Goal: Task Accomplishment & Management: Use online tool/utility

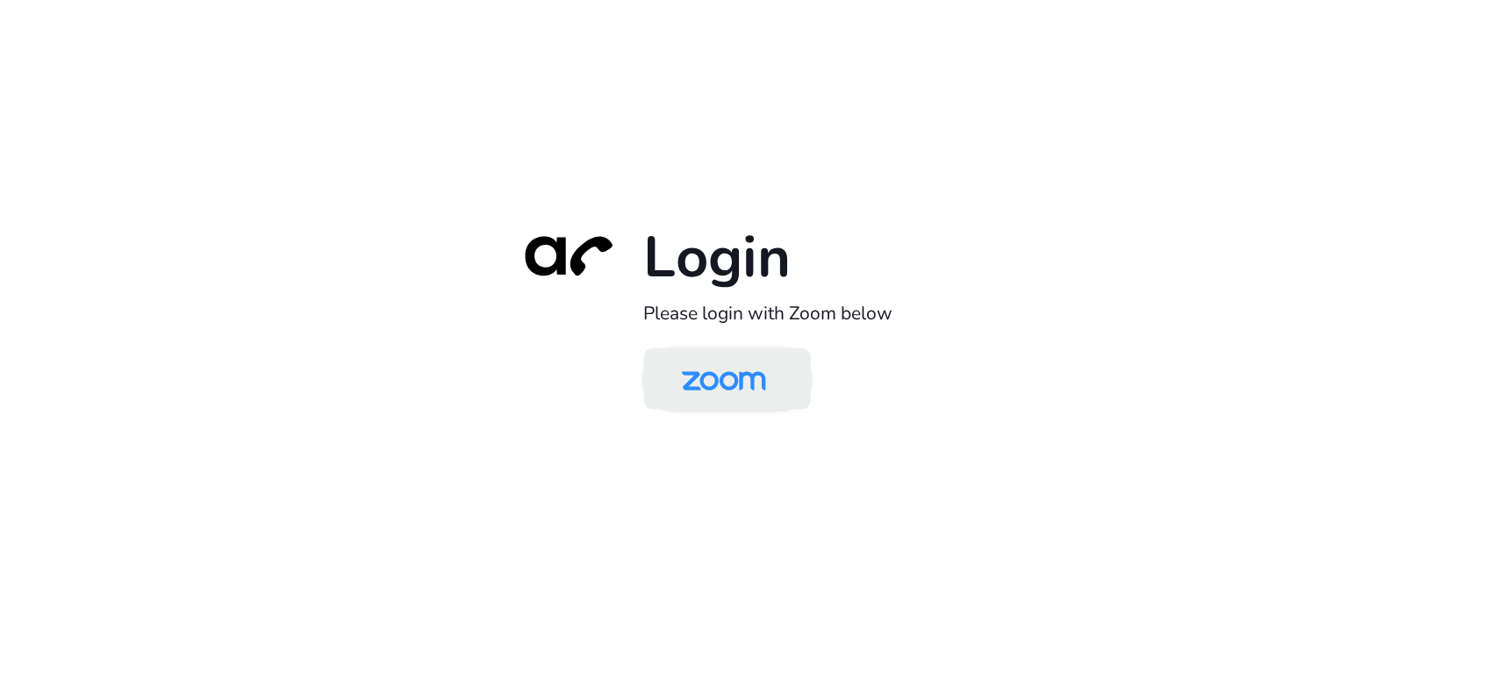
click at [739, 398] on img at bounding box center [723, 380] width 121 height 57
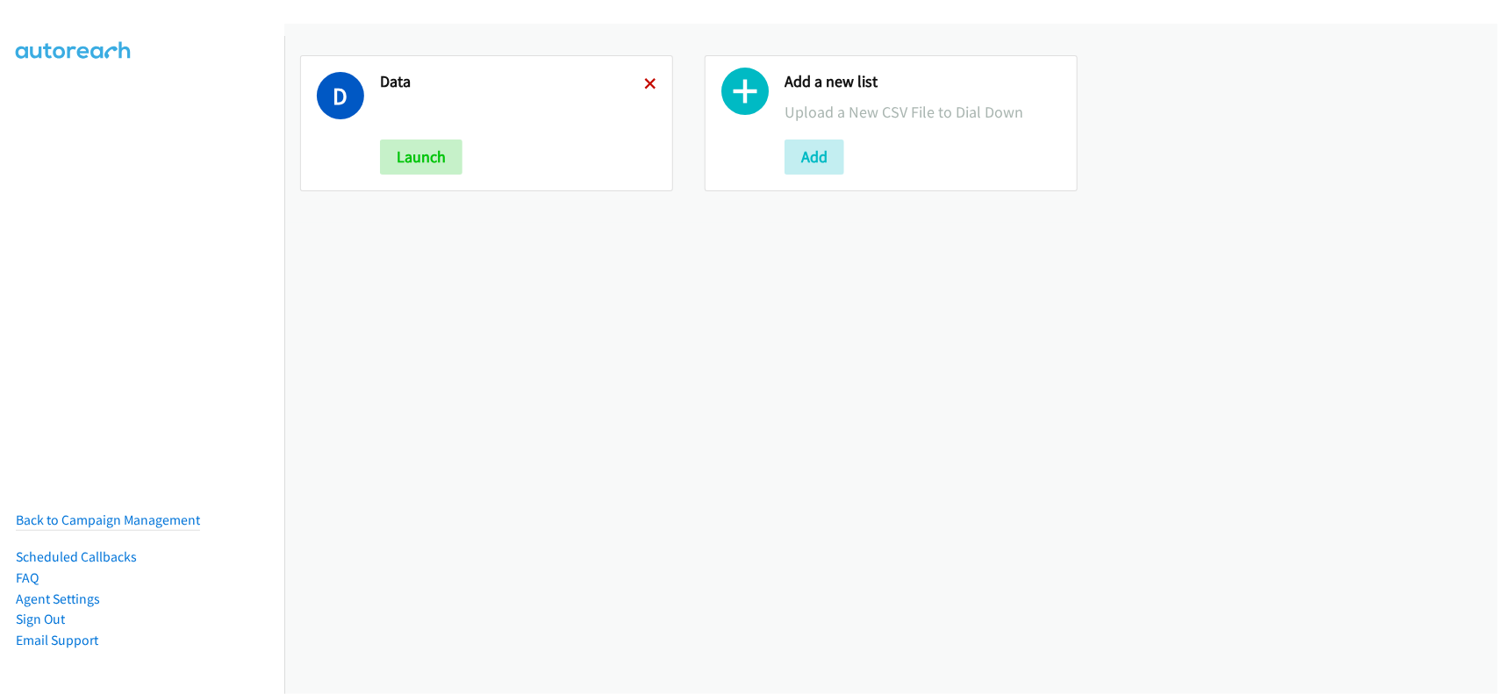
click at [645, 88] on icon at bounding box center [650, 85] width 12 height 12
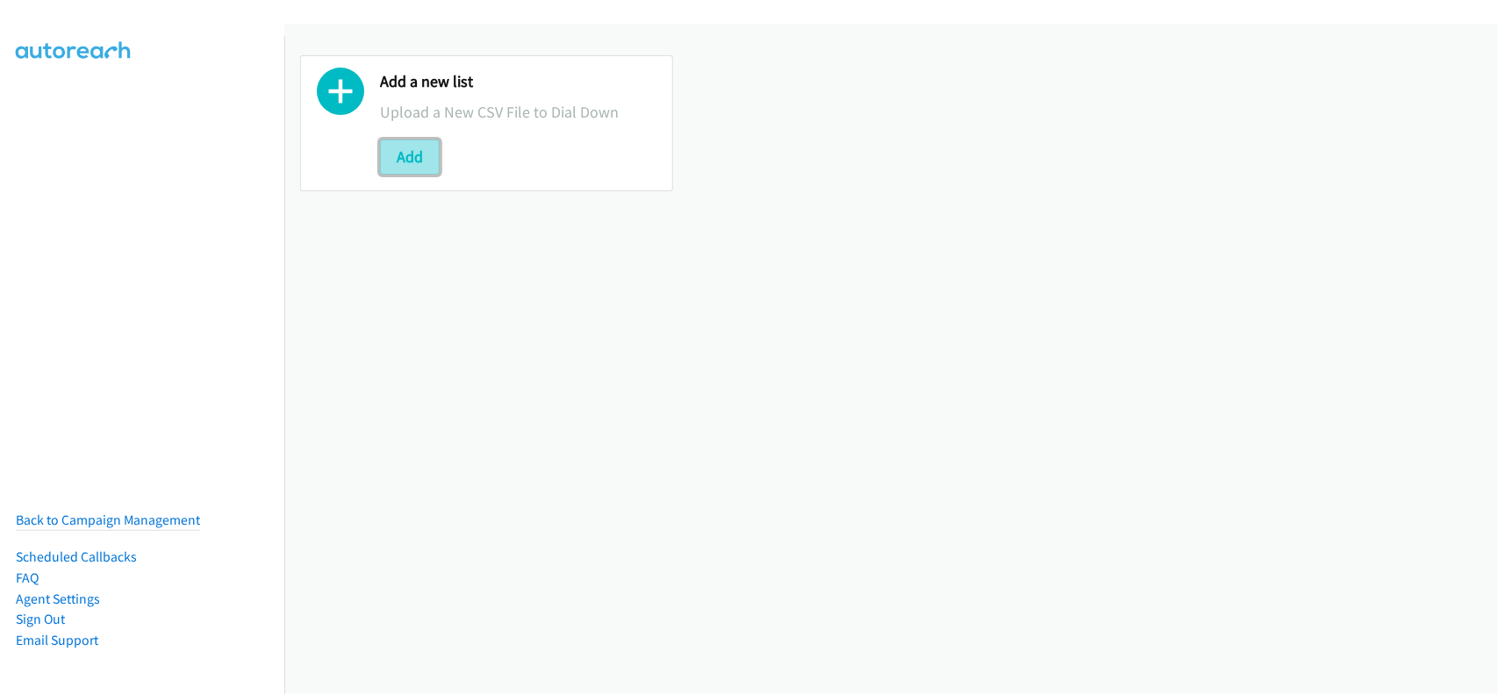
click at [424, 174] on button "Add" at bounding box center [410, 157] width 60 height 35
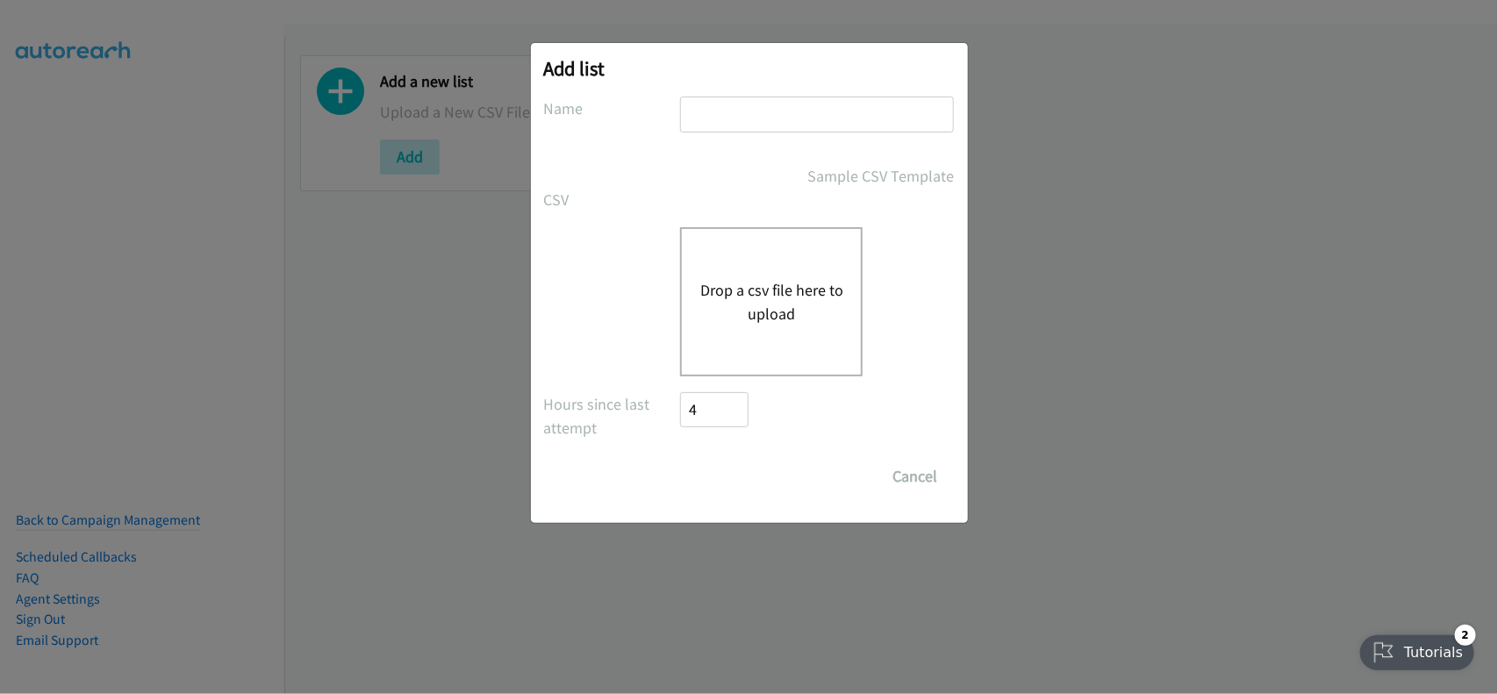
click at [870, 118] on input "text" at bounding box center [817, 115] width 274 height 36
type input "DATA"
click at [749, 312] on button "Drop a csv file here to upload" at bounding box center [771, 301] width 144 height 47
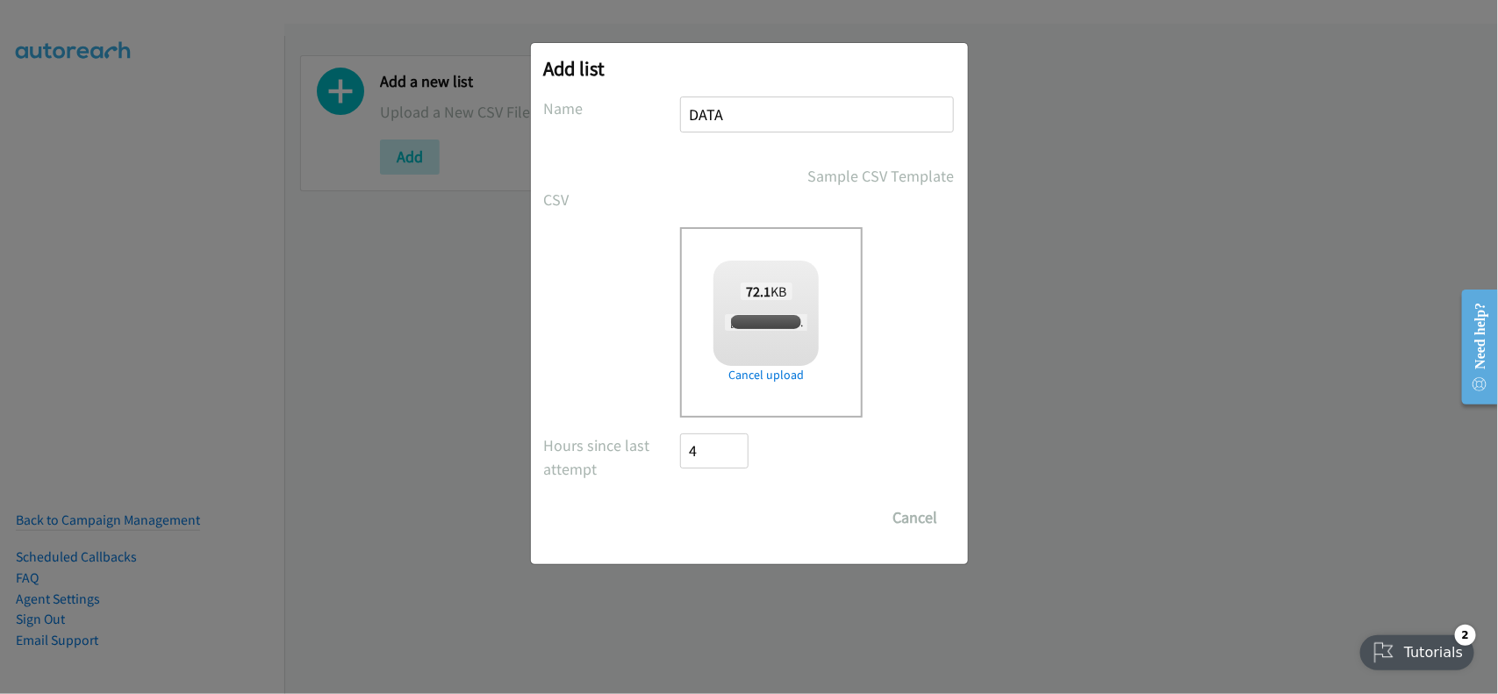
checkbox input "true"
click at [721, 523] on input "Save List" at bounding box center [727, 517] width 92 height 35
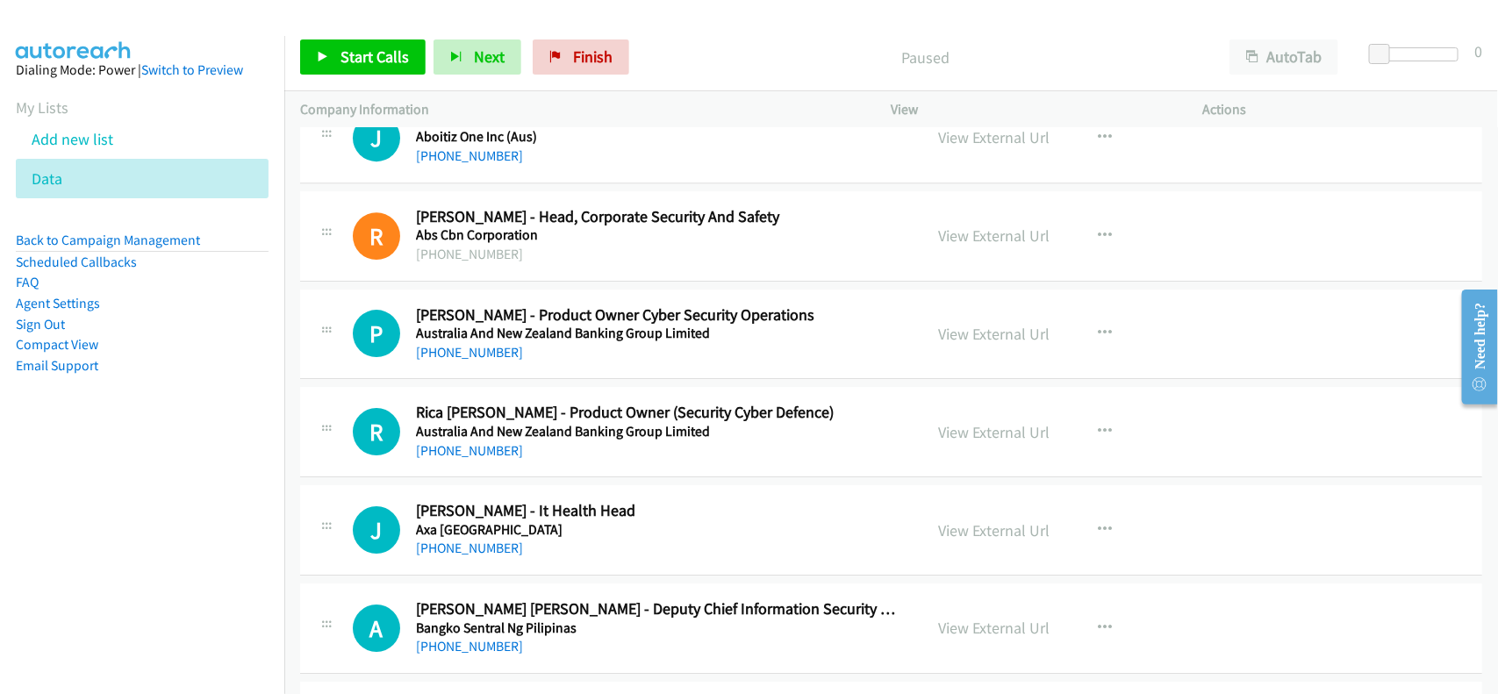
scroll to position [14479, 0]
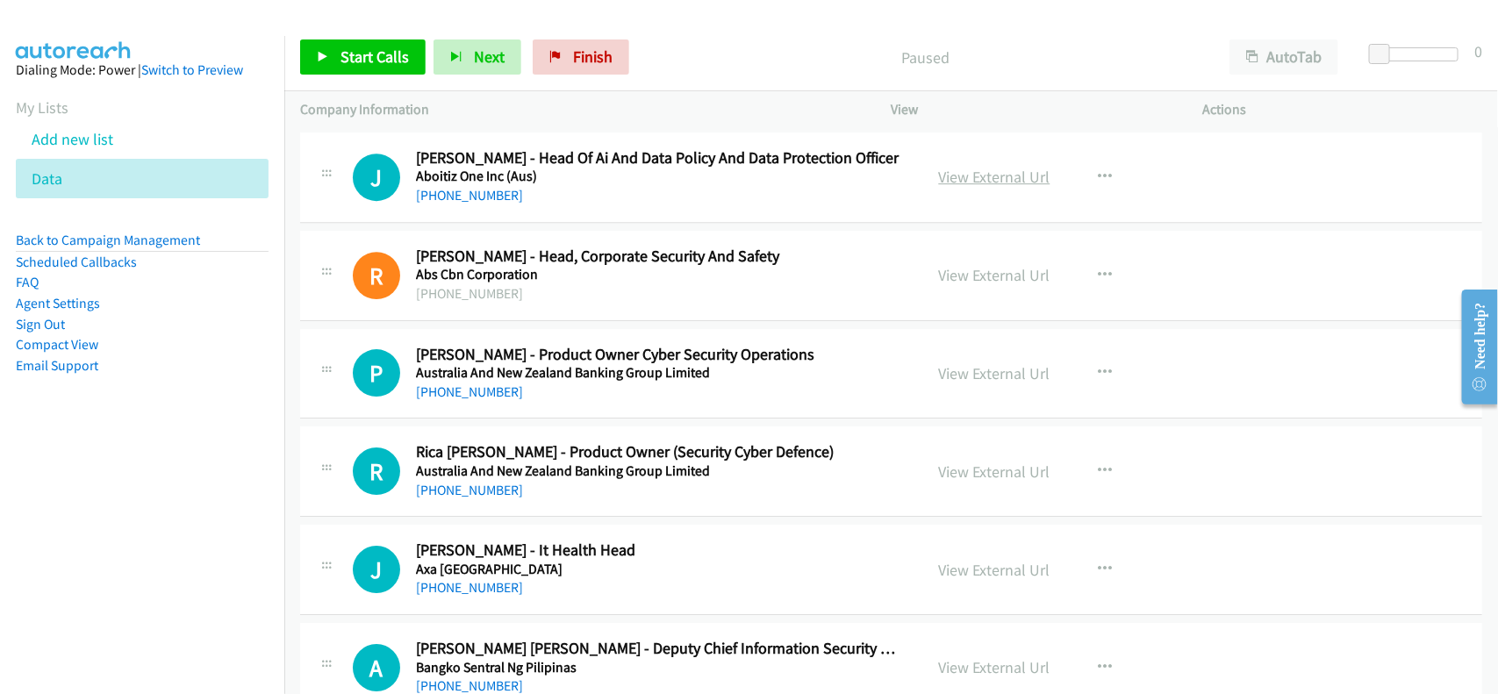
click at [1006, 187] on link "View External Url" at bounding box center [994, 177] width 111 height 20
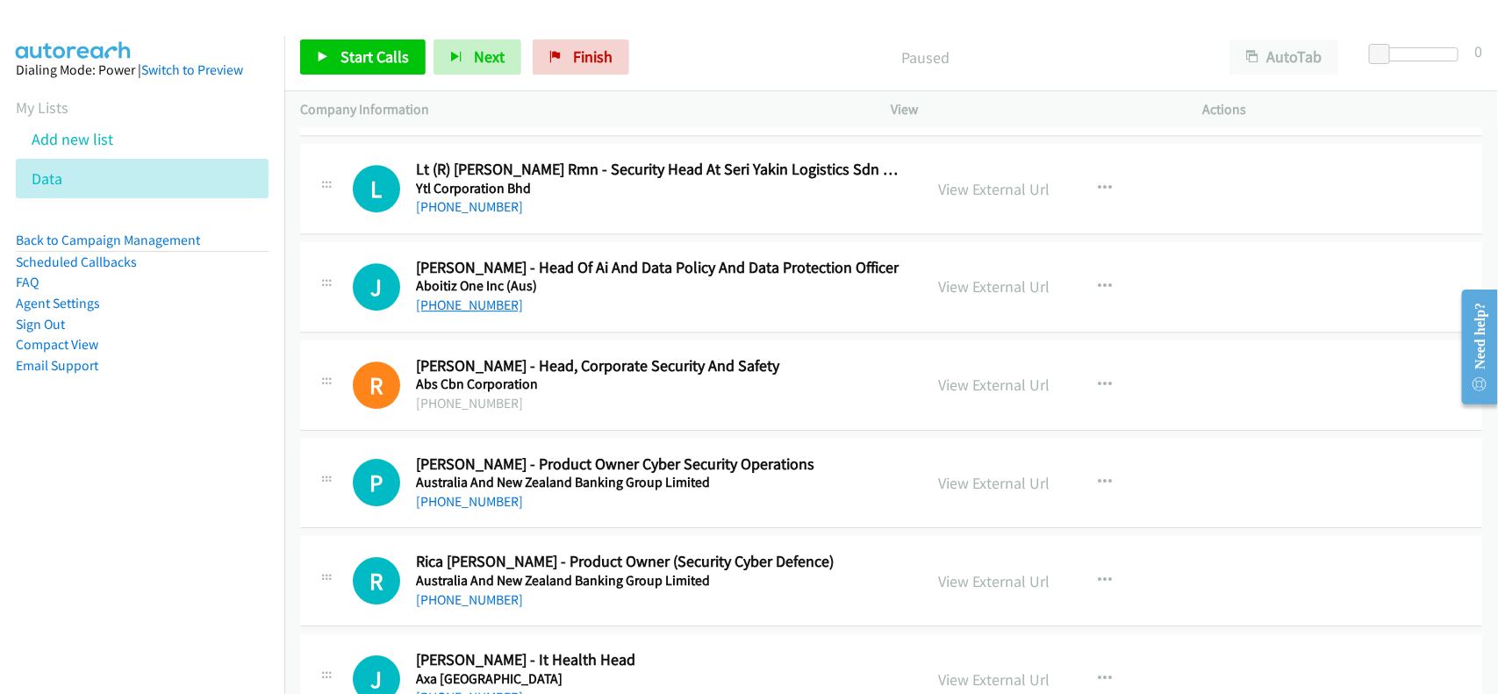
click at [475, 313] on link "+63 905 461 4194" at bounding box center [469, 305] width 107 height 17
drag, startPoint x: 453, startPoint y: 519, endPoint x: 516, endPoint y: 519, distance: 63.2
click at [453, 510] on link "+63 917 805 4005" at bounding box center [469, 501] width 107 height 17
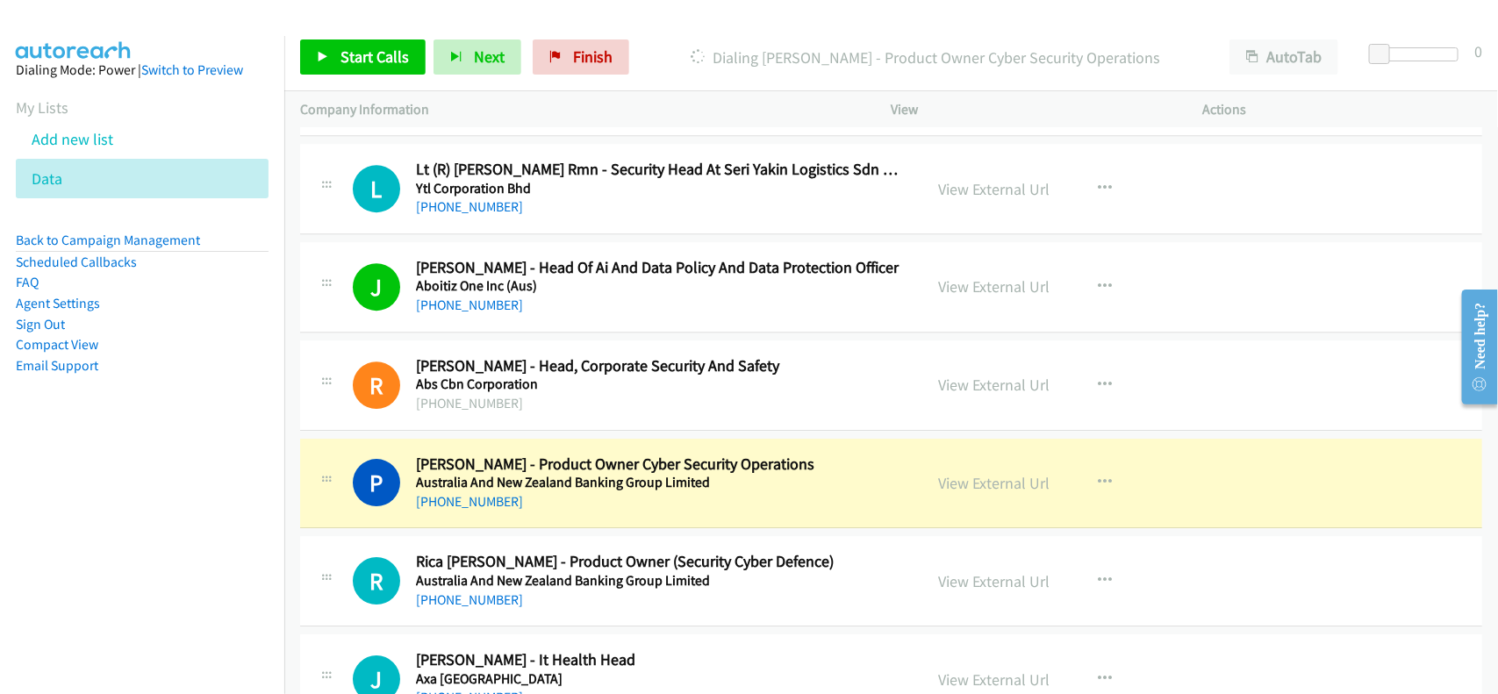
click at [584, 529] on div "P Callback Scheduled Pam Mendoza - Product Owner Cyber Security Operations Aust…" at bounding box center [891, 484] width 1182 height 90
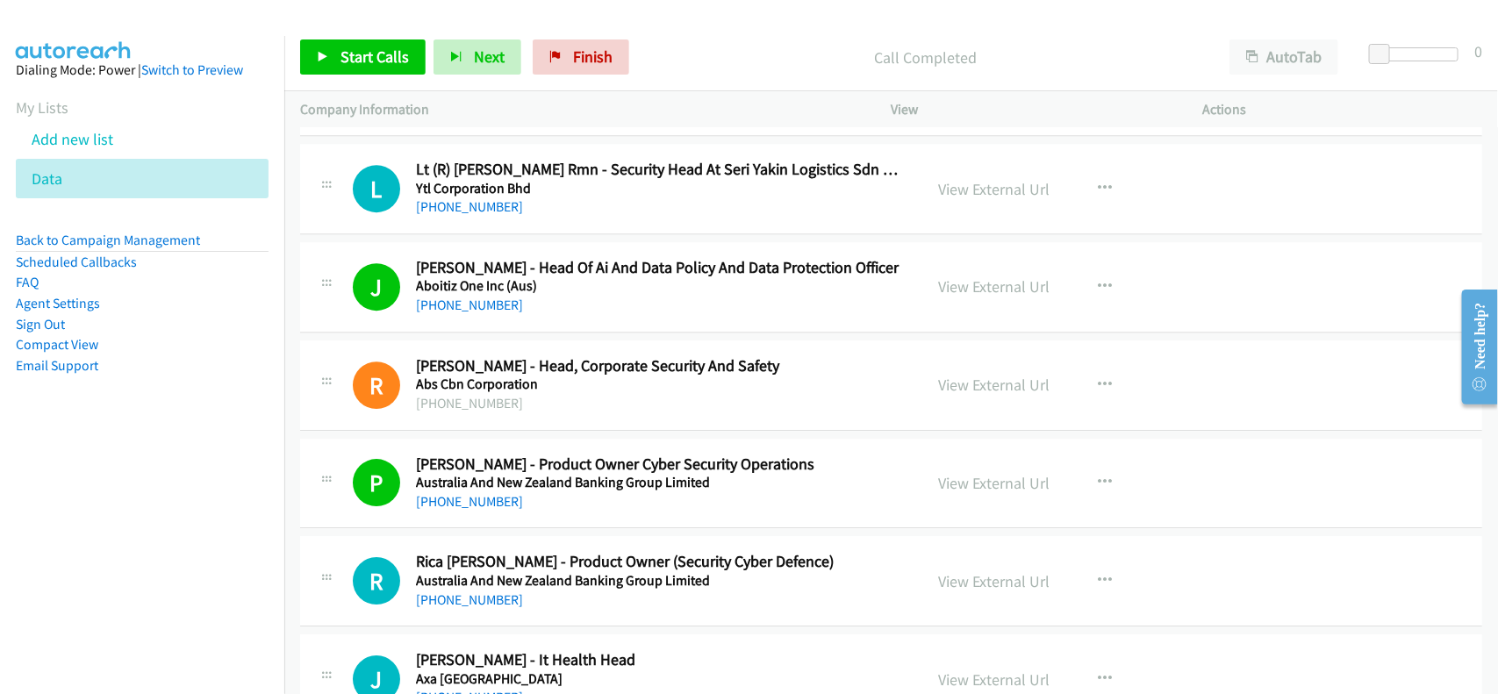
click at [229, 668] on nav "Dialing Mode: Power | Switch to Preview My Lists Add new list Data Back to Camp…" at bounding box center [142, 383] width 285 height 694
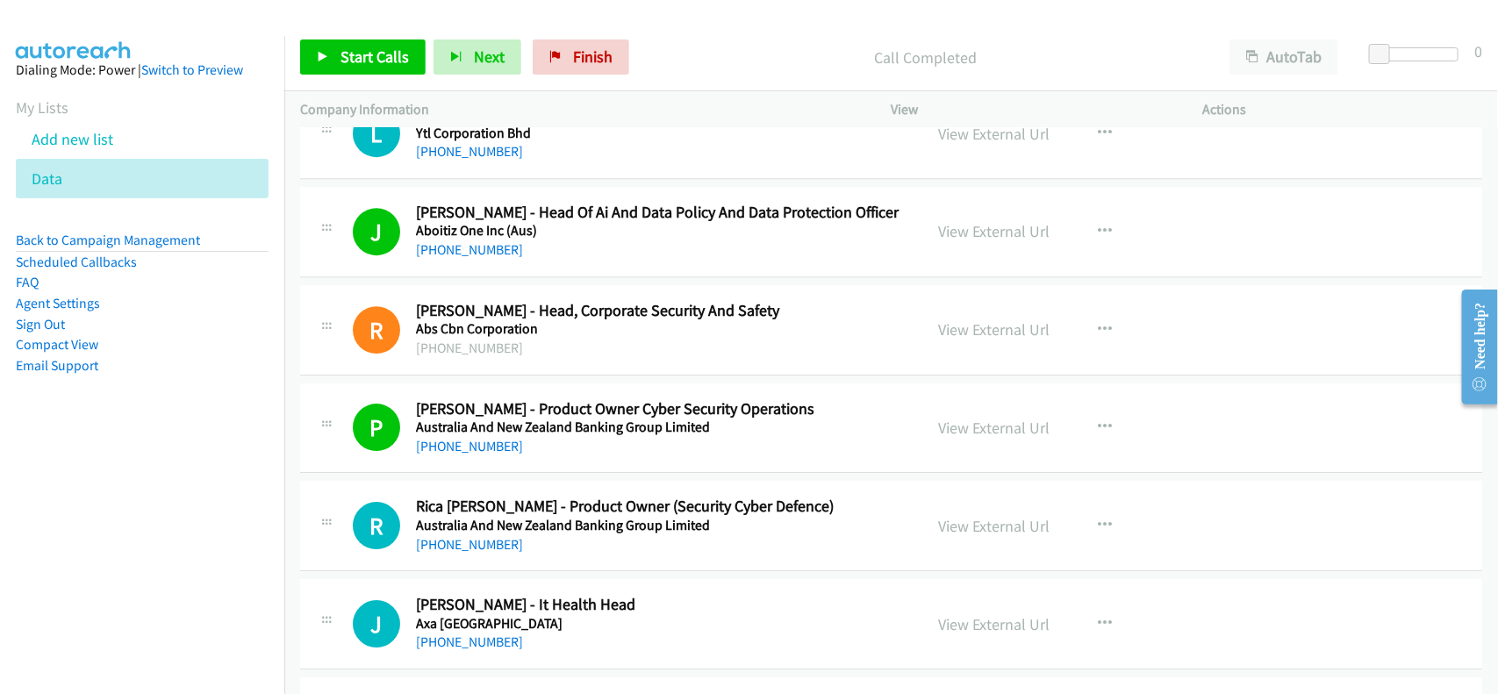
scroll to position [14589, 0]
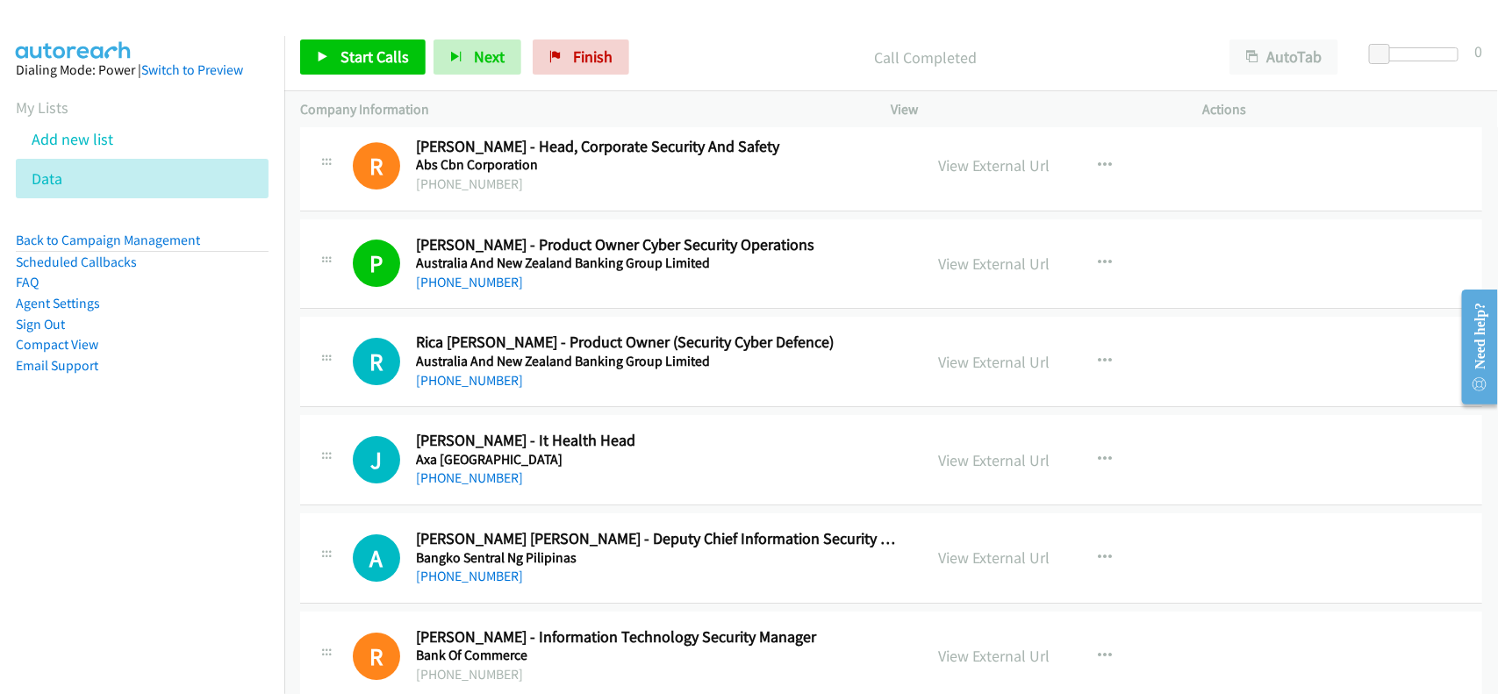
click at [468, 370] on h5 "Australia And New Zealand Banking Group Limited" at bounding box center [658, 362] width 484 height 18
click at [461, 389] on link "+63 917 814 9026" at bounding box center [469, 380] width 107 height 17
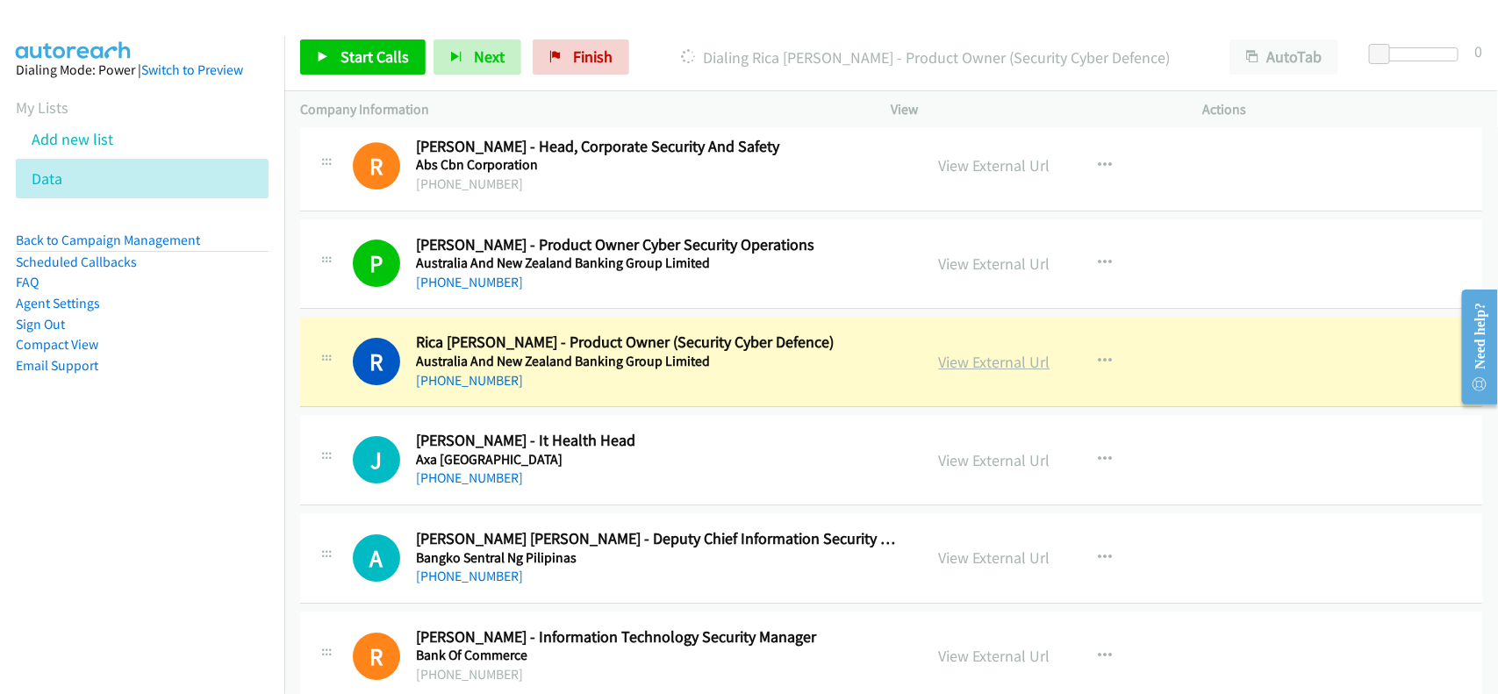
click at [1015, 372] on link "View External Url" at bounding box center [994, 362] width 111 height 20
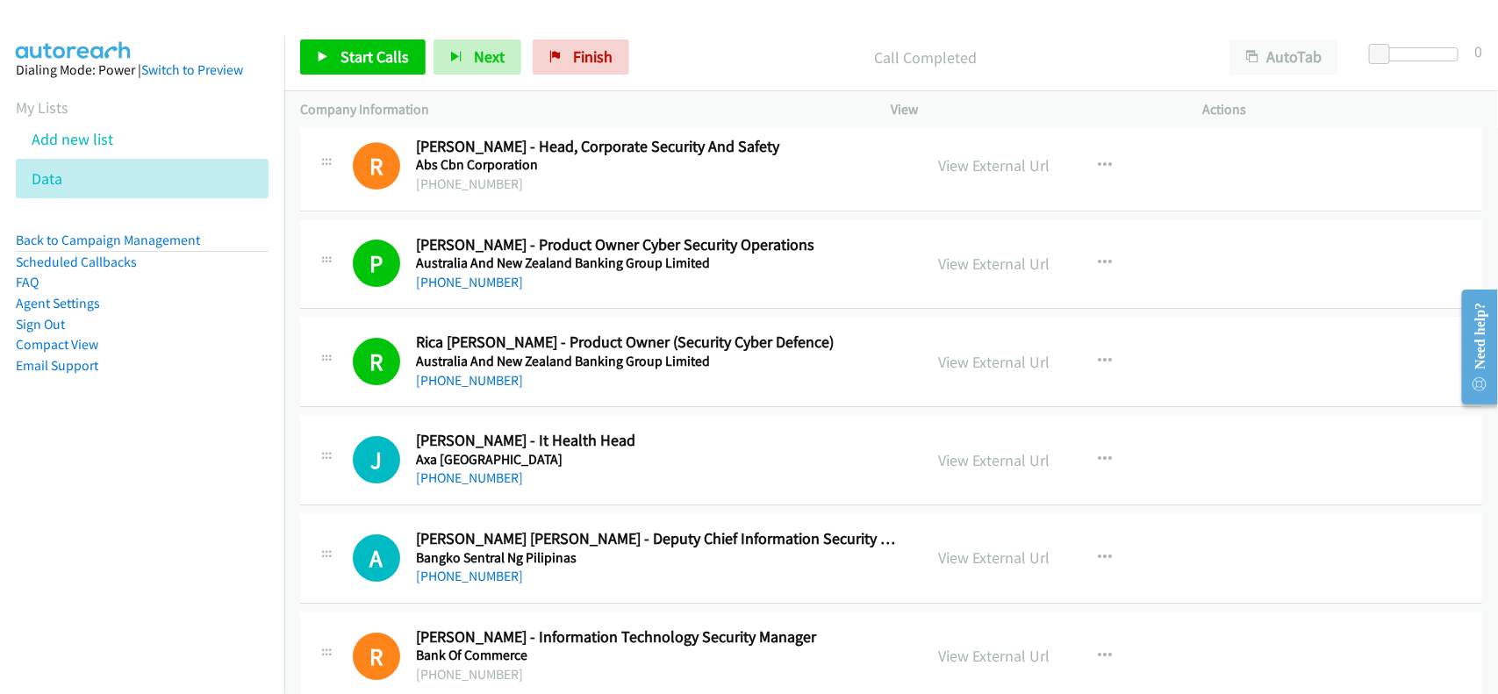
drag, startPoint x: 459, startPoint y: 503, endPoint x: 584, endPoint y: 503, distance: 125.5
click at [480, 486] on link "+63 2 8885 0101" at bounding box center [469, 477] width 107 height 17
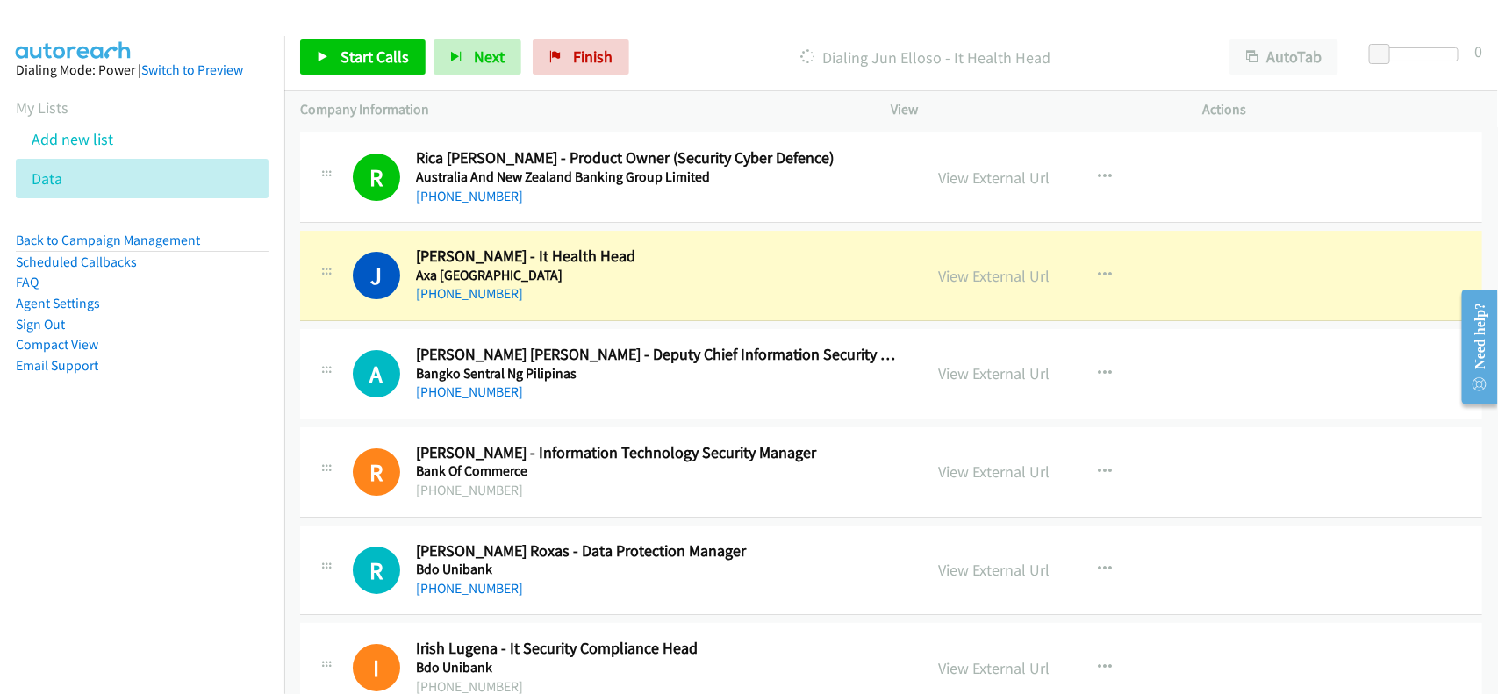
scroll to position [14808, 0]
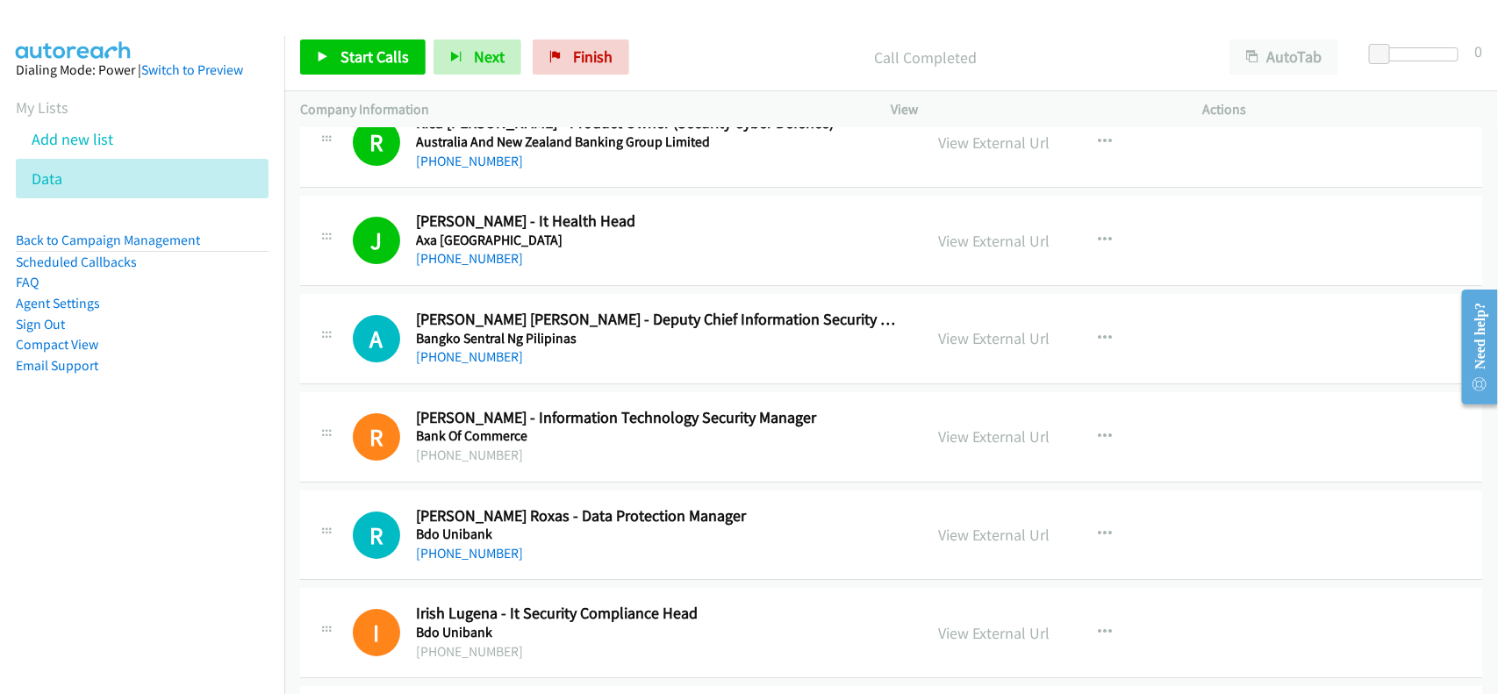
click at [491, 564] on div "+63 908 881 3244" at bounding box center [658, 553] width 484 height 21
click at [488, 562] on link "+63 908 881 3244" at bounding box center [469, 553] width 107 height 17
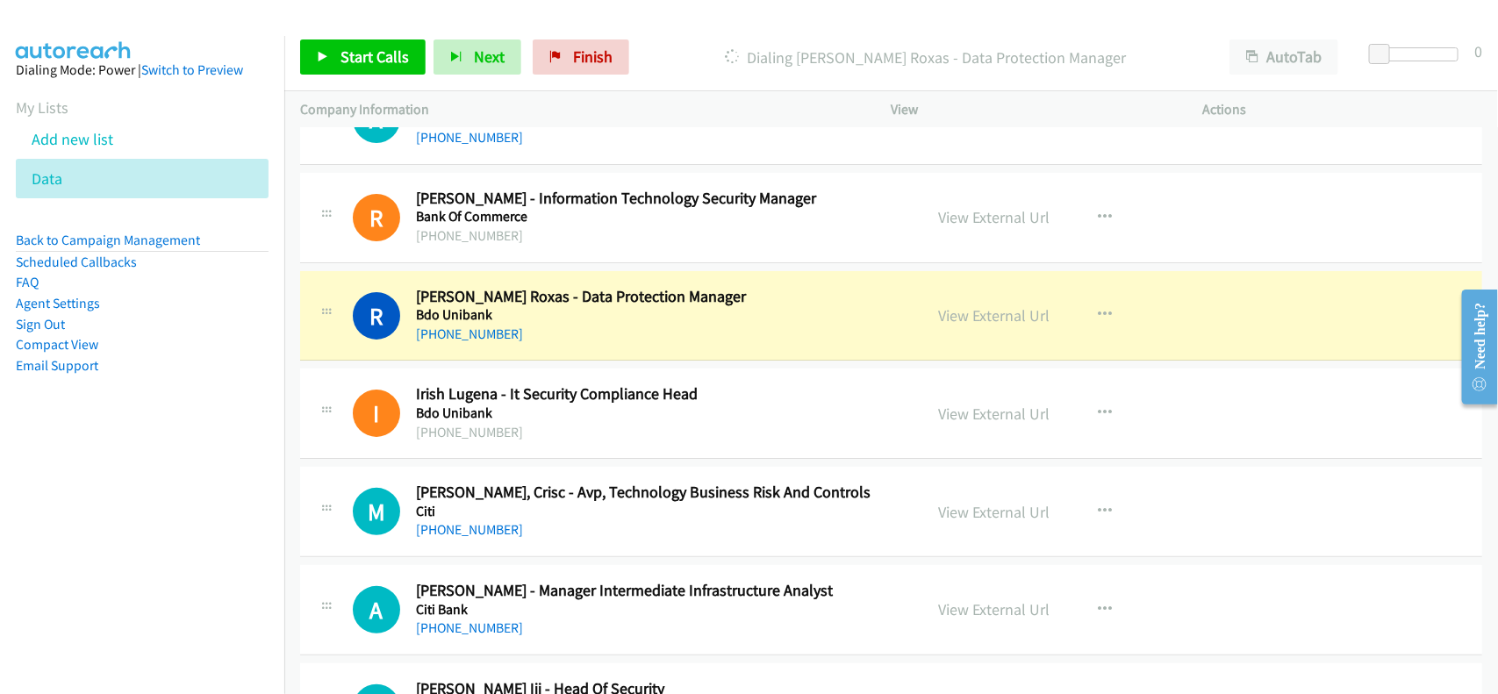
scroll to position [15137, 0]
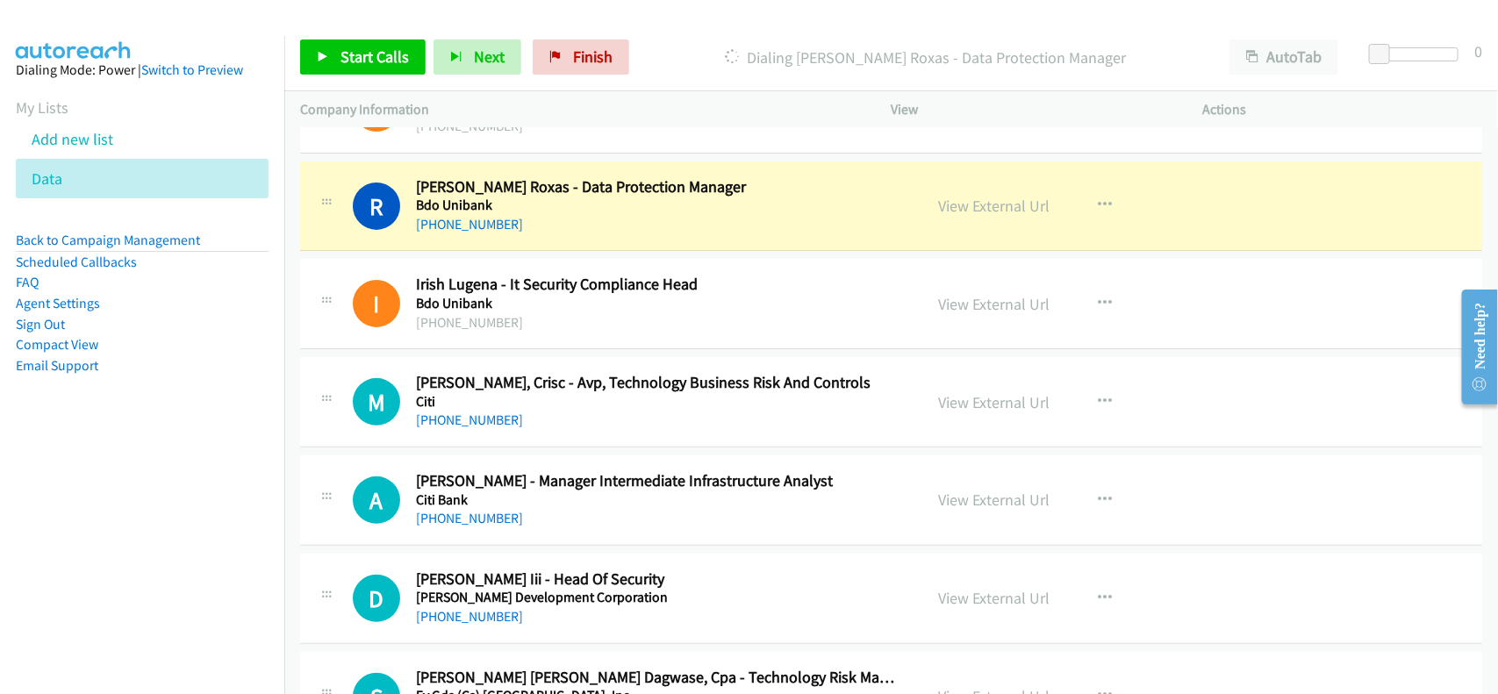
click at [572, 448] on div "M Callback Scheduled Maria Joanna Mozo, Crisc - Avp, Technology Business Risk A…" at bounding box center [891, 402] width 1182 height 90
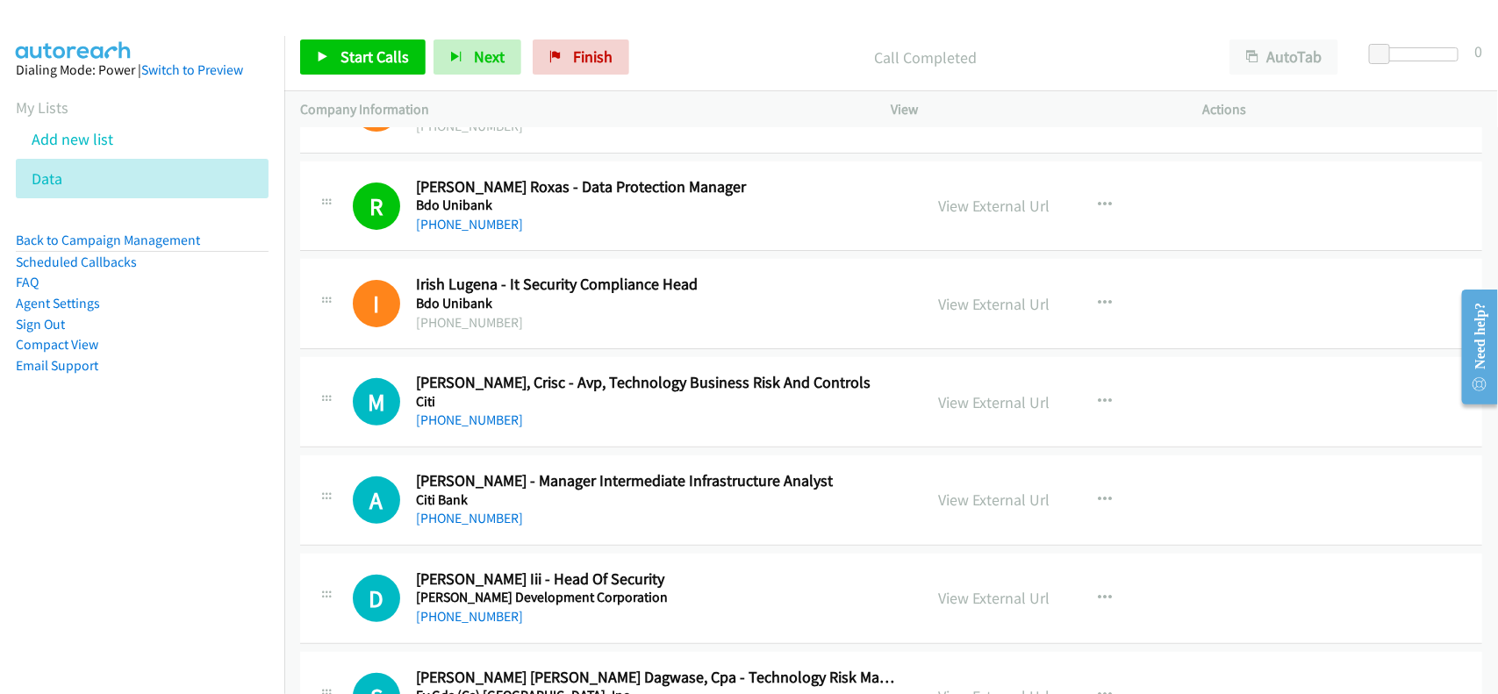
drag, startPoint x: 496, startPoint y: 441, endPoint x: 529, endPoint y: 440, distance: 33.4
click at [496, 428] on link "+63 960 504 2932" at bounding box center [469, 420] width 107 height 17
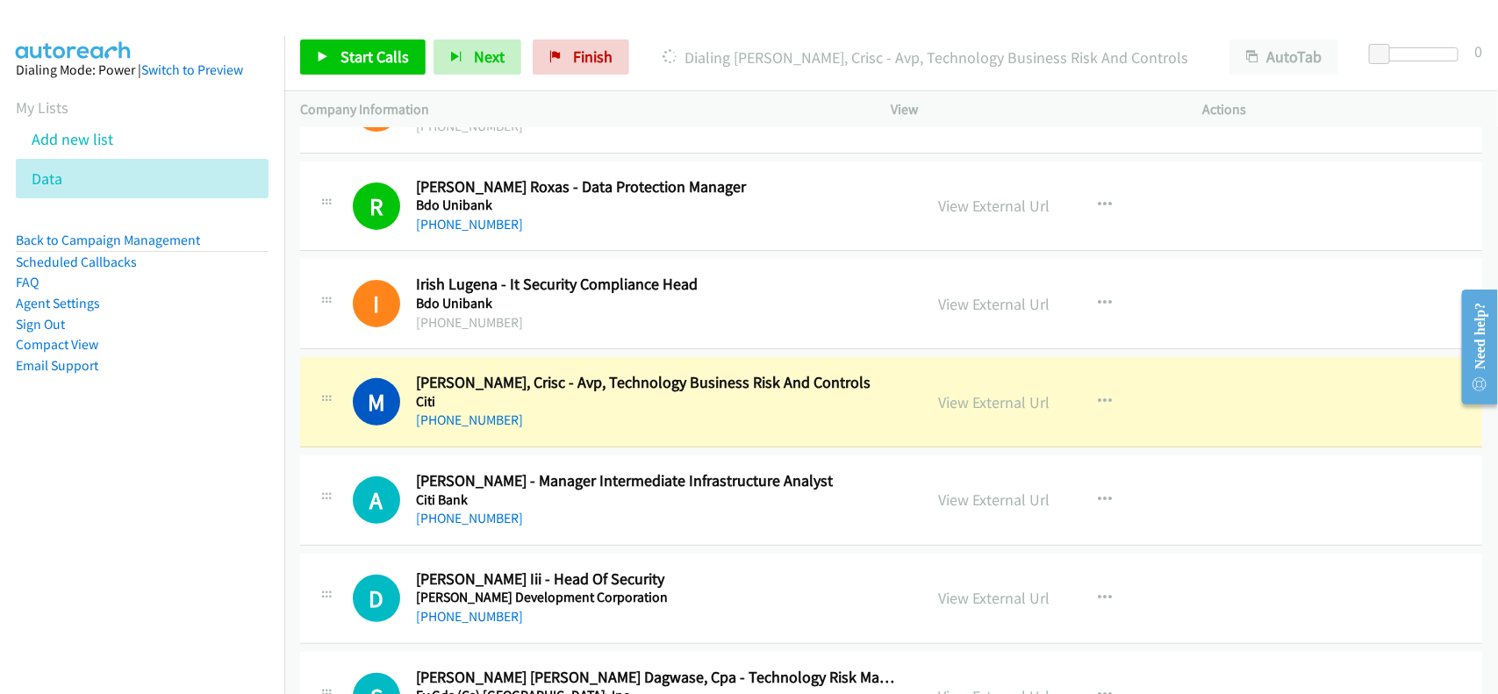
click at [584, 448] on div "M Callback Scheduled Maria Joanna Mozo, Crisc - Avp, Technology Business Risk A…" at bounding box center [891, 402] width 1182 height 90
click at [949, 412] on link "View External Url" at bounding box center [994, 402] width 111 height 20
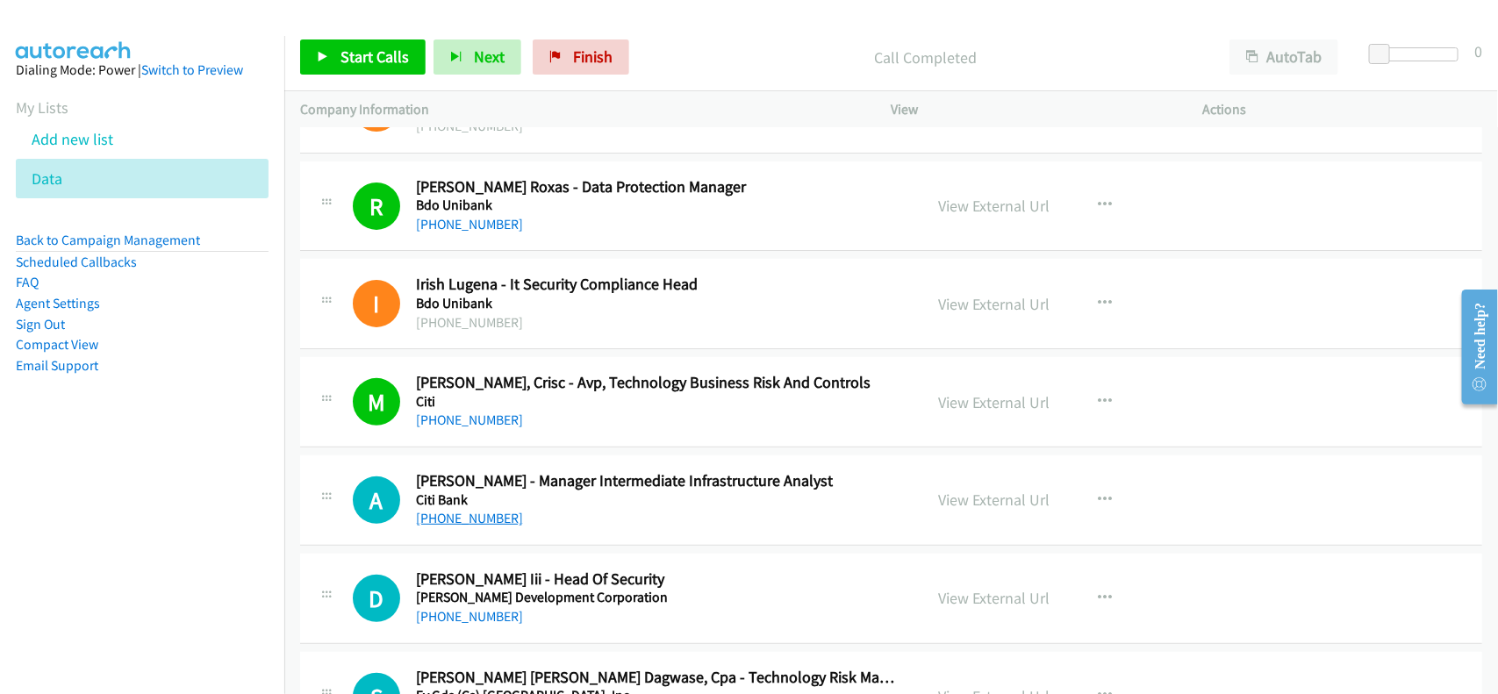
click at [485, 527] on link "+63 917 845 2038" at bounding box center [469, 518] width 107 height 17
click at [520, 529] on div "+63 917 845 2038" at bounding box center [658, 518] width 484 height 21
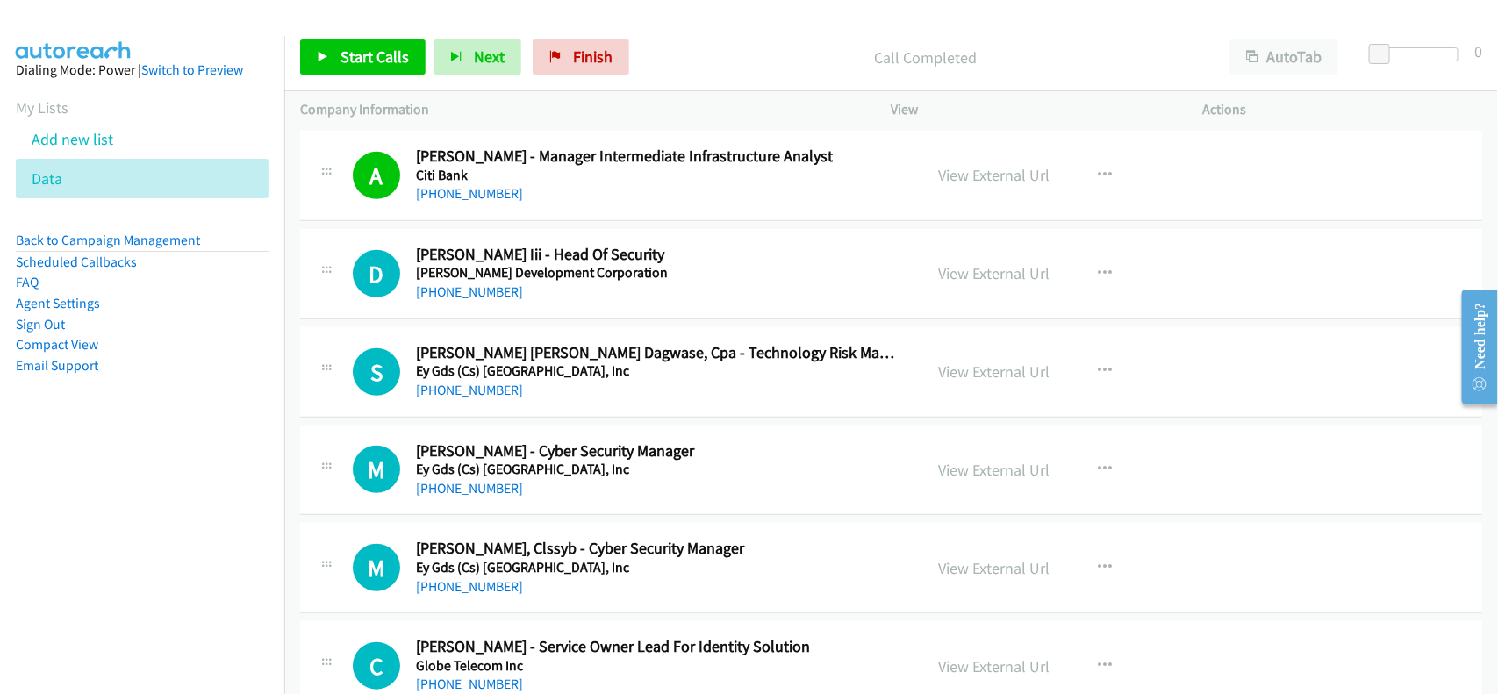
scroll to position [15466, 0]
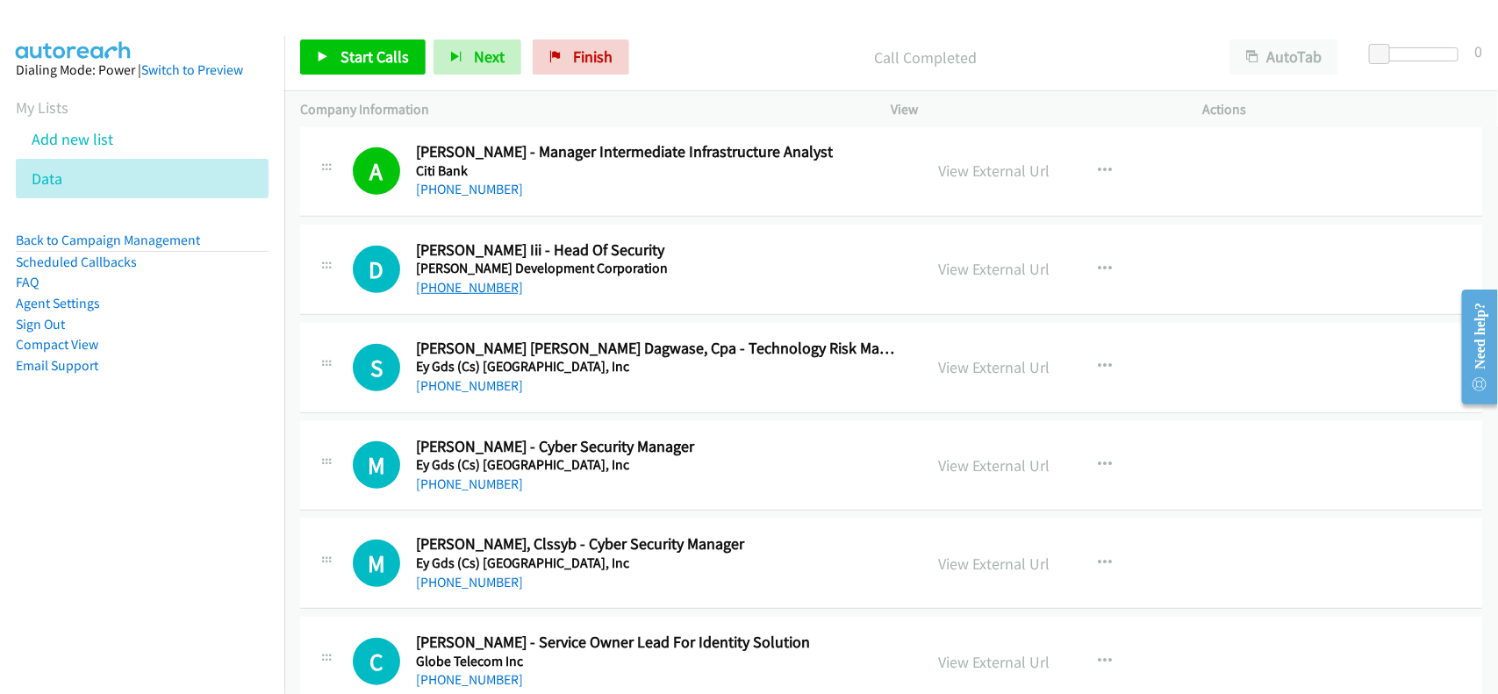
click at [488, 296] on link "+63 45 599 9000" at bounding box center [469, 287] width 107 height 17
click at [484, 394] on link "+63 927 775 7443" at bounding box center [469, 385] width 107 height 17
click at [497, 492] on link "+63 926 018 8781" at bounding box center [469, 484] width 107 height 17
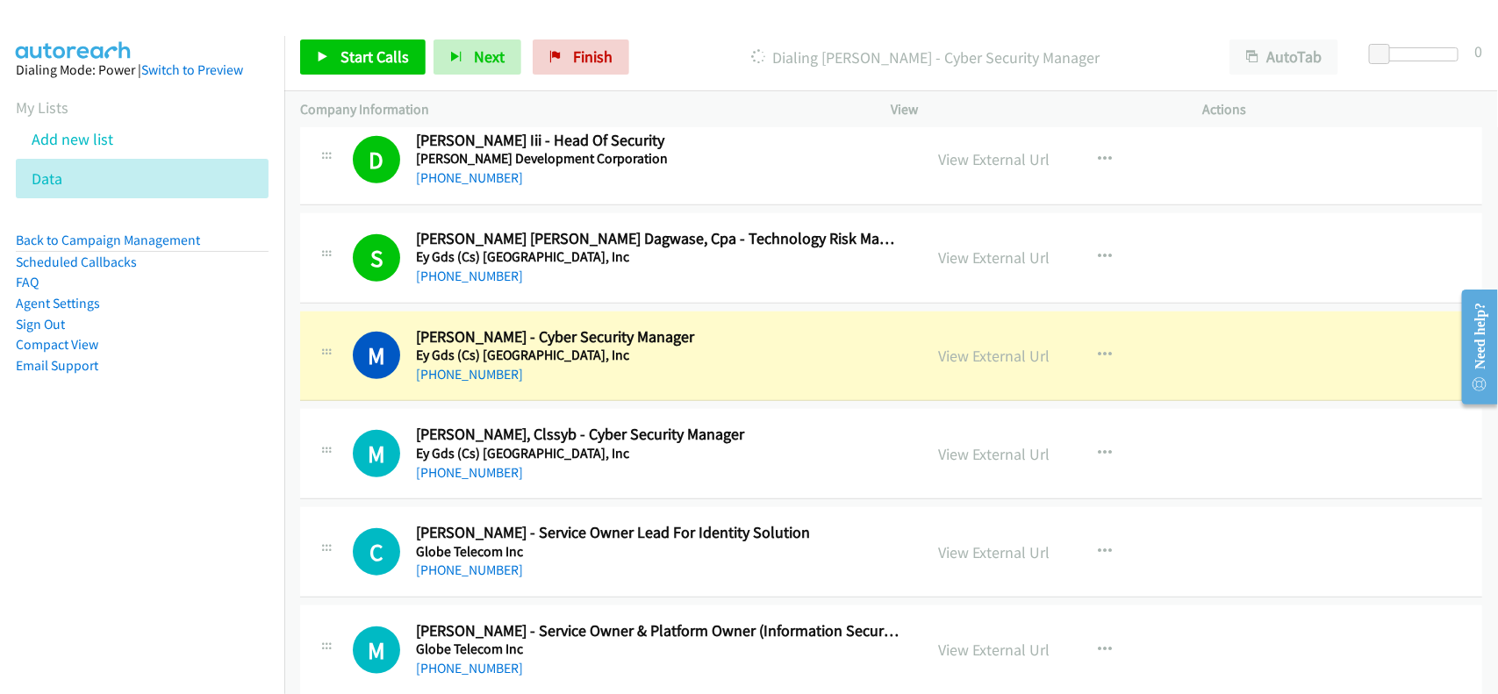
scroll to position [15685, 0]
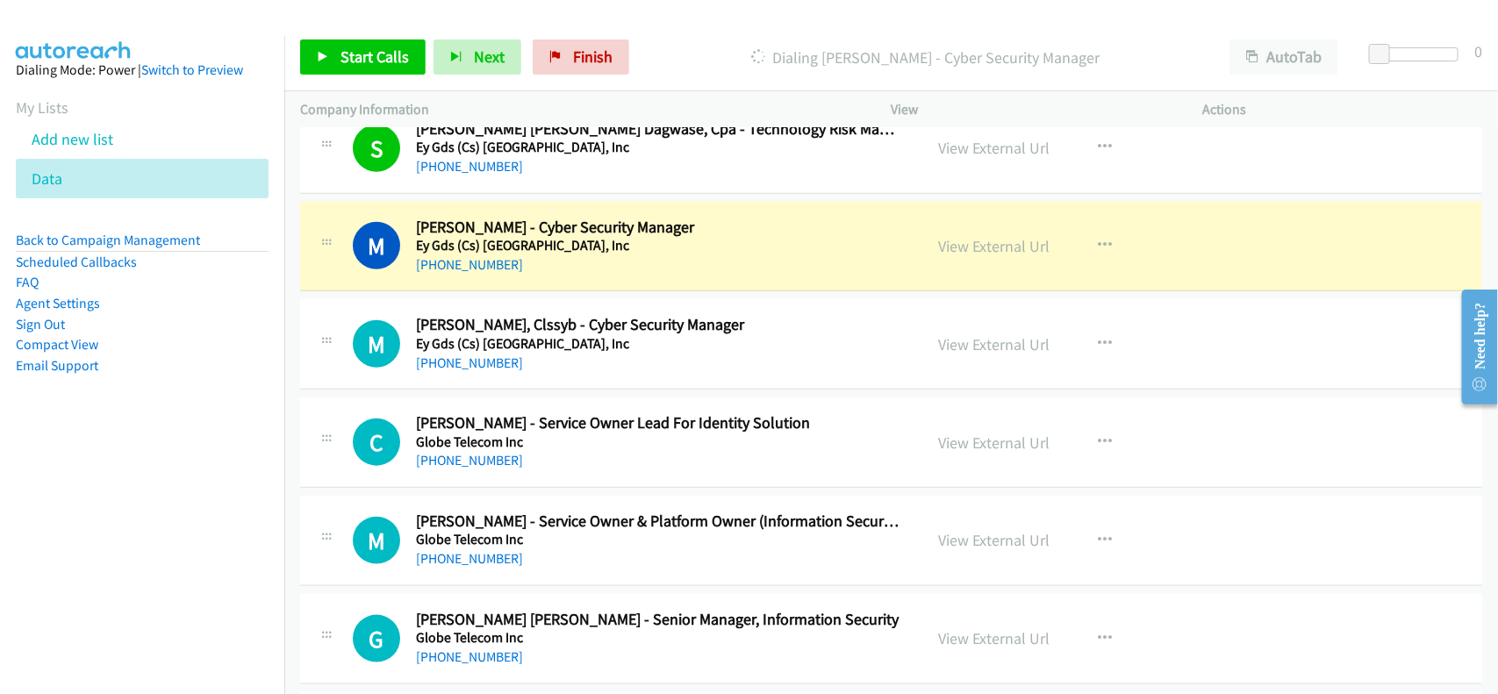
click at [620, 390] on div "M Callback Scheduled Michelle Arroco, Clssyb - Cyber Security Manager Ey Gds (C…" at bounding box center [891, 344] width 1182 height 90
click at [633, 374] on div "+63 917 819 0048" at bounding box center [658, 363] width 484 height 21
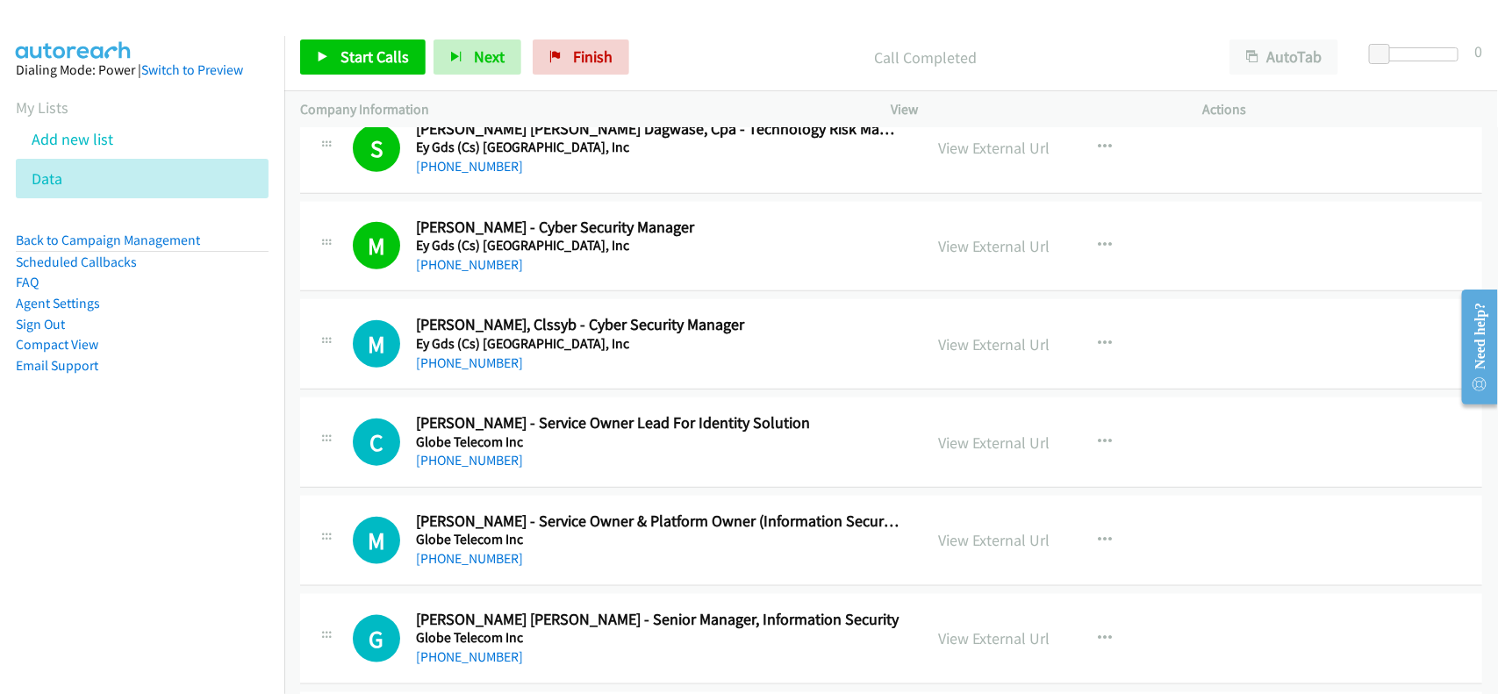
click at [457, 353] on h5 "Ey Gds (Cs) Philippines, Inc" at bounding box center [658, 344] width 484 height 18
click at [470, 371] on link "+63 917 819 0048" at bounding box center [469, 363] width 107 height 17
click at [480, 469] on link "+63 917 588 9763" at bounding box center [469, 460] width 107 height 17
click at [613, 488] on div "C Callback Scheduled Cristine Mabute - Service Owner Lead For Identity Solution…" at bounding box center [891, 443] width 1182 height 90
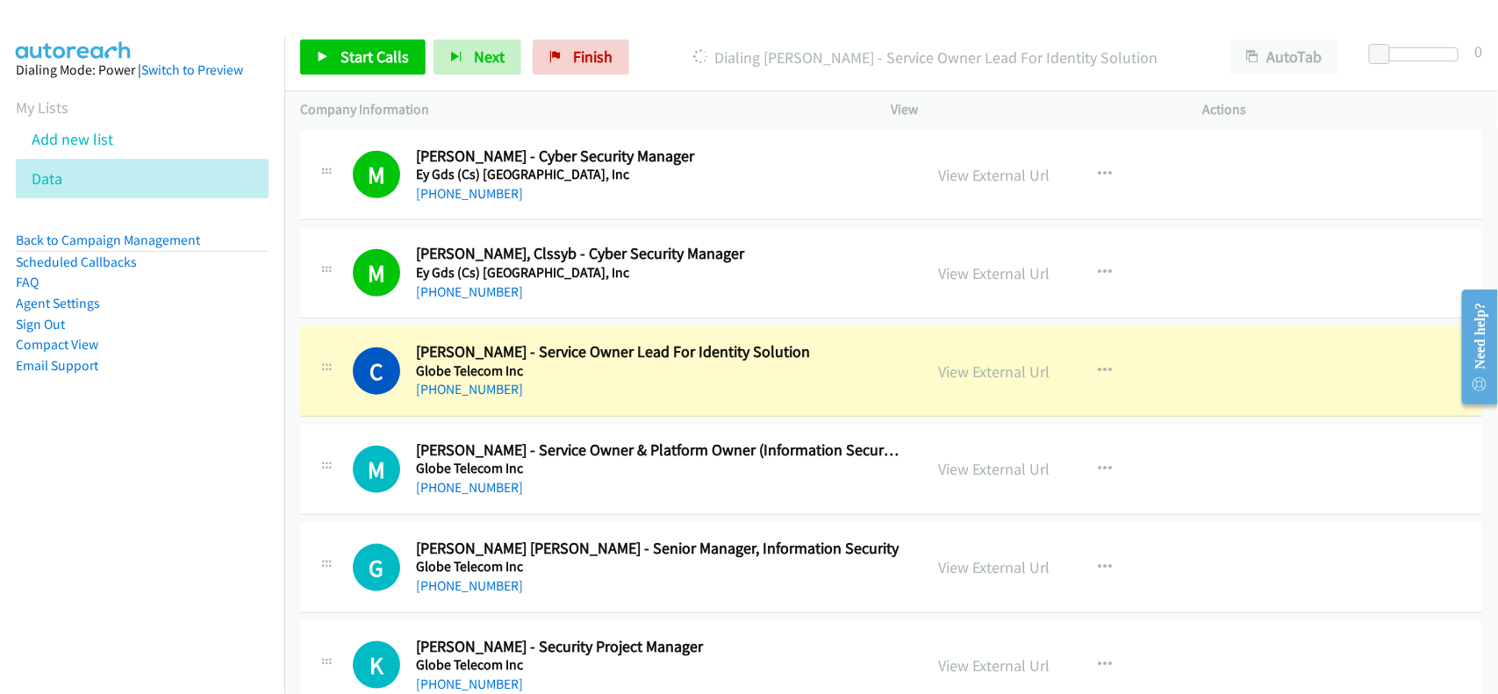
scroll to position [15795, 0]
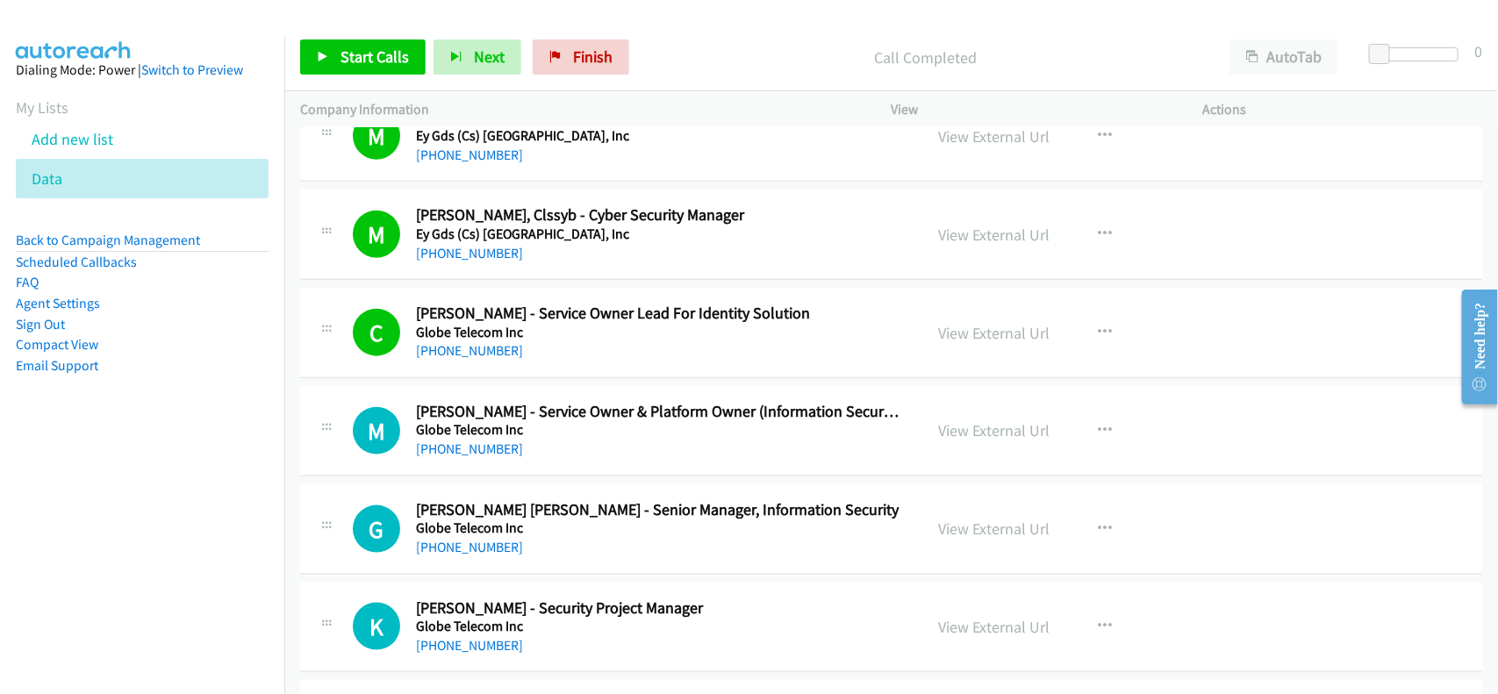
drag, startPoint x: 490, startPoint y: 471, endPoint x: 606, endPoint y: 481, distance: 117.1
click at [490, 457] on link "+63 917 588 9364" at bounding box center [469, 449] width 107 height 17
click at [571, 460] on div "+63 917 588 9364" at bounding box center [658, 449] width 484 height 21
click at [983, 441] on link "View External Url" at bounding box center [994, 430] width 111 height 20
click at [500, 457] on link "+63 917 588 9364" at bounding box center [469, 449] width 107 height 17
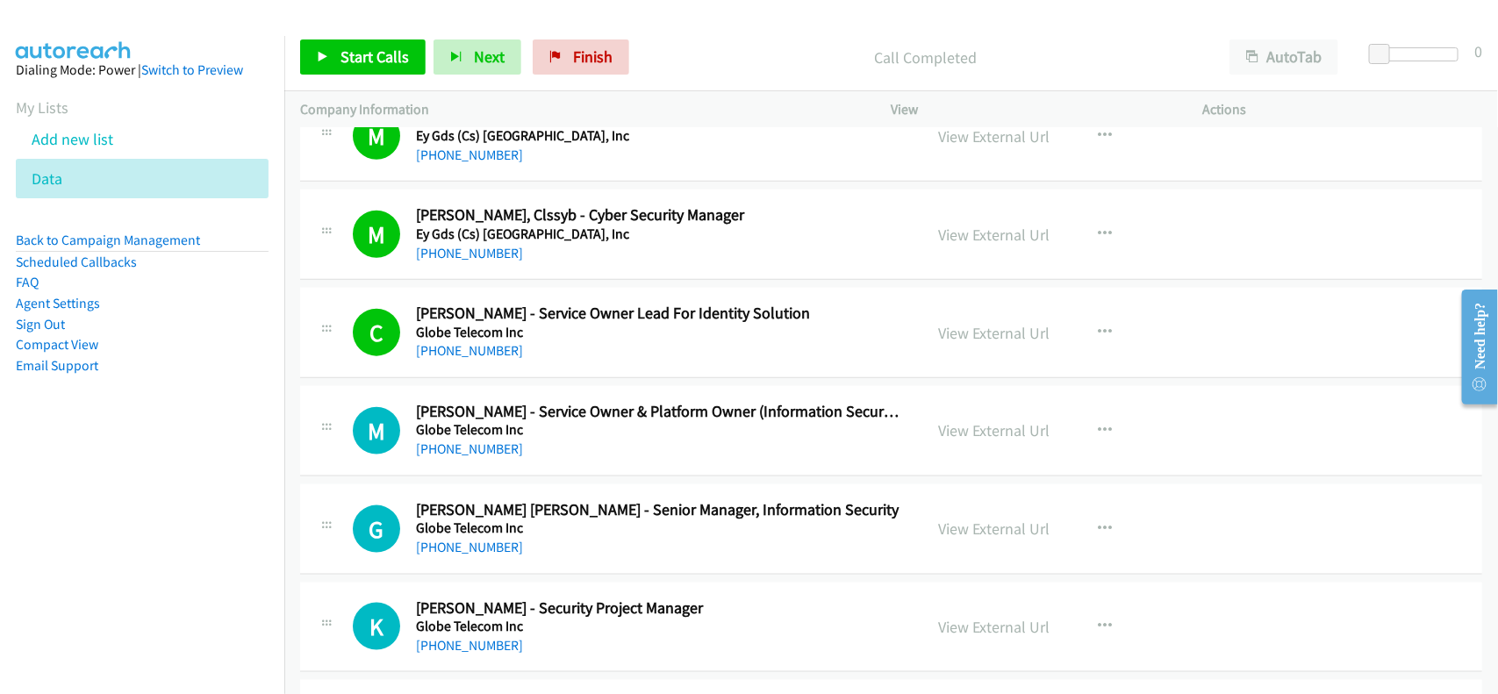
click at [571, 460] on div "+63 917 588 9364" at bounding box center [658, 449] width 484 height 21
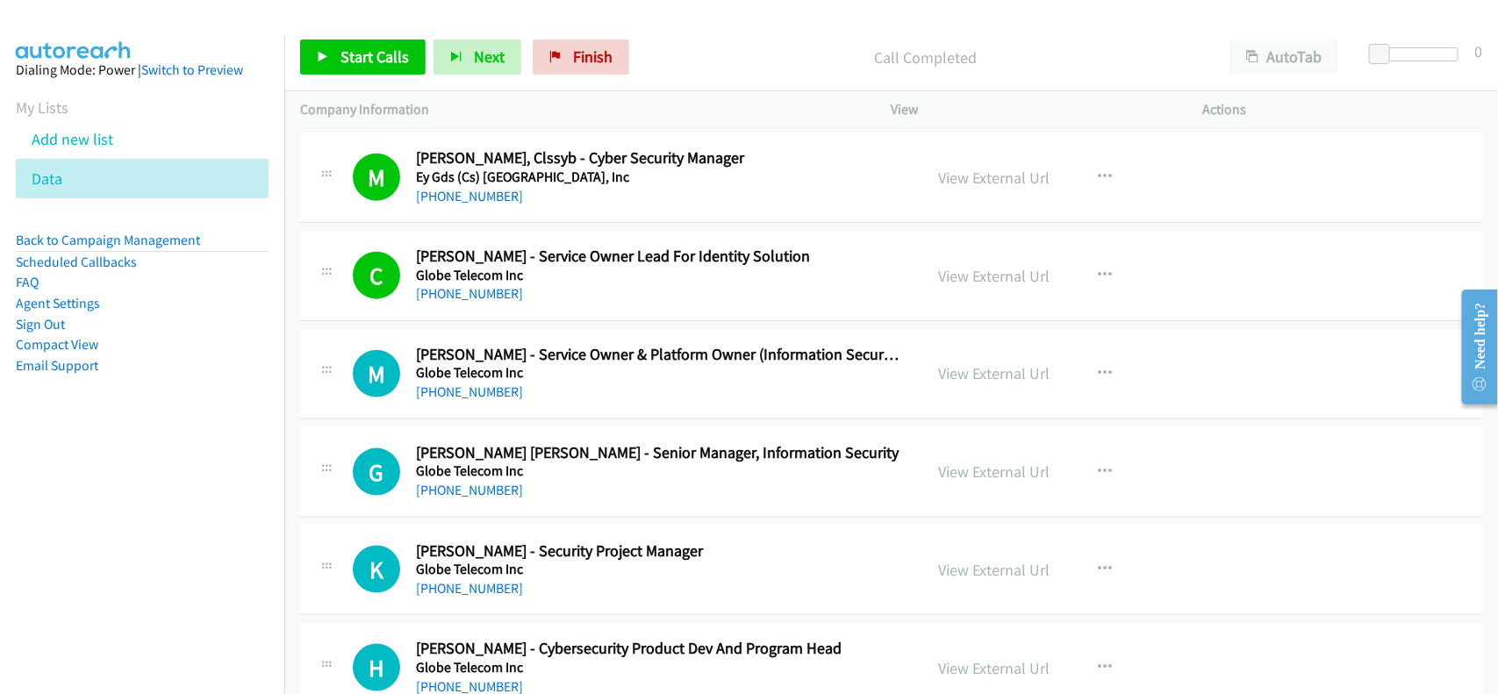
scroll to position [15905, 0]
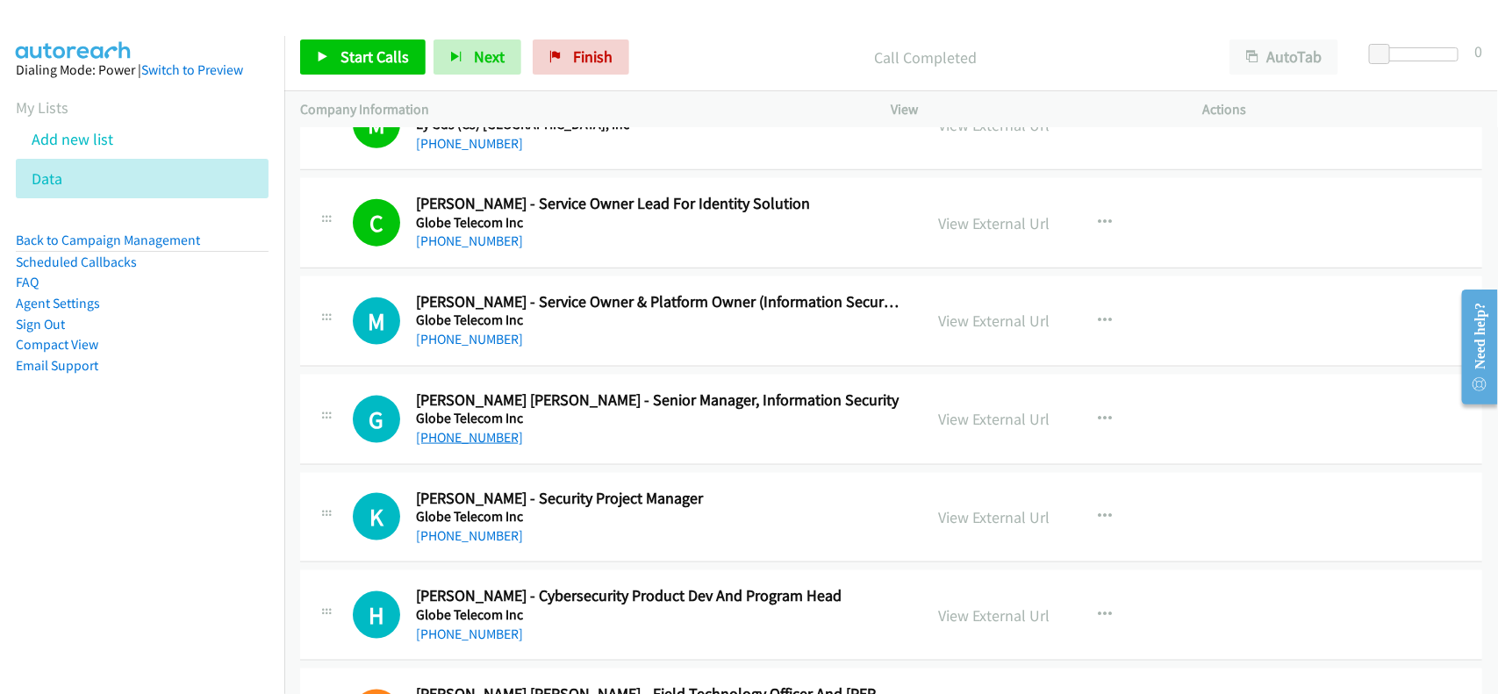
click at [453, 446] on link "+63 917 588 1754" at bounding box center [469, 437] width 107 height 17
drag, startPoint x: 453, startPoint y: 553, endPoint x: 633, endPoint y: 558, distance: 180.0
click at [453, 544] on link "+63 927 869 3492" at bounding box center [469, 535] width 107 height 17
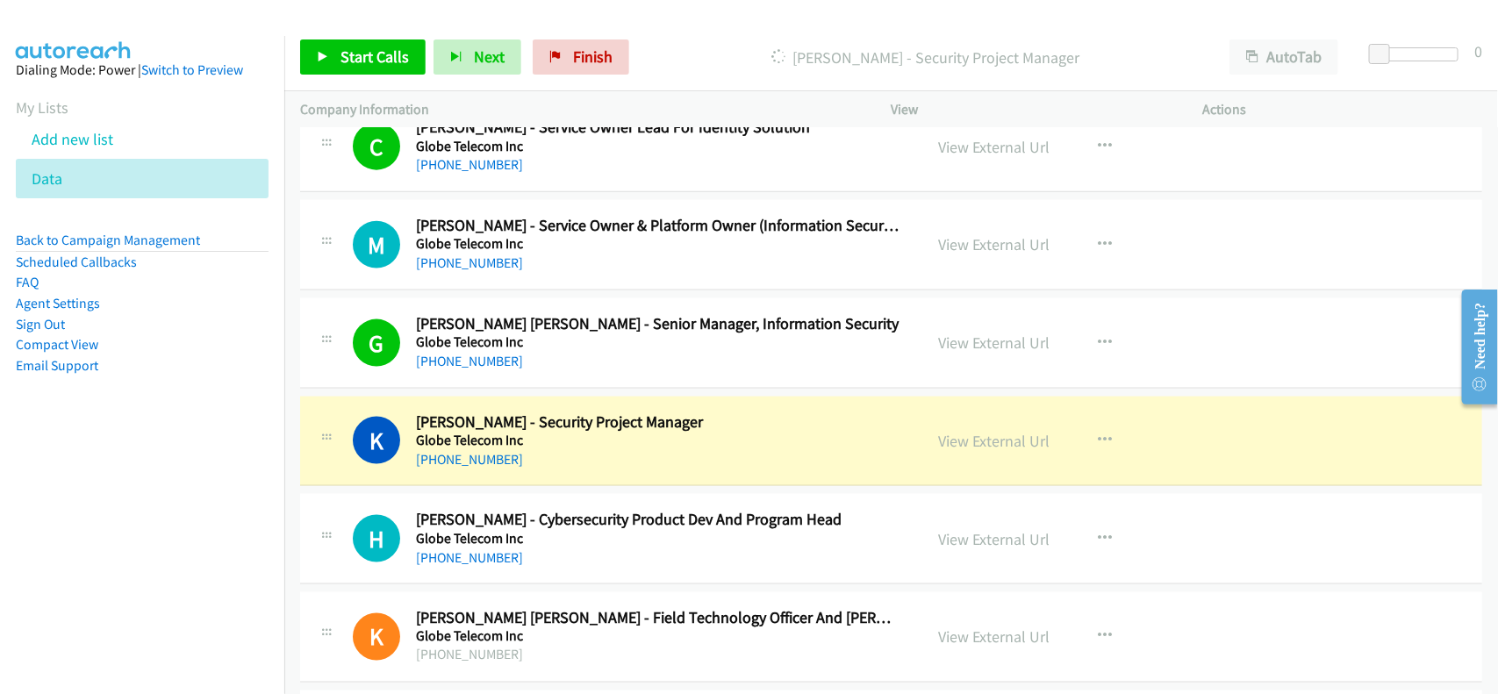
scroll to position [16015, 0]
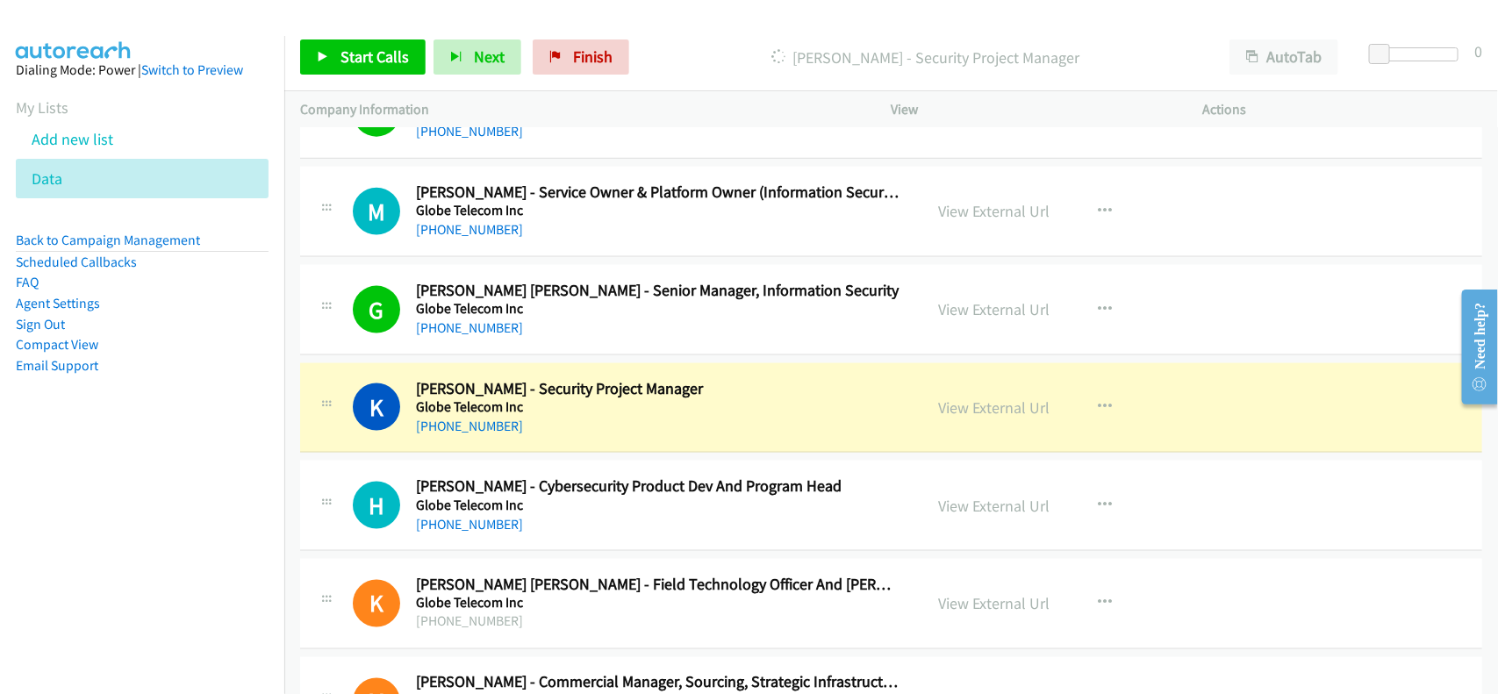
click at [588, 437] on div "+63 927 869 3492" at bounding box center [658, 426] width 484 height 21
click at [1028, 418] on link "View External Url" at bounding box center [994, 408] width 111 height 20
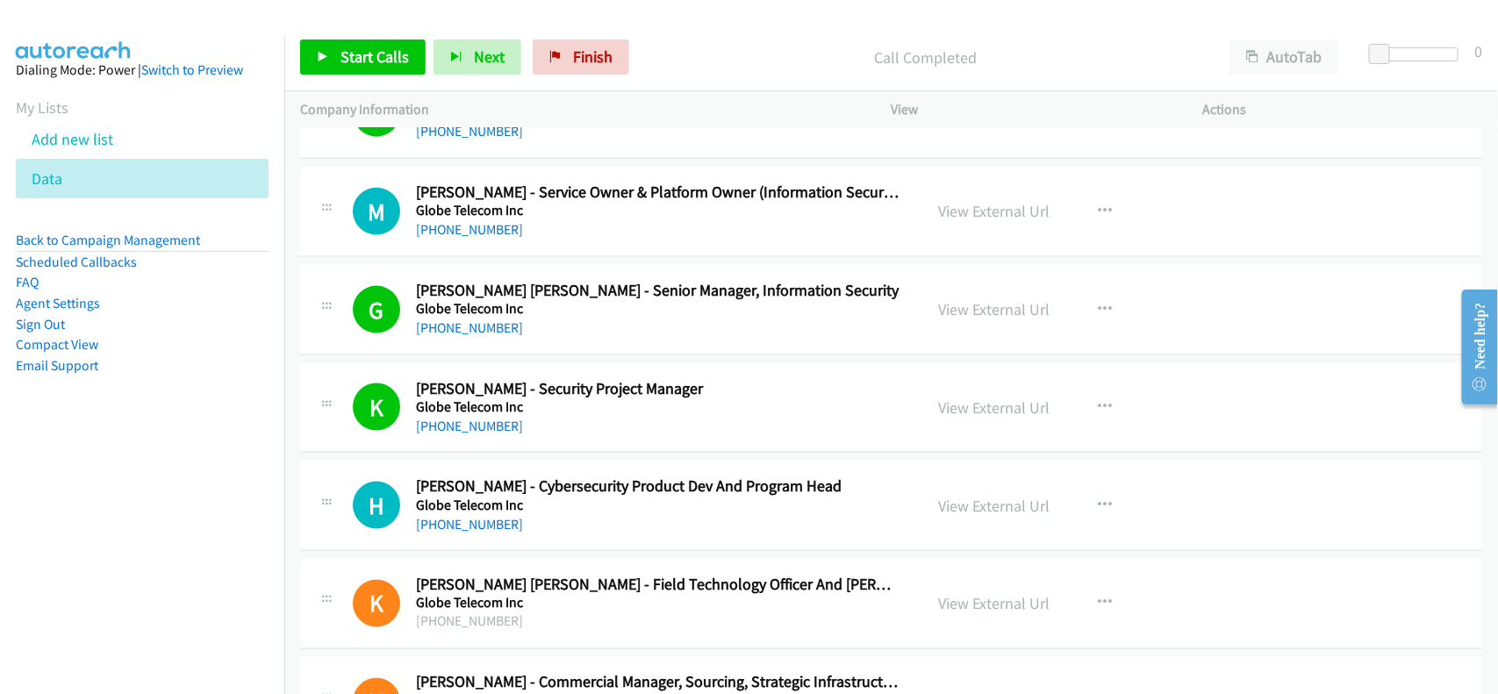
scroll to position [16234, 0]
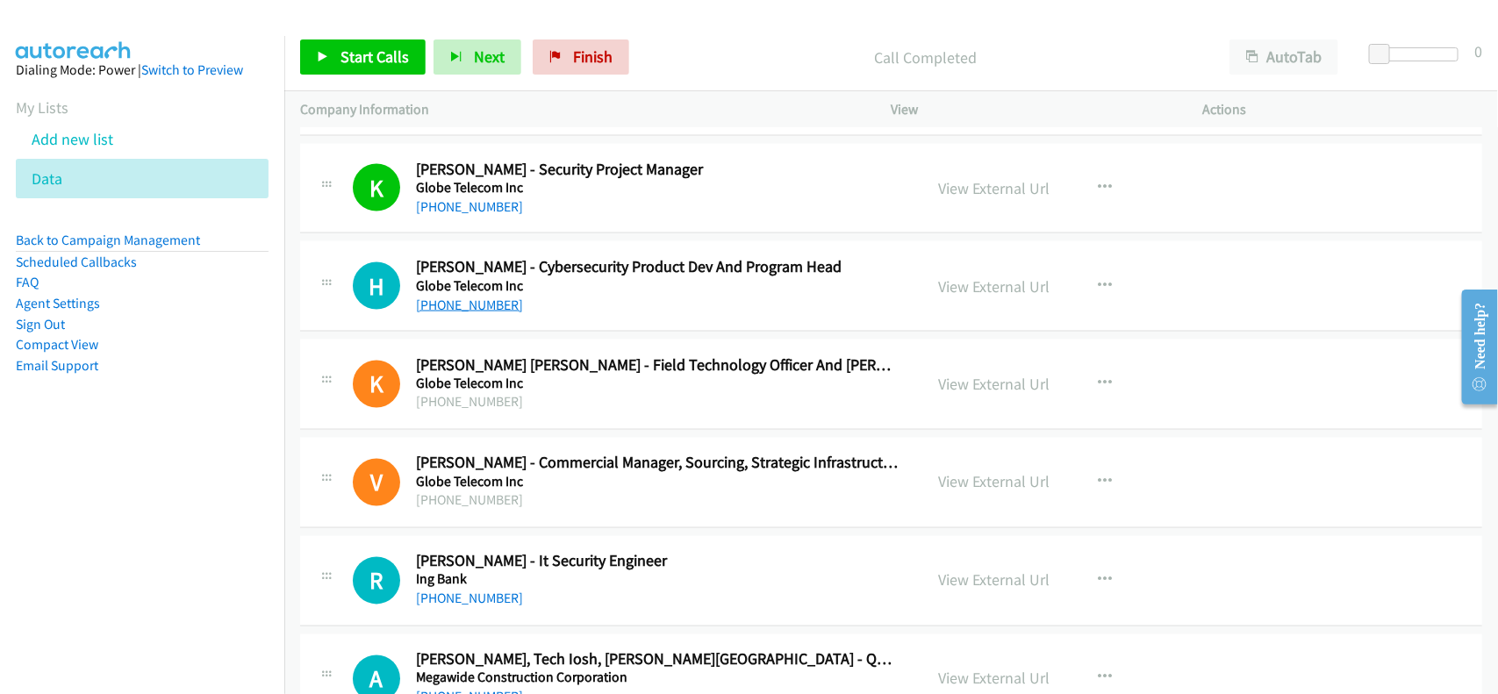
click at [455, 313] on link "+63 928 970 0987" at bounding box center [469, 305] width 107 height 17
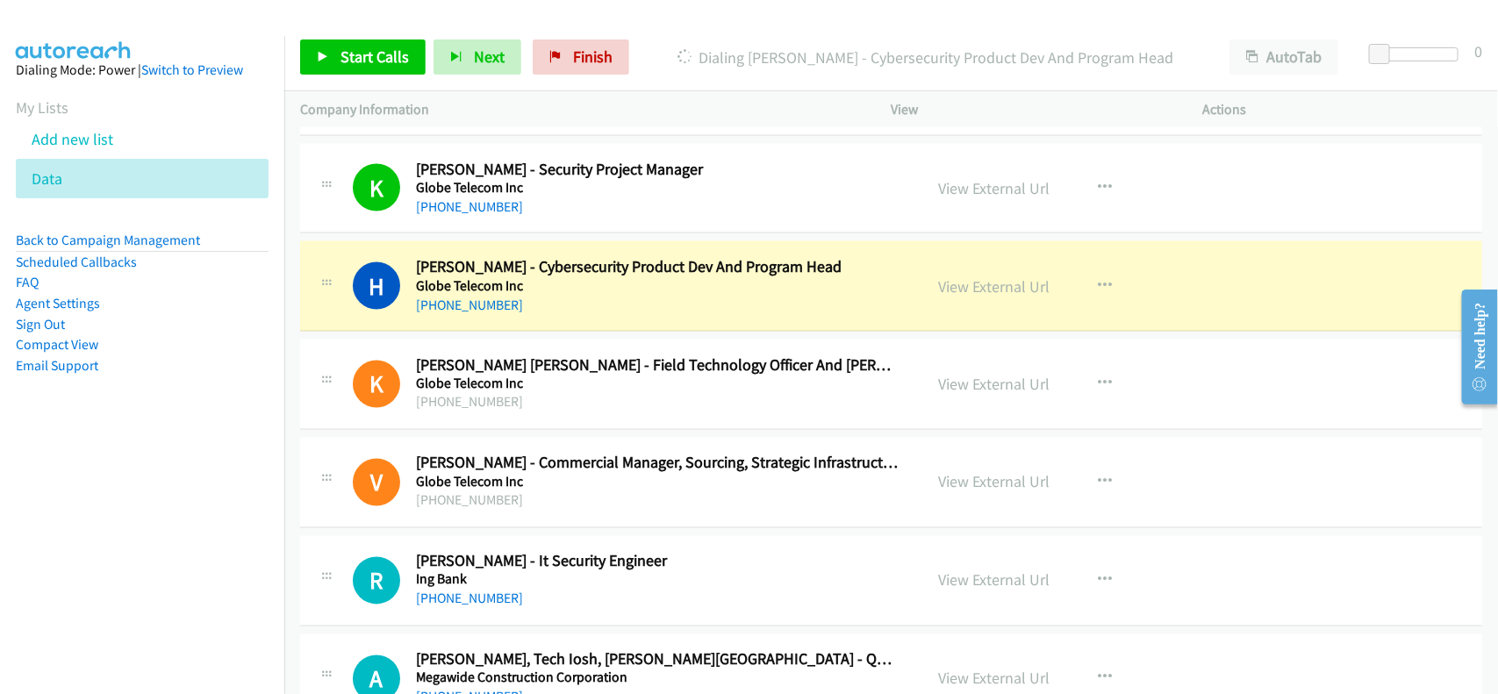
click at [598, 332] on div "H Callback Scheduled Hannah Almalvez - Cybersecurity Product Dev And Program He…" at bounding box center [891, 286] width 1182 height 90
click at [974, 297] on link "View External Url" at bounding box center [994, 286] width 111 height 20
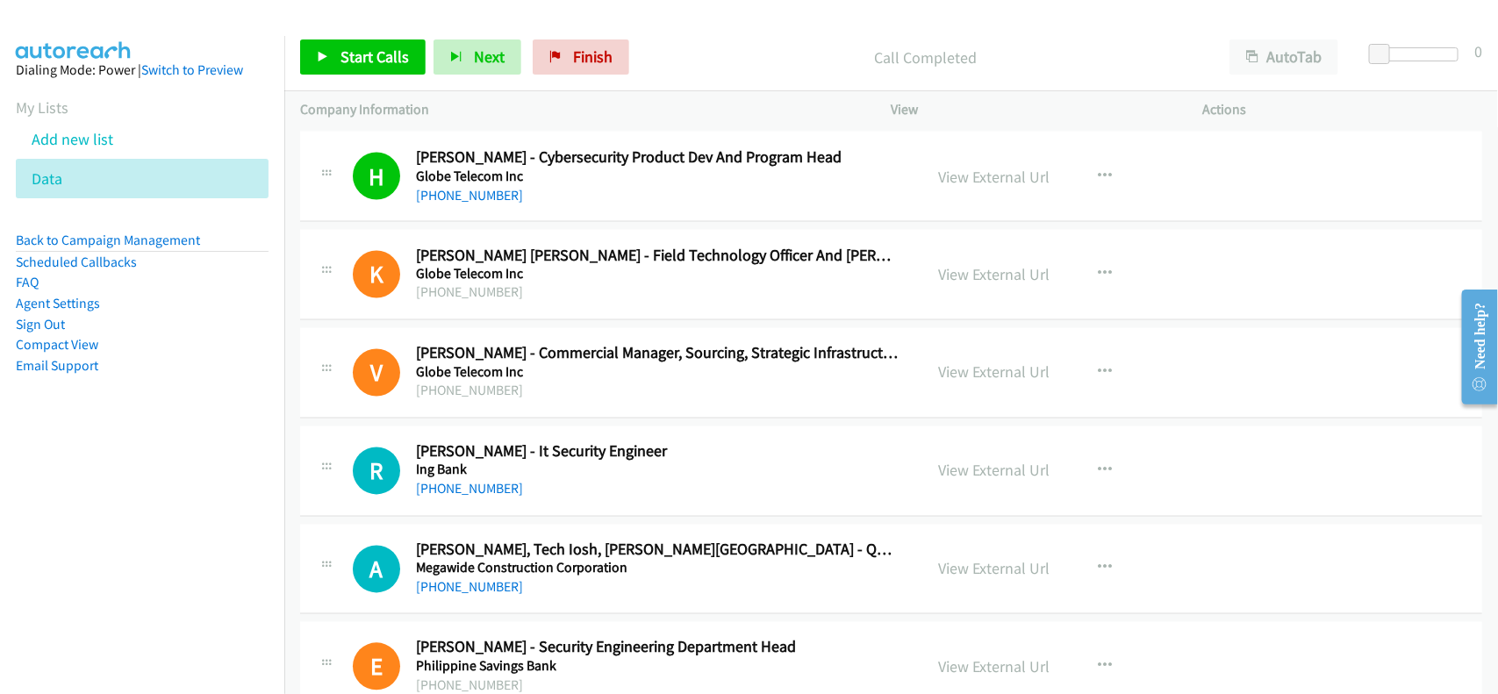
scroll to position [16453, 0]
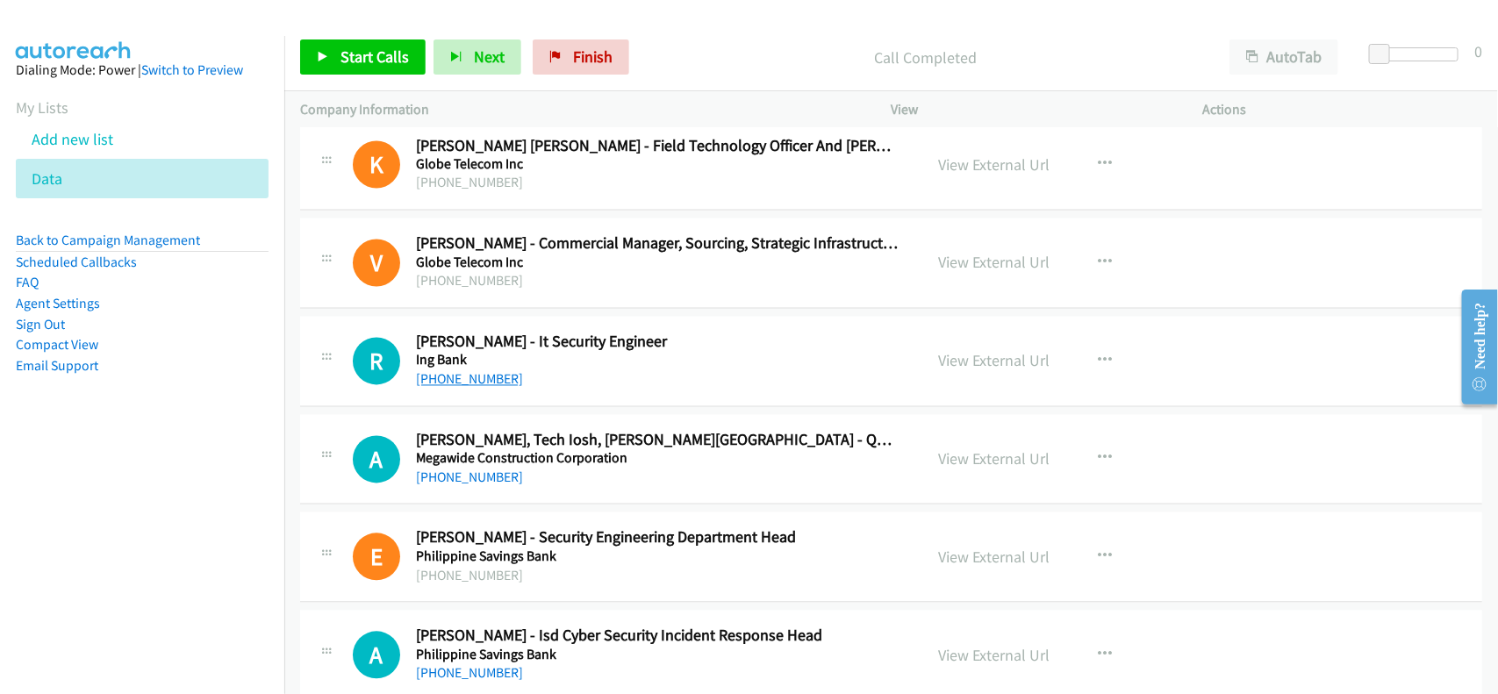
click at [462, 388] on link "+63 917 596 9362" at bounding box center [469, 379] width 107 height 17
click at [572, 489] on div "+63 906 596 3359" at bounding box center [658, 478] width 484 height 21
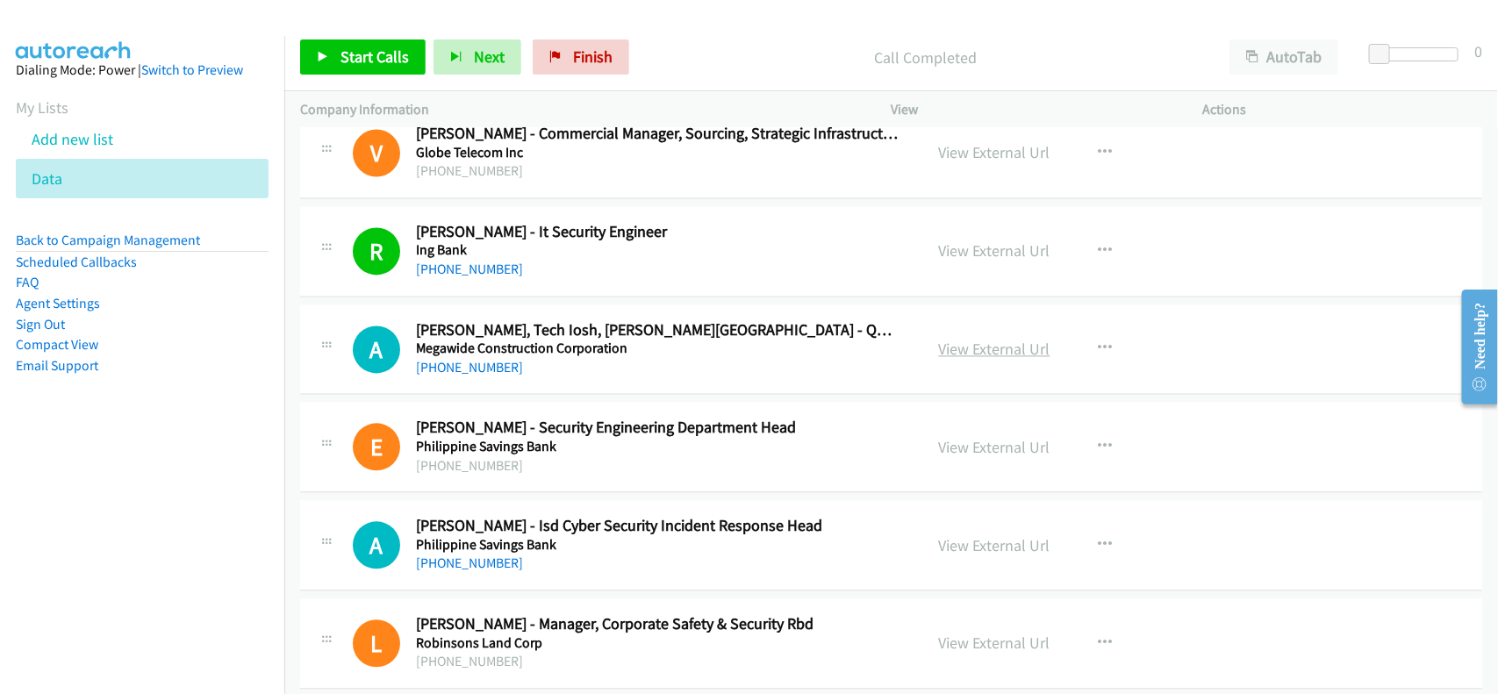
click at [949, 360] on link "View External Url" at bounding box center [994, 350] width 111 height 20
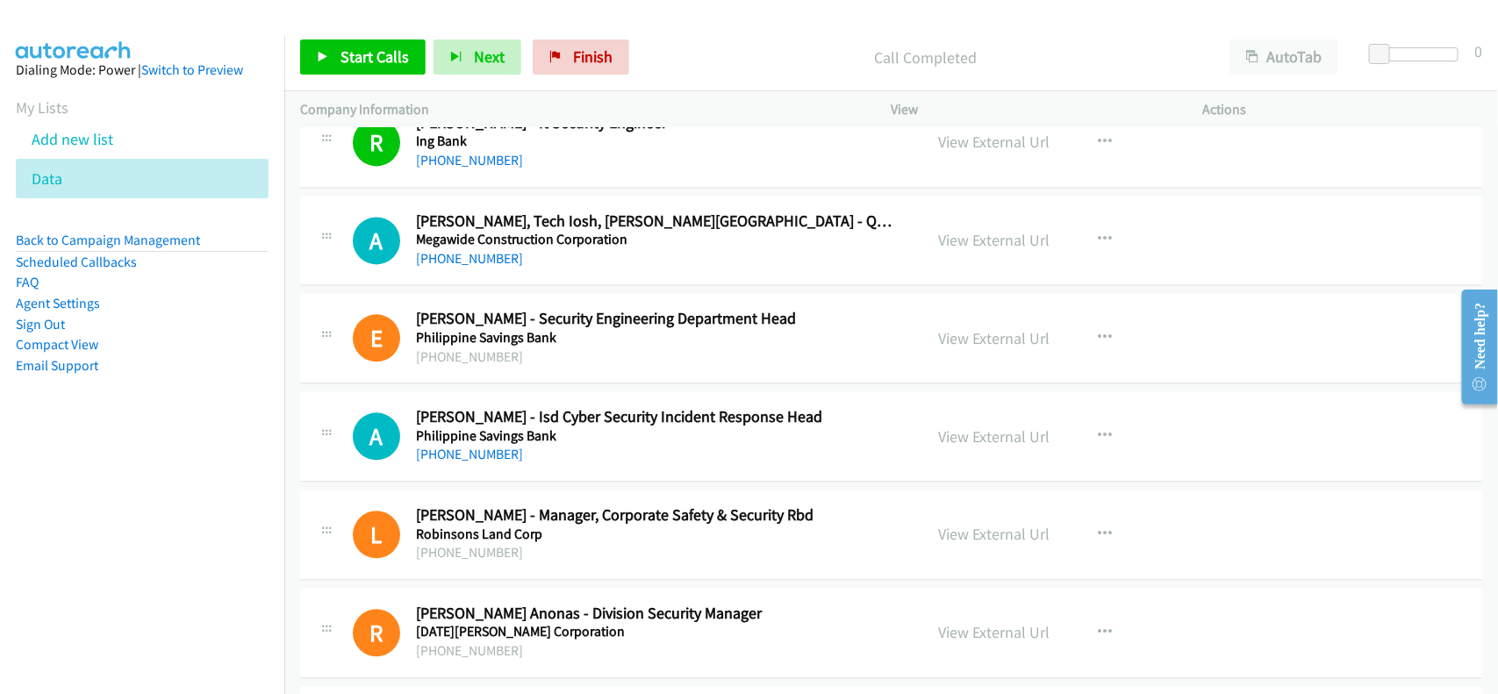
click at [489, 465] on div "+63 2 8885 8208" at bounding box center [658, 454] width 484 height 21
click at [487, 462] on link "+63 2 8885 8208" at bounding box center [469, 454] width 107 height 17
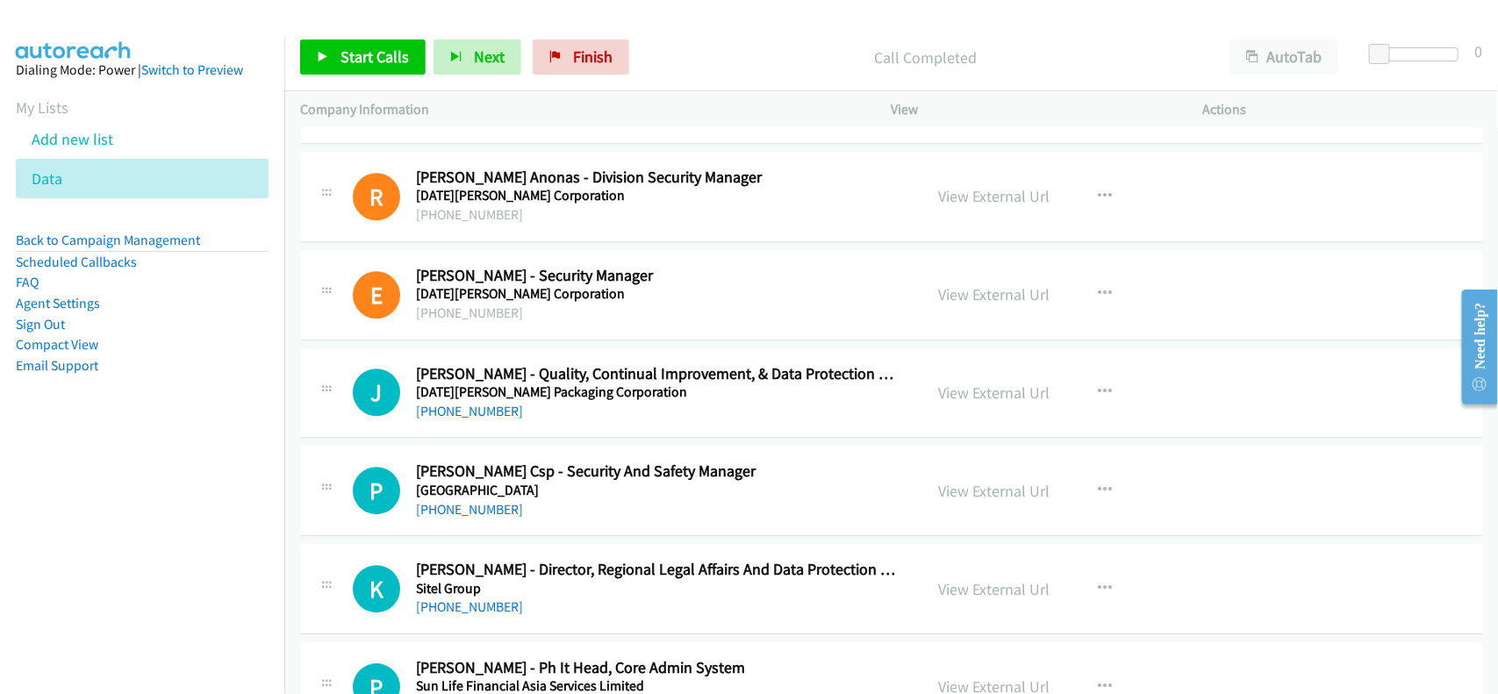
scroll to position [17111, 0]
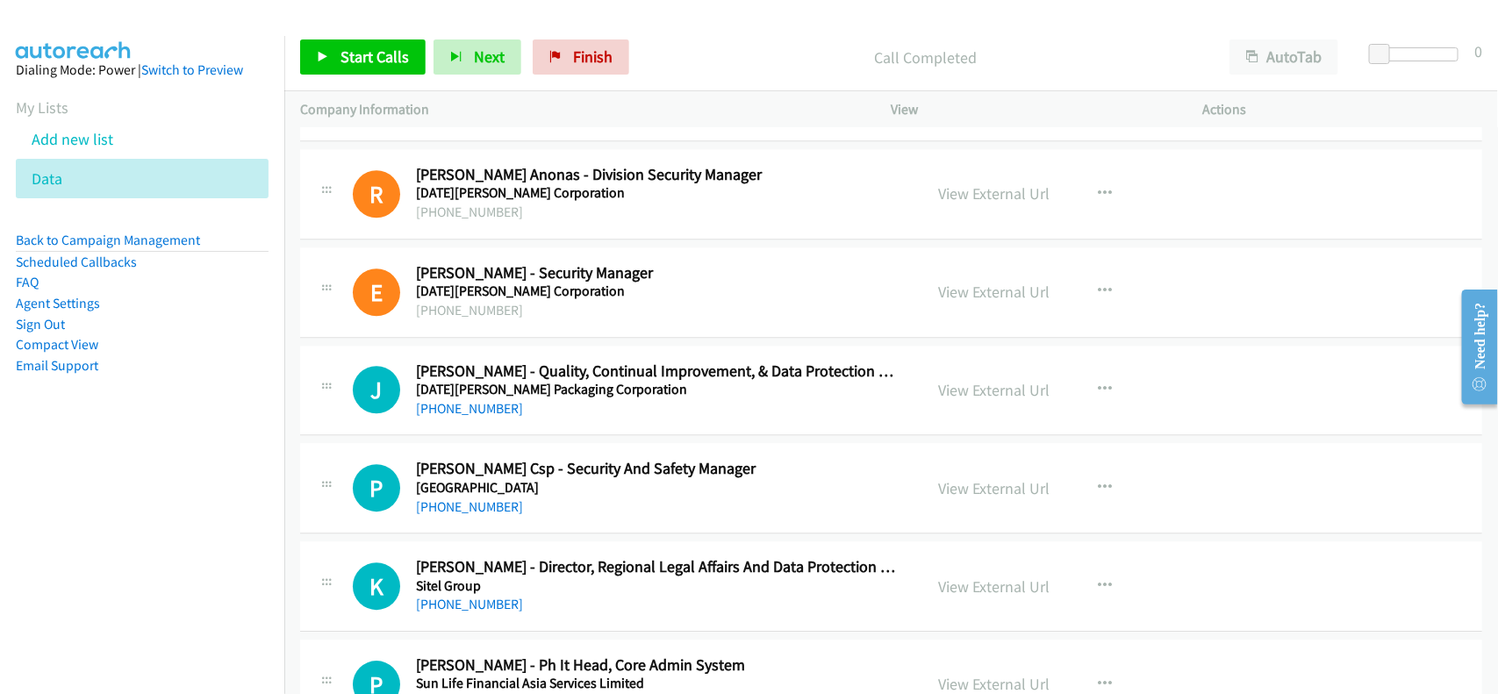
click at [527, 436] on div "J Callback Scheduled Jubie Tamayo - Quality, Continual Improvement, & Data Prot…" at bounding box center [891, 391] width 1182 height 90
click at [958, 402] on div "View External Url" at bounding box center [994, 390] width 111 height 24
click at [961, 400] on link "View External Url" at bounding box center [994, 390] width 111 height 20
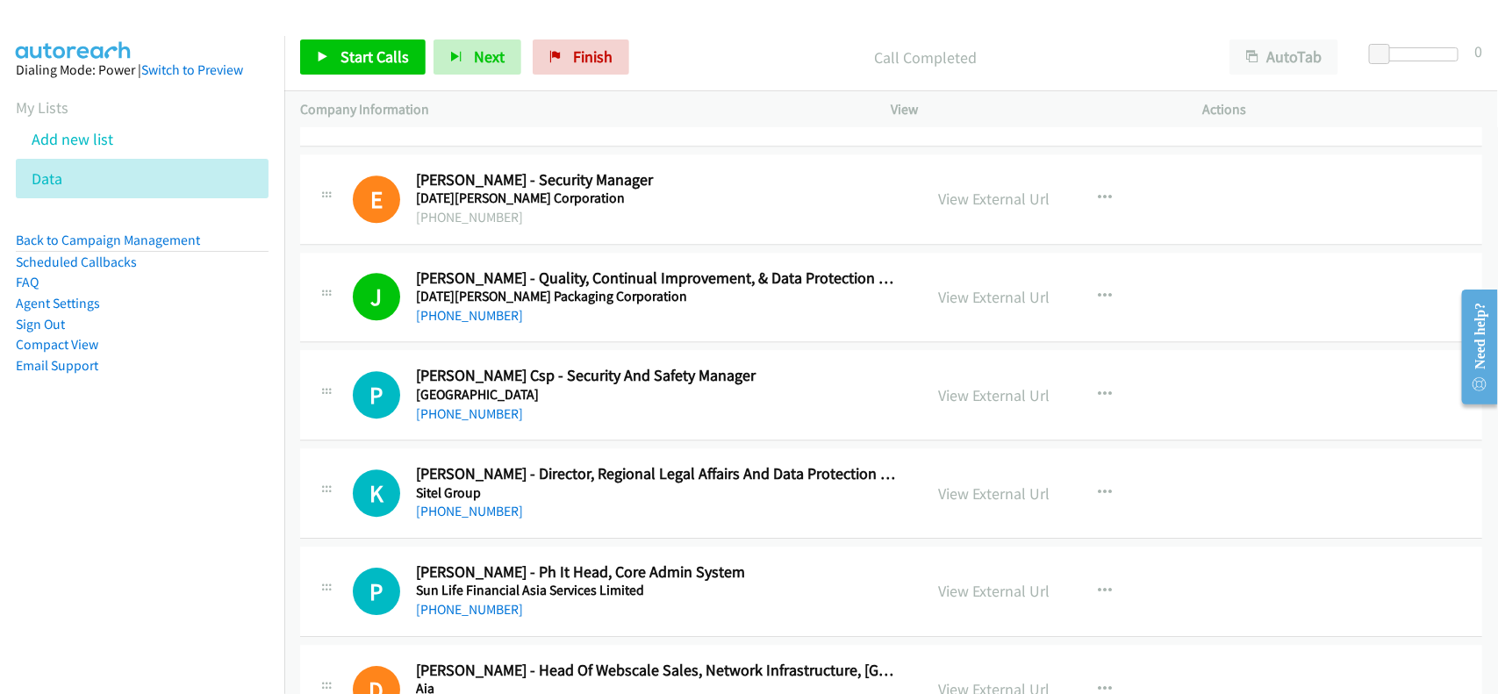
scroll to position [17331, 0]
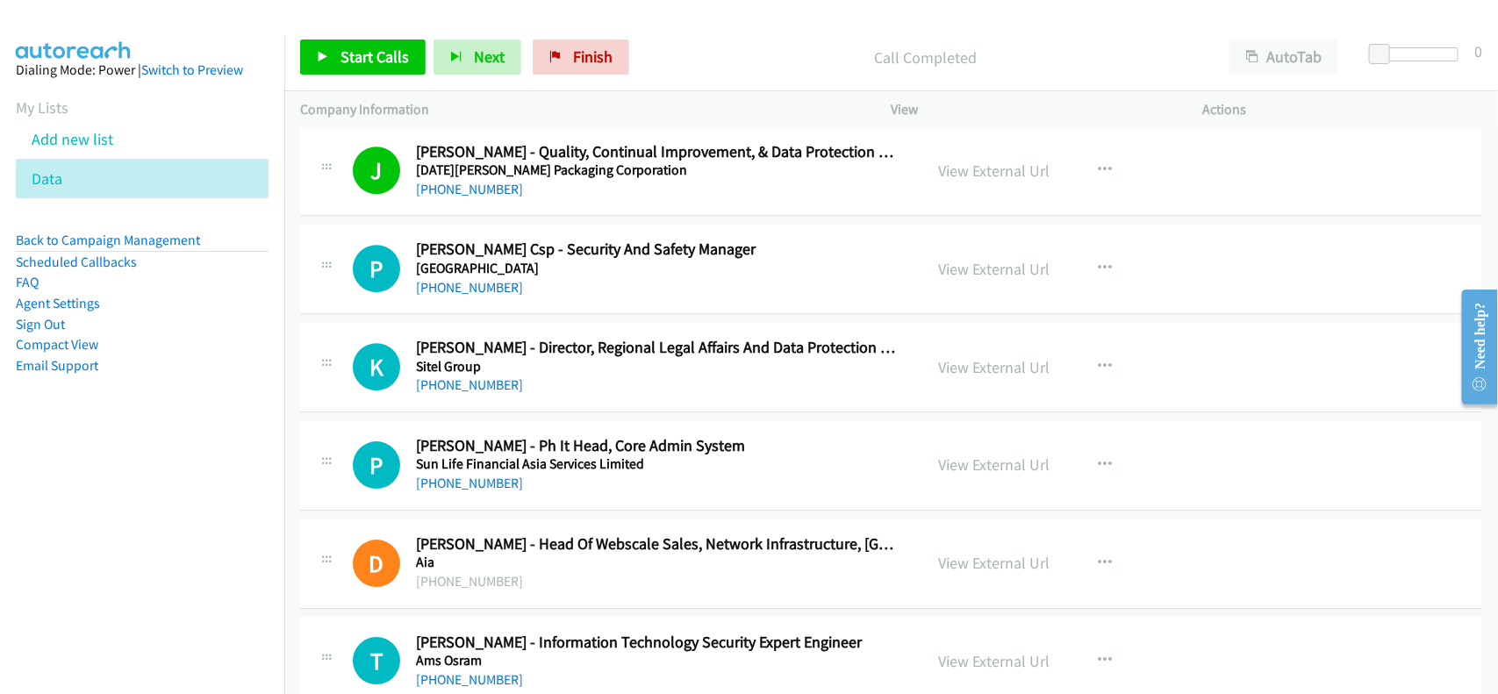
drag, startPoint x: 467, startPoint y: 406, endPoint x: 536, endPoint y: 398, distance: 69.9
click at [467, 393] on link "+63 917 585 5430" at bounding box center [469, 384] width 107 height 17
click at [553, 412] on div "K Callback Scheduled Kathlyn Joy Guanzon - Director, Regional Legal Affairs And…" at bounding box center [891, 367] width 1182 height 90
click at [494, 491] on link "+63 971 373 9535" at bounding box center [469, 483] width 107 height 17
click at [510, 494] on div "+63 971 373 9535" at bounding box center [658, 483] width 484 height 21
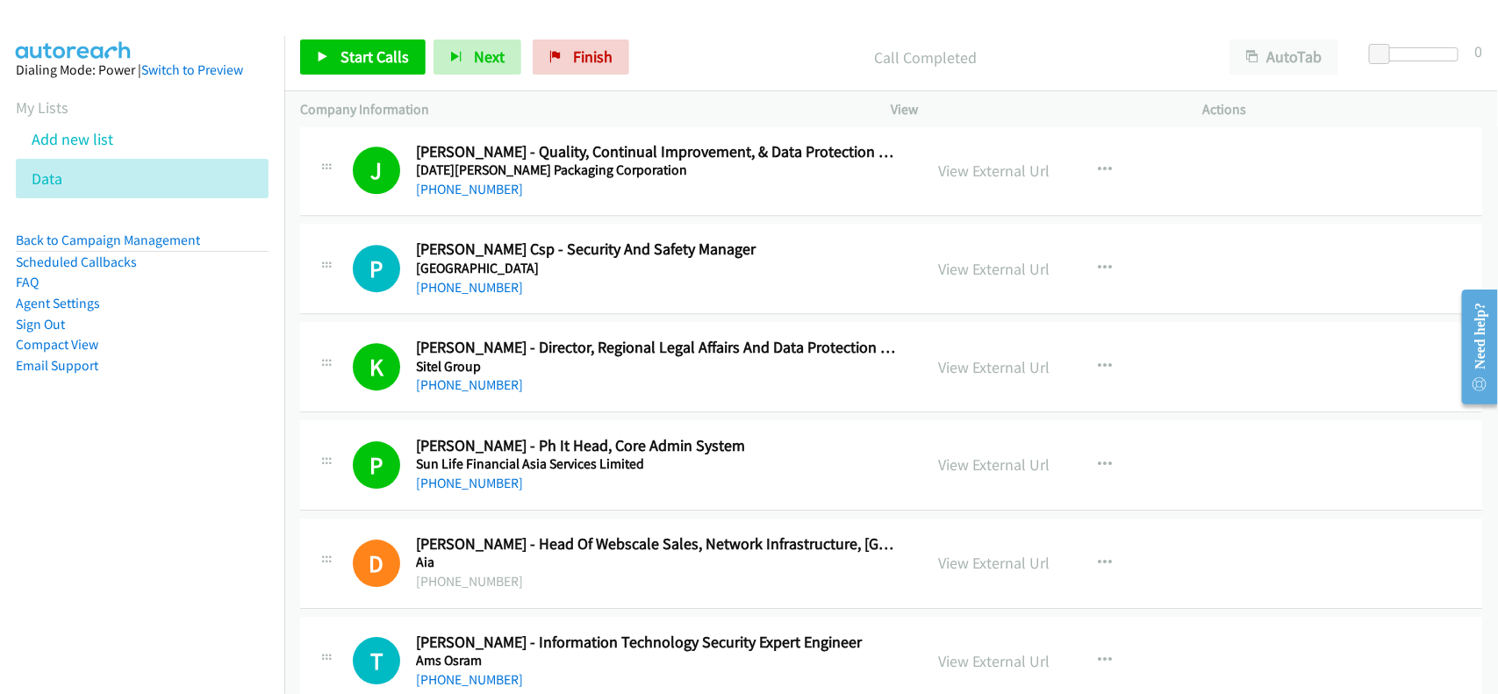
drag, startPoint x: 506, startPoint y: 515, endPoint x: 819, endPoint y: 547, distance: 314.0
click at [506, 491] on link "+63 971 373 9535" at bounding box center [469, 483] width 107 height 17
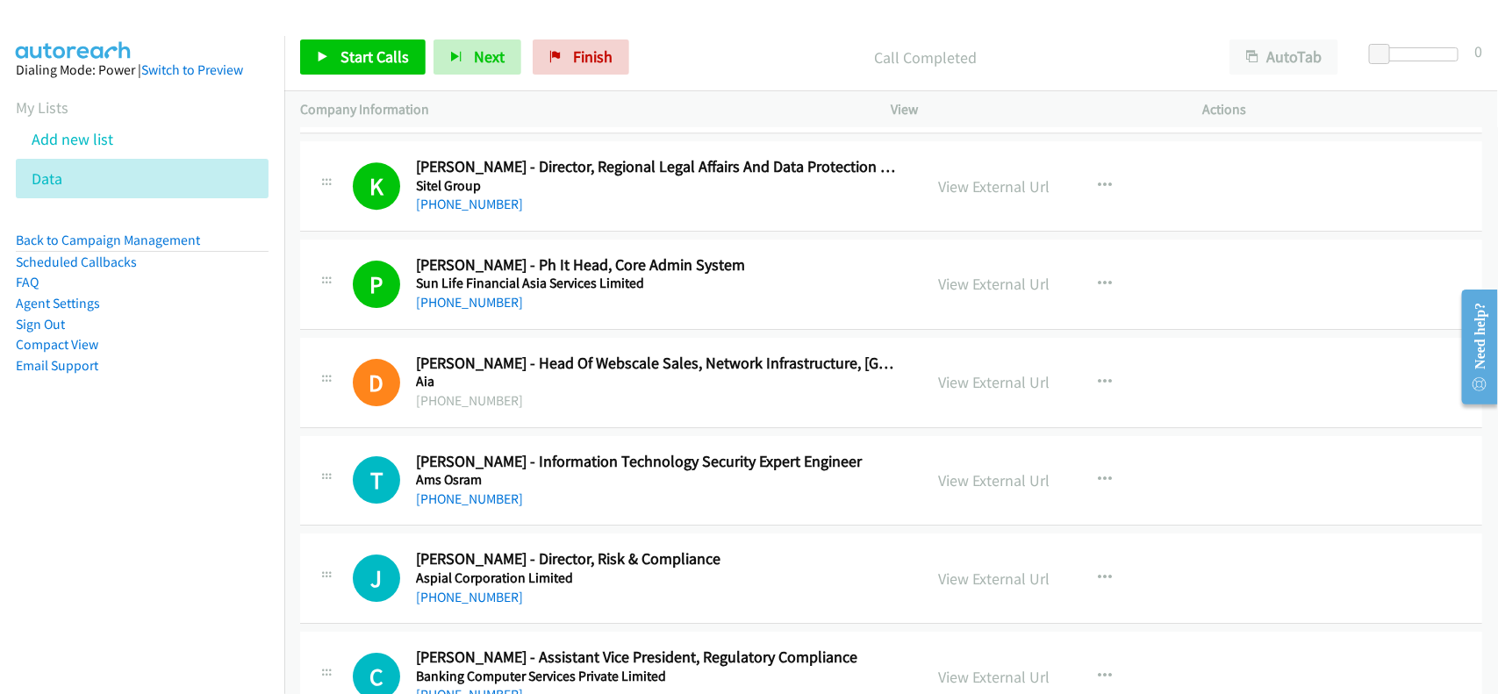
scroll to position [17550, 0]
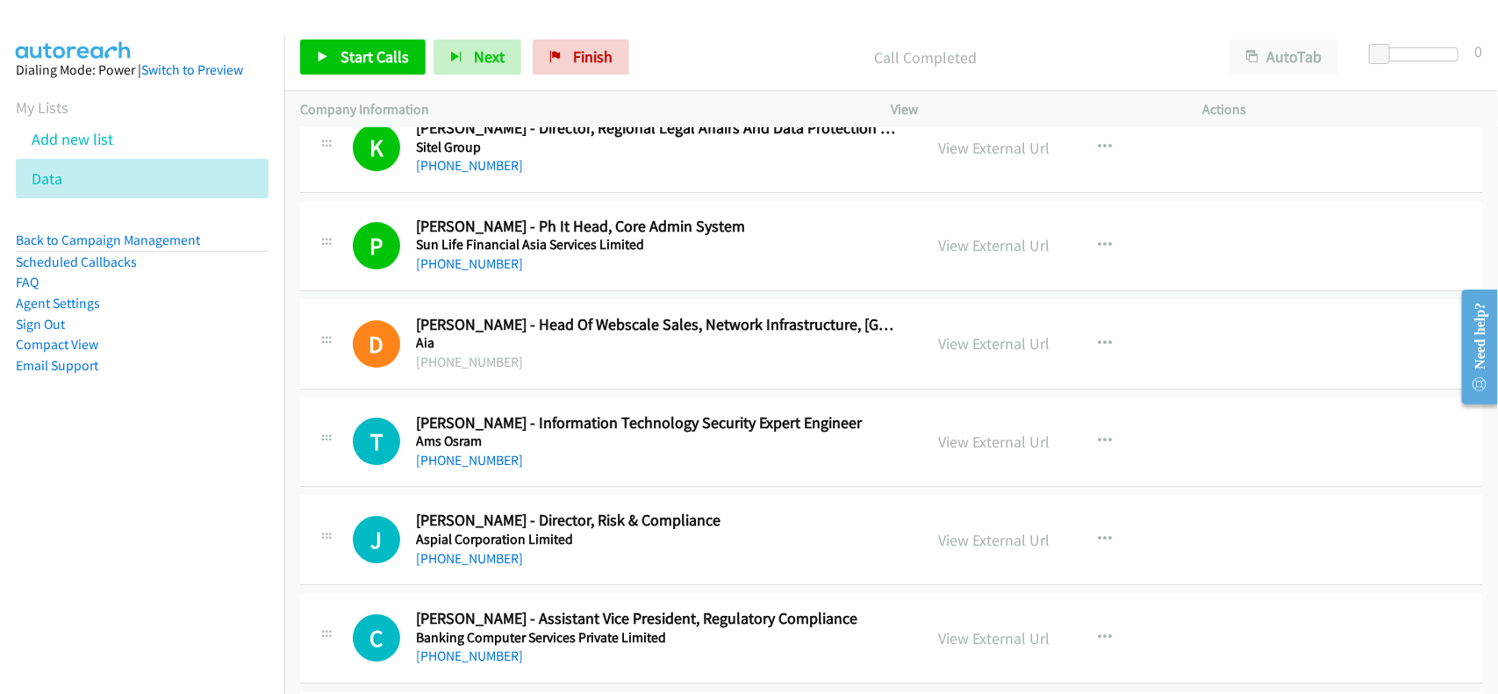
click at [572, 471] on div "+65 9725 3181" at bounding box center [658, 460] width 484 height 21
click at [448, 469] on link "+65 9725 3181" at bounding box center [469, 460] width 107 height 17
click at [610, 471] on div "+65 9725 3181" at bounding box center [658, 460] width 484 height 21
click at [487, 469] on link "+65 9725 3181" at bounding box center [469, 460] width 107 height 17
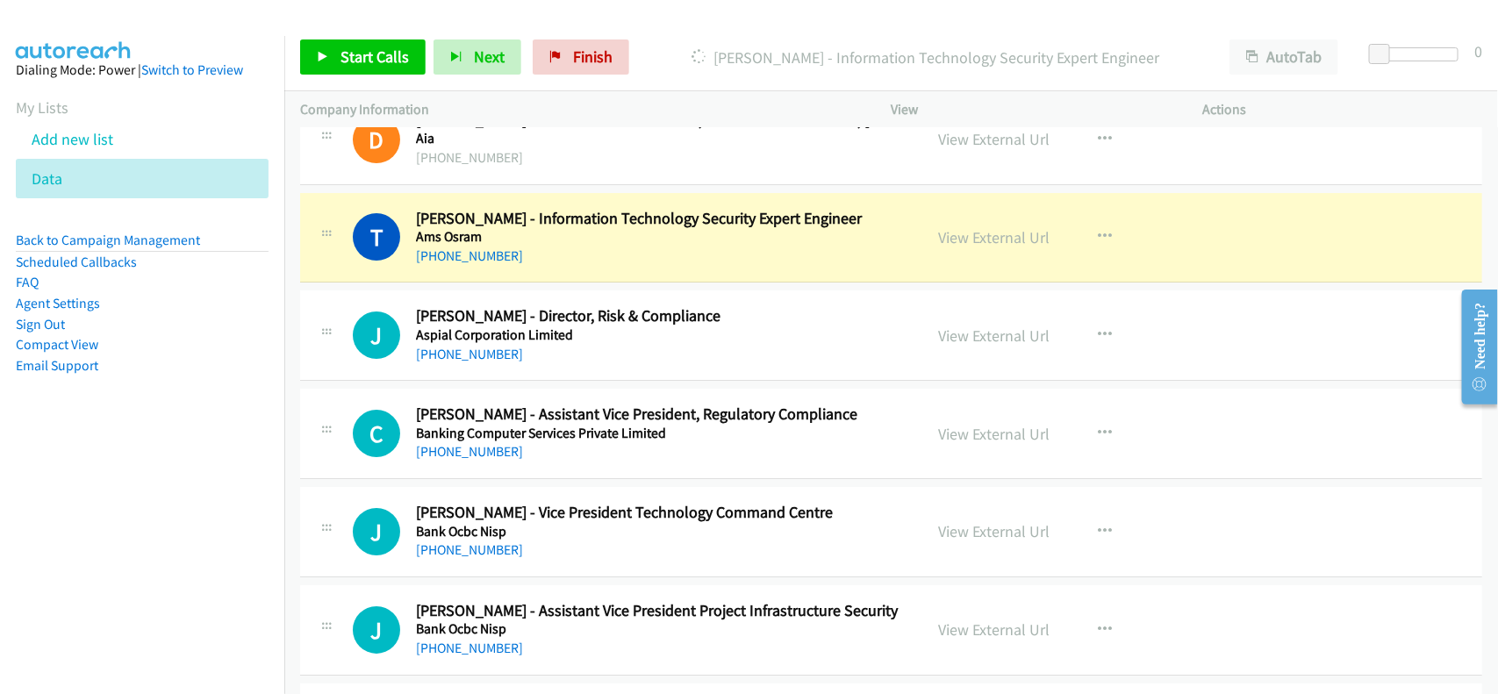
scroll to position [17770, 0]
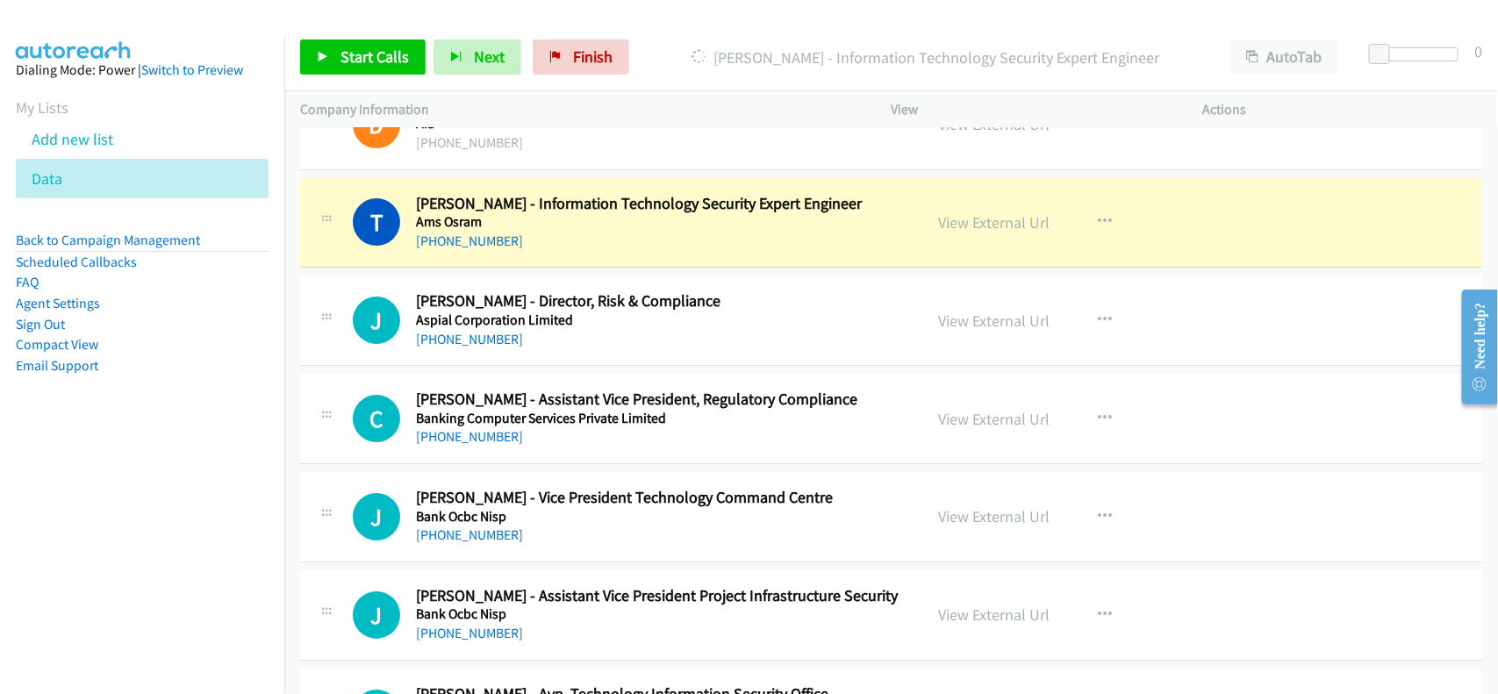
click at [597, 252] on div "+65 9725 3181" at bounding box center [658, 241] width 484 height 21
click at [963, 233] on link "View External Url" at bounding box center [994, 222] width 111 height 20
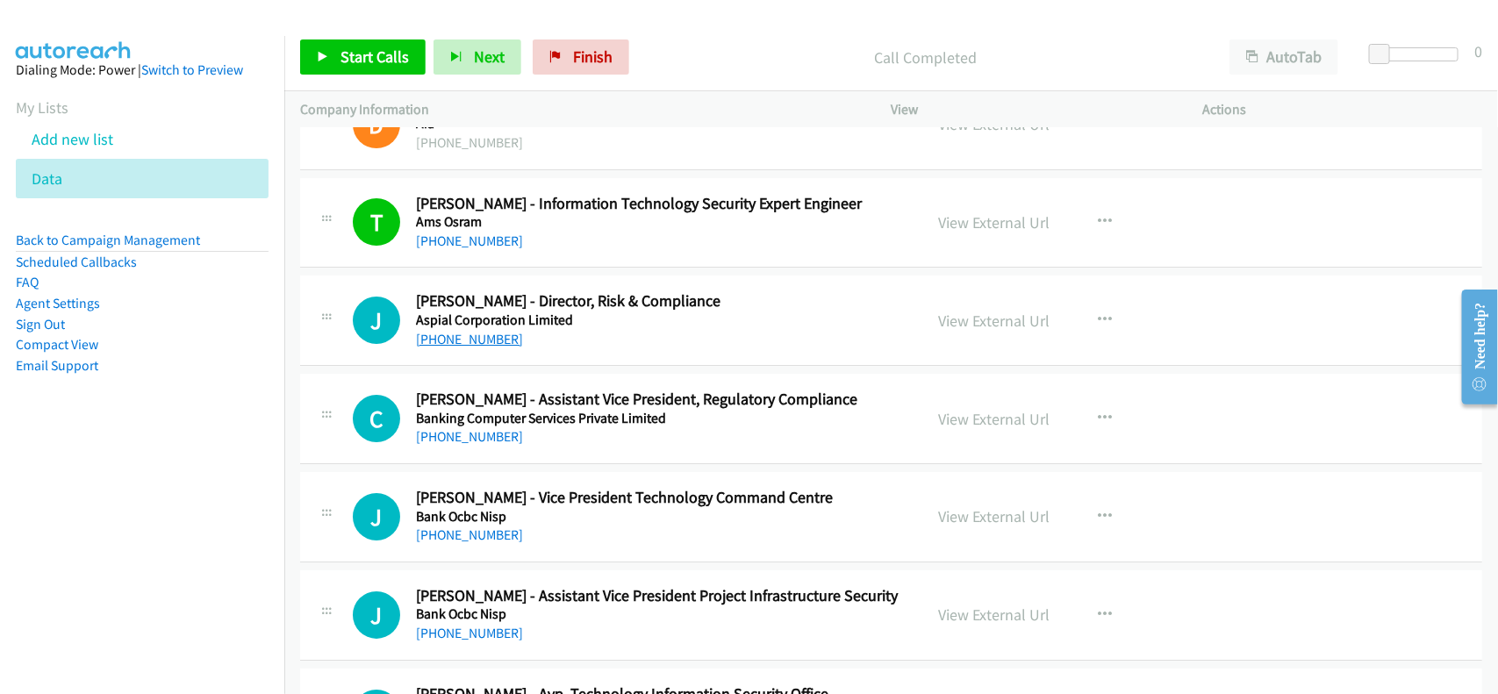
click at [463, 347] on link "+65 6263 2785" at bounding box center [469, 339] width 107 height 17
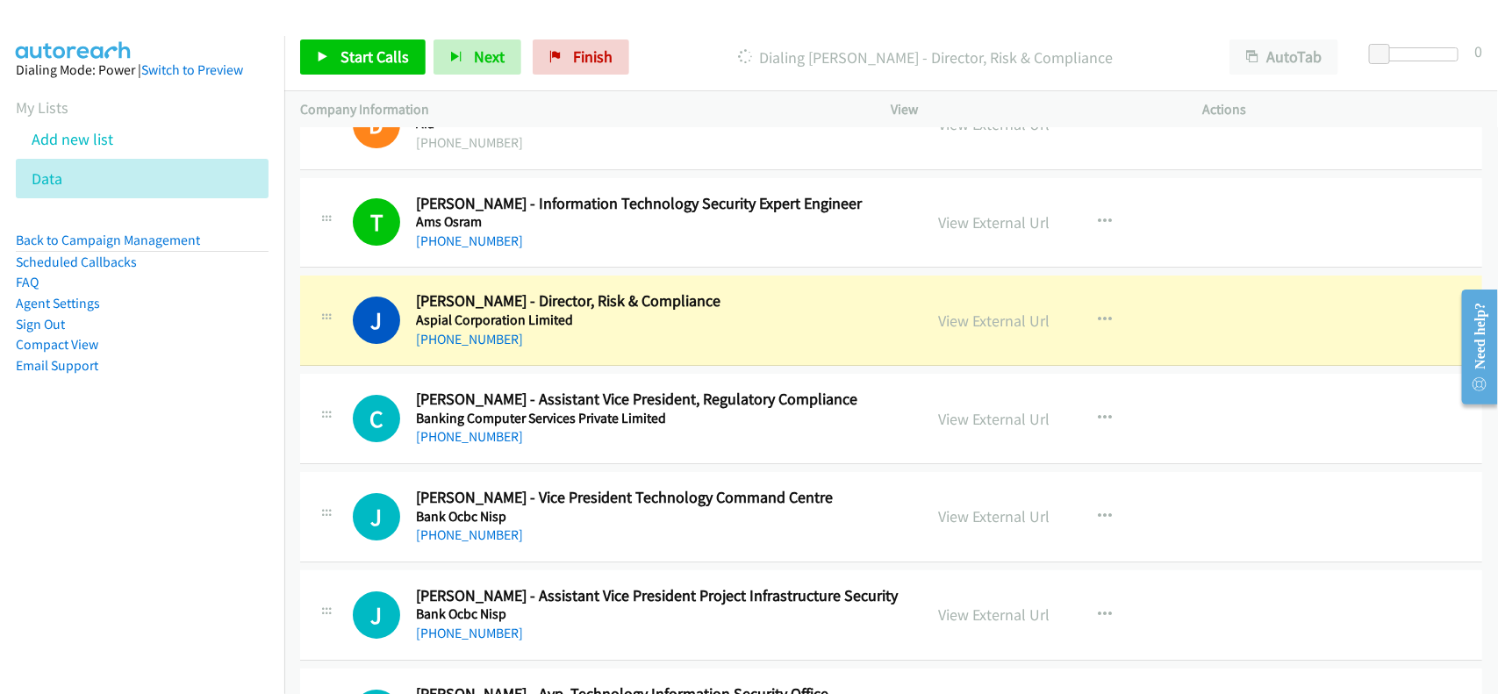
drag, startPoint x: 468, startPoint y: 364, endPoint x: 678, endPoint y: 399, distance: 213.5
click at [468, 347] on link "+65 6263 2785" at bounding box center [469, 339] width 107 height 17
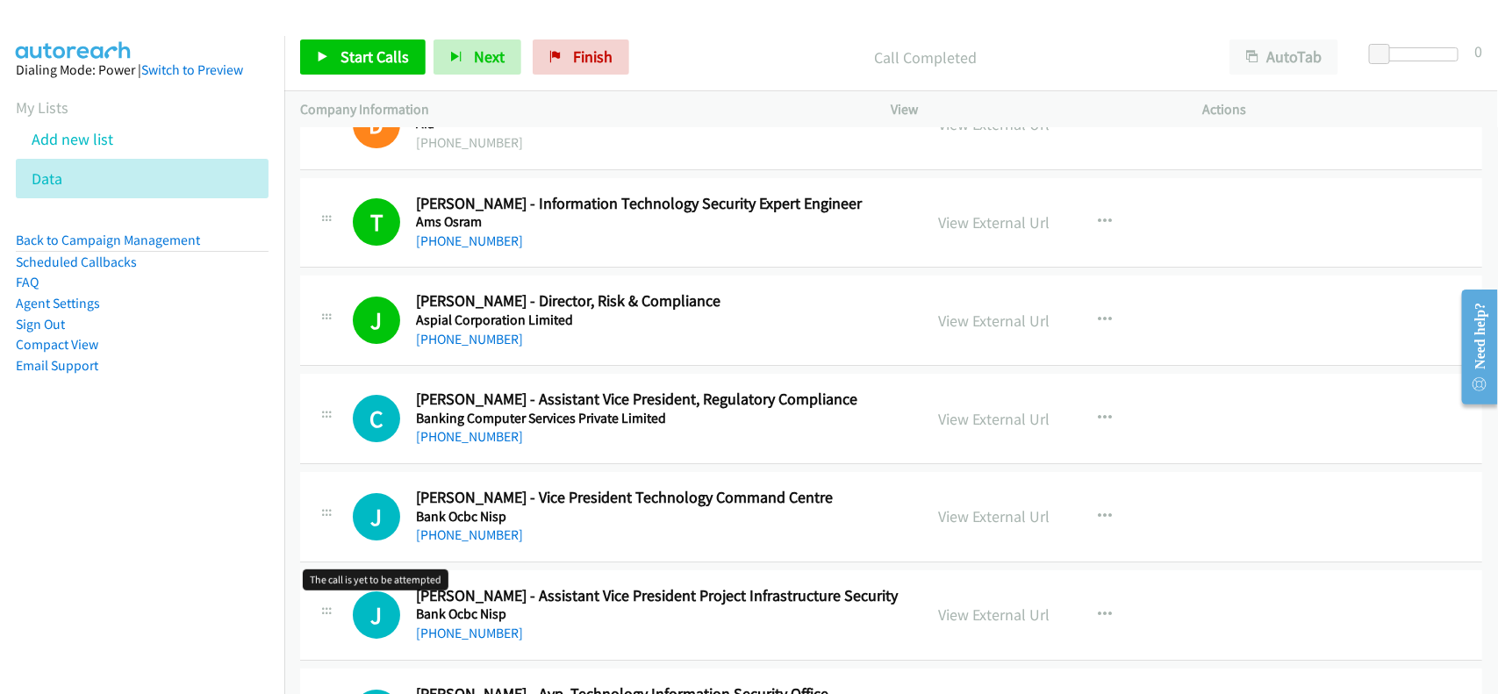
click at [354, 518] on div "J Callback Scheduled Joerg Wissen - Vice President Technology Command Centre Ba…" at bounding box center [630, 517] width 555 height 58
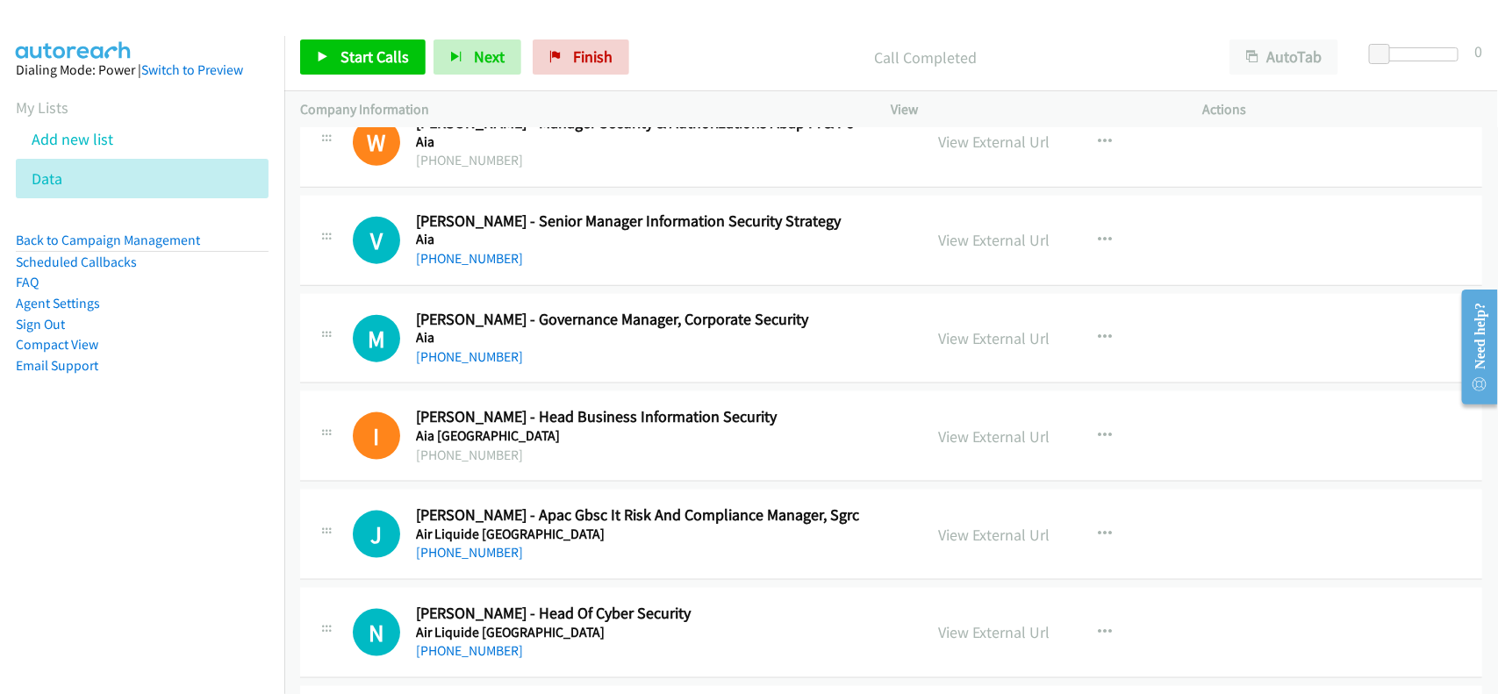
scroll to position [0, 0]
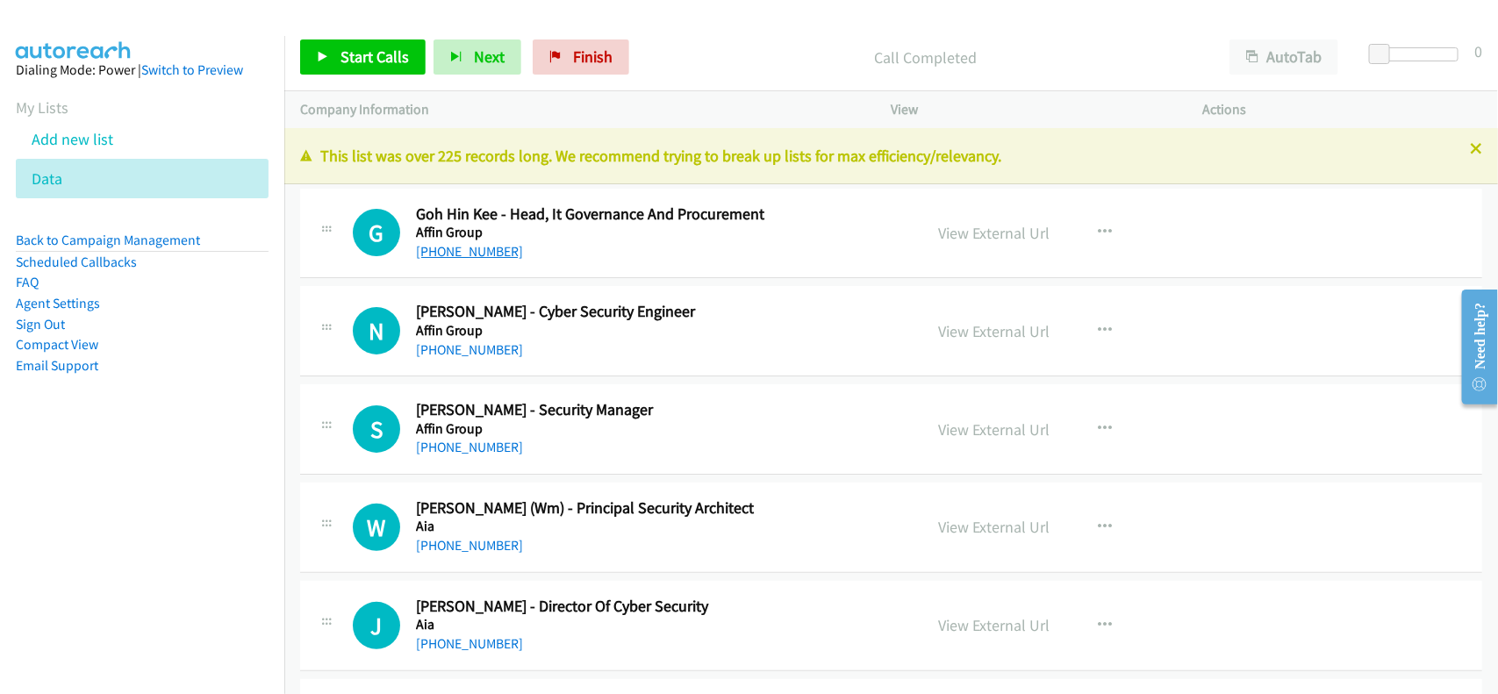
click at [478, 246] on link "+60 12-510 8005" at bounding box center [469, 251] width 107 height 17
drag, startPoint x: 455, startPoint y: 248, endPoint x: 602, endPoint y: 250, distance: 147.4
click at [455, 248] on link "+60 12-510 8005" at bounding box center [469, 251] width 107 height 17
drag, startPoint x: 465, startPoint y: 345, endPoint x: 655, endPoint y: 352, distance: 189.7
click at [465, 345] on link "+60 14-919 6047" at bounding box center [469, 349] width 107 height 17
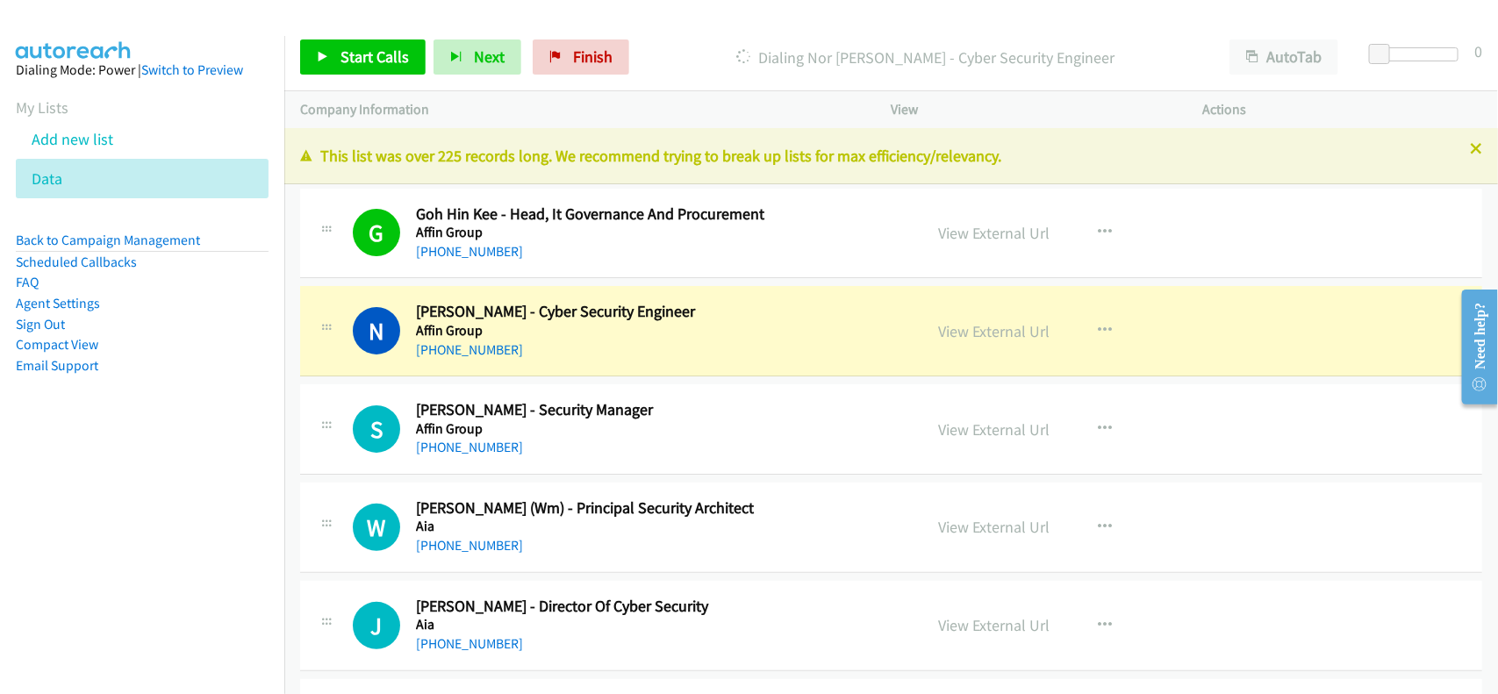
drag, startPoint x: 612, startPoint y: 358, endPoint x: 637, endPoint y: 351, distance: 26.4
click at [612, 358] on div "+60 14-919 6047" at bounding box center [658, 350] width 484 height 21
click at [987, 336] on link "View External Url" at bounding box center [994, 331] width 111 height 20
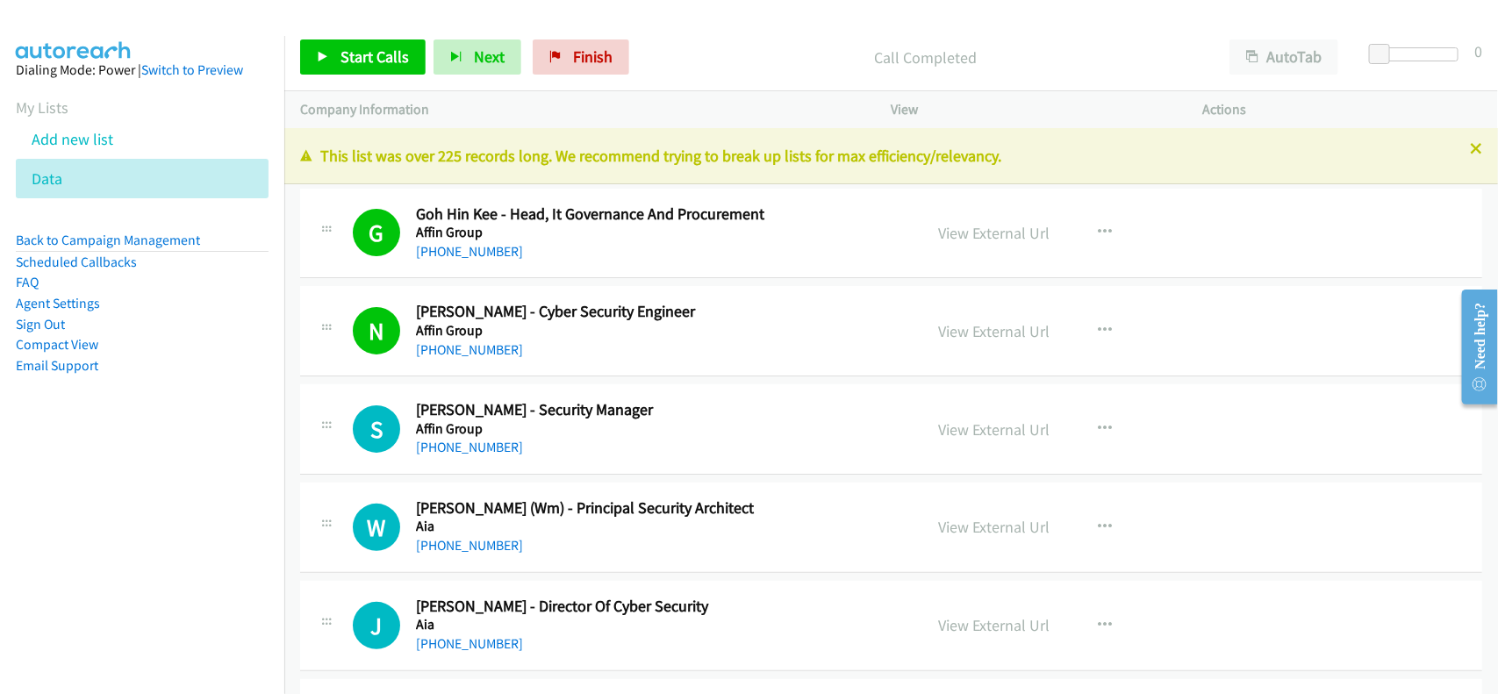
drag, startPoint x: 476, startPoint y: 536, endPoint x: 498, endPoint y: 534, distance: 23.0
click at [476, 537] on link "+60 17-286 9745" at bounding box center [469, 545] width 107 height 17
drag, startPoint x: 545, startPoint y: 532, endPoint x: 562, endPoint y: 511, distance: 26.9
click at [545, 532] on h5 "Aia" at bounding box center [658, 527] width 484 height 18
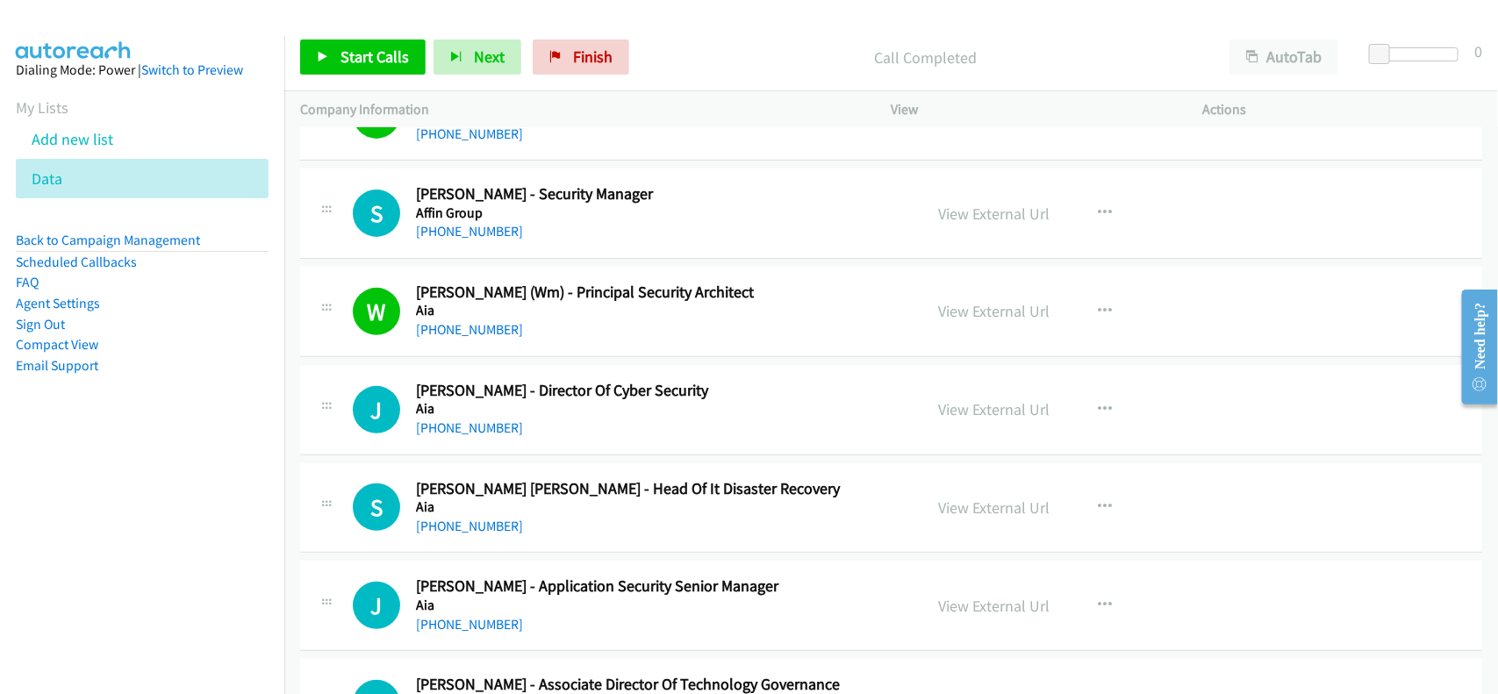
scroll to position [219, 0]
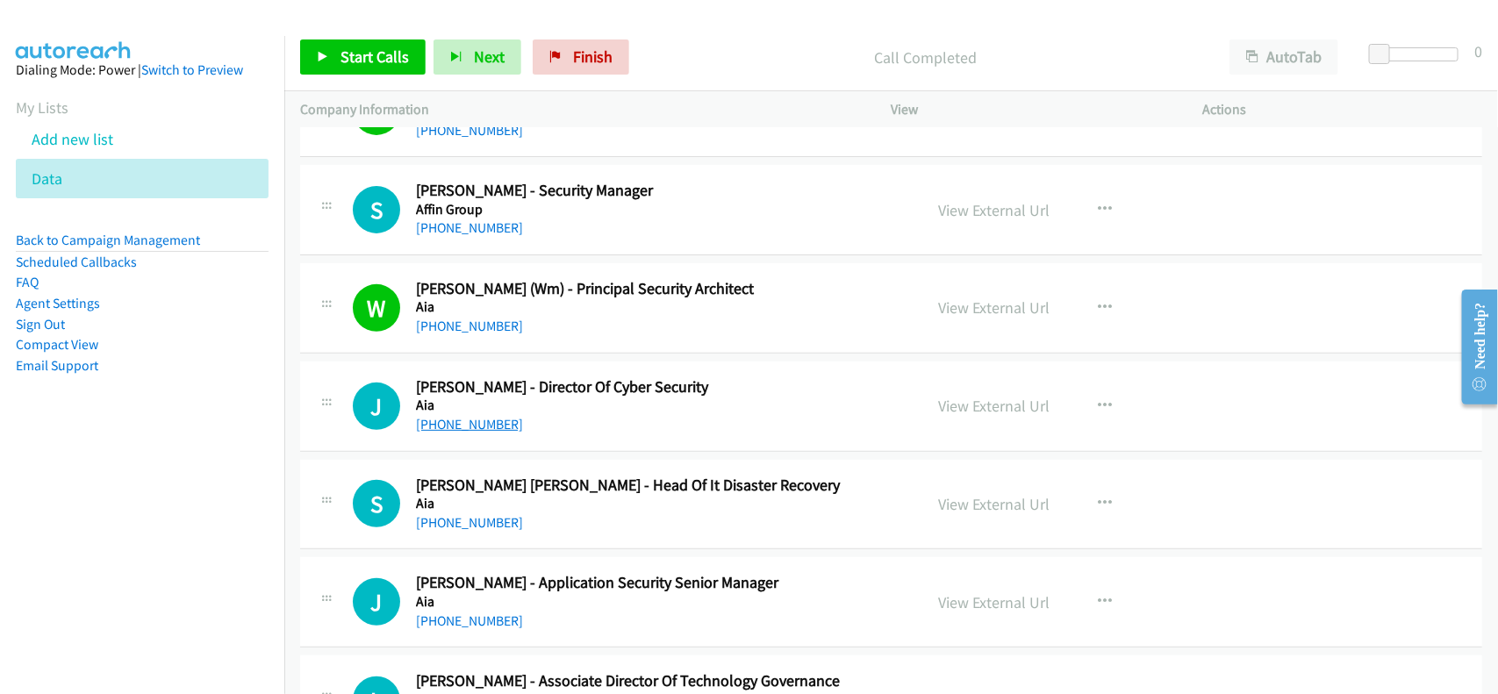
drag, startPoint x: 463, startPoint y: 418, endPoint x: 474, endPoint y: 419, distance: 10.6
click at [463, 418] on link "+60 17-216 7305" at bounding box center [469, 424] width 107 height 17
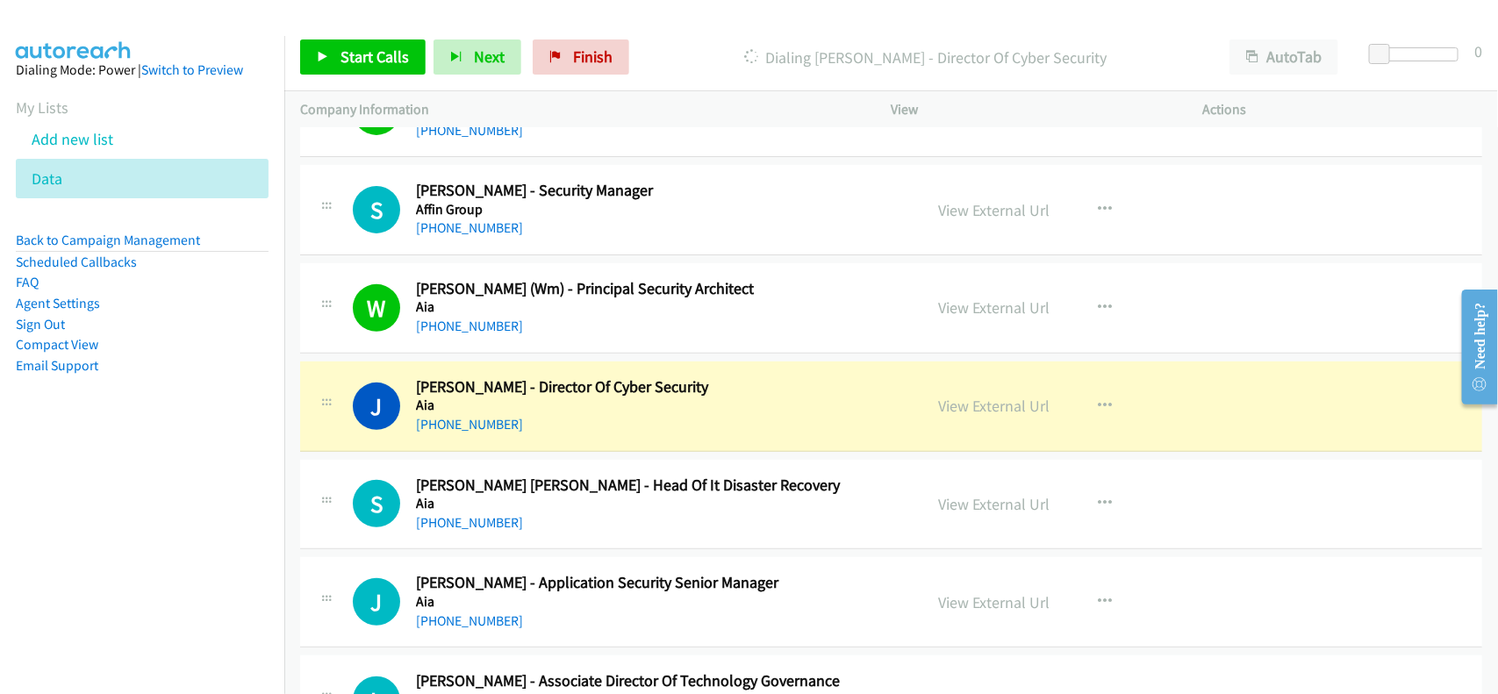
click at [593, 395] on h2 "Jairam Ramesh - Director Of Cyber Security" at bounding box center [658, 387] width 484 height 20
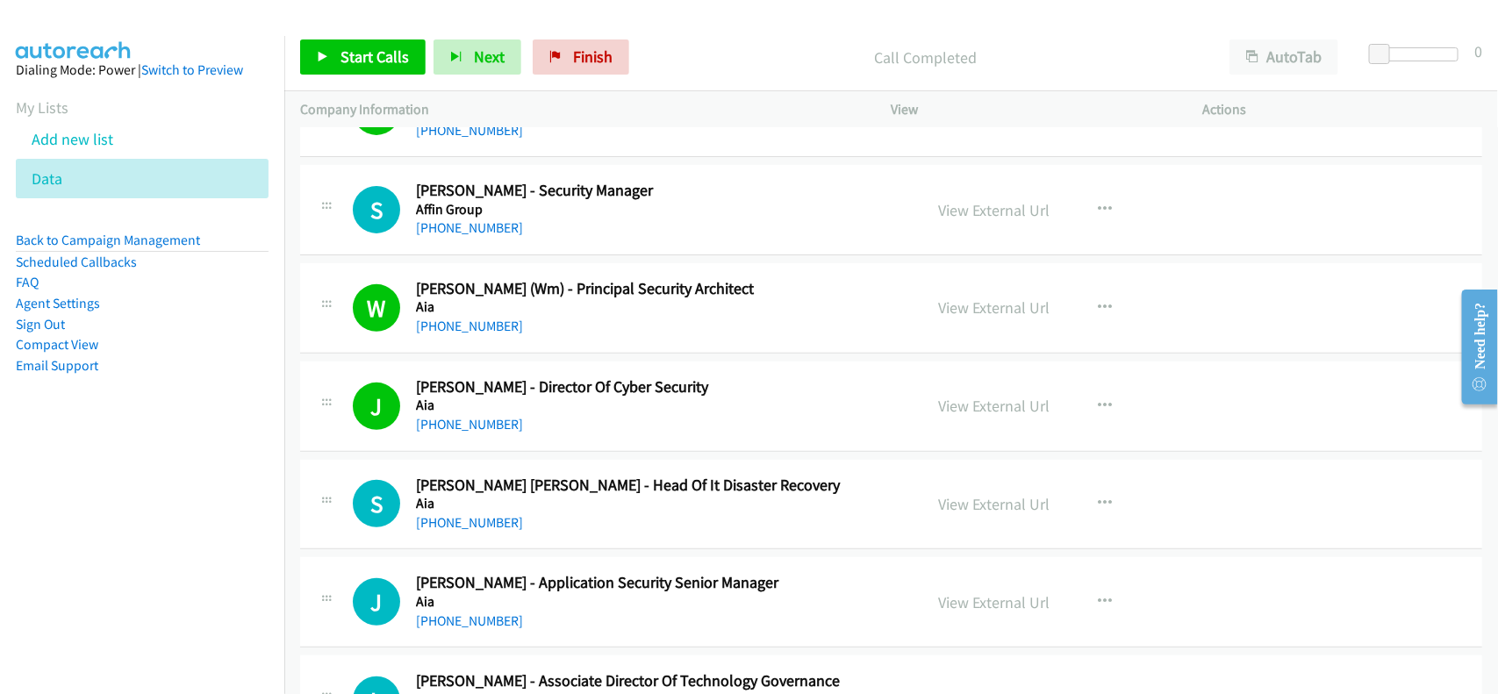
click at [557, 401] on h5 "Aia" at bounding box center [658, 406] width 484 height 18
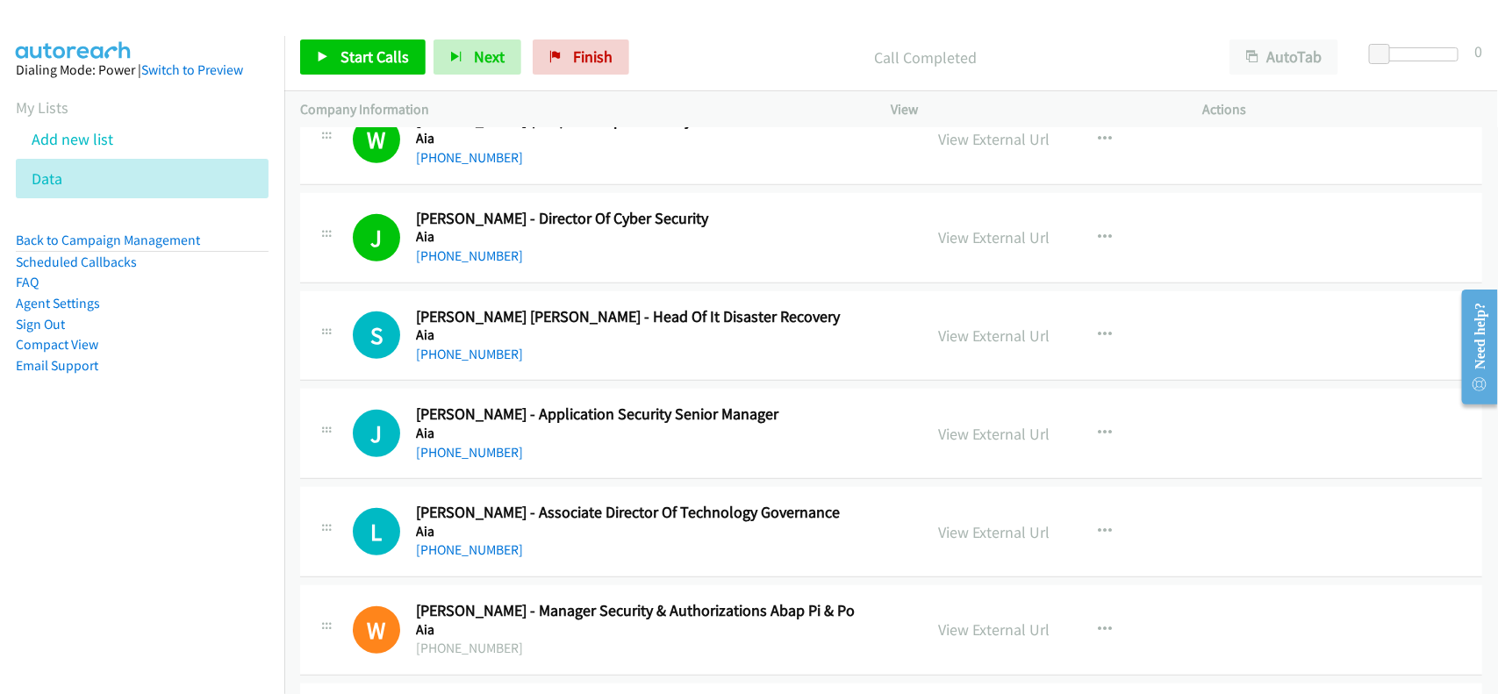
scroll to position [439, 0]
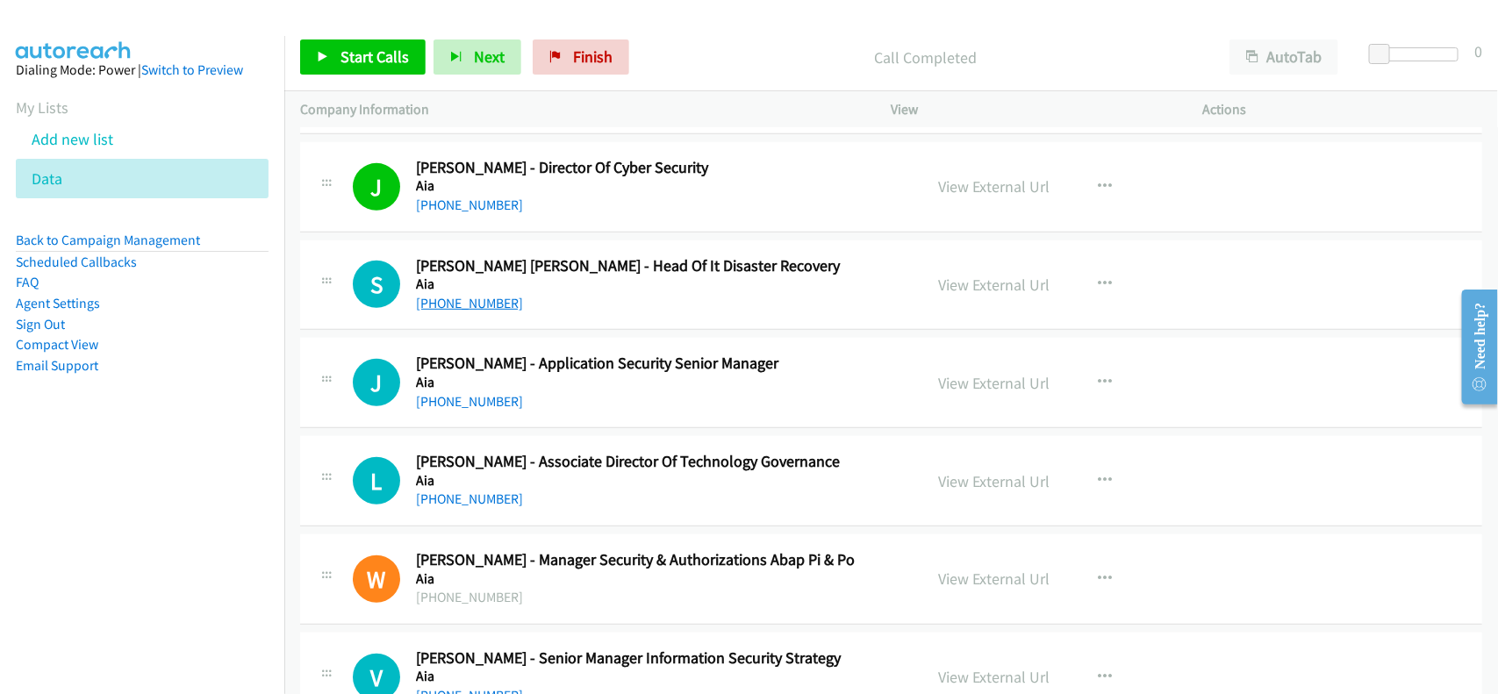
click at [487, 297] on link "+60 12-610 4629" at bounding box center [469, 303] width 107 height 17
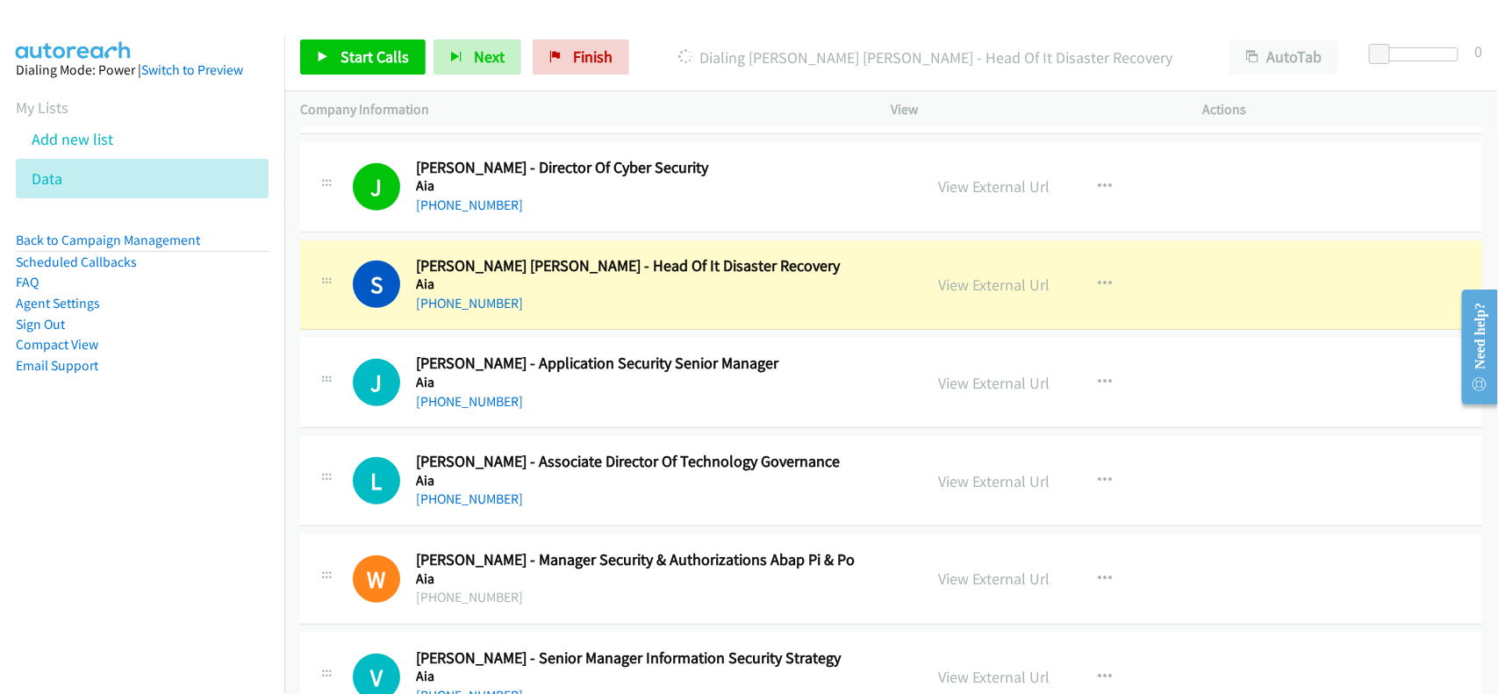
click at [602, 310] on div "+60 12-610 4629" at bounding box center [658, 303] width 484 height 21
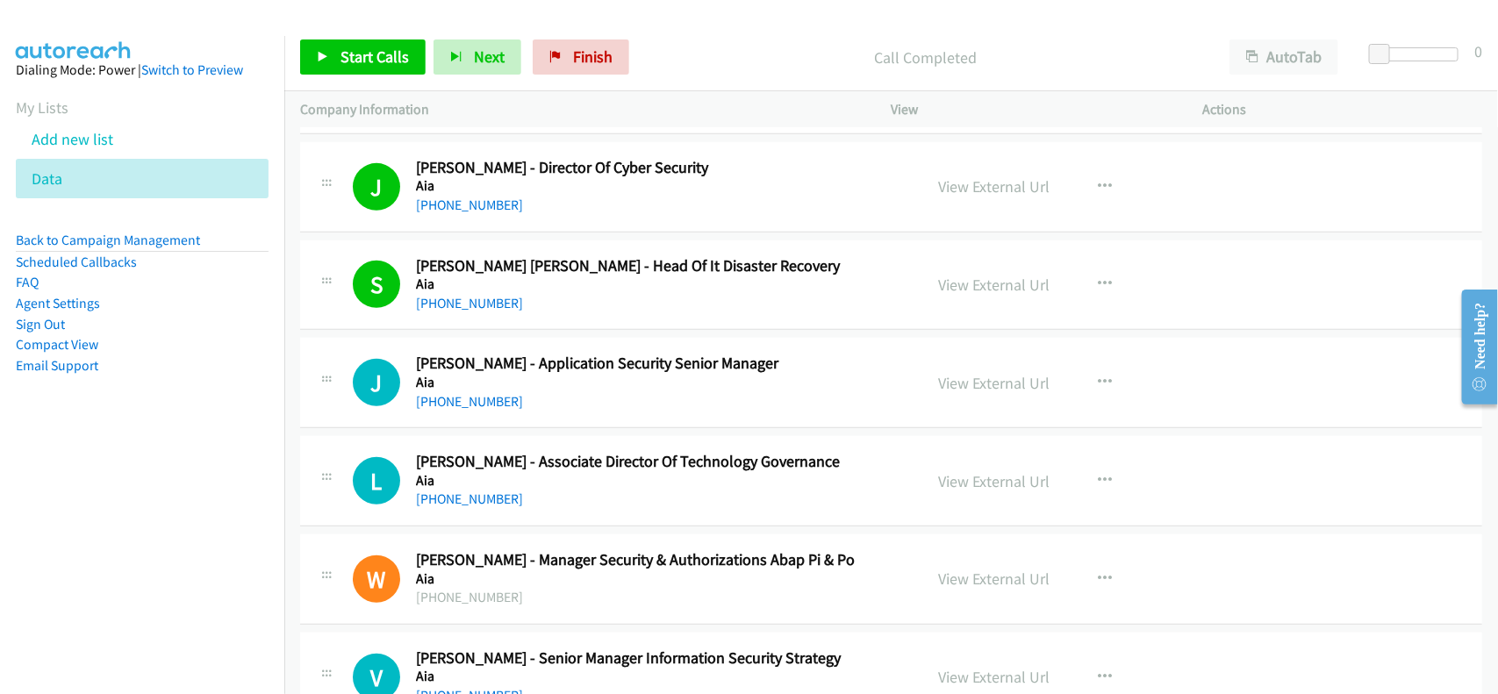
click at [519, 448] on div "L Callback Scheduled Lylian Kok - Associate Director Of Technology Governance A…" at bounding box center [891, 481] width 1182 height 90
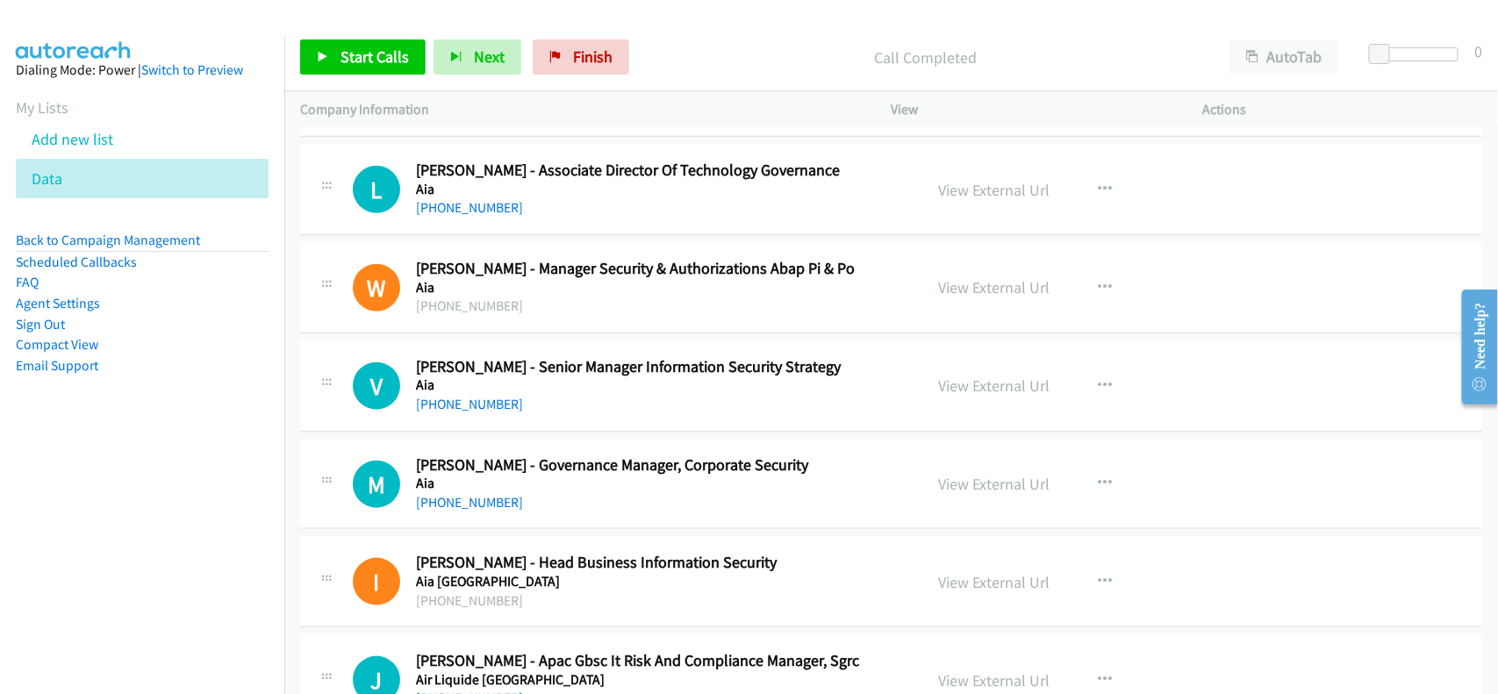
scroll to position [768, 0]
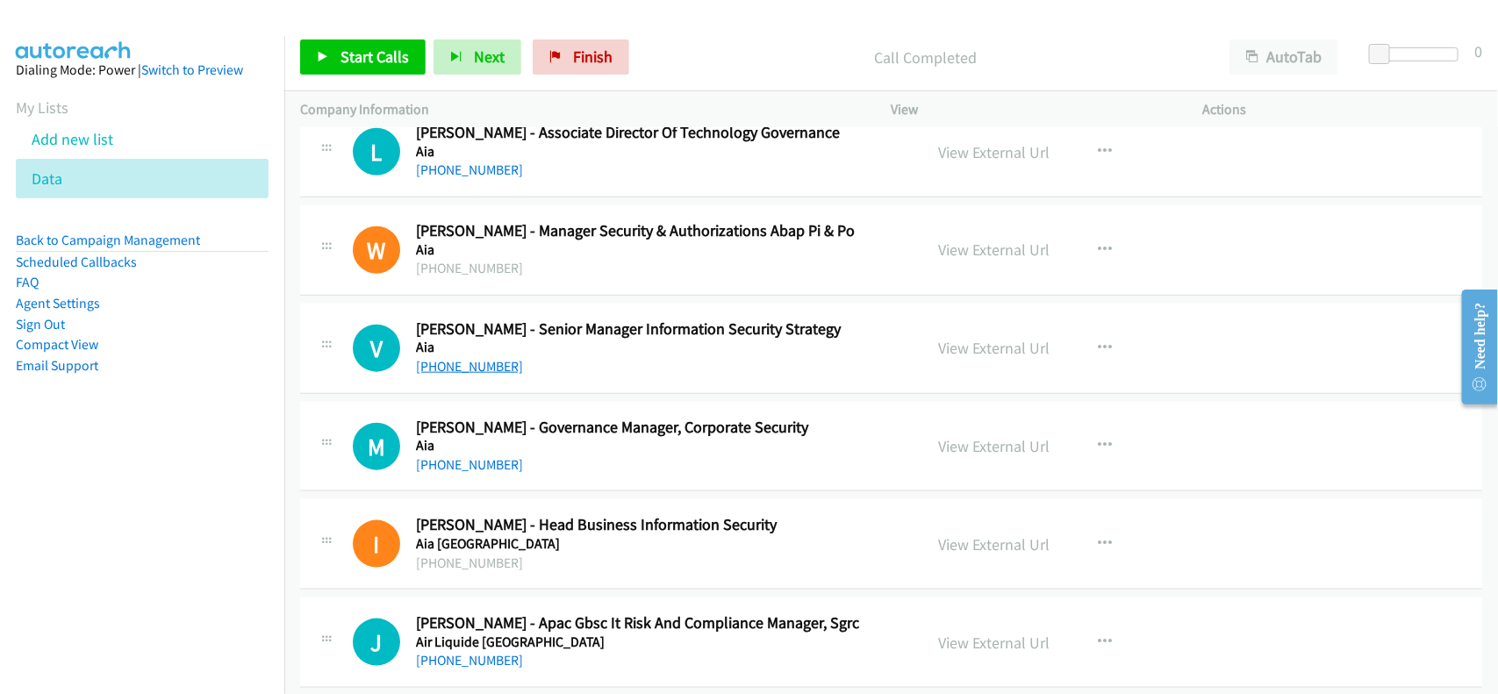
click at [484, 360] on link "+60 16-311 4184" at bounding box center [469, 366] width 107 height 17
click at [549, 469] on div "+60 3-2056 2211" at bounding box center [658, 465] width 484 height 21
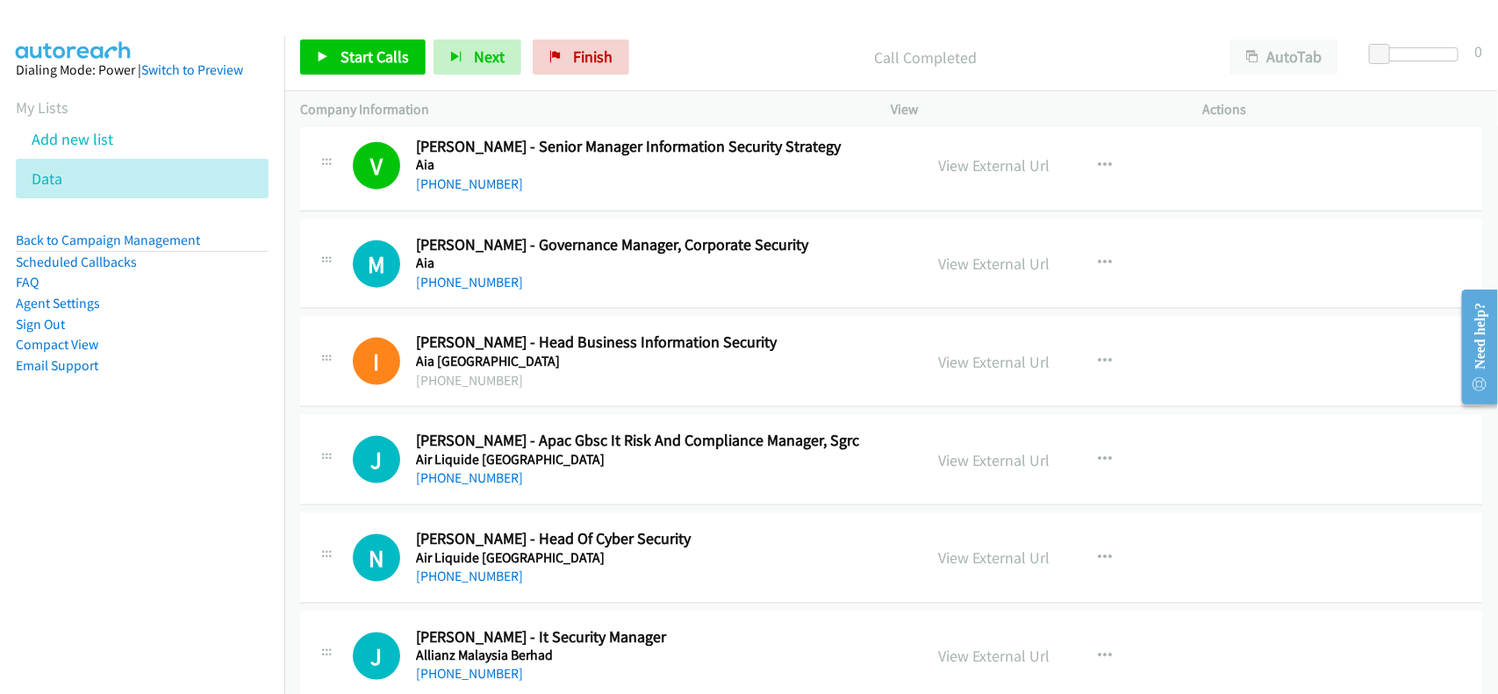
scroll to position [987, 0]
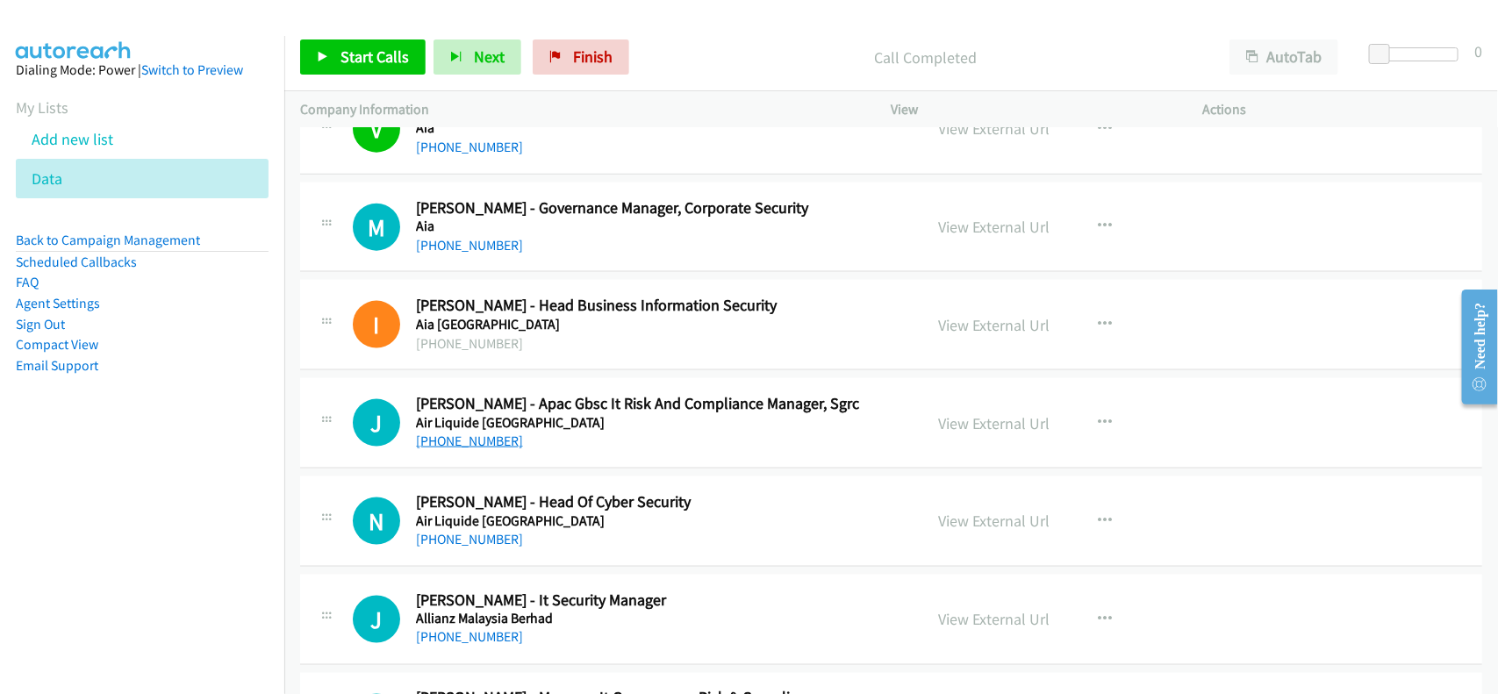
click at [461, 441] on link "+60 17-672 2217" at bounding box center [469, 441] width 107 height 17
click at [568, 448] on div "+60 17-672 2217" at bounding box center [658, 441] width 484 height 21
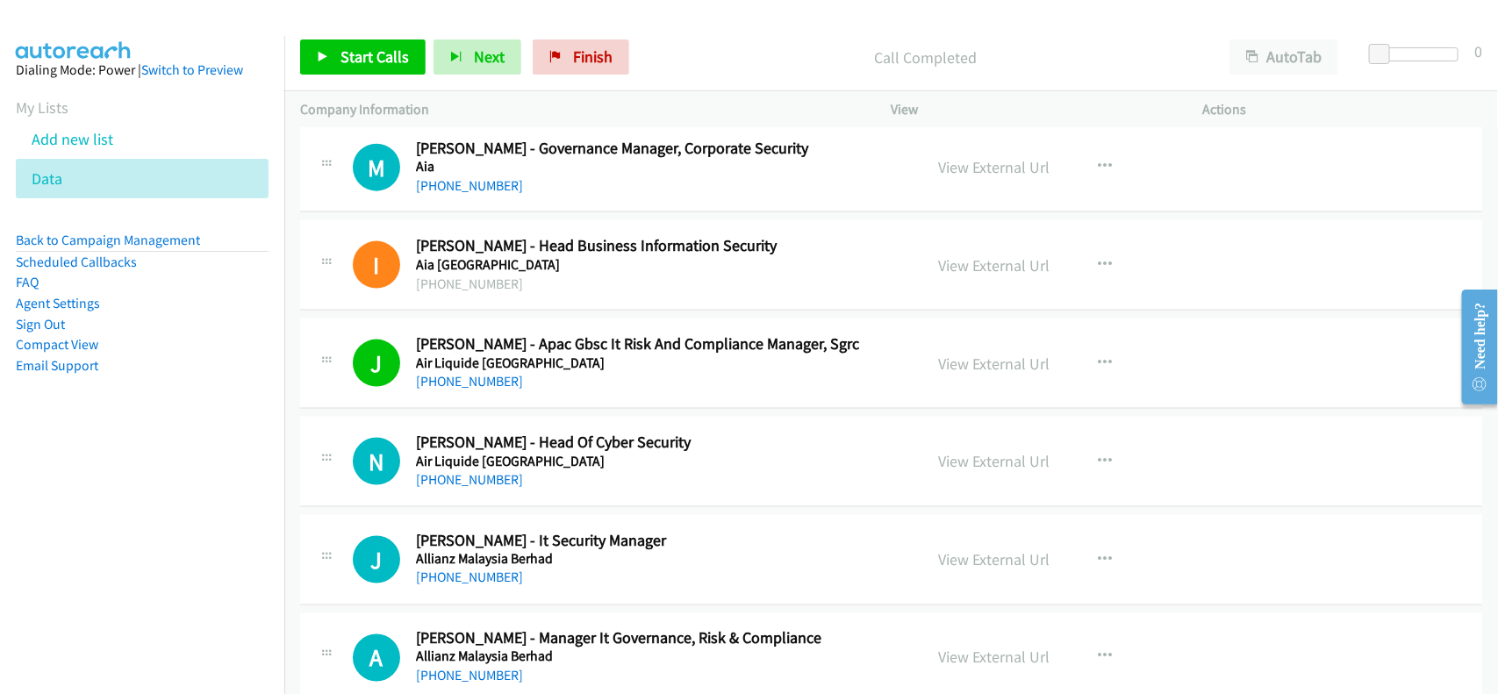
scroll to position [1097, 0]
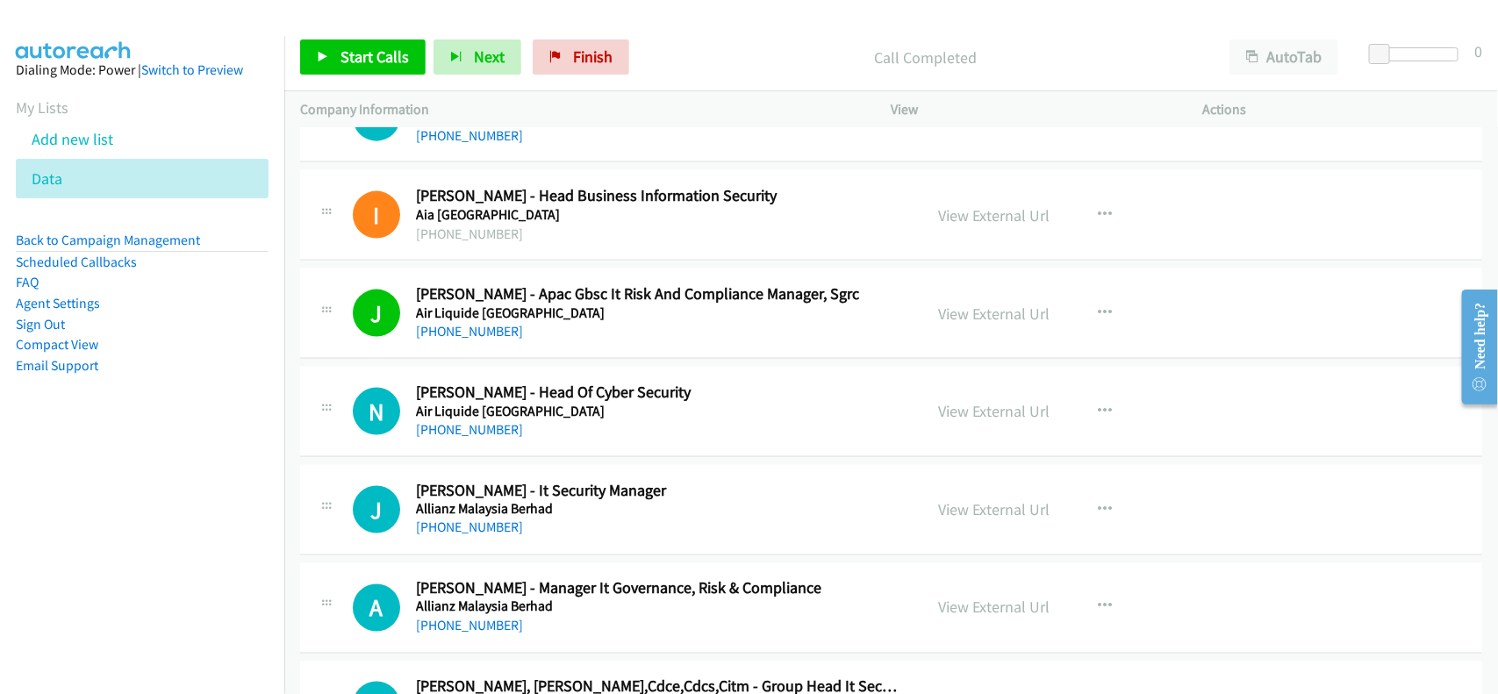
click at [478, 441] on div "+60 12-355 9642" at bounding box center [658, 429] width 484 height 21
click at [483, 440] on div "+60 12-355 9642" at bounding box center [658, 429] width 484 height 21
click at [492, 433] on link "+60 12-355 9642" at bounding box center [469, 429] width 107 height 17
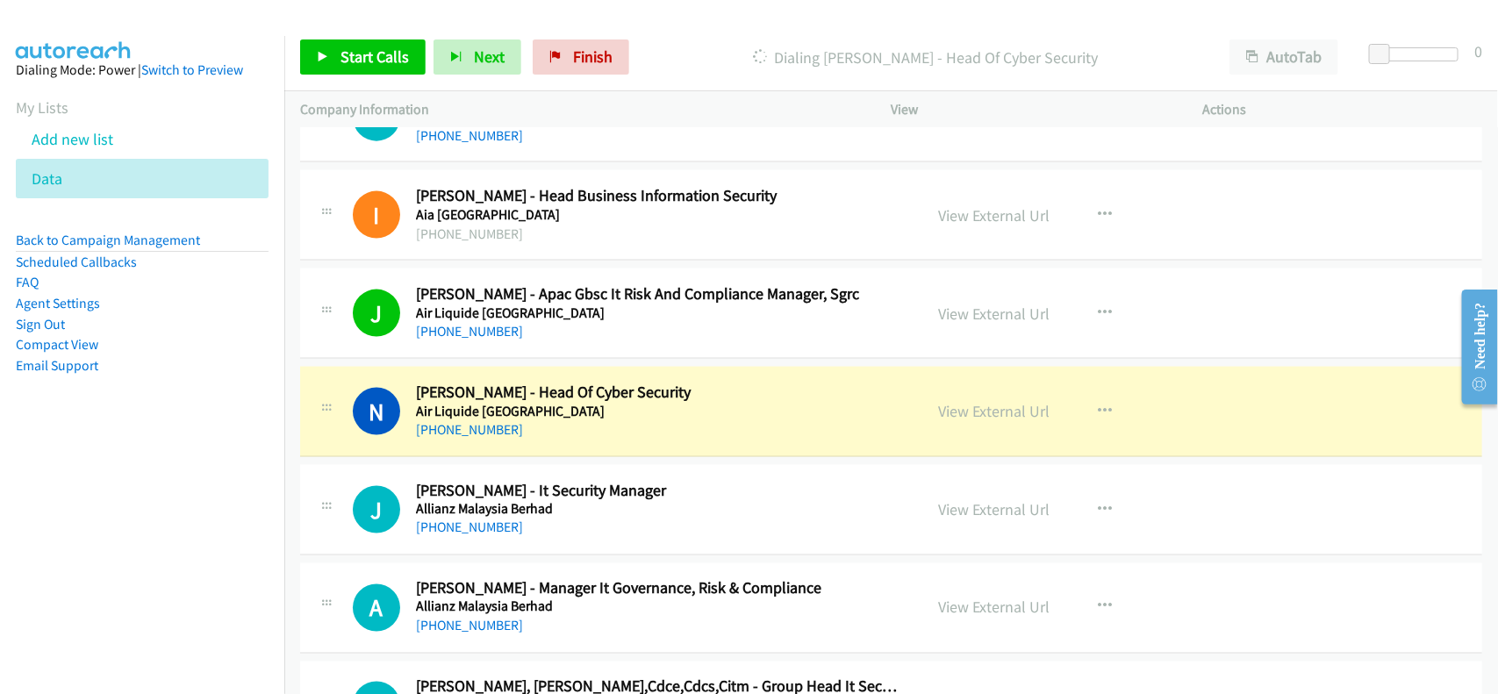
drag, startPoint x: 476, startPoint y: 527, endPoint x: 595, endPoint y: 524, distance: 118.5
click at [476, 527] on link "+60 16-231 7331" at bounding box center [469, 527] width 107 height 17
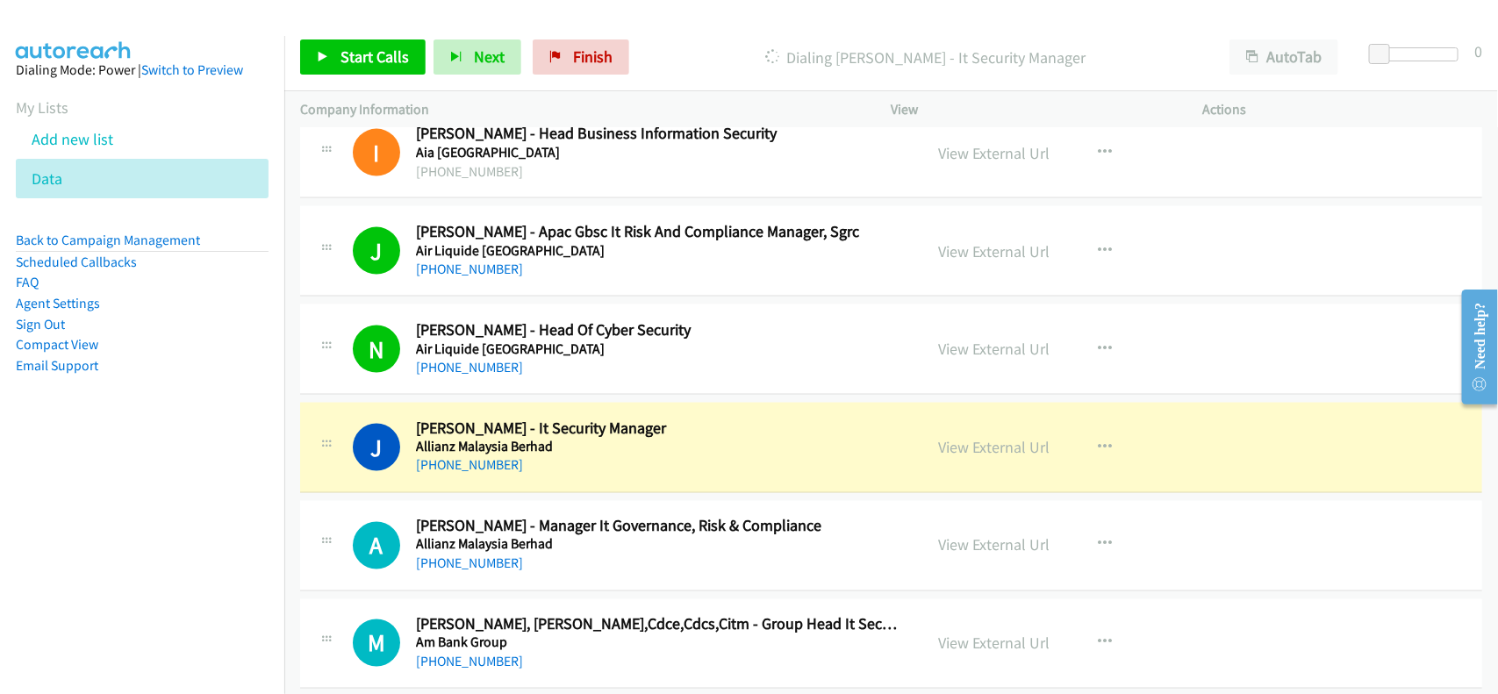
scroll to position [1316, 0]
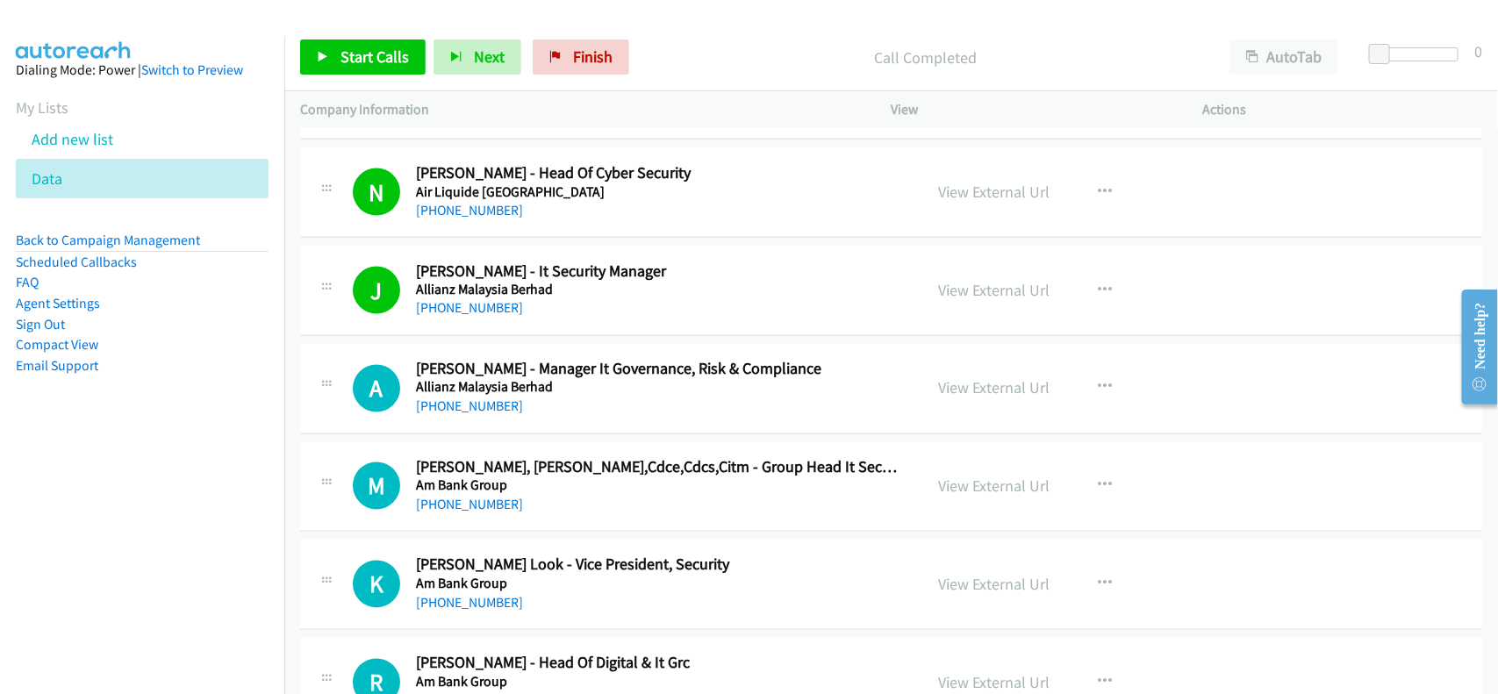
click at [584, 432] on div "A Callback Scheduled Arun Ramesh Sinnamuttu - Manager It Governance, Risk & Com…" at bounding box center [891, 389] width 1182 height 90
click at [433, 409] on link "+60 17-721 2658" at bounding box center [469, 406] width 107 height 17
click at [564, 393] on h5 "Allianz Malaysia Berhad" at bounding box center [658, 388] width 484 height 18
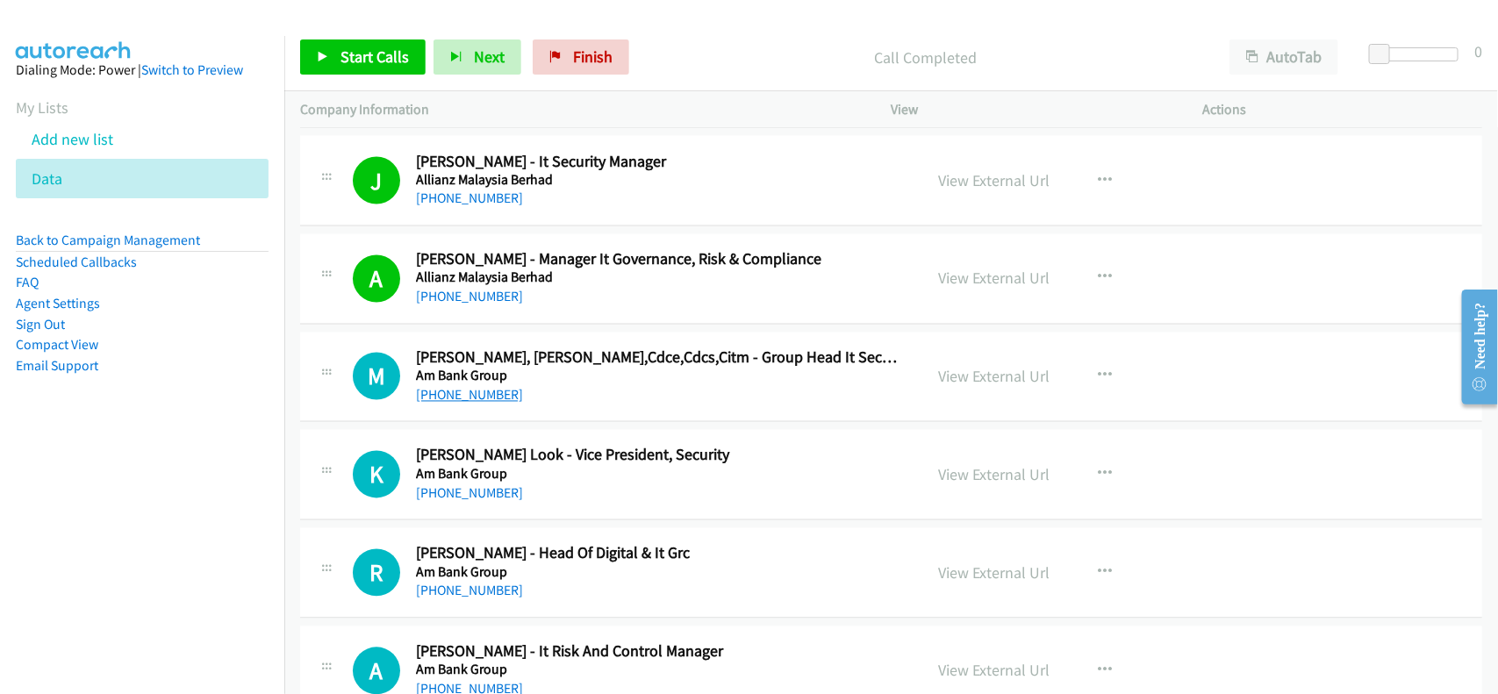
click at [459, 390] on link "+60 12-237 0407" at bounding box center [469, 395] width 107 height 17
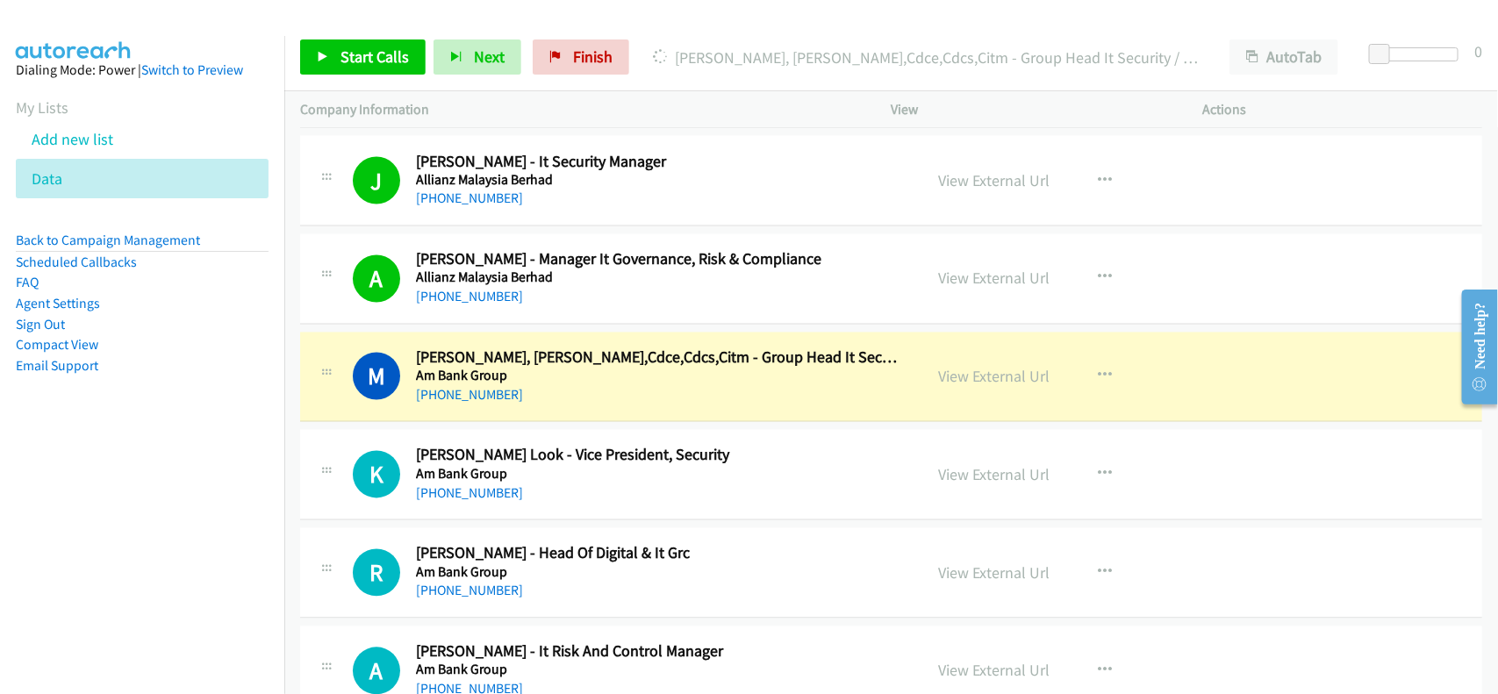
click at [558, 528] on td "R Callback Scheduled Ravindaran Raman - Head Of Digital & It Grc Am Bank Group …" at bounding box center [891, 574] width 1214 height 98
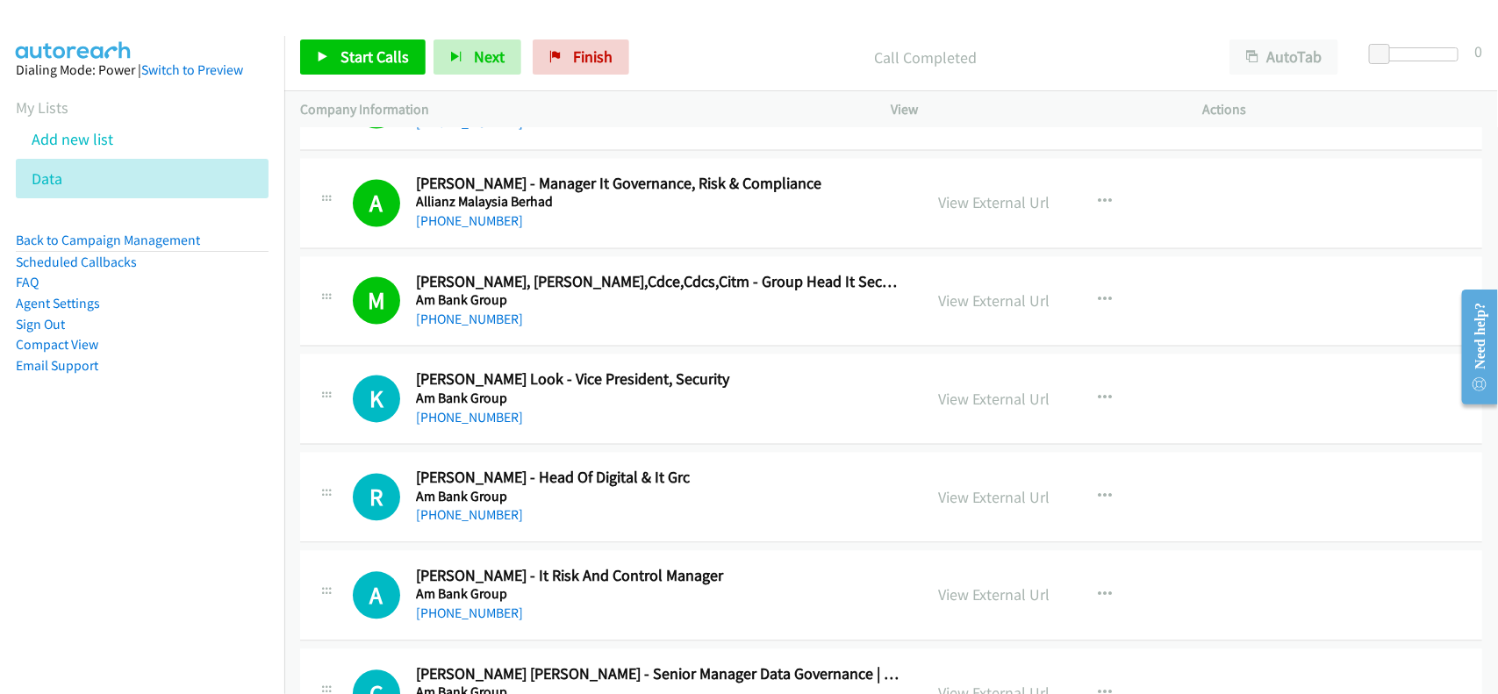
scroll to position [1645, 0]
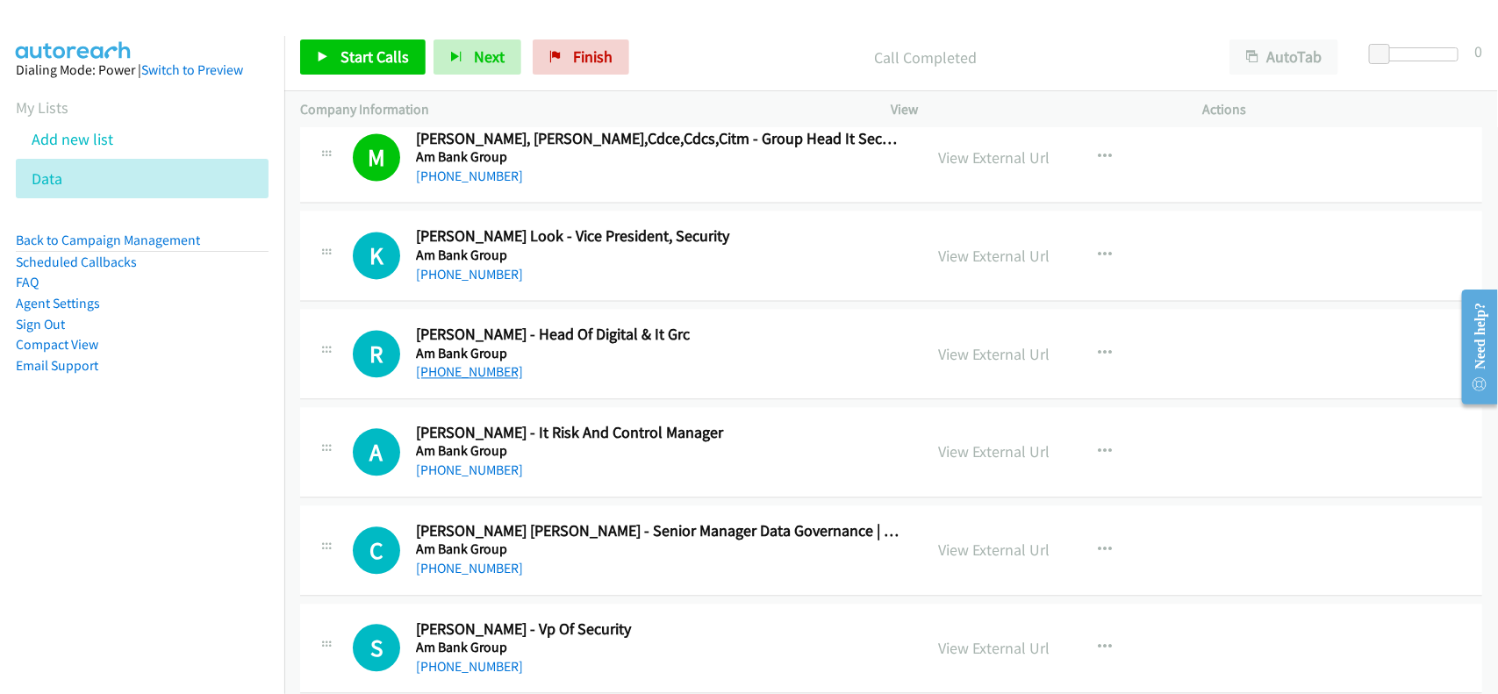
click at [458, 366] on link "+60 12-319 5443" at bounding box center [469, 371] width 107 height 17
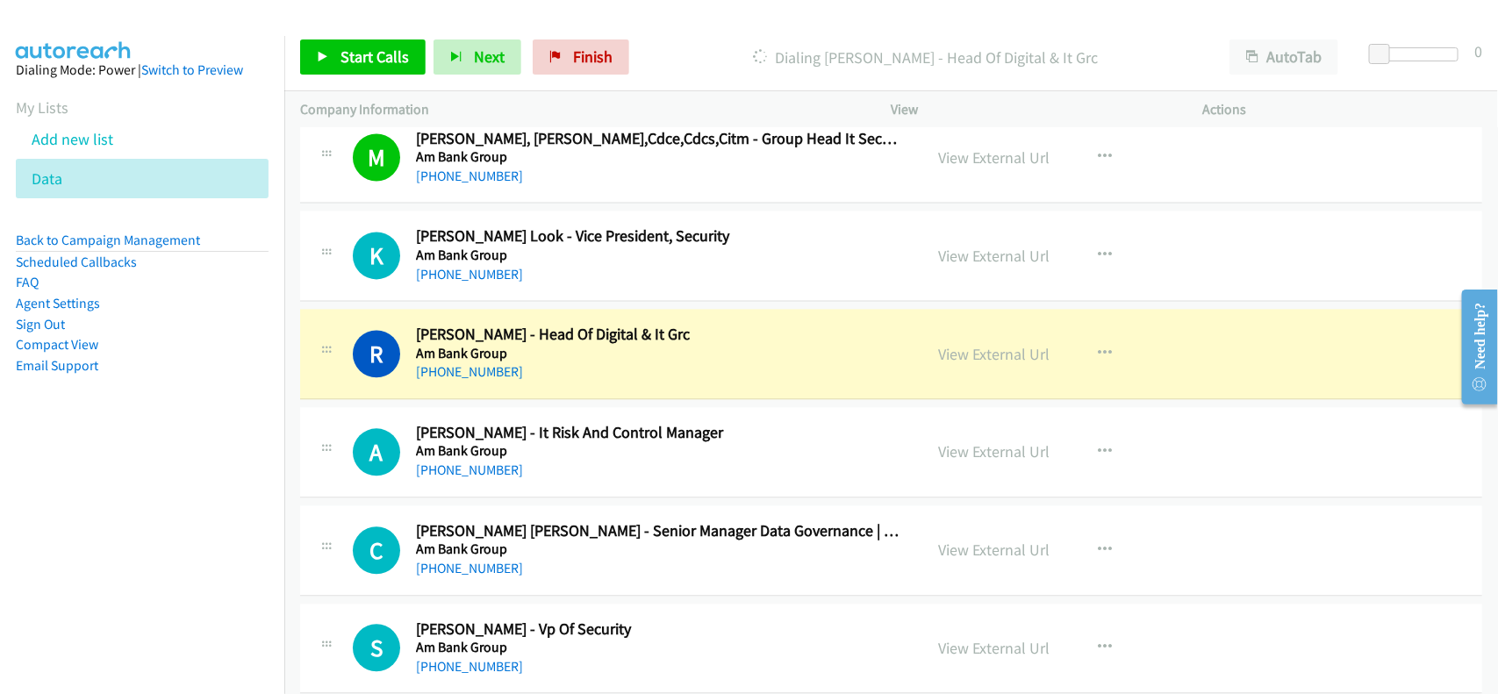
click at [180, 494] on nav "Dialing Mode: Power | Switch to Preview My Lists Add new list Data Back to Camp…" at bounding box center [142, 383] width 285 height 694
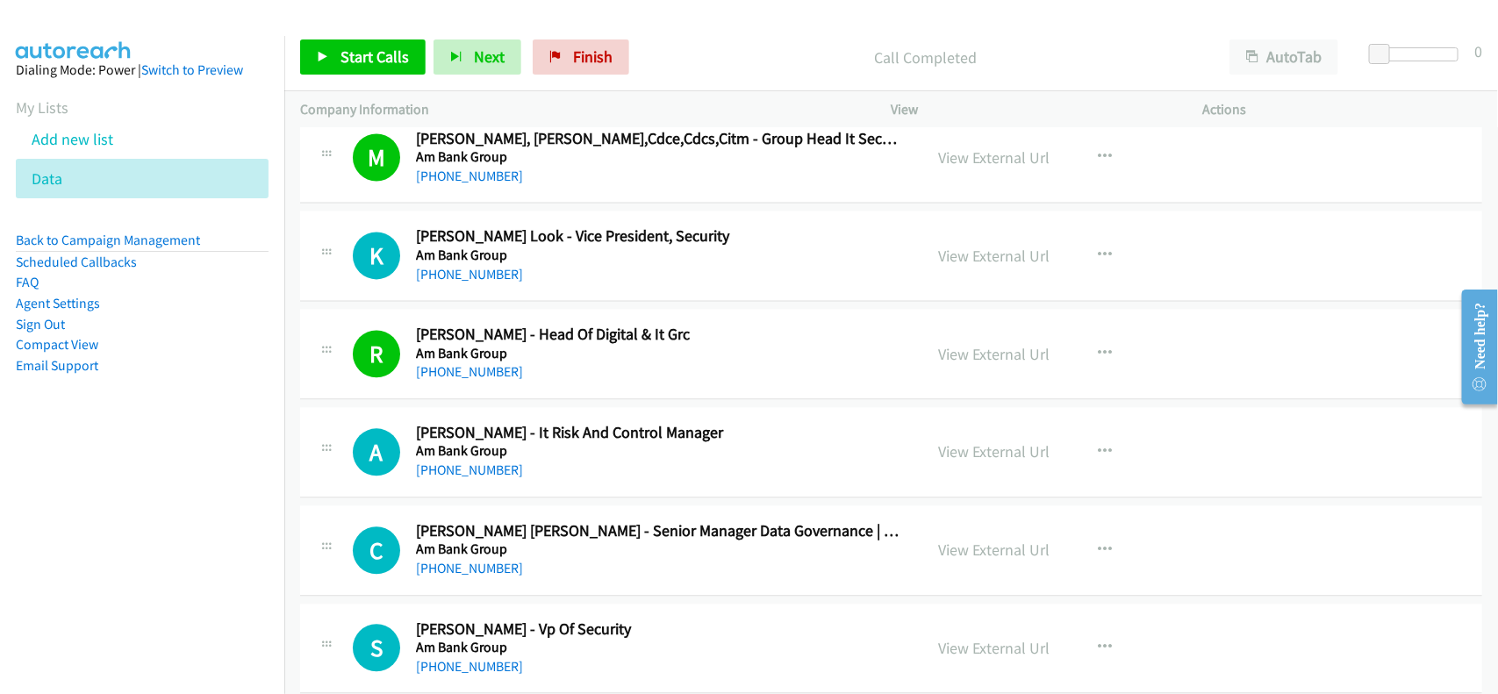
drag, startPoint x: 92, startPoint y: 491, endPoint x: 770, endPoint y: 118, distance: 773.3
click at [92, 491] on nav "Dialing Mode: Power | Switch to Preview My Lists Add new list Data Back to Camp…" at bounding box center [142, 383] width 285 height 694
drag, startPoint x: 489, startPoint y: 476, endPoint x: 605, endPoint y: 479, distance: 116.8
click at [489, 476] on link "+60 12-685 9572" at bounding box center [469, 470] width 107 height 17
click at [584, 562] on div "+60 18-275 9059" at bounding box center [658, 568] width 484 height 21
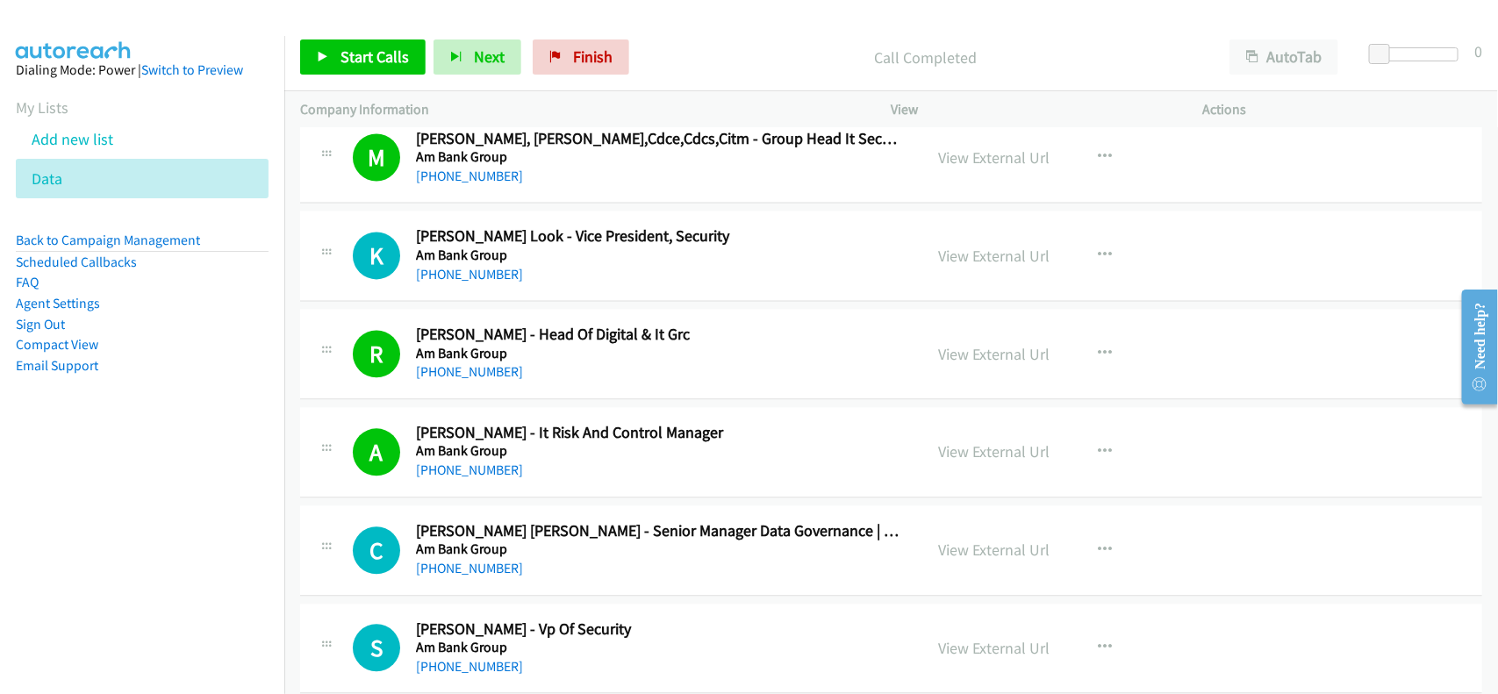
scroll to position [1755, 0]
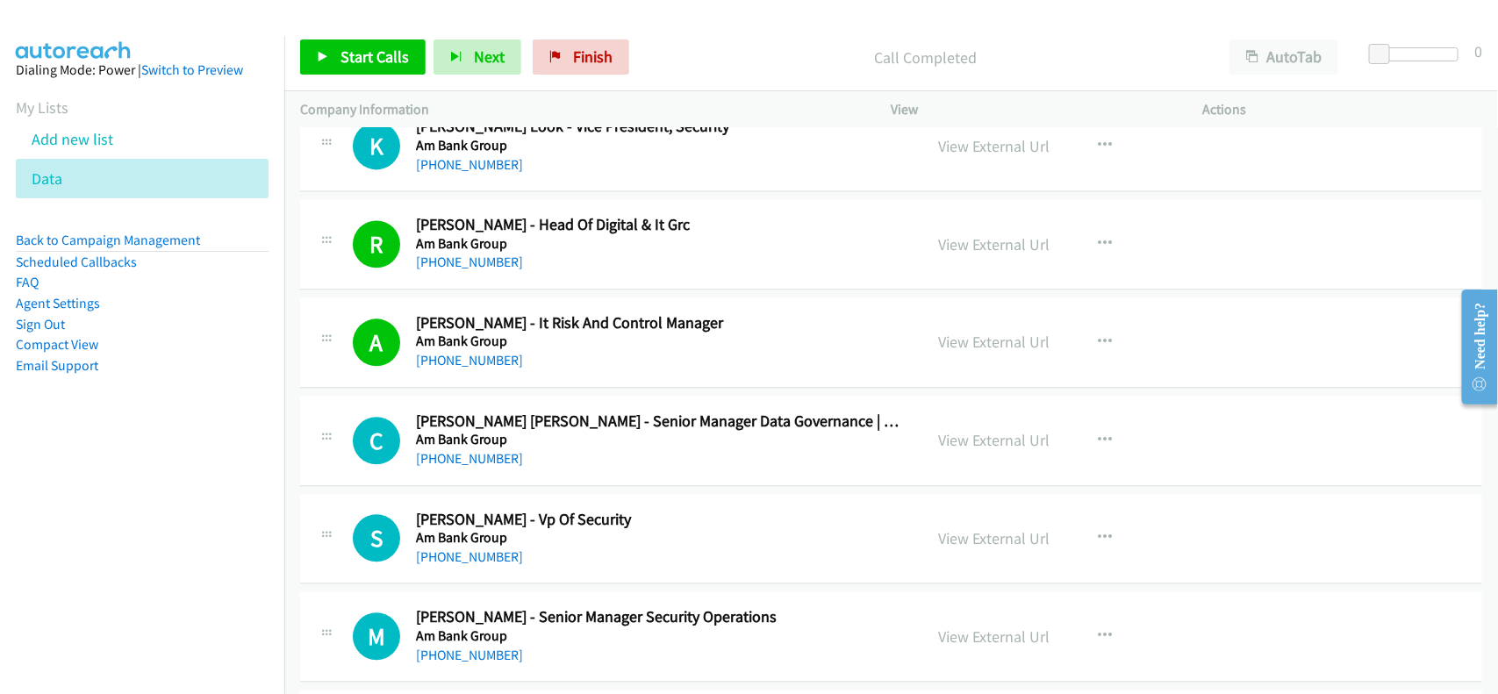
drag, startPoint x: 454, startPoint y: 461, endPoint x: 577, endPoint y: 458, distance: 123.8
click at [454, 461] on link "+60 18-275 9059" at bounding box center [469, 458] width 107 height 17
click at [524, 547] on h5 "Am Bank Group" at bounding box center [658, 538] width 484 height 18
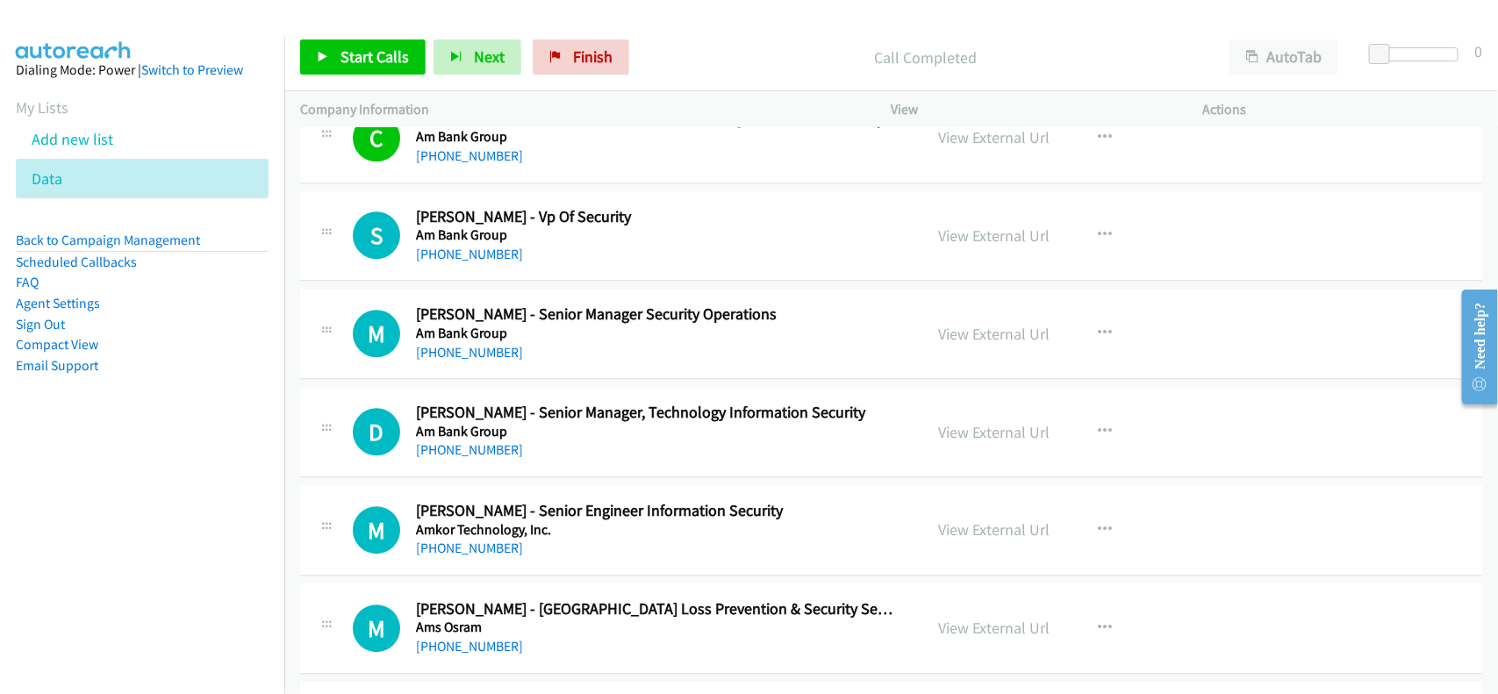
scroll to position [2084, 0]
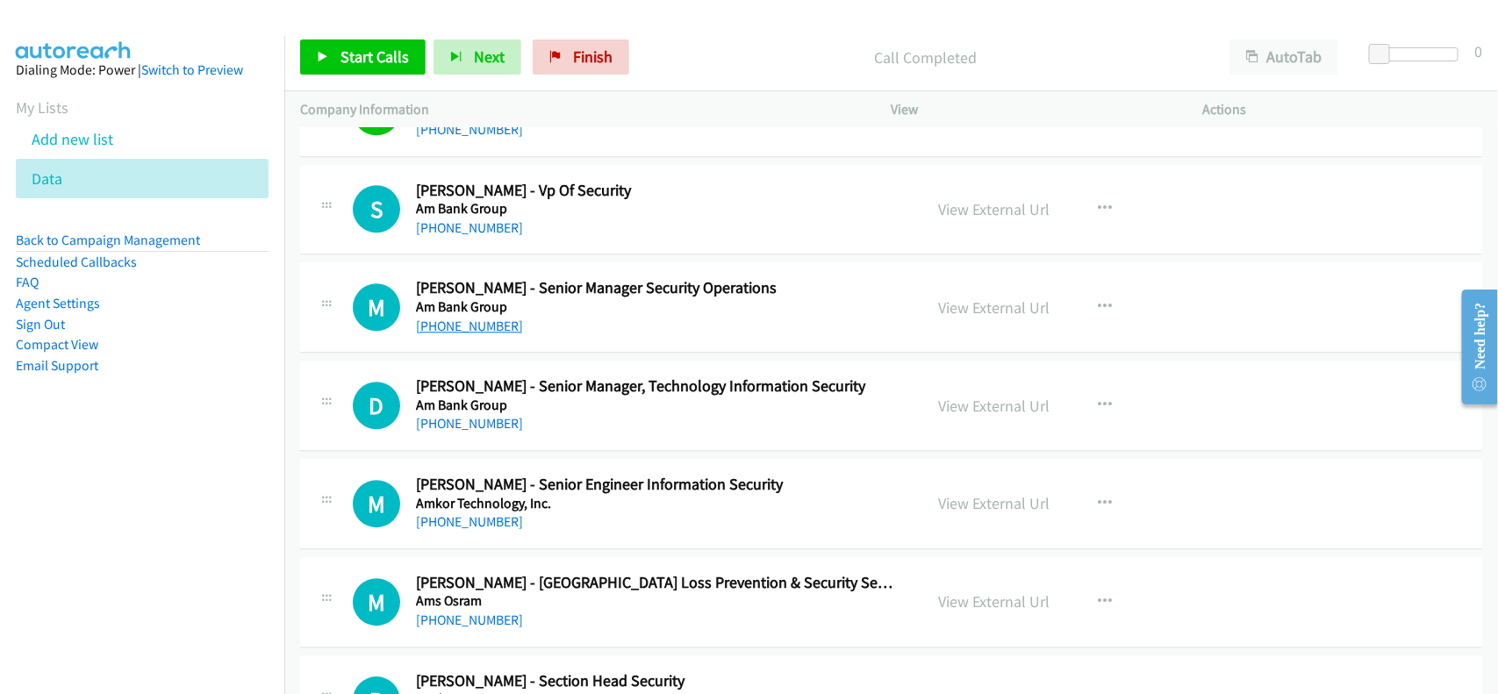
click at [484, 331] on link "+60 12-226 6800" at bounding box center [469, 326] width 107 height 17
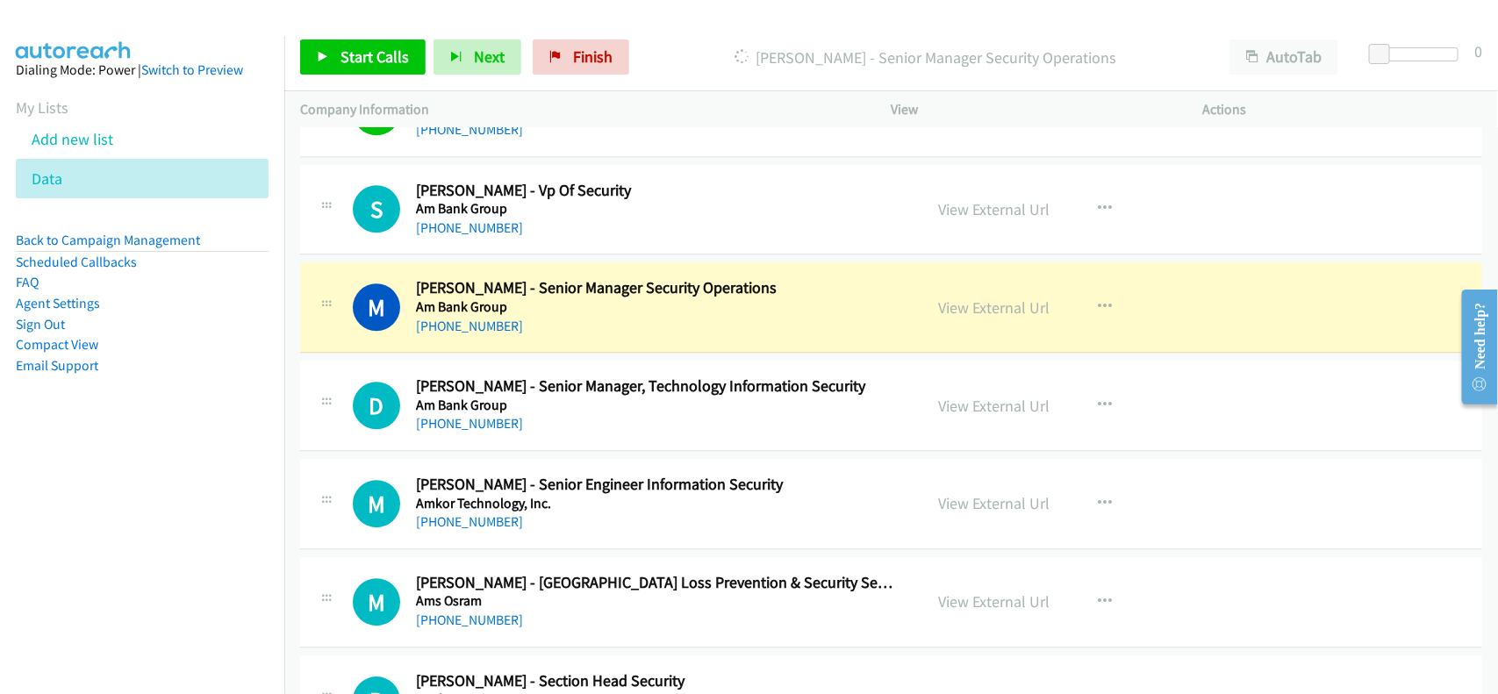
click at [216, 444] on aside "Dialing Mode: Power | Switch to Preview My Lists Add new list Data Back to Camp…" at bounding box center [142, 245] width 284 height 419
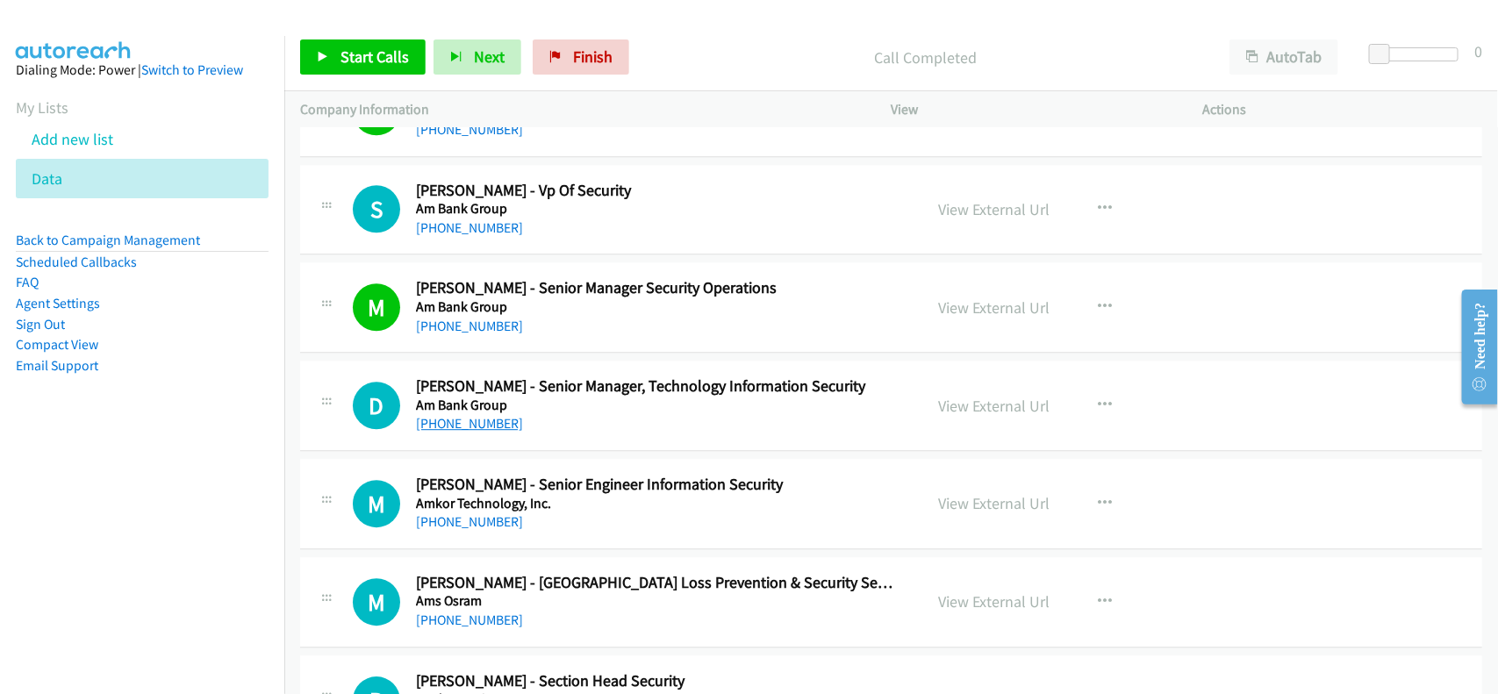
click at [476, 427] on link "+60 3-8324 3569" at bounding box center [469, 423] width 107 height 17
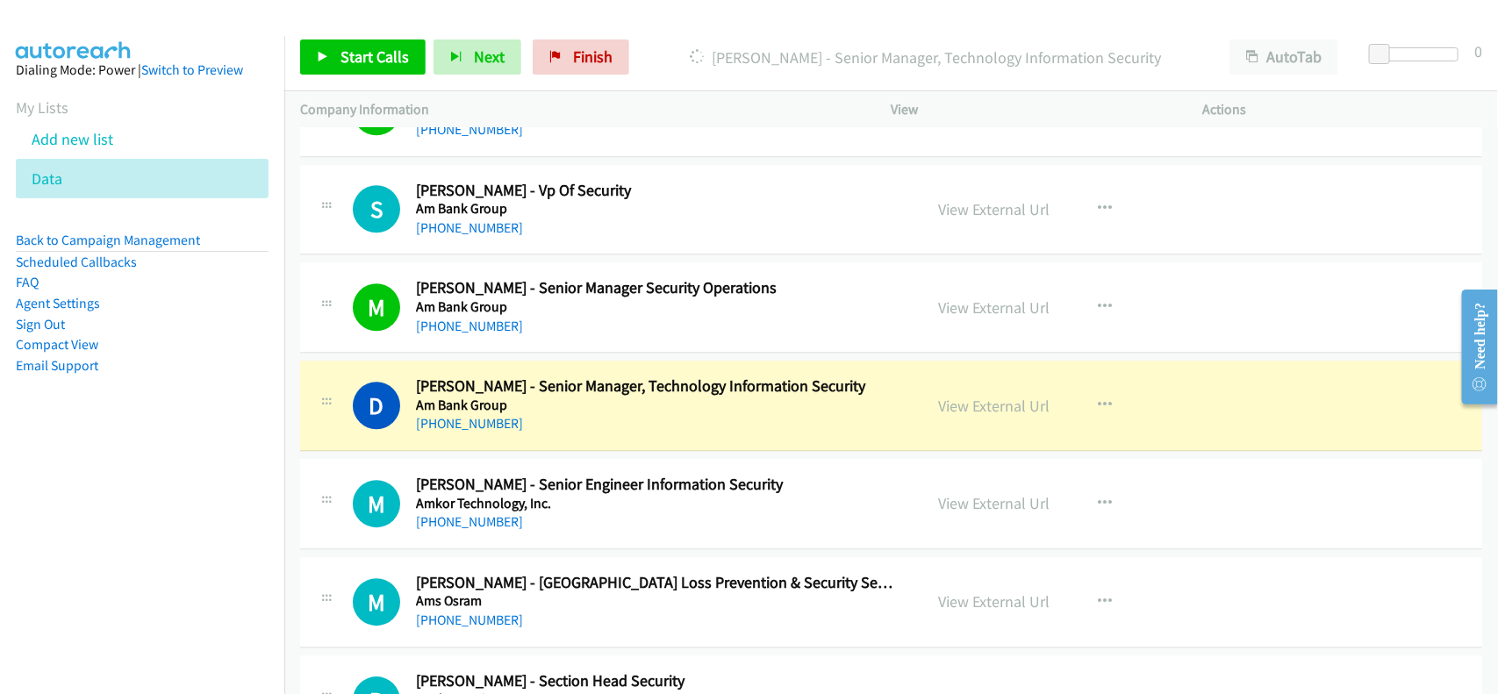
click at [571, 532] on div "+60 3-5891 5000" at bounding box center [658, 522] width 484 height 21
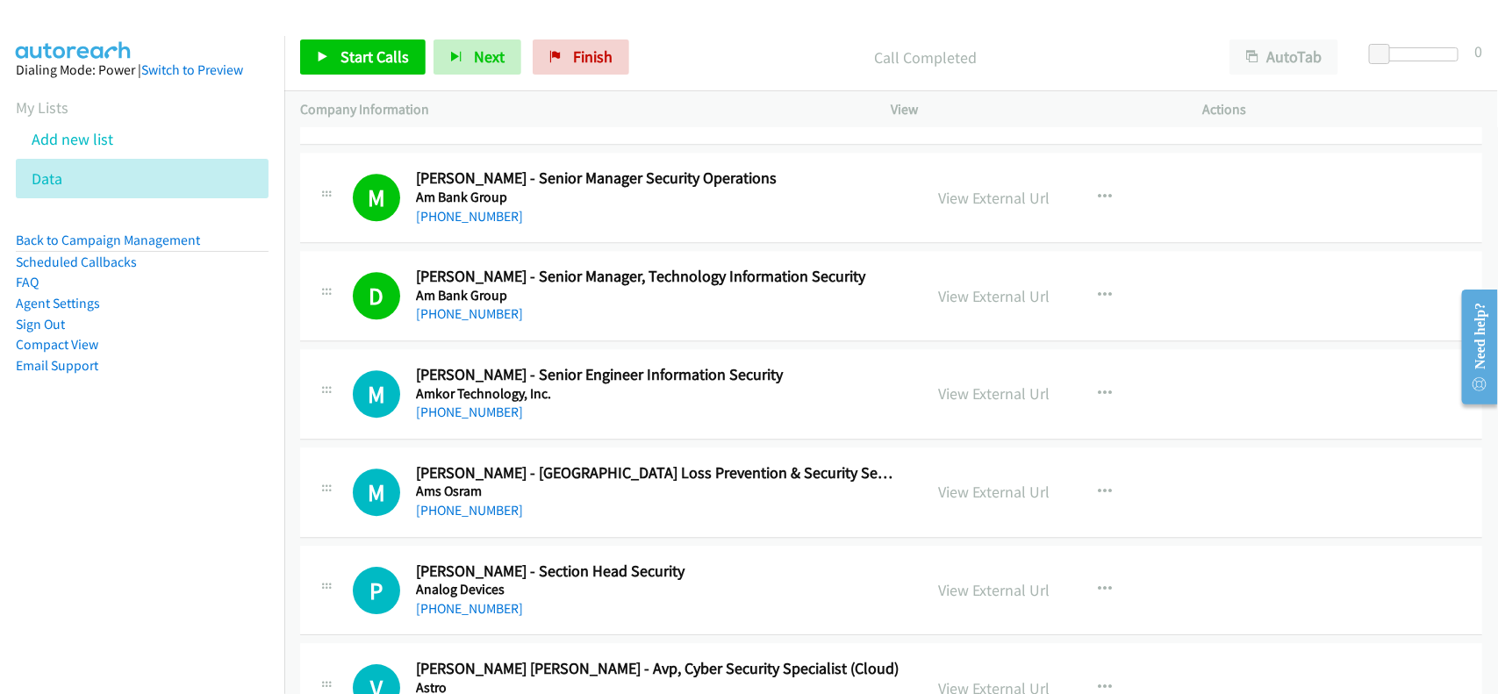
scroll to position [2303, 0]
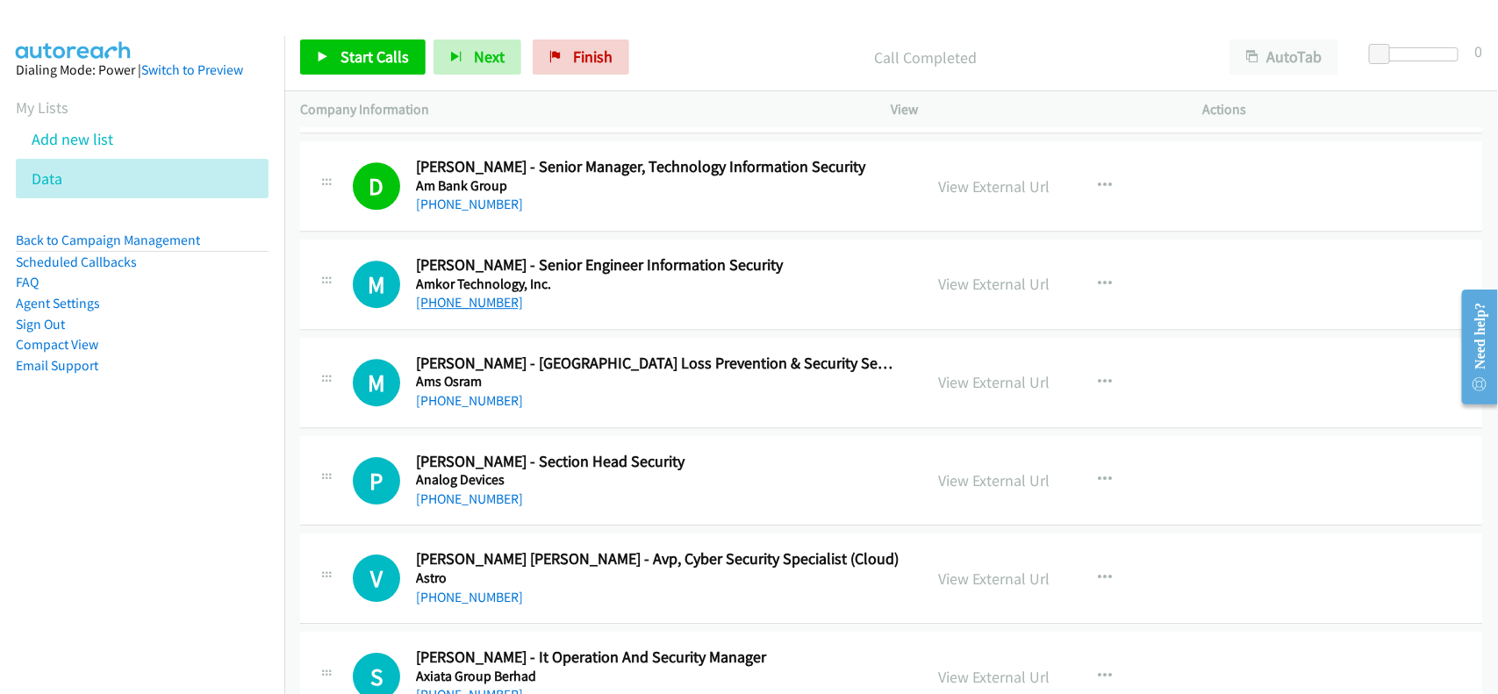
click at [463, 307] on link "+60 3-5891 5000" at bounding box center [469, 302] width 107 height 17
click at [455, 400] on link "+60 12-424 7656" at bounding box center [469, 400] width 107 height 17
click at [601, 417] on div "M Callback Scheduled Mohd Rethdian Mohd Yusof - Malaysia Loss Prevention & Secu…" at bounding box center [891, 383] width 1182 height 90
click at [945, 388] on link "View External Url" at bounding box center [994, 382] width 111 height 20
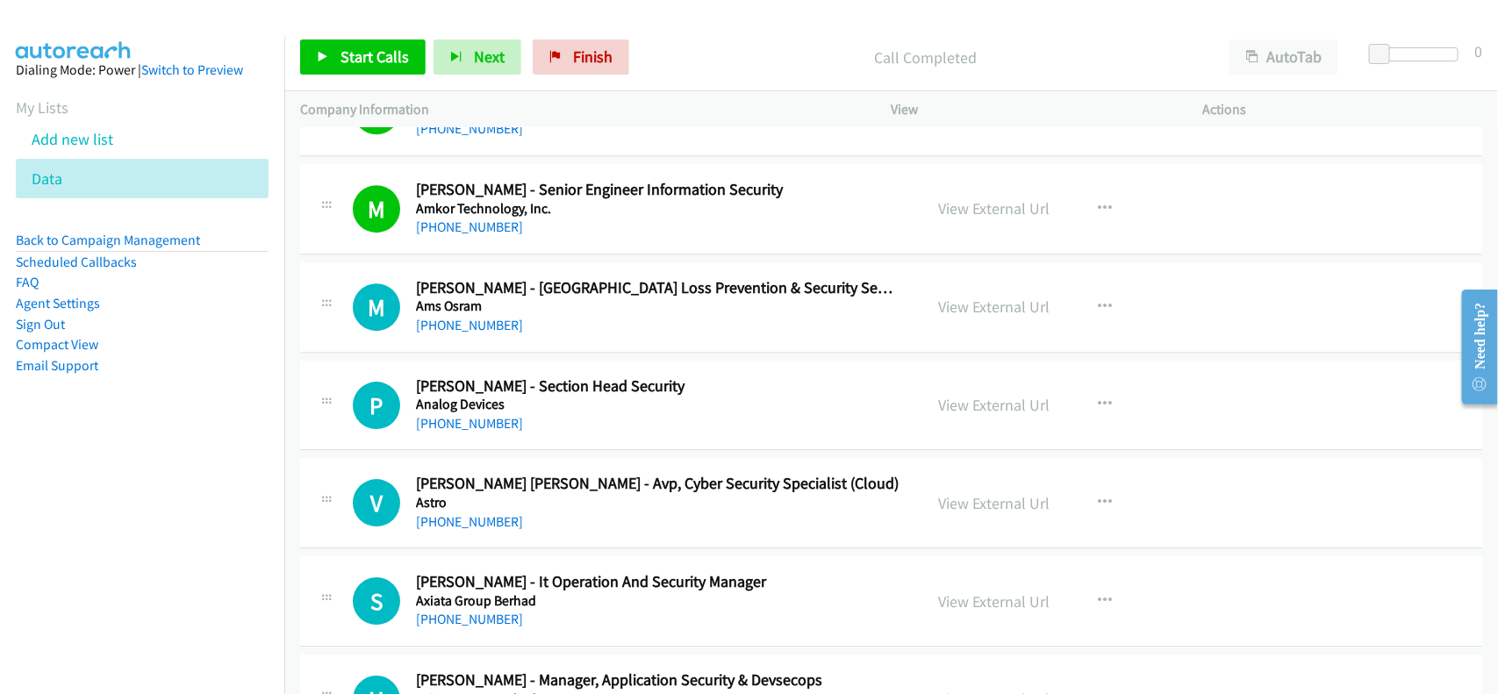
scroll to position [2413, 0]
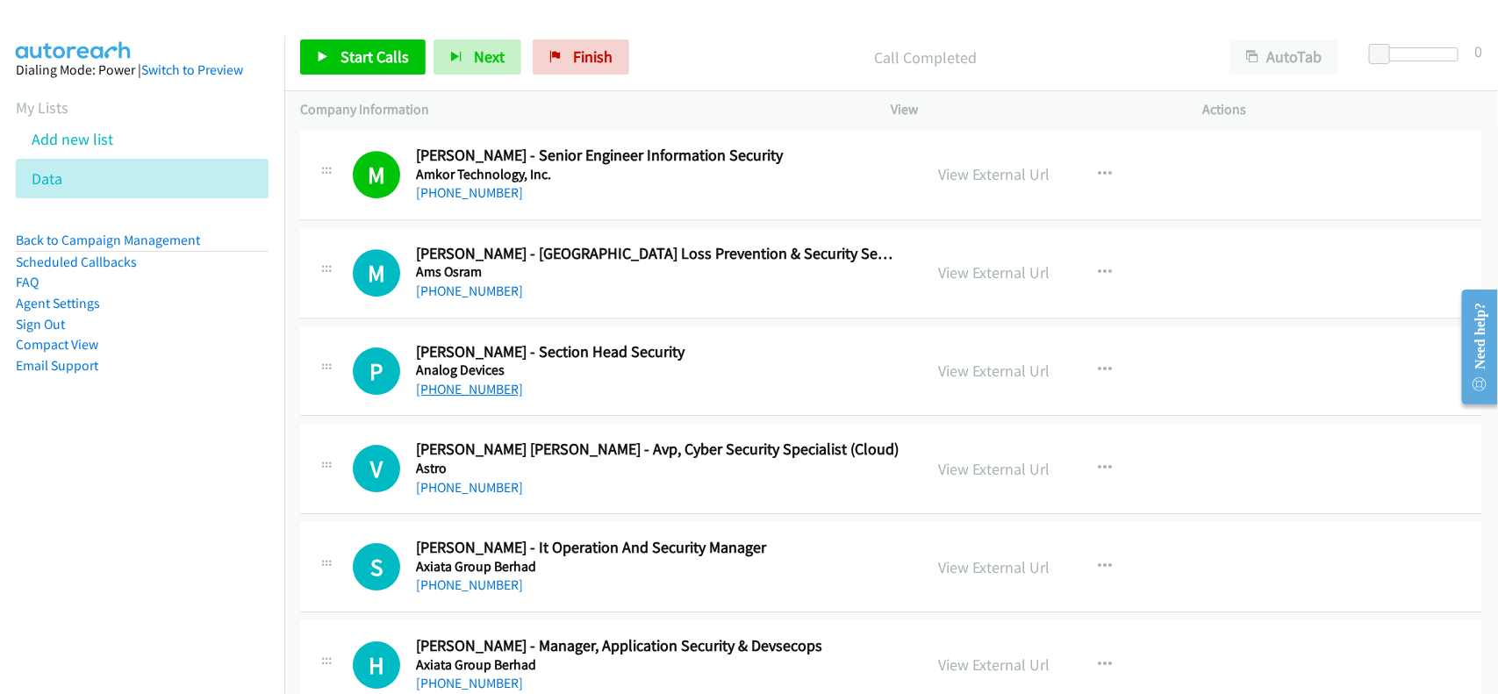
click at [485, 388] on link "+60 17-430 2176" at bounding box center [469, 389] width 107 height 17
click at [602, 487] on div "+60 17-360 6491" at bounding box center [658, 487] width 484 height 21
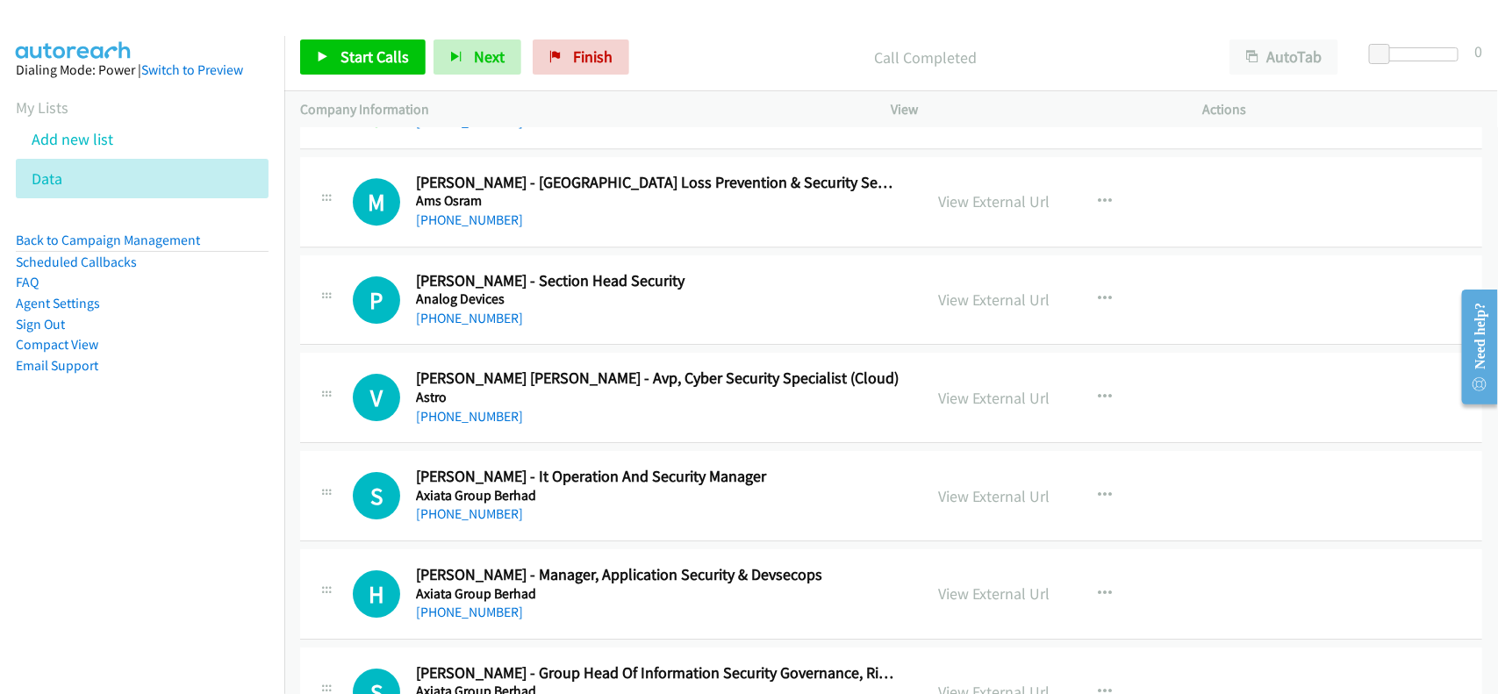
scroll to position [2523, 0]
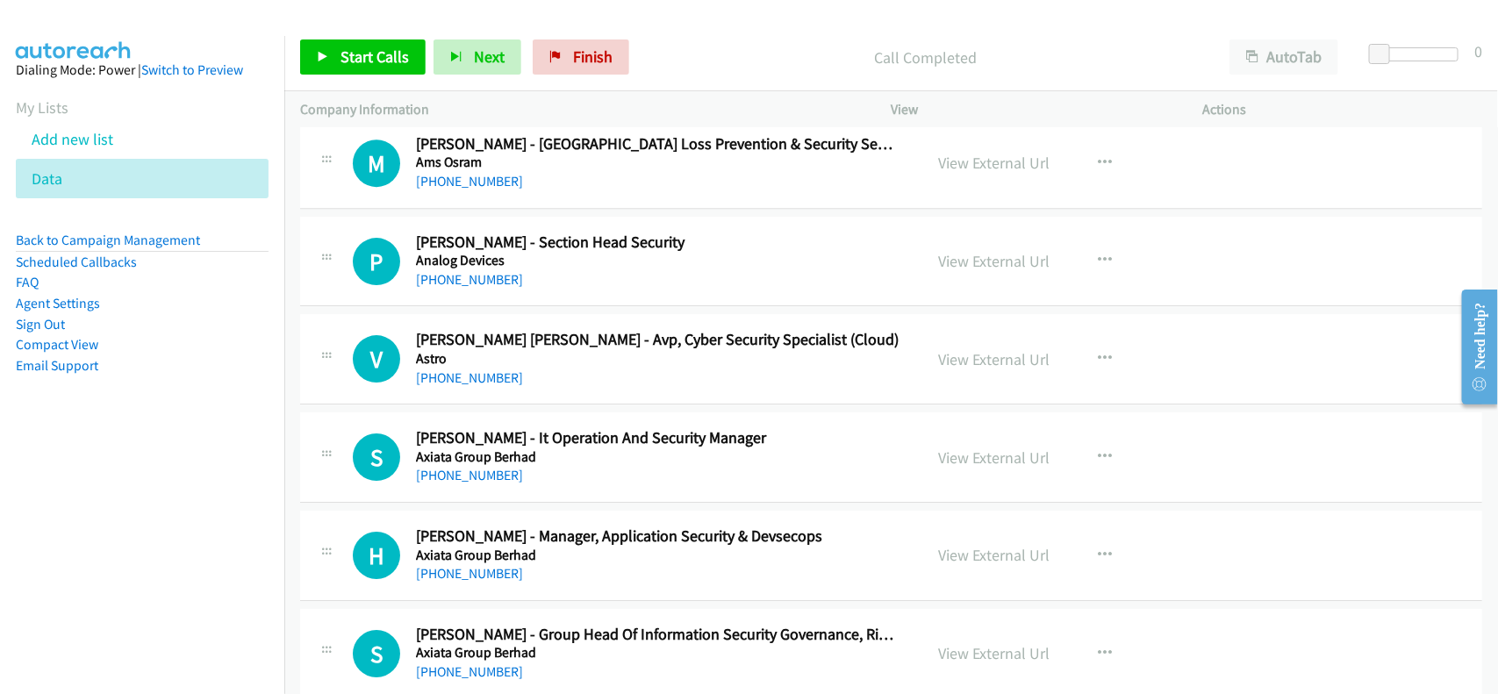
drag, startPoint x: 500, startPoint y: 382, endPoint x: 645, endPoint y: 383, distance: 144.8
click at [500, 382] on link "+60 17-360 6491" at bounding box center [469, 377] width 107 height 17
click at [576, 478] on div "+60 12-387 2678" at bounding box center [658, 475] width 484 height 21
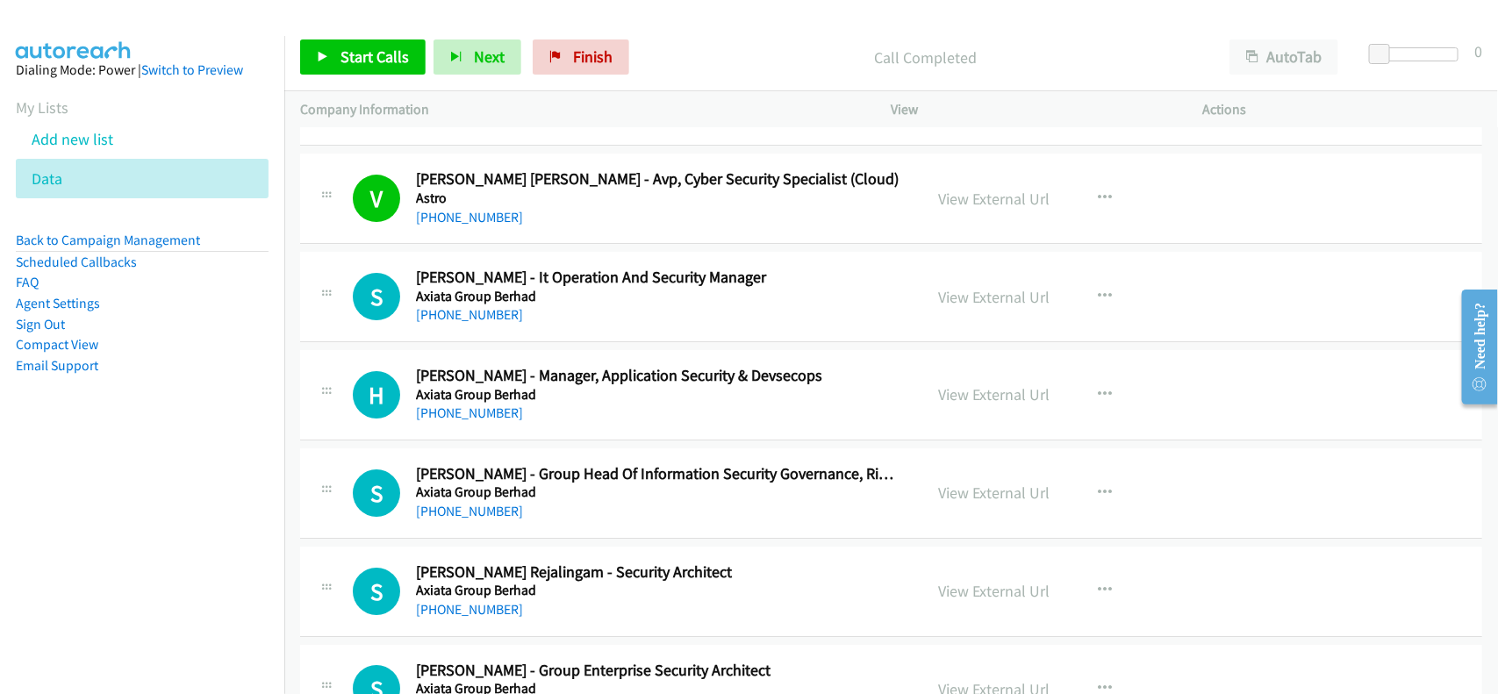
scroll to position [2742, 0]
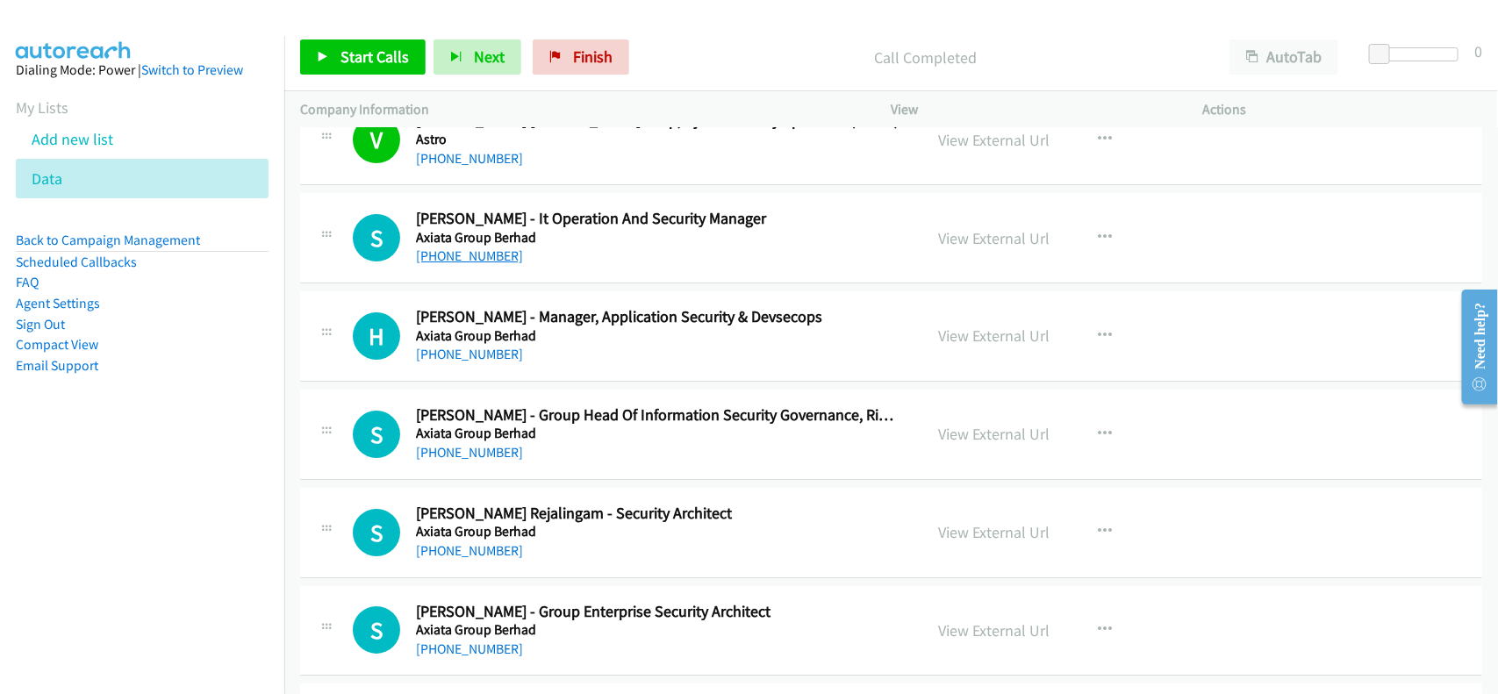
click at [494, 256] on link "+60 12-387 2678" at bounding box center [469, 255] width 107 height 17
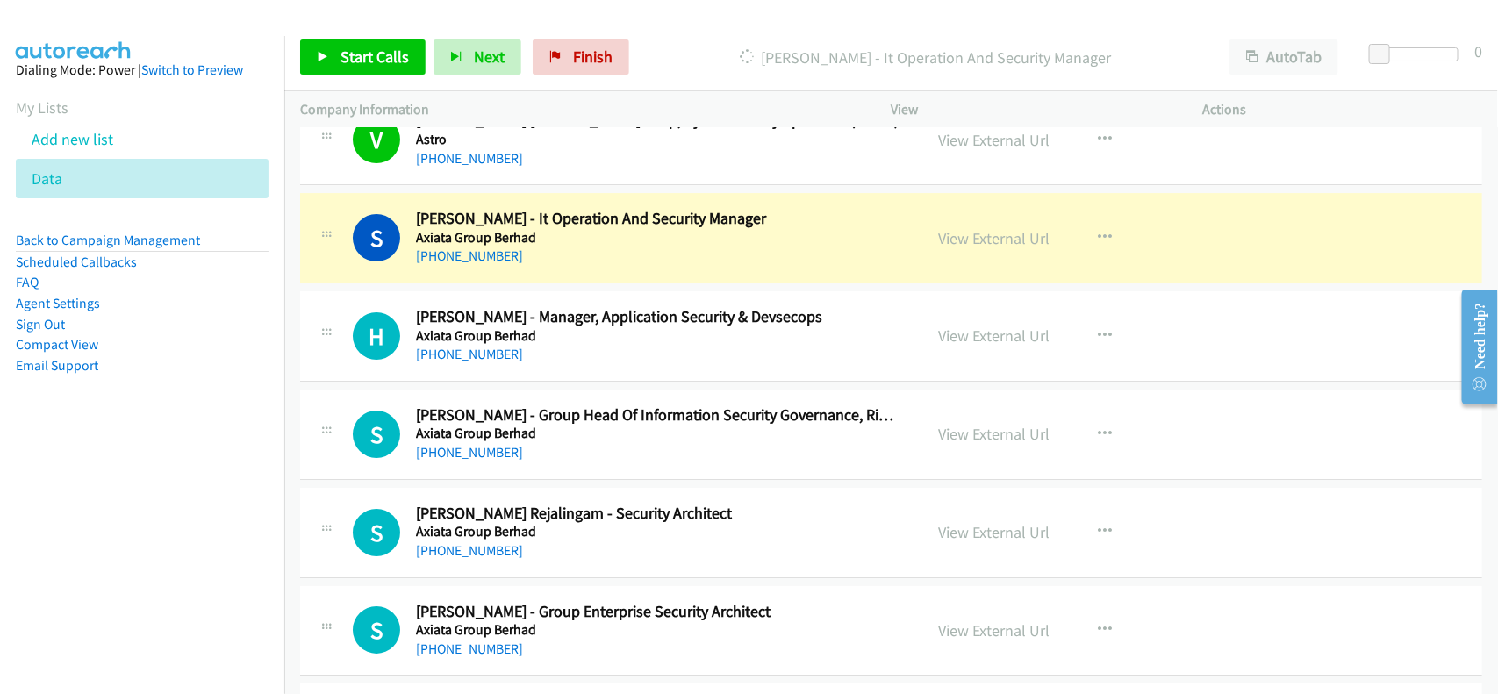
click at [581, 348] on div "+60 3-2260 9583" at bounding box center [658, 354] width 484 height 21
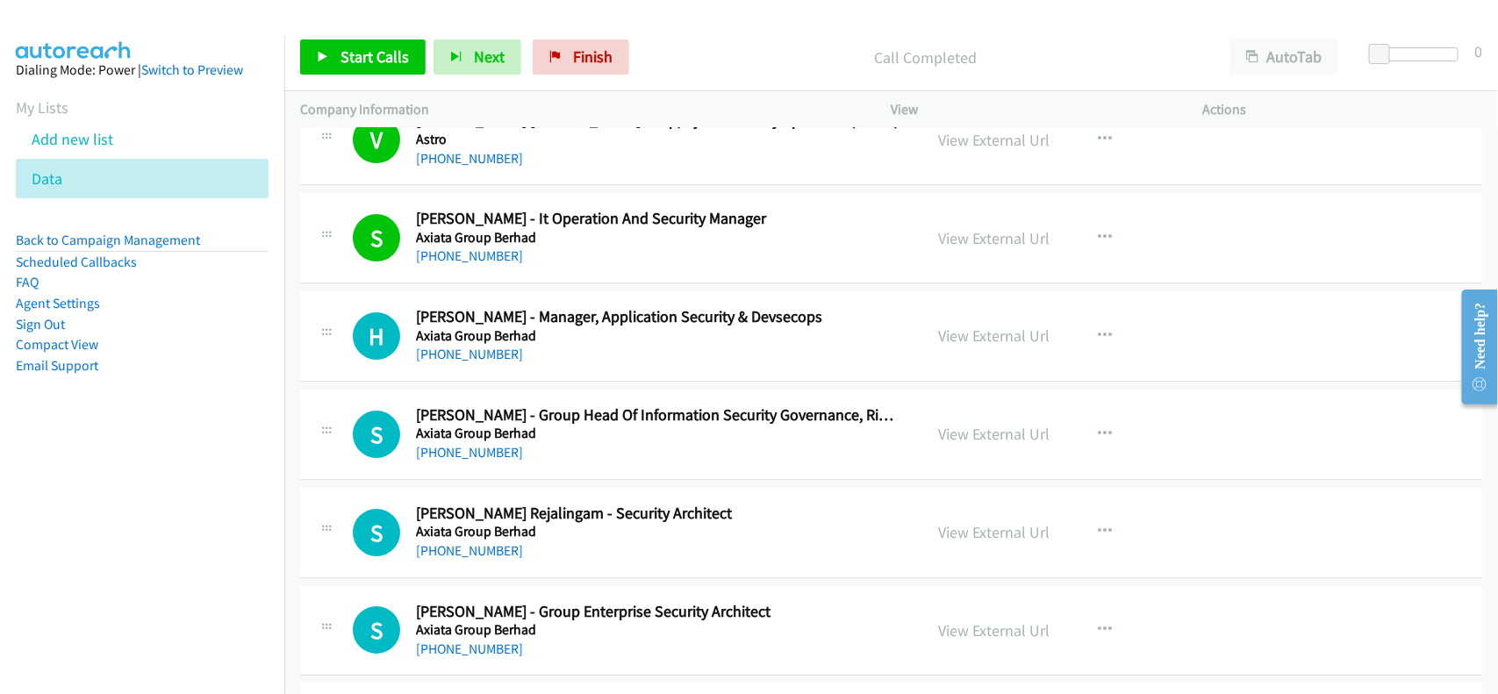
click at [602, 326] on h2 "Hassan Basri - Manager, Application Security & Devsecops" at bounding box center [658, 317] width 484 height 20
click at [479, 354] on link "+60 3-2260 9583" at bounding box center [469, 354] width 107 height 17
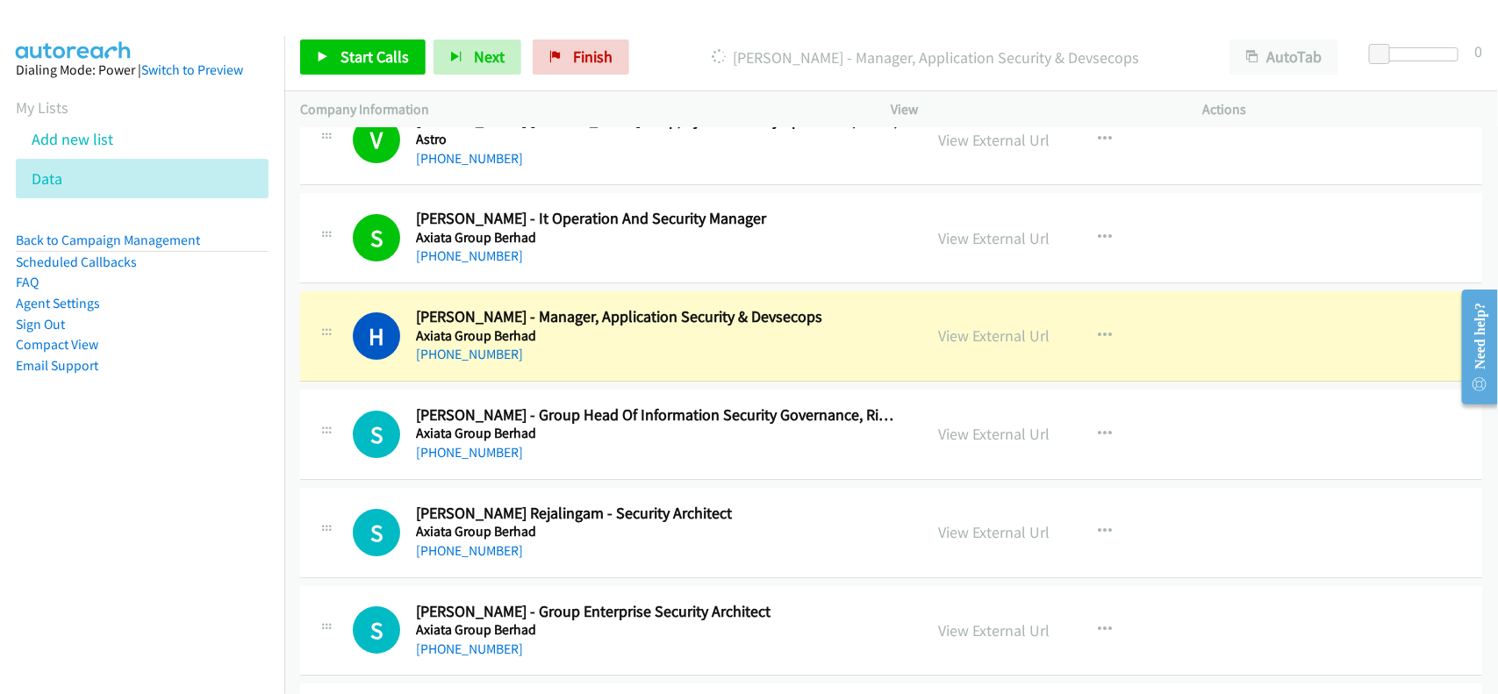
click at [558, 458] on div "+60 19-419 0094" at bounding box center [658, 452] width 484 height 21
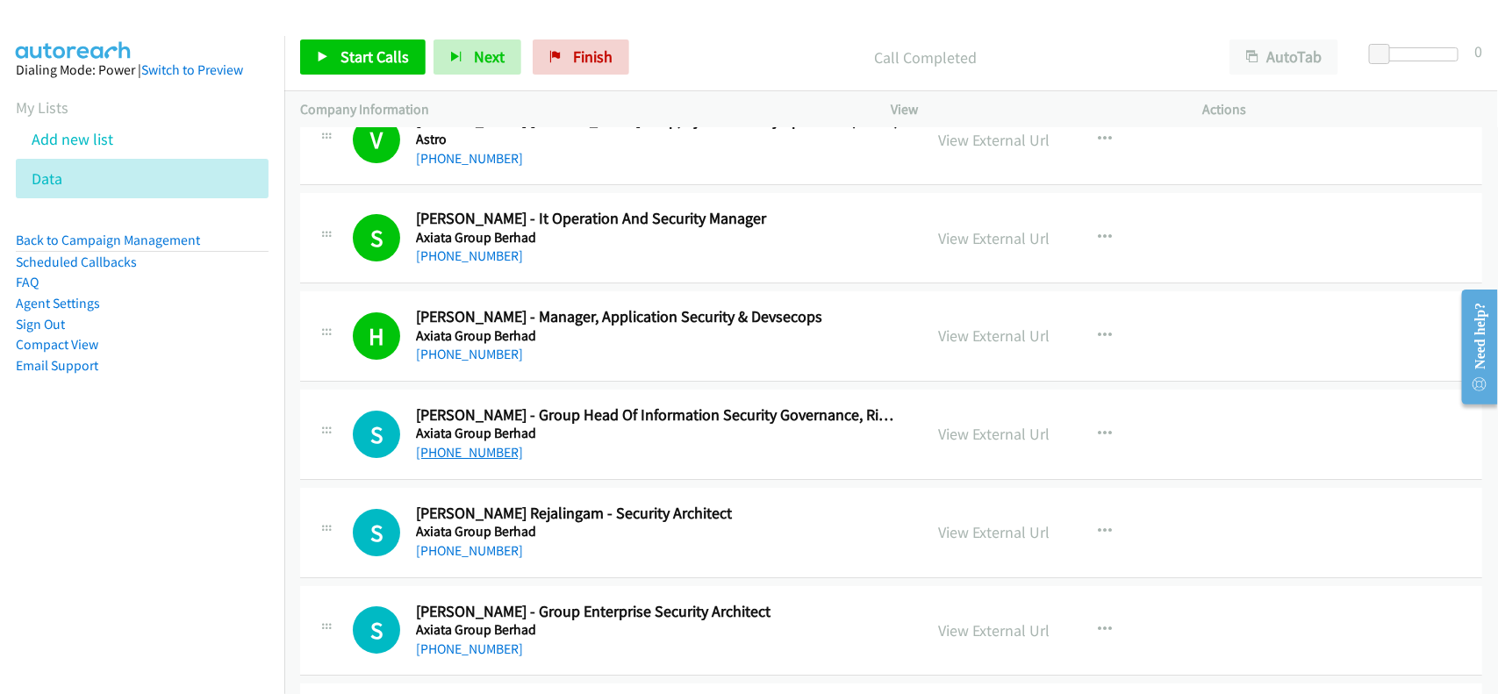
click at [474, 449] on link "+60 19-419 0094" at bounding box center [469, 452] width 107 height 17
click at [558, 562] on div "+60 19-776 7750" at bounding box center [658, 551] width 484 height 21
click at [461, 555] on link "+60 19-776 7750" at bounding box center [469, 550] width 107 height 17
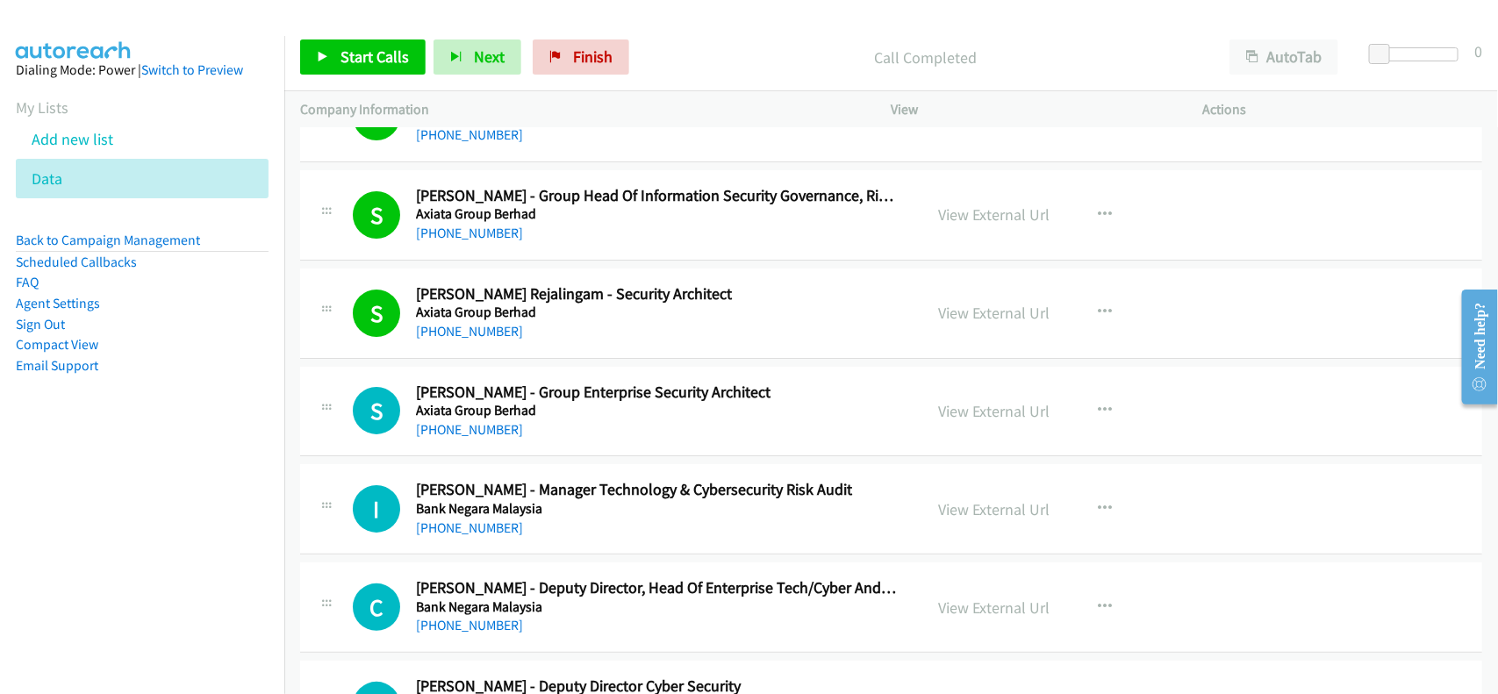
drag, startPoint x: 487, startPoint y: 332, endPoint x: 594, endPoint y: 330, distance: 107.1
click at [487, 332] on link "+60 19-776 7750" at bounding box center [469, 331] width 107 height 17
click at [956, 312] on link "View External Url" at bounding box center [994, 313] width 111 height 20
click at [491, 427] on link "+60 16-749 4255" at bounding box center [469, 429] width 107 height 17
click at [594, 441] on div "+60 16-749 4255" at bounding box center [658, 429] width 484 height 21
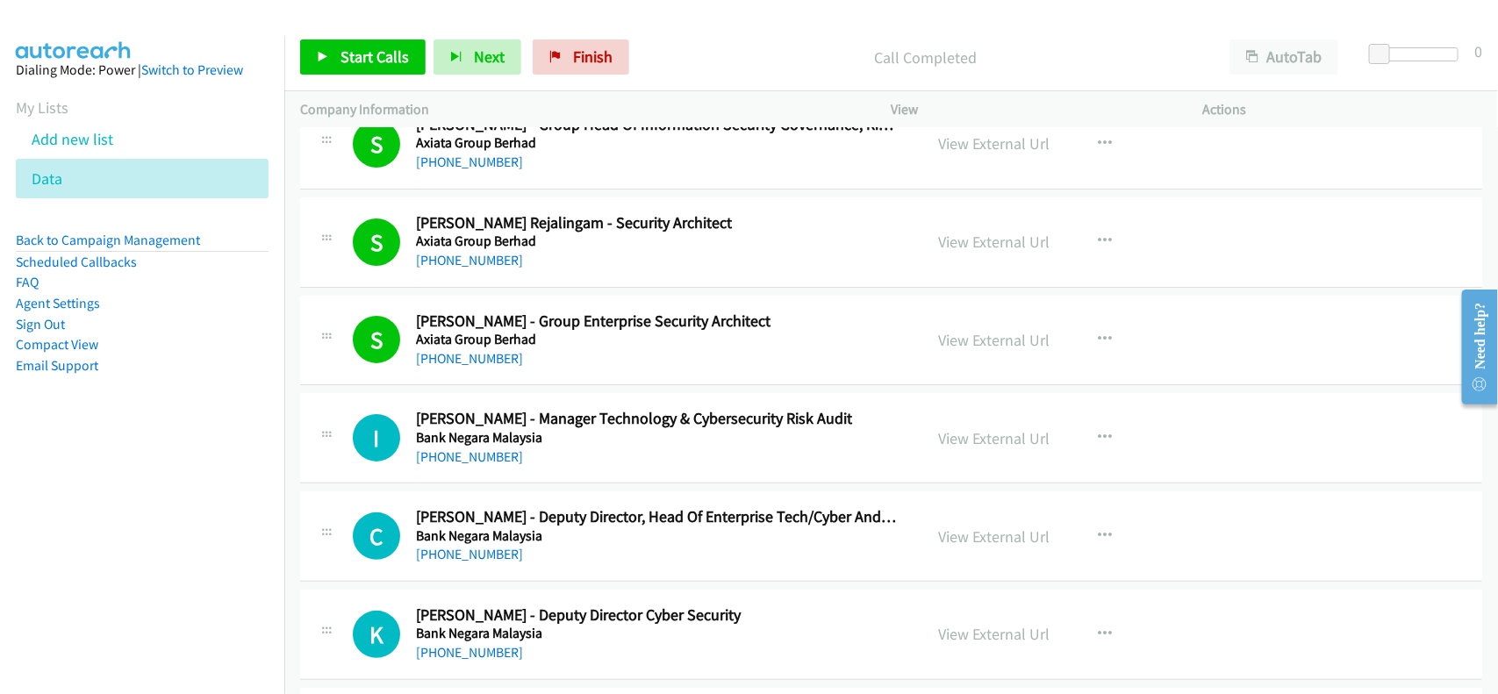
scroll to position [3071, 0]
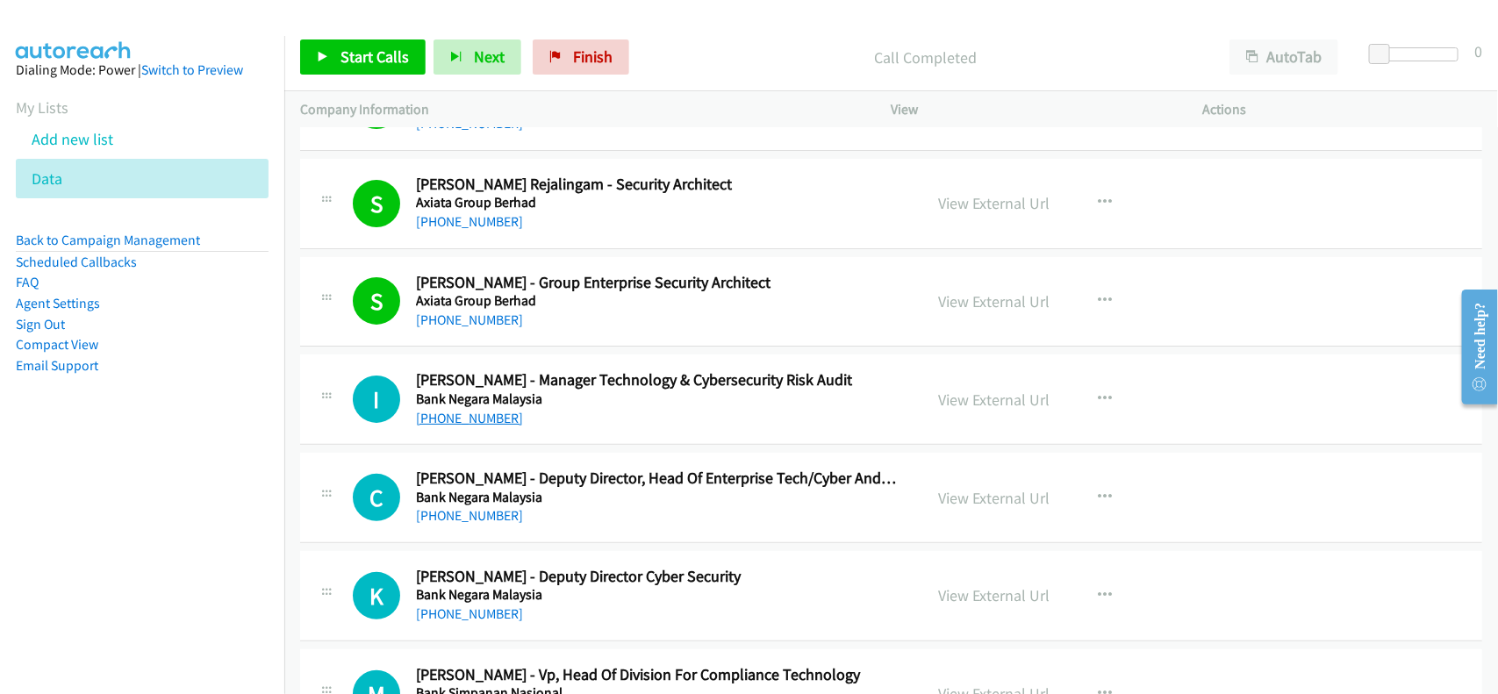
click at [479, 426] on link "+60 19-876 2587" at bounding box center [469, 418] width 107 height 17
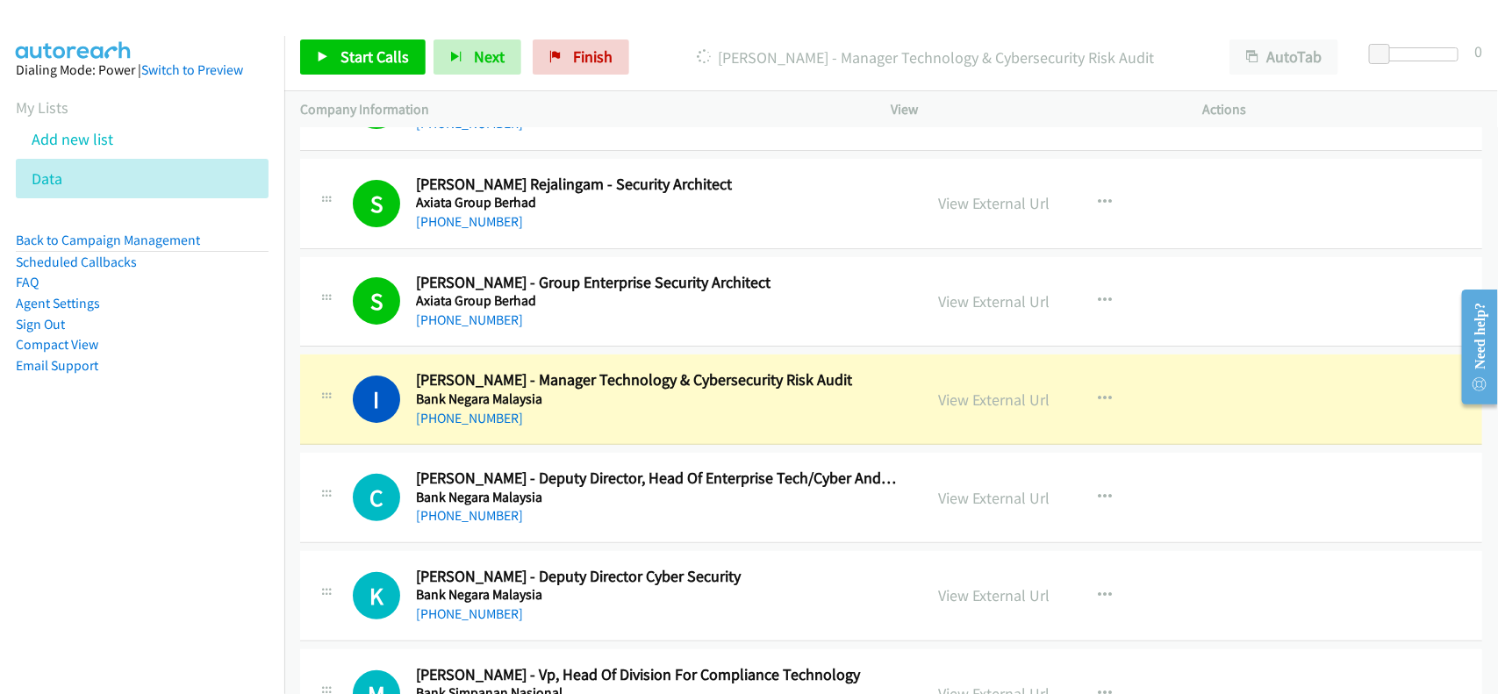
drag, startPoint x: 581, startPoint y: 531, endPoint x: 590, endPoint y: 520, distance: 13.7
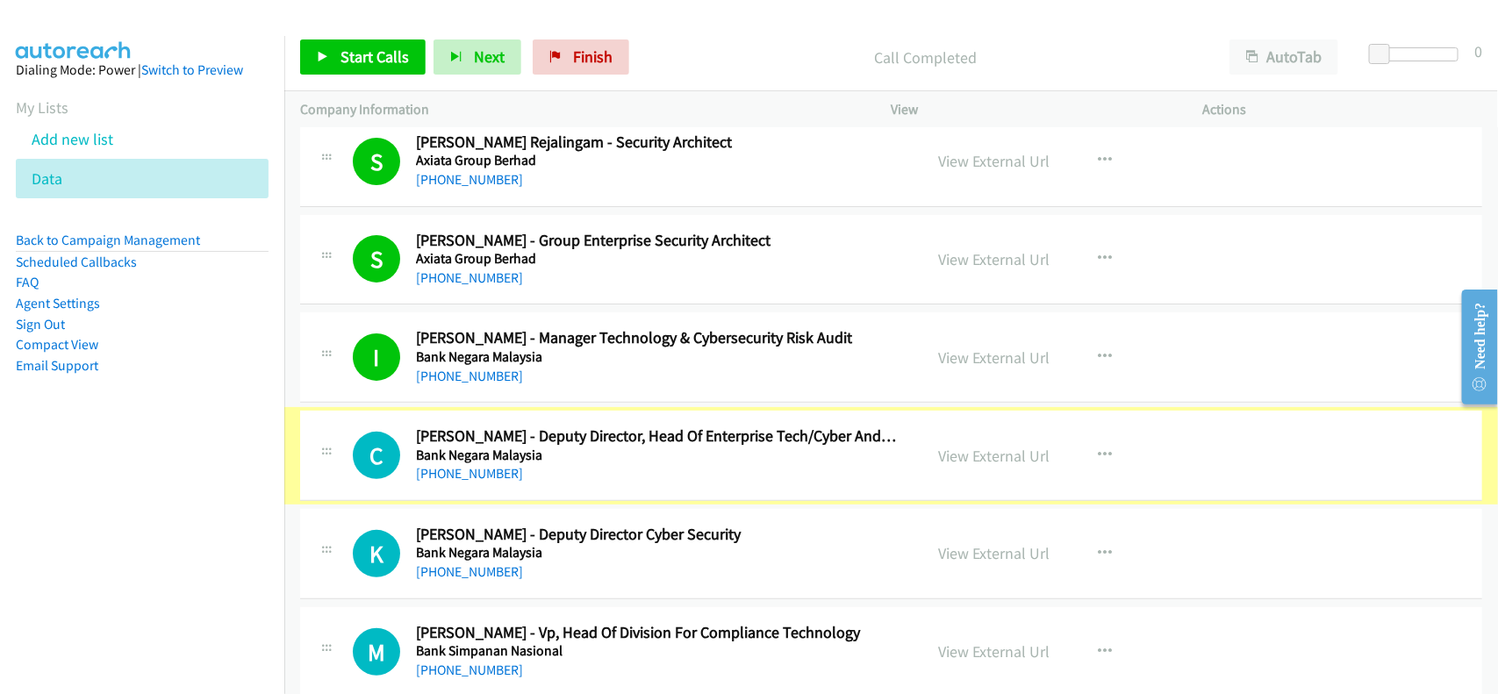
scroll to position [3181, 0]
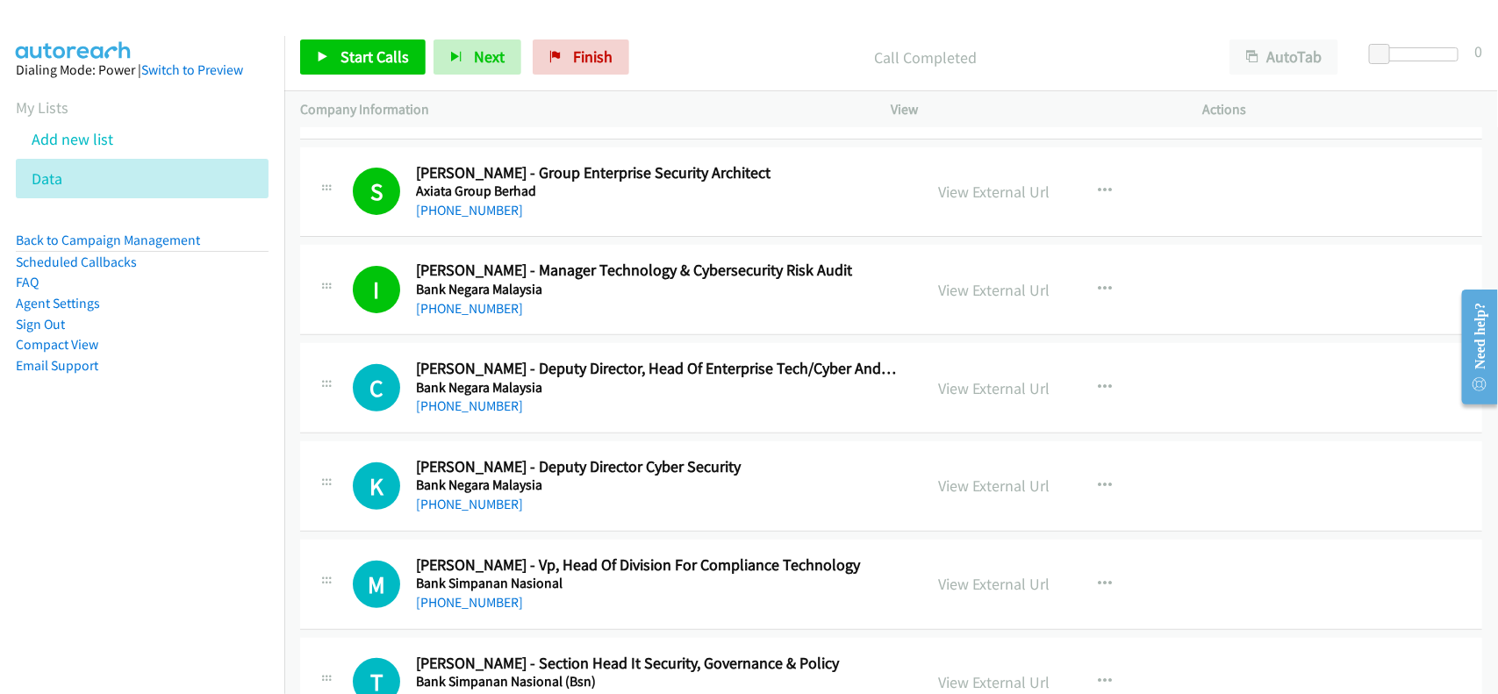
drag, startPoint x: 449, startPoint y: 411, endPoint x: 740, endPoint y: 408, distance: 290.5
click at [449, 411] on link "+60 12-296 5723" at bounding box center [469, 406] width 107 height 17
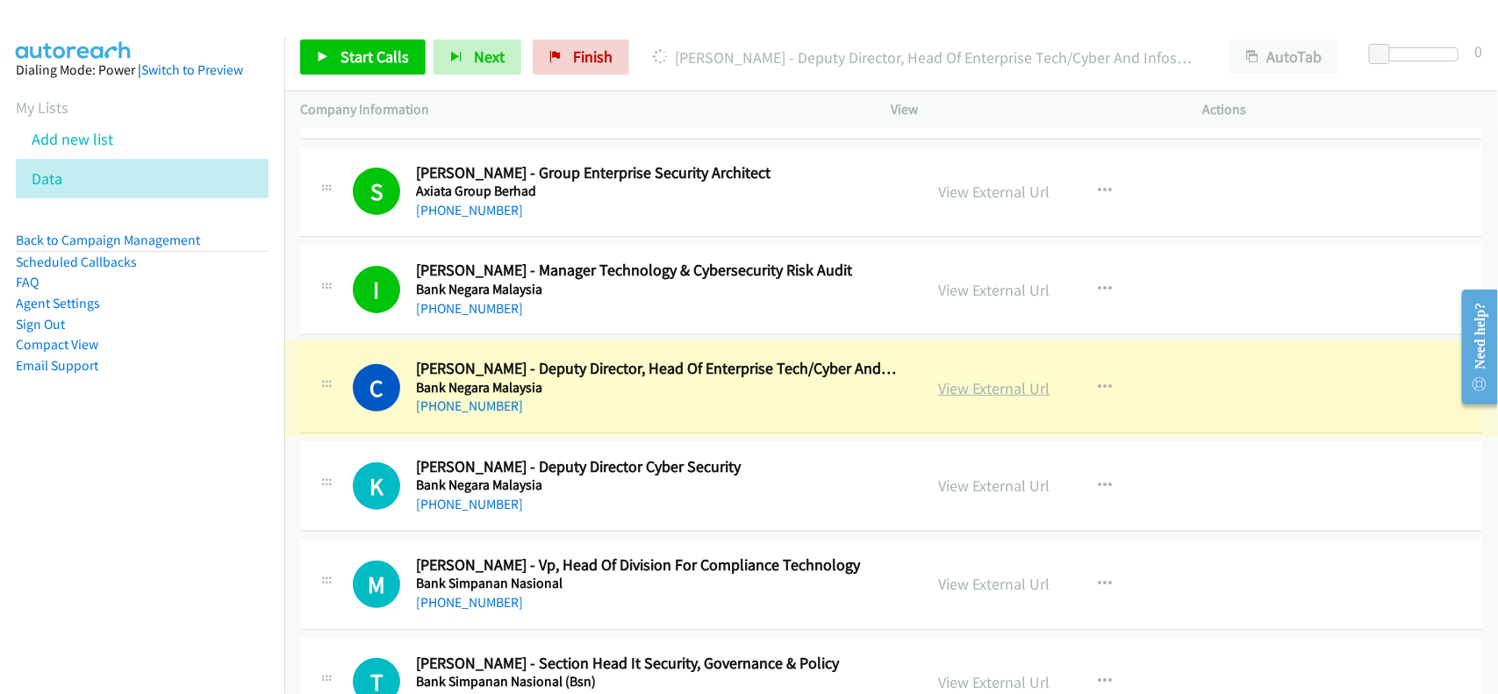
click at [953, 388] on link "View External Url" at bounding box center [994, 388] width 111 height 20
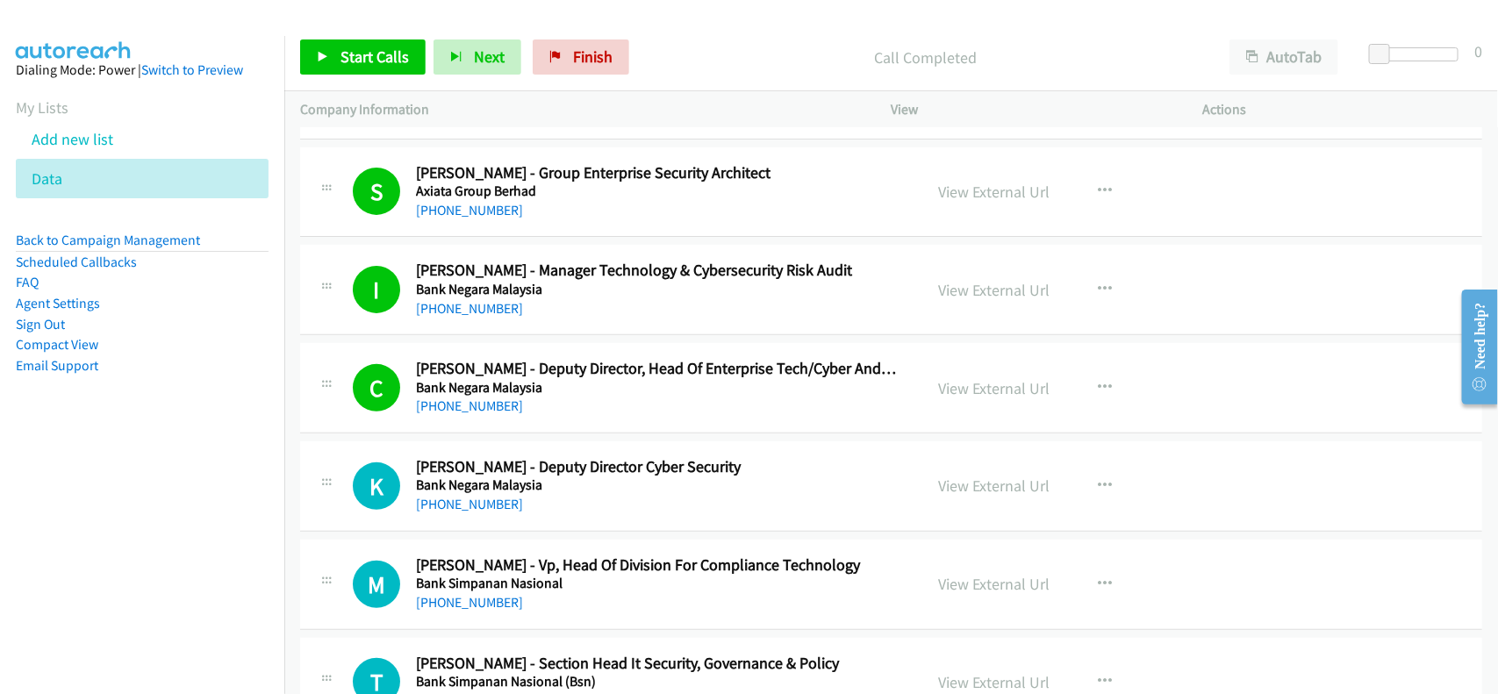
drag, startPoint x: 461, startPoint y: 510, endPoint x: 557, endPoint y: 503, distance: 96.8
click at [461, 510] on link "+60 13-345 1689" at bounding box center [469, 504] width 107 height 17
click at [549, 613] on div "+60 13-325 4864" at bounding box center [658, 602] width 484 height 21
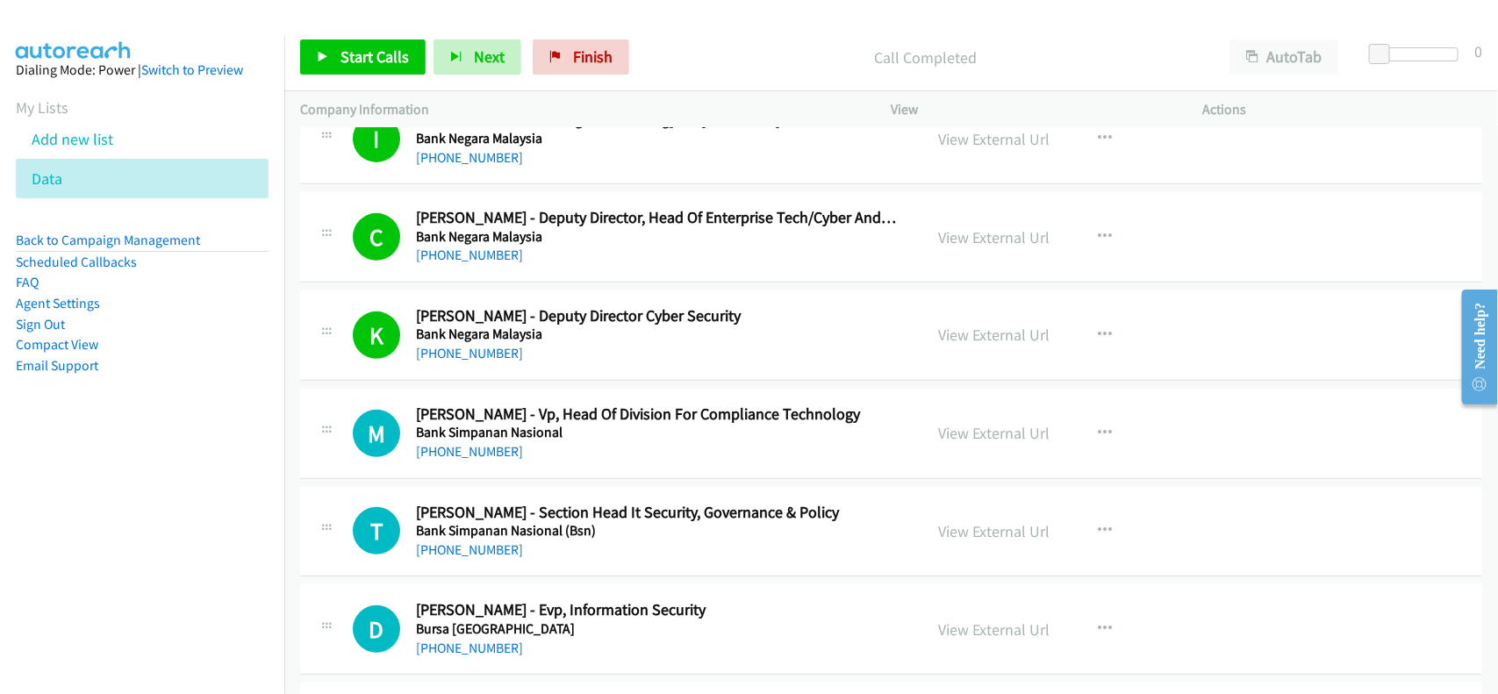
scroll to position [3400, 0]
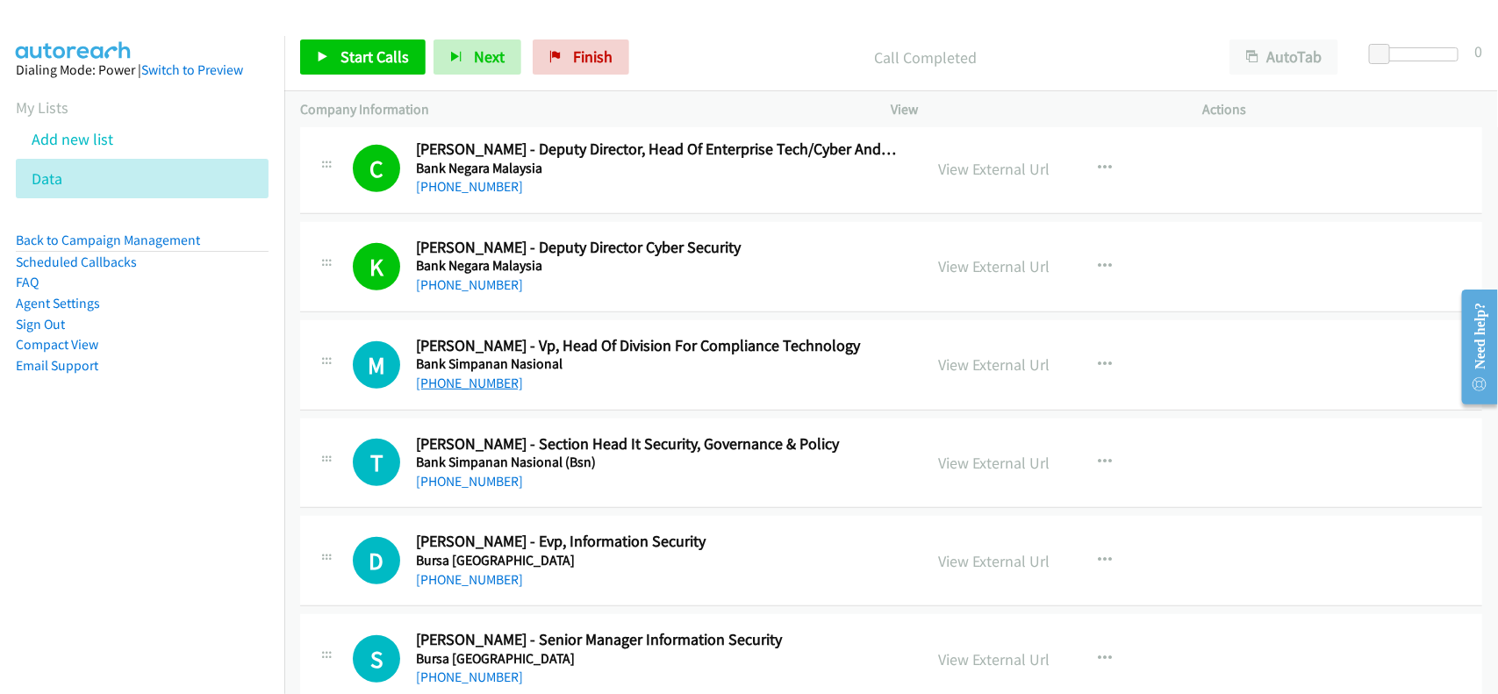
click at [492, 383] on link "+60 13-325 4864" at bounding box center [469, 383] width 107 height 17
click at [603, 498] on div "T Callback Scheduled Tengku Hazleen - Section Head It Security, Governance & Po…" at bounding box center [891, 464] width 1182 height 90
drag, startPoint x: 484, startPoint y: 484, endPoint x: 557, endPoint y: 479, distance: 73.9
click at [484, 484] on link "+60 17-496 6021" at bounding box center [469, 481] width 107 height 17
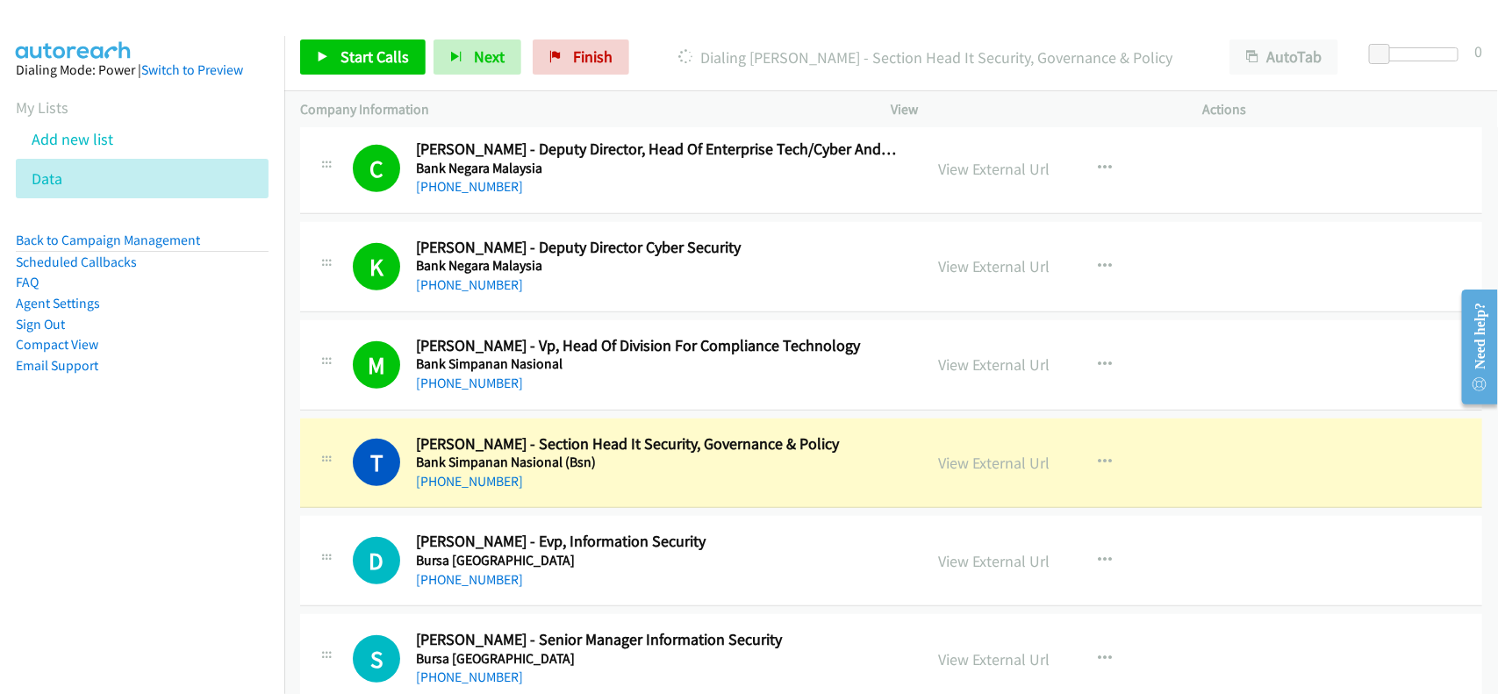
drag, startPoint x: 569, startPoint y: 513, endPoint x: 582, endPoint y: 507, distance: 14.5
click at [569, 509] on div "T Callback Scheduled Tengku Hazleen - Section Head It Security, Governance & Po…" at bounding box center [891, 464] width 1182 height 90
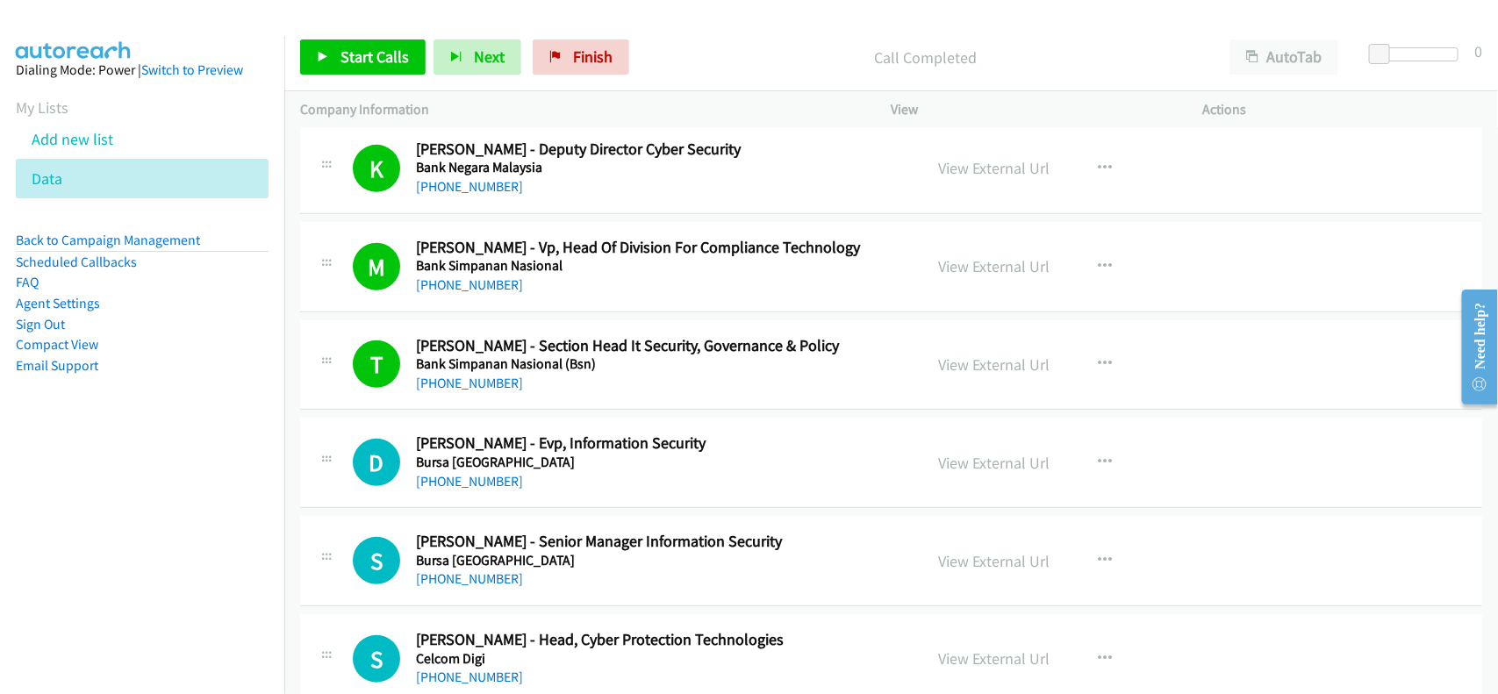
scroll to position [3620, 0]
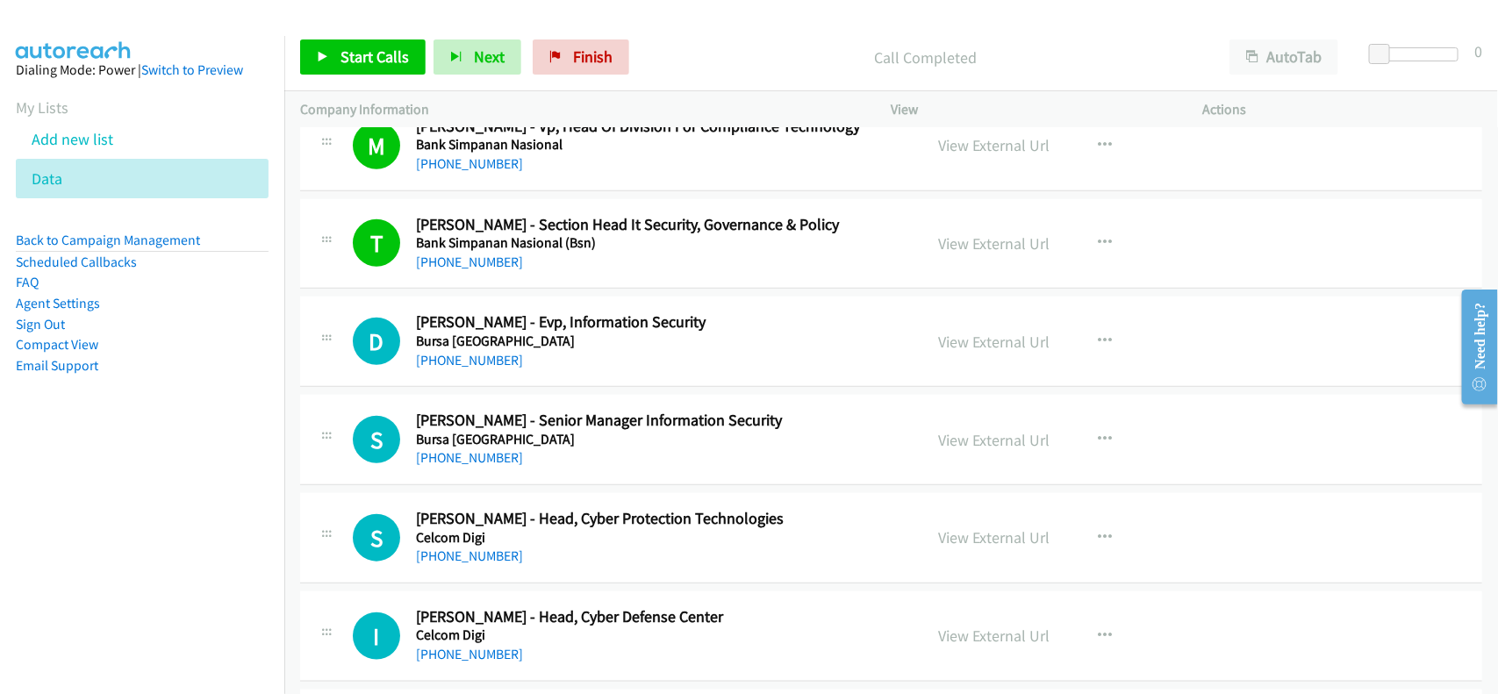
drag, startPoint x: 466, startPoint y: 370, endPoint x: 728, endPoint y: 373, distance: 262.4
click at [466, 369] on link "+60 19-234 4281" at bounding box center [469, 360] width 107 height 17
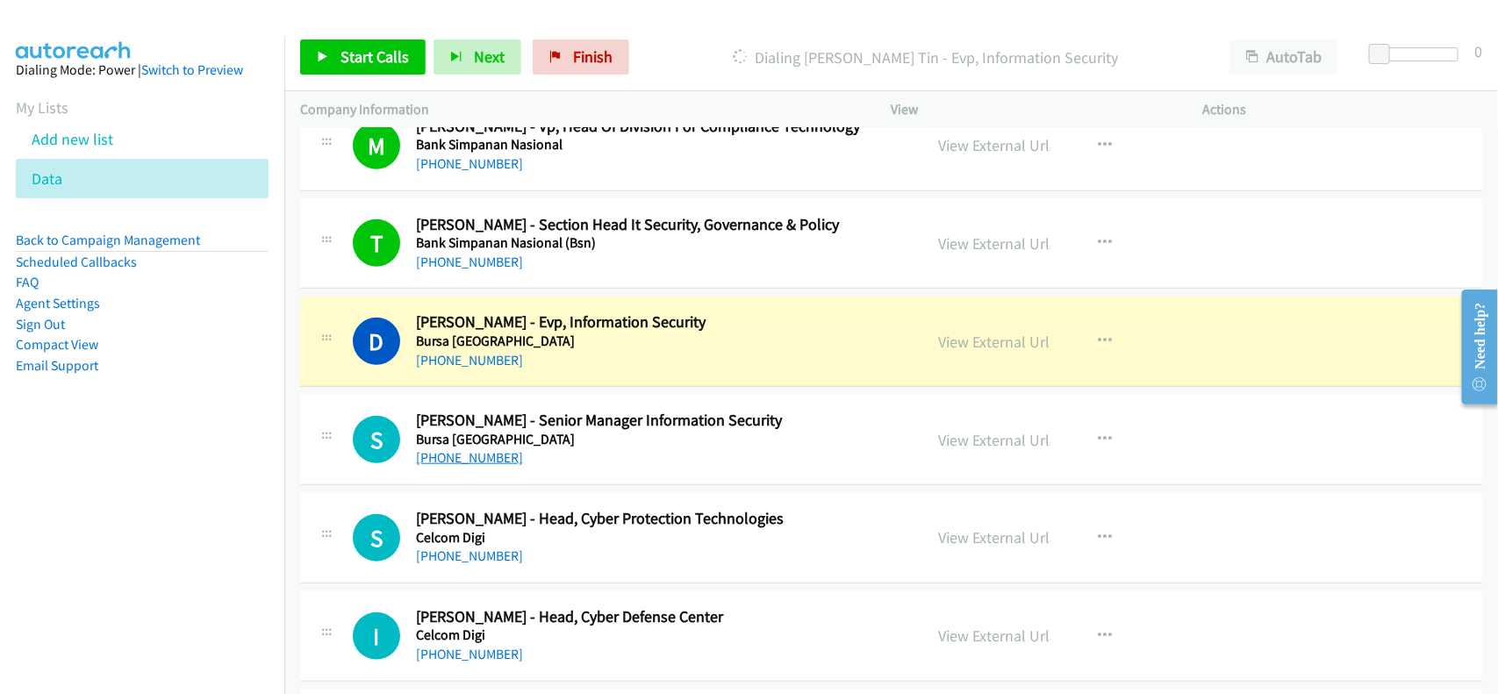
click at [484, 466] on link "+60 10-212 9800" at bounding box center [469, 457] width 107 height 17
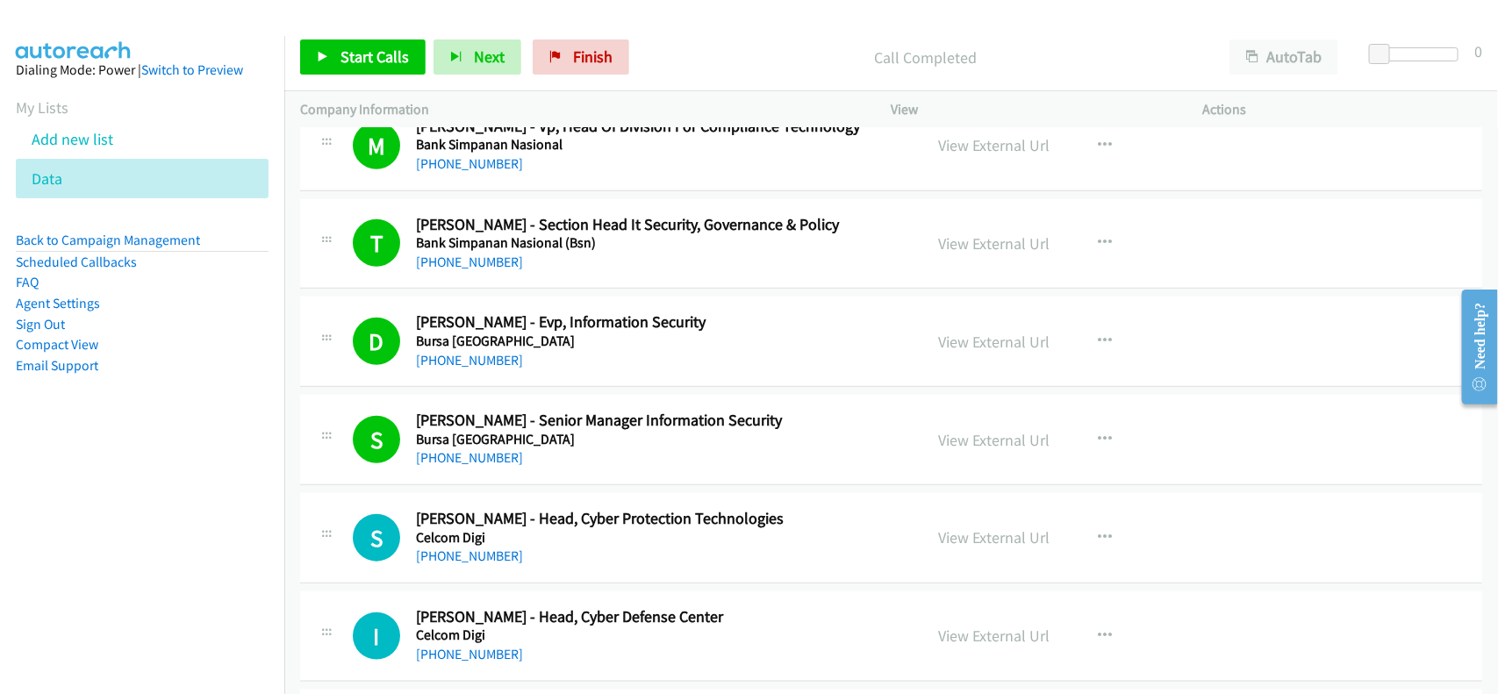
click at [532, 584] on div "S Callback Scheduled Syed Zulkarnain - Head, Cyber Protection Technologies Celc…" at bounding box center [891, 538] width 1182 height 90
drag, startPoint x: 458, startPoint y: 562, endPoint x: 730, endPoint y: 557, distance: 272.1
click at [456, 560] on link "+60 3-2055 9963" at bounding box center [469, 556] width 107 height 17
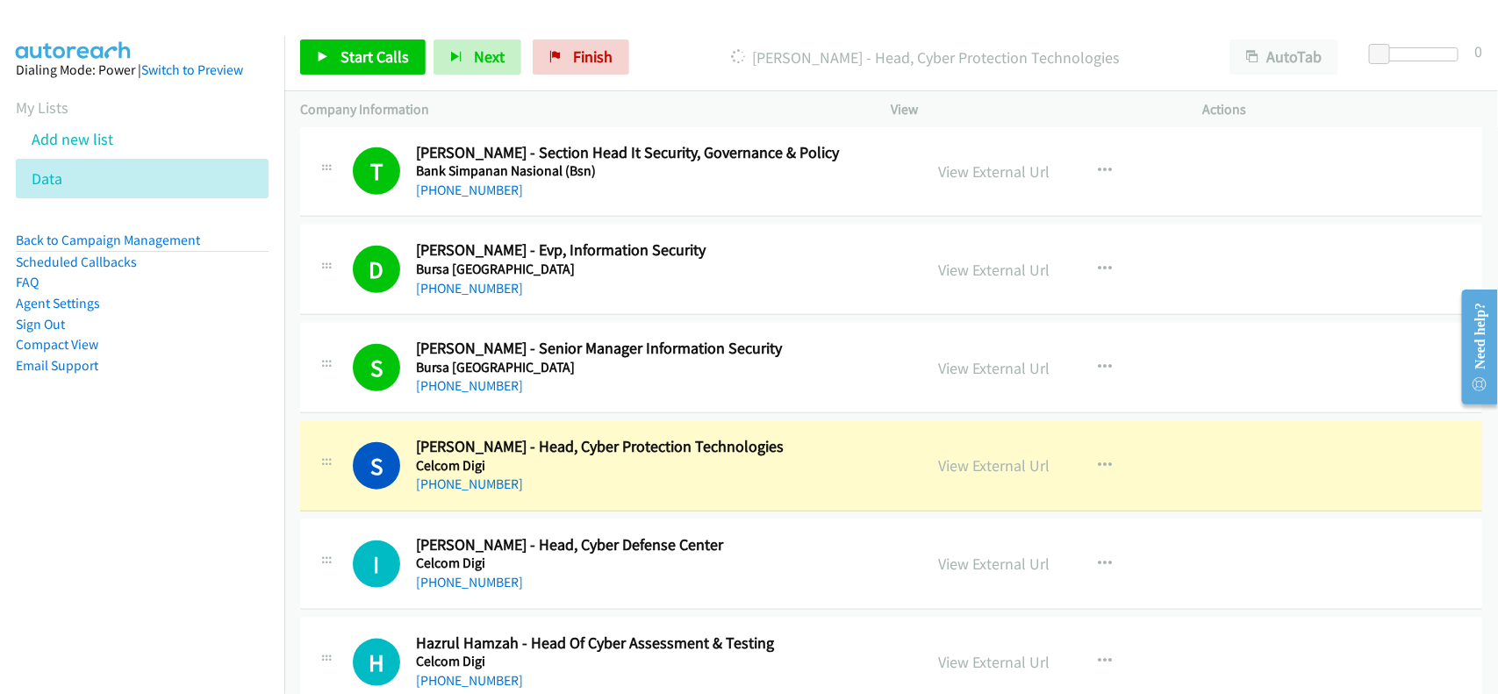
scroll to position [3839, 0]
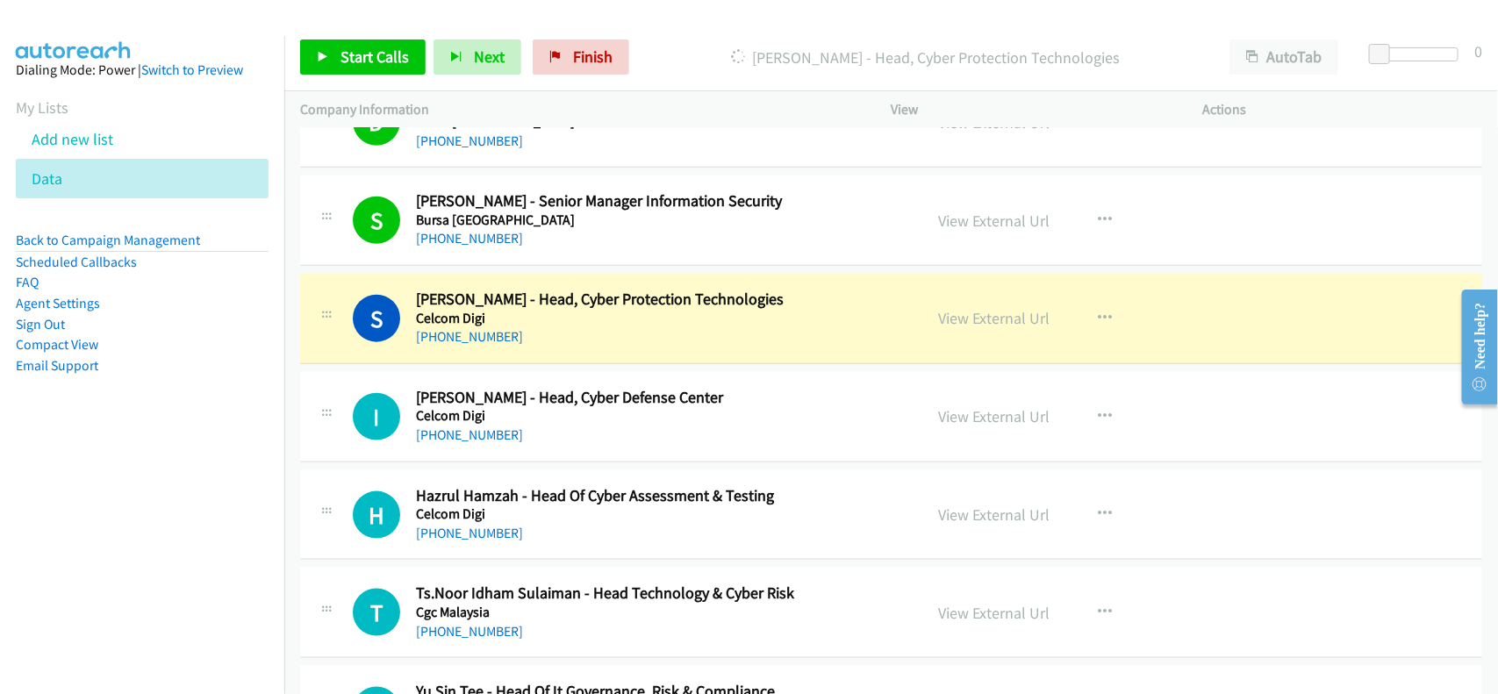
click at [476, 340] on link "+60 3-2055 9963" at bounding box center [469, 336] width 107 height 17
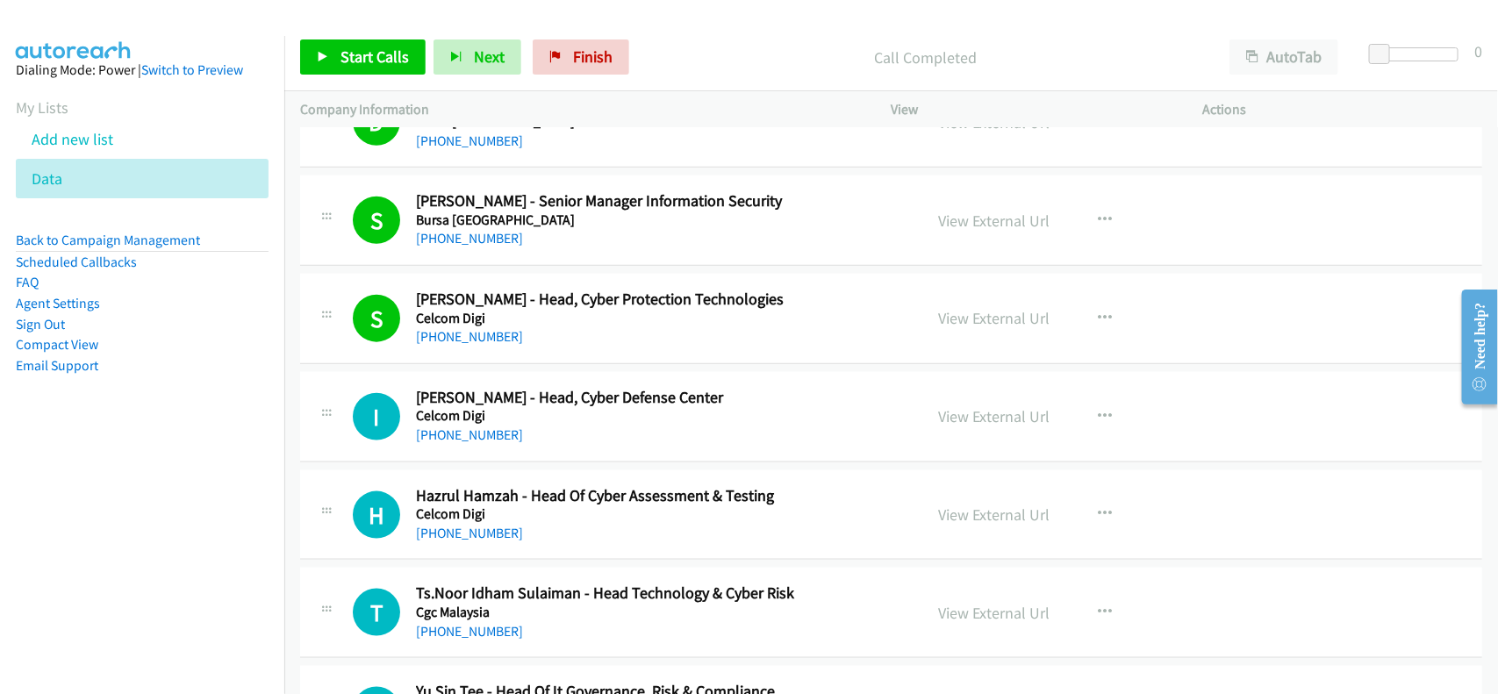
click at [457, 446] on div "+60 19-517 5245" at bounding box center [658, 435] width 484 height 21
click at [493, 439] on link "+60 19-517 5245" at bounding box center [469, 434] width 107 height 17
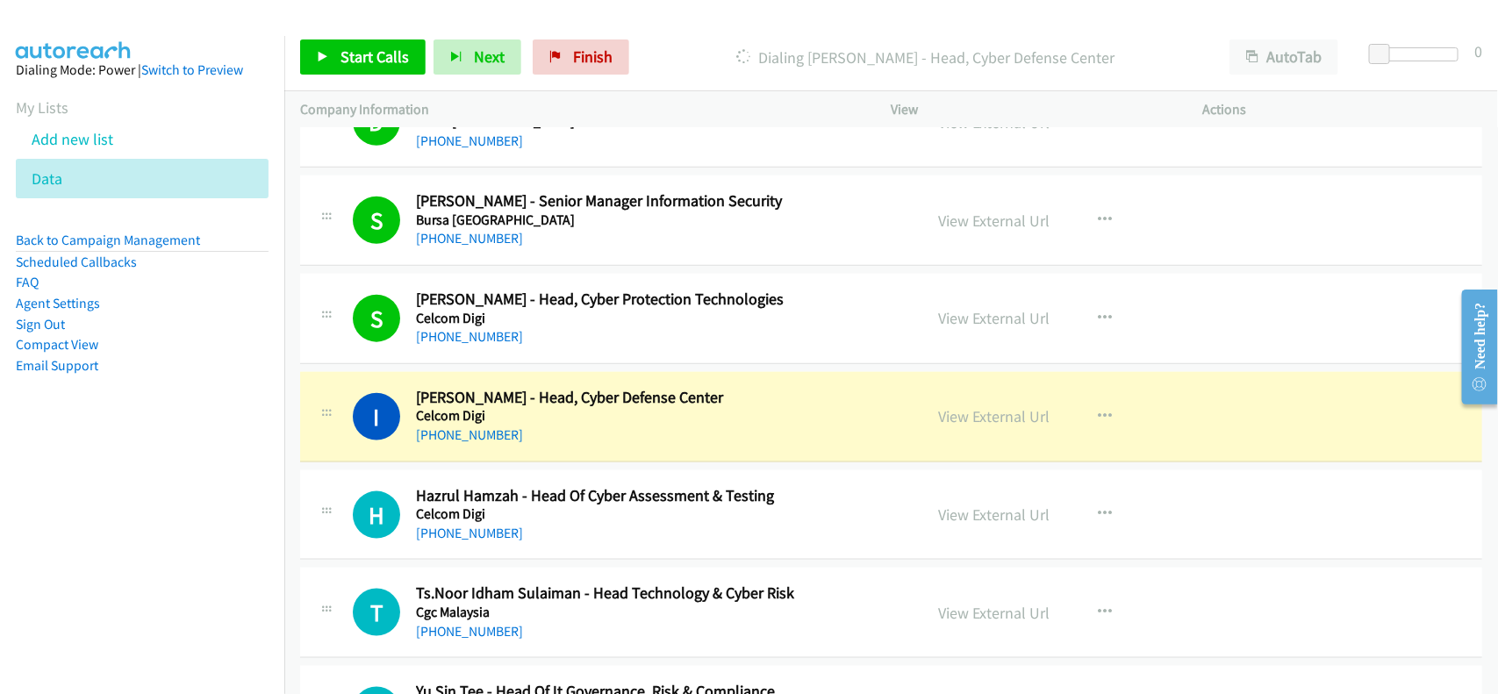
click at [516, 506] on h2 "Hazrul Hamzah - Head Of Cyber Assessment & Testing" at bounding box center [658, 496] width 484 height 20
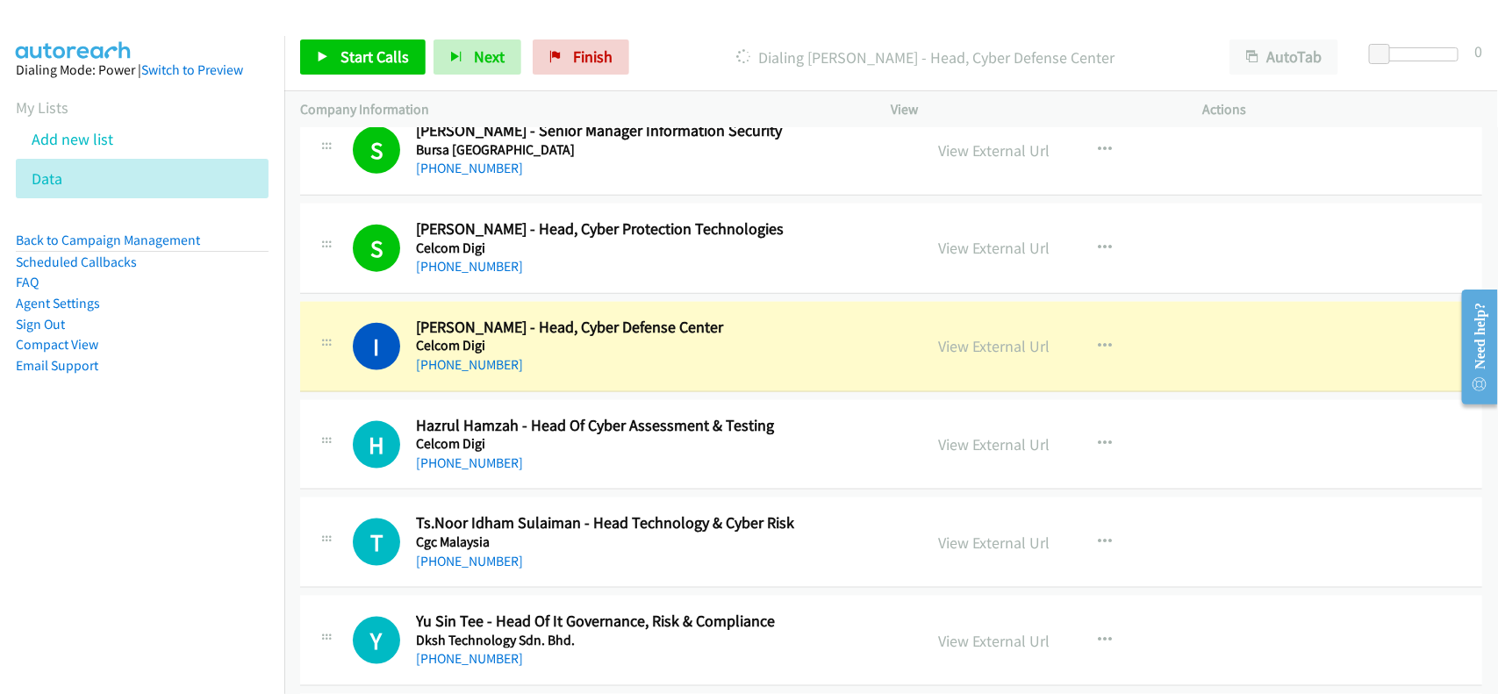
scroll to position [3949, 0]
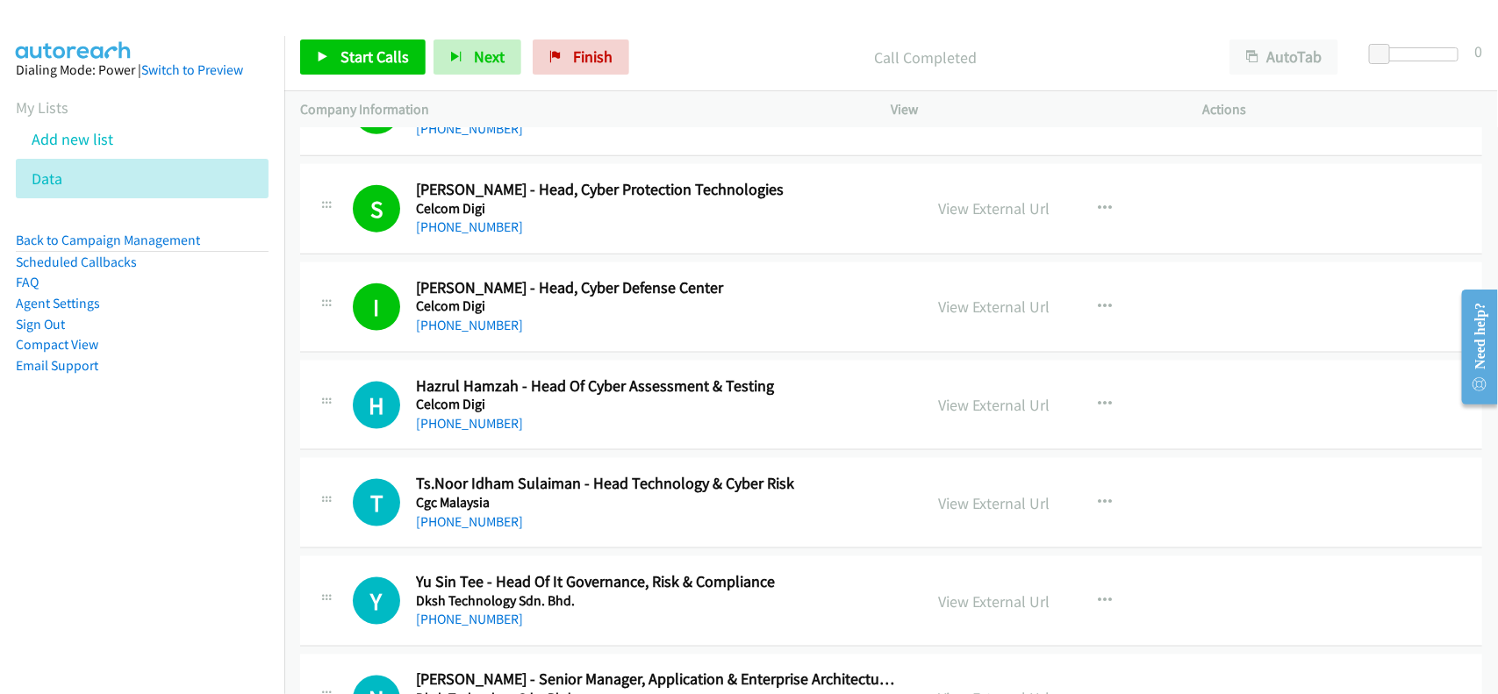
click at [436, 419] on div "+60 18-379 5181" at bounding box center [658, 423] width 484 height 21
click at [474, 432] on link "+60 18-379 5181" at bounding box center [469, 423] width 107 height 17
click at [457, 519] on link "+60 17-939 8121" at bounding box center [469, 521] width 107 height 17
click at [603, 512] on h5 "Cgc Malaysia" at bounding box center [658, 503] width 484 height 18
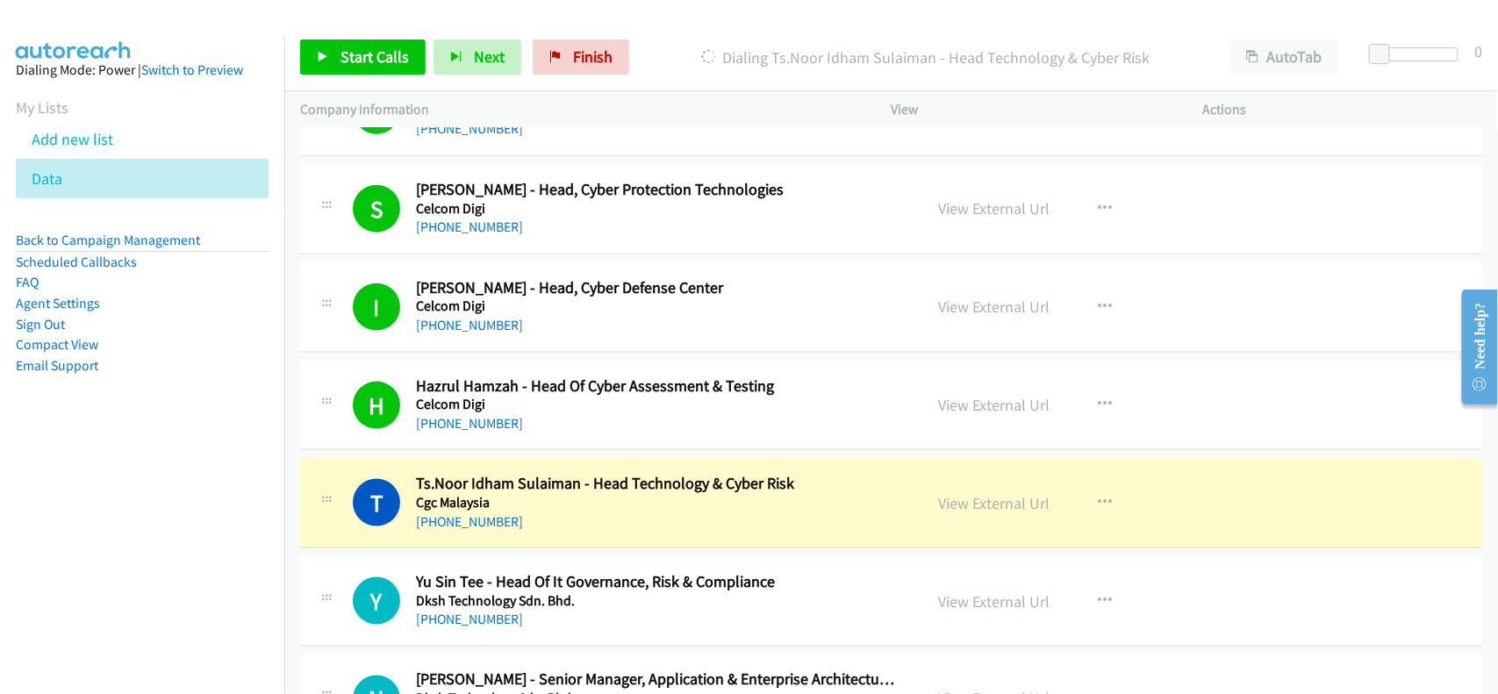
click at [620, 494] on h2 "Ts.Noor Idham Sulaiman - Head Technology & Cyber Risk" at bounding box center [658, 484] width 484 height 20
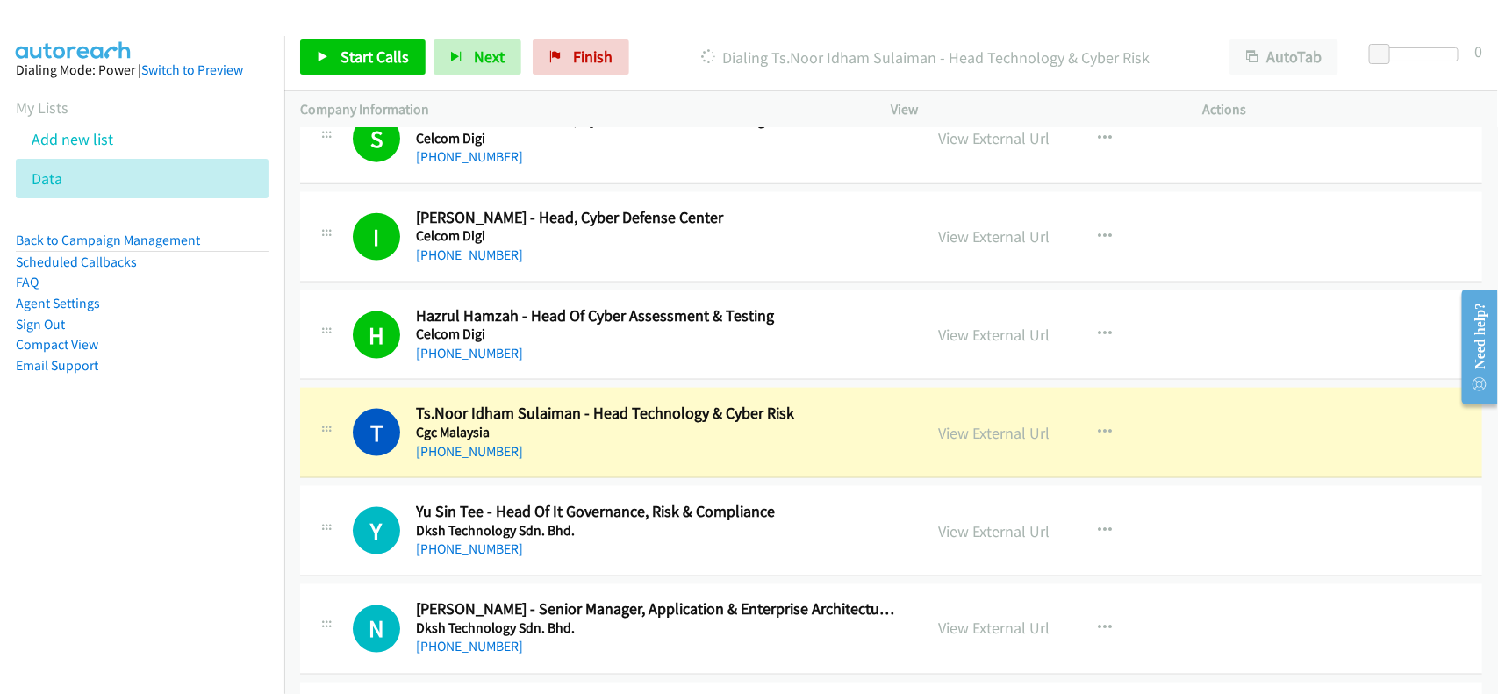
scroll to position [4058, 0]
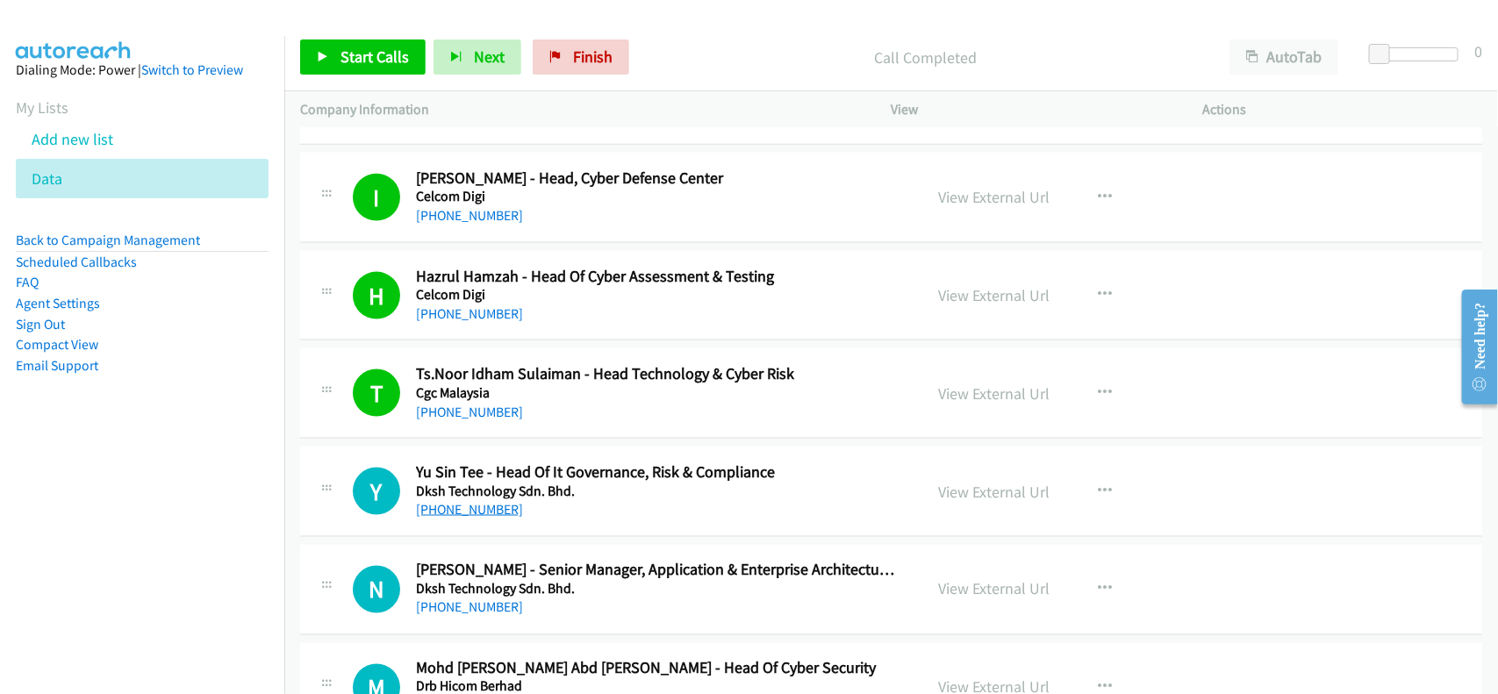
click at [466, 514] on link "+60 19-288 9820" at bounding box center [469, 509] width 107 height 17
click at [603, 555] on div "N Callback Scheduled Nishant Sharma - Senior Manager, Application & Enterprise …" at bounding box center [891, 590] width 1182 height 90
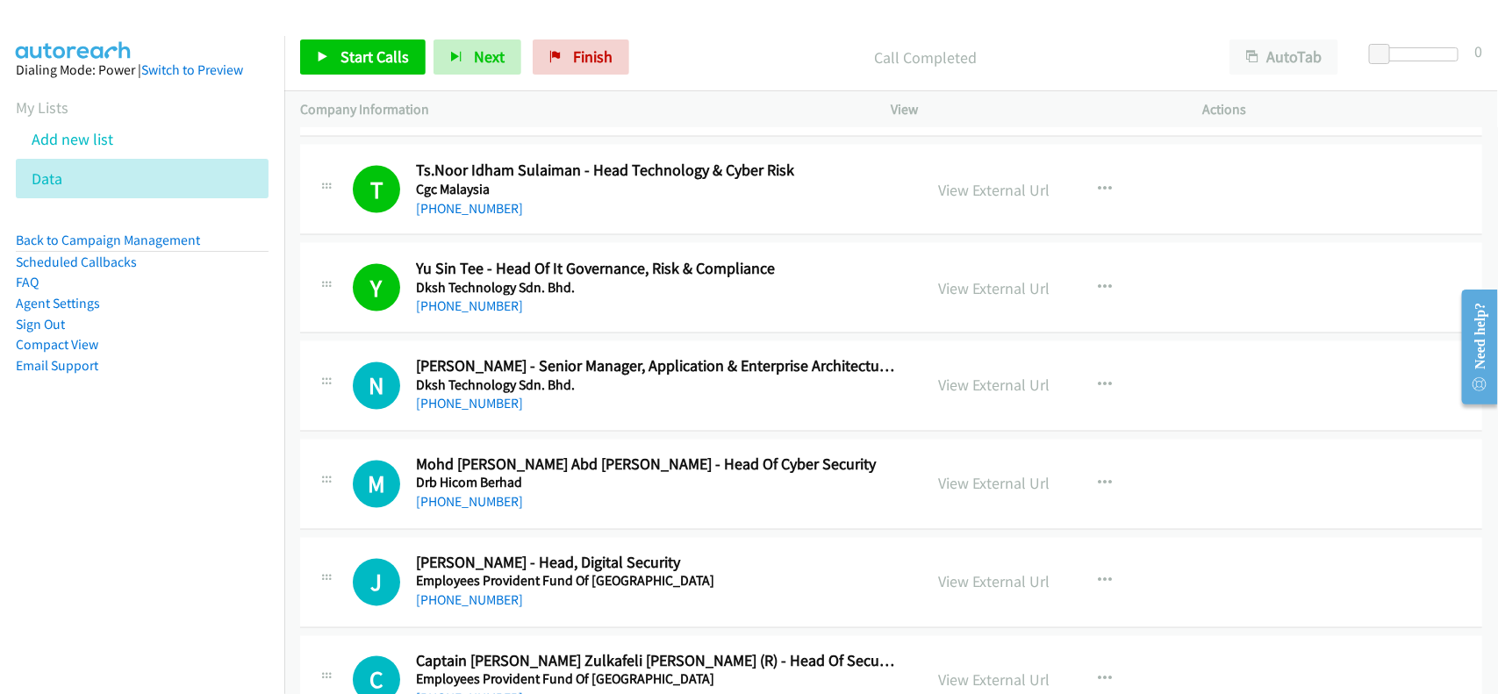
scroll to position [4388, 0]
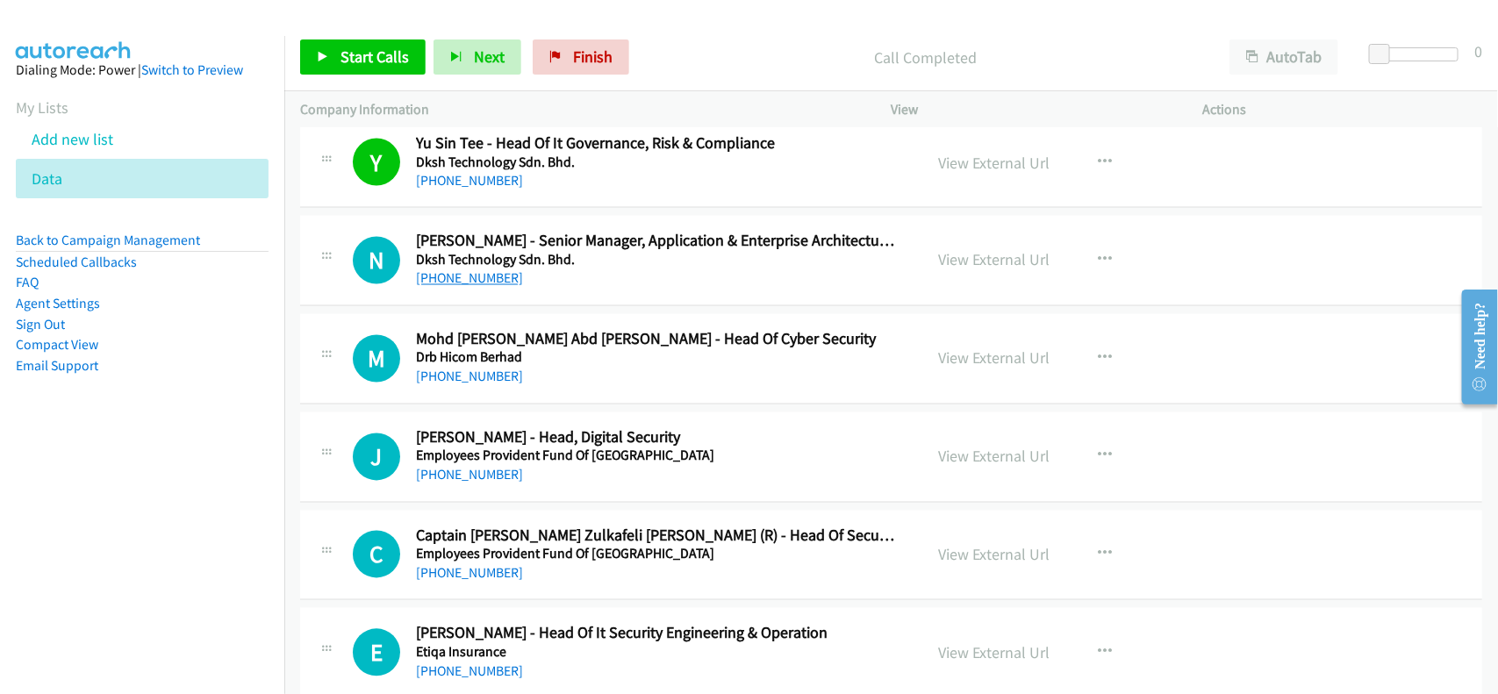
click at [472, 279] on link "+60 12-323 6134" at bounding box center [469, 278] width 107 height 17
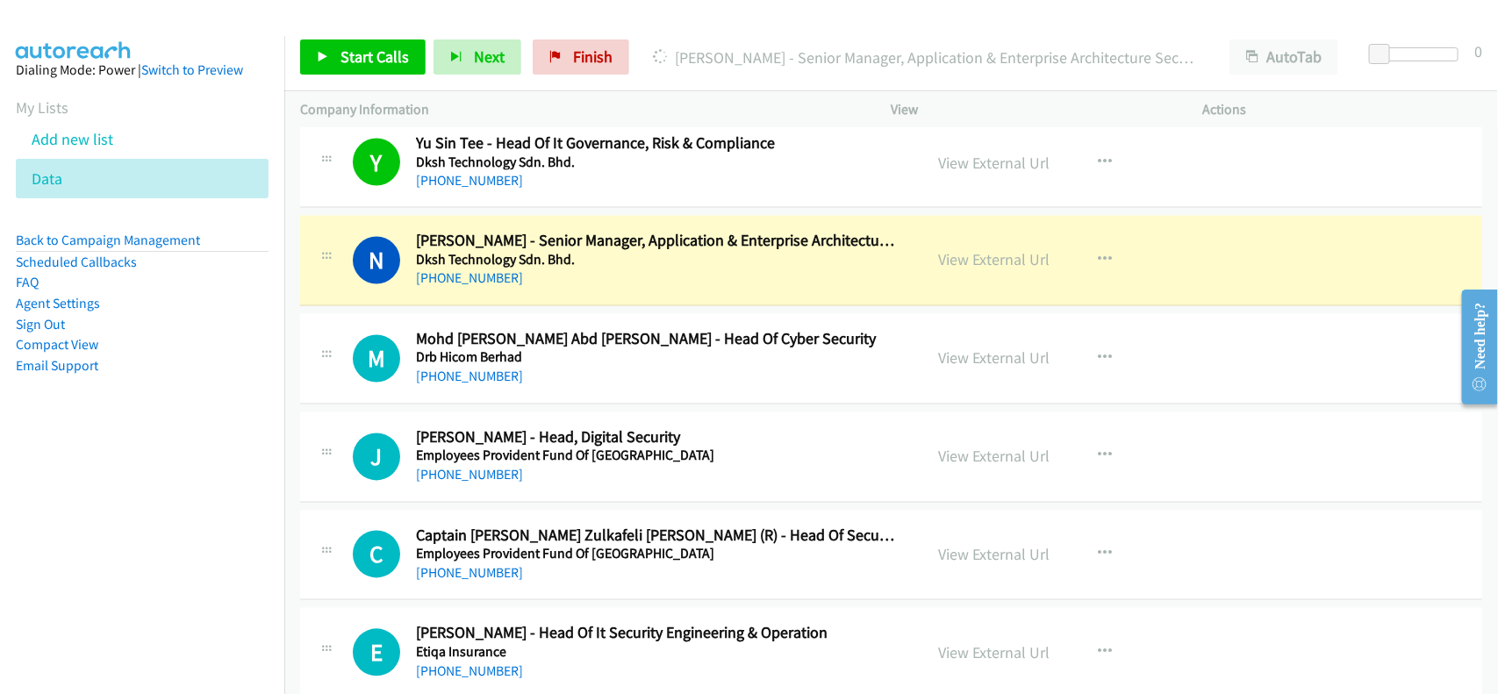
click at [577, 265] on h5 "Dksh Technology Sdn. Bhd." at bounding box center [658, 261] width 484 height 18
click at [954, 269] on link "View External Url" at bounding box center [994, 260] width 111 height 20
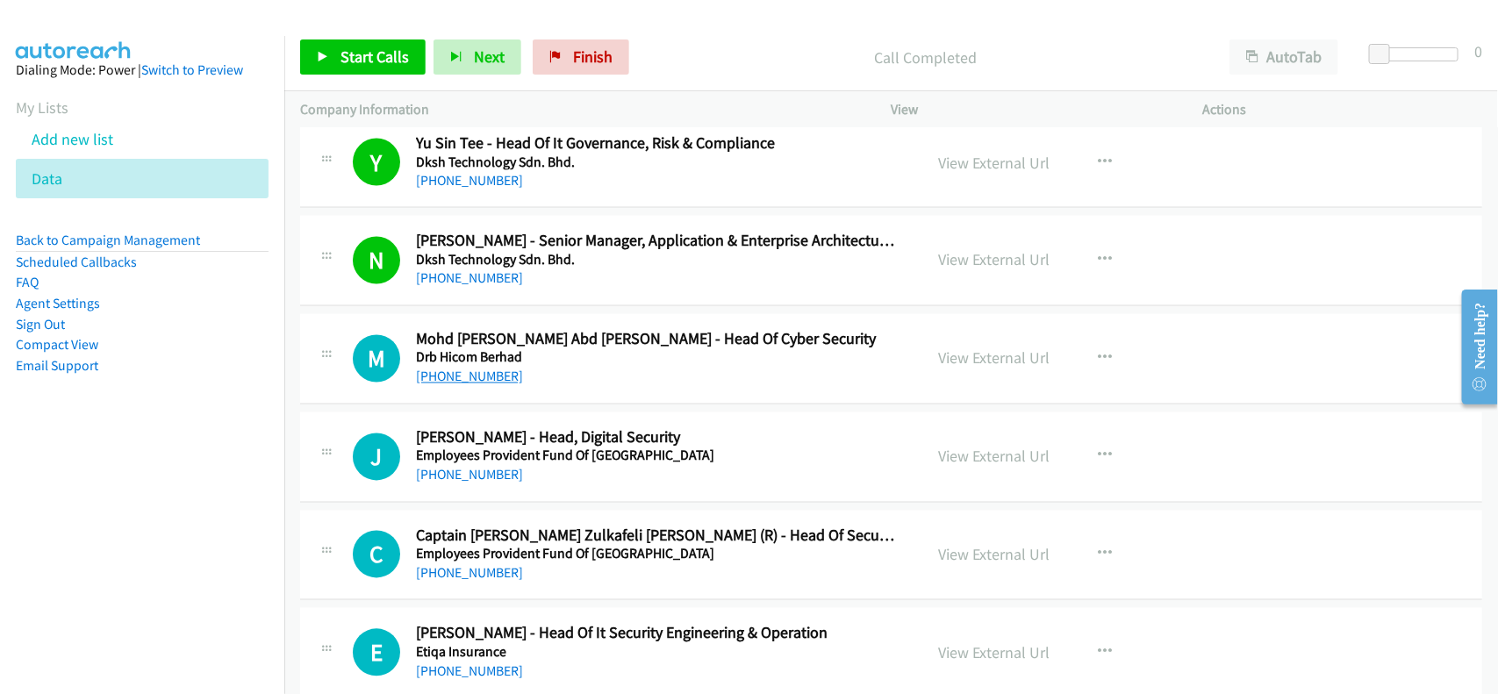
click at [467, 385] on link "+60 19-402 0200" at bounding box center [469, 377] width 107 height 17
click at [562, 494] on div "J Callback Scheduled Jasmine Goh - Head, Digital Security Employees Provident F…" at bounding box center [891, 457] width 1182 height 90
click at [470, 483] on link "+60 13-359 4118" at bounding box center [469, 475] width 107 height 17
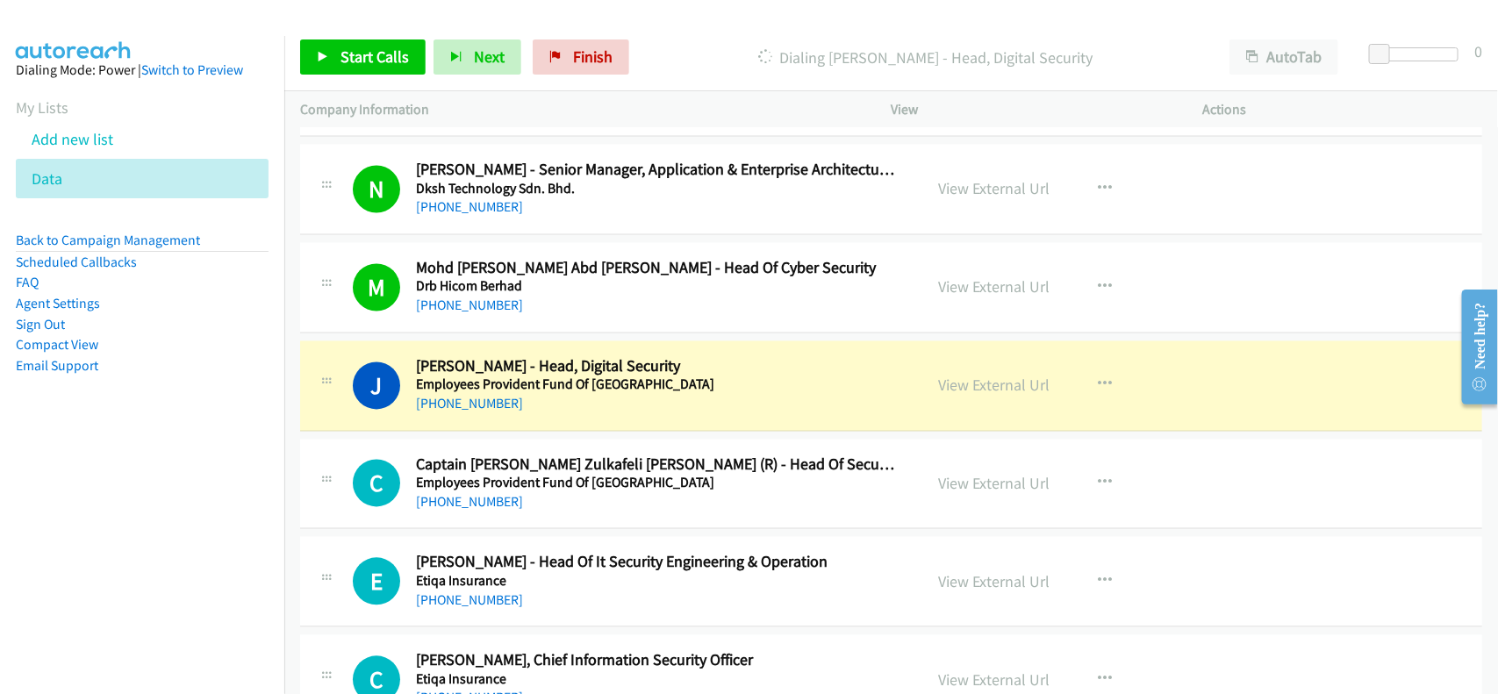
scroll to position [4497, 0]
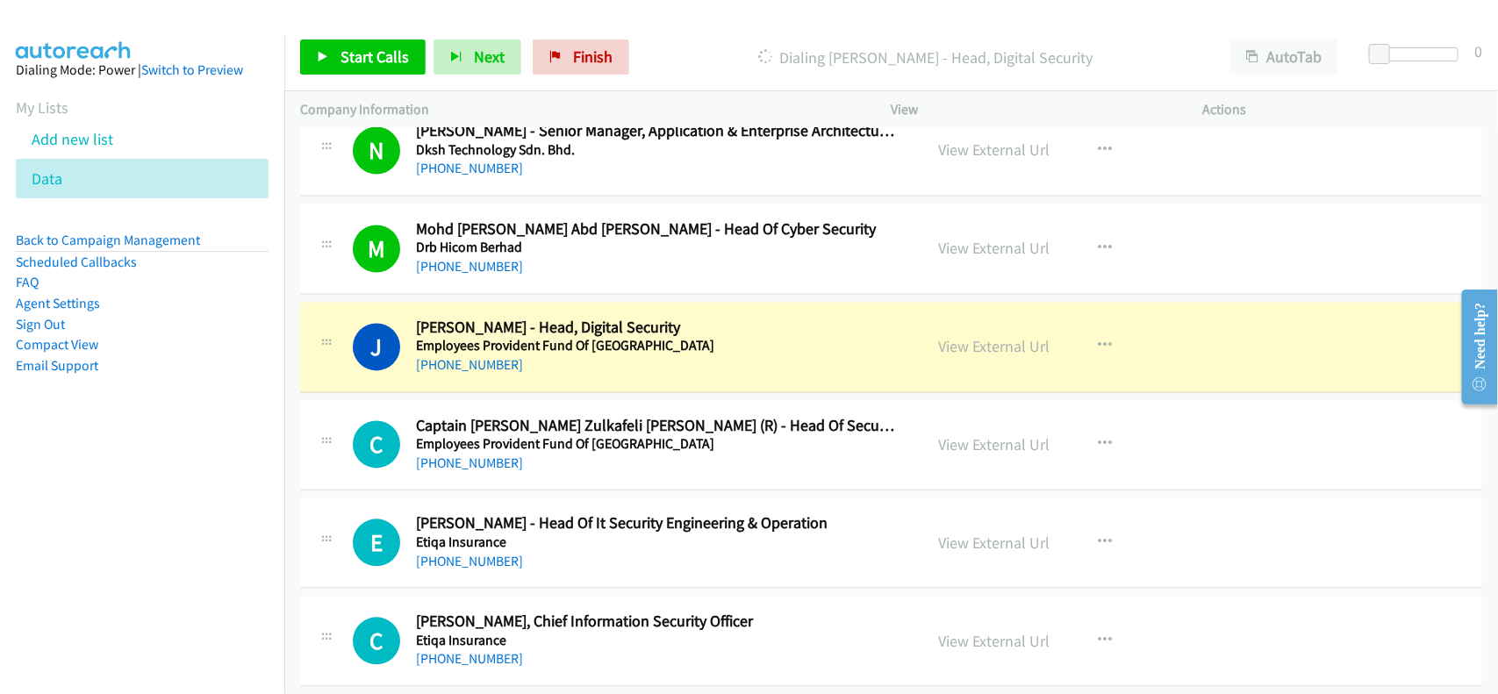
click at [558, 489] on div "C Callback Scheduled Captain Mohd Arif Zulkafeli Zulkifle (R) - Head Of Securit…" at bounding box center [891, 446] width 1182 height 90
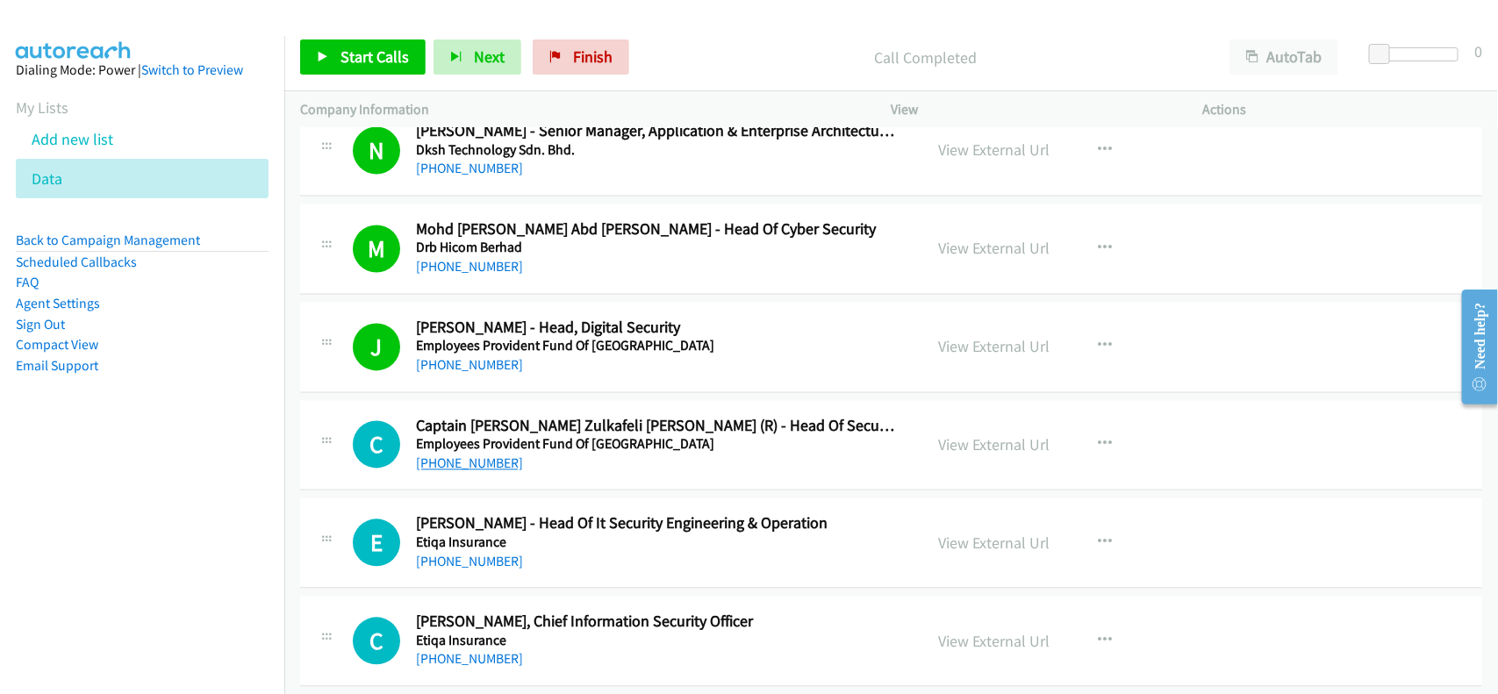
click at [432, 463] on link "+60 18-220 8066" at bounding box center [469, 463] width 107 height 17
click at [586, 489] on div "C Callback Scheduled Captain Mohd Arif Zulkafeli Zulkifle (R) - Head Of Securit…" at bounding box center [891, 446] width 1182 height 90
click at [493, 570] on link "+60 16-766 9093" at bounding box center [469, 562] width 107 height 17
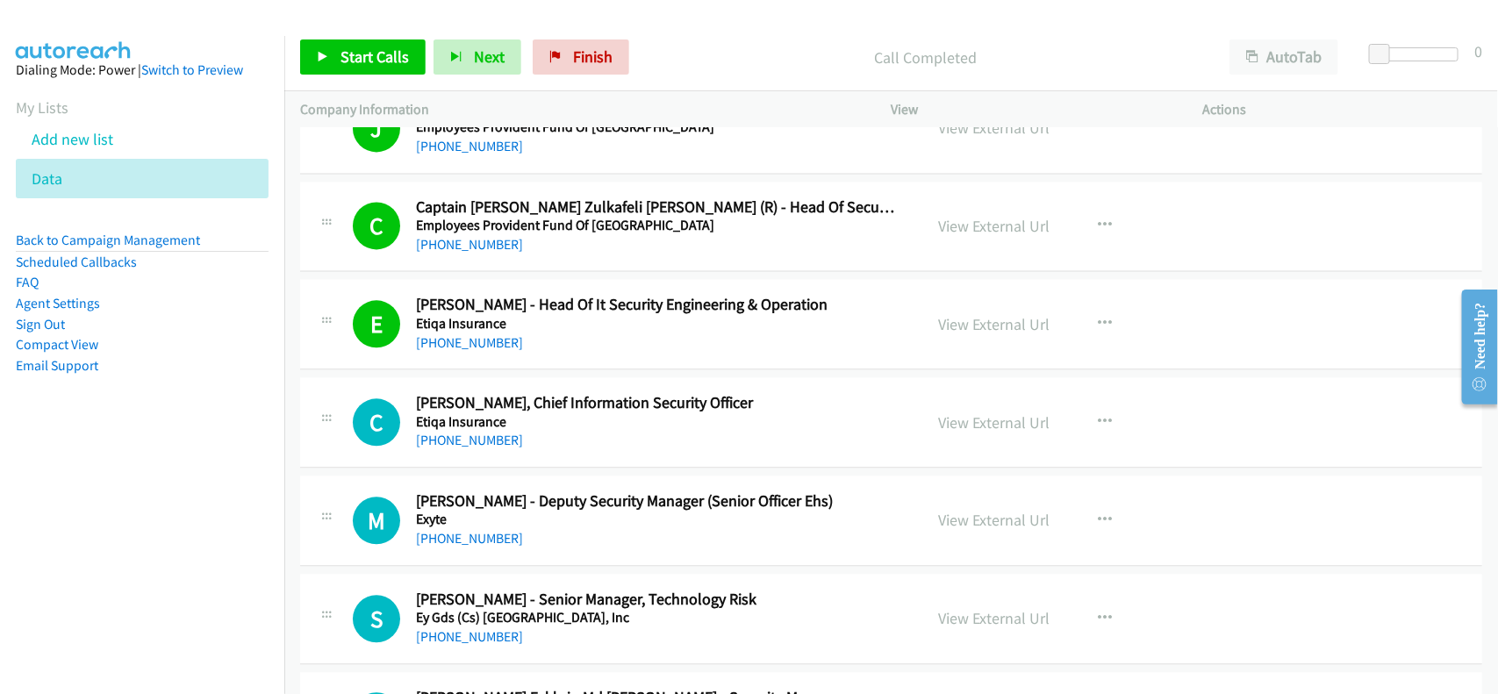
click at [529, 431] on h5 "Etiqa Insurance" at bounding box center [658, 422] width 484 height 18
click at [456, 448] on link "+60 12-493 0289" at bounding box center [469, 440] width 107 height 17
click at [594, 540] on div "+60 12-399 8671" at bounding box center [658, 538] width 484 height 21
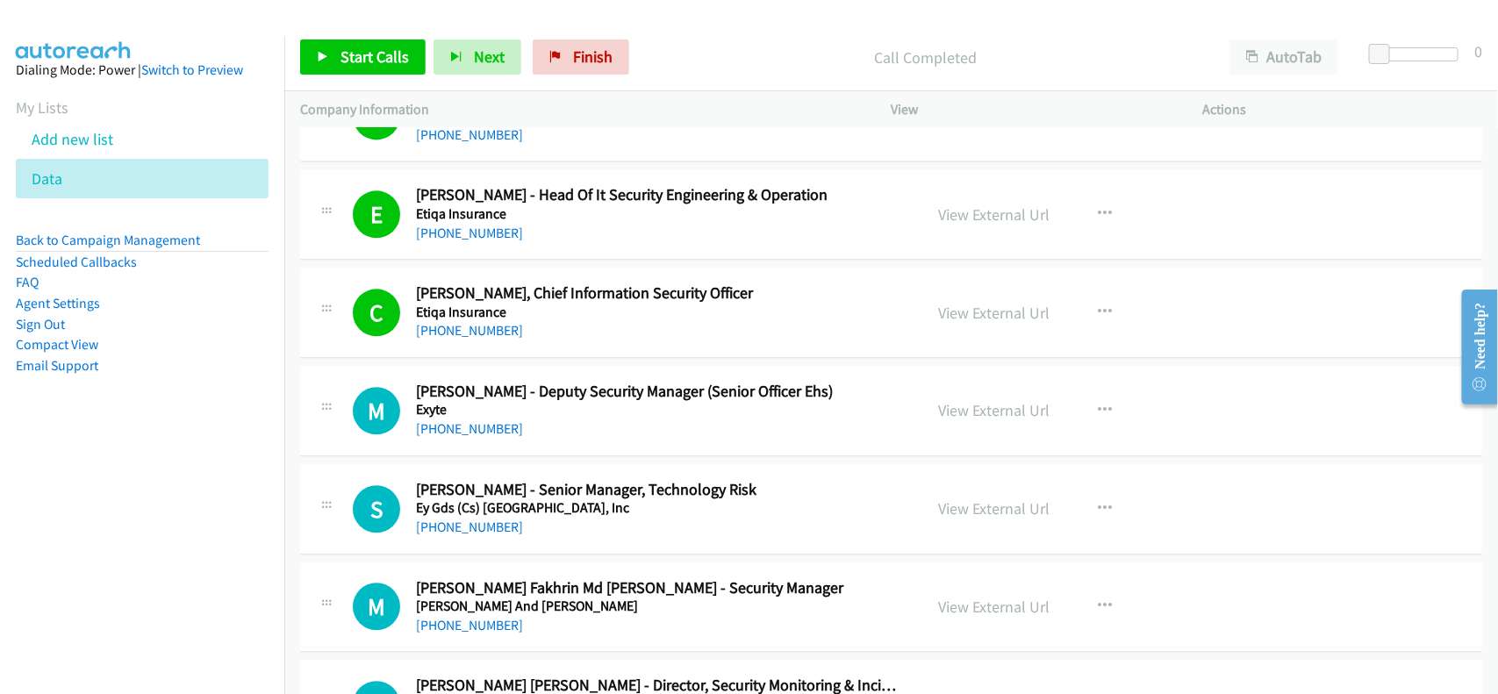
drag, startPoint x: 445, startPoint y: 437, endPoint x: 661, endPoint y: 462, distance: 217.4
click at [445, 437] on link "+60 12-399 8671" at bounding box center [469, 428] width 107 height 17
click at [541, 419] on h5 "Exyte" at bounding box center [658, 410] width 484 height 18
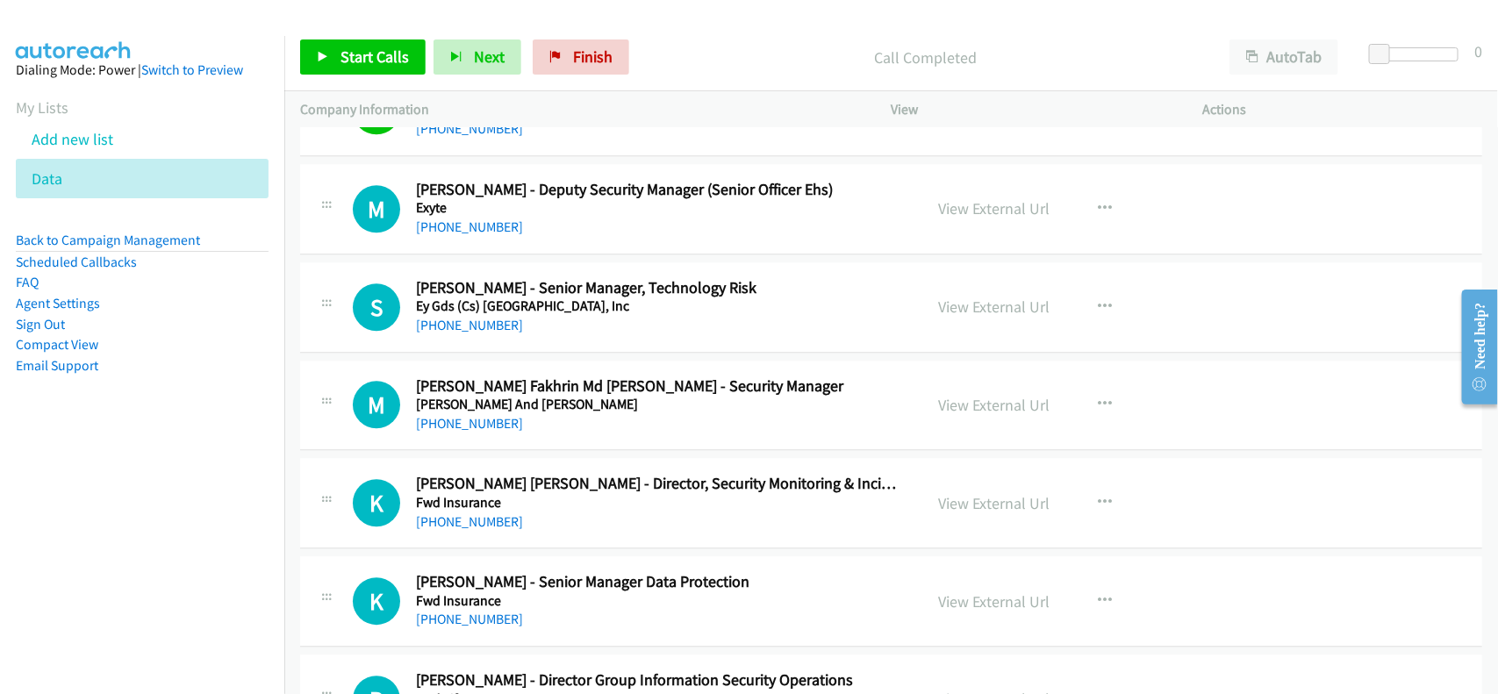
scroll to position [5046, 0]
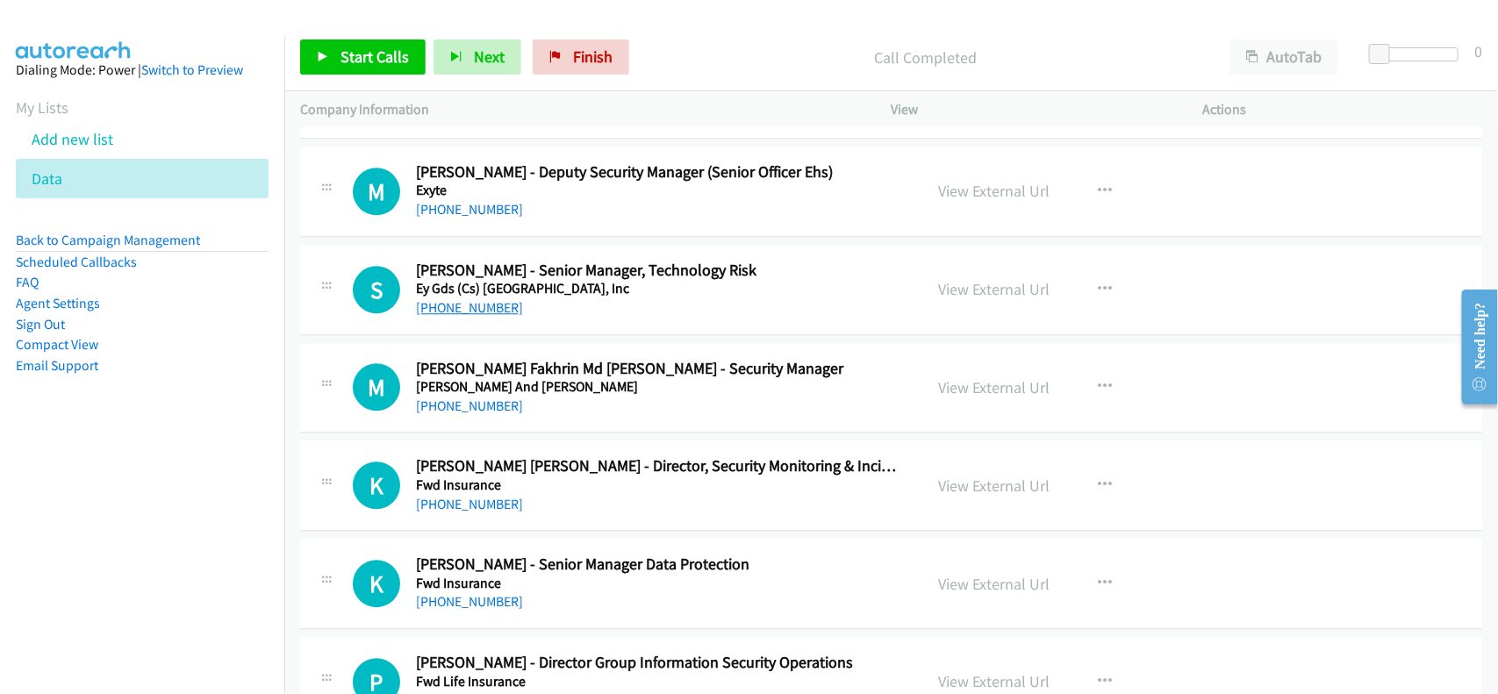
click at [480, 314] on link "+1 614-561-5655" at bounding box center [469, 307] width 107 height 17
click at [480, 410] on link "+60 12-832 5742" at bounding box center [469, 406] width 107 height 17
click at [568, 428] on div "M Callback Scheduled Mohamad Fakhrin Md Yasin - Security Manager Fraser And Nea…" at bounding box center [891, 388] width 1182 height 90
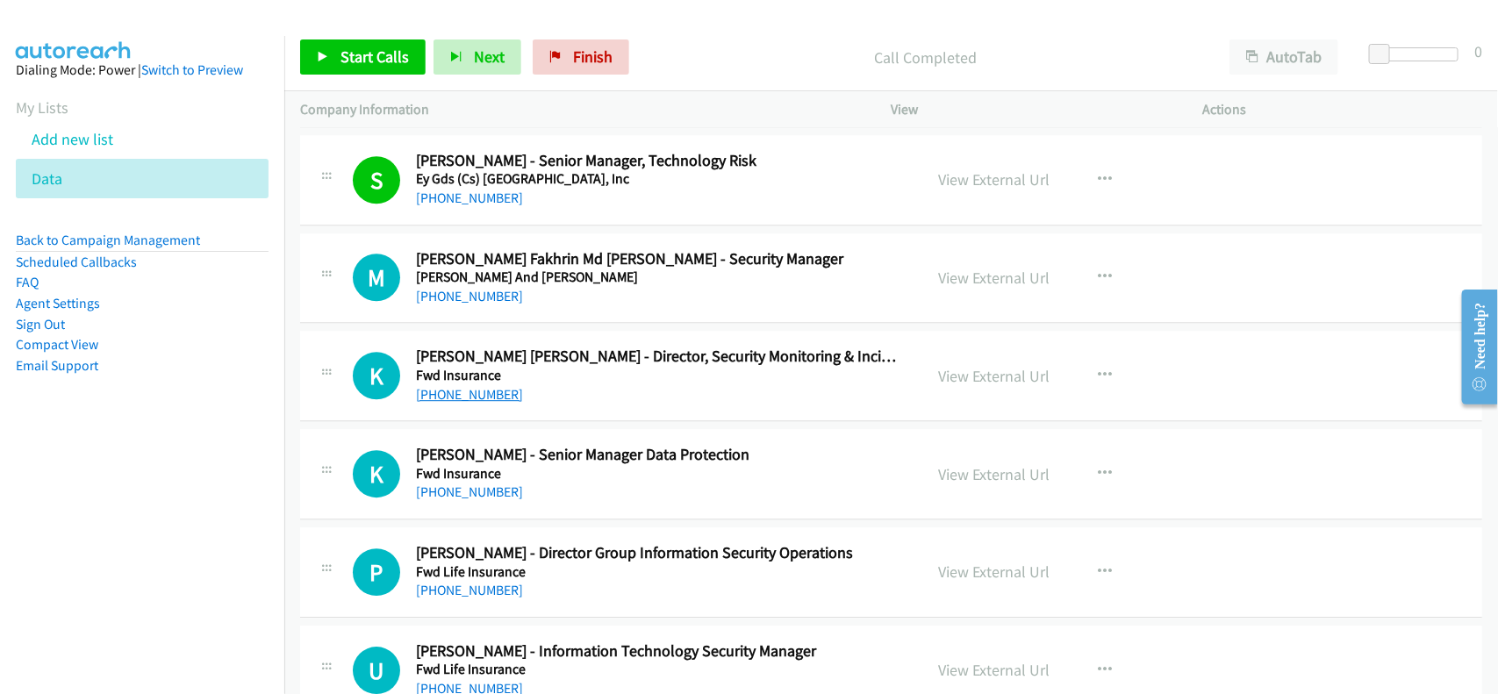
click at [489, 402] on link "+60 17-604 0220" at bounding box center [469, 394] width 107 height 17
click at [585, 400] on div "+60 17-604 0220" at bounding box center [658, 394] width 484 height 21
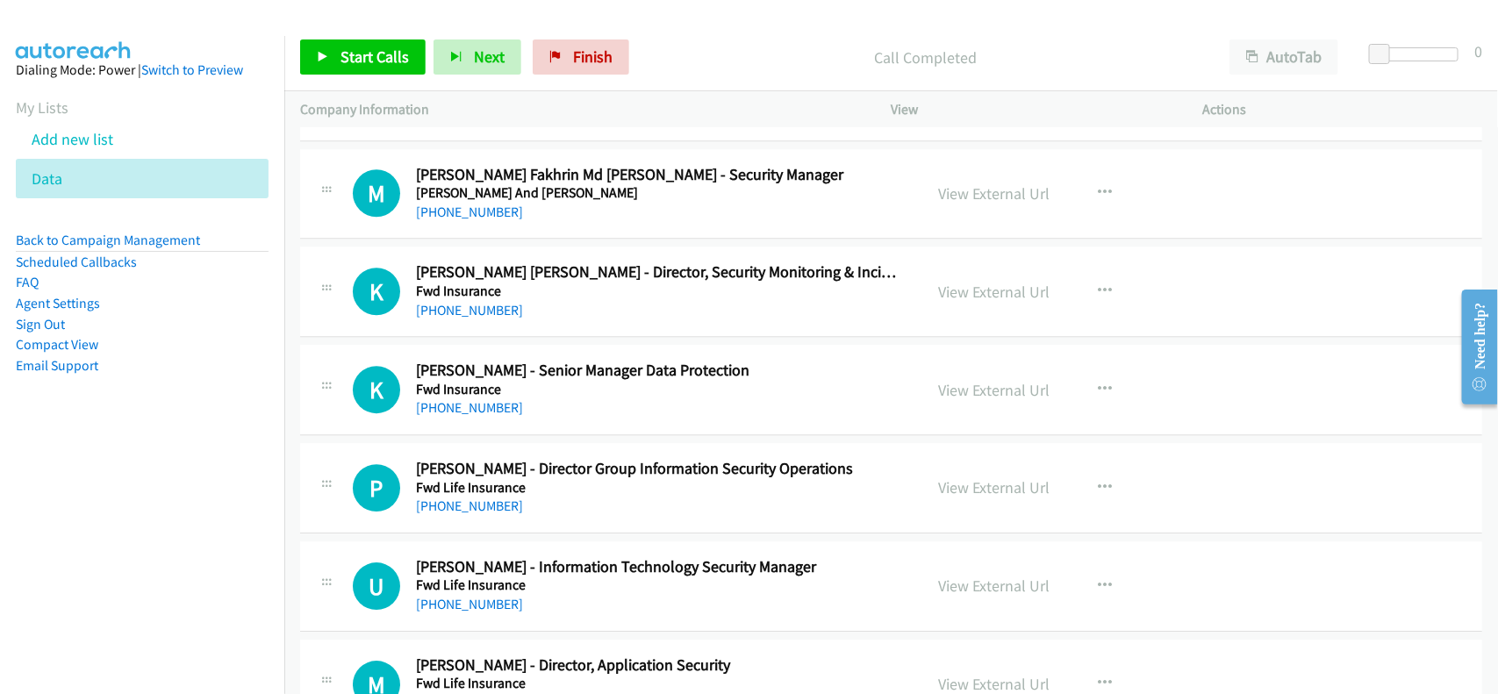
scroll to position [5265, 0]
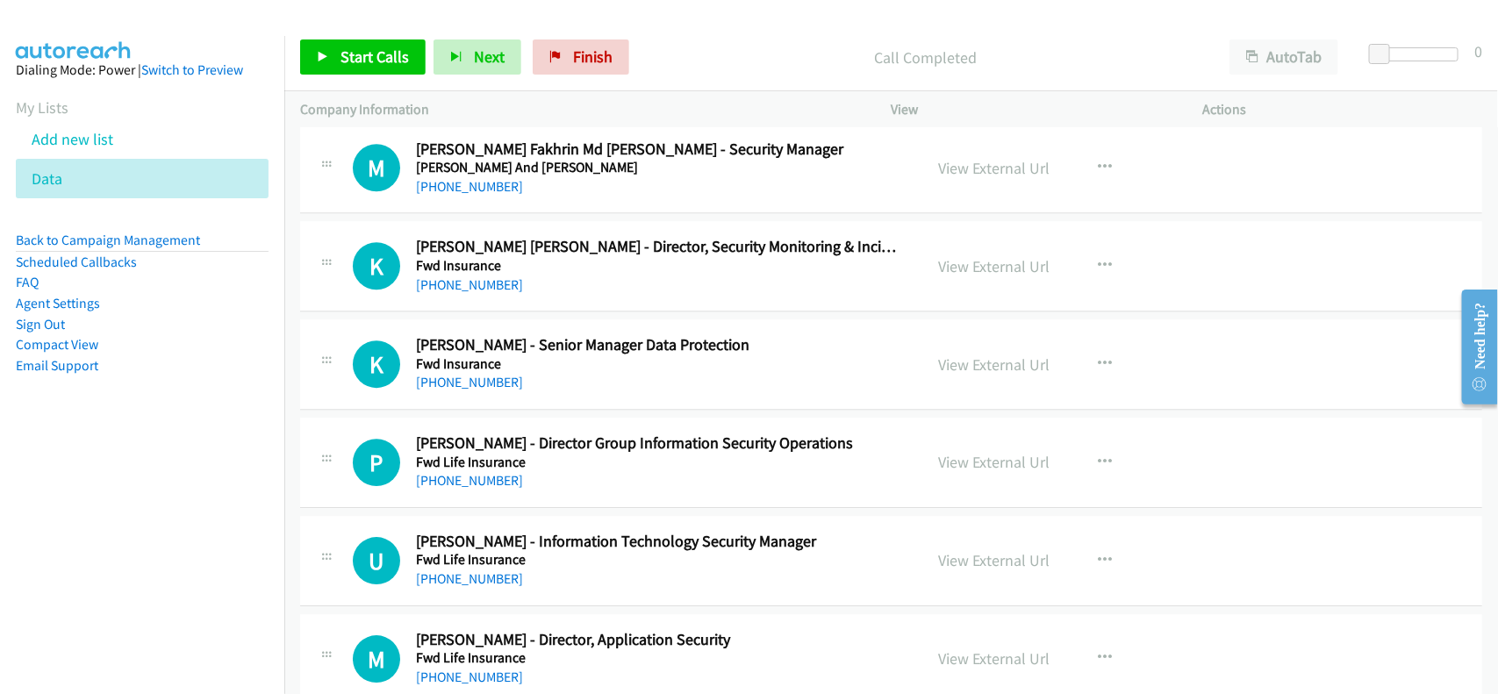
click at [627, 296] on div "+60 17-604 0220" at bounding box center [658, 285] width 484 height 21
click at [472, 388] on link "+60 12-322 3356" at bounding box center [469, 382] width 107 height 17
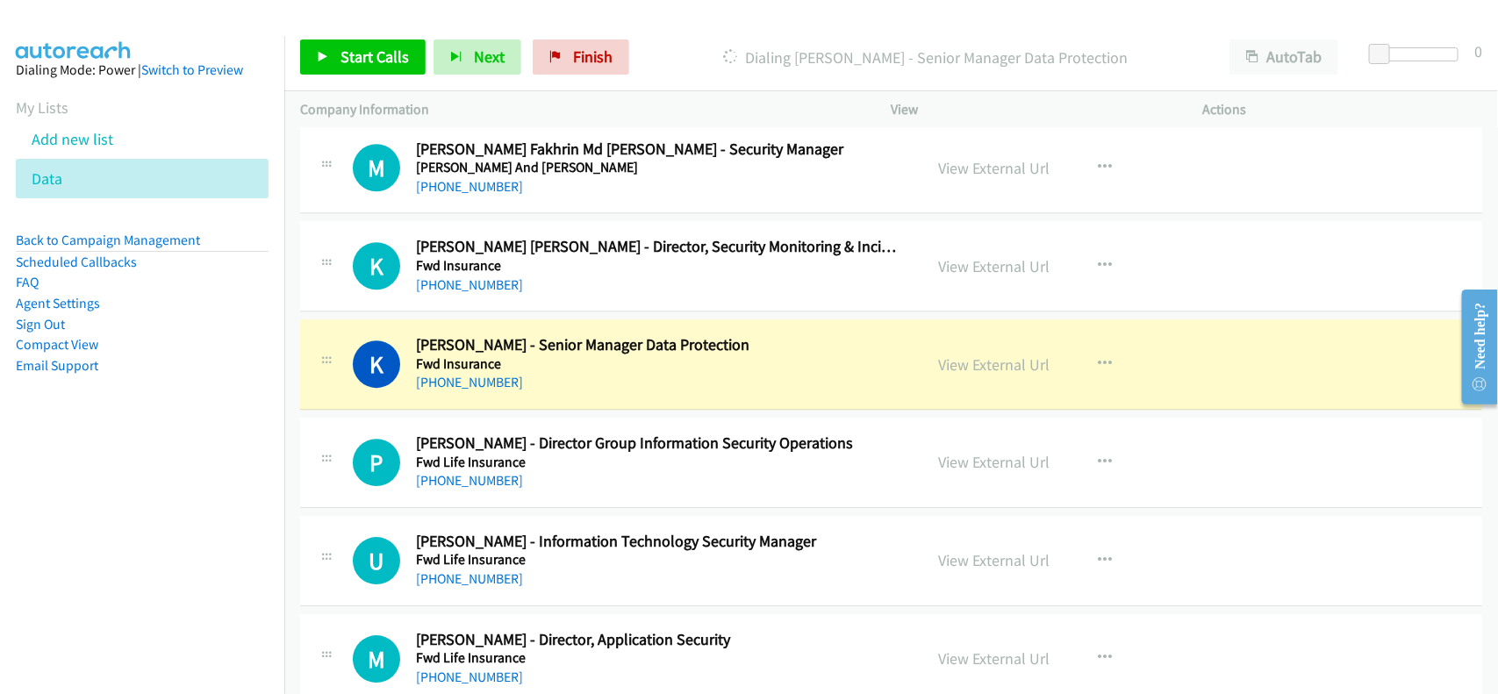
click at [577, 369] on h5 "Fwd Insurance" at bounding box center [658, 364] width 484 height 18
click at [942, 364] on link "View External Url" at bounding box center [994, 365] width 111 height 20
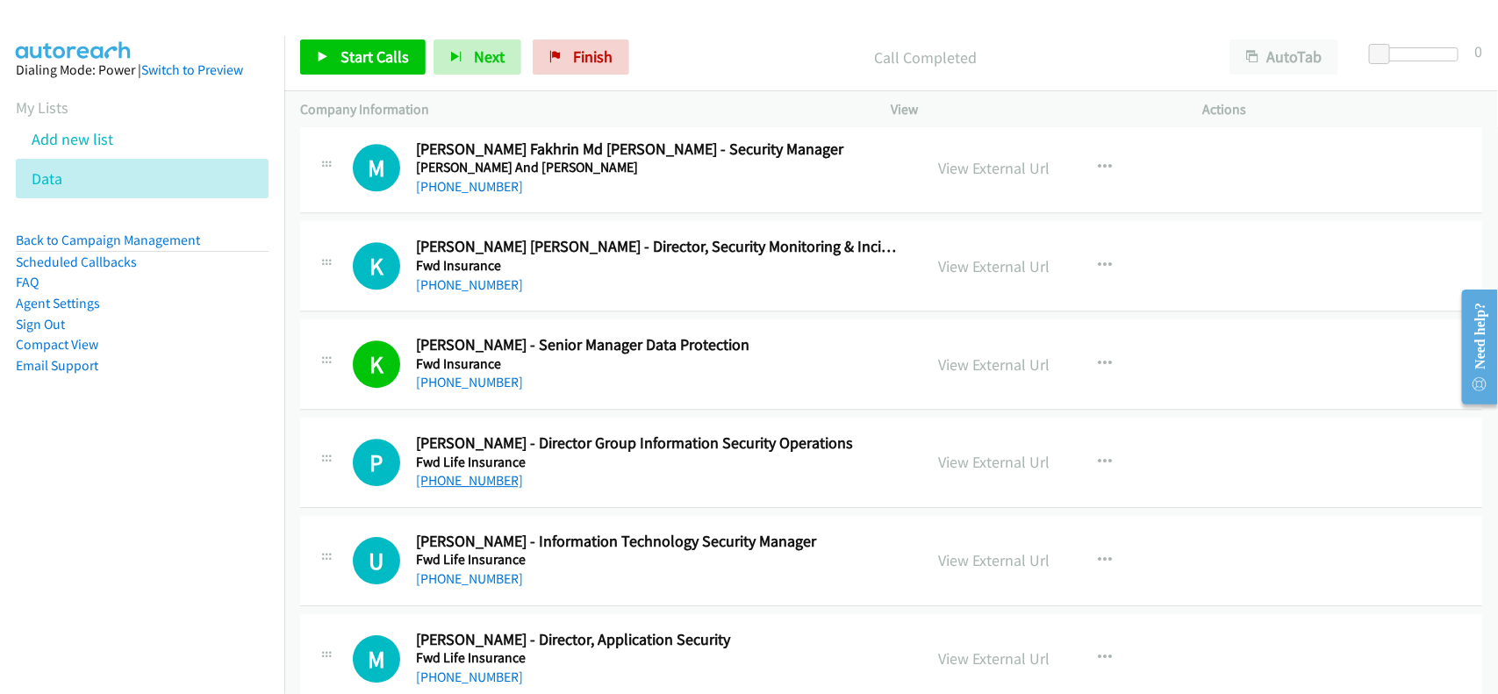
click at [458, 487] on link "+60 18-253 8903" at bounding box center [469, 480] width 107 height 17
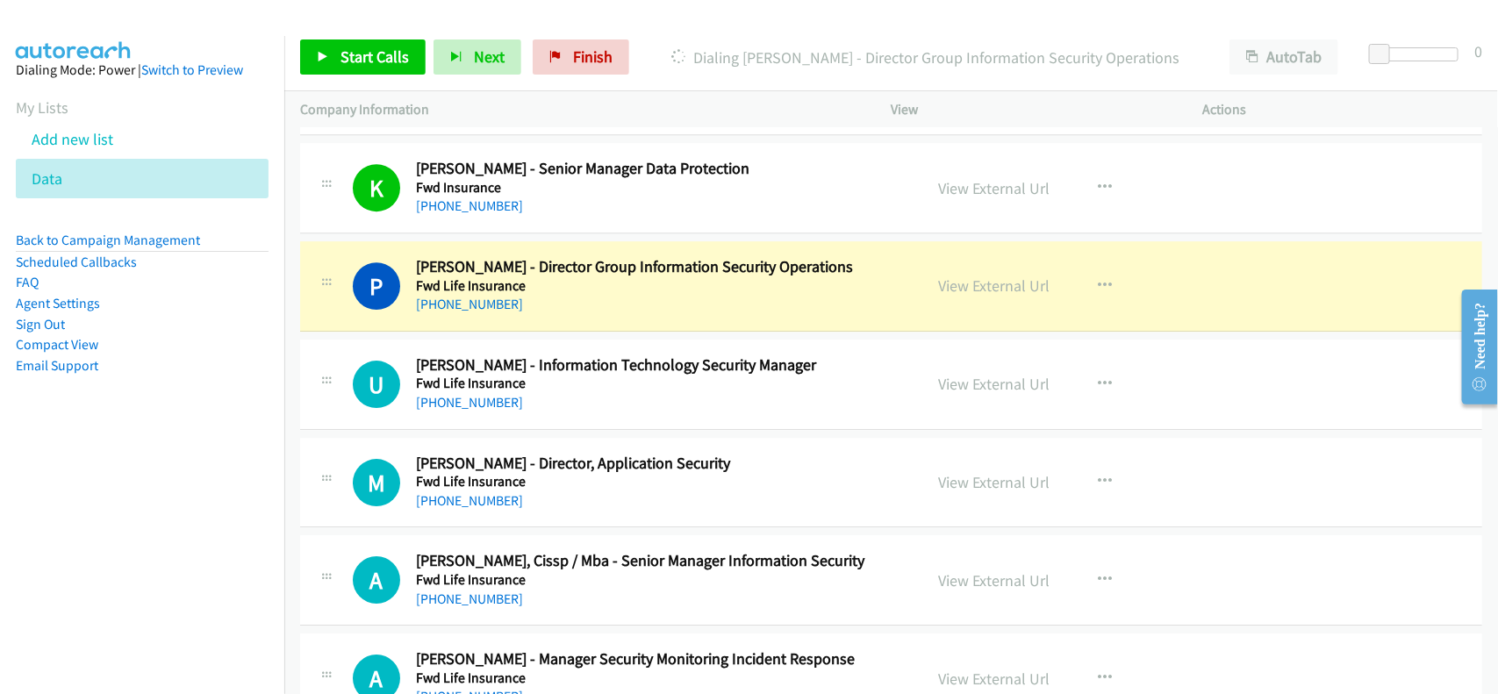
scroll to position [5484, 0]
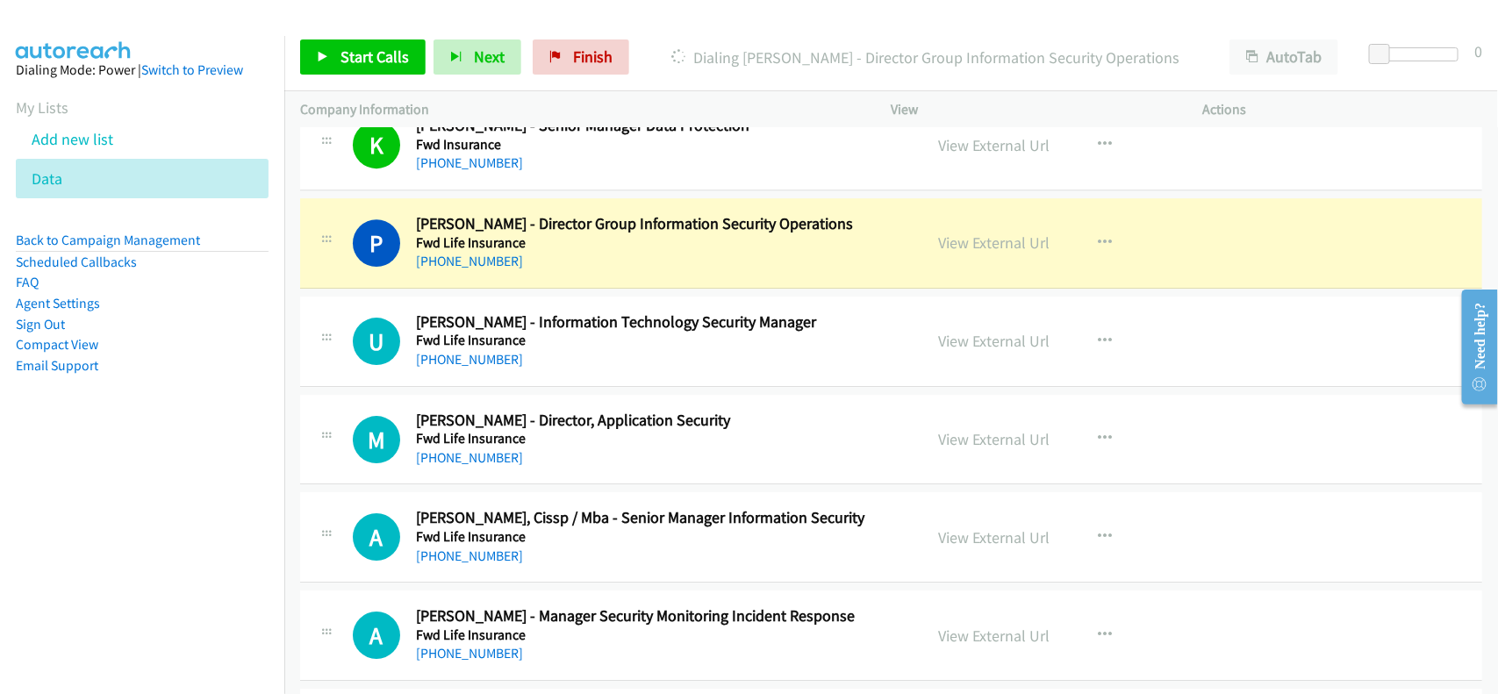
click at [111, 444] on aside "Dialing Mode: Power | Switch to Preview My Lists Add new list Data Back to Camp…" at bounding box center [142, 245] width 284 height 419
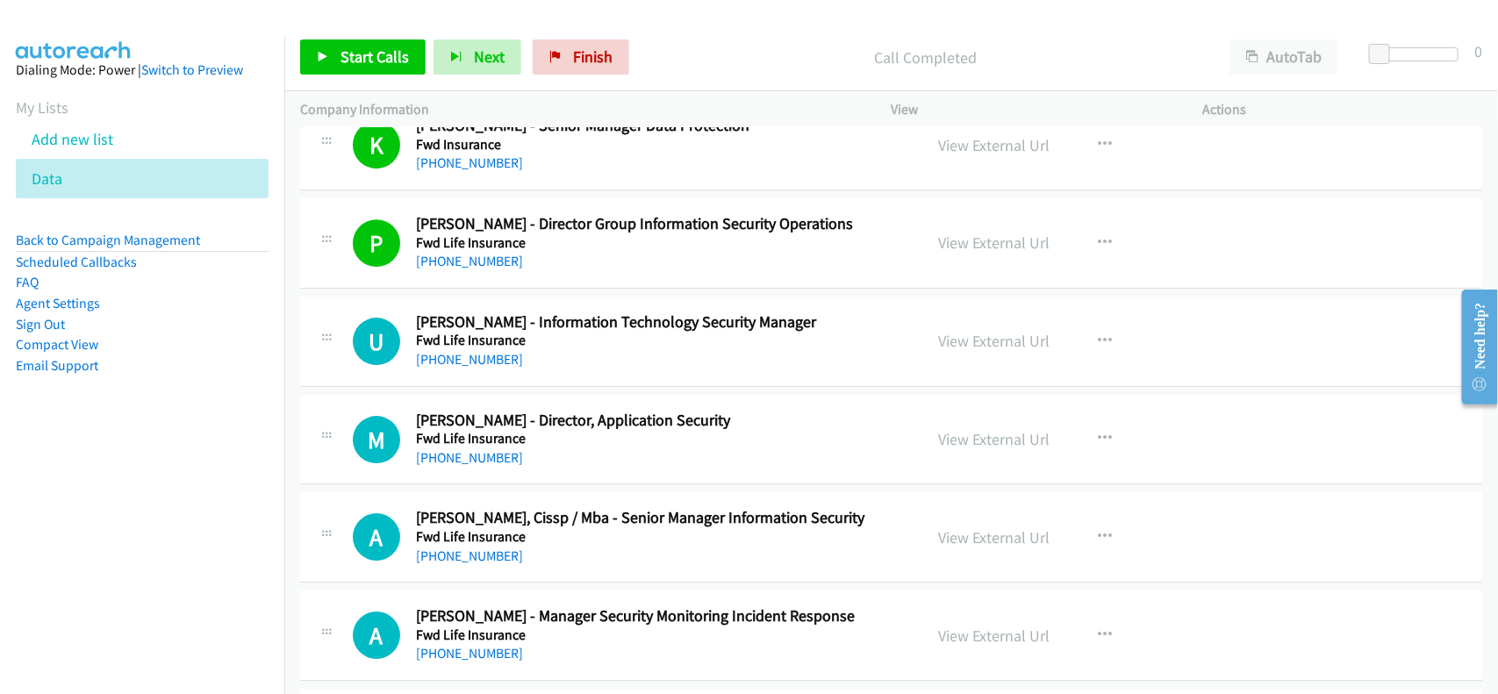
click at [605, 370] on div "+60 16-443 6021" at bounding box center [658, 359] width 484 height 21
click at [471, 368] on link "+60 16-443 6021" at bounding box center [469, 359] width 107 height 17
click at [601, 461] on div "+60 14-713 9249" at bounding box center [658, 458] width 484 height 21
click at [472, 466] on link "+60 14-713 9249" at bounding box center [469, 457] width 107 height 17
click at [541, 462] on div "+60 14-713 9249" at bounding box center [658, 458] width 484 height 21
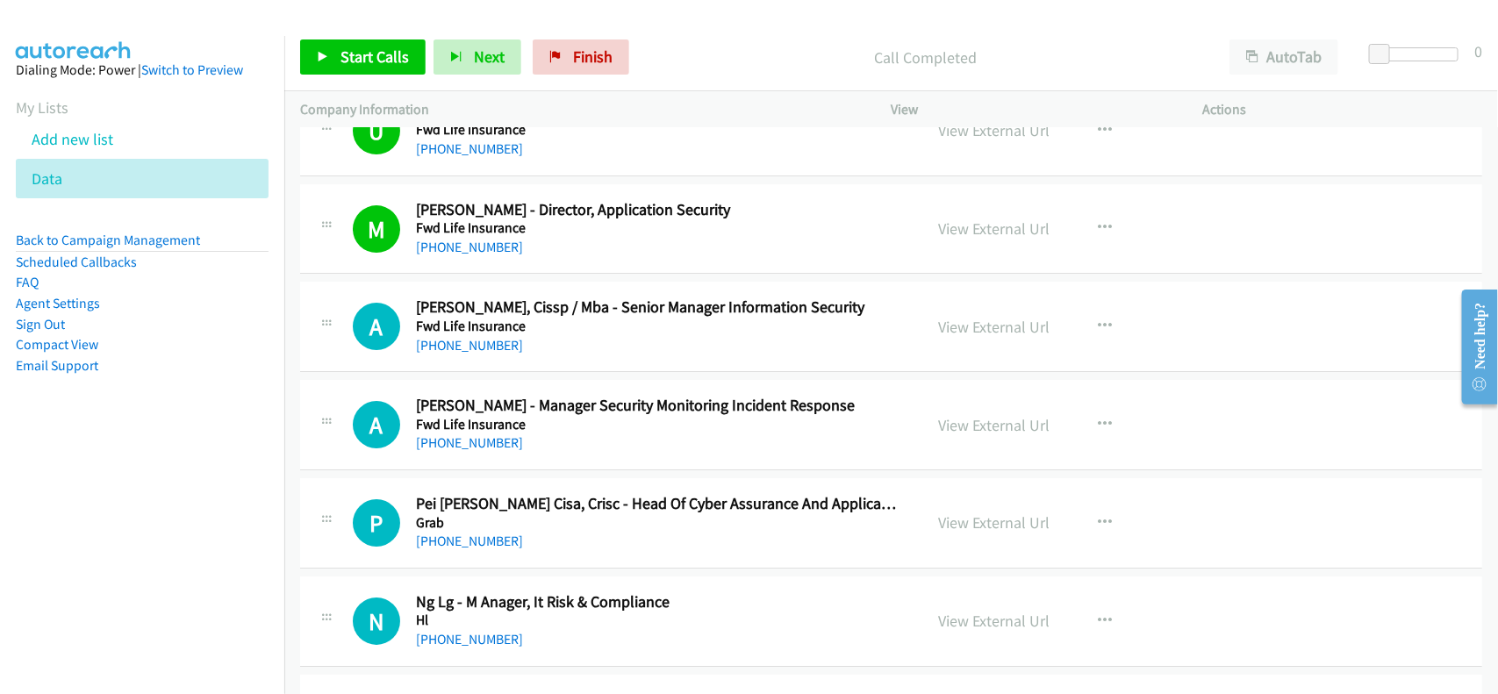
scroll to position [5704, 0]
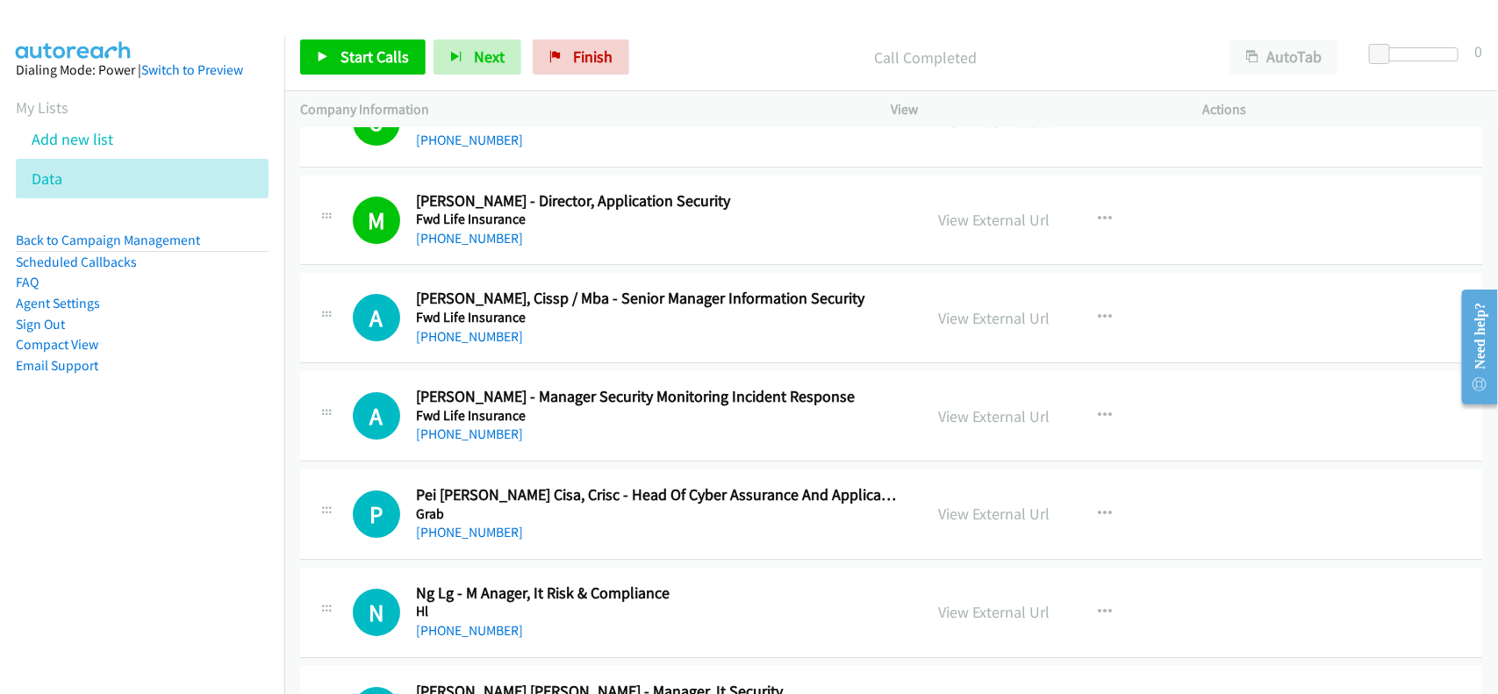
drag, startPoint x: 454, startPoint y: 347, endPoint x: 747, endPoint y: 401, distance: 297.9
click at [454, 345] on link "+60 17-700 8826" at bounding box center [469, 336] width 107 height 17
click at [541, 445] on div "+60 12-313 8484" at bounding box center [658, 434] width 484 height 21
click at [455, 442] on link "+60 12-313 8484" at bounding box center [469, 434] width 107 height 17
click at [540, 445] on div "+60 12-313 8484" at bounding box center [658, 434] width 484 height 21
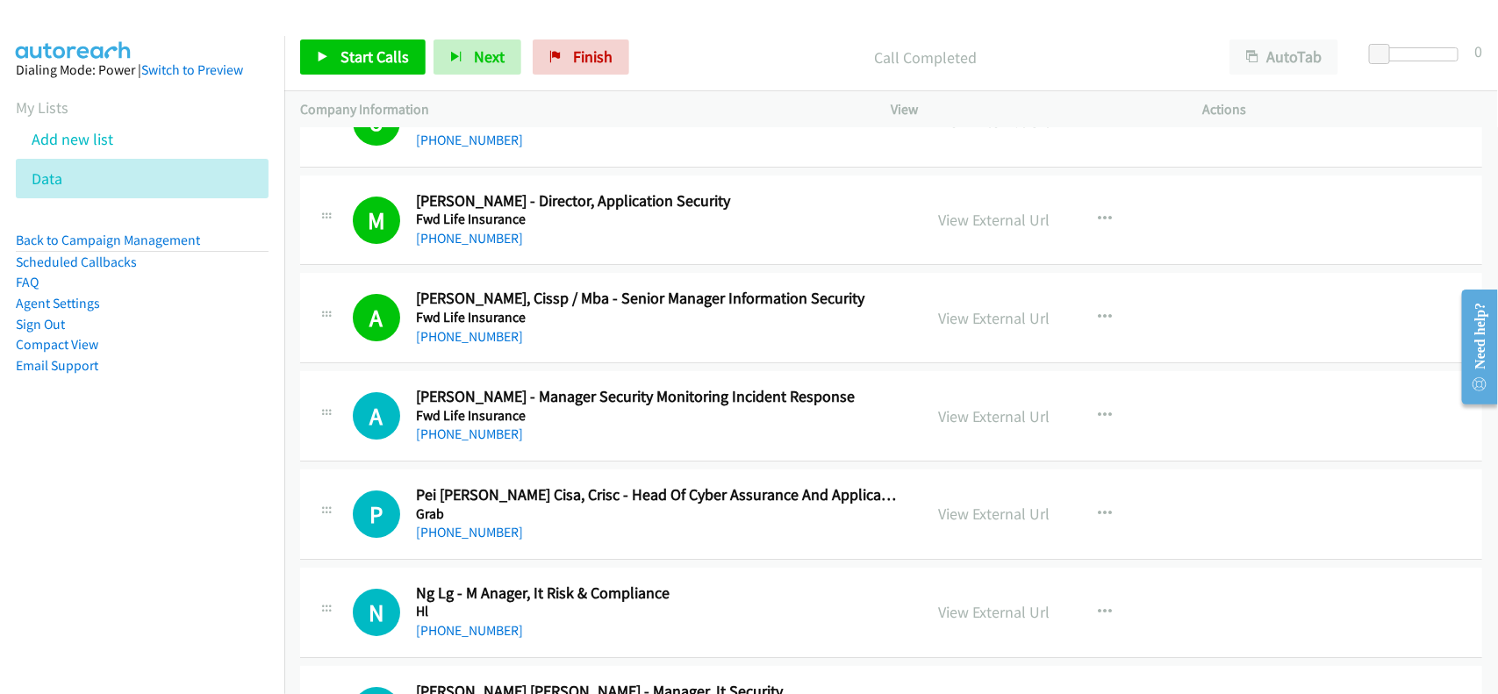
scroll to position [5813, 0]
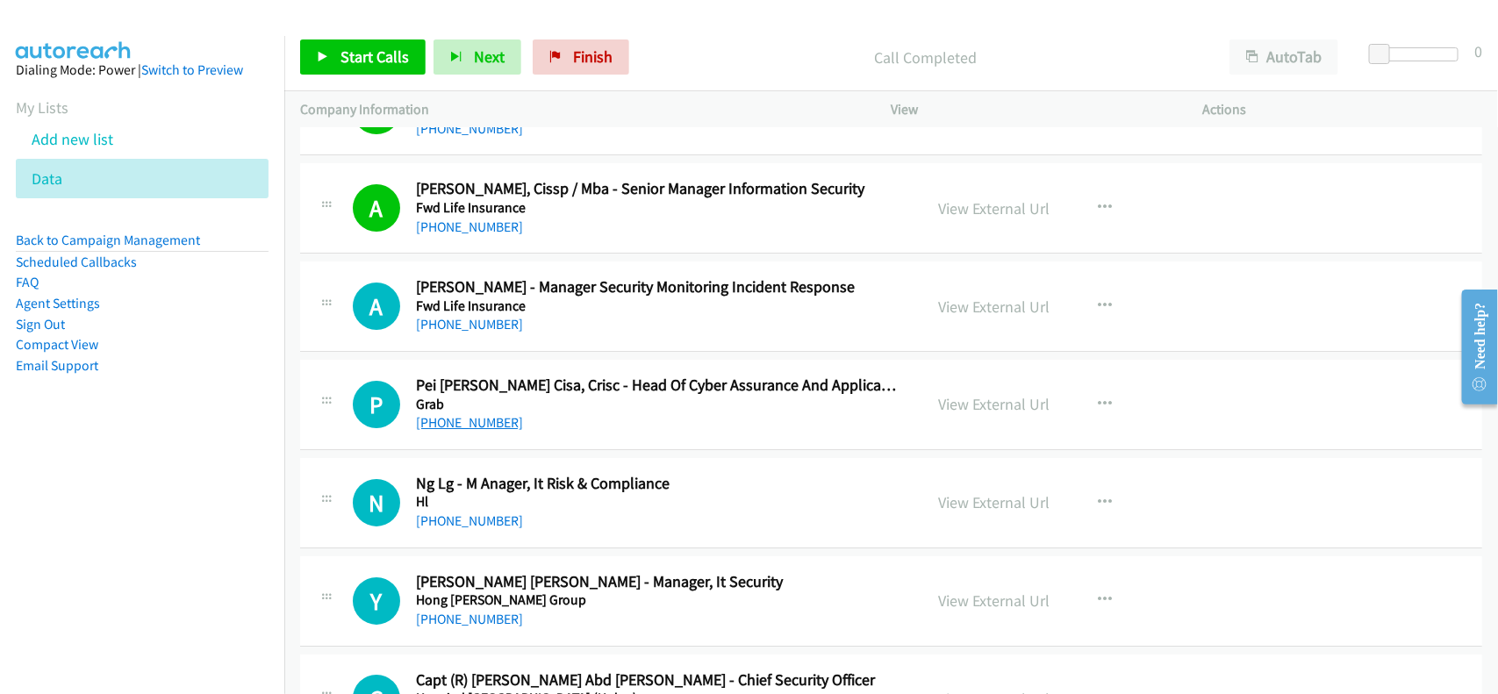
click at [484, 431] on link "+60 12-399 7668" at bounding box center [469, 422] width 107 height 17
click at [624, 532] on div "+60 12-348 8980" at bounding box center [658, 521] width 484 height 21
click at [481, 529] on link "+60 12-348 8980" at bounding box center [469, 520] width 107 height 17
click at [573, 548] on div "N Callback Scheduled Ng Lg - M Anager, It Risk & Compliance Hl Asia/Kuching +60…" at bounding box center [891, 503] width 1182 height 90
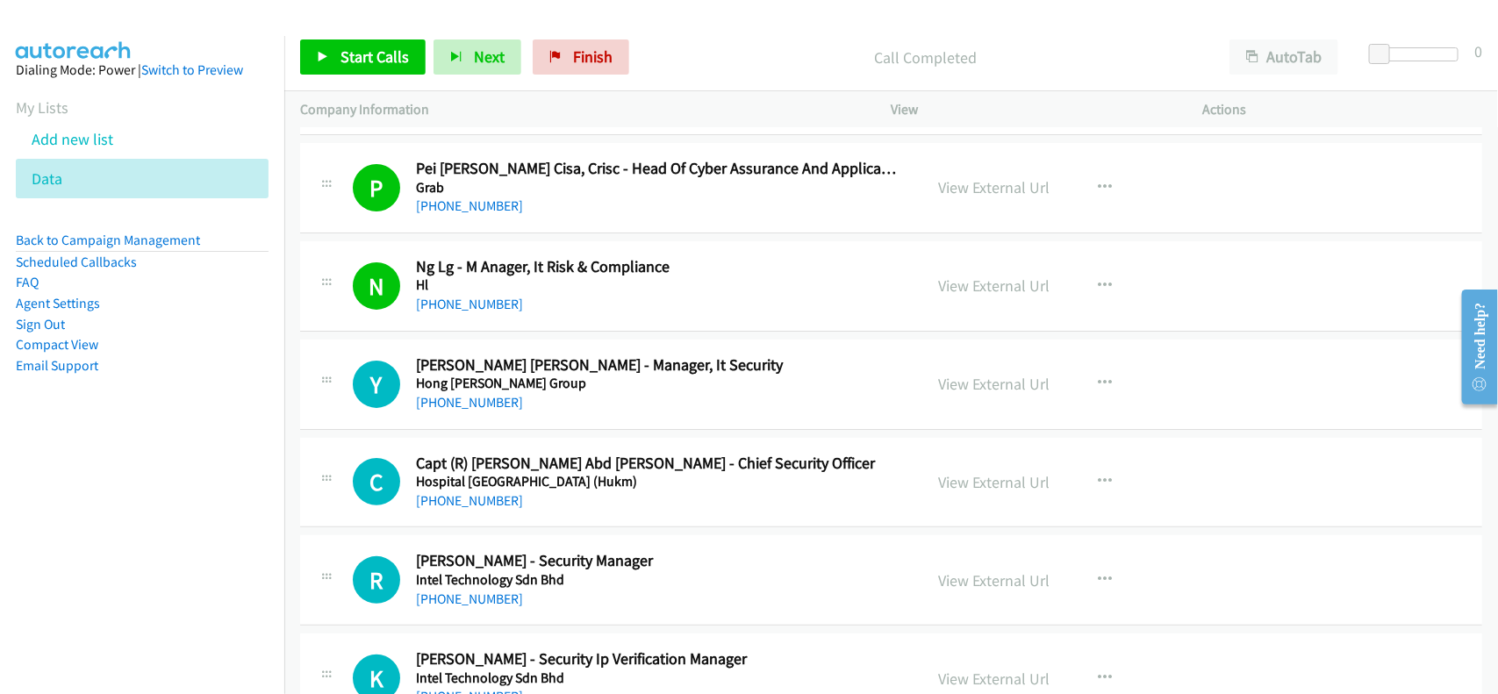
scroll to position [6033, 0]
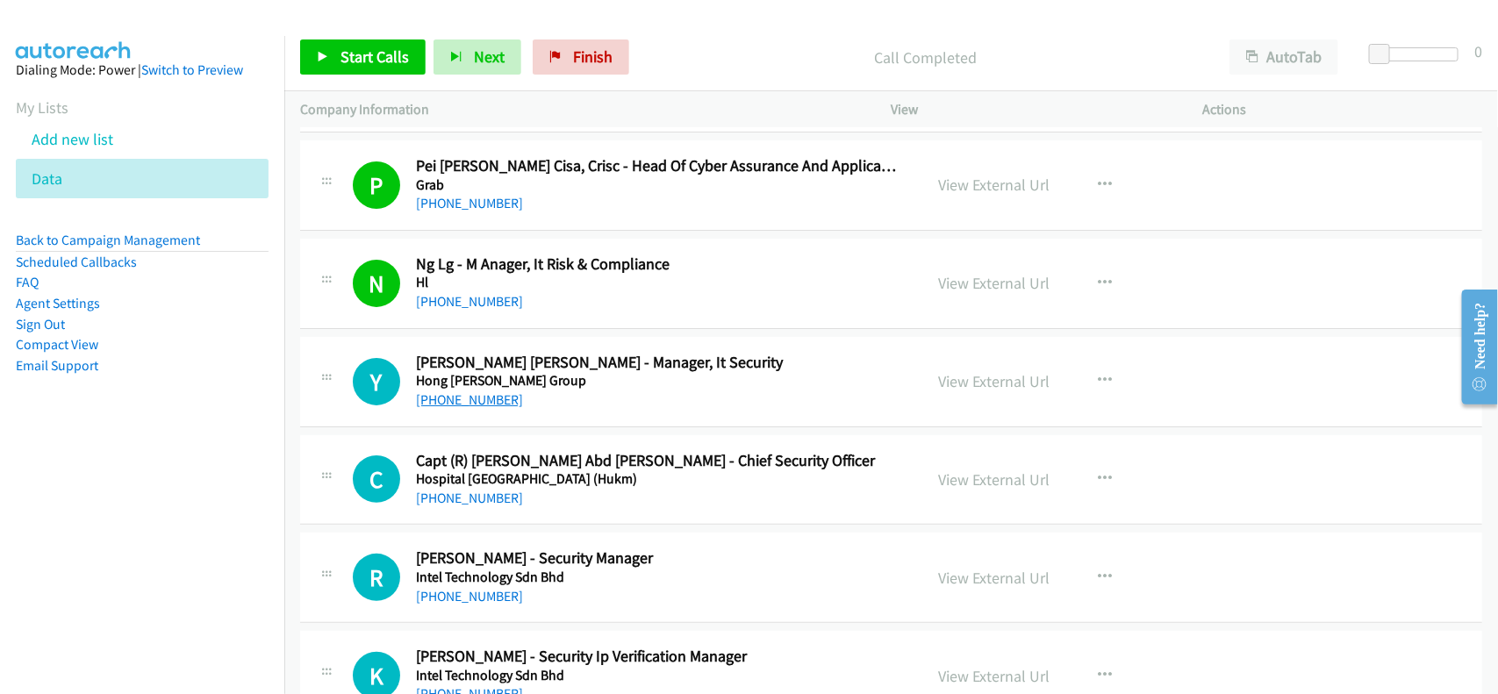
click at [484, 404] on link "+60 12-450 1737" at bounding box center [469, 399] width 107 height 17
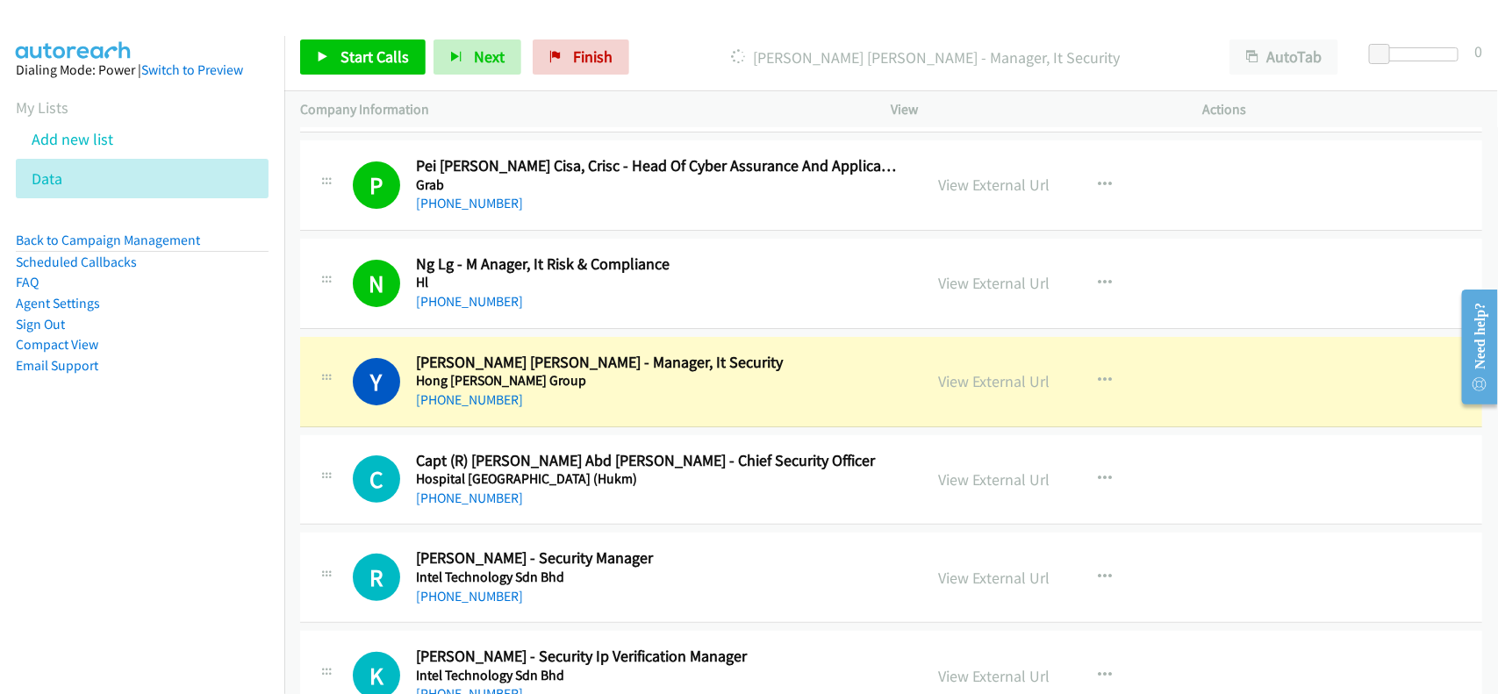
click at [580, 519] on div "C Callback Scheduled Capt (R) Hamon Rafiz Abd Hamed - Chief Security Officer Ho…" at bounding box center [891, 480] width 1182 height 90
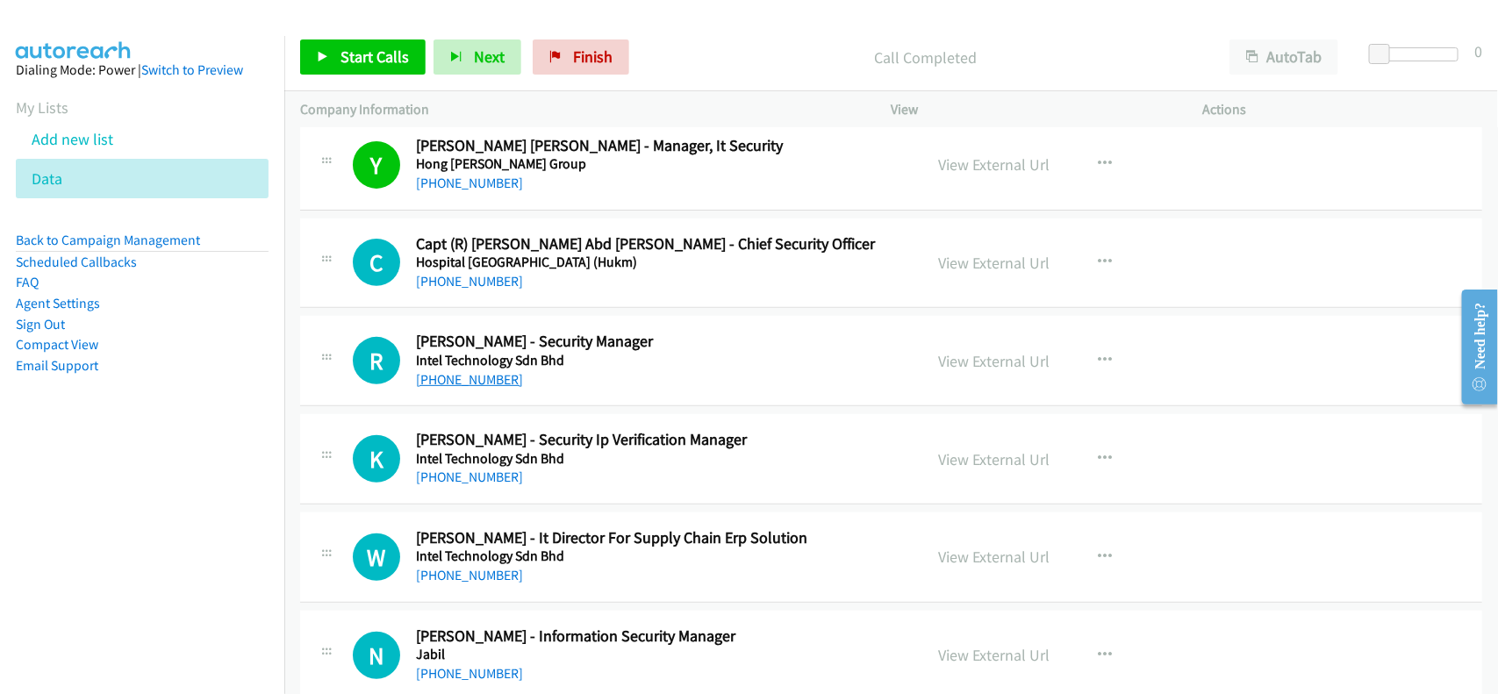
scroll to position [6252, 0]
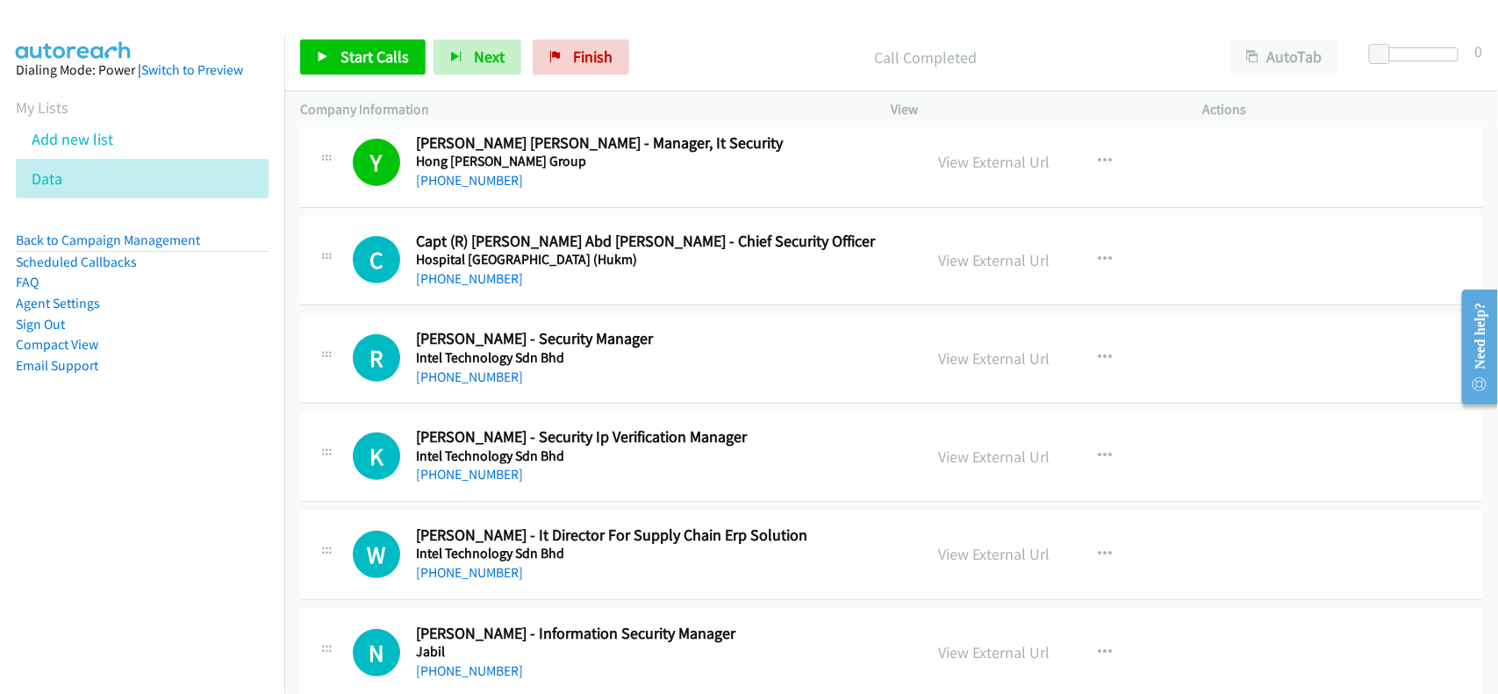
drag, startPoint x: 469, startPoint y: 278, endPoint x: 936, endPoint y: 327, distance: 469.4
click at [469, 278] on link "+60 3-9145 5555" at bounding box center [469, 278] width 107 height 17
click at [582, 304] on div "C Callback Scheduled Capt (R) Hamon Rafiz Abd Hamed - Chief Security Officer Ho…" at bounding box center [891, 261] width 1182 height 90
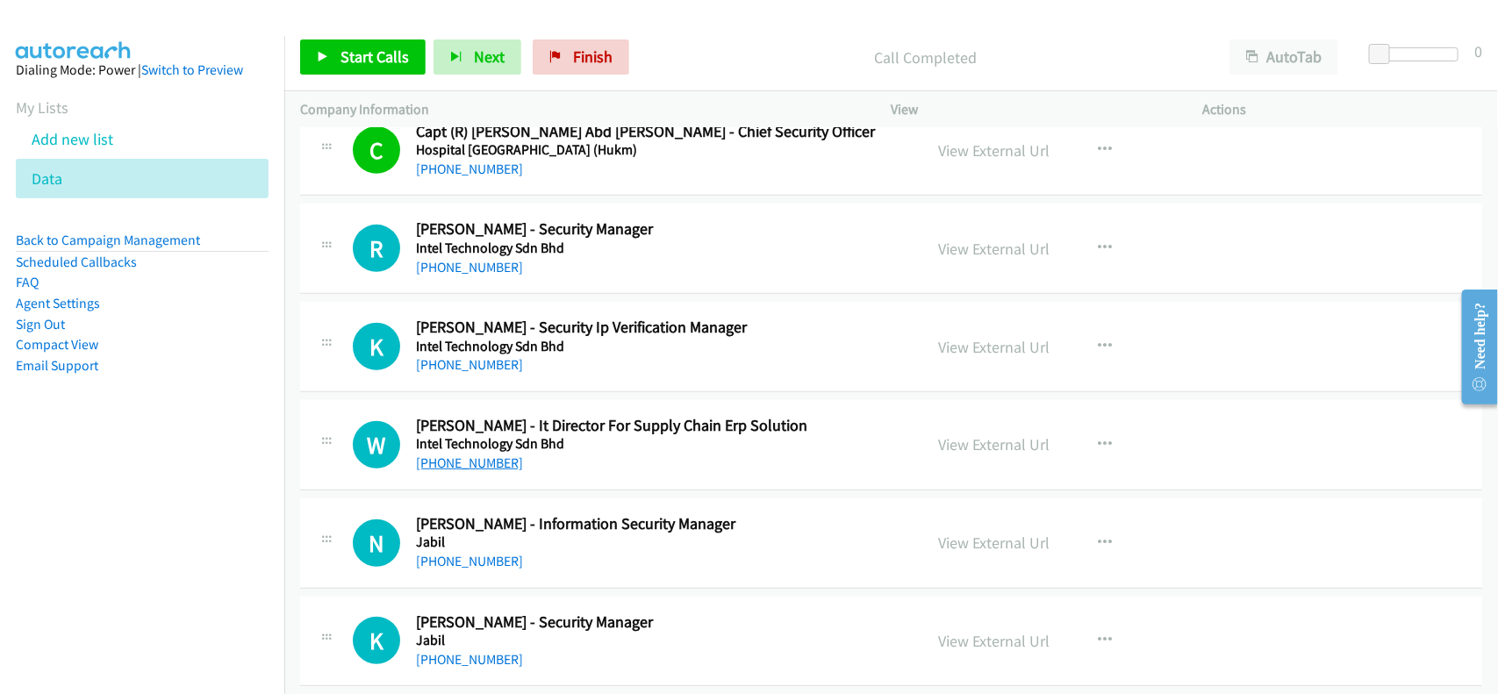
click at [485, 466] on link "+60 12-477 0423" at bounding box center [469, 463] width 107 height 17
click at [588, 494] on td "W Callback Scheduled Wan Joo Yuu - It Director For Supply Chain Erp Solution In…" at bounding box center [891, 445] width 1214 height 98
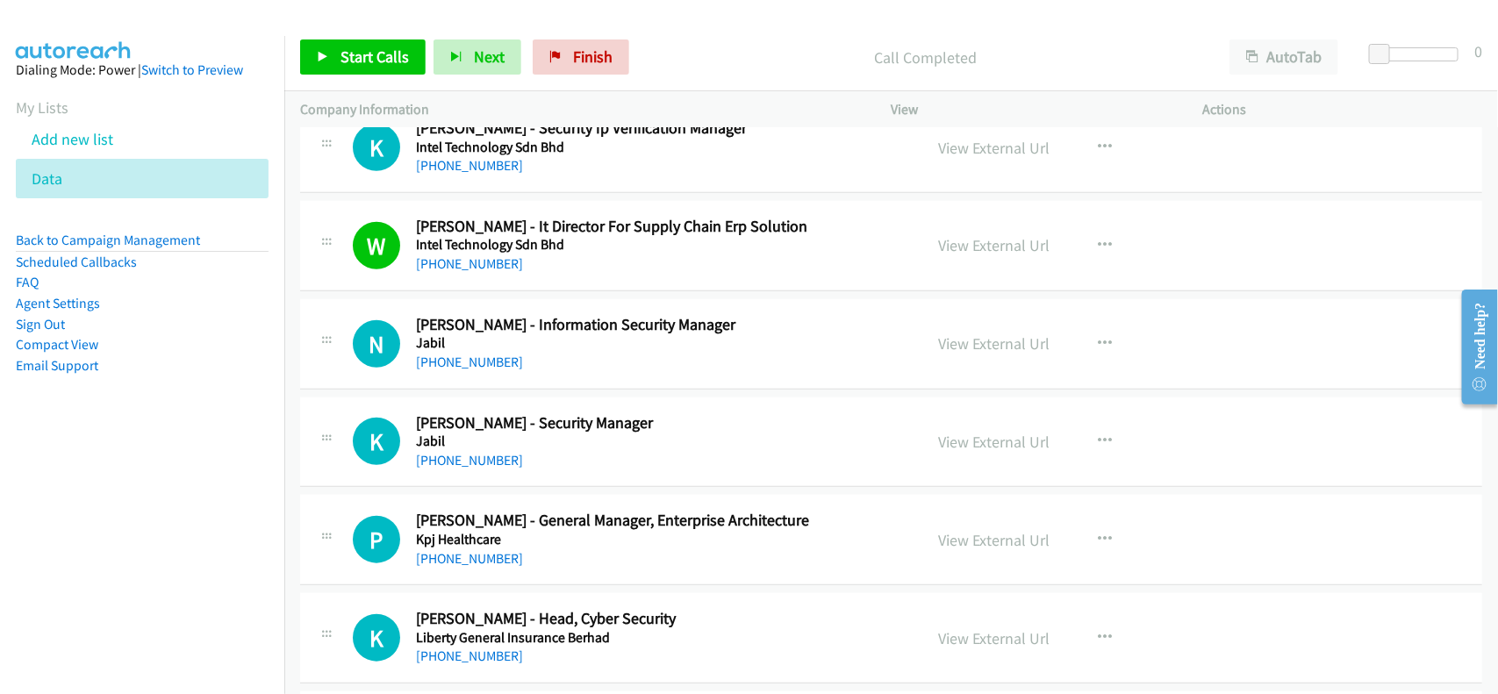
scroll to position [6581, 0]
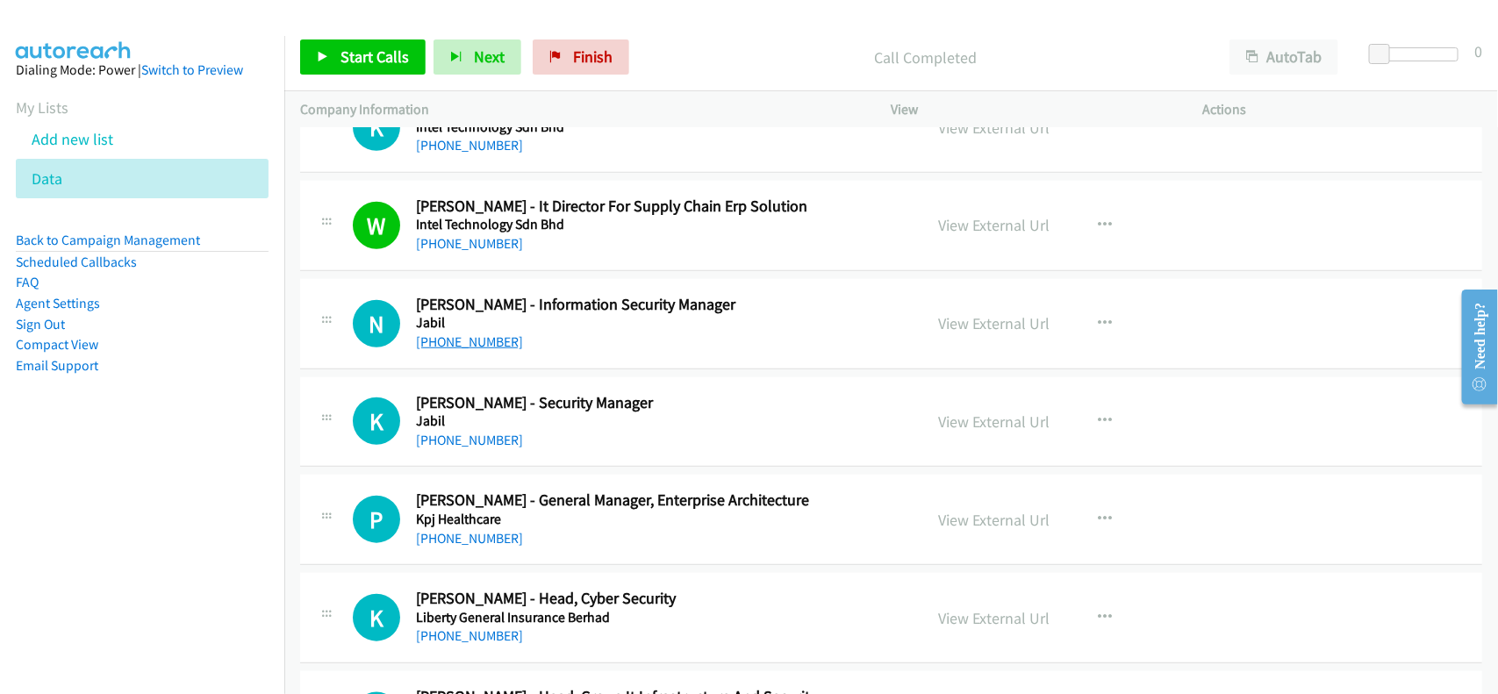
click at [461, 349] on link "+60 12-406 6242" at bounding box center [469, 341] width 107 height 17
click at [567, 451] on div "+60 12-465 4208" at bounding box center [658, 440] width 484 height 21
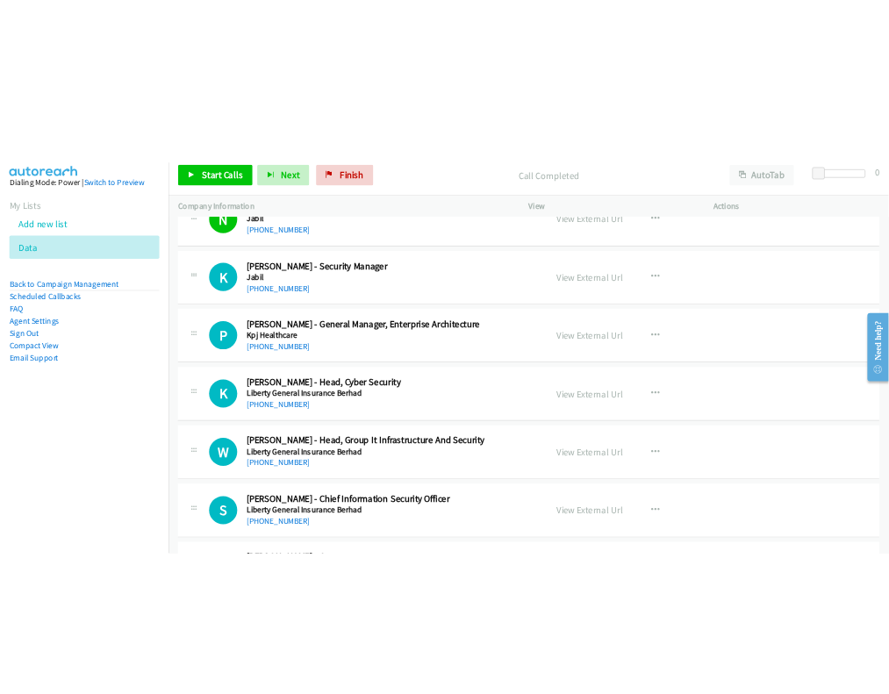
scroll to position [6801, 0]
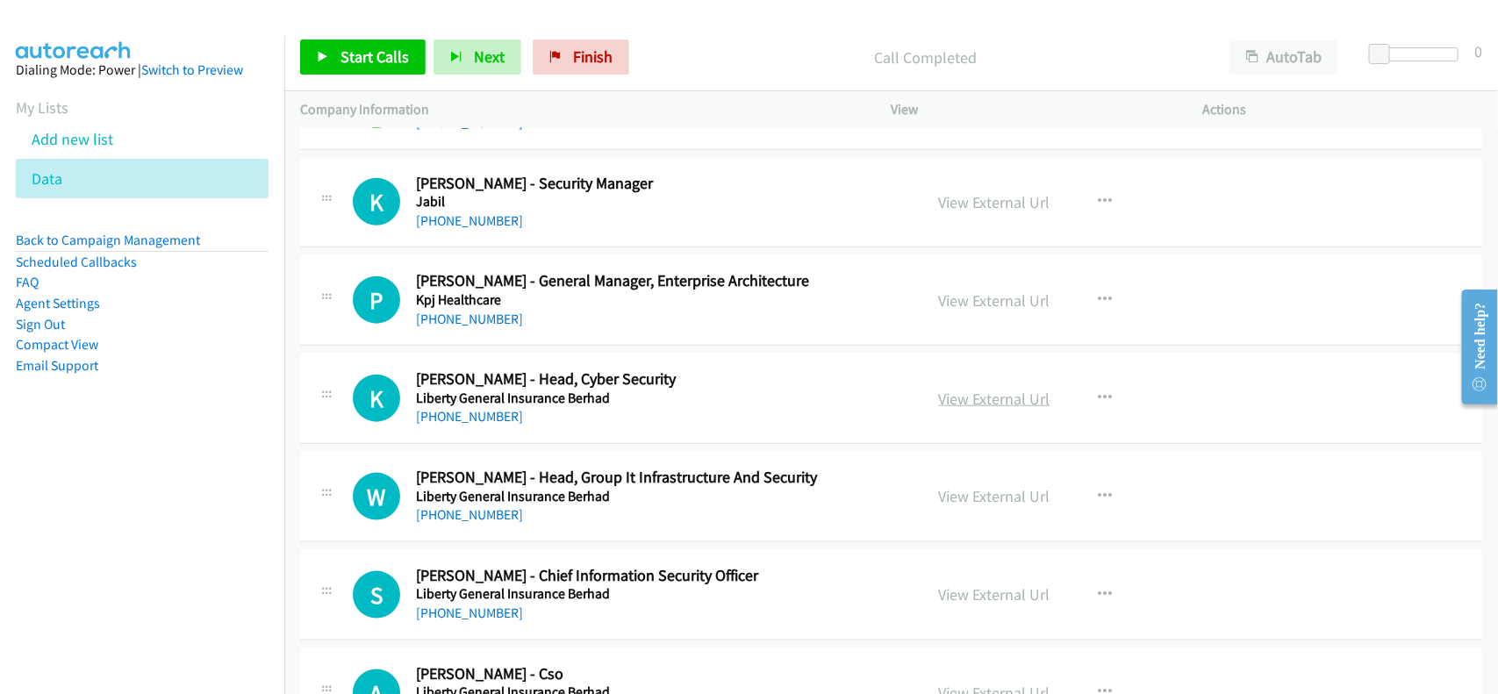
drag, startPoint x: 443, startPoint y: 322, endPoint x: 961, endPoint y: 405, distance: 524.3
click at [443, 322] on link "+60 16-674 9713" at bounding box center [469, 319] width 107 height 17
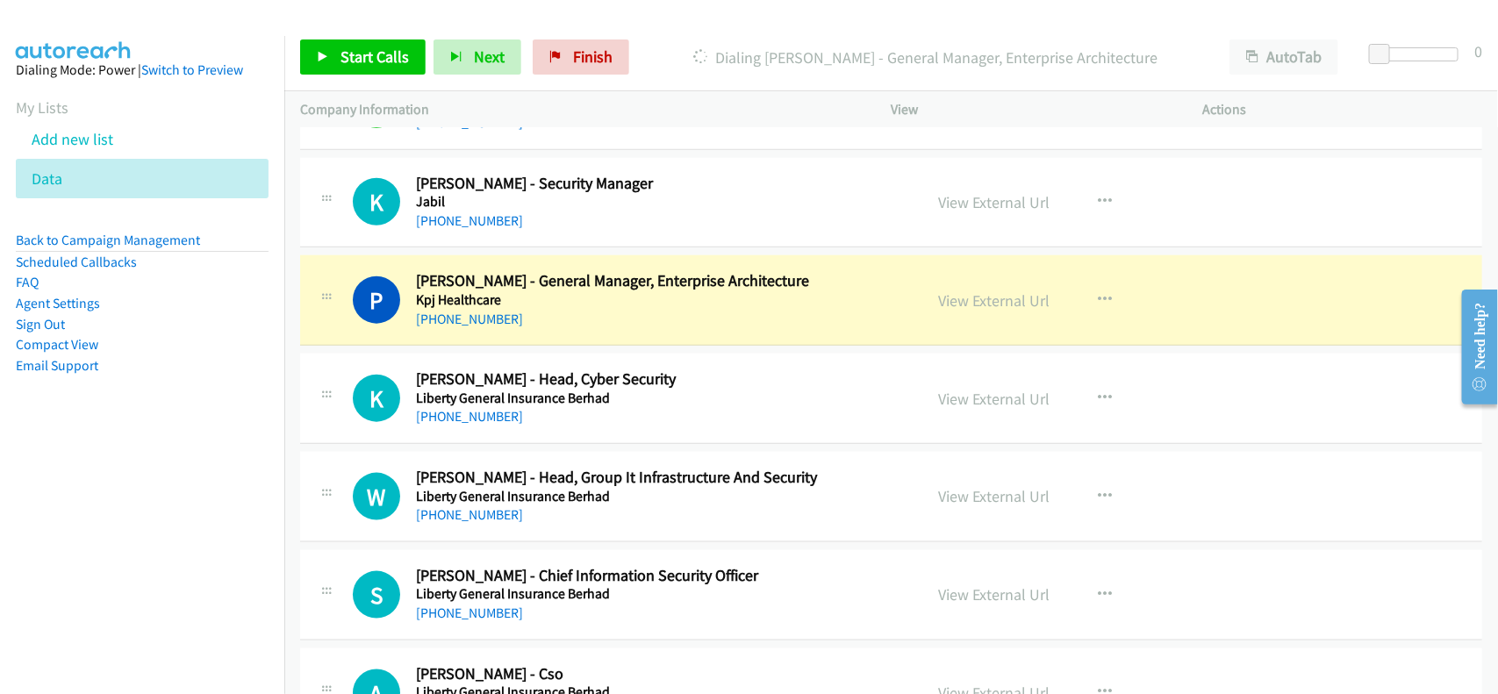
click at [605, 342] on div "P Callback Scheduled Pubala Krishnan - General Manager, Enterprise Architecture…" at bounding box center [891, 300] width 1182 height 90
click at [1012, 311] on link "View External Url" at bounding box center [994, 300] width 111 height 20
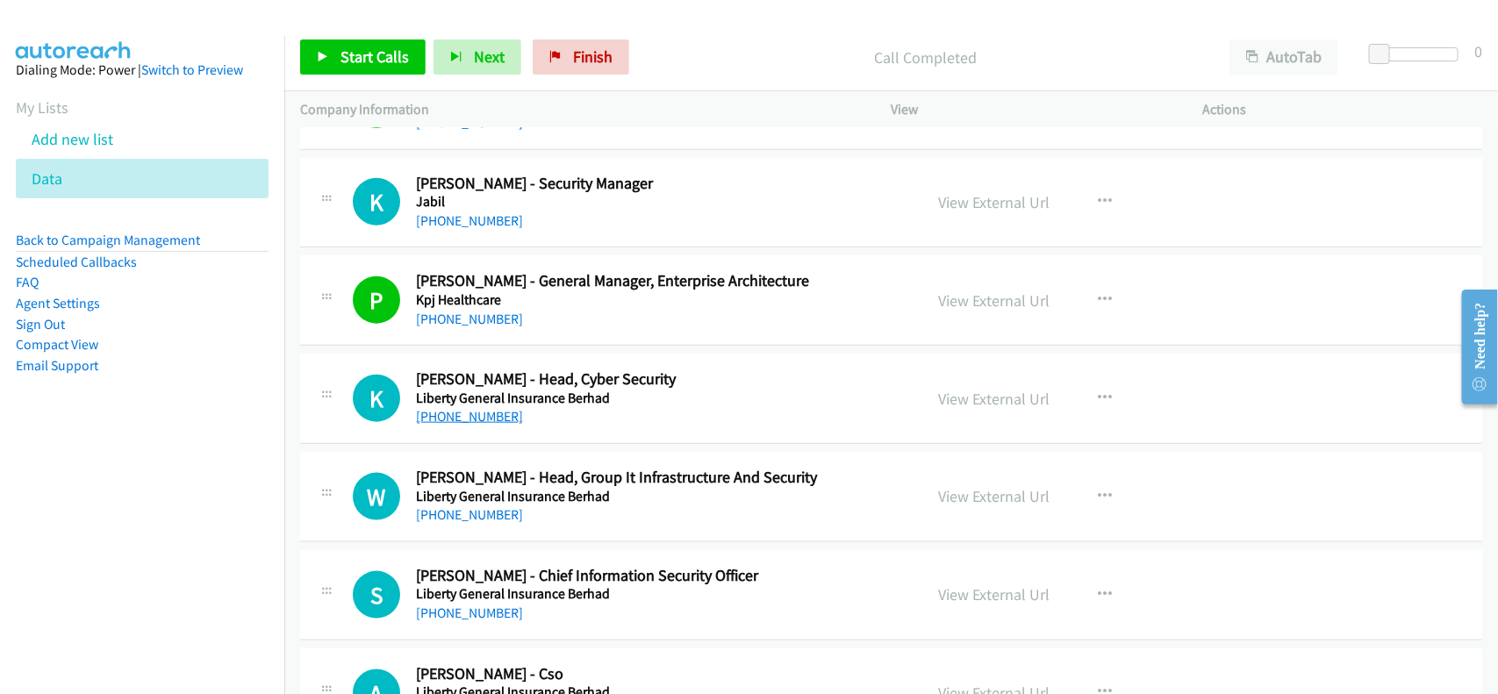
click at [467, 423] on link "+60 19-343 9808" at bounding box center [469, 416] width 107 height 17
click at [580, 116] on p "Company Information" at bounding box center [580, 109] width 560 height 21
click at [700, 18] on div at bounding box center [741, 34] width 1482 height 68
drag, startPoint x: 480, startPoint y: 523, endPoint x: 525, endPoint y: 514, distance: 45.6
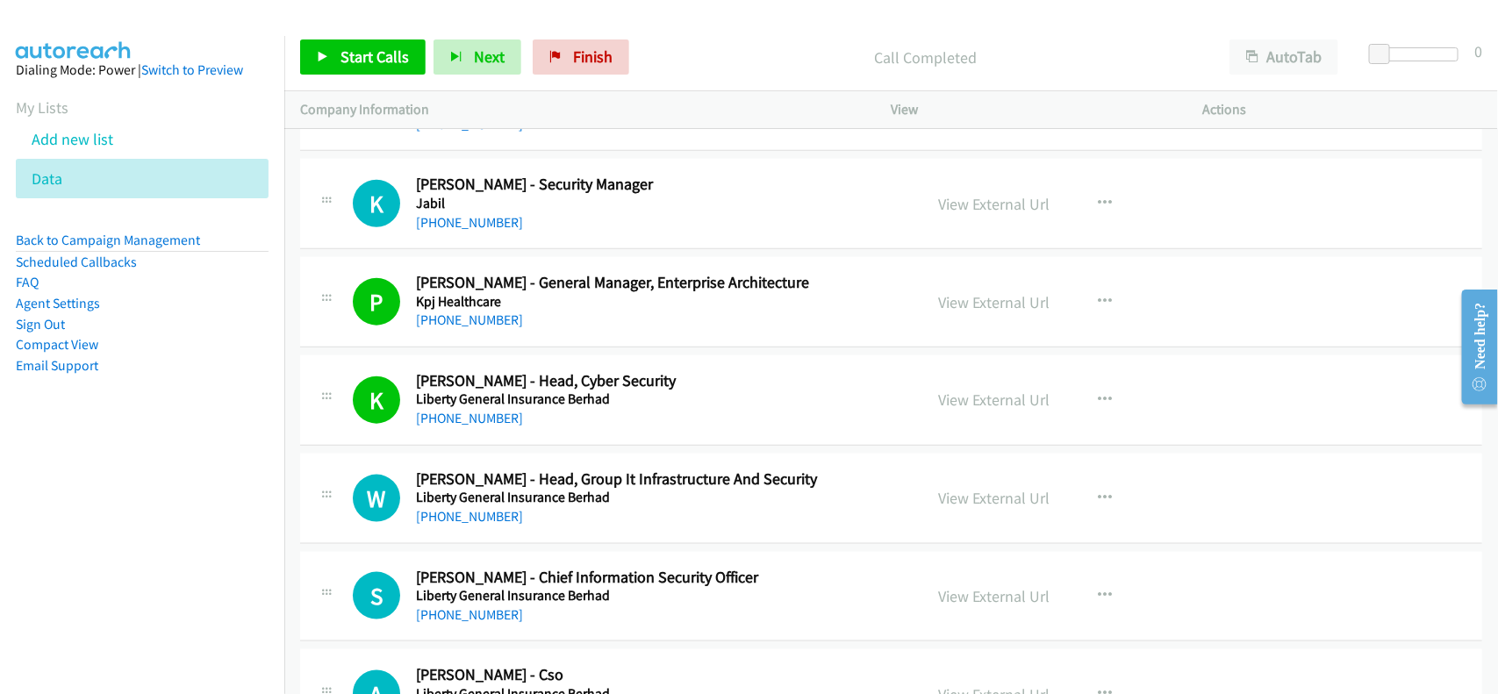
click at [480, 523] on link "+60 13-399 8058" at bounding box center [469, 516] width 107 height 17
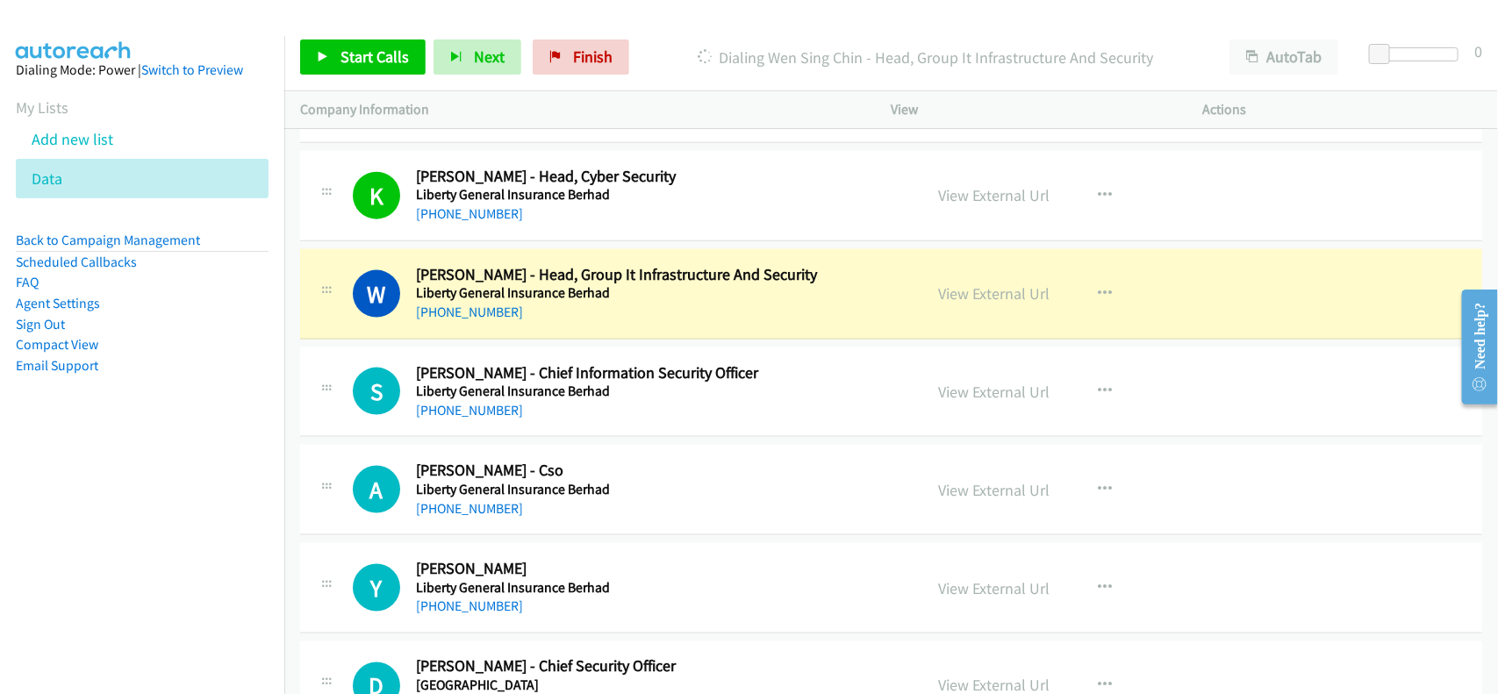
scroll to position [7020, 0]
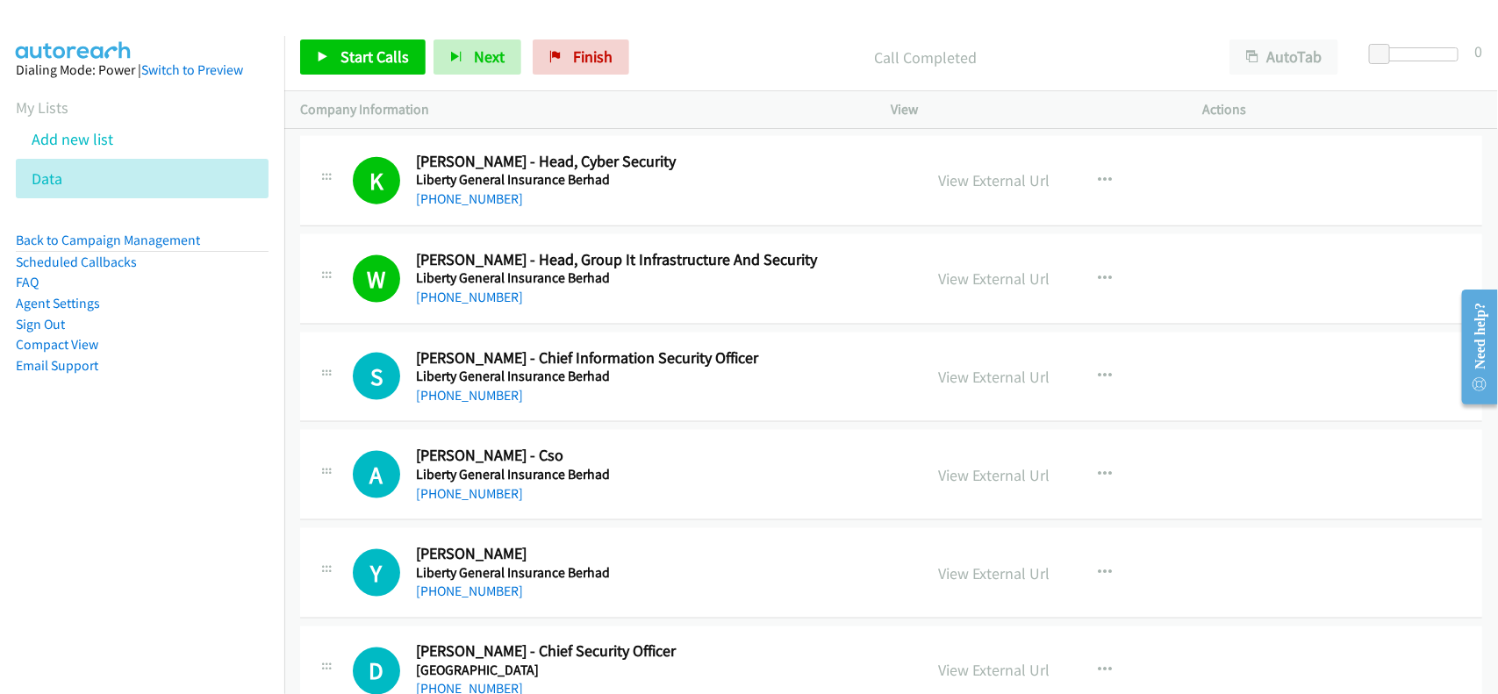
click at [490, 404] on link "+60 12-212 3128" at bounding box center [469, 395] width 107 height 17
drag, startPoint x: 467, startPoint y: 496, endPoint x: 564, endPoint y: 505, distance: 97.9
click at [467, 496] on link "+60 13-410 1709" at bounding box center [469, 493] width 107 height 17
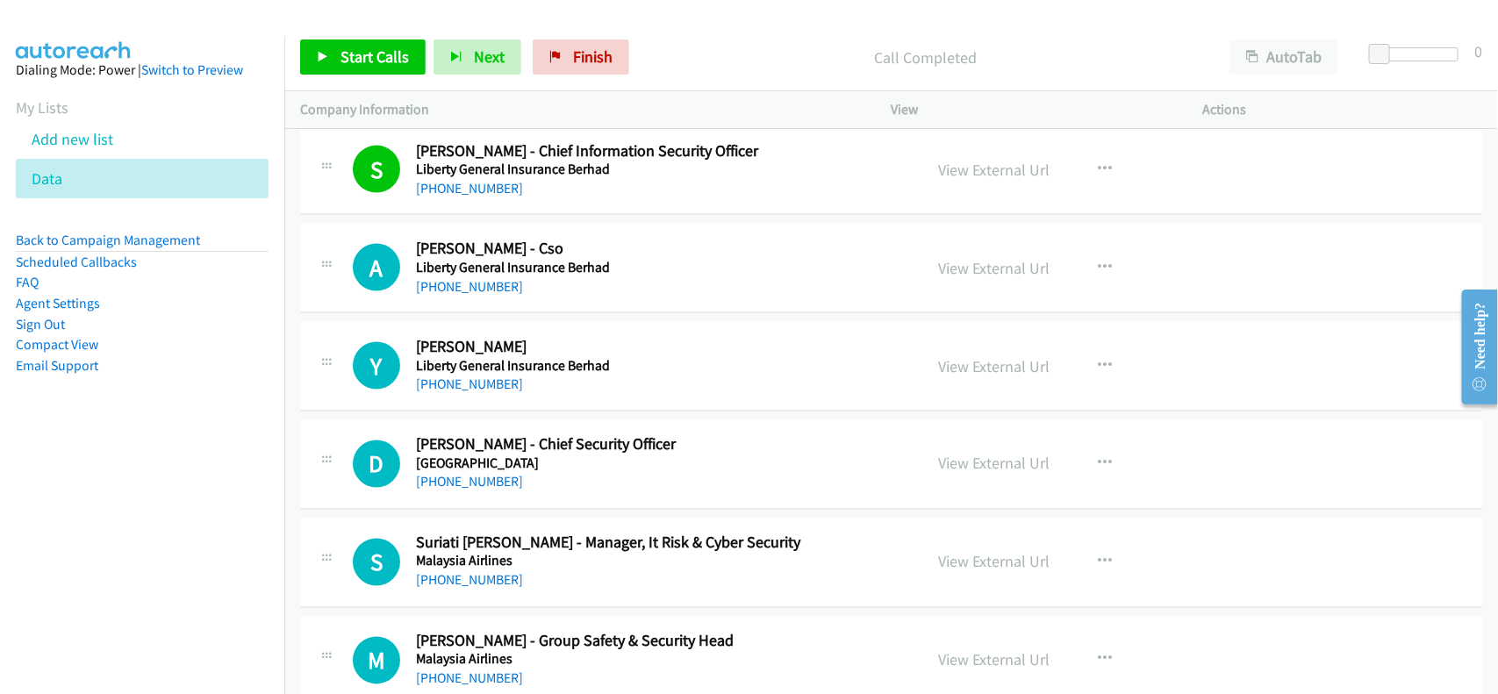
scroll to position [7239, 0]
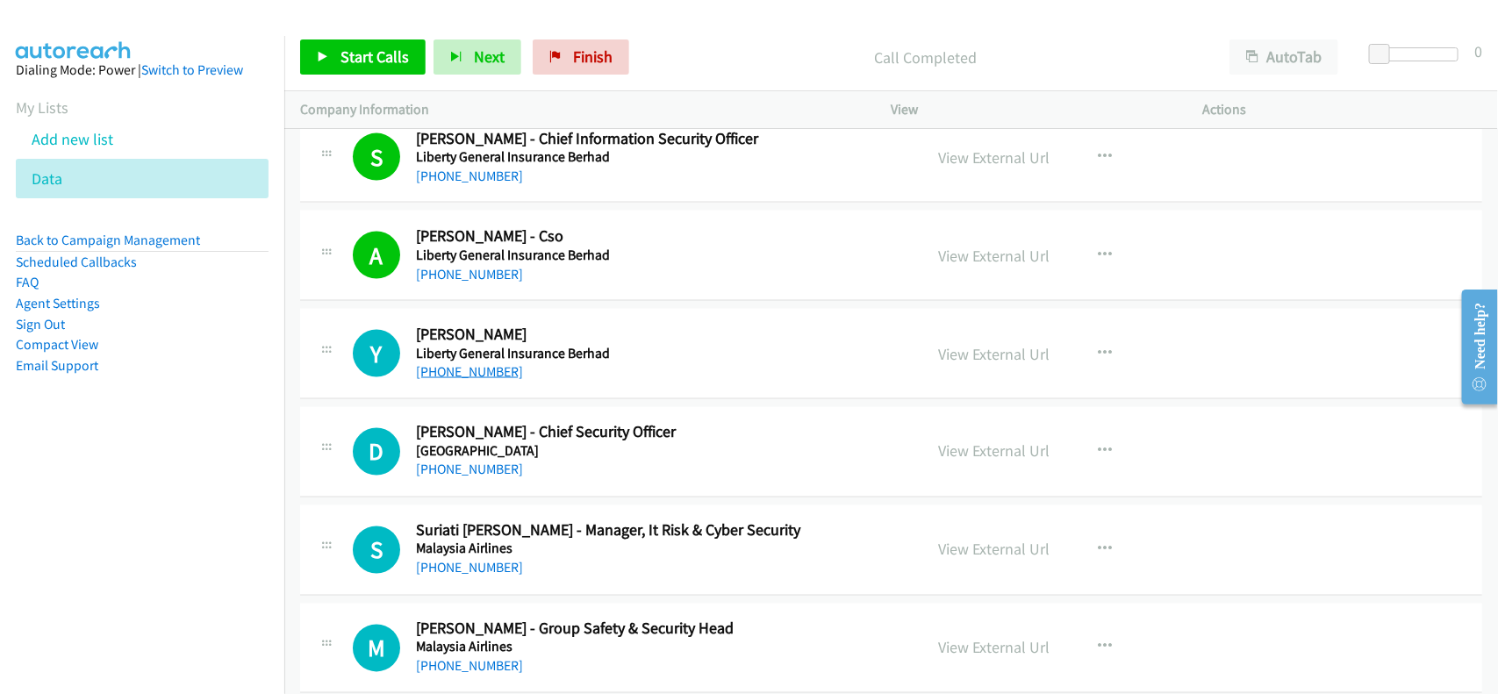
click at [475, 380] on link "+60 12-246 5063" at bounding box center [469, 371] width 107 height 17
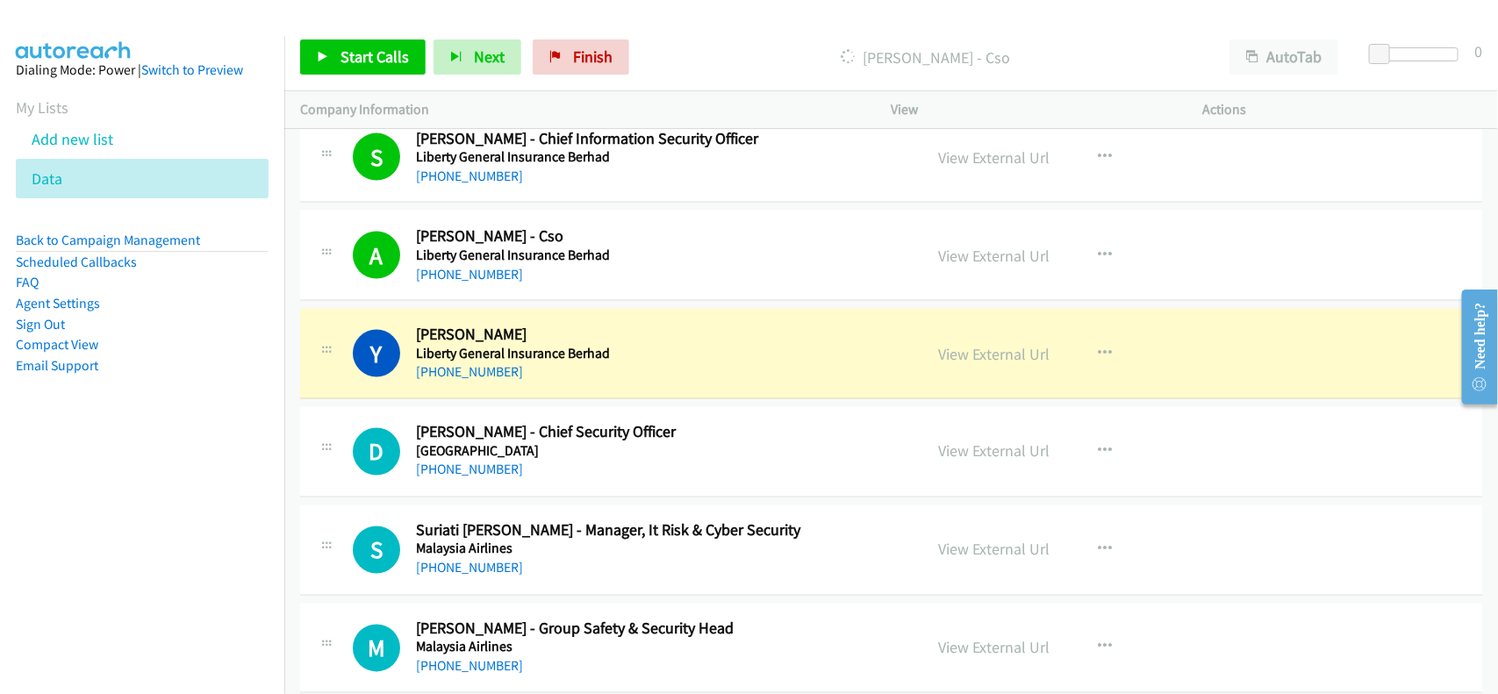
click at [621, 361] on h5 "Liberty General Insurance Berhad" at bounding box center [658, 354] width 484 height 18
click at [996, 364] on link "View External Url" at bounding box center [994, 354] width 111 height 20
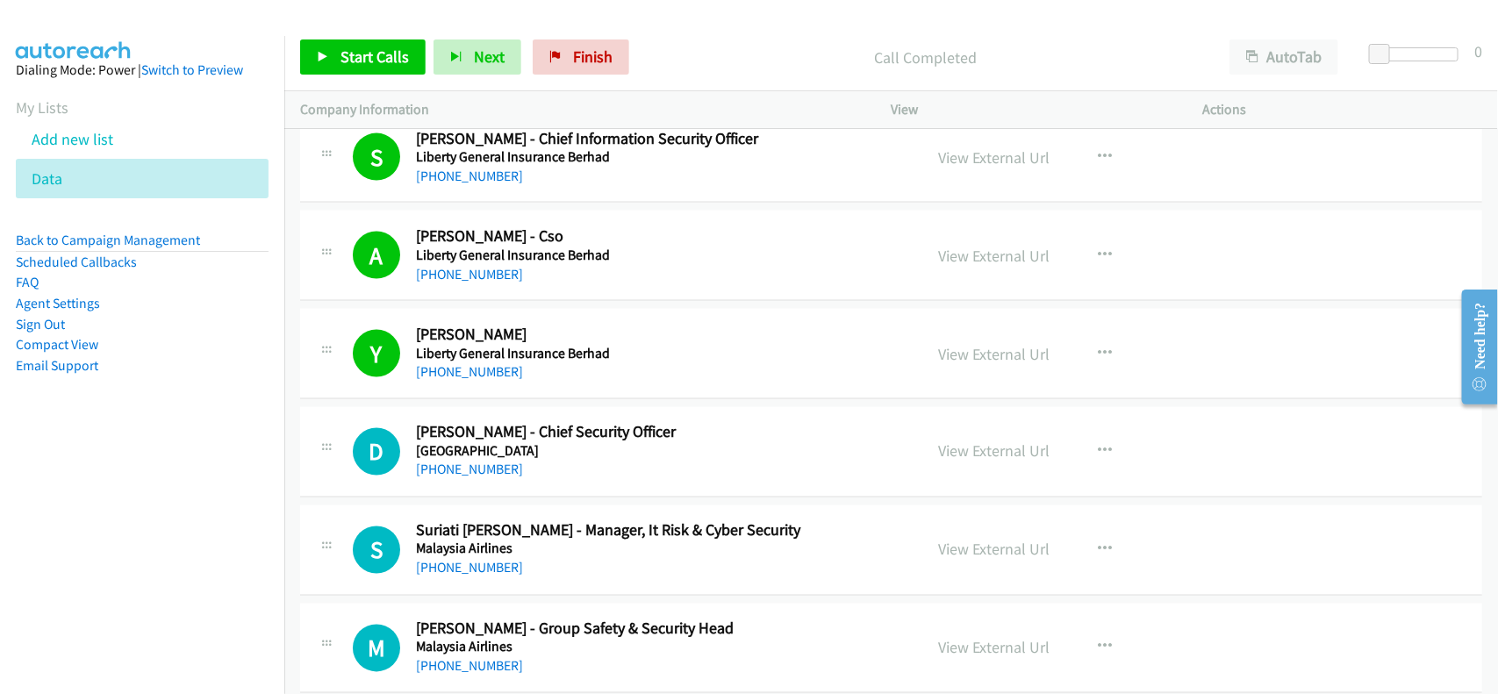
drag, startPoint x: 457, startPoint y: 475, endPoint x: 544, endPoint y: 476, distance: 86.9
click at [457, 475] on link "+60 14-601 6227" at bounding box center [469, 470] width 107 height 17
click at [534, 493] on div "D Callback Scheduled Dineish Krishnasamy - Chief Security Officer Malaysia Asia…" at bounding box center [891, 452] width 1182 height 90
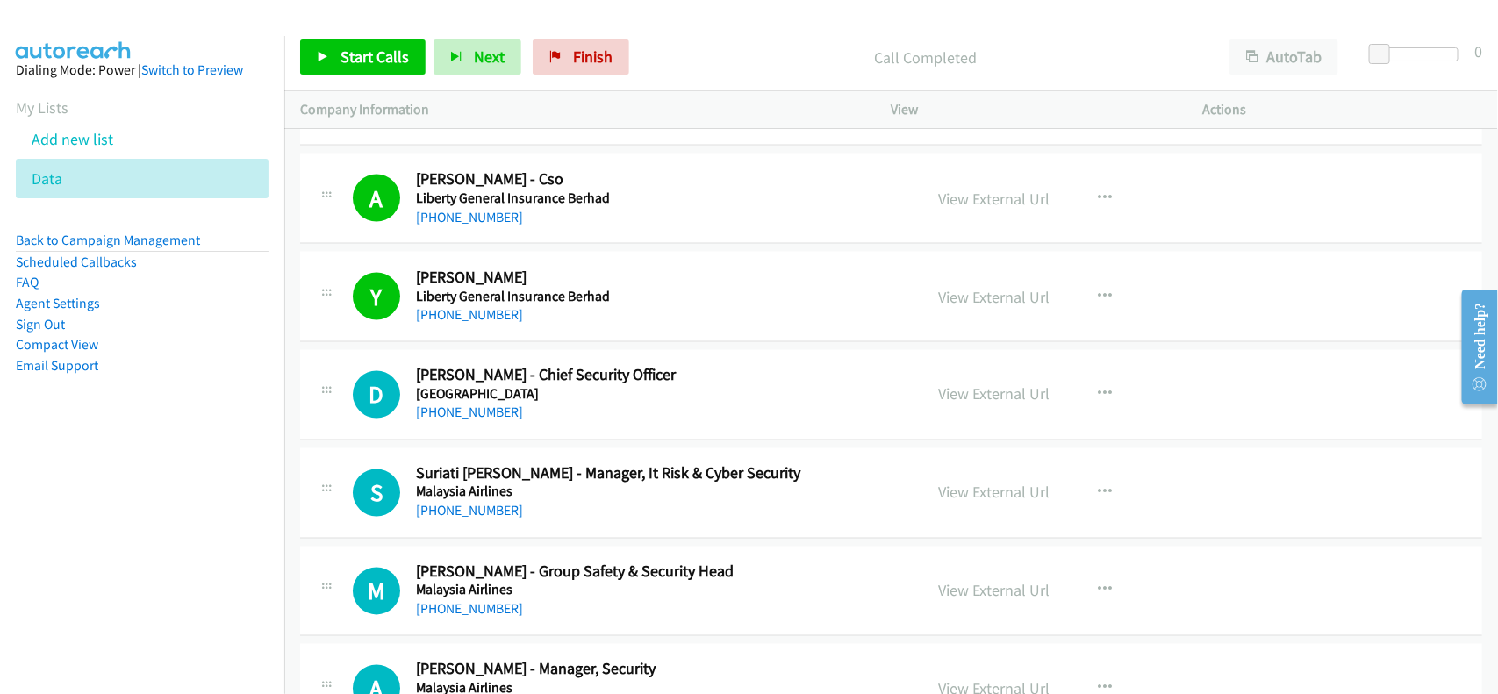
scroll to position [7349, 0]
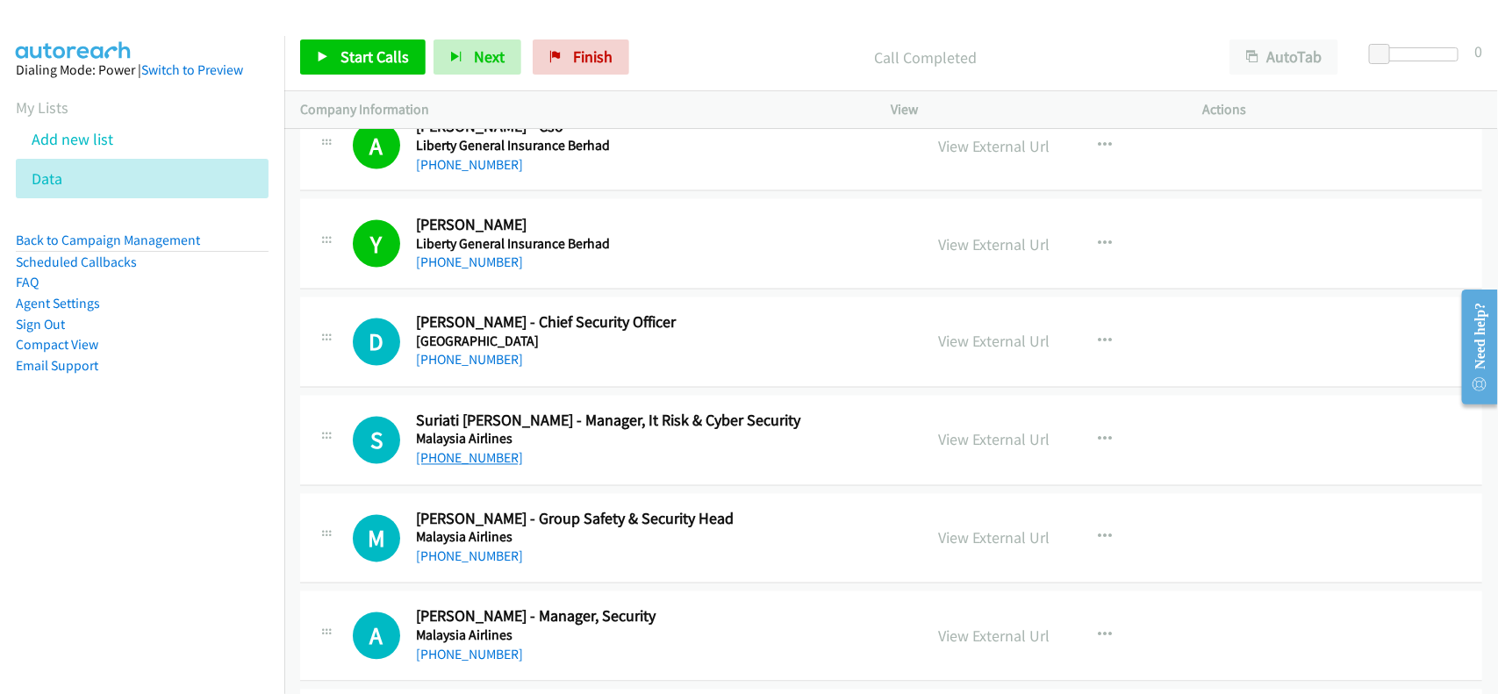
click at [465, 467] on link "+60 19-267 3687" at bounding box center [469, 458] width 107 height 17
click at [607, 469] on div "+60 19-267 3687" at bounding box center [658, 458] width 484 height 21
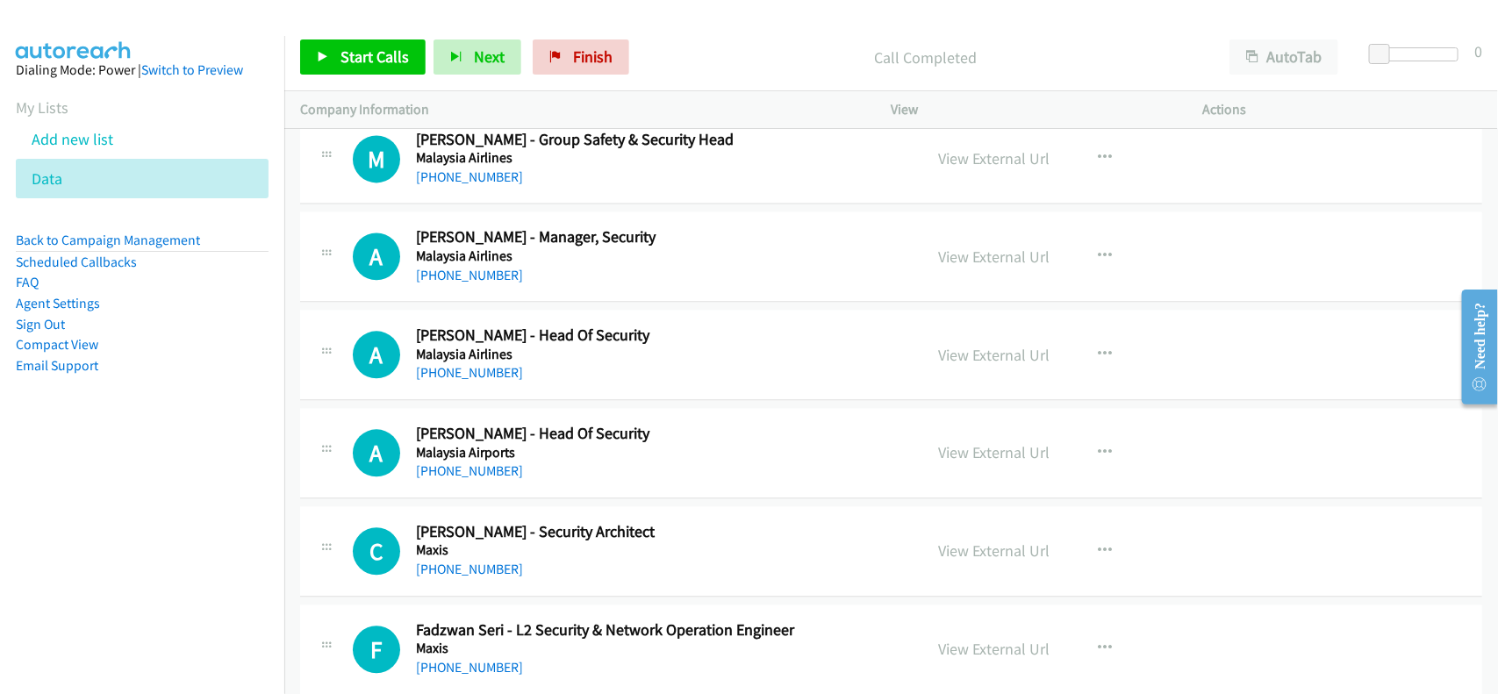
scroll to position [7788, 0]
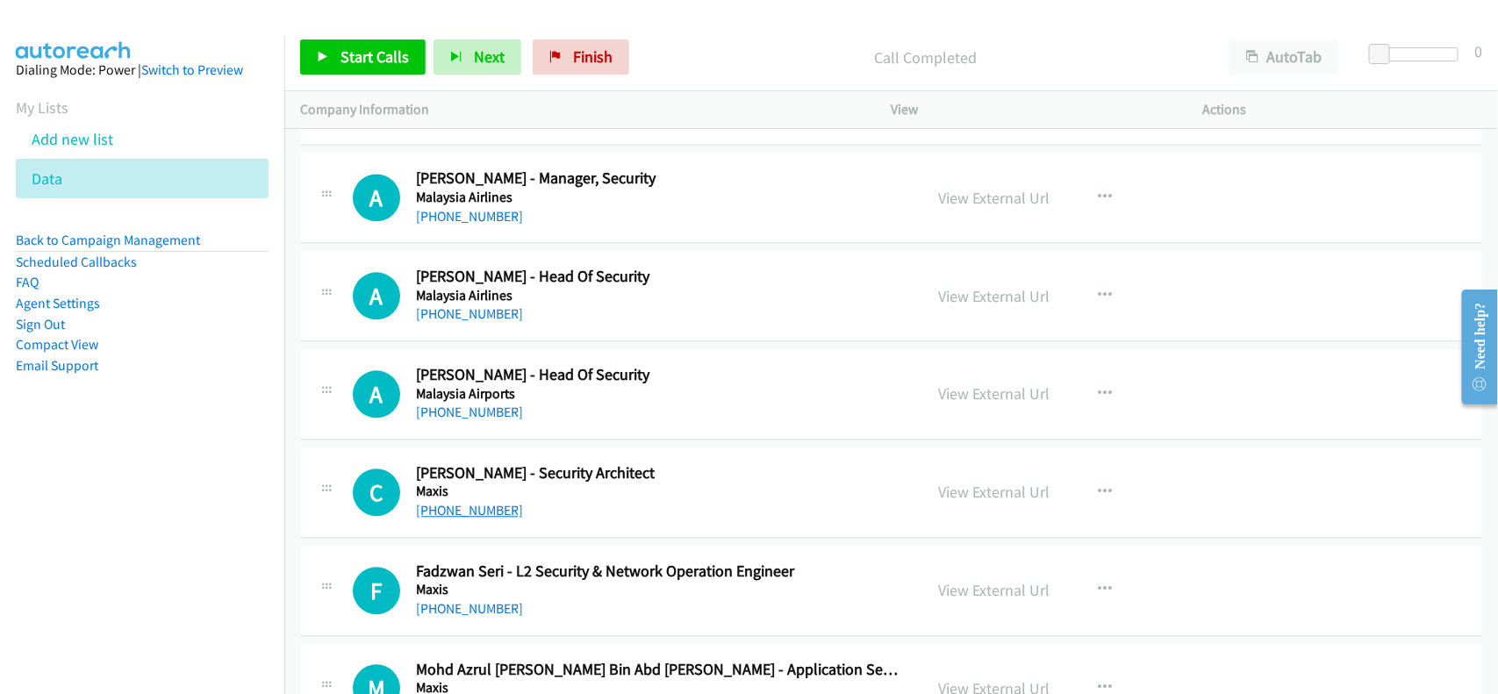
click at [457, 519] on link "+60 12-290 1626" at bounding box center [469, 510] width 107 height 17
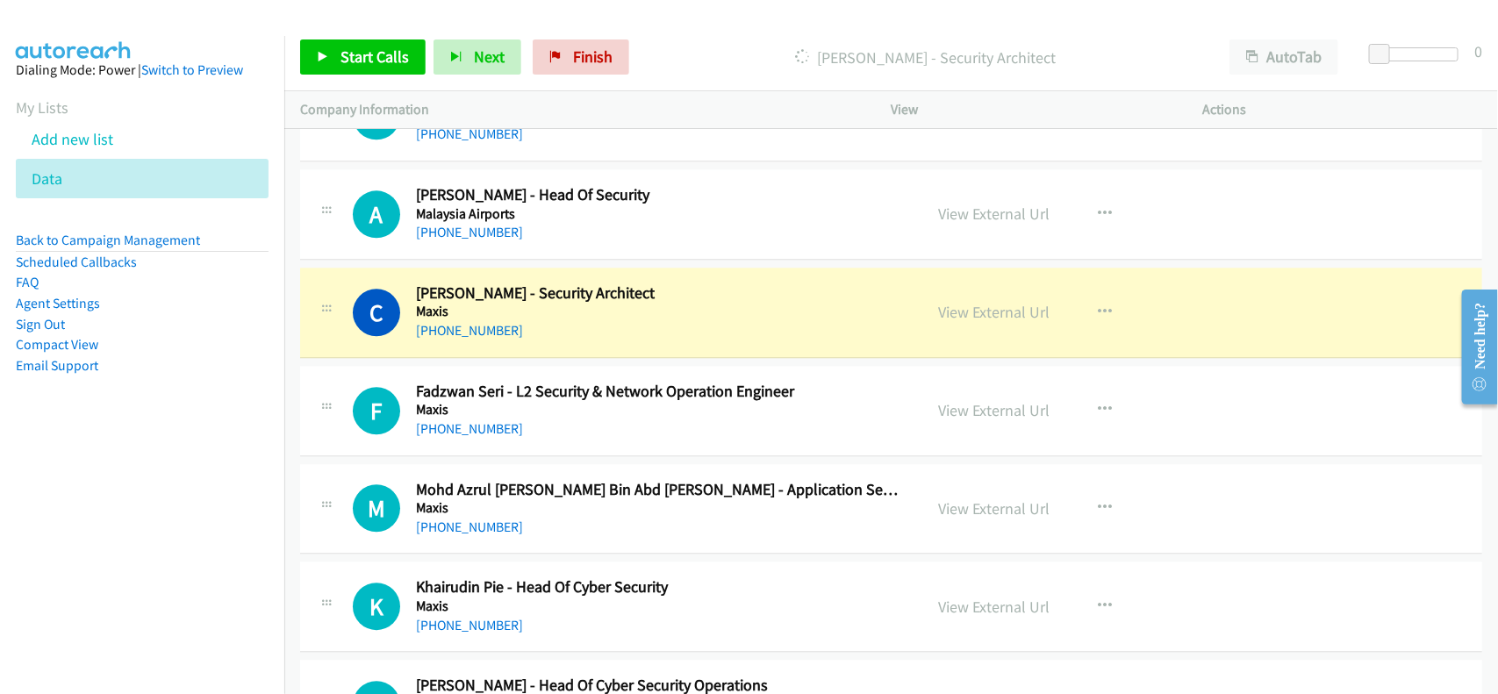
scroll to position [8007, 0]
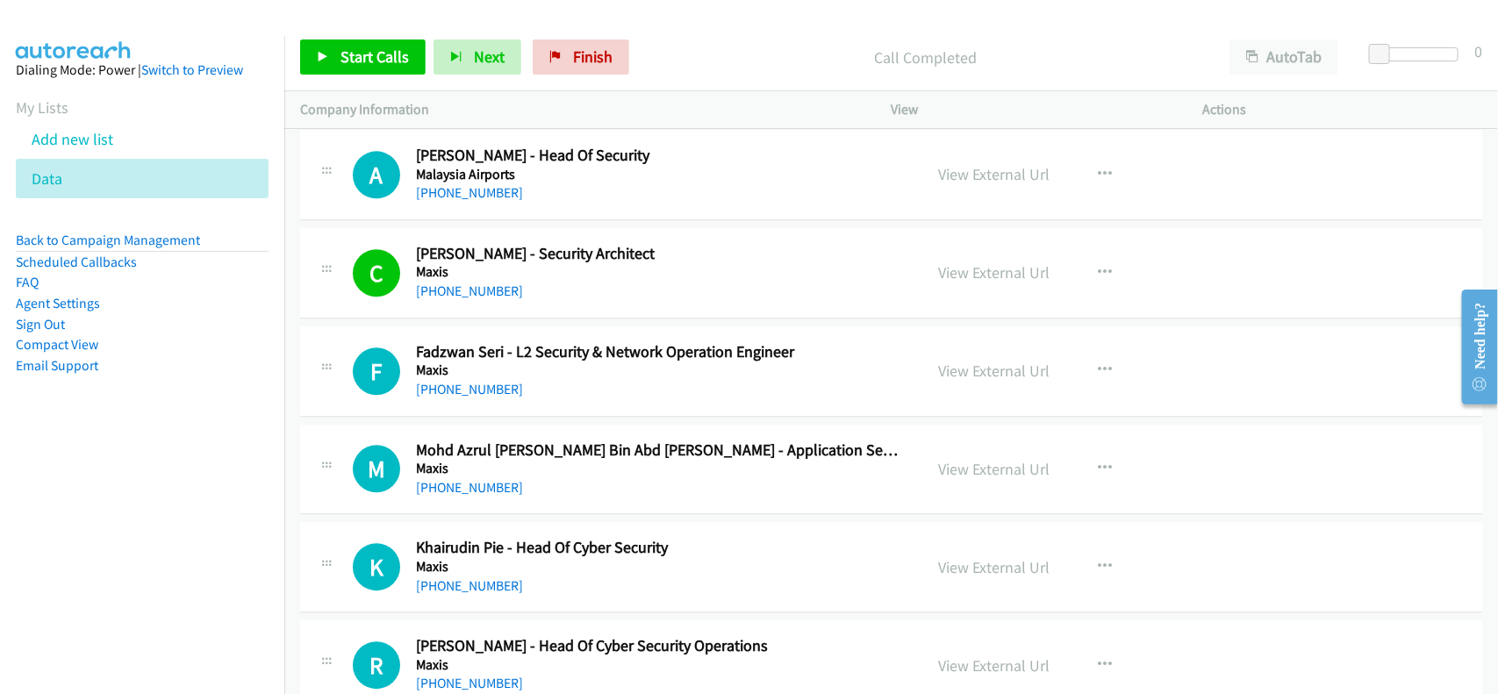
click at [586, 379] on h5 "Maxis" at bounding box center [658, 371] width 484 height 18
click at [457, 398] on link "+60 17-250 8035" at bounding box center [469, 389] width 107 height 17
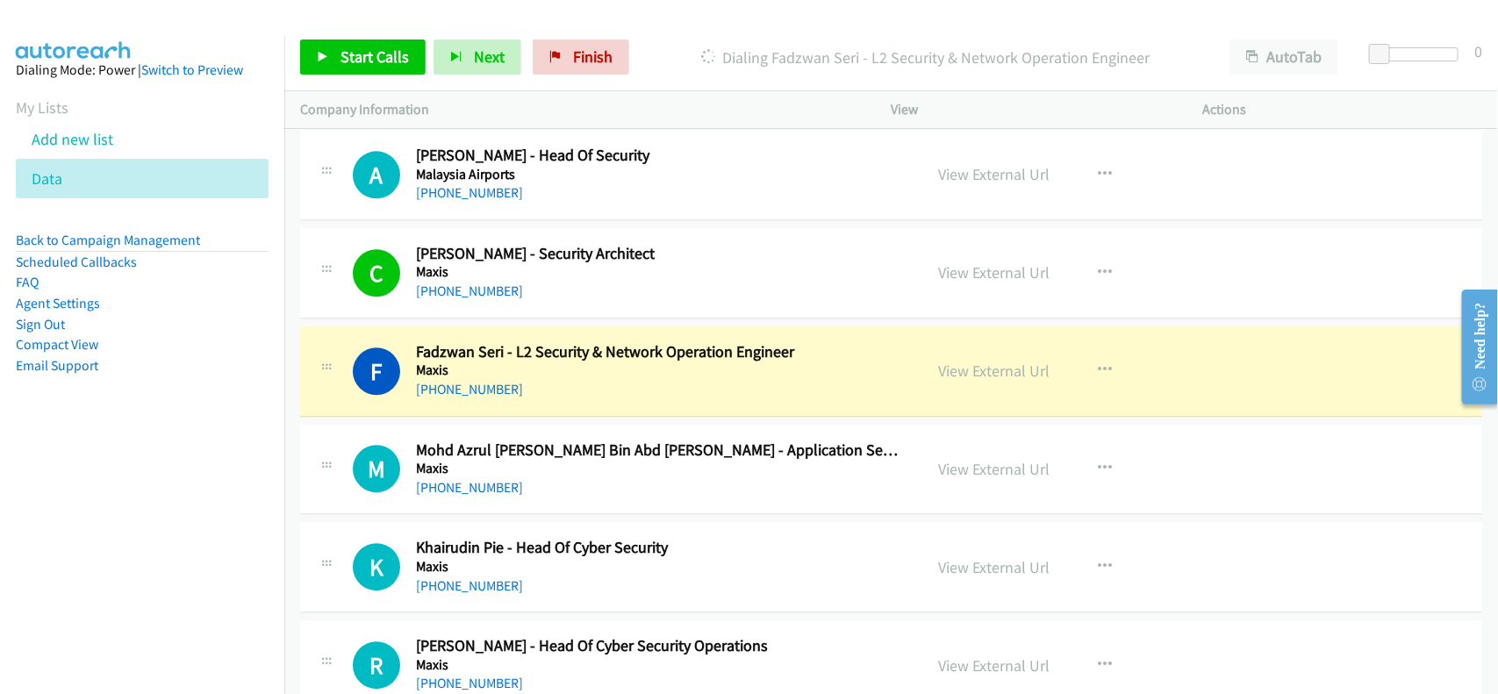
click at [582, 400] on div "+60 17-250 8035" at bounding box center [658, 389] width 484 height 21
click at [1003, 379] on link "View External Url" at bounding box center [994, 371] width 111 height 20
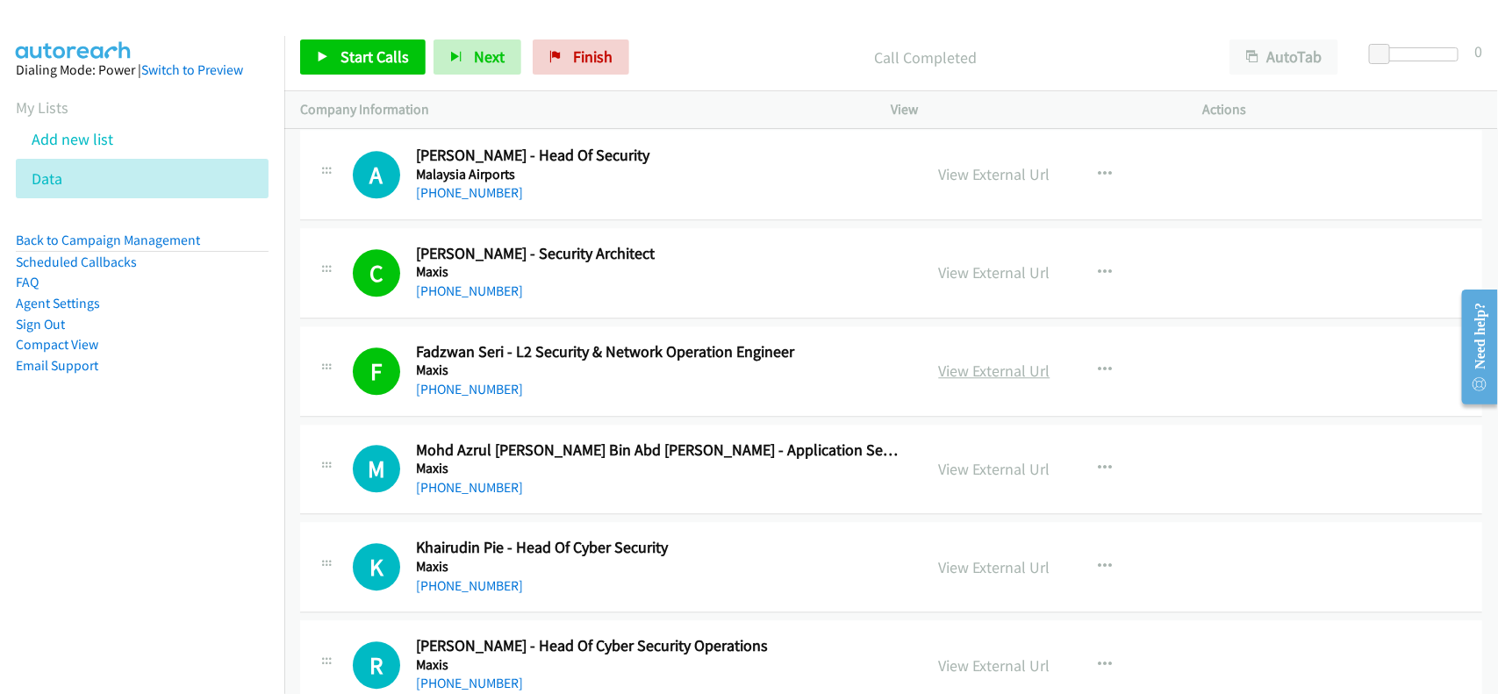
click at [971, 376] on link "View External Url" at bounding box center [994, 371] width 111 height 20
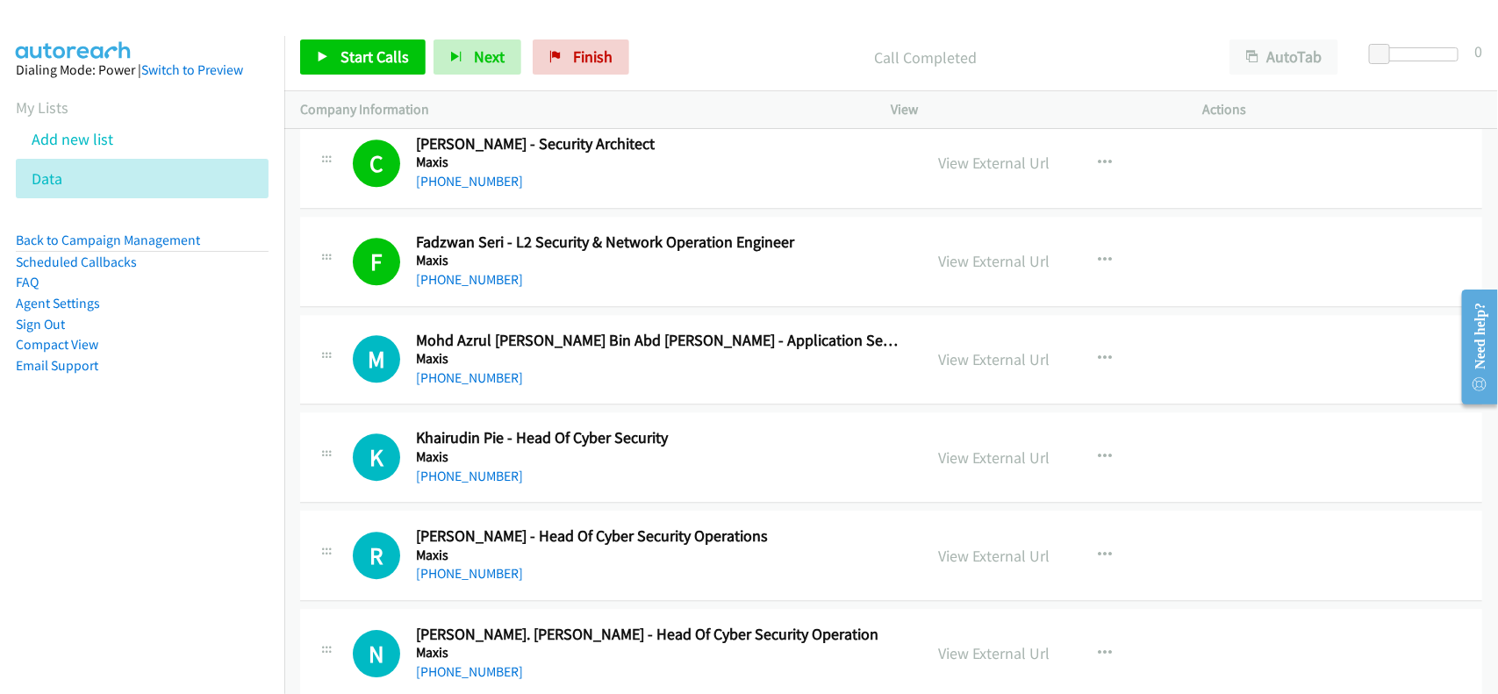
scroll to position [8227, 0]
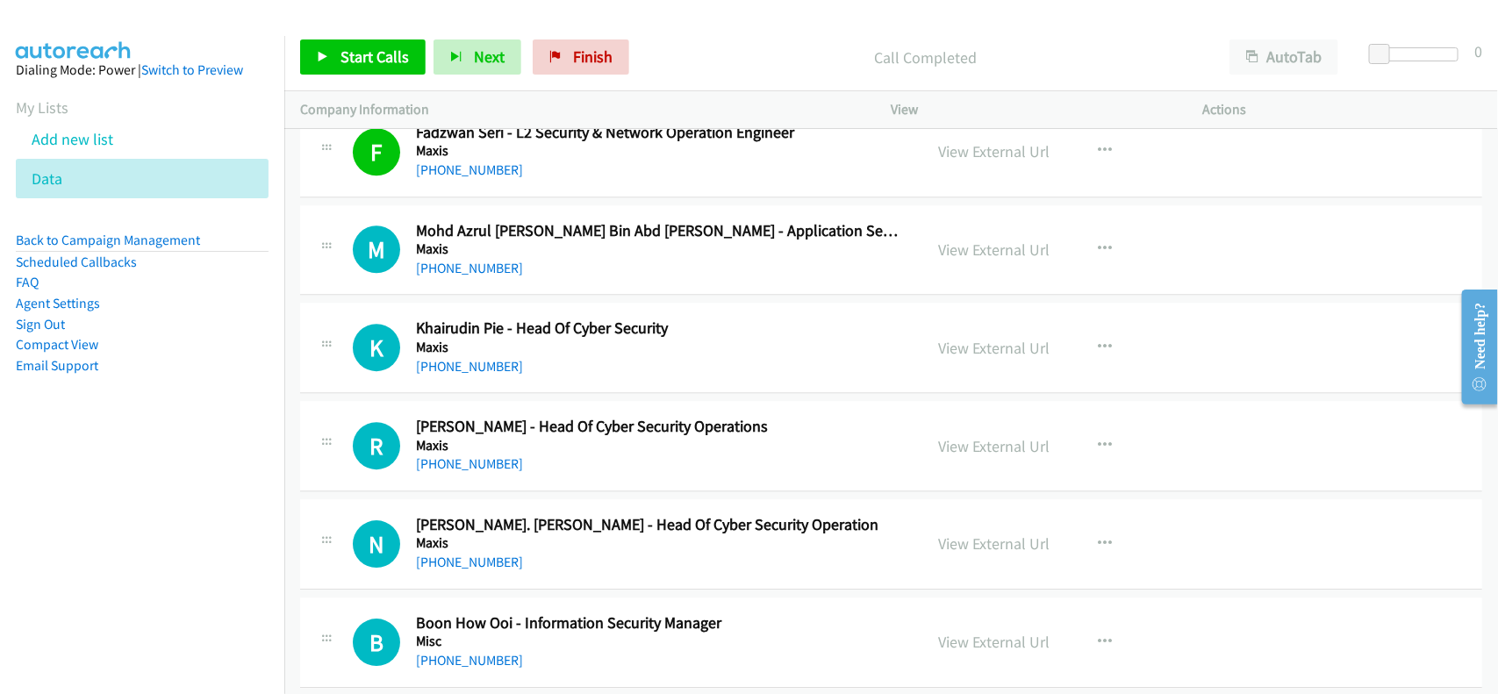
click at [472, 258] on h5 "Maxis" at bounding box center [658, 249] width 484 height 18
click at [493, 276] on link "+60 19-263 2321" at bounding box center [469, 268] width 107 height 17
click at [542, 354] on h5 "Maxis" at bounding box center [658, 348] width 484 height 18
click at [478, 375] on link "+60 19-388 5773" at bounding box center [469, 366] width 107 height 17
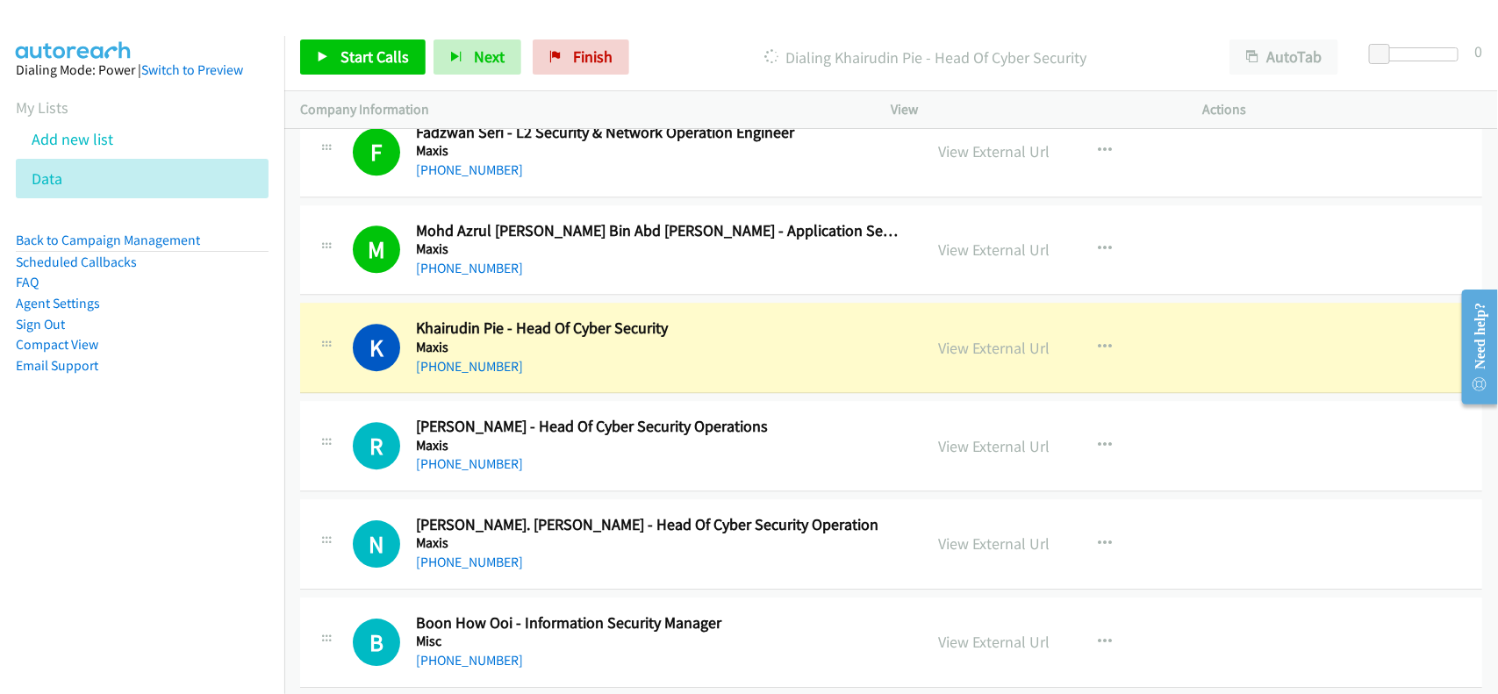
click at [601, 374] on div "+60 19-388 5773" at bounding box center [658, 366] width 484 height 21
click at [984, 358] on link "View External Url" at bounding box center [994, 348] width 111 height 20
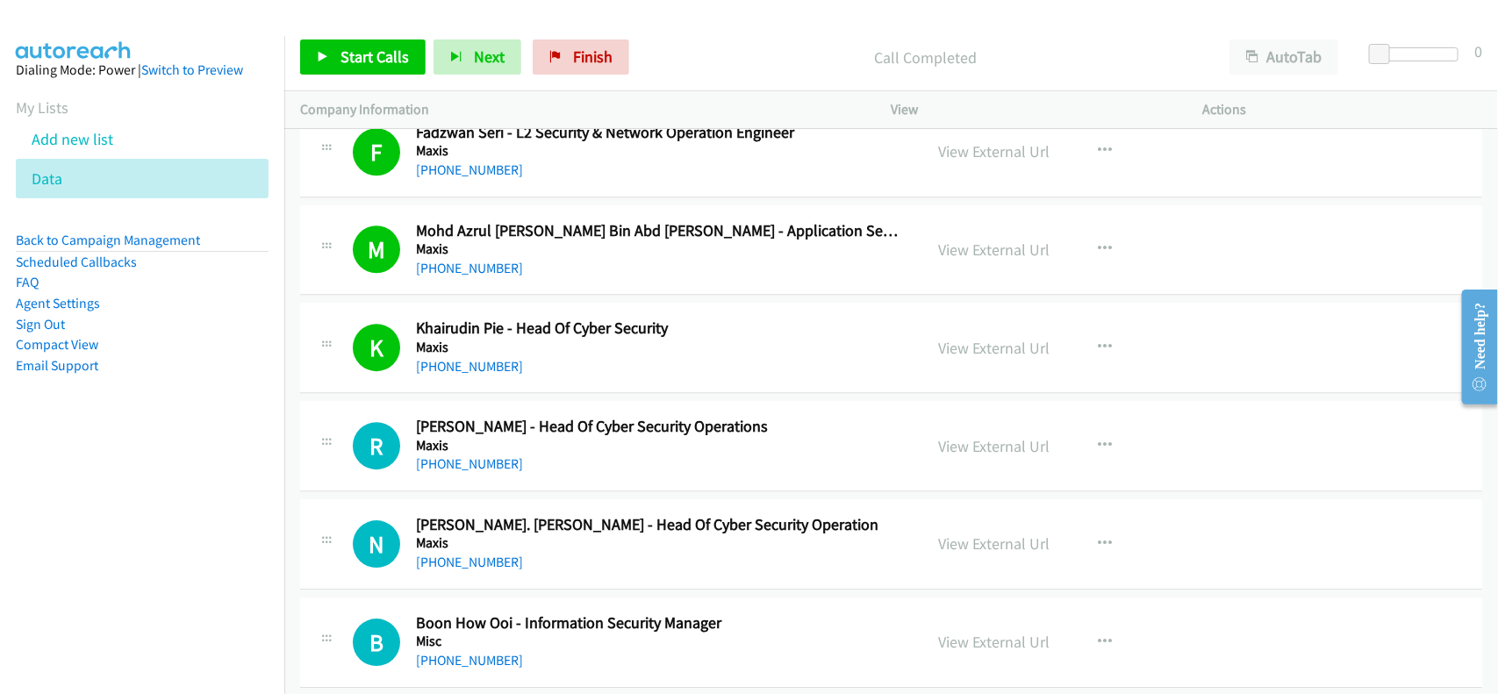
scroll to position [8336, 0]
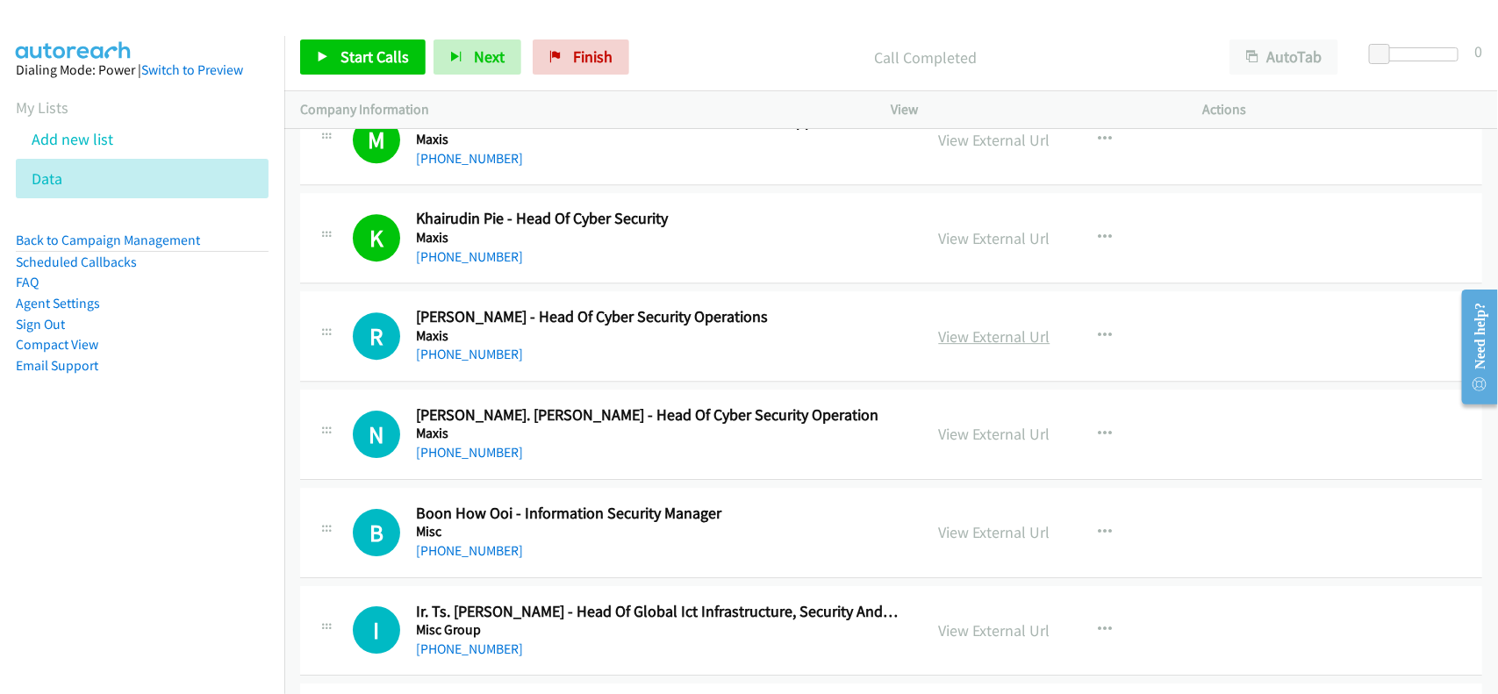
click at [959, 342] on link "View External Url" at bounding box center [994, 336] width 111 height 20
click at [463, 463] on div "+60 19-344 1823" at bounding box center [658, 452] width 484 height 21
click at [469, 461] on link "+60 19-344 1823" at bounding box center [469, 452] width 107 height 17
click at [586, 463] on div "+60 19-344 1823" at bounding box center [658, 452] width 484 height 21
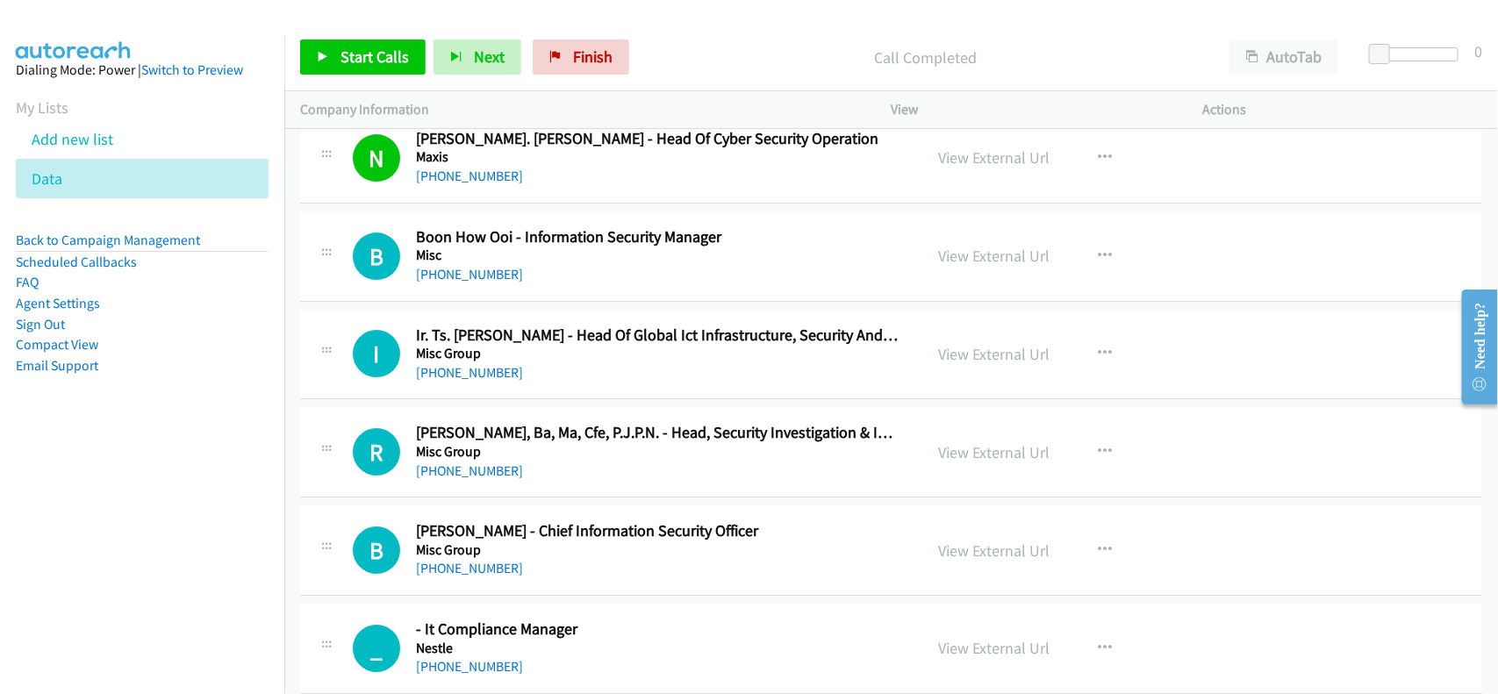
scroll to position [8665, 0]
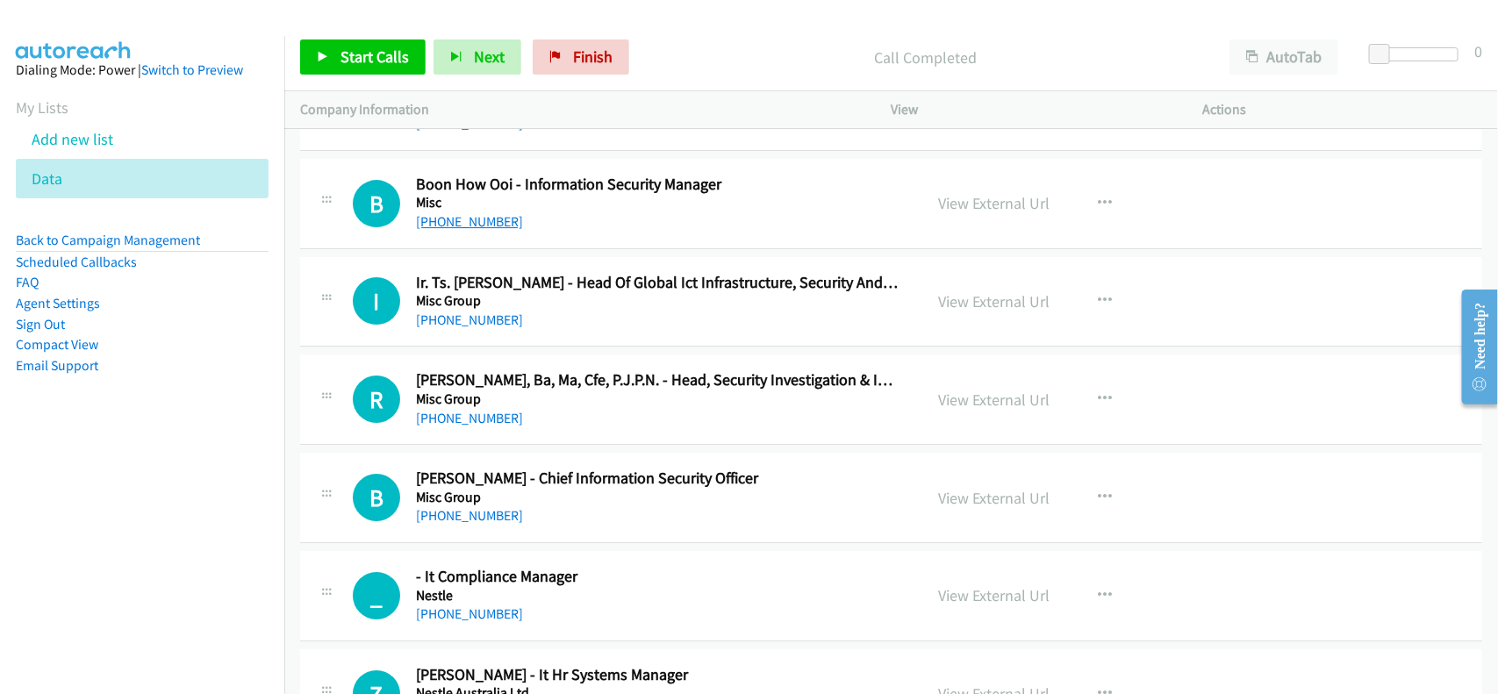
click at [483, 230] on link "+60 3-2275 3398" at bounding box center [469, 221] width 107 height 17
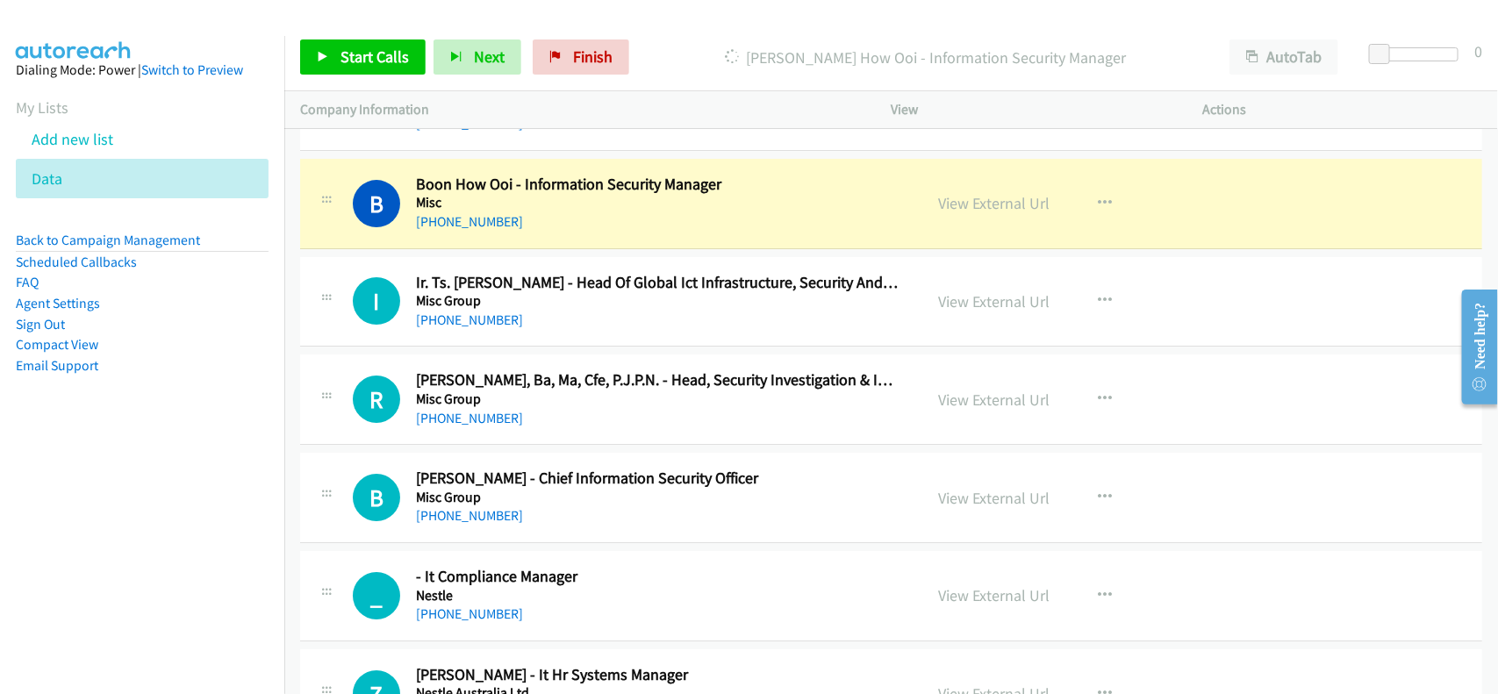
click at [252, 478] on nav "Dialing Mode: Power | Switch to Preview My Lists Add new list Data Back to Camp…" at bounding box center [142, 383] width 285 height 694
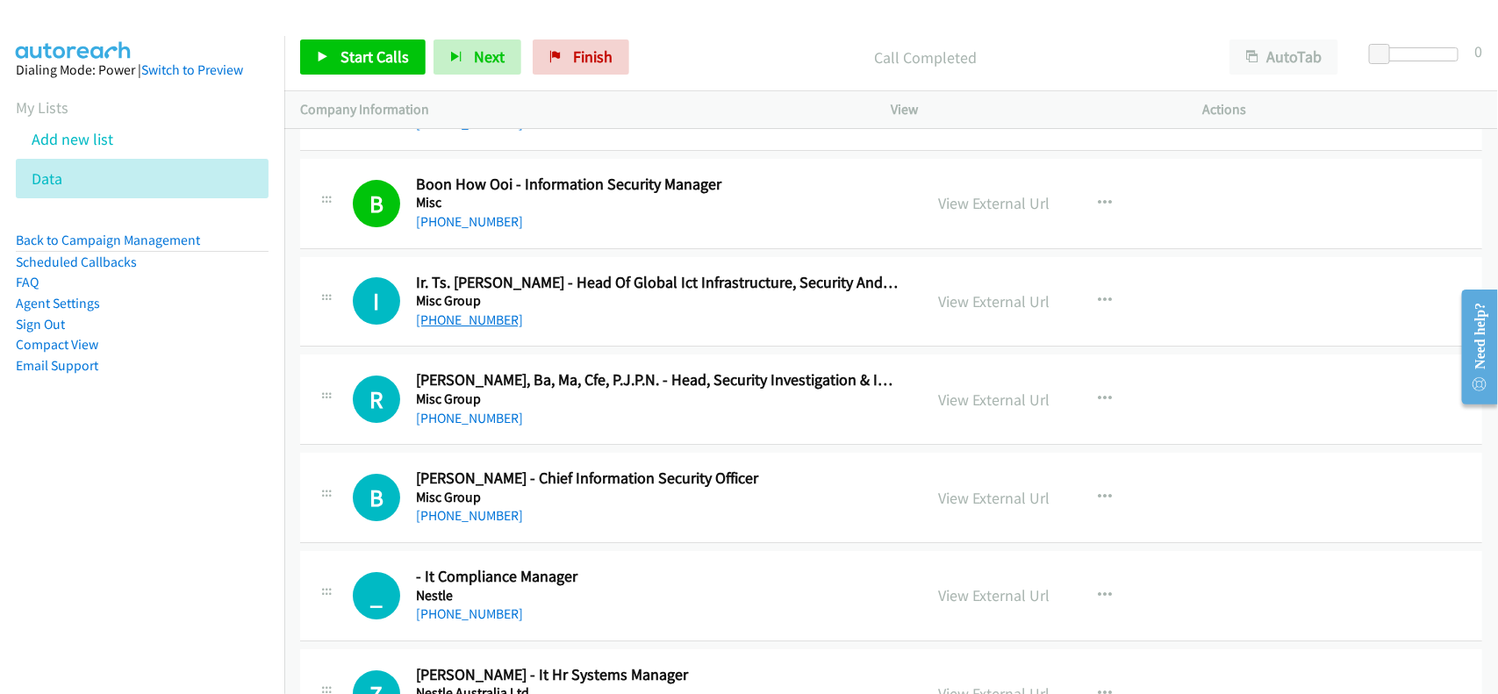
click at [488, 328] on link "+60 11-1881 7692" at bounding box center [469, 320] width 107 height 17
click at [602, 347] on div "I Callback Scheduled Ir. Ts. Anthony Dominic - Head Of Global Ict Infrastructur…" at bounding box center [891, 302] width 1182 height 90
click at [493, 328] on link "+60 11-1881 7692" at bounding box center [469, 320] width 107 height 17
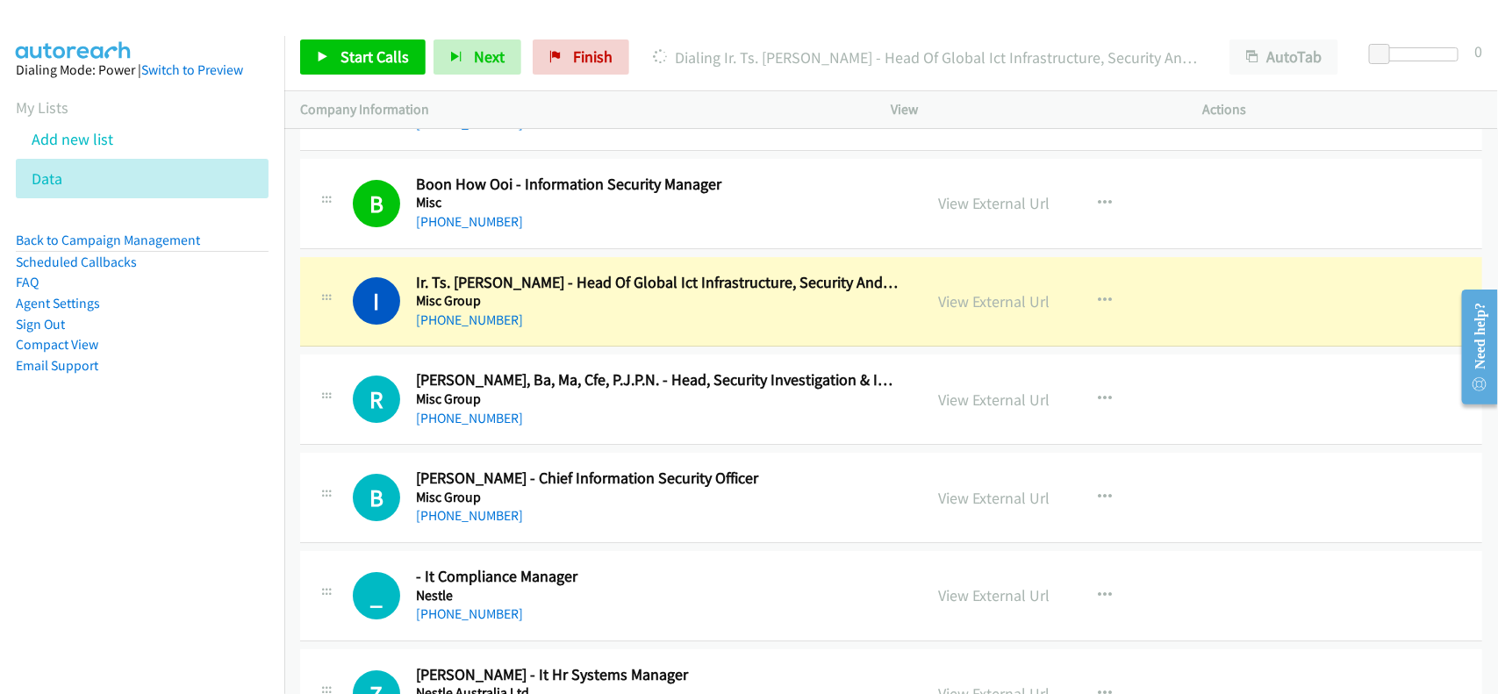
click at [595, 331] on div "+60 11-1881 7692" at bounding box center [658, 320] width 484 height 21
click at [1011, 312] on link "View External Url" at bounding box center [994, 301] width 111 height 20
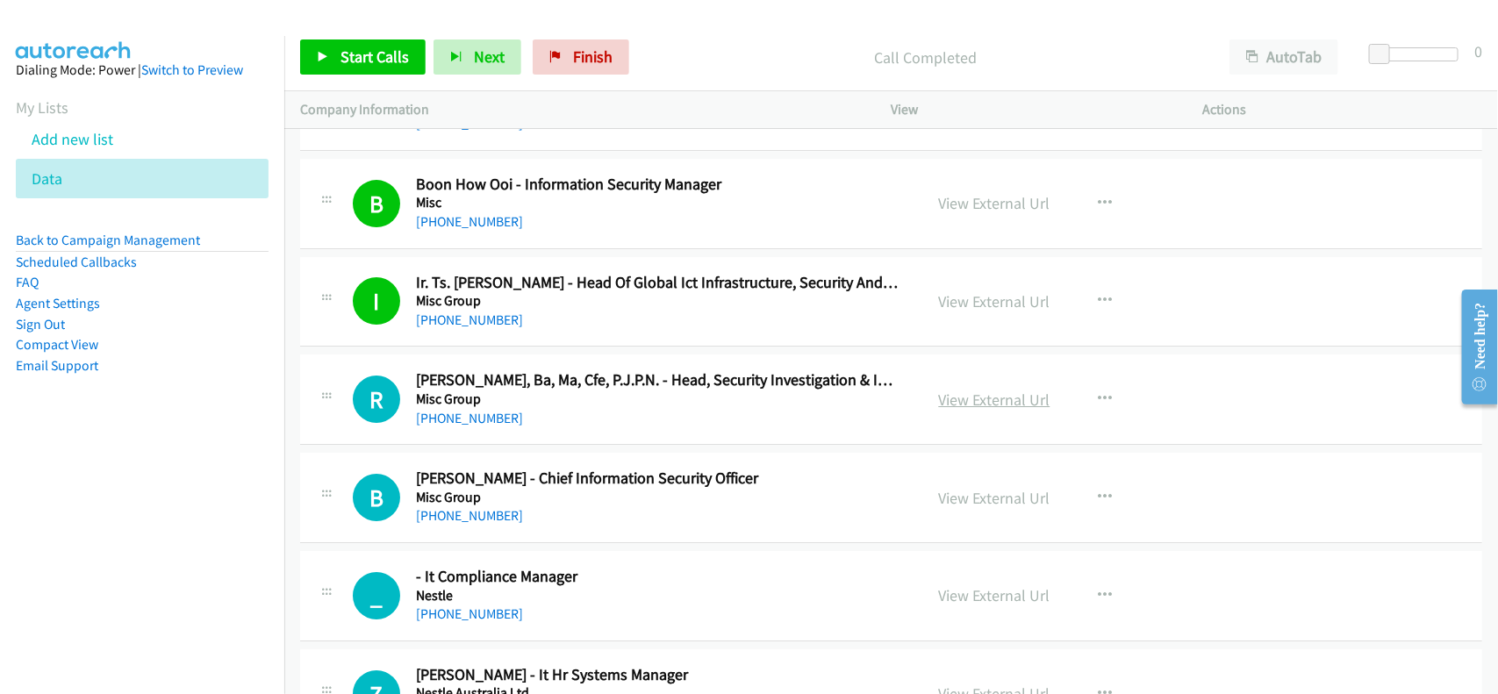
click at [968, 406] on link "View External Url" at bounding box center [994, 400] width 111 height 20
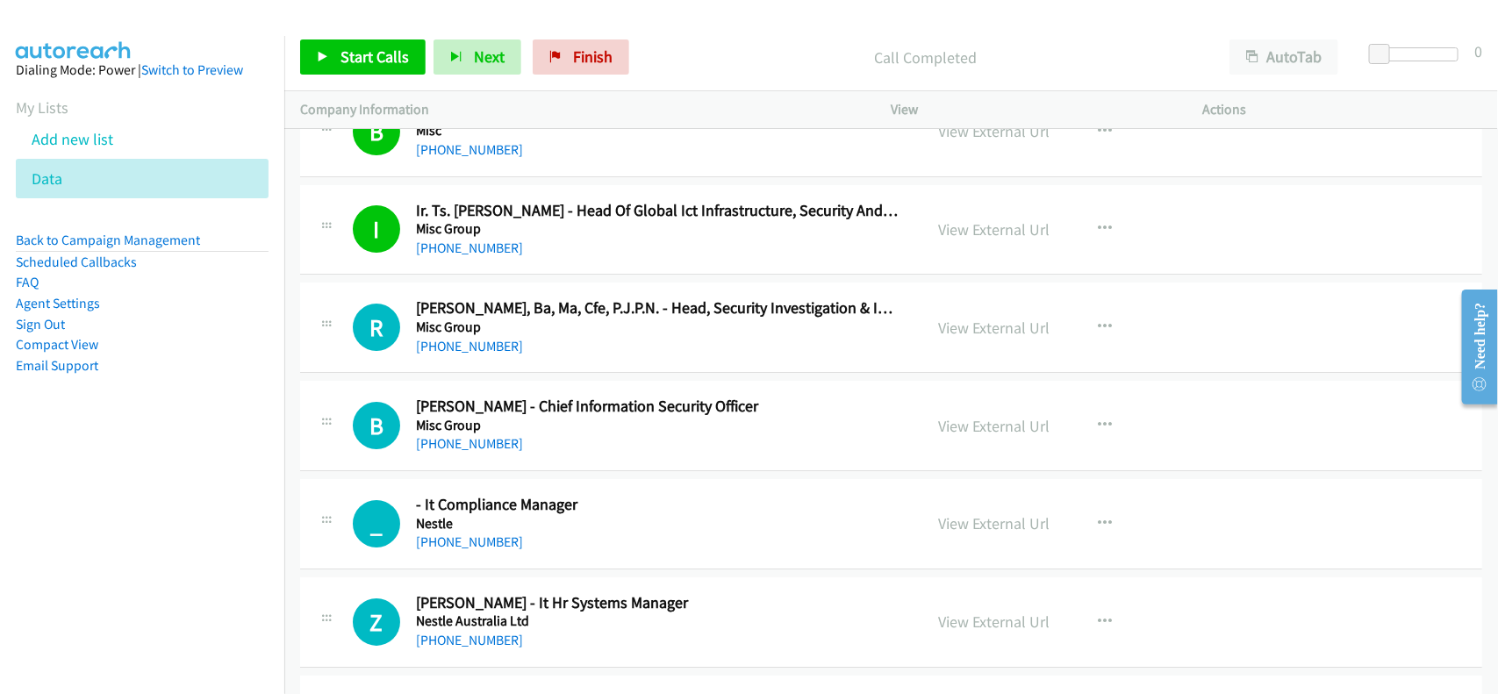
scroll to position [8775, 0]
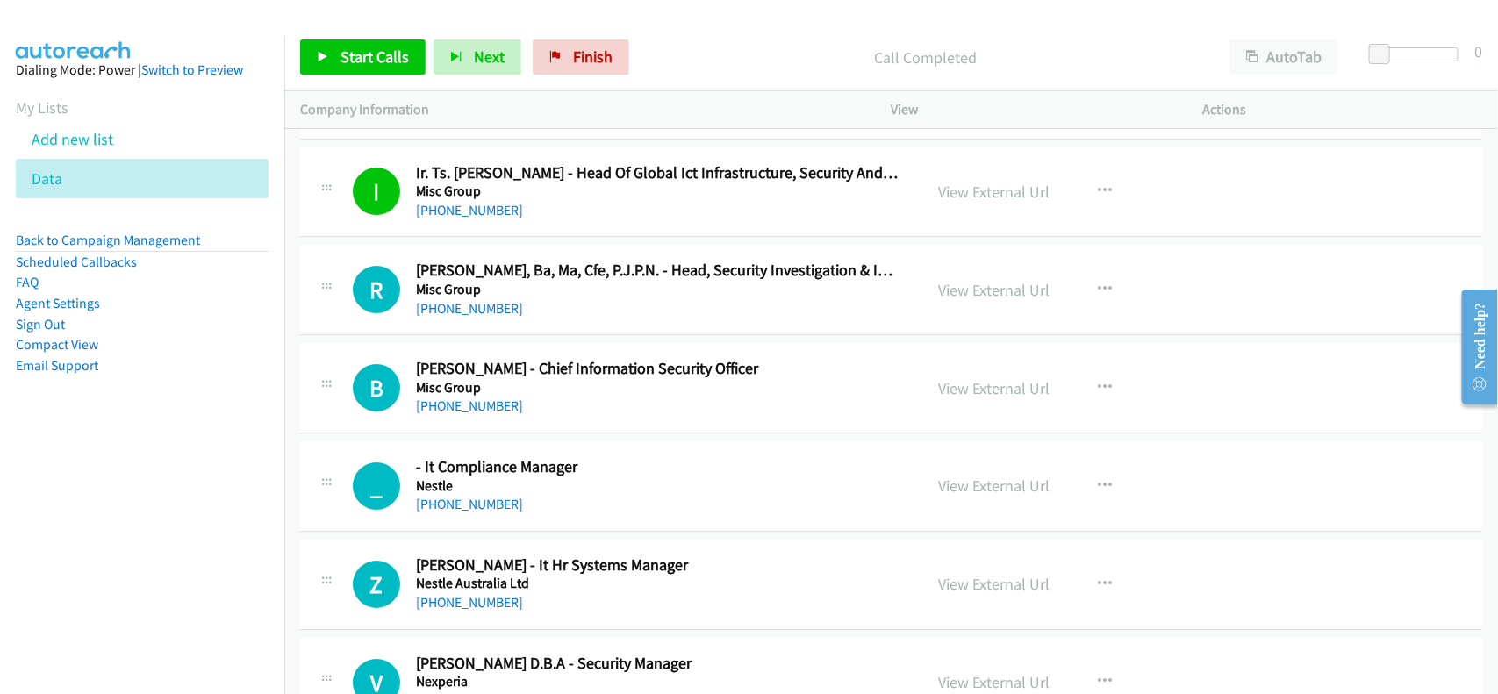
drag, startPoint x: 502, startPoint y: 422, endPoint x: 528, endPoint y: 419, distance: 26.5
click at [502, 414] on link "+60 12-392 9004" at bounding box center [469, 406] width 107 height 17
click at [608, 515] on div "+60 17-281 8781" at bounding box center [658, 504] width 484 height 21
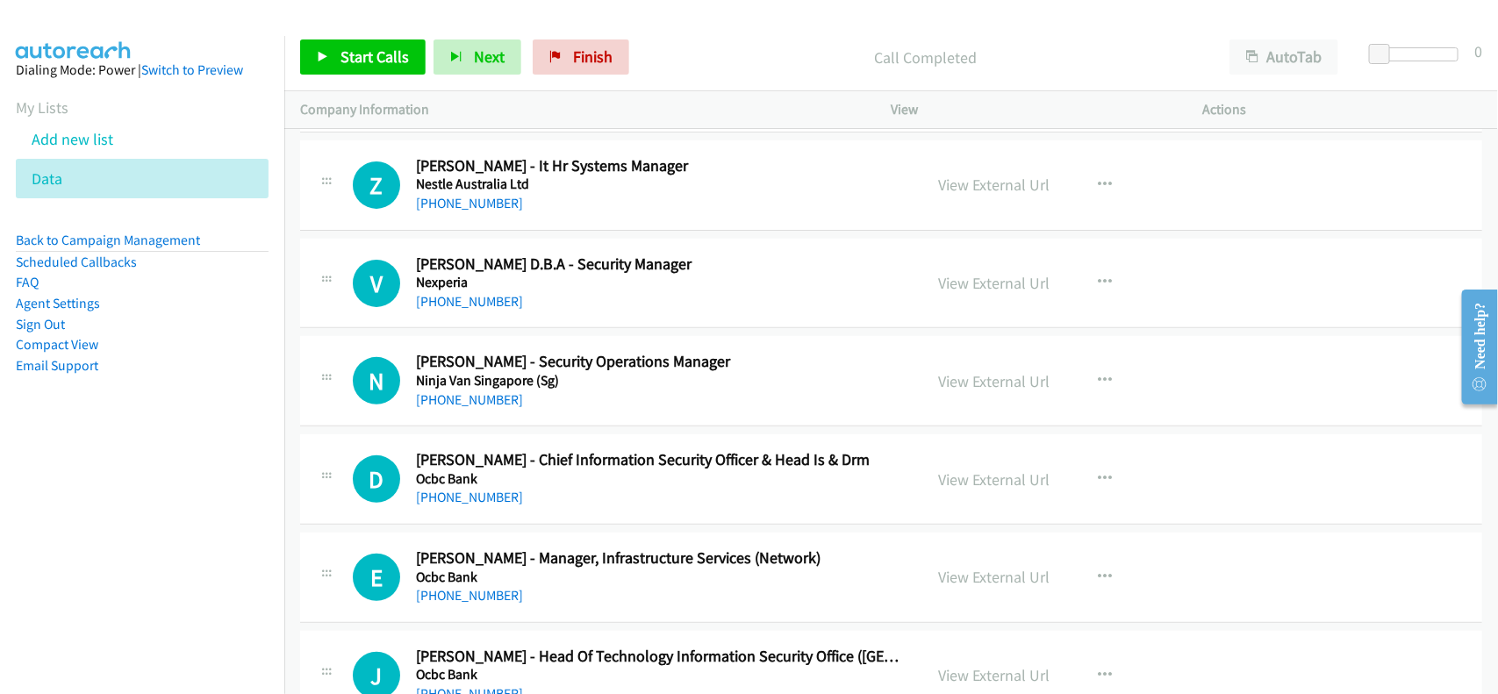
scroll to position [9214, 0]
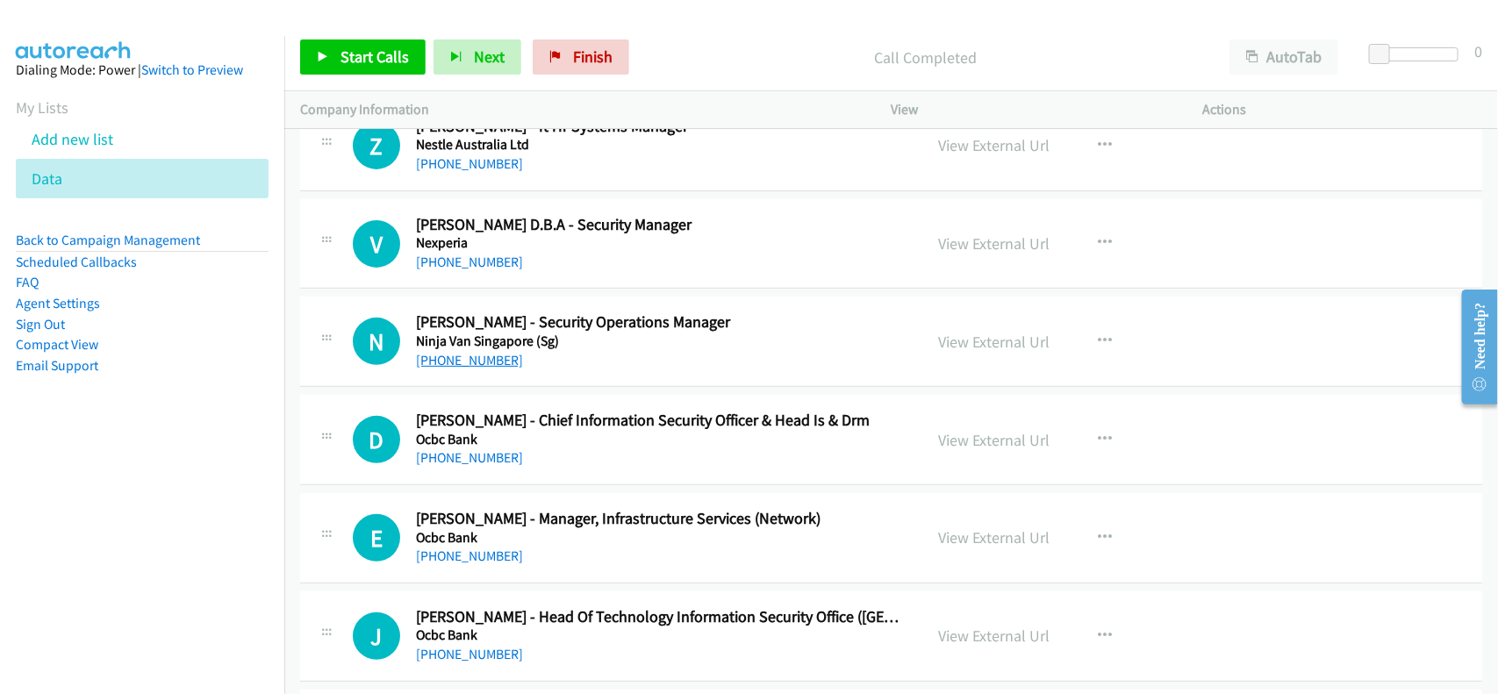
click at [472, 369] on link "+60 17-639 0847" at bounding box center [469, 360] width 107 height 17
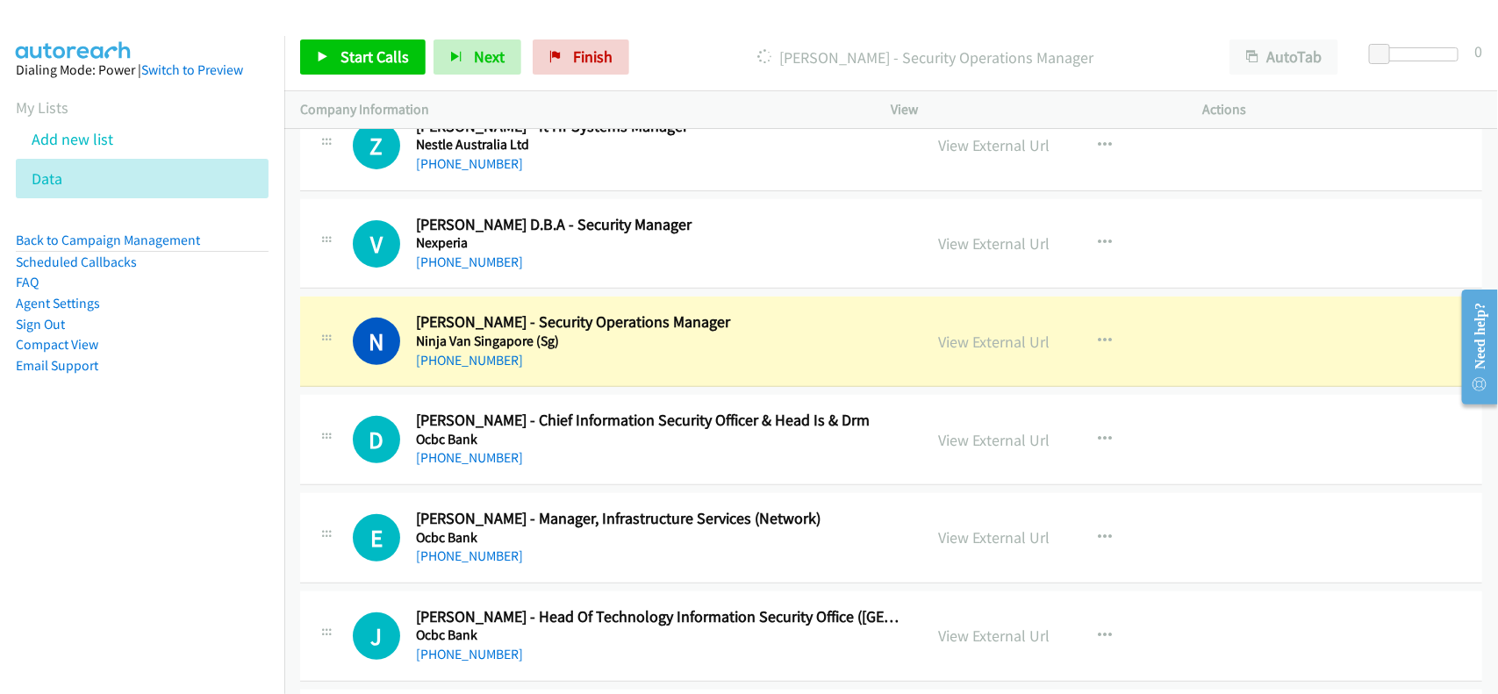
click at [580, 350] on h5 "Ninja Van Singapore (Sg)" at bounding box center [658, 342] width 484 height 18
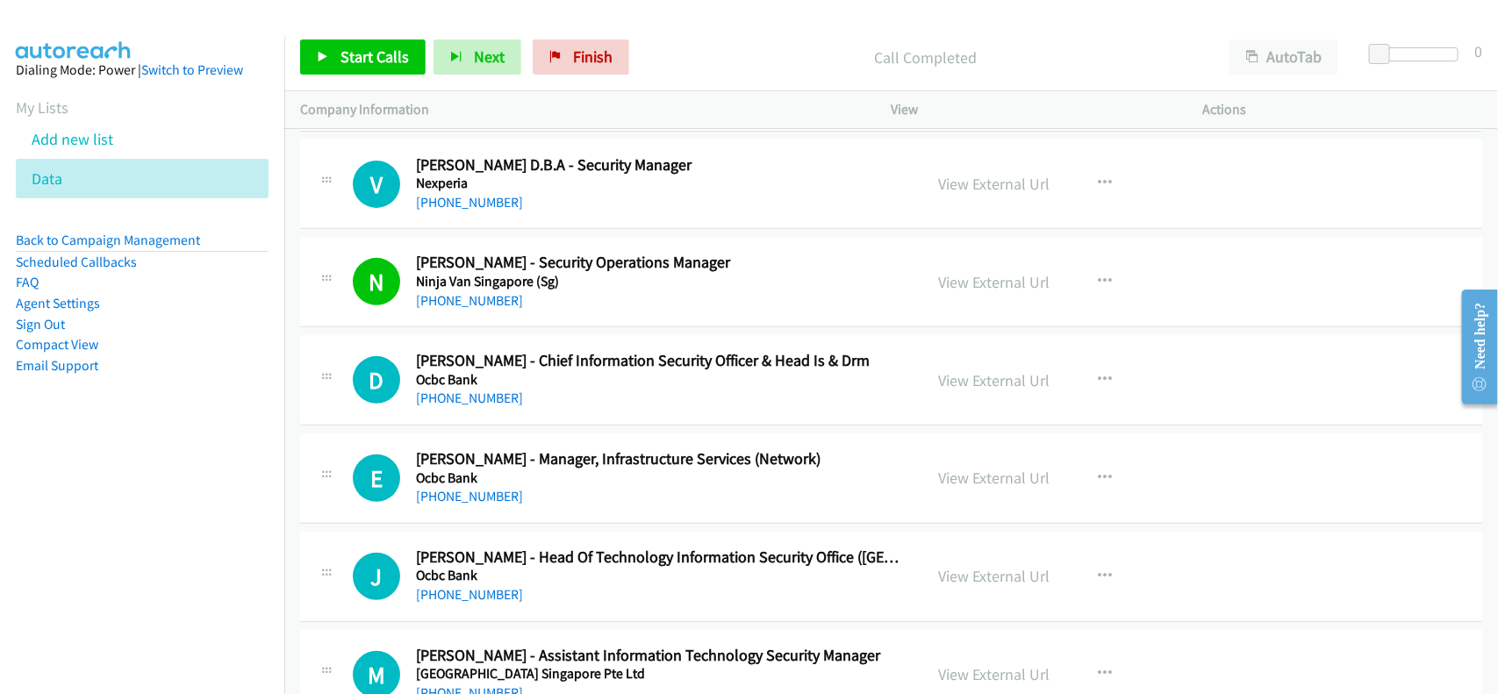
scroll to position [9324, 0]
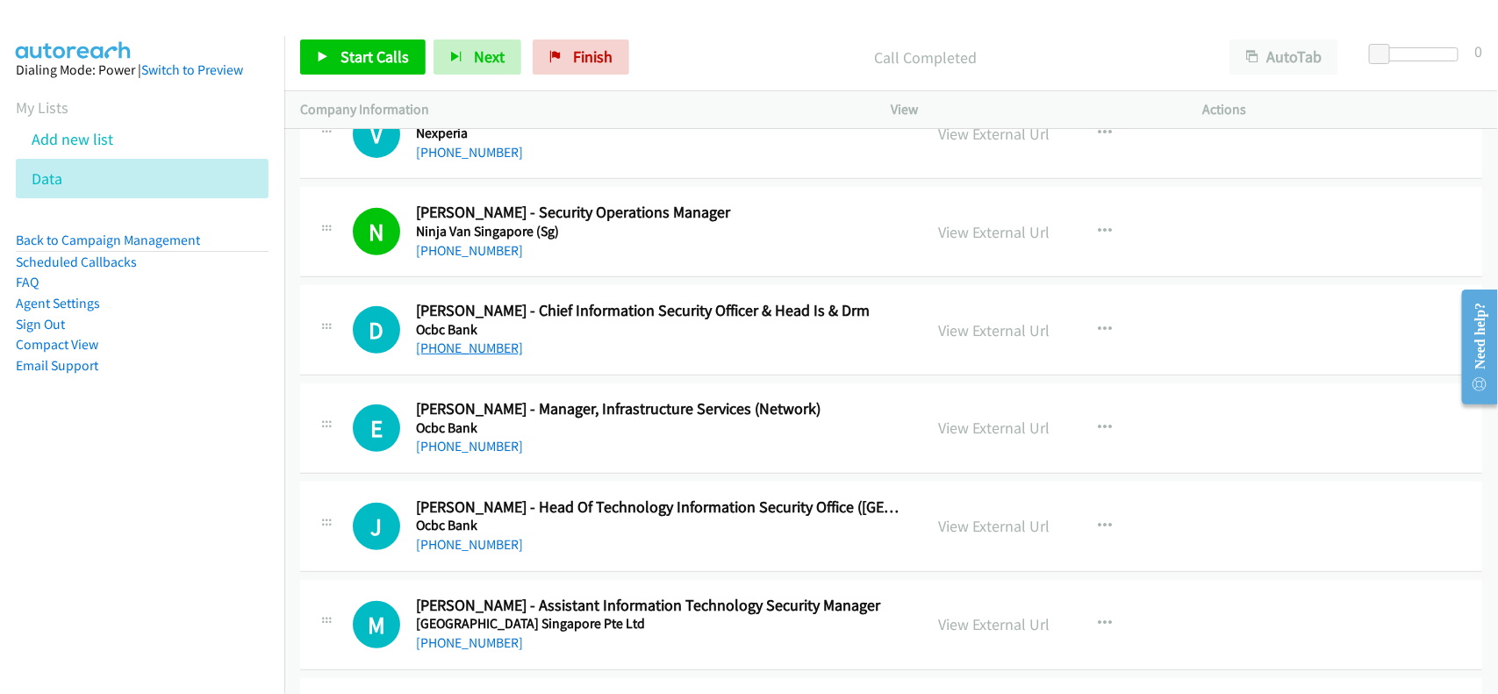
click at [479, 356] on link "+60 16-357 5122" at bounding box center [469, 348] width 107 height 17
click at [592, 474] on div "E Callback Scheduled Eng Kang Sheng - Manager, Infrastructure Services (Network…" at bounding box center [891, 428] width 1182 height 90
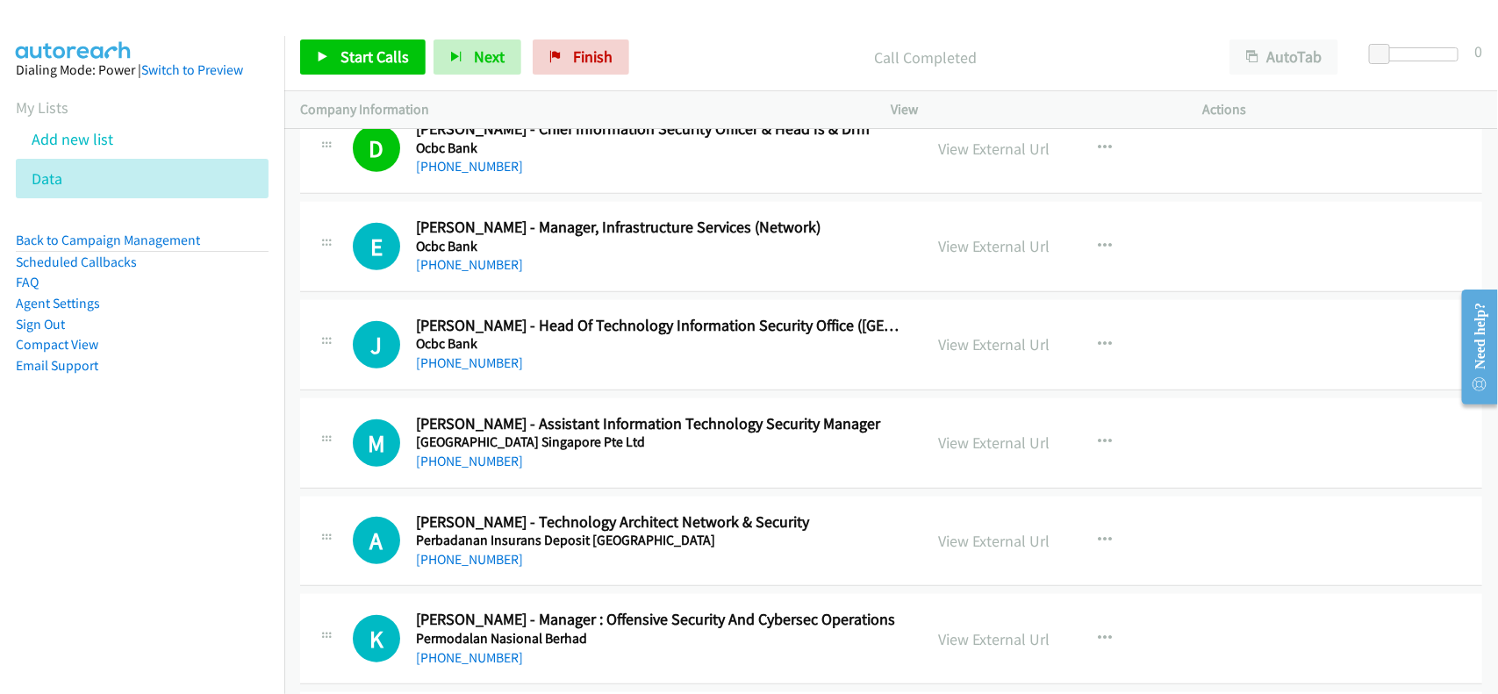
scroll to position [9543, 0]
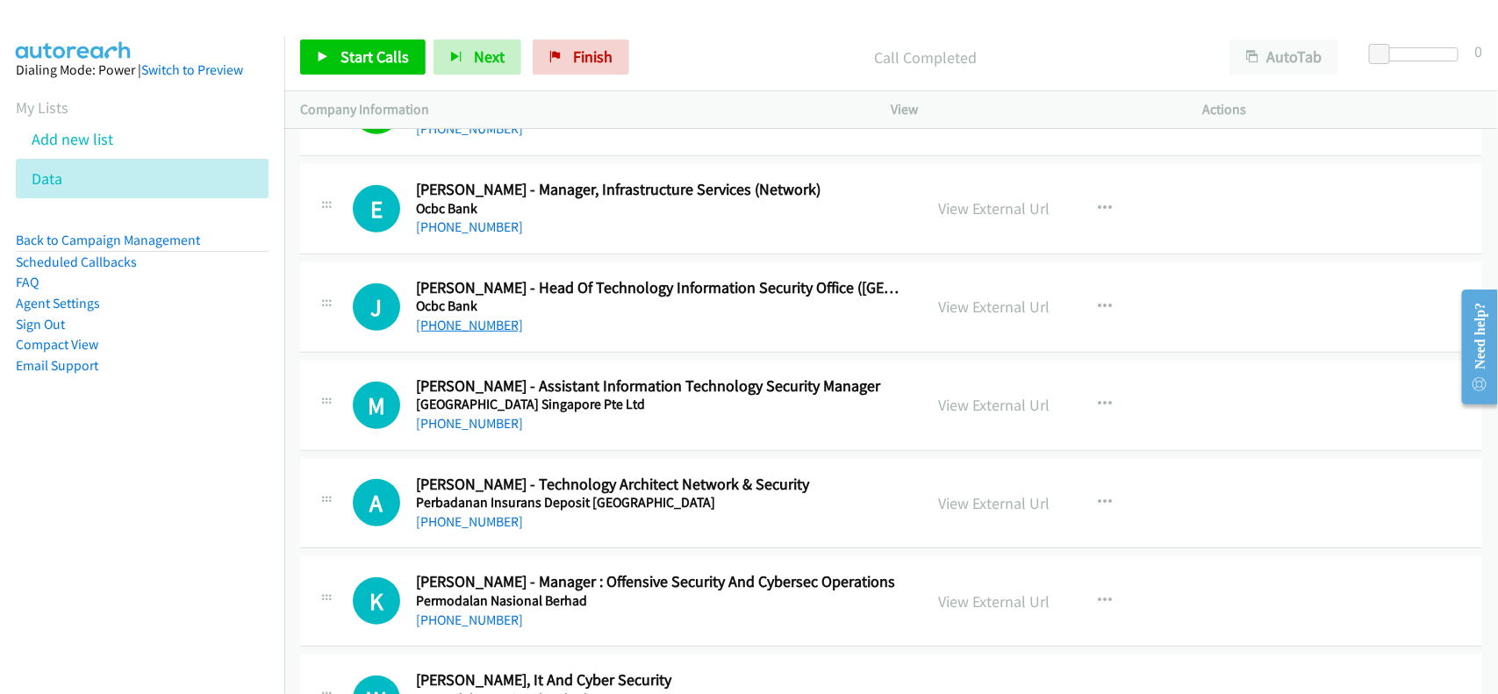
click at [443, 333] on link "+60 12-208 1328" at bounding box center [469, 325] width 107 height 17
click at [534, 353] on div "J Callback Scheduled Joseph Yong - Head Of Technology Information Security Offi…" at bounding box center [891, 307] width 1182 height 90
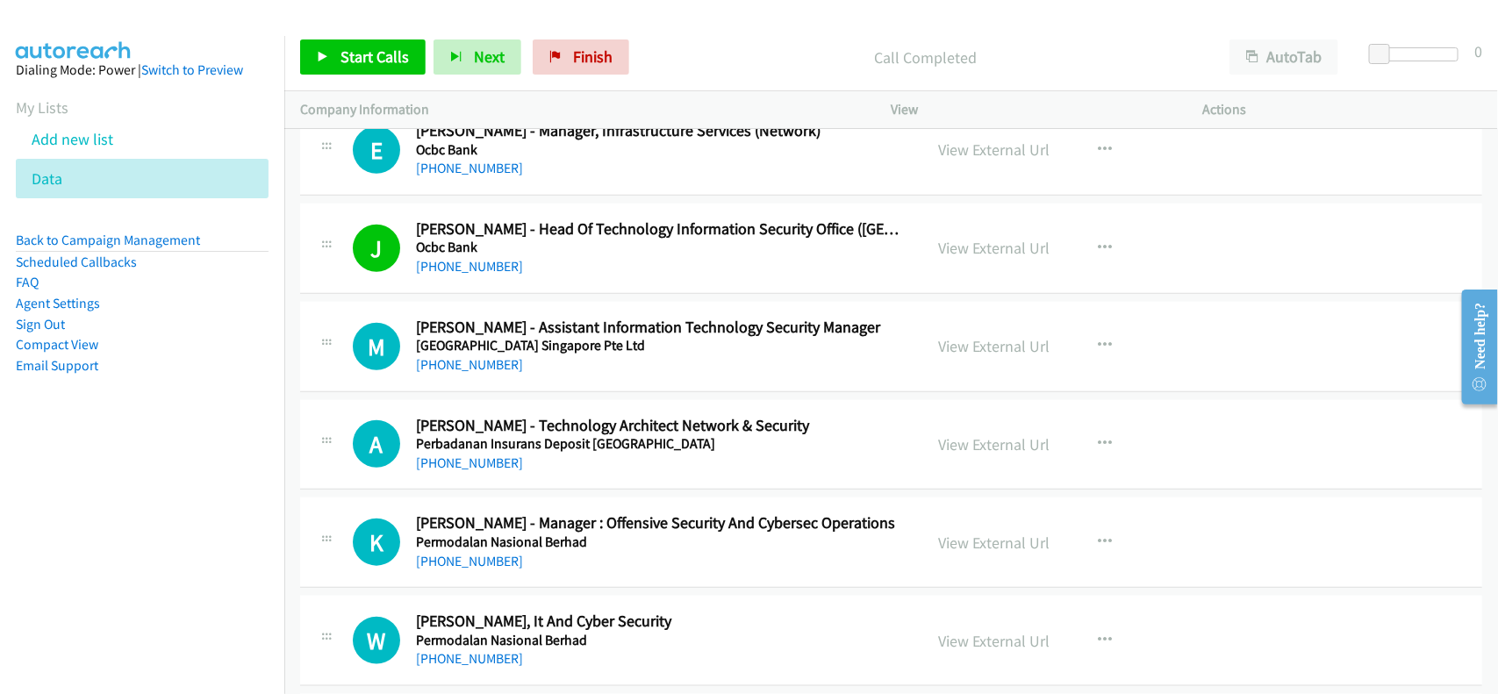
scroll to position [9653, 0]
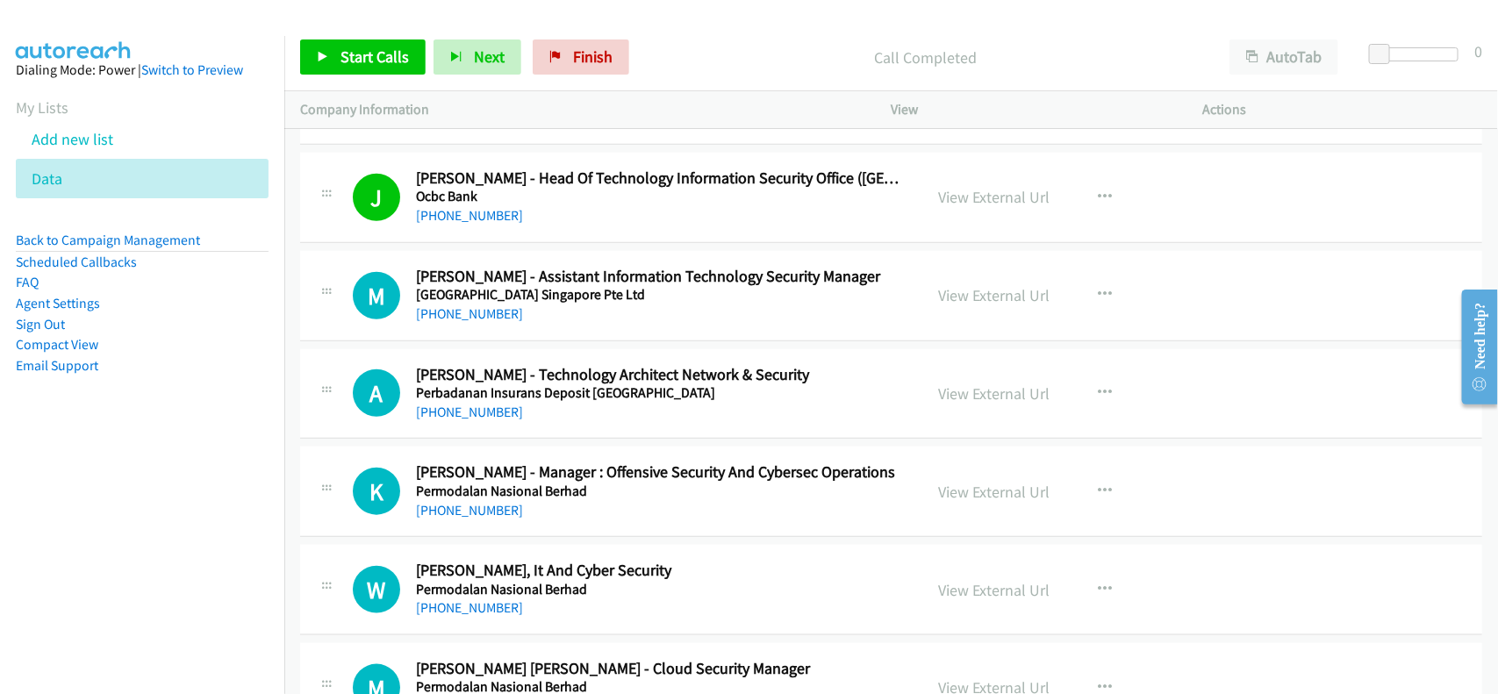
drag, startPoint x: 476, startPoint y: 427, endPoint x: 519, endPoint y: 428, distance: 43.9
click at [474, 420] on link "+60 17-300 6485" at bounding box center [469, 412] width 107 height 17
click at [632, 500] on h5 "Permodalan Nasional Berhad" at bounding box center [658, 492] width 484 height 18
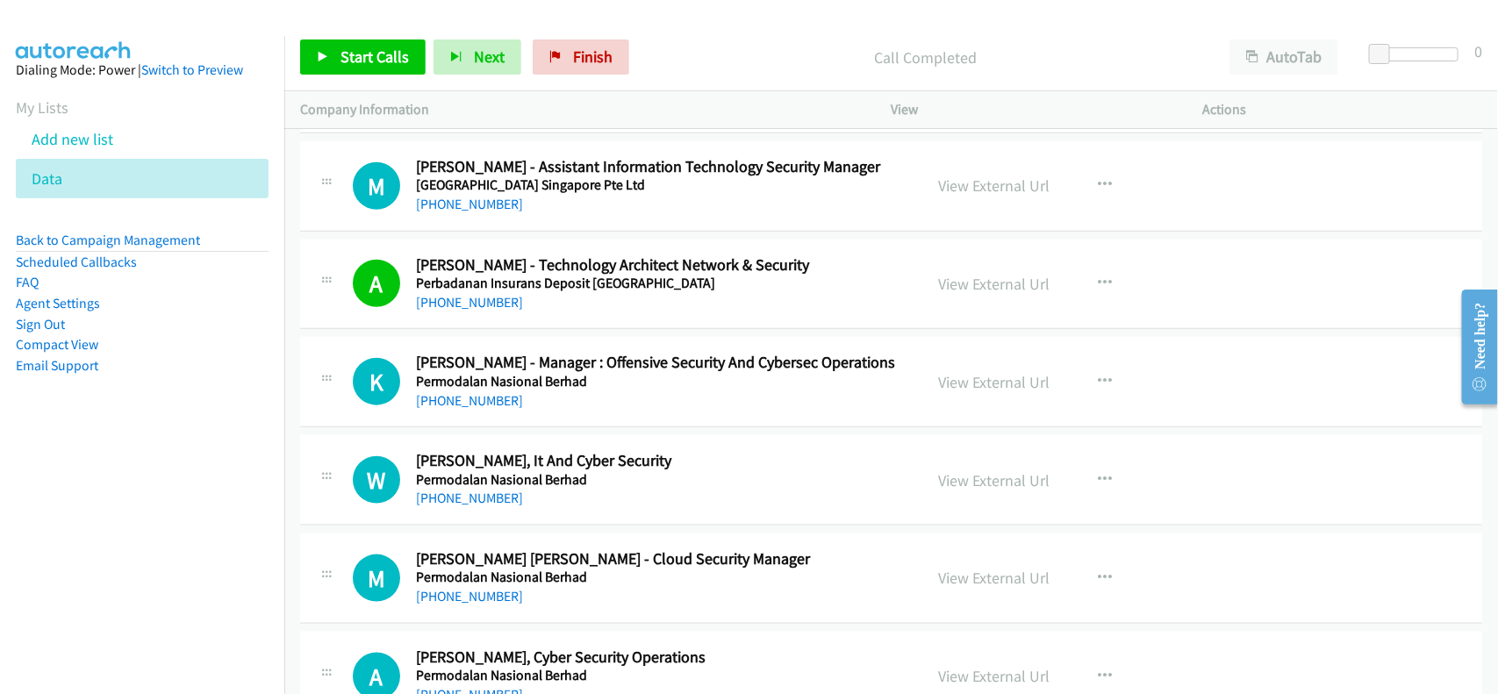
drag, startPoint x: 458, startPoint y: 406, endPoint x: 469, endPoint y: 401, distance: 12.6
click at [458, 406] on link "+60 19-386 9633" at bounding box center [469, 400] width 107 height 17
click at [604, 509] on div "+60 19-271 5975" at bounding box center [658, 498] width 484 height 21
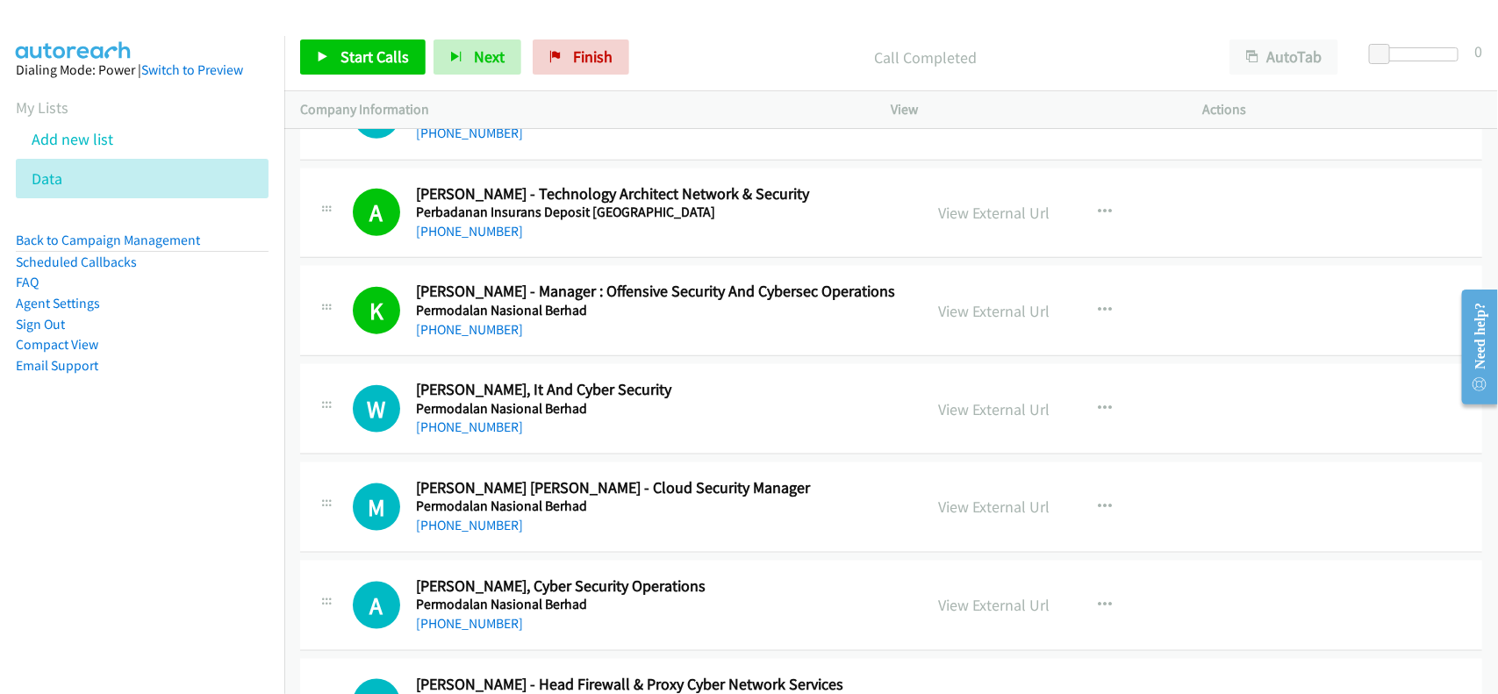
scroll to position [9872, 0]
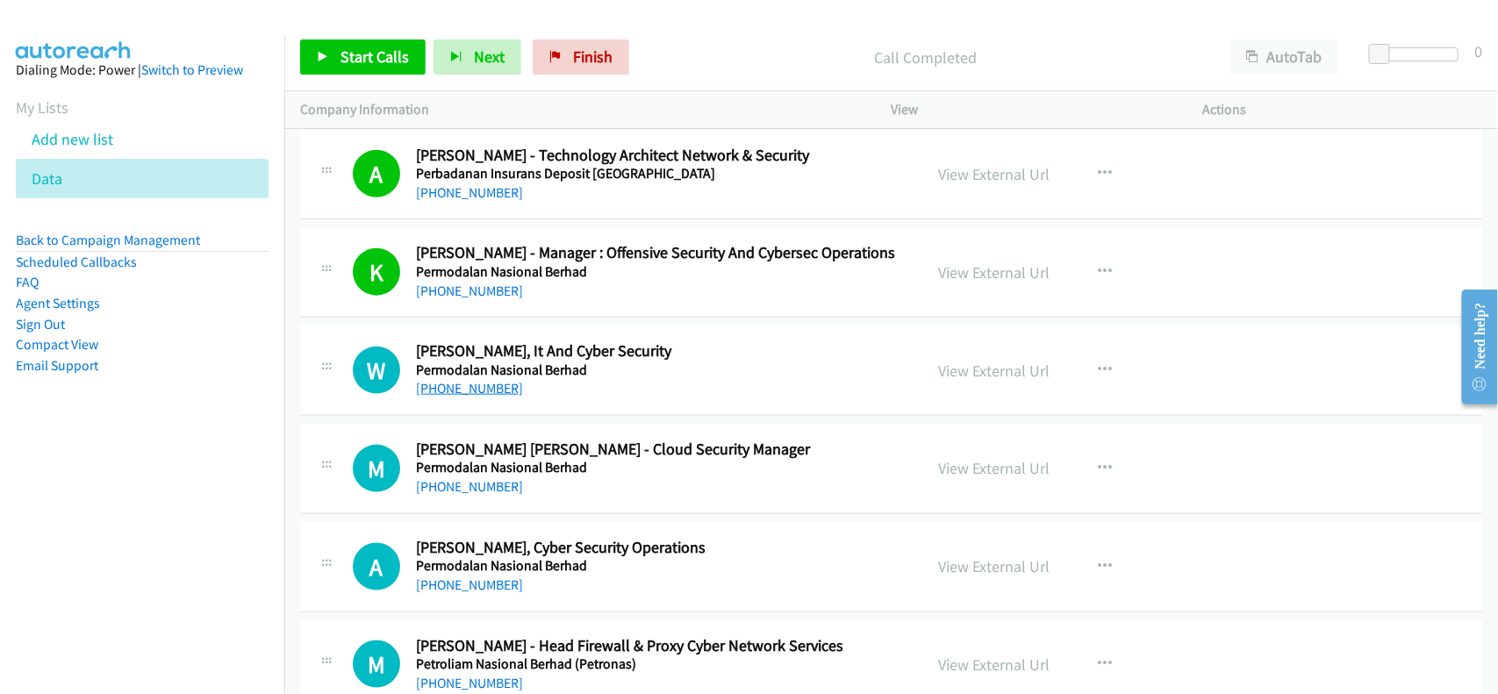
click at [476, 397] on link "+60 19-271 5975" at bounding box center [469, 388] width 107 height 17
click at [602, 379] on h5 "Permodalan Nasional Berhad" at bounding box center [658, 371] width 484 height 18
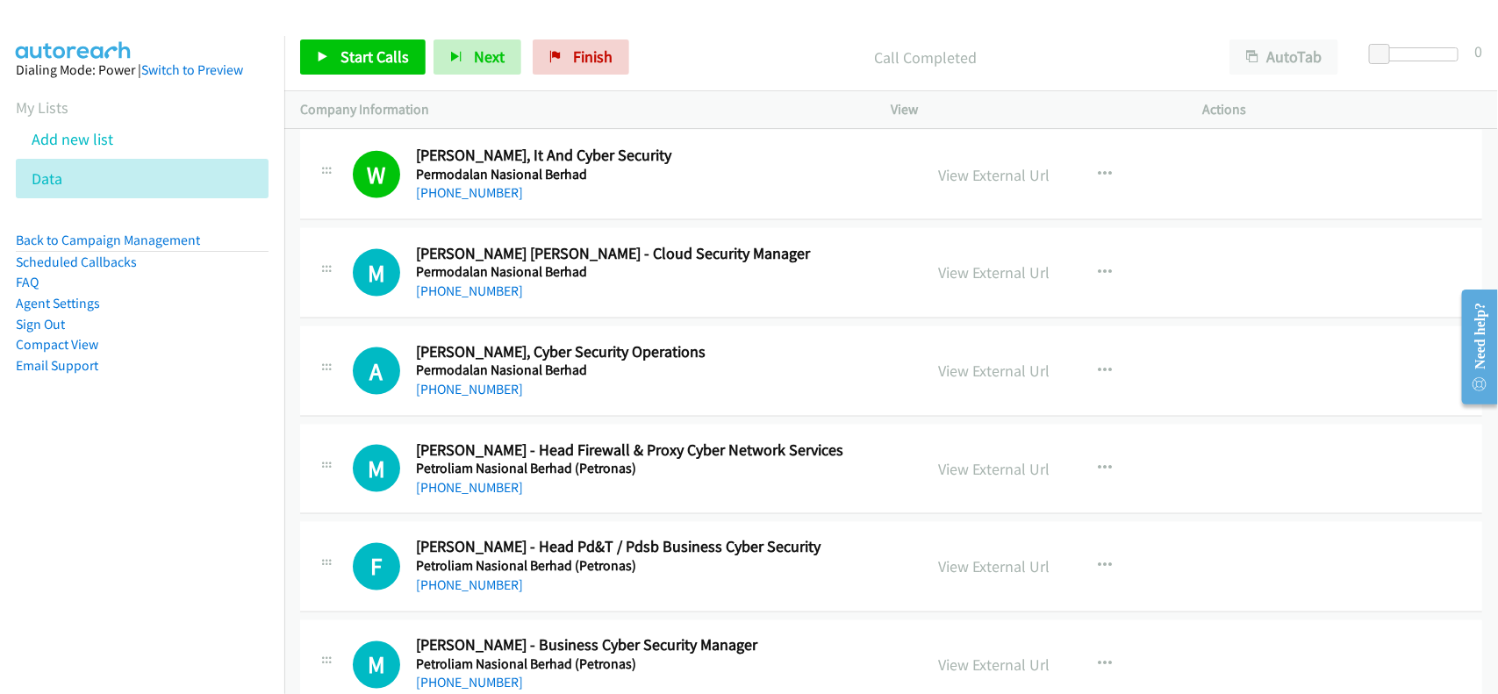
scroll to position [10091, 0]
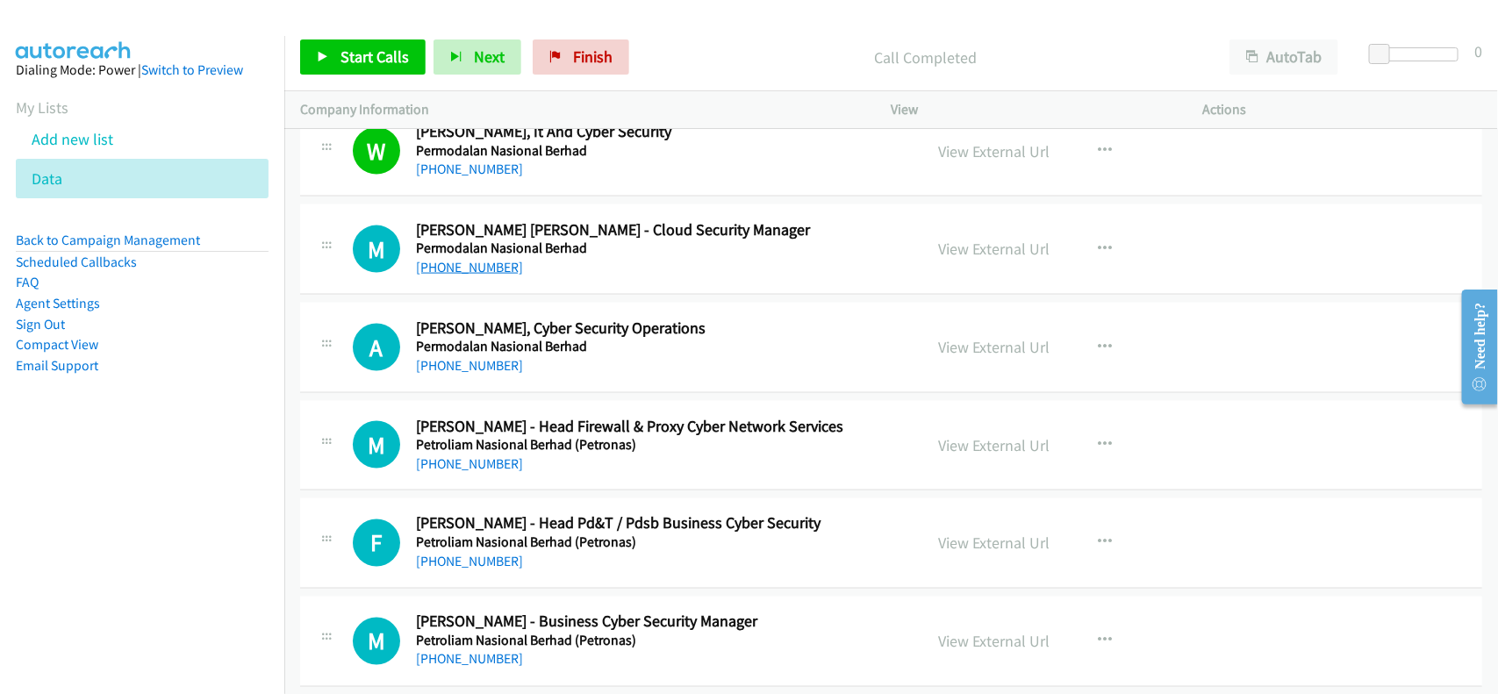
drag, startPoint x: 452, startPoint y: 282, endPoint x: 472, endPoint y: 281, distance: 20.2
click at [452, 276] on link "+60 12-696 0471" at bounding box center [469, 267] width 107 height 17
click at [579, 491] on div "M Callback Scheduled Martin Kho - Head Firewall & Proxy Cyber Network Services …" at bounding box center [891, 446] width 1182 height 90
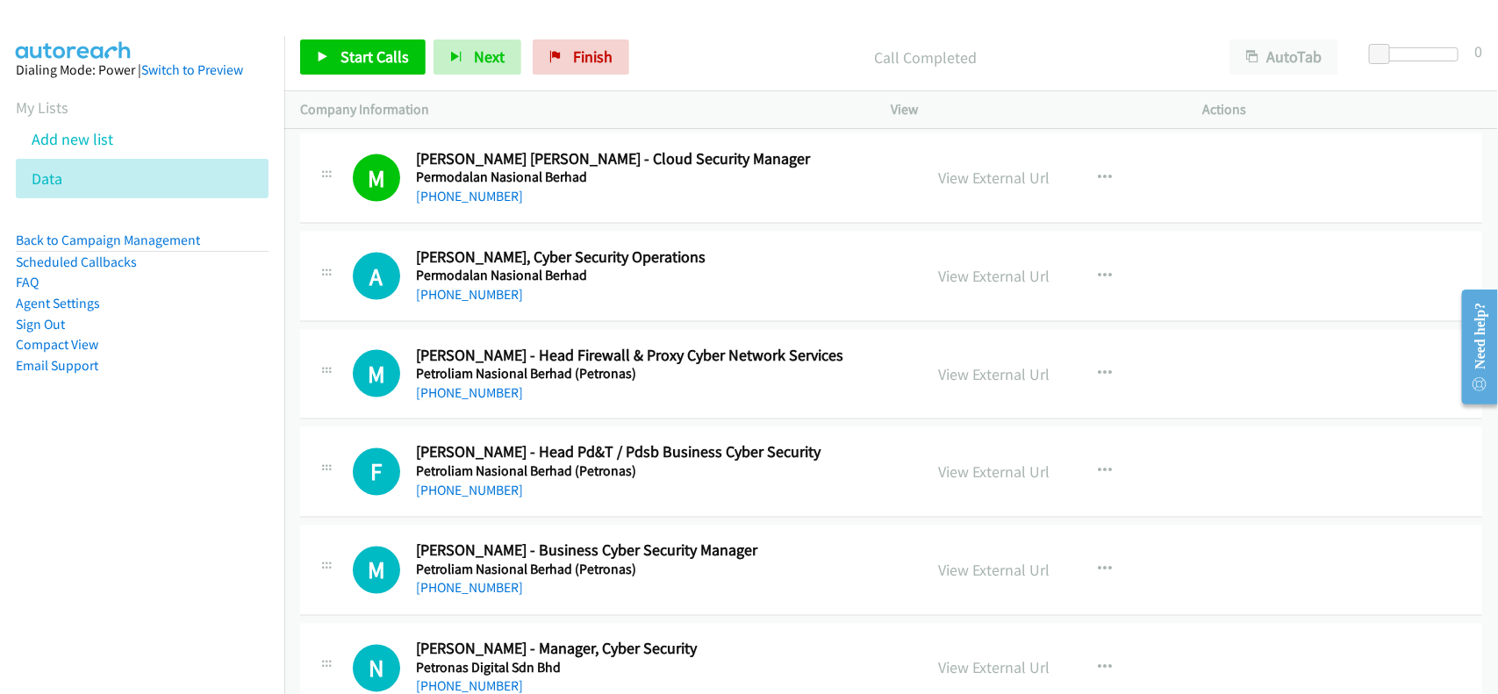
scroll to position [10201, 0]
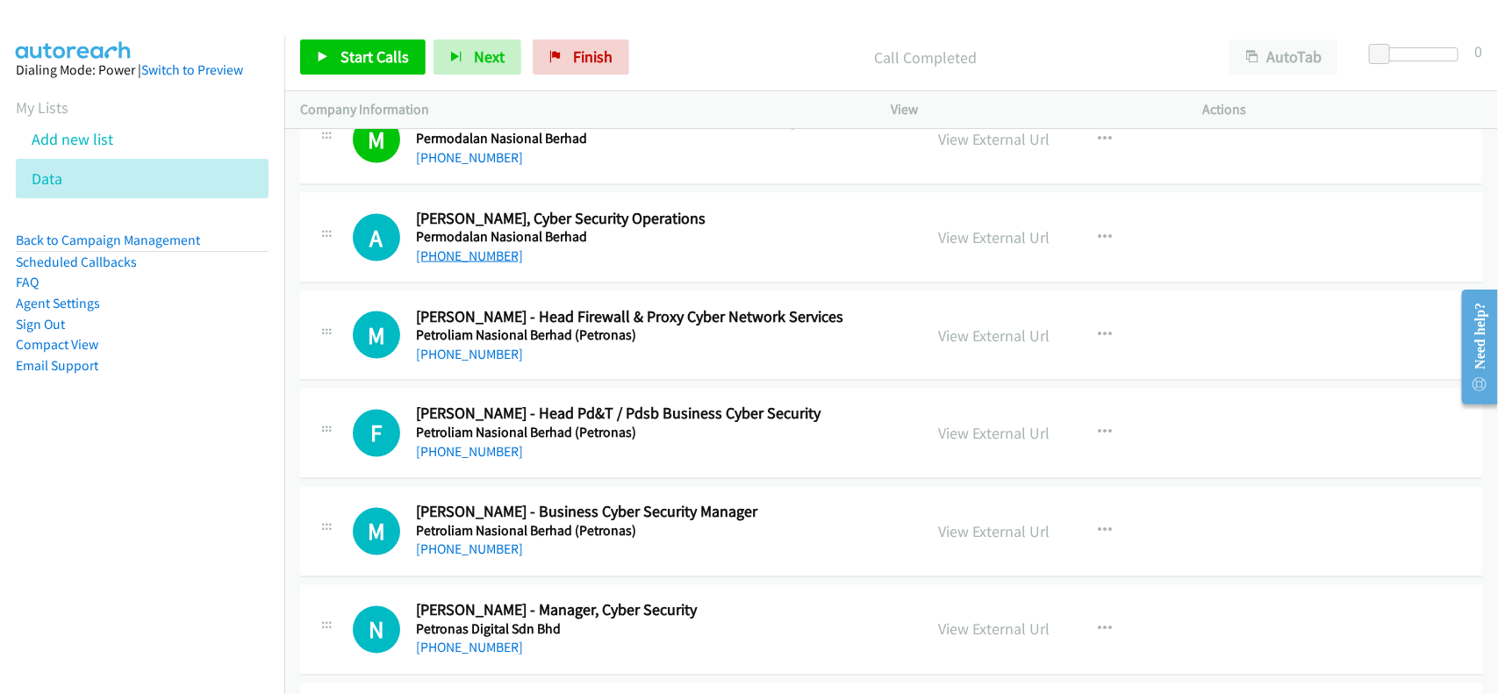
click at [459, 264] on link "+60 12-276 7528" at bounding box center [469, 255] width 107 height 17
click at [559, 382] on div "M Callback Scheduled Martin Kho - Head Firewall & Proxy Cyber Network Services …" at bounding box center [891, 336] width 1182 height 90
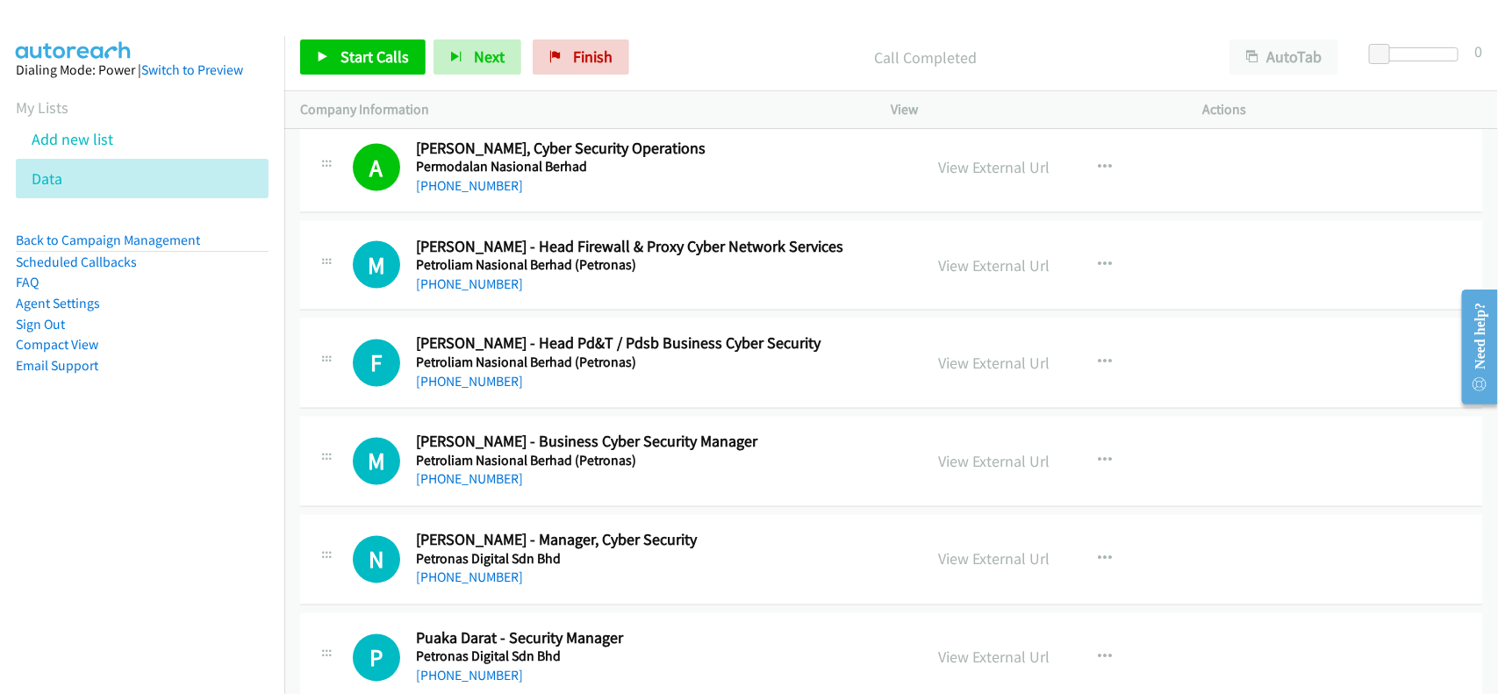
scroll to position [10311, 0]
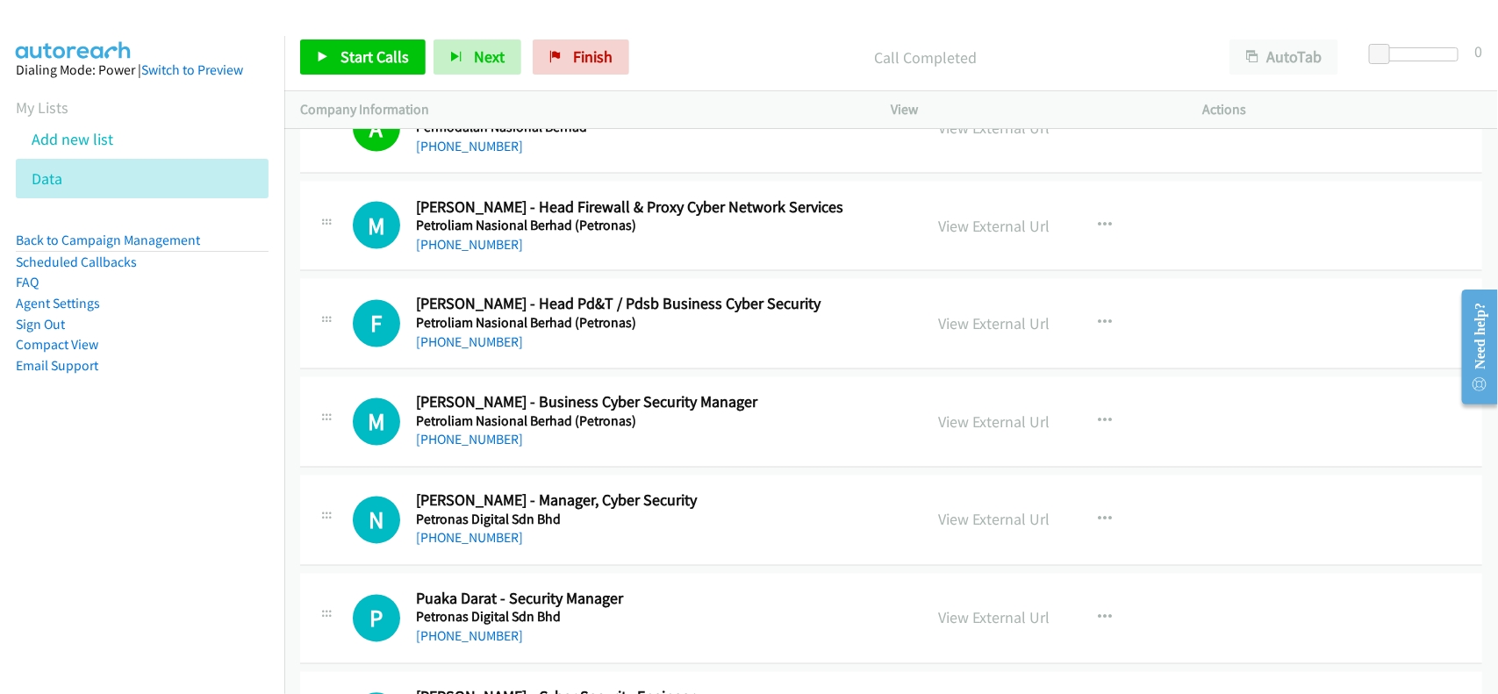
drag, startPoint x: 474, startPoint y: 357, endPoint x: 576, endPoint y: 373, distance: 103.0
click at [474, 351] on link "+60 12-235 3769" at bounding box center [469, 342] width 107 height 17
click at [472, 448] on link "+60 13-685 3010" at bounding box center [469, 440] width 107 height 17
click at [492, 448] on link "+60 13-685 3010" at bounding box center [469, 440] width 107 height 17
click at [621, 549] on div "+60 12-390 8444" at bounding box center [658, 538] width 484 height 21
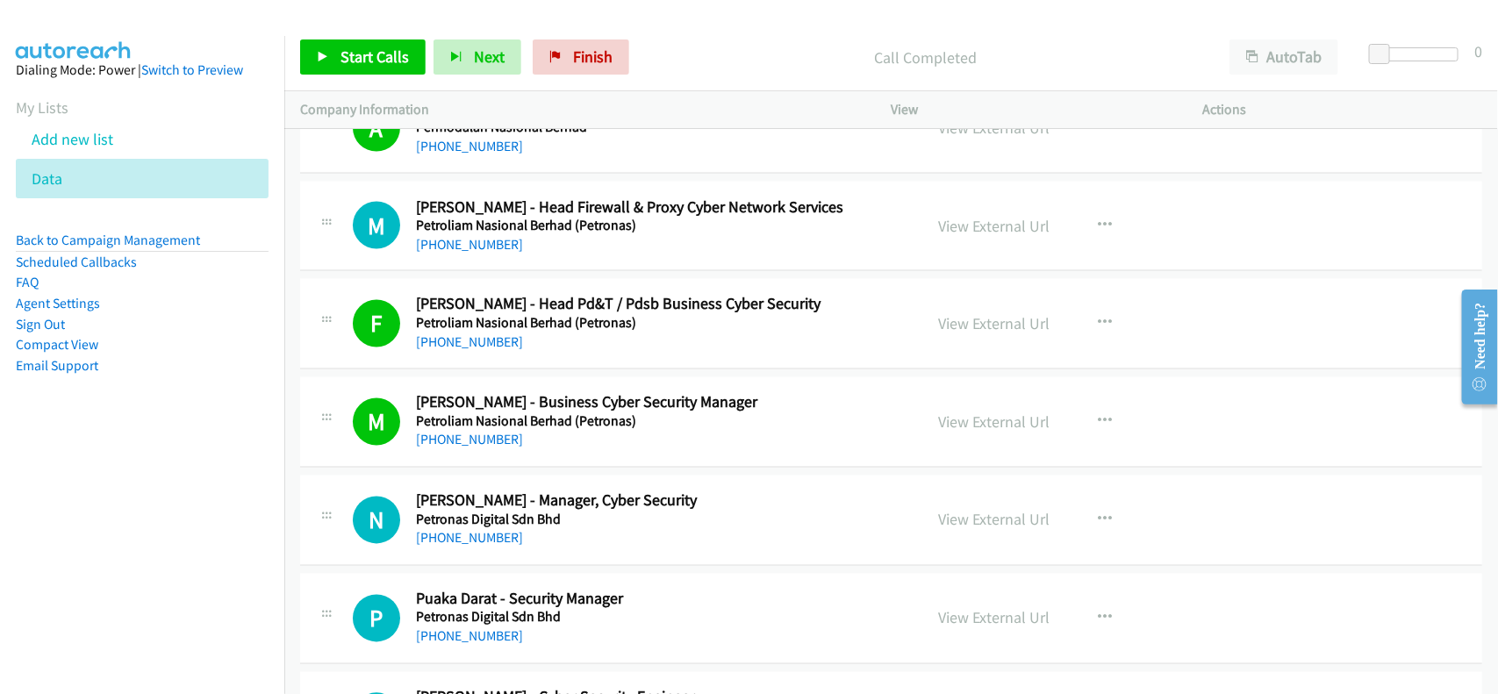
drag, startPoint x: 440, startPoint y: 559, endPoint x: 734, endPoint y: 555, distance: 294.9
click at [440, 547] on link "+60 12-390 8444" at bounding box center [469, 538] width 107 height 17
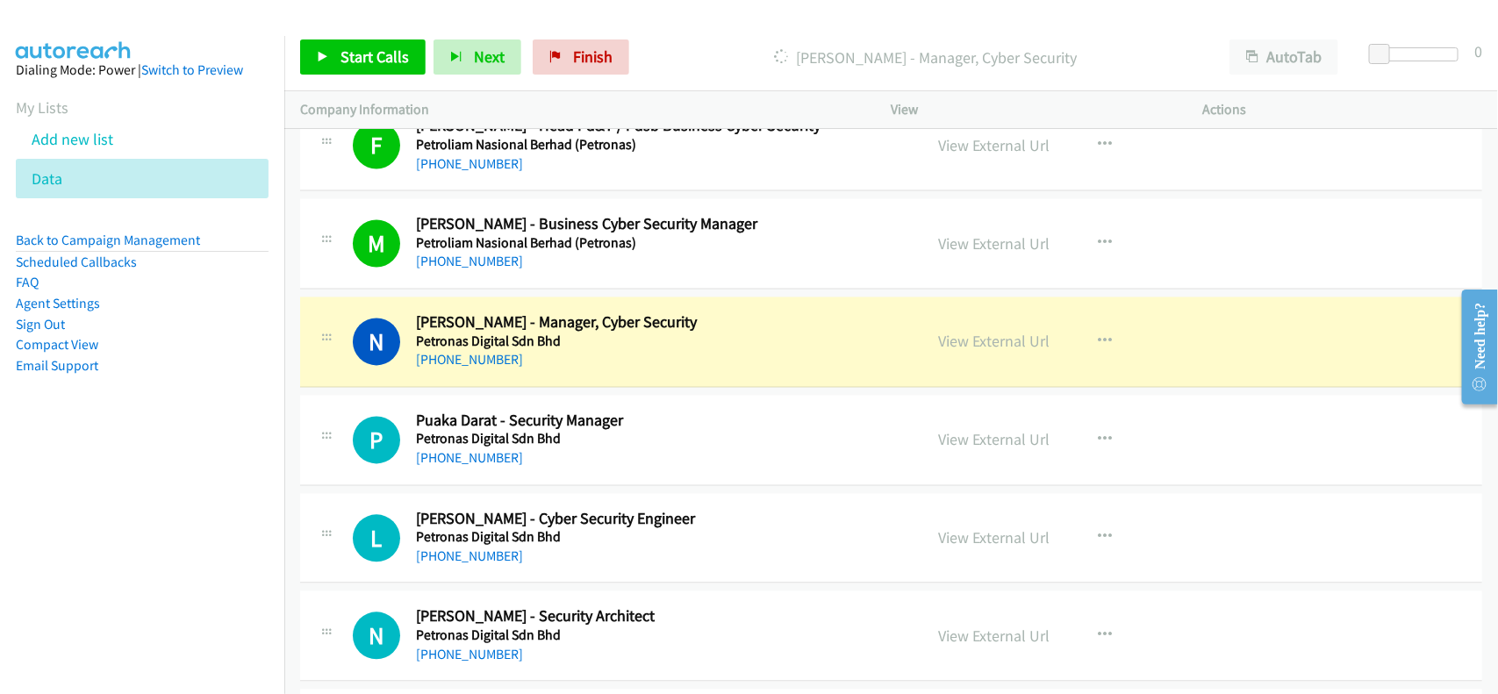
scroll to position [10640, 0]
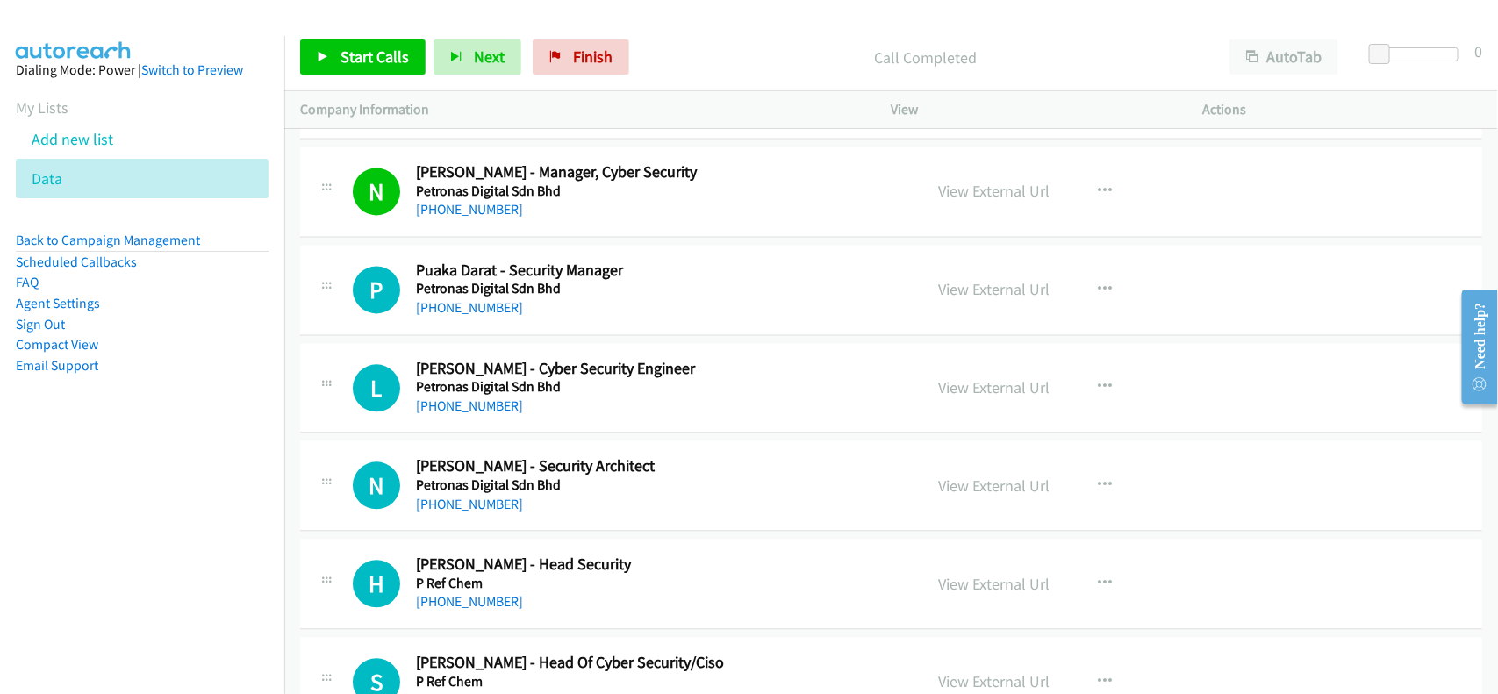
click at [586, 396] on h5 "Petronas Digital Sdn Bhd" at bounding box center [658, 387] width 484 height 18
click at [964, 299] on link "View External Url" at bounding box center [994, 289] width 111 height 20
drag, startPoint x: 468, startPoint y: 423, endPoint x: 506, endPoint y: 422, distance: 38.6
click at [468, 414] on link "+60 17-215 8289" at bounding box center [469, 406] width 107 height 17
drag, startPoint x: 461, startPoint y: 514, endPoint x: 493, endPoint y: 512, distance: 32.6
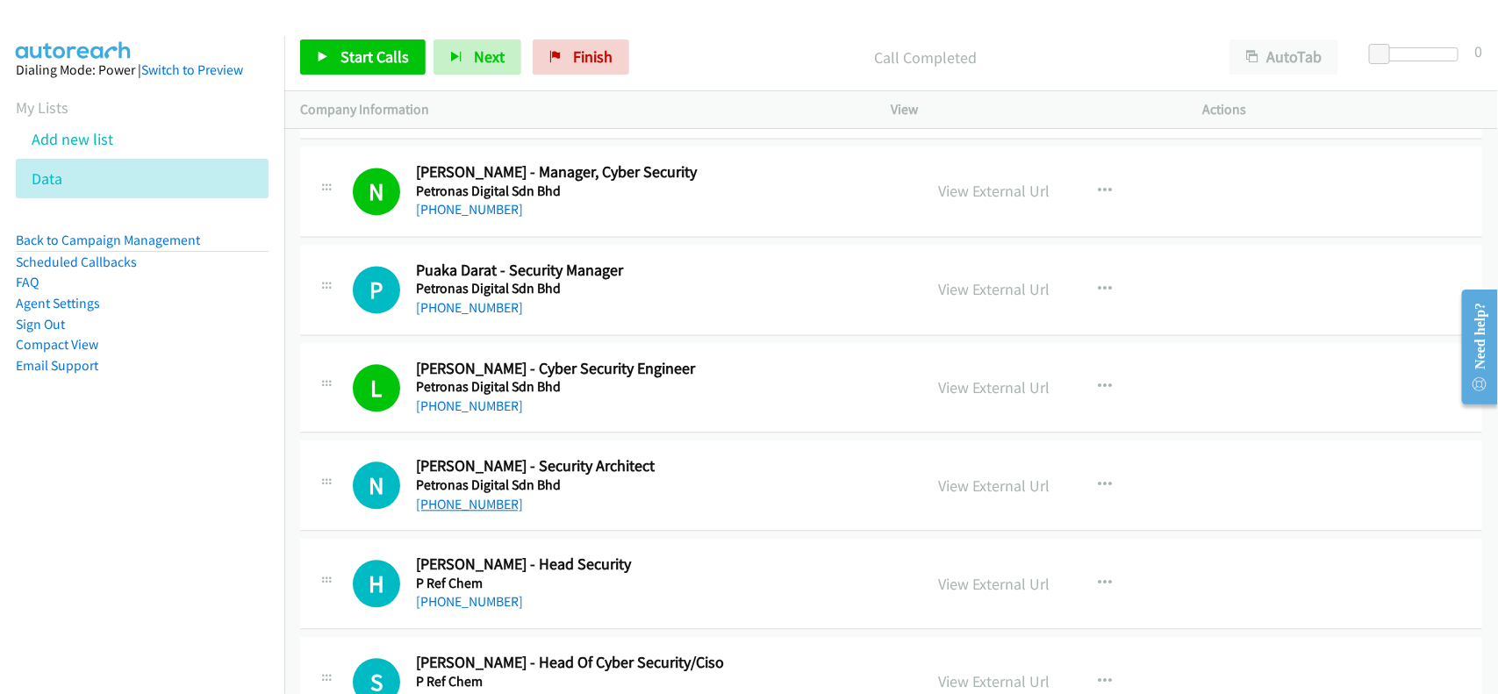
click at [461, 512] on link "+60 11-1472 4332" at bounding box center [469, 504] width 107 height 17
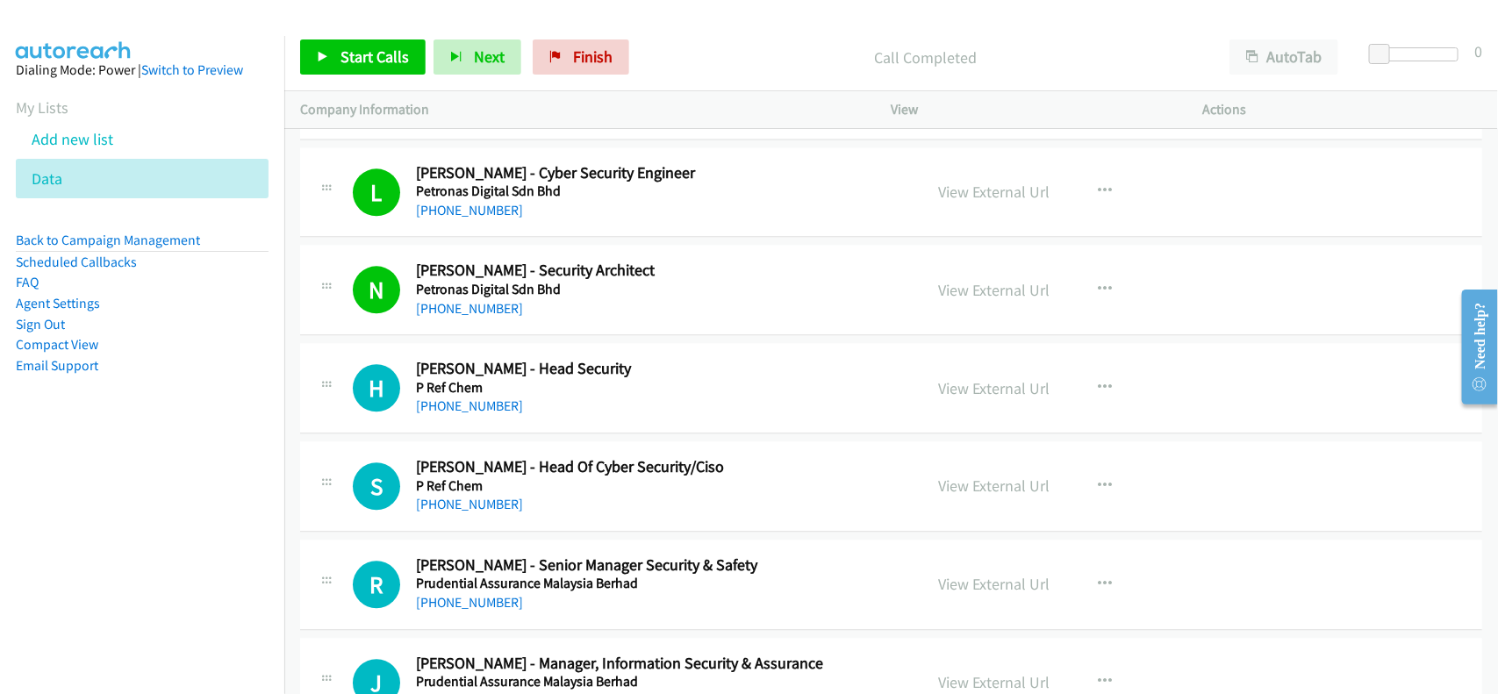
scroll to position [10859, 0]
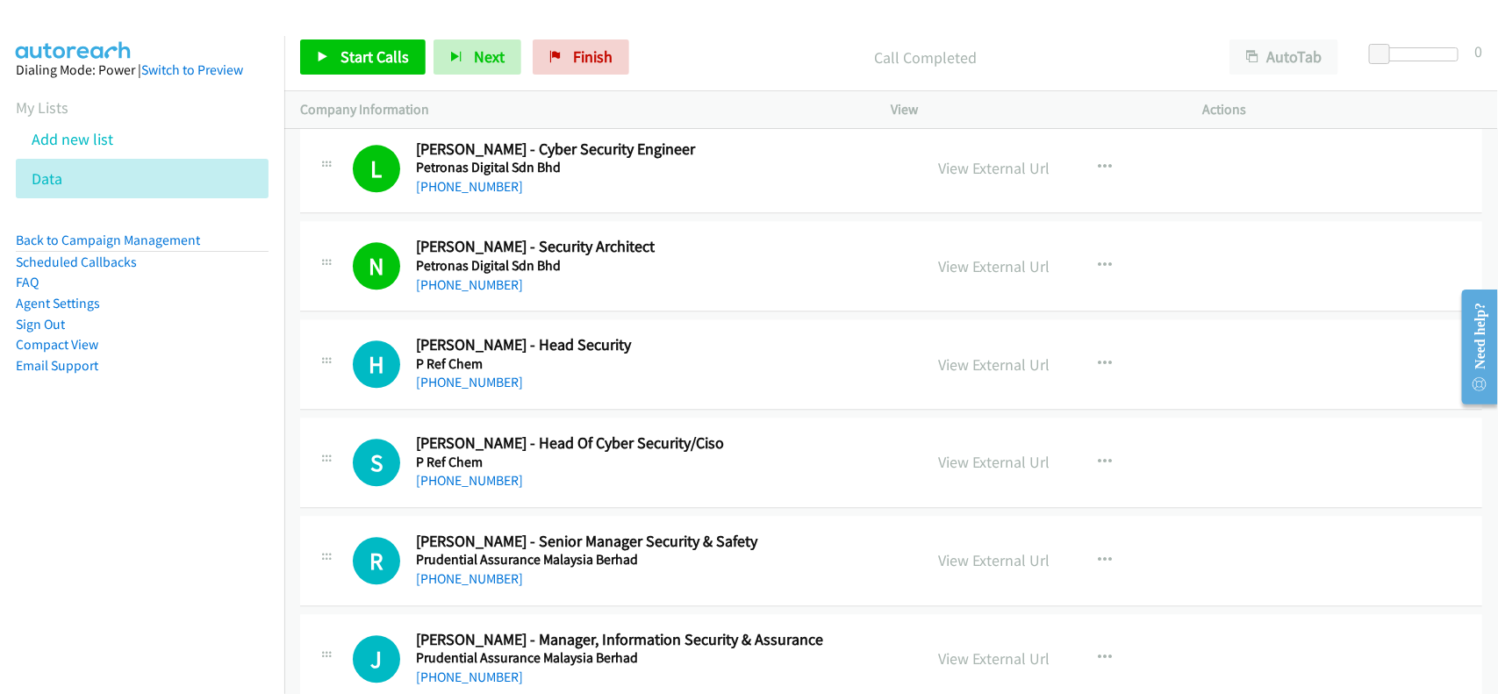
click at [571, 393] on div "+60 12-895 6595" at bounding box center [658, 382] width 484 height 21
click at [469, 471] on h5 "P Ref Chem" at bounding box center [658, 463] width 484 height 18
click at [478, 489] on link "+60 17-331 9269" at bounding box center [469, 480] width 107 height 17
click at [598, 512] on td "S Callback Scheduled Soumo Mukherjee - Head Of Cyber Security/Ciso P Ref Chem A…" at bounding box center [891, 463] width 1214 height 98
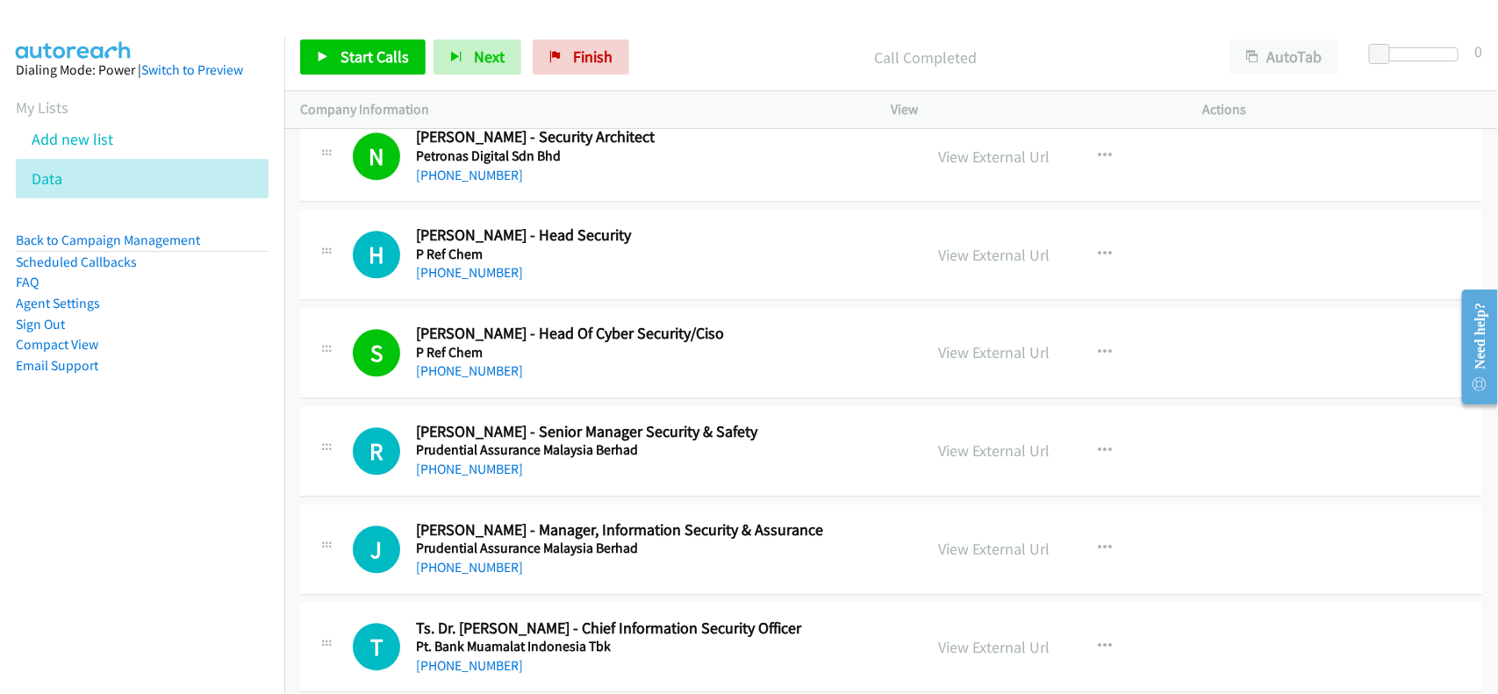
scroll to position [11079, 0]
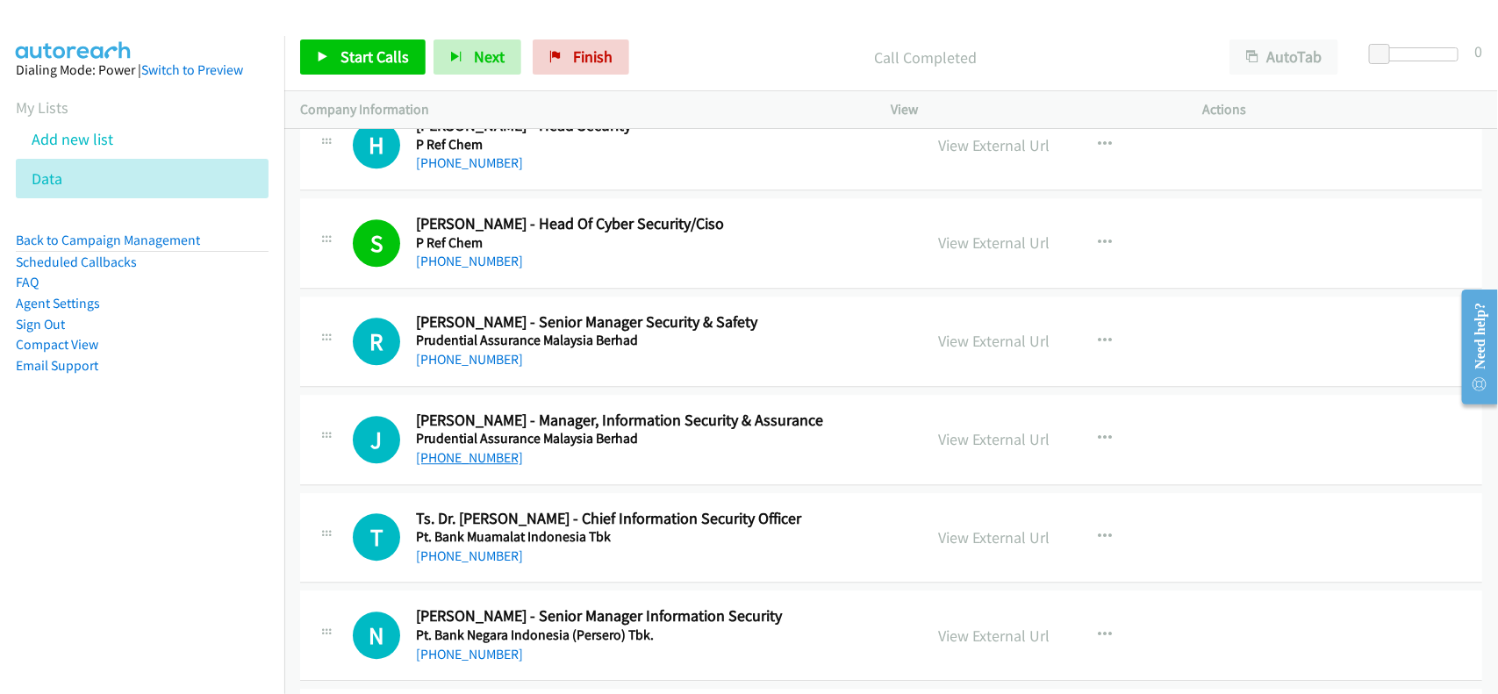
click at [453, 466] on link "+60 10-211 2128" at bounding box center [469, 457] width 107 height 17
click at [560, 567] on div "+60 12-250 3096" at bounding box center [658, 556] width 484 height 21
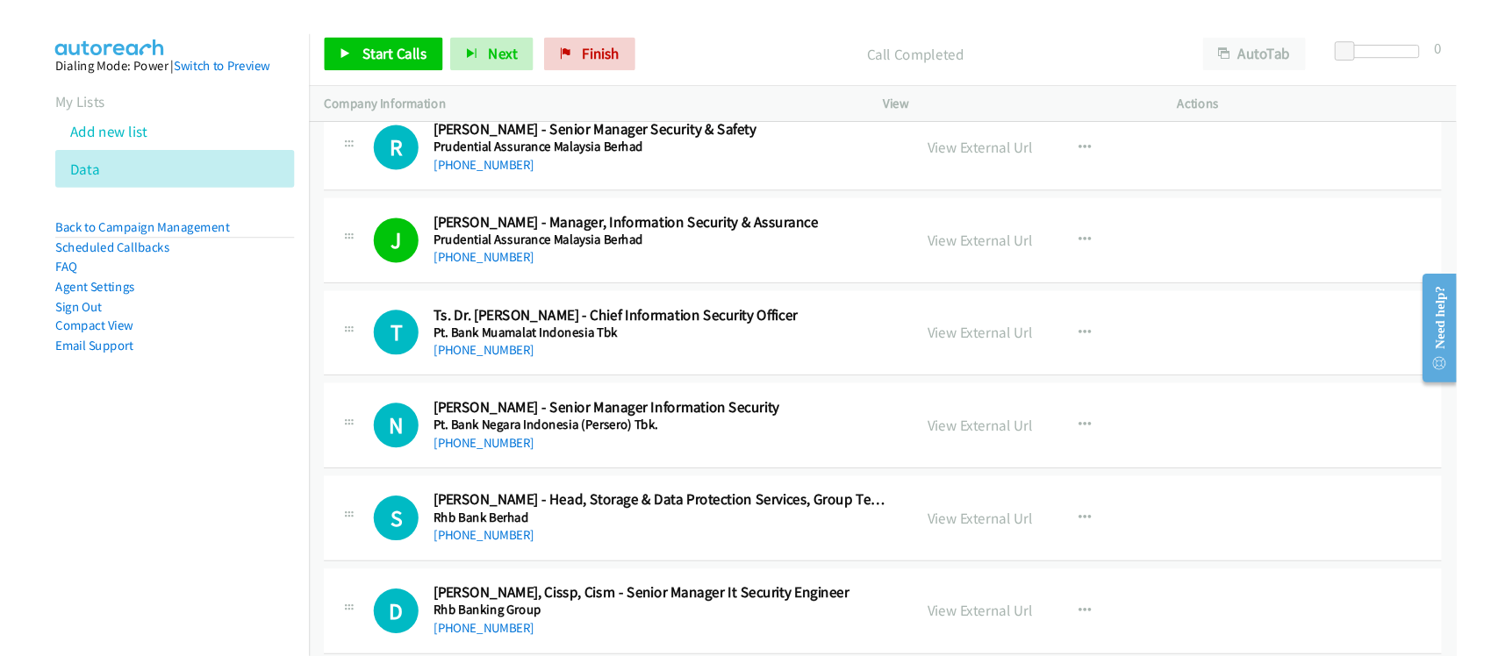
scroll to position [11298, 0]
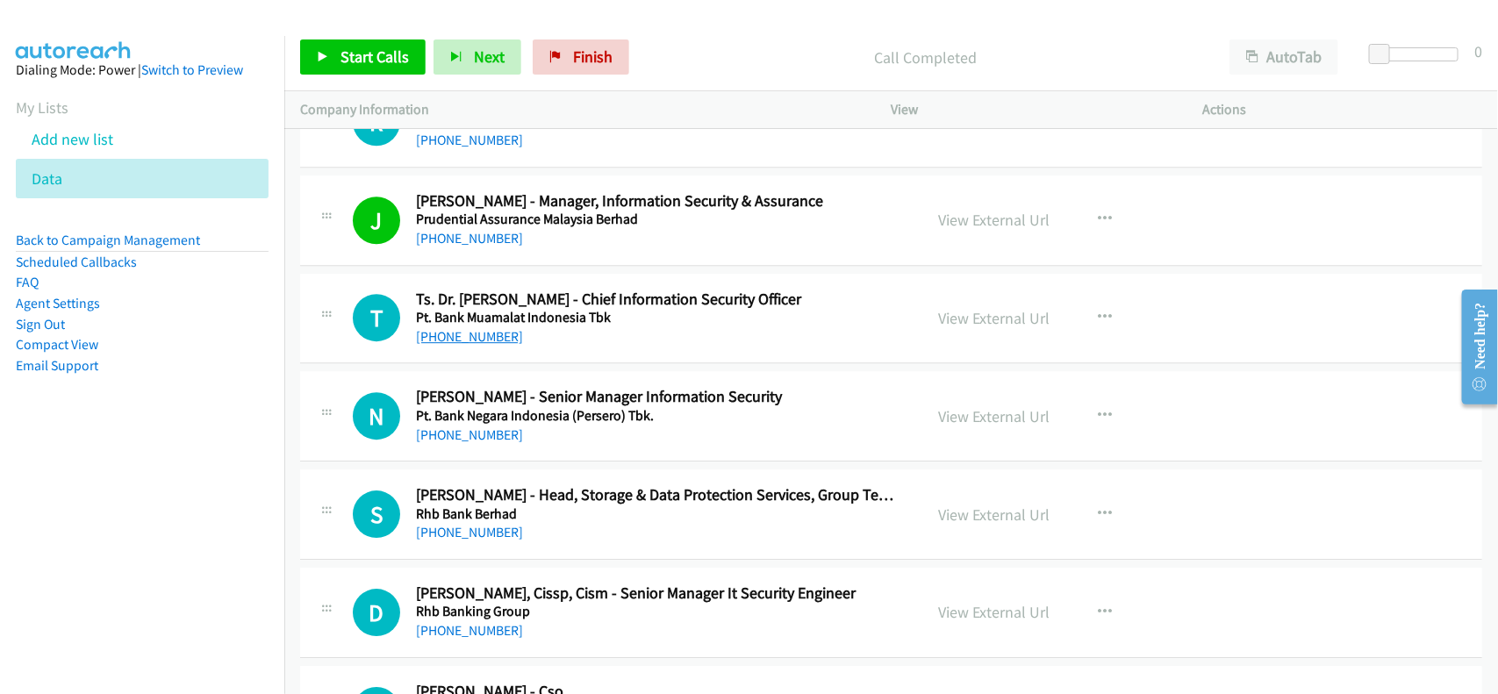
click at [480, 345] on link "+60 12-250 3096" at bounding box center [469, 336] width 107 height 17
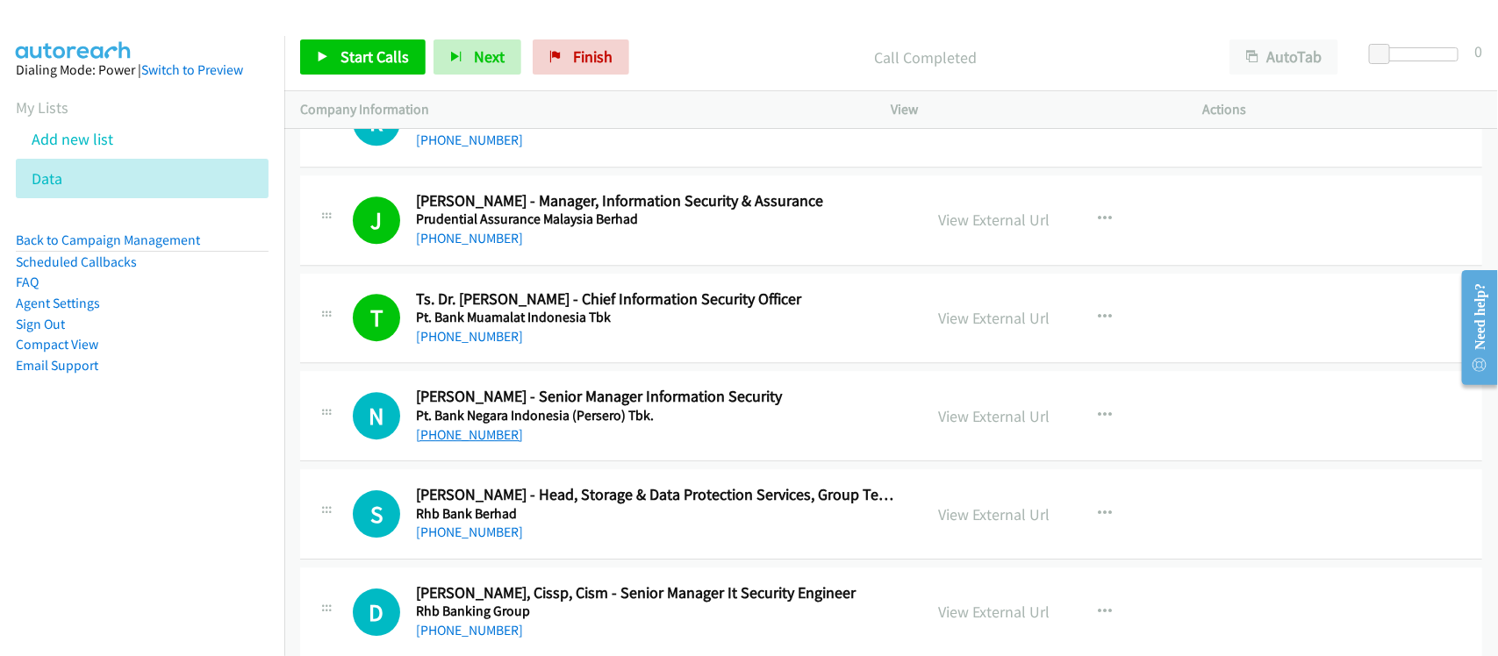
click at [493, 443] on link "+60 19-317 1222" at bounding box center [469, 434] width 107 height 17
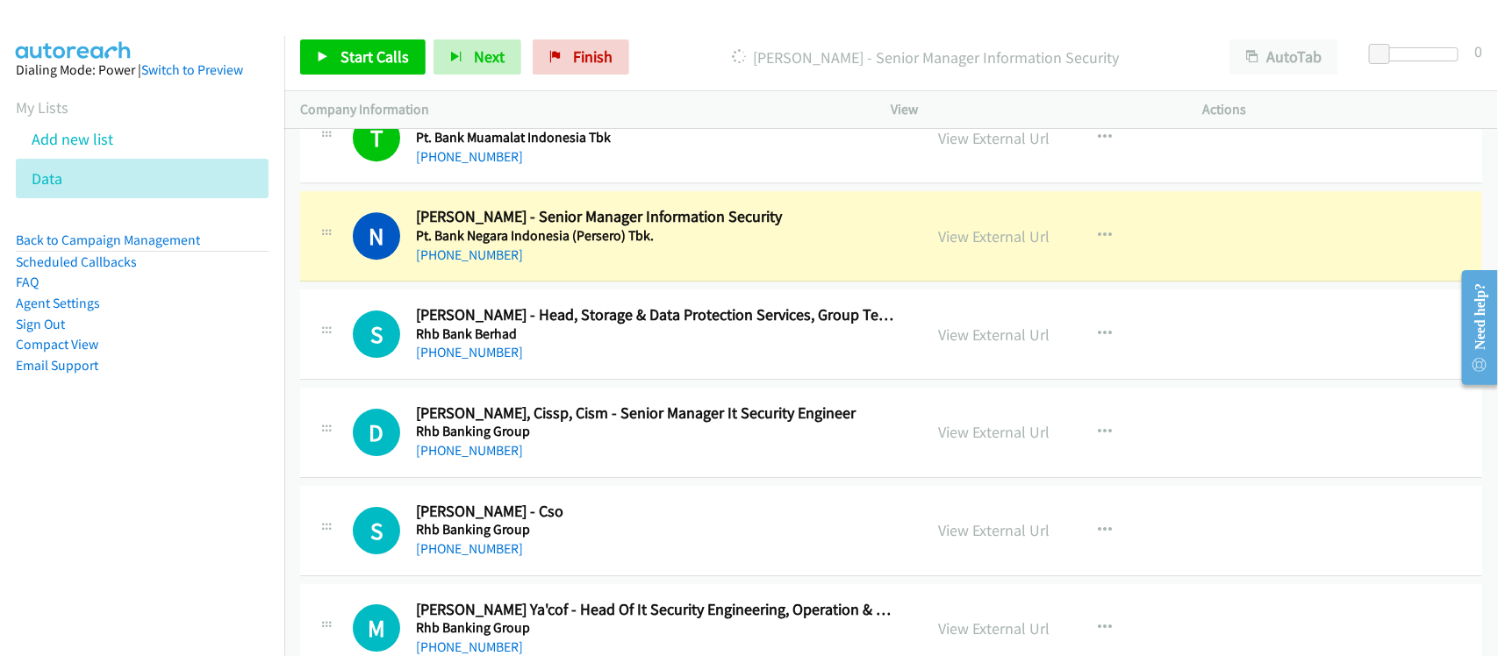
scroll to position [11517, 0]
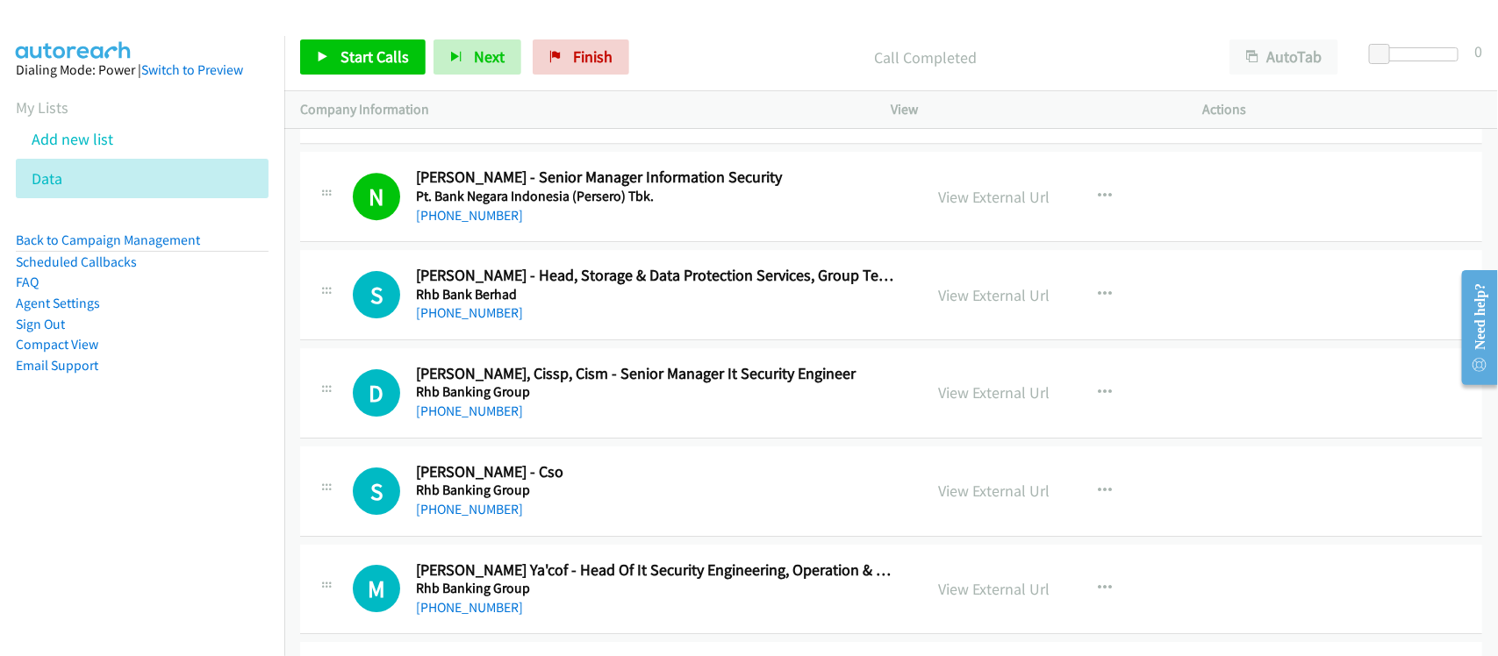
click at [560, 321] on div "+60 13-831 2661" at bounding box center [658, 313] width 484 height 21
click at [461, 321] on link "+60 13-831 2661" at bounding box center [469, 312] width 107 height 17
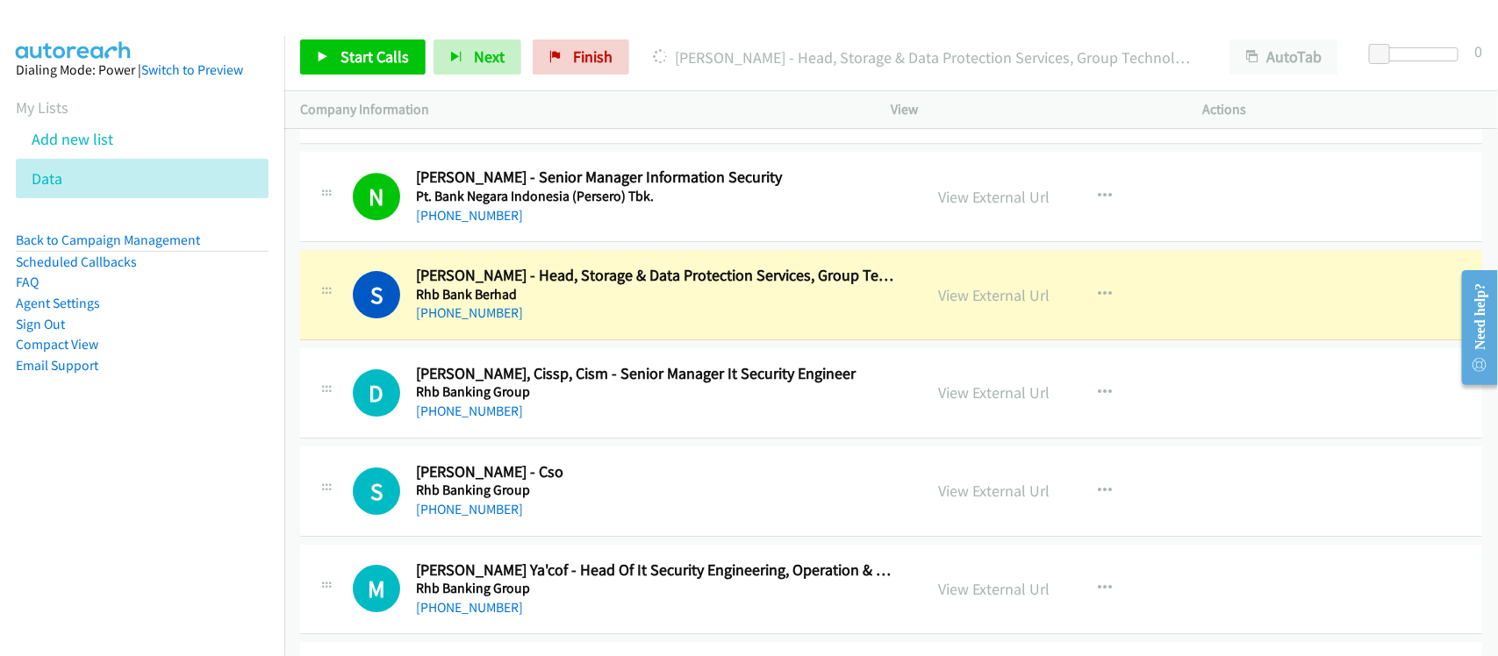
click at [549, 439] on div "D Callback Scheduled Daniel Chong, Cissp, Cism - Senior Manager It Security Eng…" at bounding box center [891, 393] width 1182 height 90
click at [434, 419] on link "+60 12-254 7557" at bounding box center [469, 411] width 107 height 17
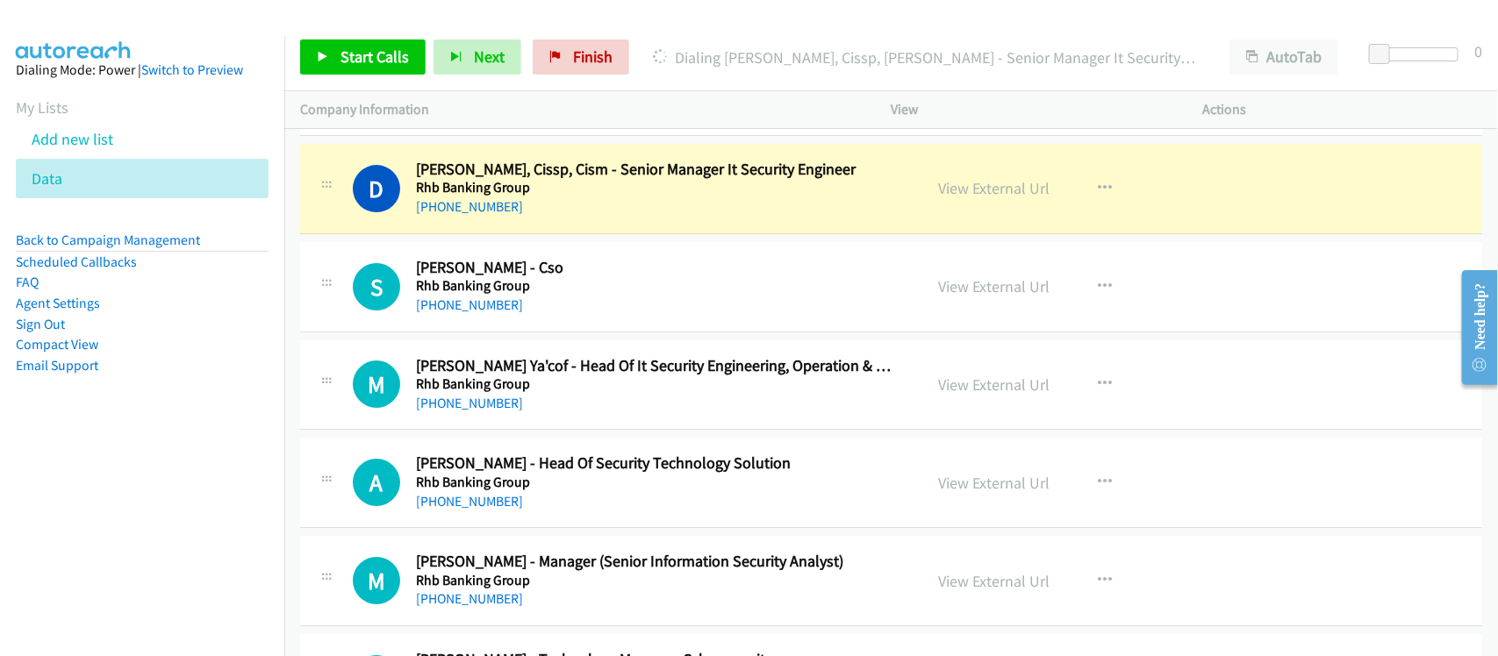
scroll to position [11737, 0]
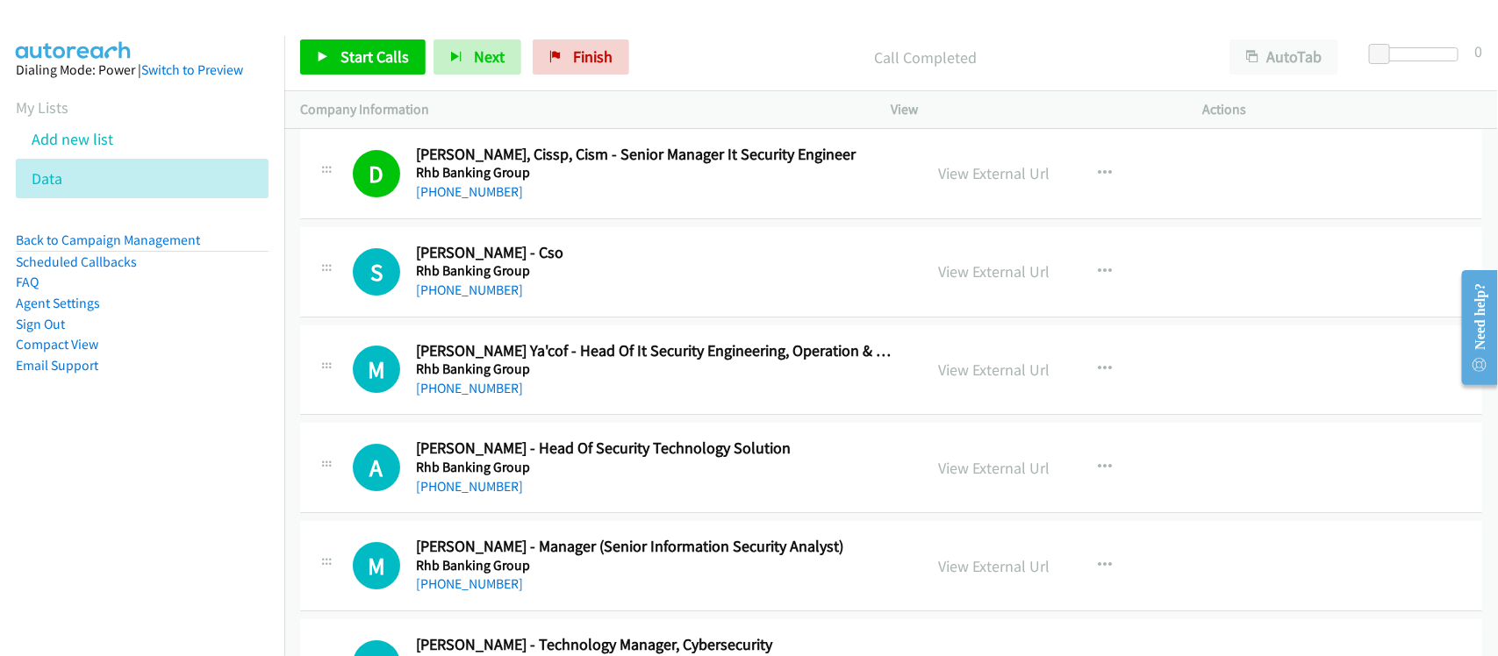
click at [562, 280] on h5 "Rhb Banking Group" at bounding box center [658, 271] width 484 height 18
click at [501, 298] on div "+60 16-206 0843" at bounding box center [658, 290] width 484 height 21
click at [494, 298] on link "+60 16-206 0843" at bounding box center [469, 290] width 107 height 17
click at [472, 397] on link "+60 3-8924 2418" at bounding box center [469, 388] width 107 height 17
click at [551, 498] on div "+60 3-2077 3681" at bounding box center [658, 486] width 484 height 21
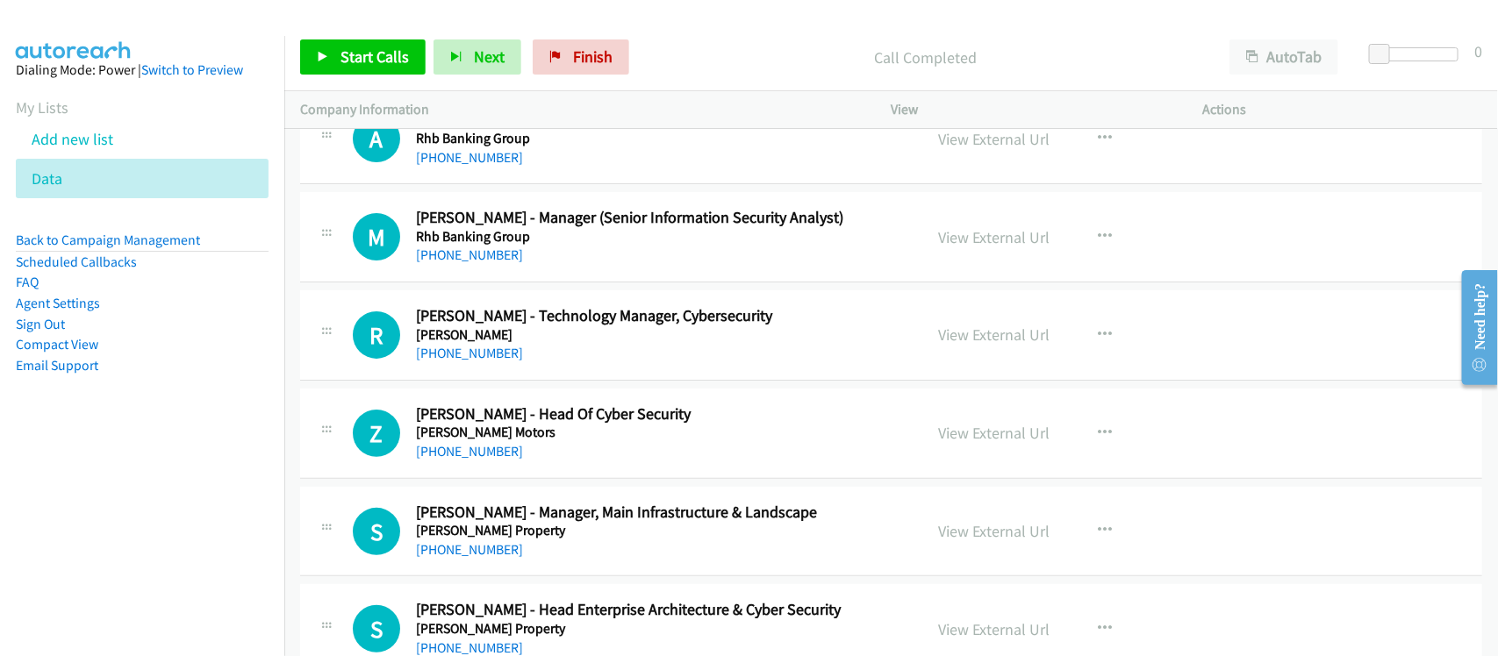
scroll to position [11956, 0]
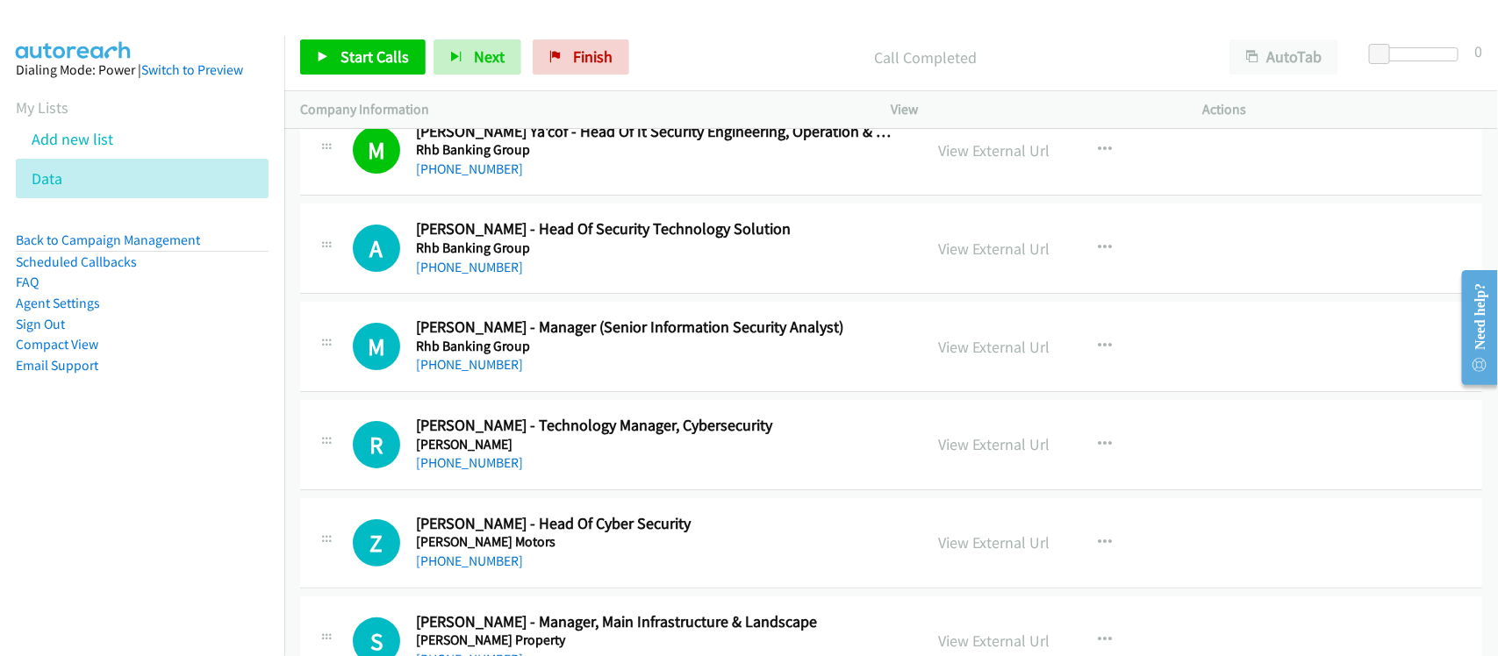
click at [668, 278] on div "+60 3-2077 3681" at bounding box center [658, 267] width 484 height 21
drag, startPoint x: 468, startPoint y: 281, endPoint x: 525, endPoint y: 279, distance: 57.1
click at [468, 276] on link "+60 3-2077 3681" at bounding box center [469, 267] width 107 height 17
click at [593, 278] on div "+60 3-2077 3681" at bounding box center [658, 267] width 484 height 21
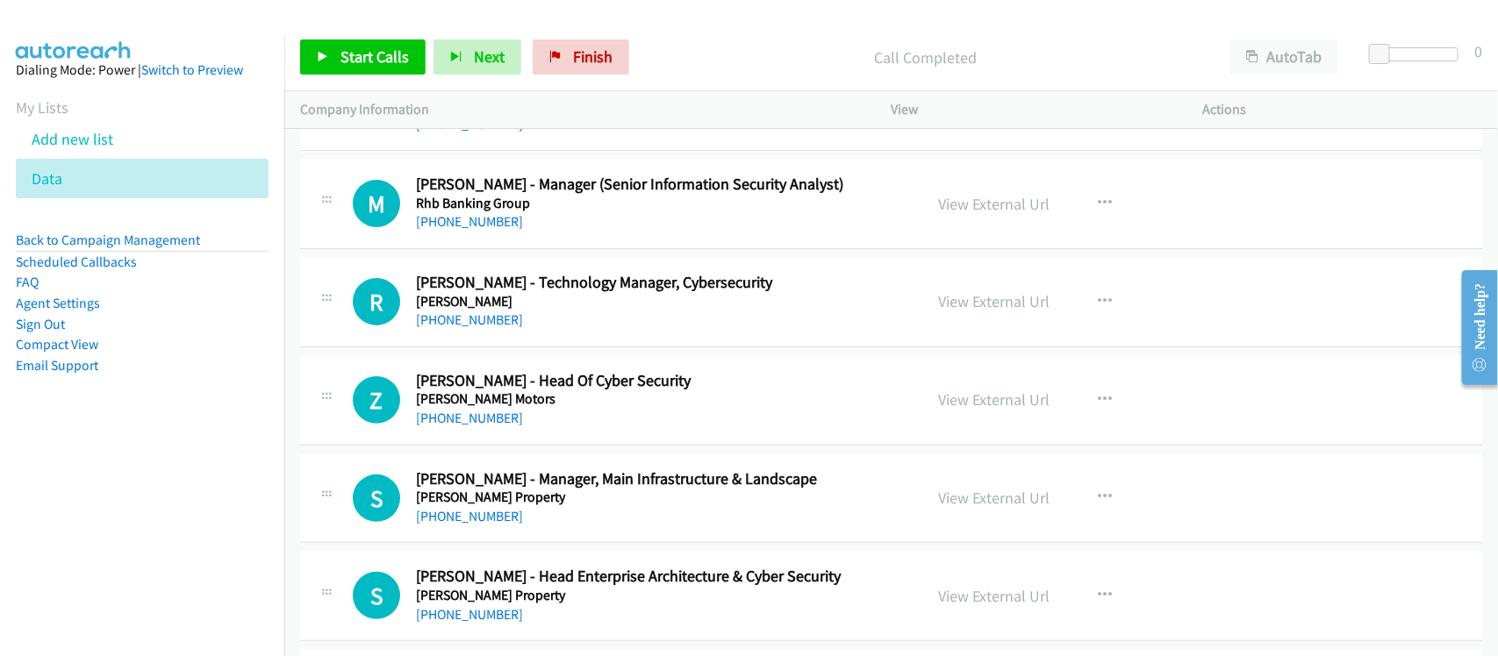
scroll to position [12066, 0]
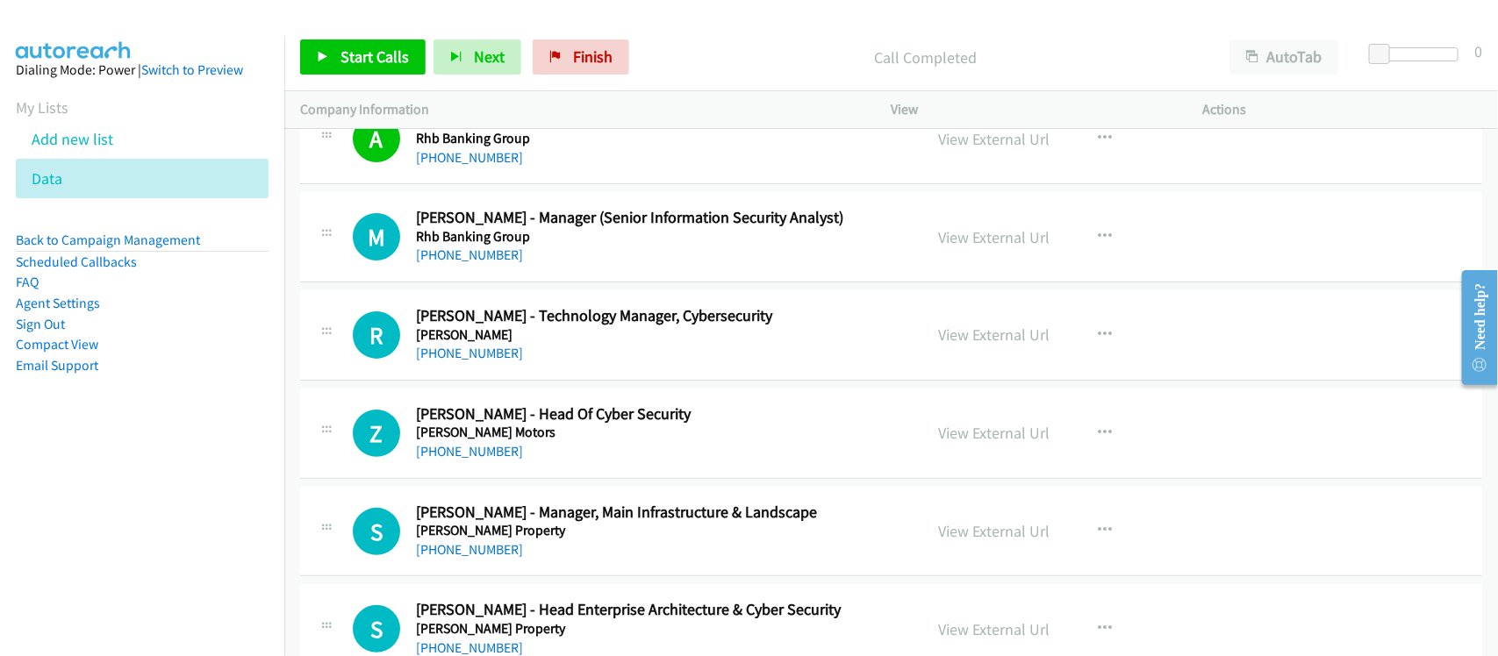
drag, startPoint x: 484, startPoint y: 270, endPoint x: 885, endPoint y: 335, distance: 406.2
click at [484, 263] on link "+60 19-950 8645" at bounding box center [469, 255] width 107 height 17
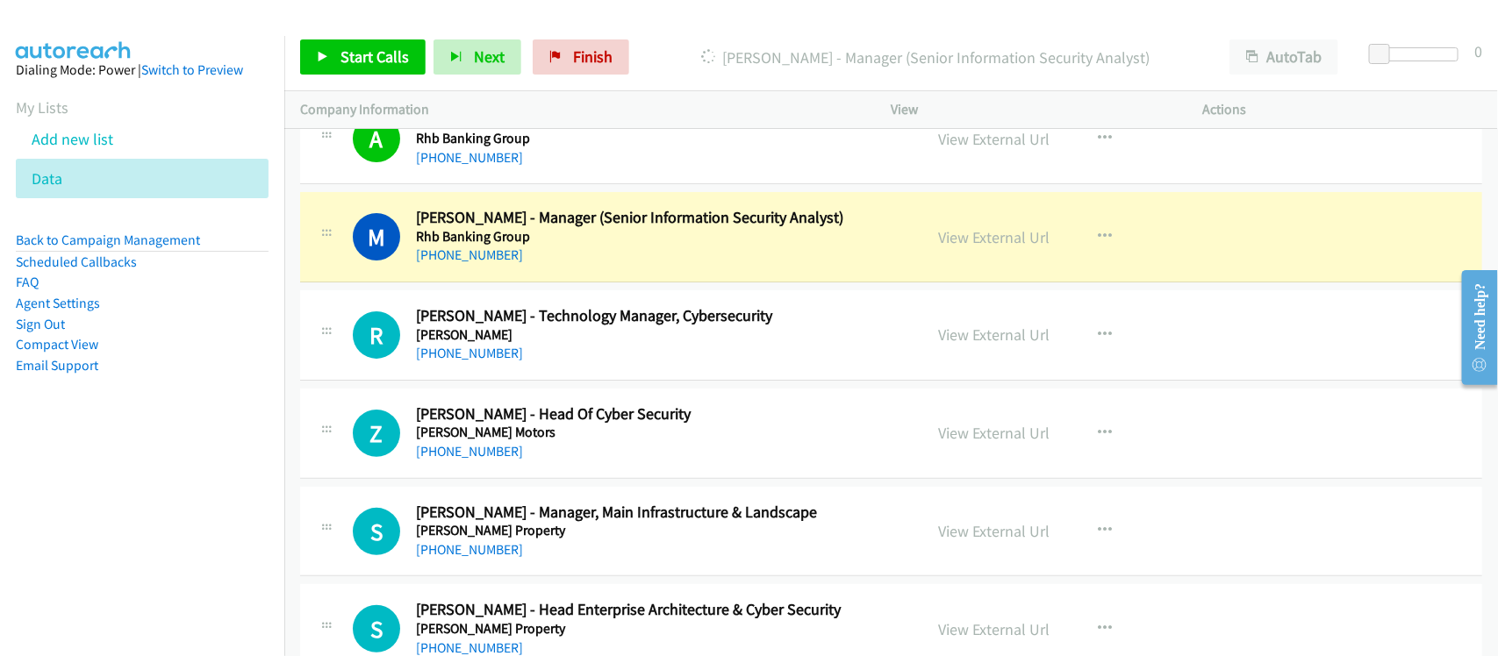
click at [591, 283] on div "M Callback Scheduled Muhammad Farhan - Manager (Senior Information Security Ana…" at bounding box center [891, 237] width 1182 height 90
click at [943, 247] on link "View External Url" at bounding box center [994, 237] width 111 height 20
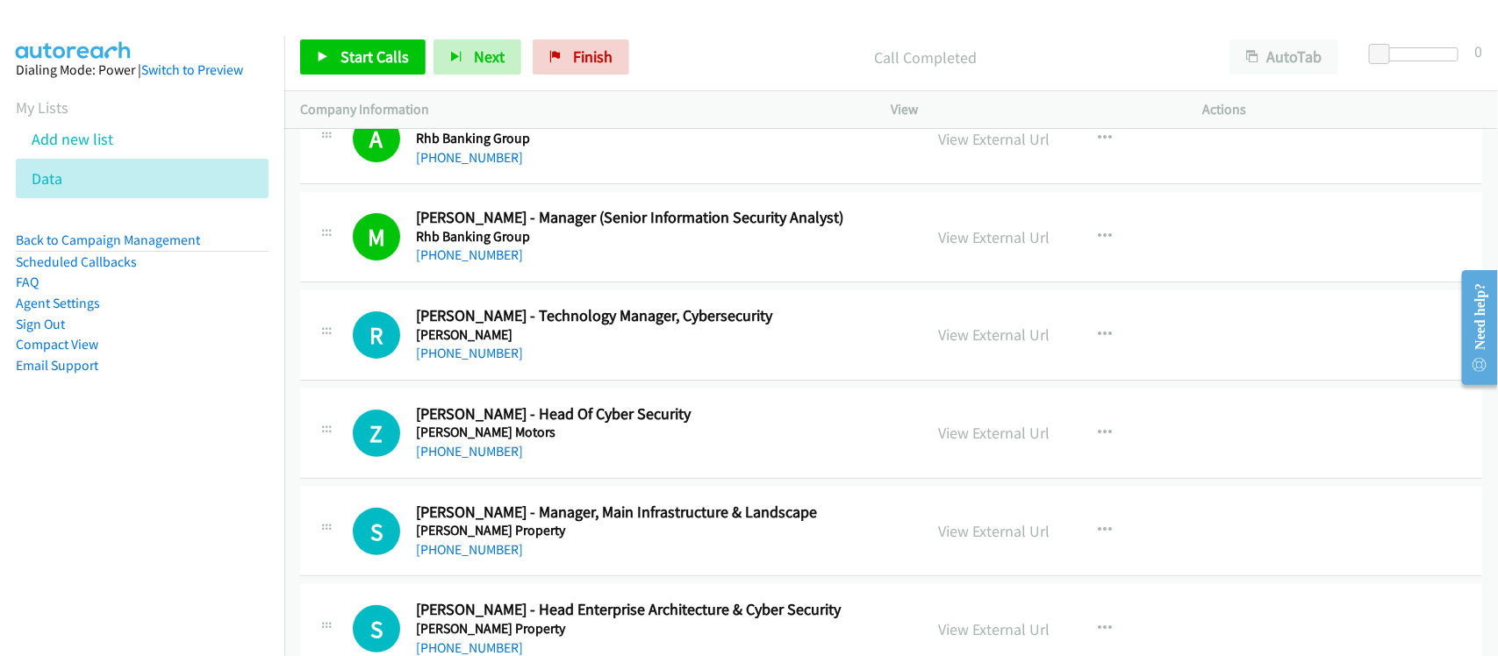
drag, startPoint x: 446, startPoint y: 378, endPoint x: 699, endPoint y: 379, distance: 253.6
click at [446, 362] on link "+60 3-7627 0579" at bounding box center [469, 353] width 107 height 17
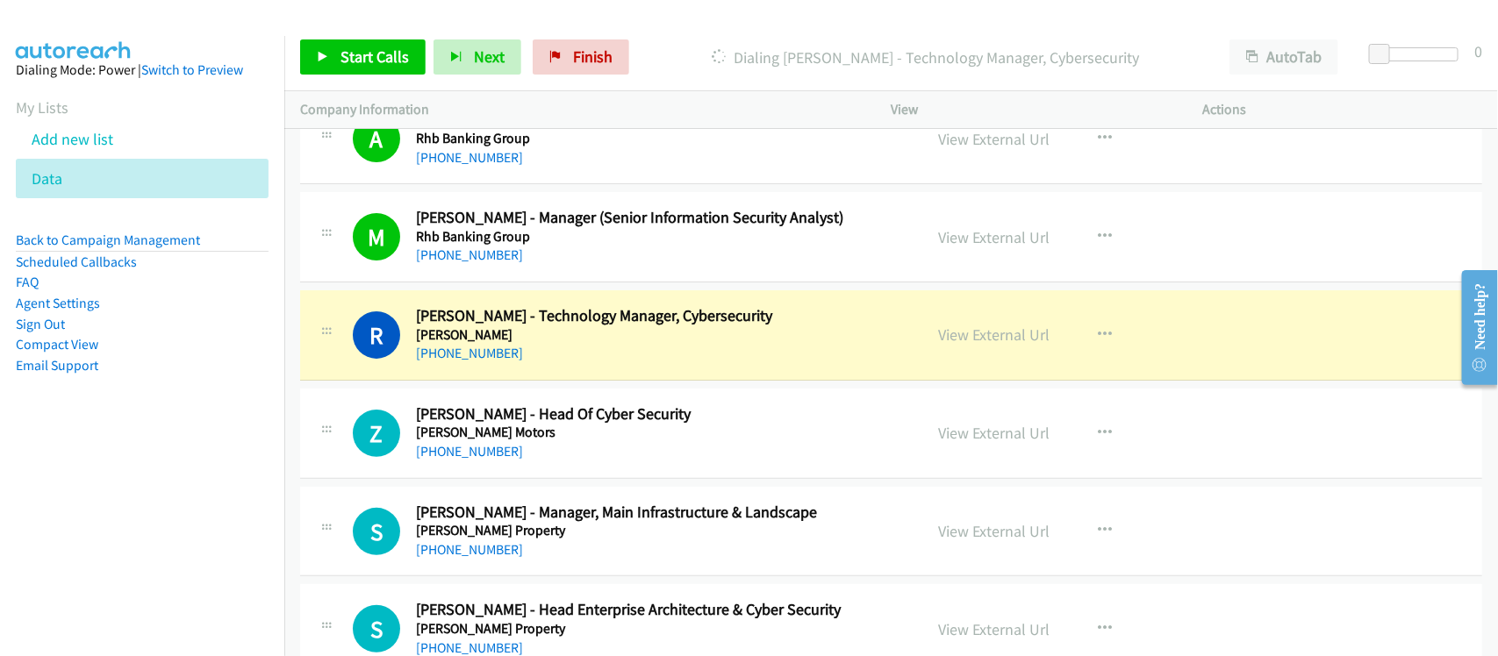
drag, startPoint x: 448, startPoint y: 470, endPoint x: 555, endPoint y: 467, distance: 108.0
click at [448, 460] on link "+60 16-922 4279" at bounding box center [469, 451] width 107 height 17
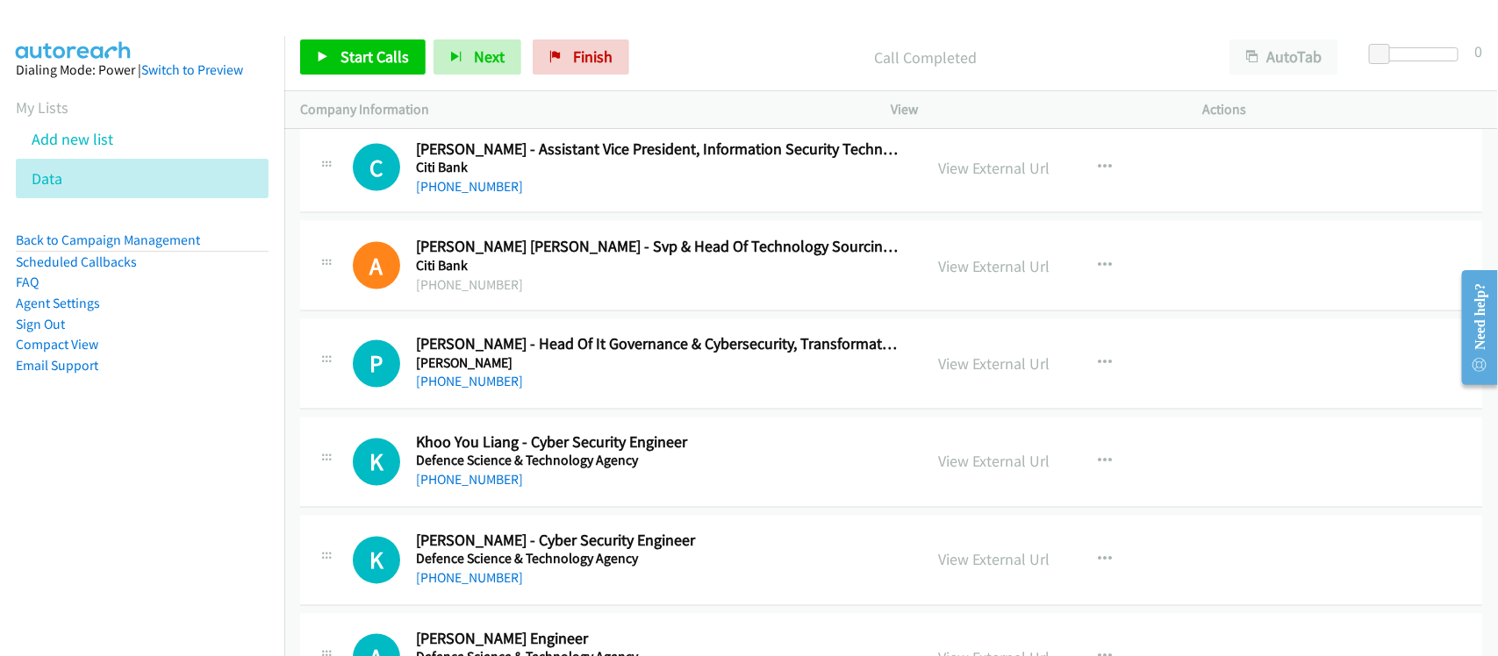
scroll to position [19305, 0]
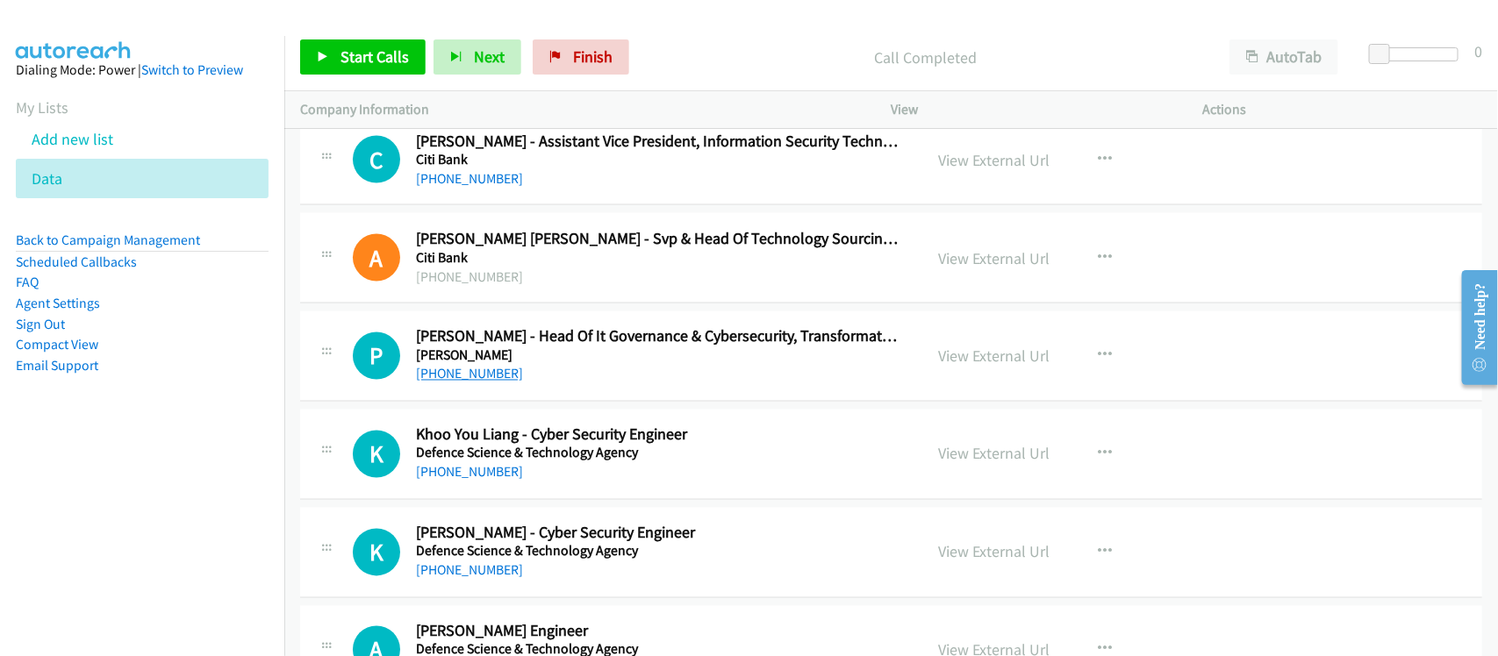
click at [441, 383] on link "+65 9180 2344" at bounding box center [469, 374] width 107 height 17
drag, startPoint x: 432, startPoint y: 498, endPoint x: 599, endPoint y: 497, distance: 167.6
click at [432, 481] on link "+65 9772 7908" at bounding box center [469, 472] width 107 height 17
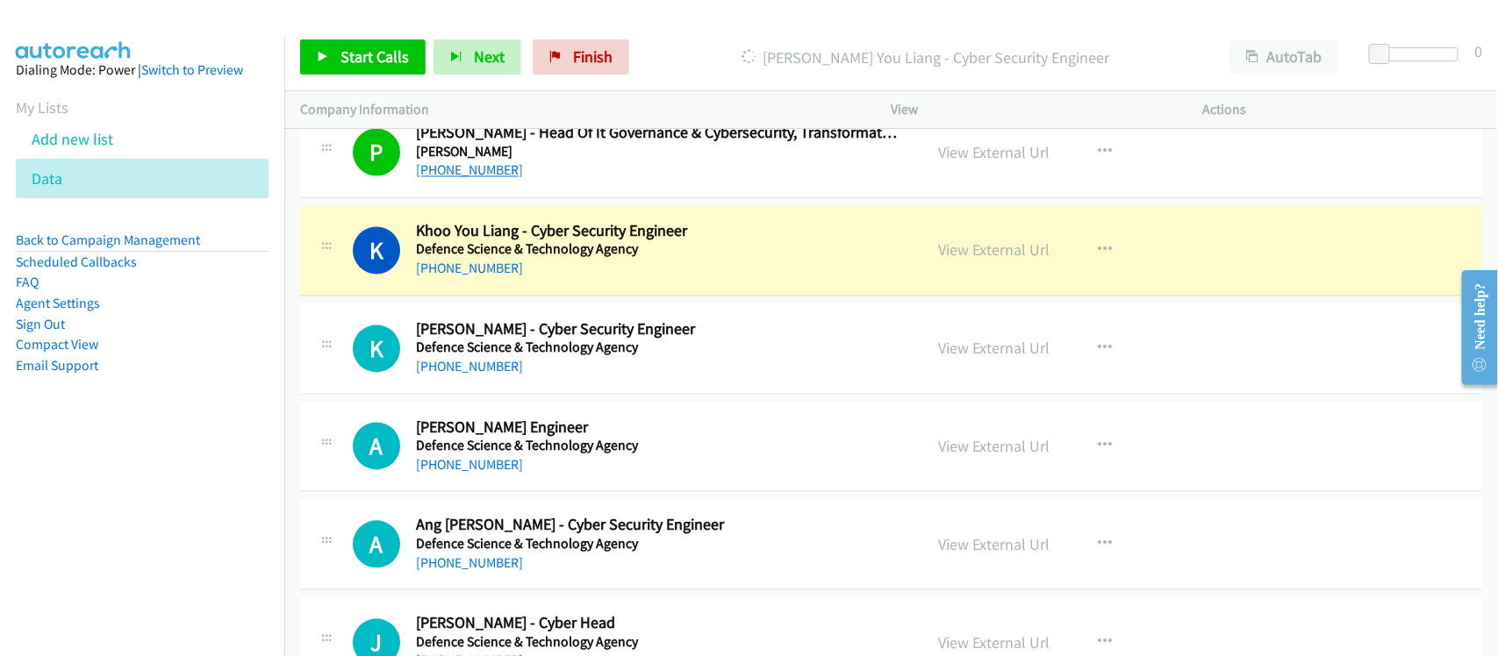
scroll to position [19525, 0]
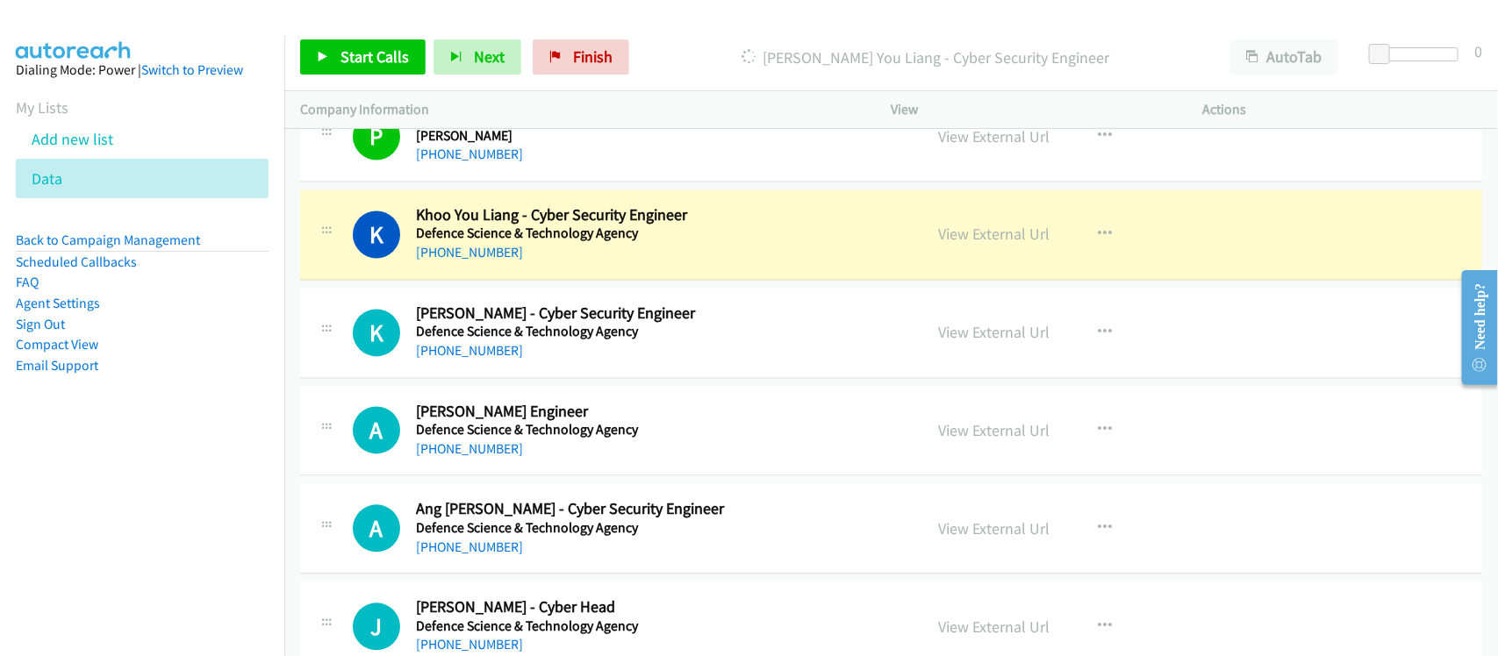
drag, startPoint x: 577, startPoint y: 295, endPoint x: 602, endPoint y: 291, distance: 24.8
click at [577, 264] on div "+65 9772 7908" at bounding box center [658, 253] width 484 height 21
click at [942, 245] on link "View External Url" at bounding box center [994, 235] width 111 height 20
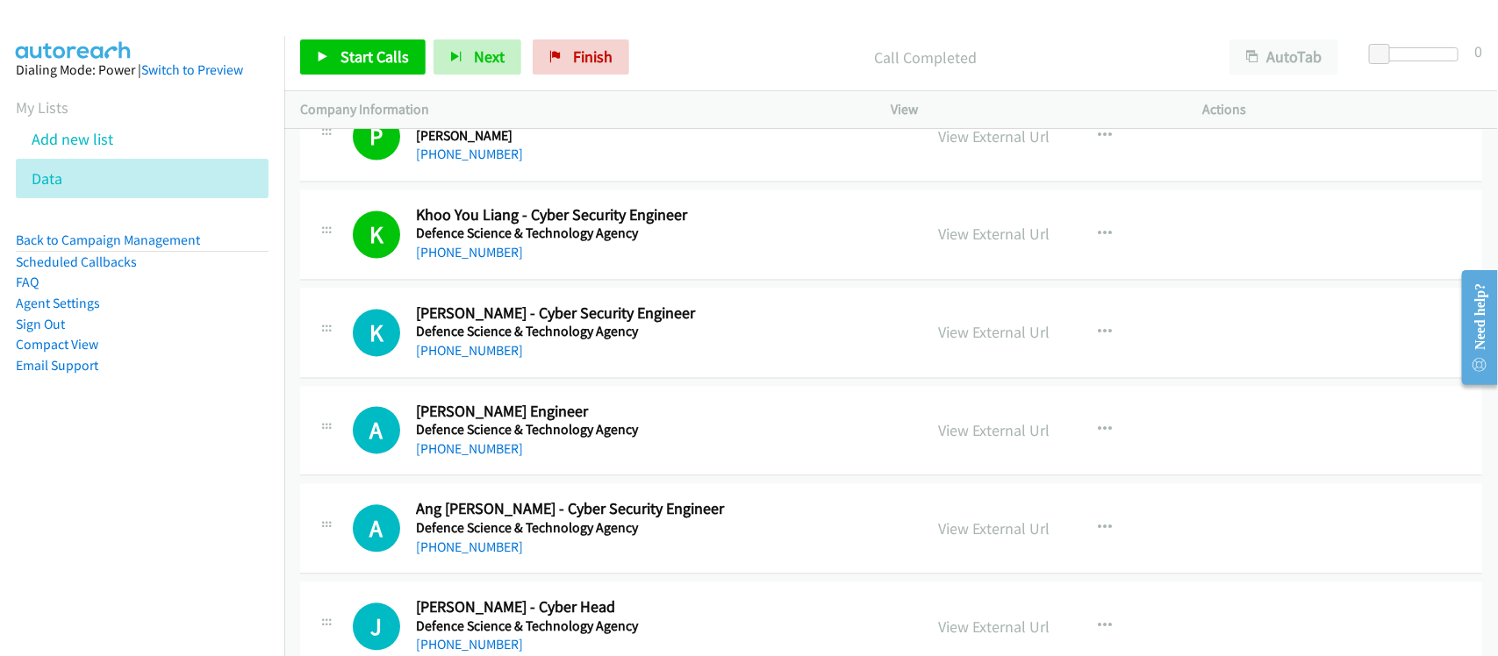
drag, startPoint x: 484, startPoint y: 377, endPoint x: 524, endPoint y: 378, distance: 40.4
click at [484, 360] on link "+65 8333 1320" at bounding box center [469, 351] width 107 height 17
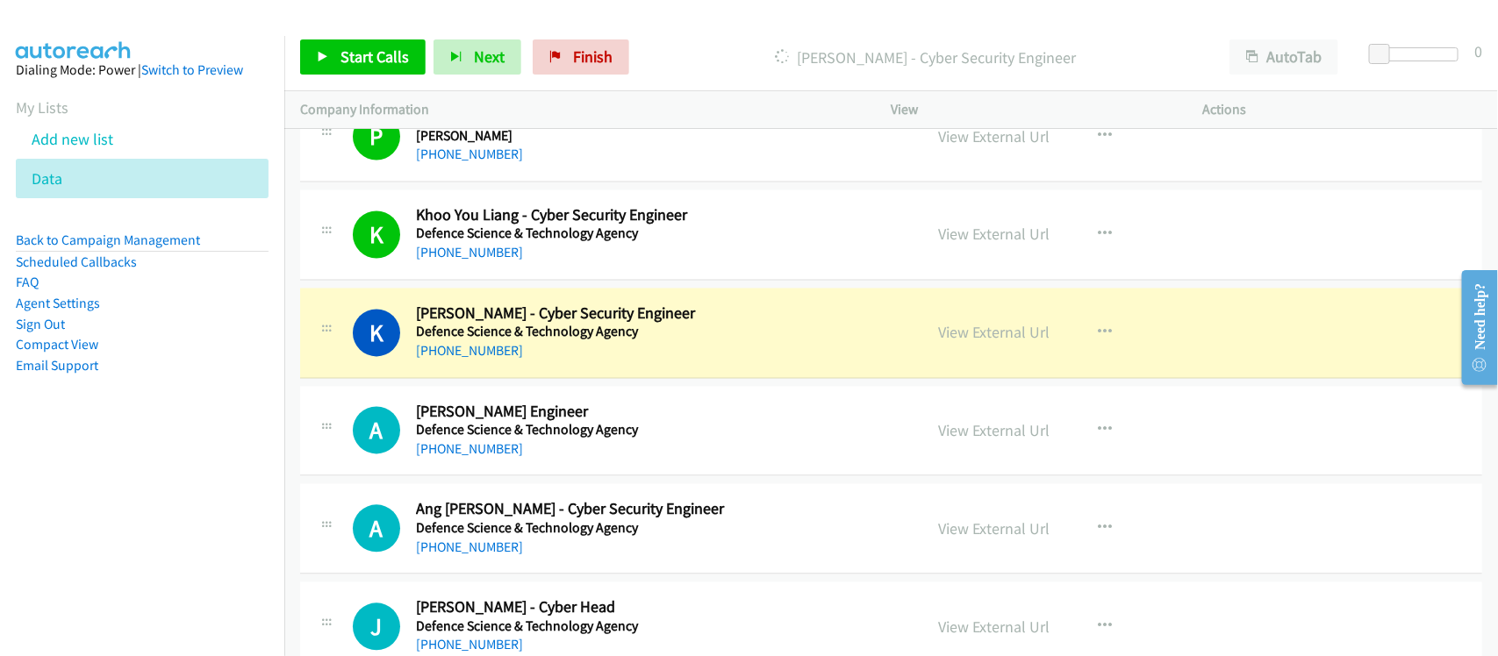
drag, startPoint x: 557, startPoint y: 388, endPoint x: 566, endPoint y: 379, distance: 12.4
click at [557, 362] on div "+65 8333 1320" at bounding box center [658, 351] width 484 height 21
click at [946, 343] on link "View External Url" at bounding box center [994, 333] width 111 height 20
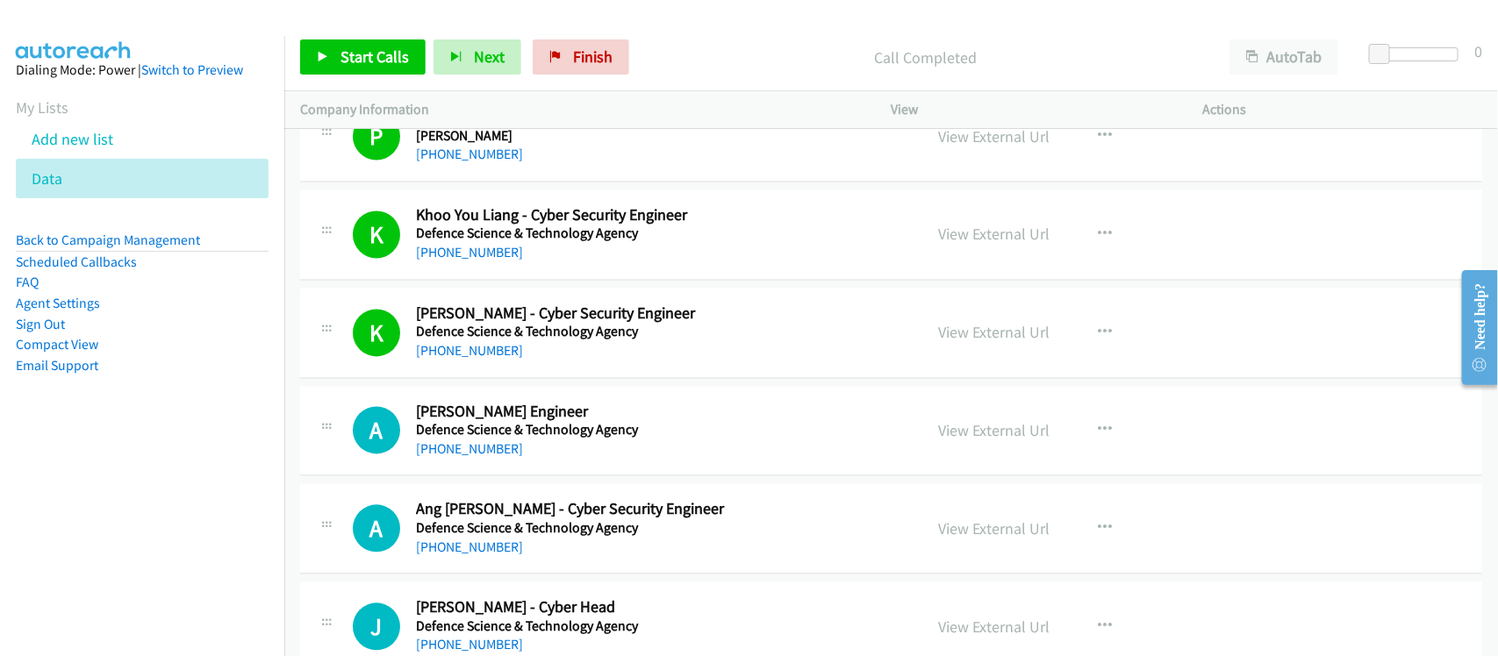
drag, startPoint x: 443, startPoint y: 475, endPoint x: 702, endPoint y: 469, distance: 258.9
click at [443, 458] on link "+65 9712 1186" at bounding box center [469, 449] width 107 height 17
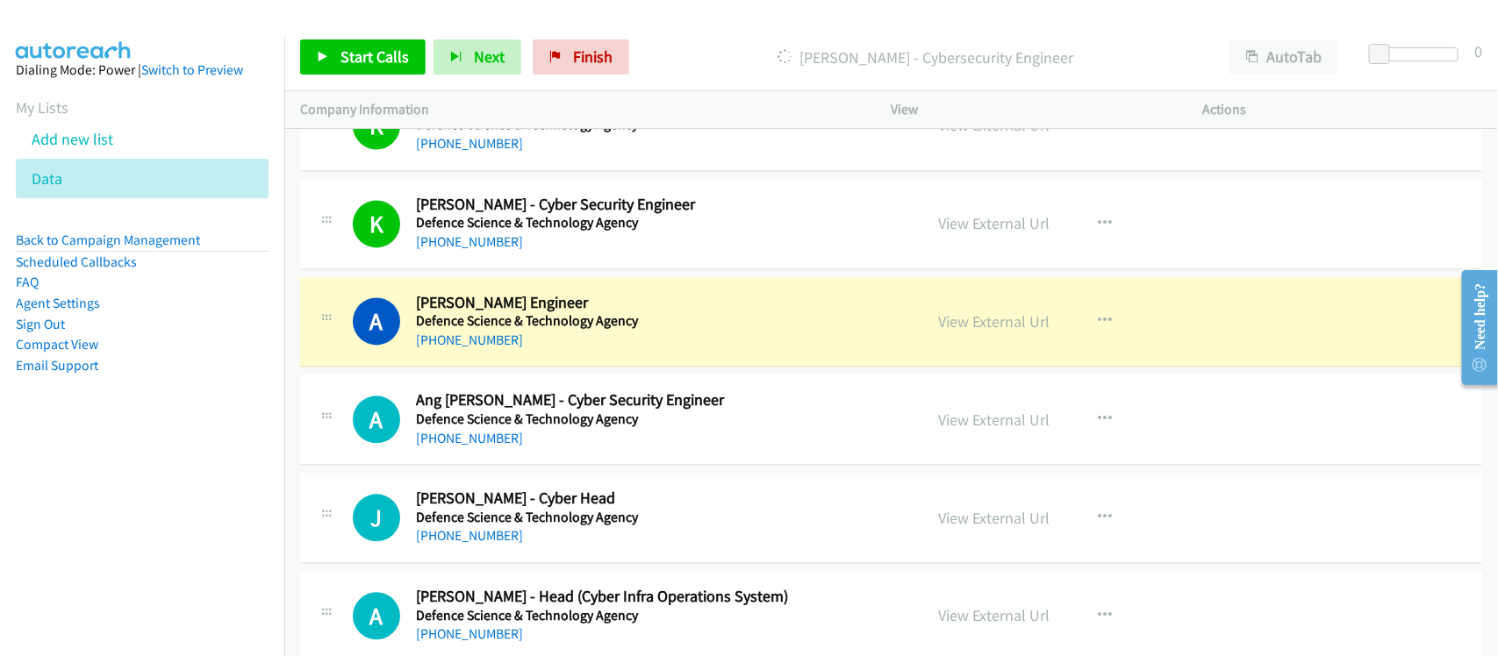
scroll to position [19744, 0]
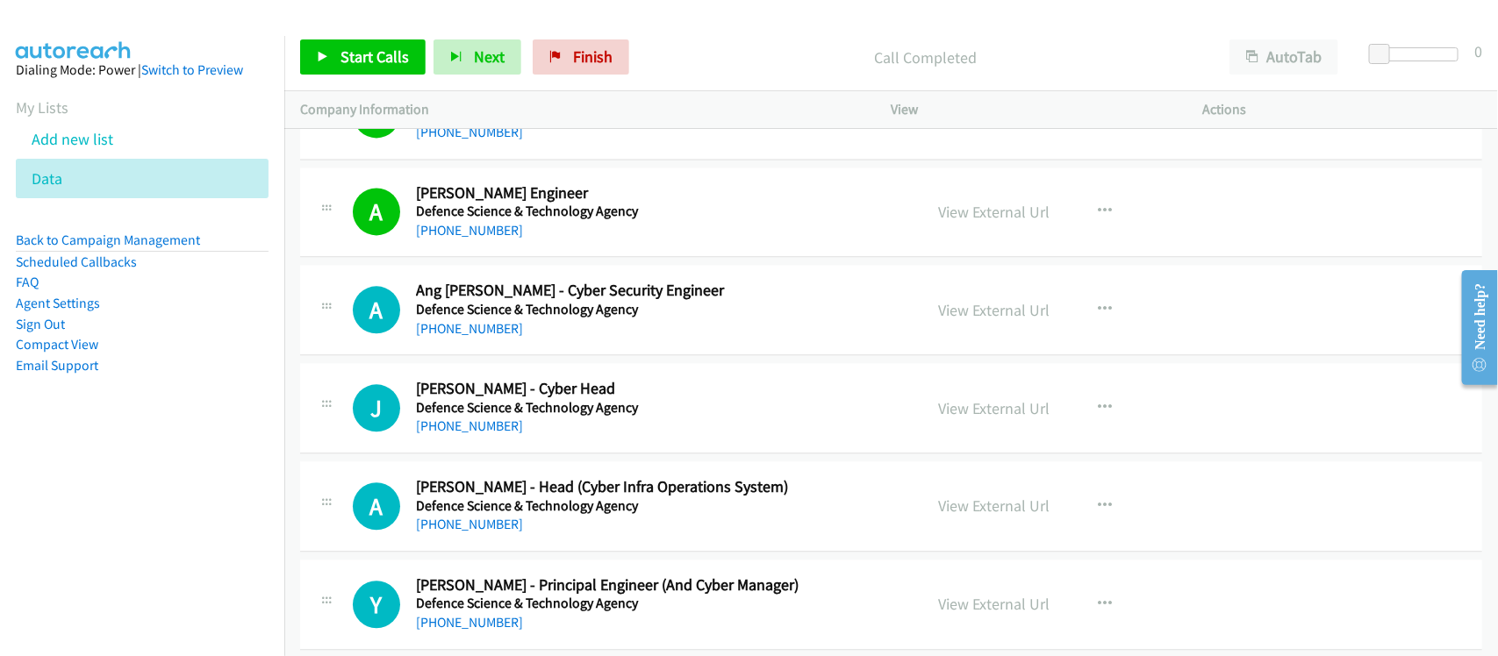
drag, startPoint x: 492, startPoint y: 354, endPoint x: 531, endPoint y: 354, distance: 38.6
click at [492, 337] on link "+65 9873 4689" at bounding box center [469, 328] width 107 height 17
click at [412, 432] on div "J" at bounding box center [384, 407] width 63 height 47
click at [432, 434] on link "+65 9726 6173" at bounding box center [469, 426] width 107 height 17
click at [549, 493] on div "A Callback Scheduled Alex Xiuzheng - Head (Cyber Infra Operations System) Defen…" at bounding box center [891, 507] width 1182 height 90
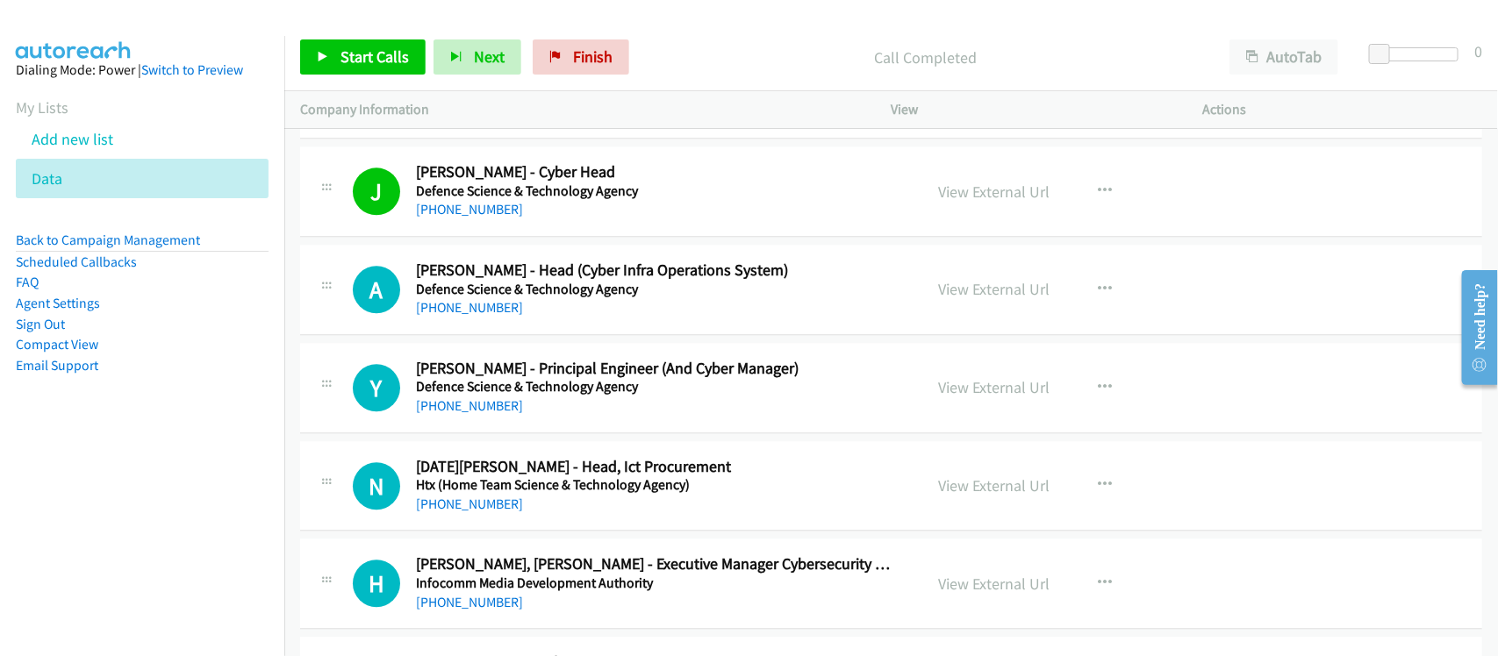
scroll to position [19963, 0]
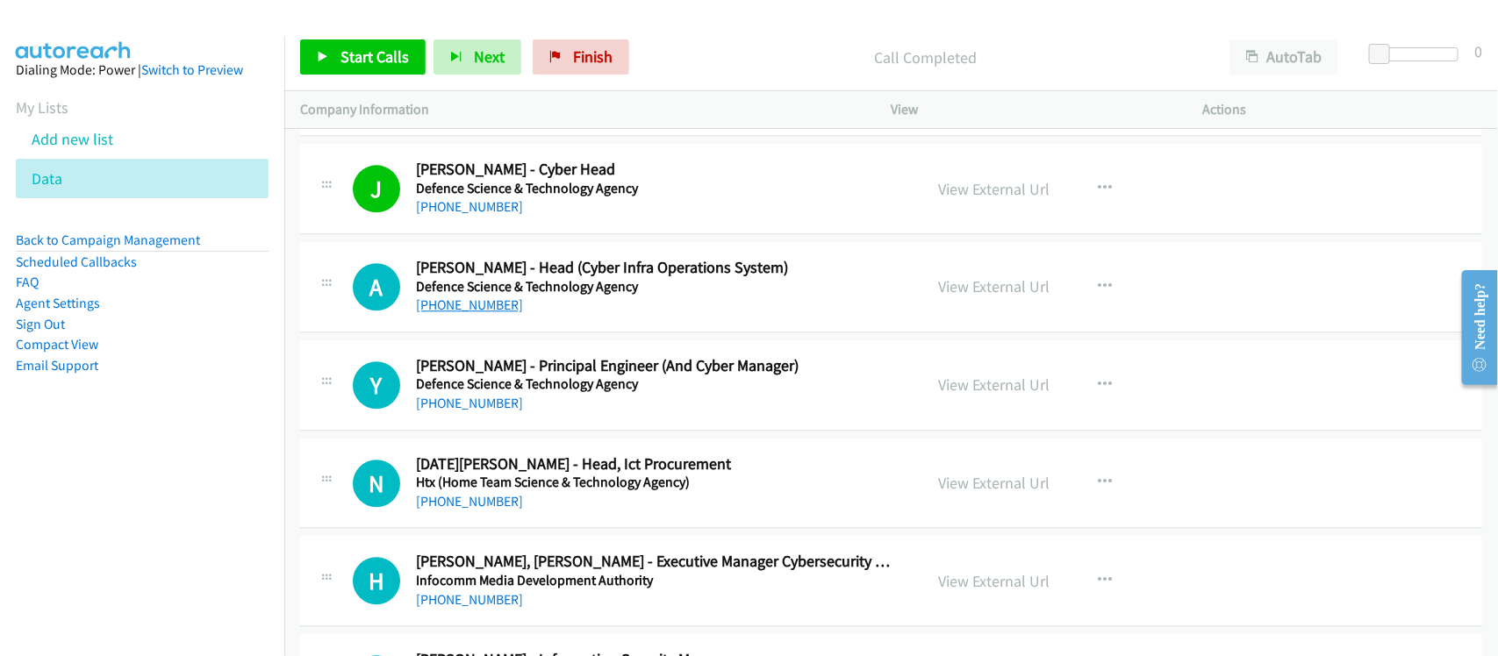
click at [467, 313] on link "+65 9100 5926" at bounding box center [469, 305] width 107 height 17
click at [535, 466] on td "N Callback Scheduled Noel Sng - Head, Ict Procurement Htx (Home Team Science & …" at bounding box center [891, 483] width 1214 height 98
click at [471, 412] on link "+65 9117 1542" at bounding box center [469, 403] width 107 height 17
click at [577, 431] on div "Y Callback Scheduled Yin Kevin - Principal Engineer (And Cyber Manager) Defence…" at bounding box center [891, 385] width 1182 height 90
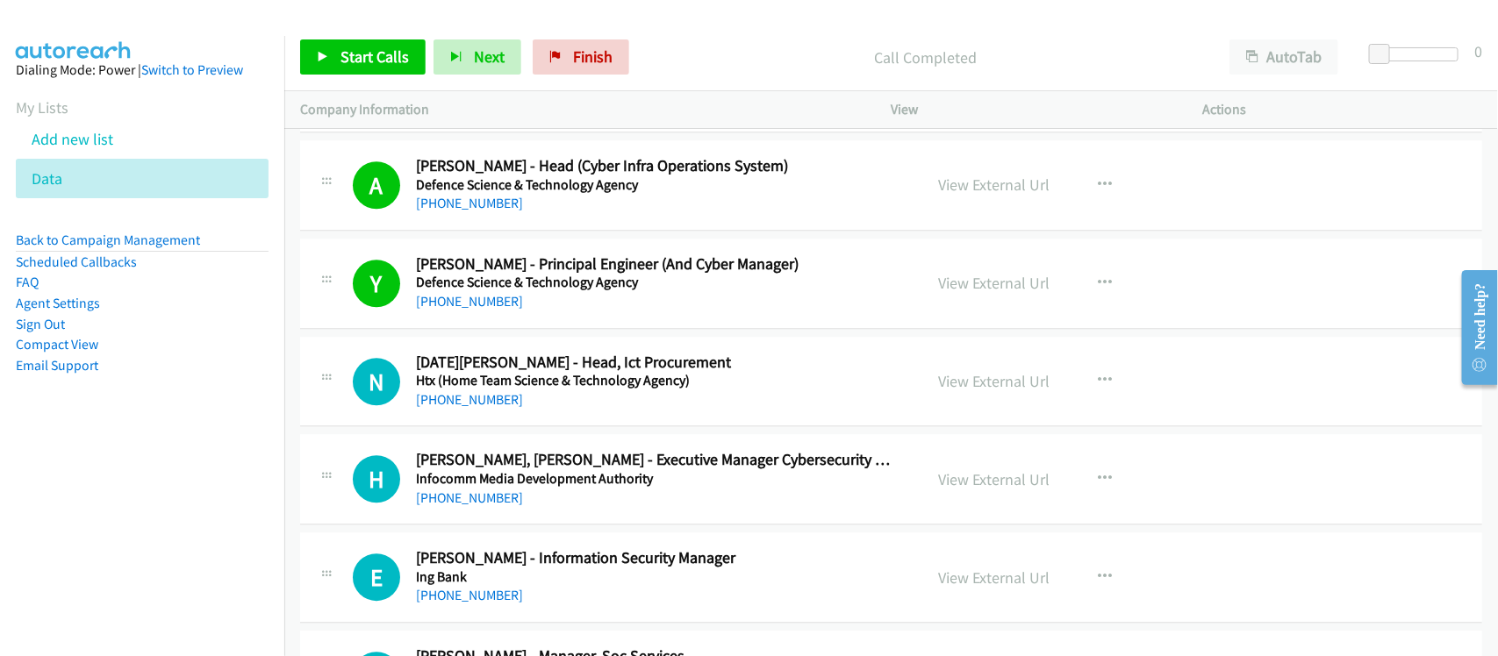
scroll to position [20183, 0]
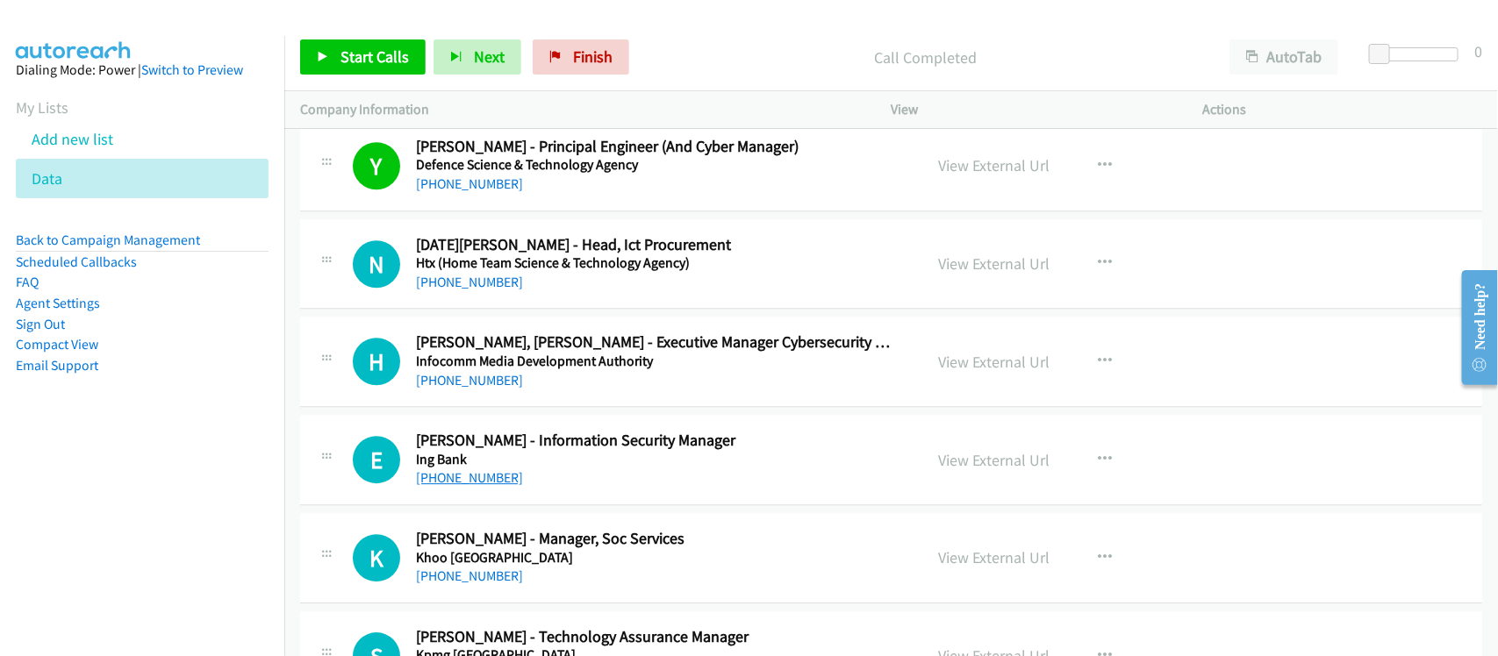
drag, startPoint x: 457, startPoint y: 503, endPoint x: 467, endPoint y: 505, distance: 10.0
click at [457, 486] on link "+65 6539 6615" at bounding box center [469, 477] width 107 height 17
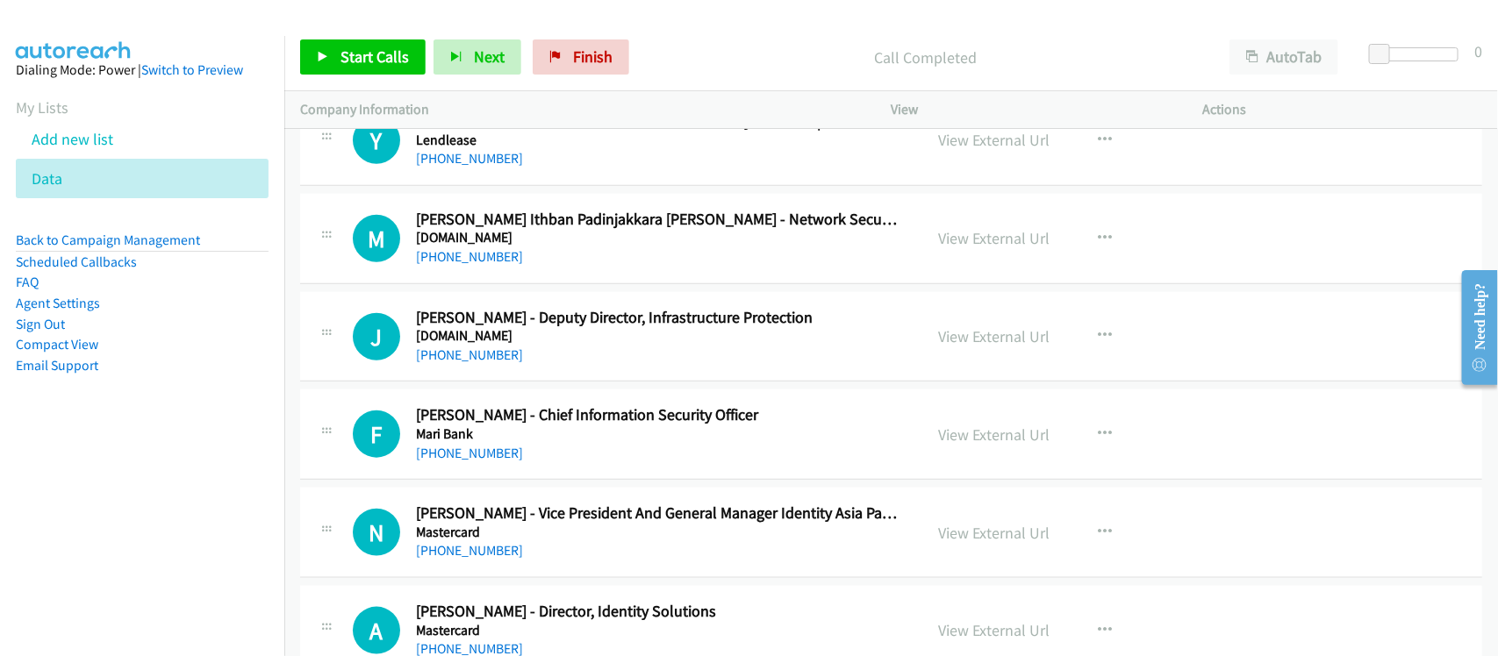
scroll to position [21718, 0]
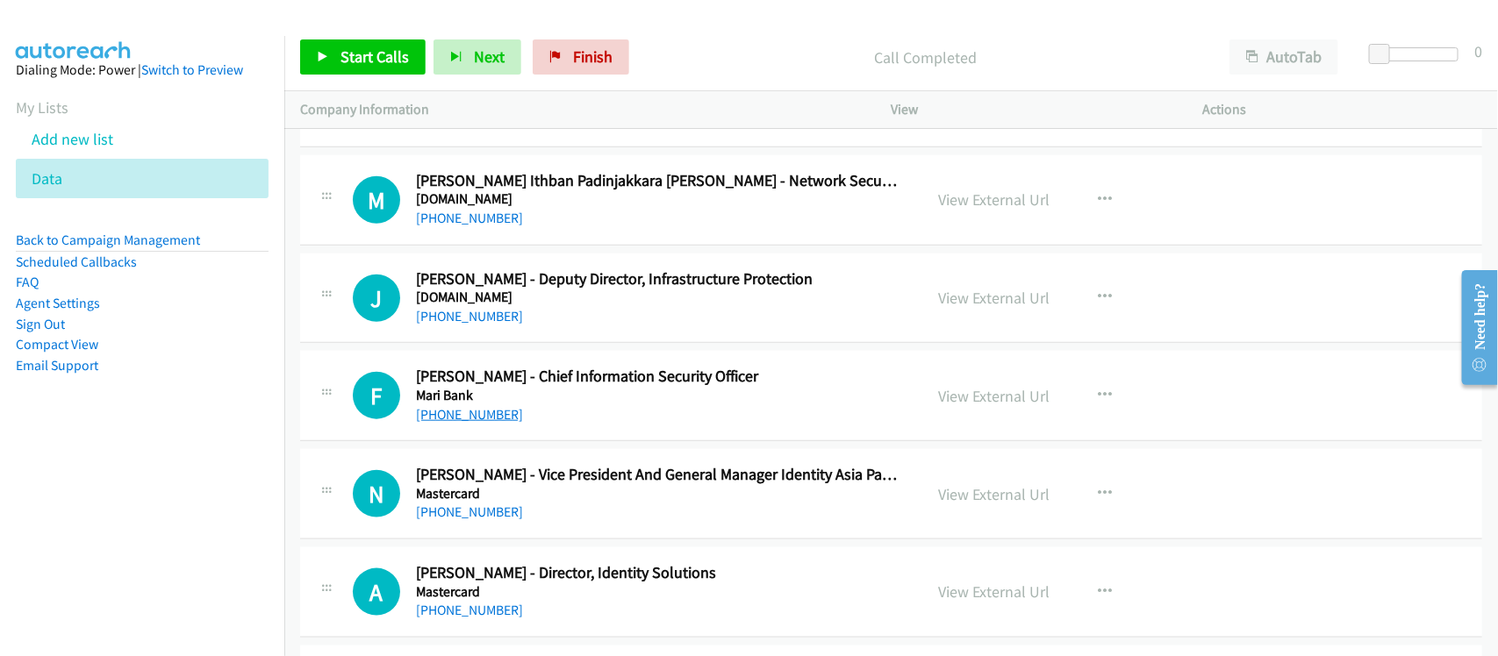
click at [422, 423] on link "+65 9369 0538" at bounding box center [469, 414] width 107 height 17
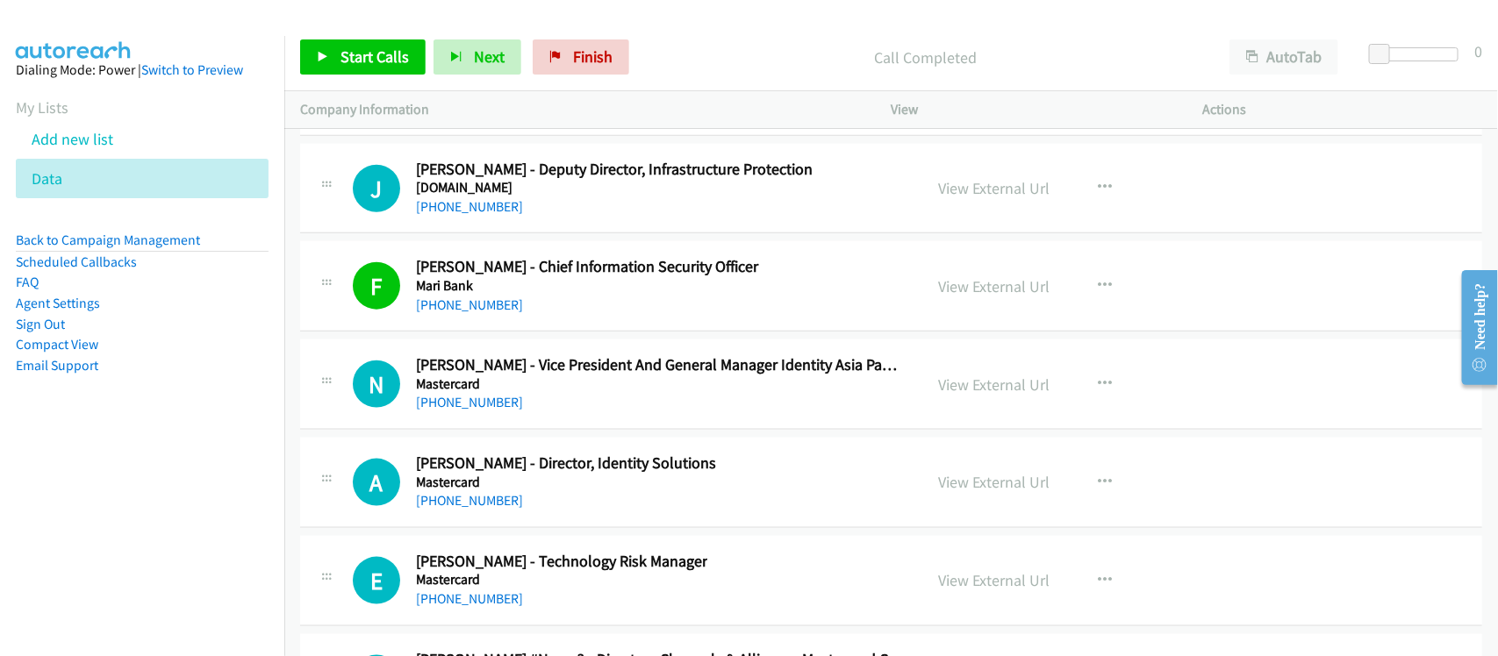
click at [256, 505] on nav "Dialing Mode: Power | Switch to Preview My Lists Add new list Data Back to Camp…" at bounding box center [142, 364] width 285 height 656
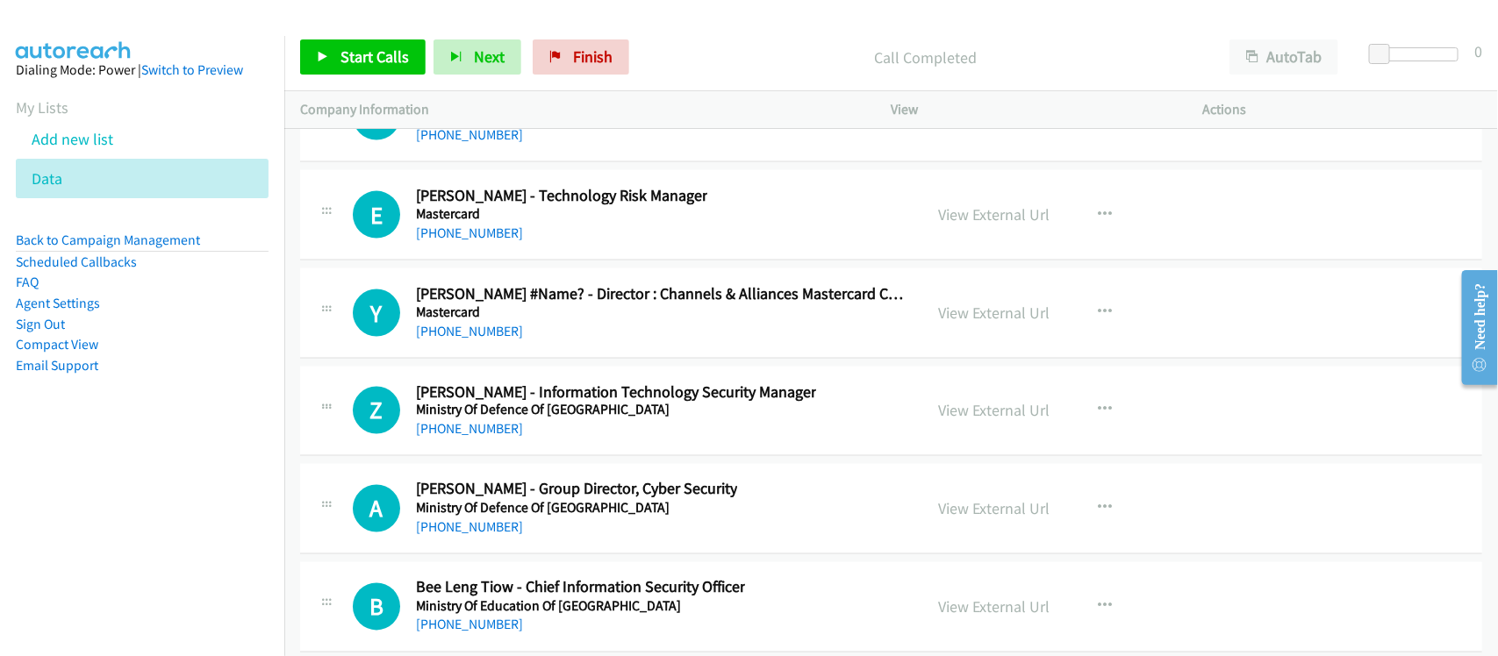
scroll to position [22267, 0]
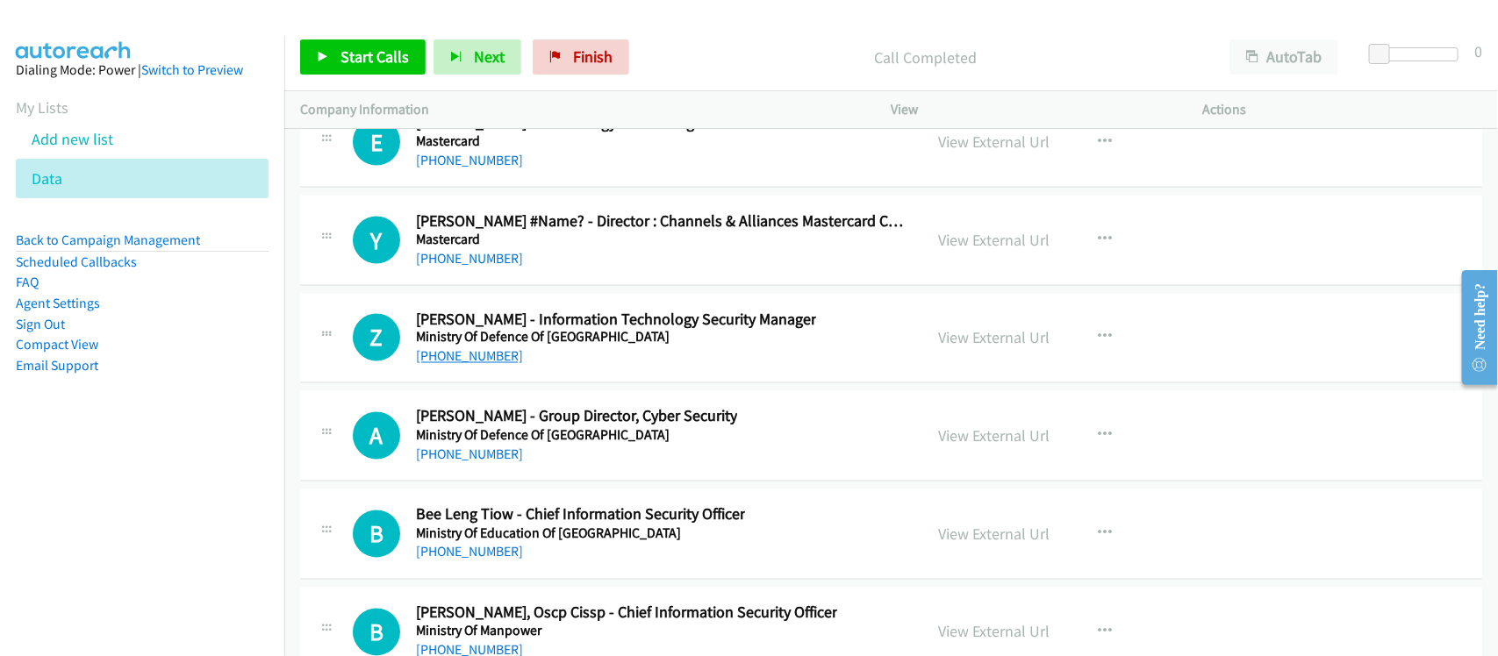
click at [466, 365] on link "+65 9297 3451" at bounding box center [469, 356] width 107 height 17
click at [598, 368] on div "+65 9297 3451" at bounding box center [616, 357] width 400 height 21
click at [444, 463] on link "+1 212-380-6803" at bounding box center [469, 455] width 107 height 17
click at [598, 384] on div "Z Callback Scheduled Zhengda Lin - Information Technology Security Manager Mini…" at bounding box center [891, 339] width 1182 height 90
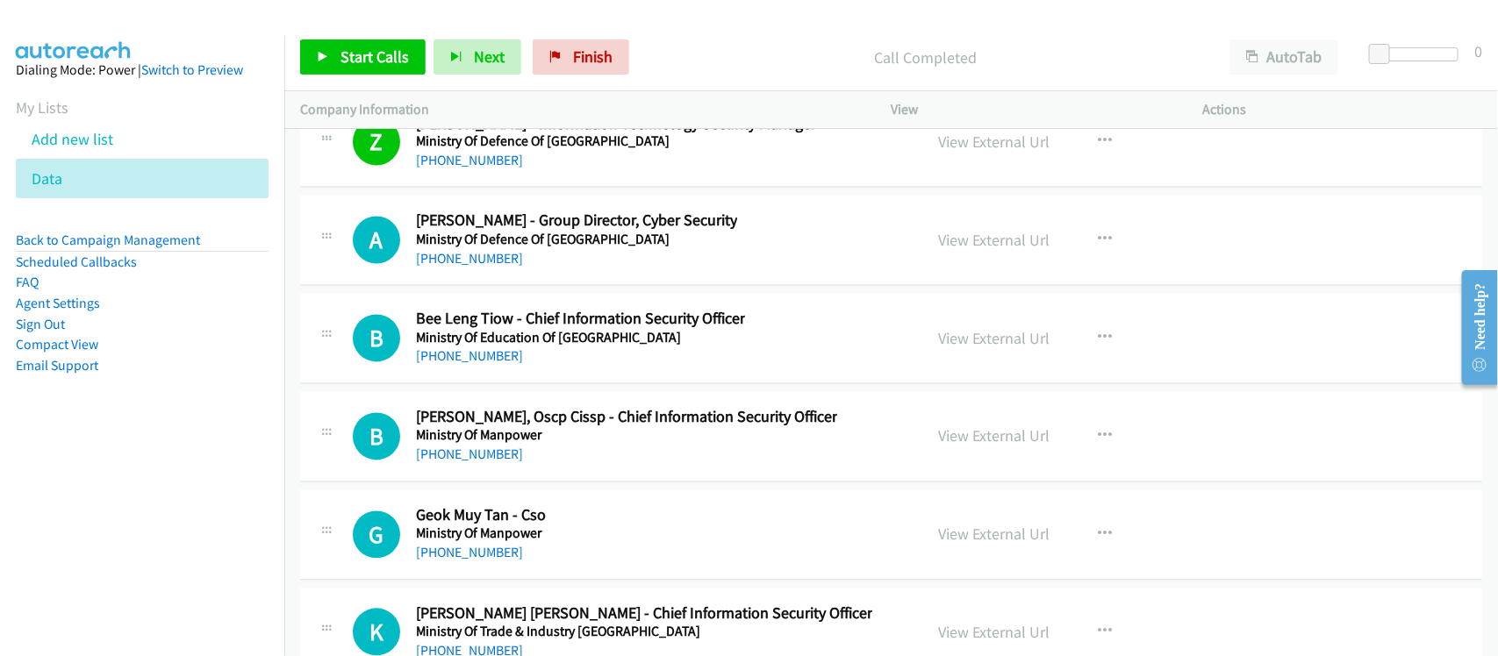
scroll to position [22486, 0]
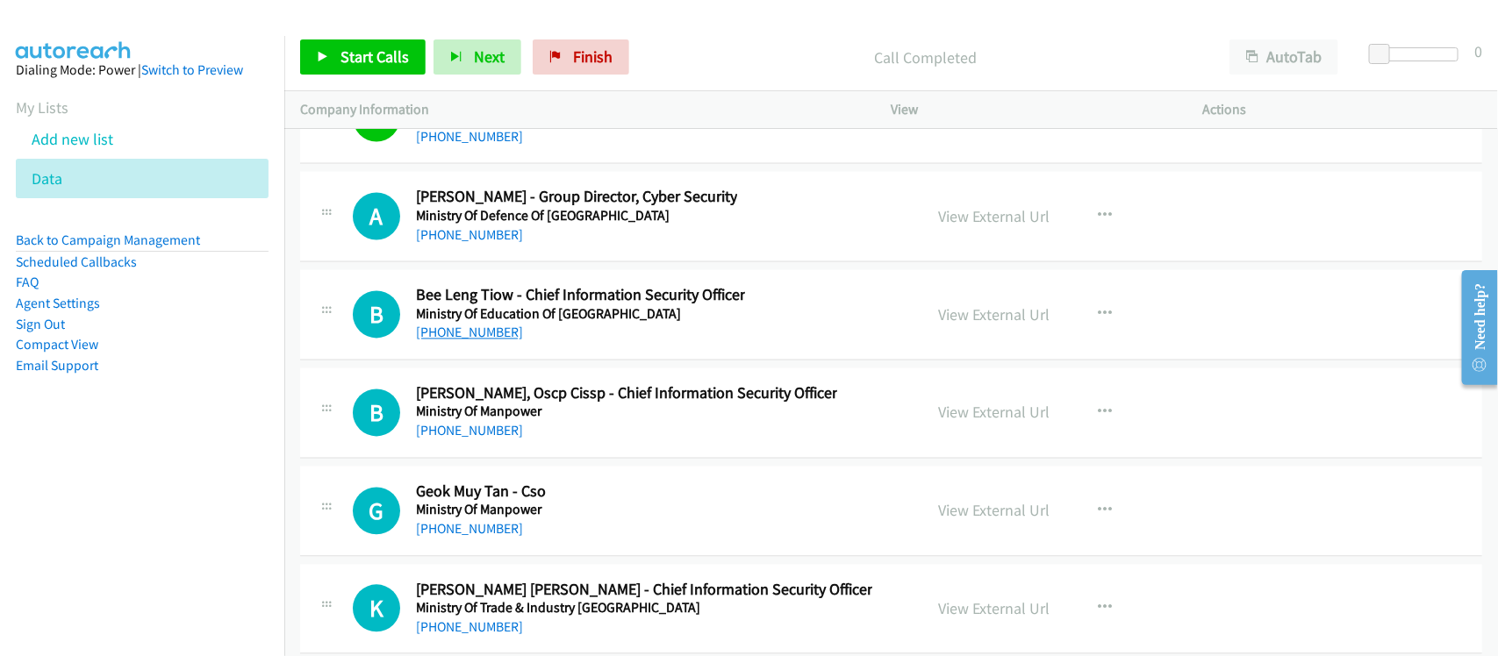
click at [432, 341] on link "+65 9369 2089" at bounding box center [469, 333] width 107 height 17
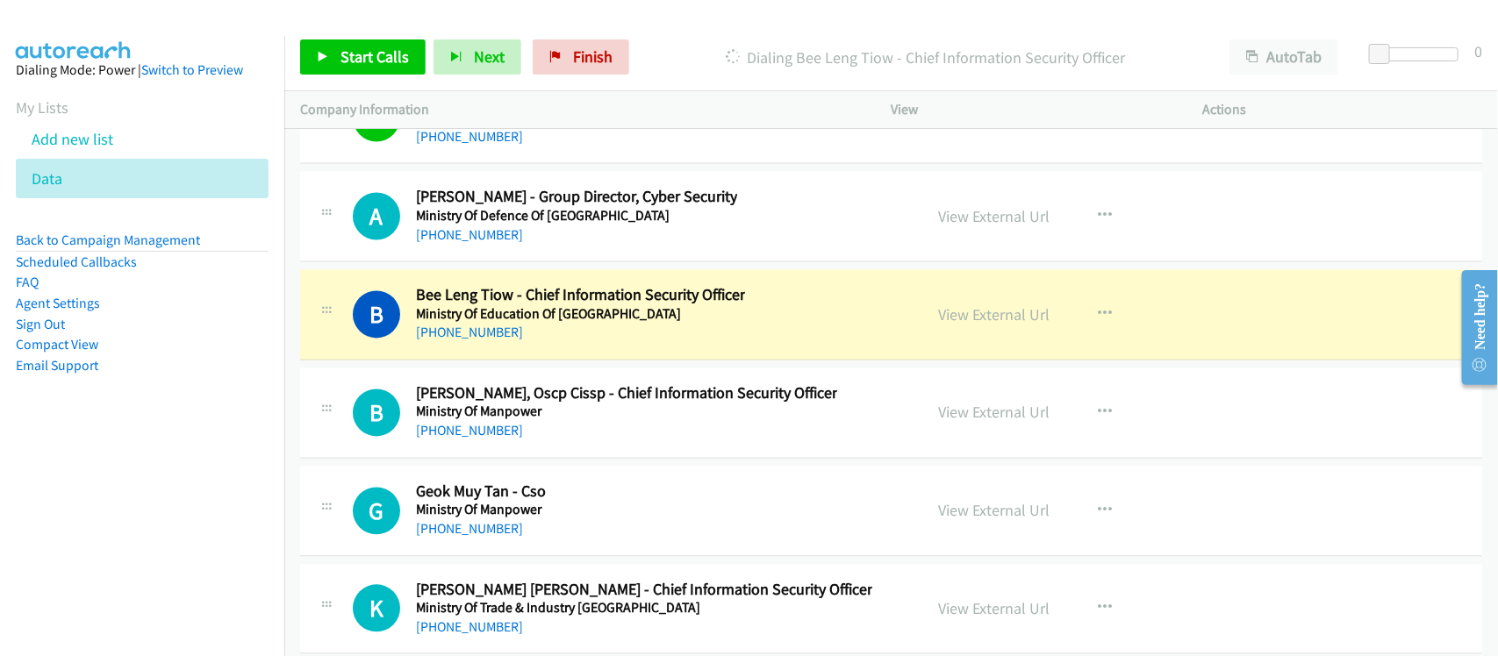
click at [601, 421] on h5 "Ministry Of Manpower" at bounding box center [626, 413] width 421 height 18
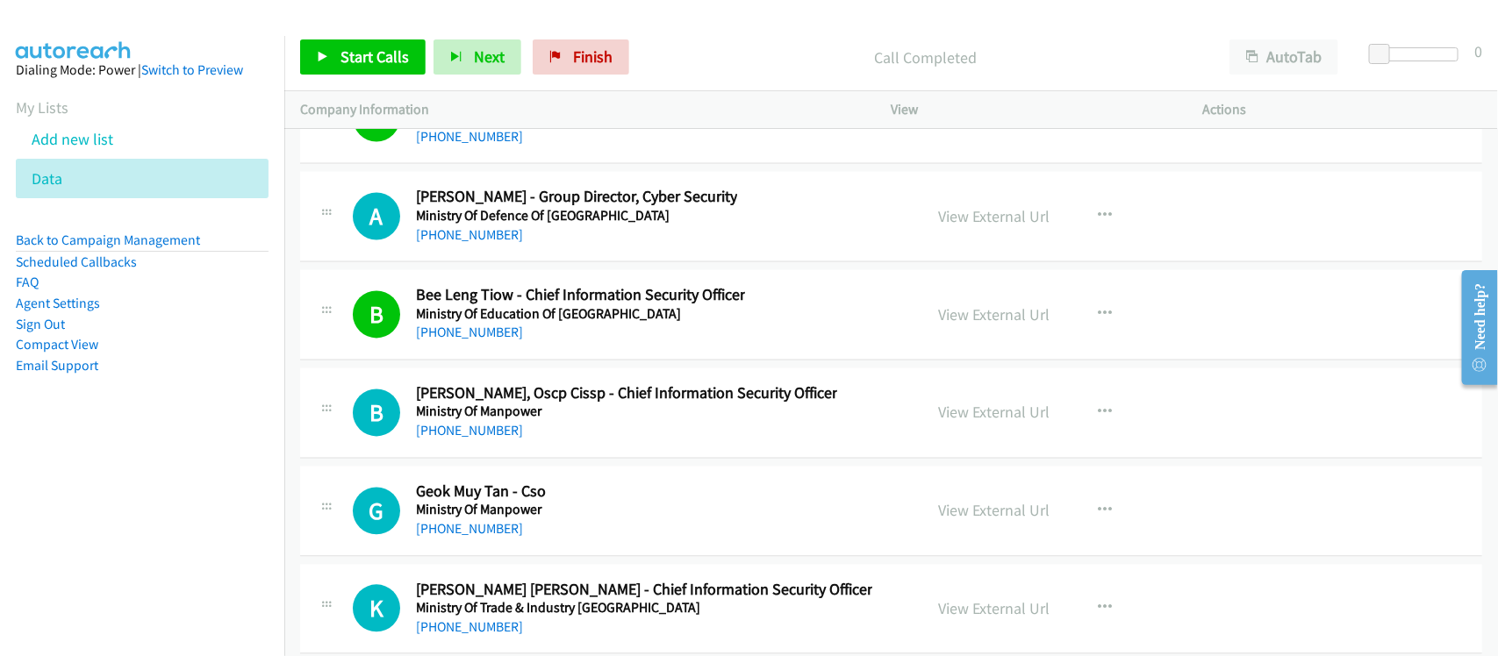
scroll to position [22706, 0]
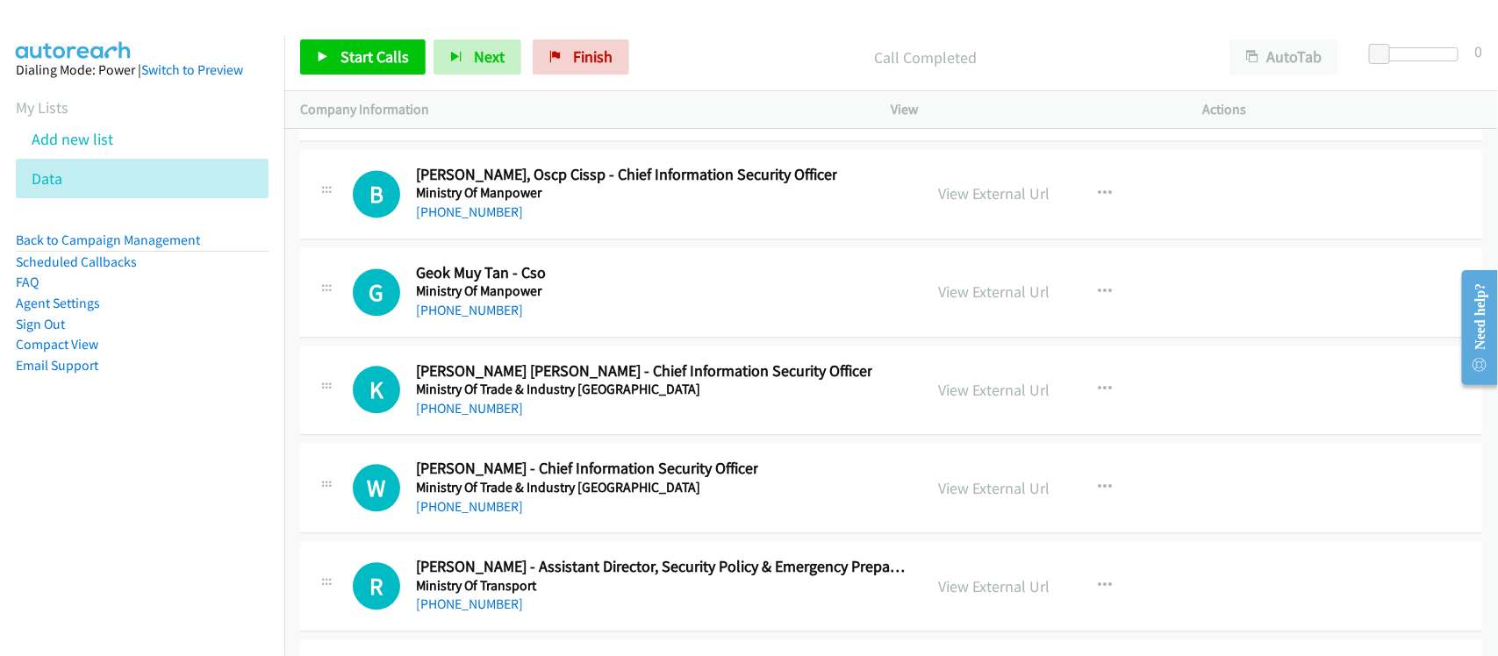
drag, startPoint x: 476, startPoint y: 251, endPoint x: 555, endPoint y: 266, distance: 81.2
click at [441, 202] on h5 "Ministry Of Manpower" at bounding box center [626, 193] width 421 height 18
click at [474, 220] on link "+65 9221 2662" at bounding box center [469, 212] width 107 height 17
click at [471, 319] on link "+65 6317 1249" at bounding box center [469, 310] width 107 height 17
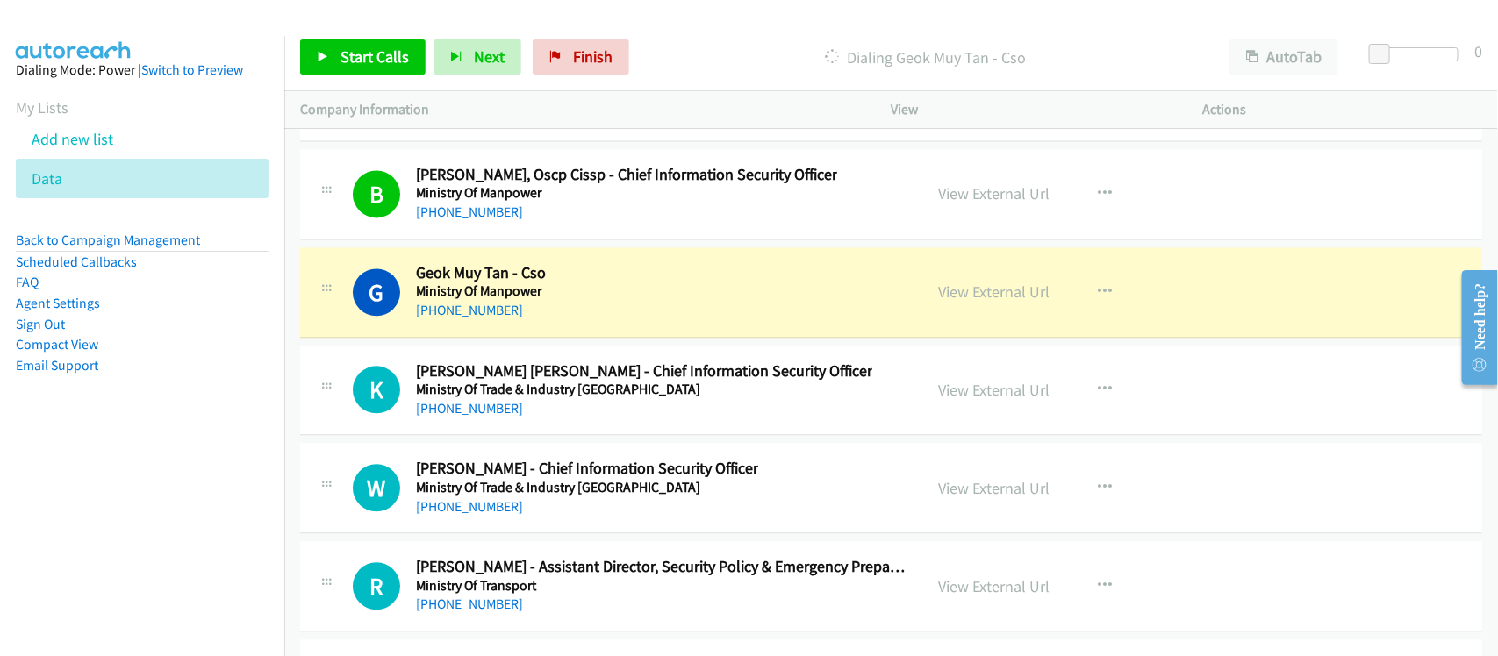
click at [541, 436] on div "K Callback Scheduled Kuo Hau Chan - Chief Information Security Officer Ministry…" at bounding box center [891, 391] width 1182 height 90
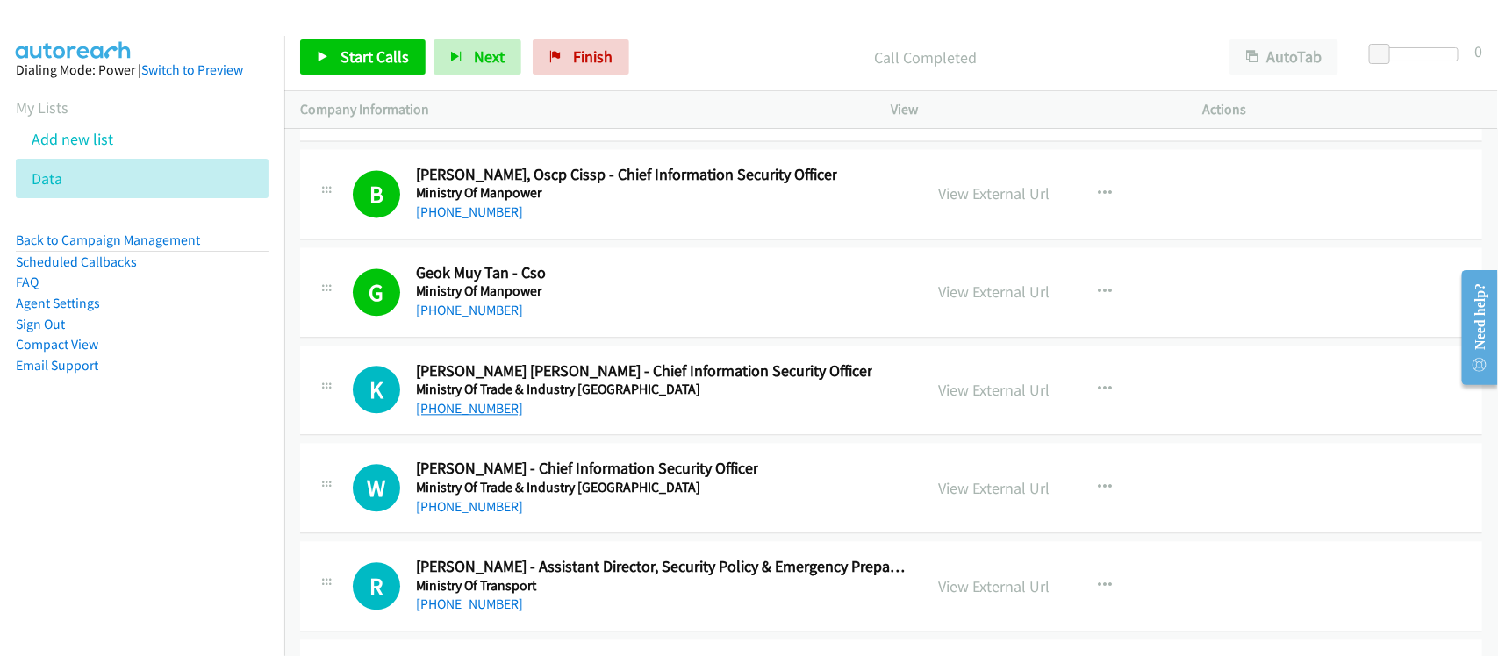
click at [476, 417] on link "+65 9336 7231" at bounding box center [469, 408] width 107 height 17
drag, startPoint x: 554, startPoint y: 554, endPoint x: 558, endPoint y: 540, distance: 14.7
click at [554, 518] on div "+65 9788 1521" at bounding box center [587, 507] width 342 height 21
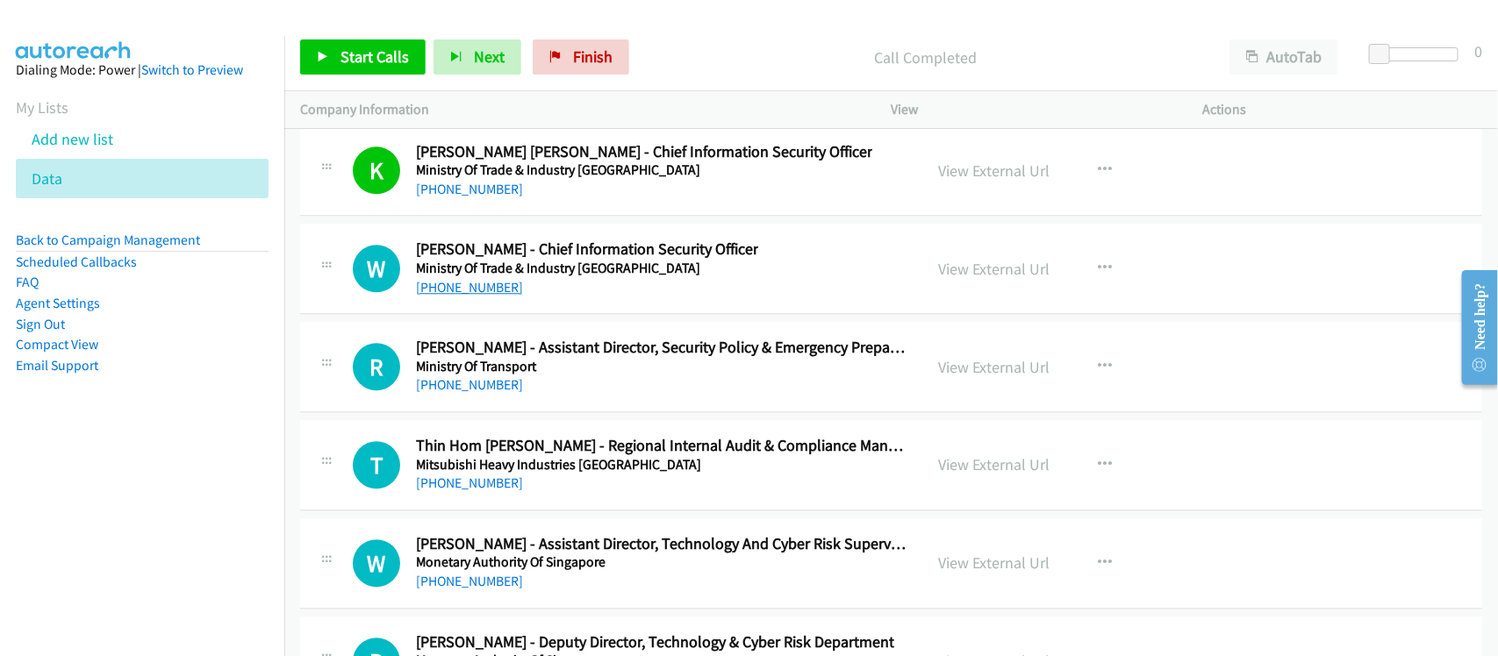
click at [472, 296] on link "+65 9788 1521" at bounding box center [469, 287] width 107 height 17
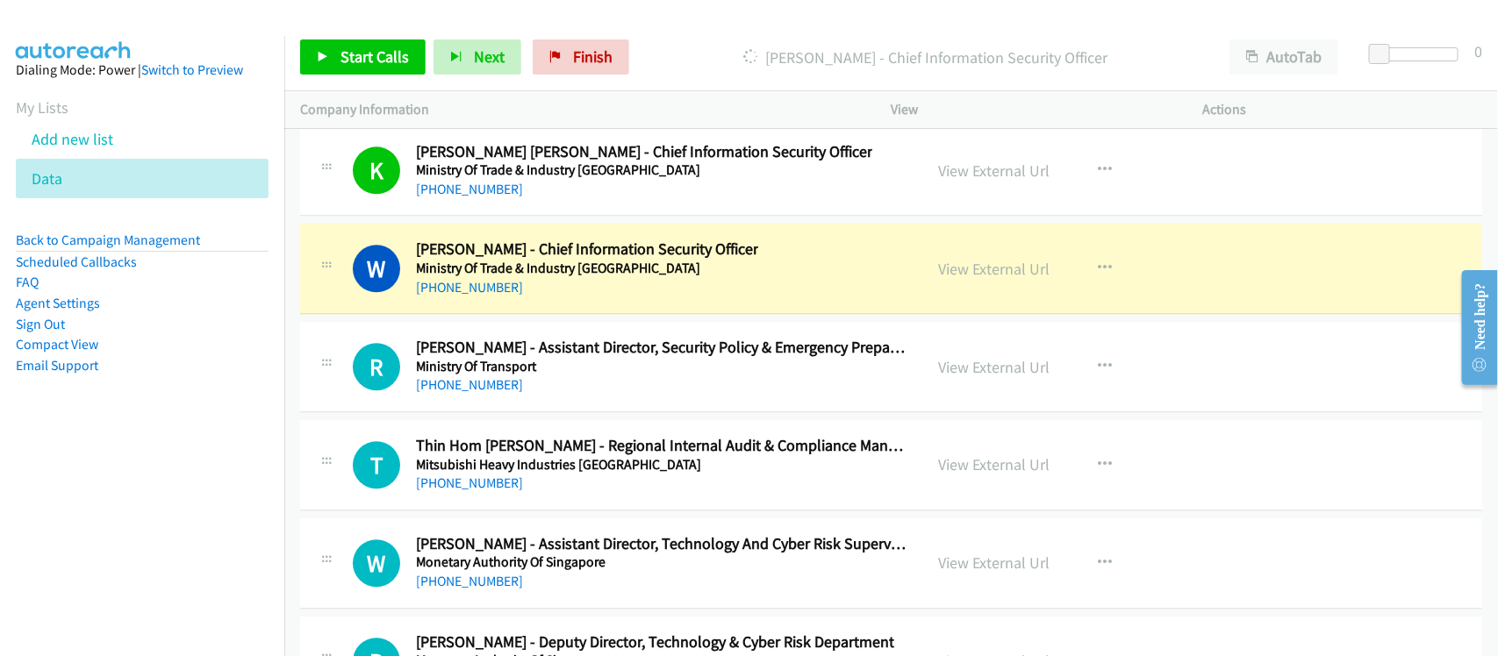
click at [566, 454] on td "T Callback Scheduled Thin Hom Leong - Regional Internal Audit & Compliance Mana…" at bounding box center [891, 466] width 1214 height 98
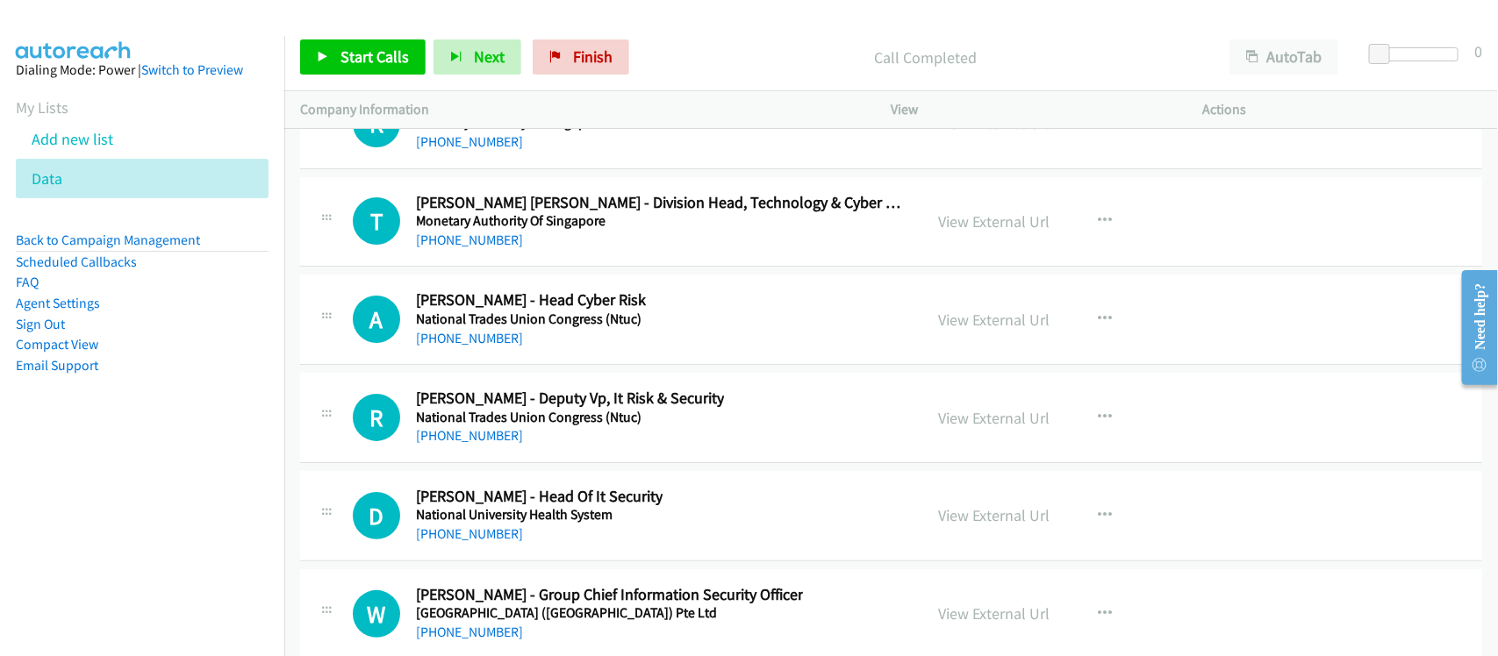
scroll to position [24022, 0]
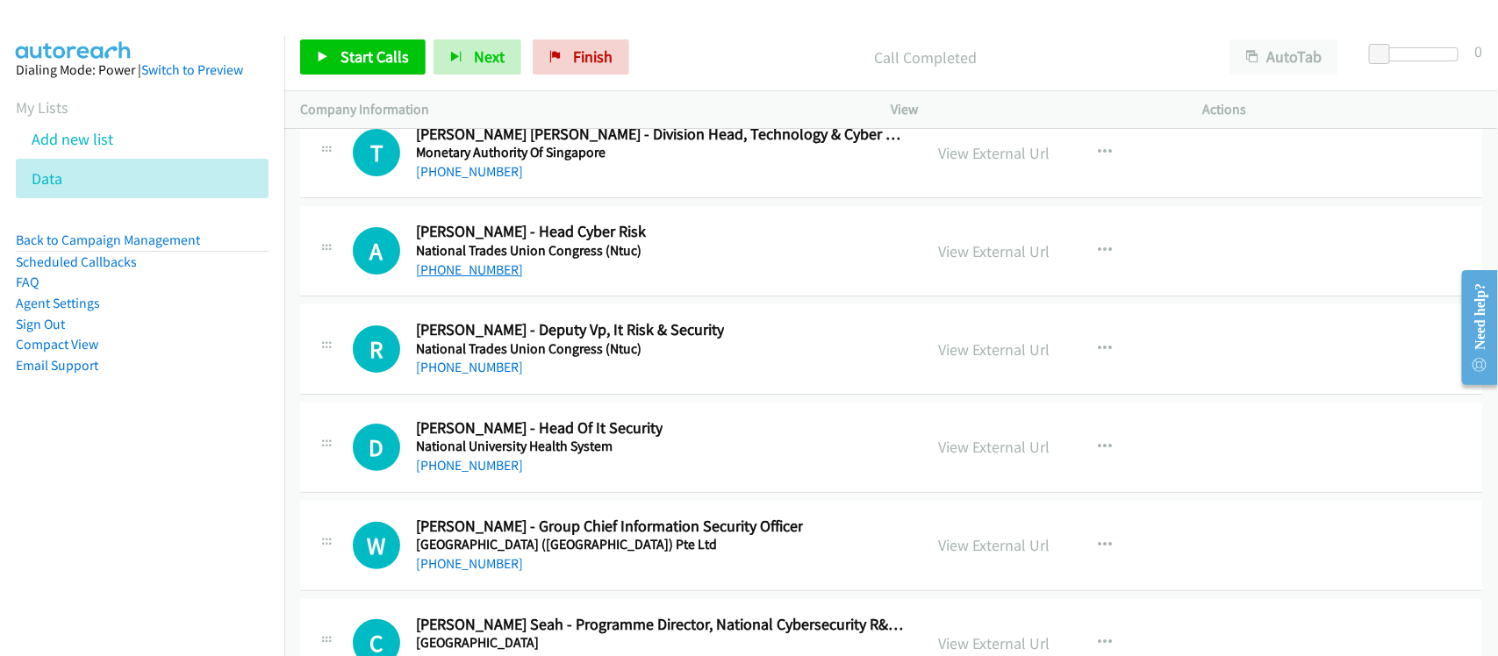
drag, startPoint x: 480, startPoint y: 308, endPoint x: 598, endPoint y: 323, distance: 118.5
click at [480, 278] on link "+65 8128 2800" at bounding box center [469, 269] width 107 height 17
click at [603, 256] on div "A Callback Scheduled Anand Joshi - Head Cyber Risk National Trades Union Congre…" at bounding box center [891, 251] width 1182 height 90
click at [462, 278] on link "+65 8128 2800" at bounding box center [469, 269] width 107 height 17
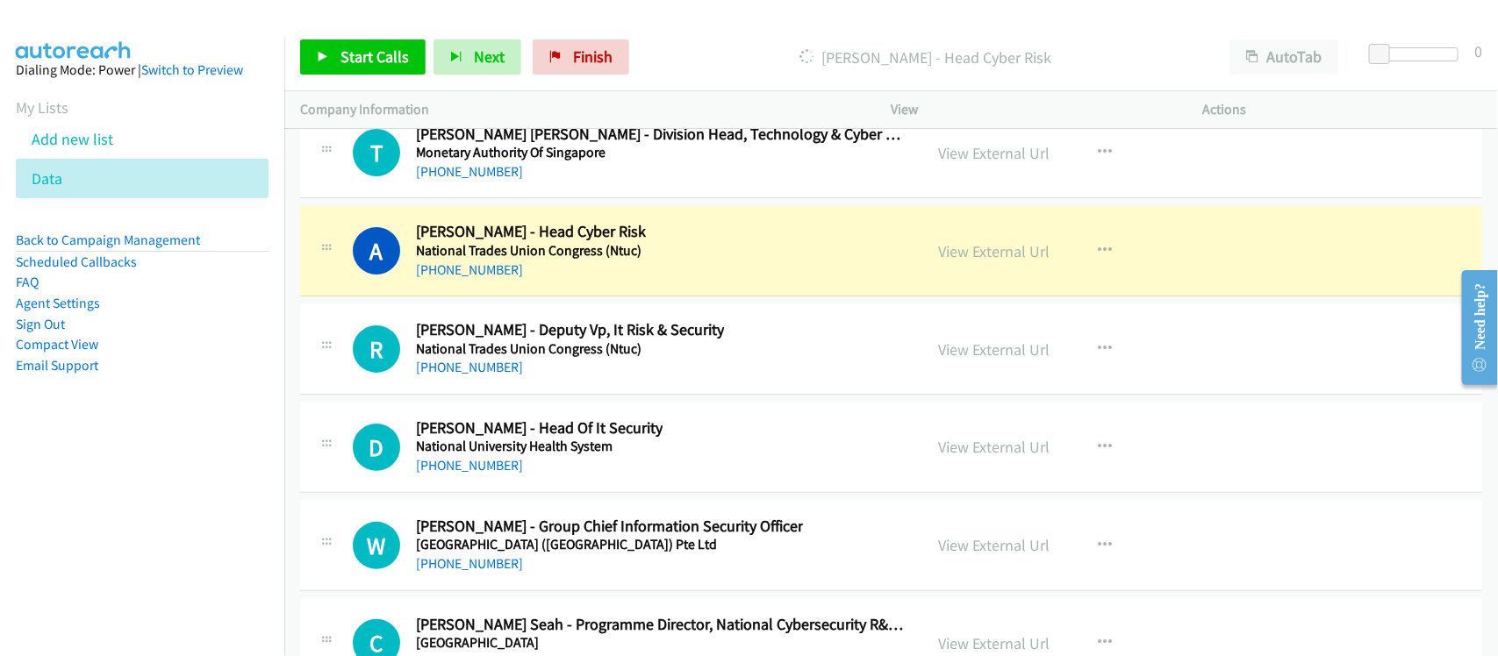
click at [589, 297] on div "A Callback Scheduled Anand Joshi - Head Cyber Risk National Trades Union Congre…" at bounding box center [891, 251] width 1182 height 90
click at [967, 261] on link "View External Url" at bounding box center [994, 251] width 111 height 20
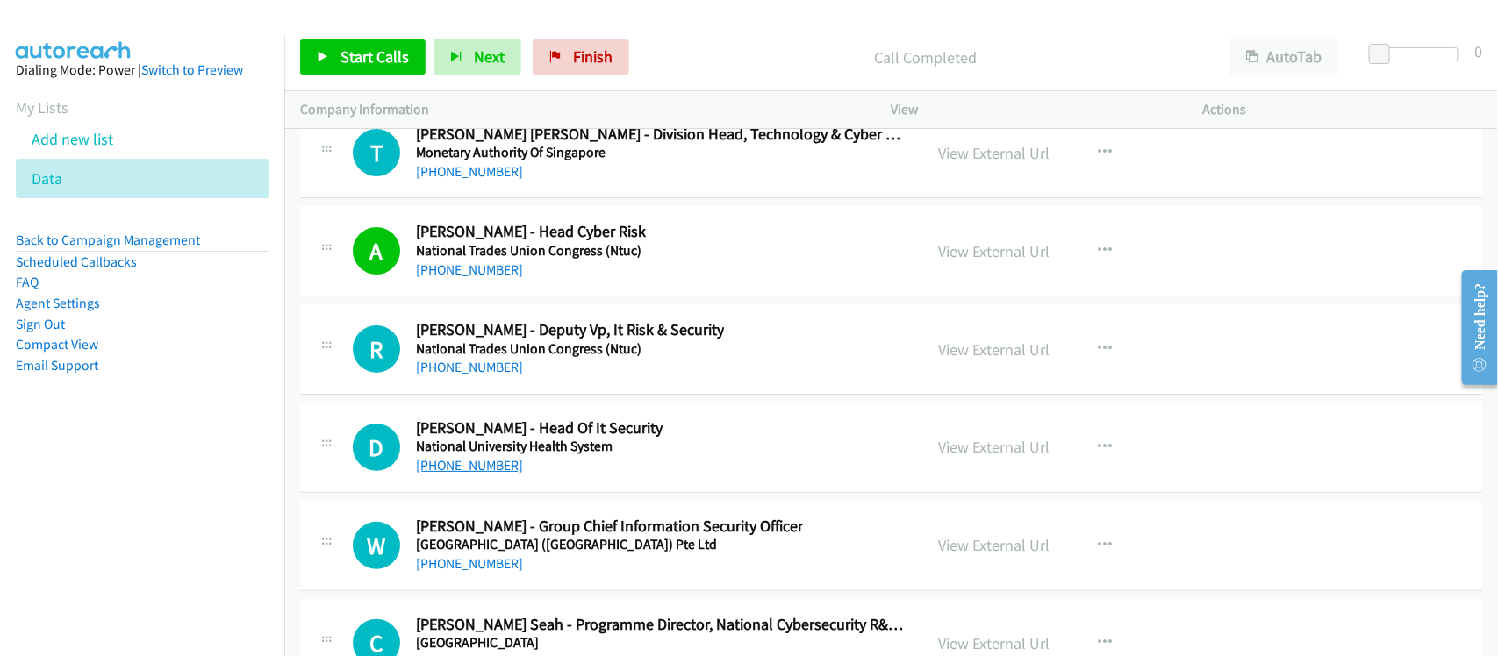
click at [458, 474] on link "+65 6433 2771" at bounding box center [469, 465] width 107 height 17
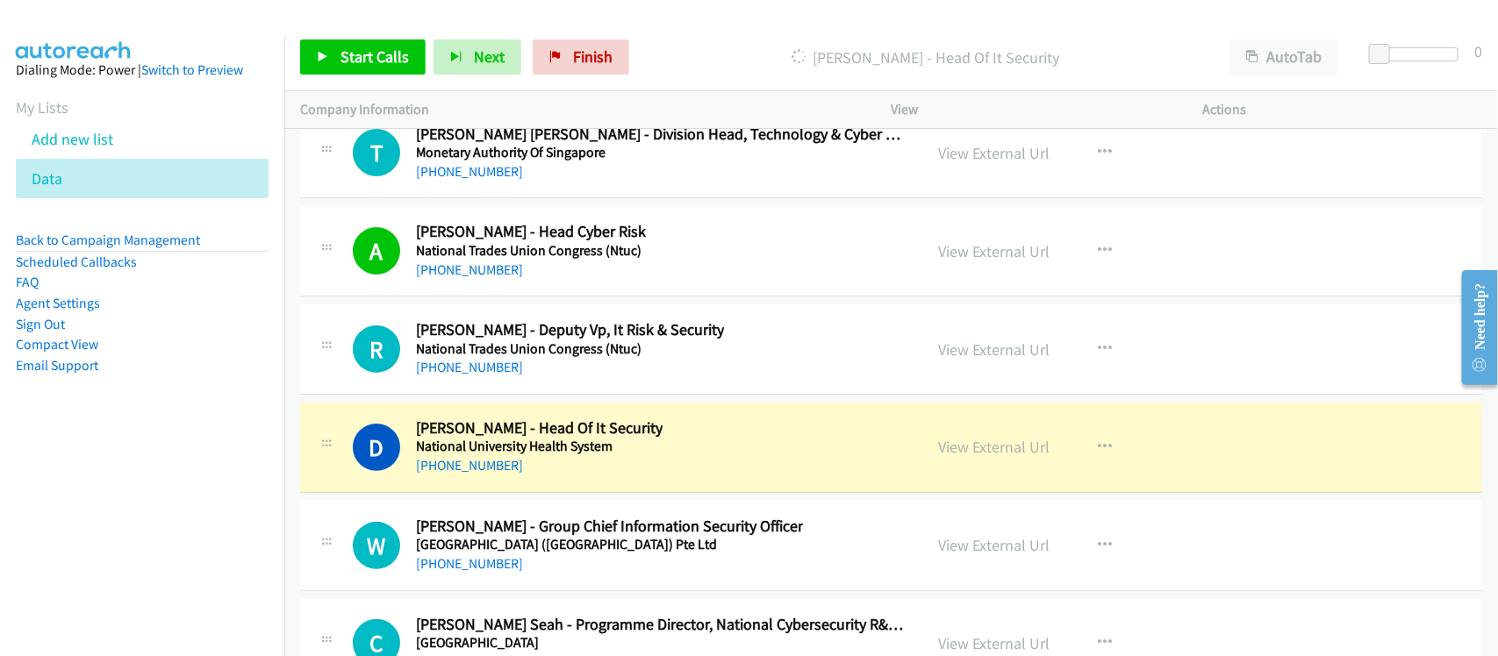
drag, startPoint x: 590, startPoint y: 500, endPoint x: 687, endPoint y: 494, distance: 97.6
click at [590, 476] on div "+65 6433 2771" at bounding box center [539, 465] width 247 height 21
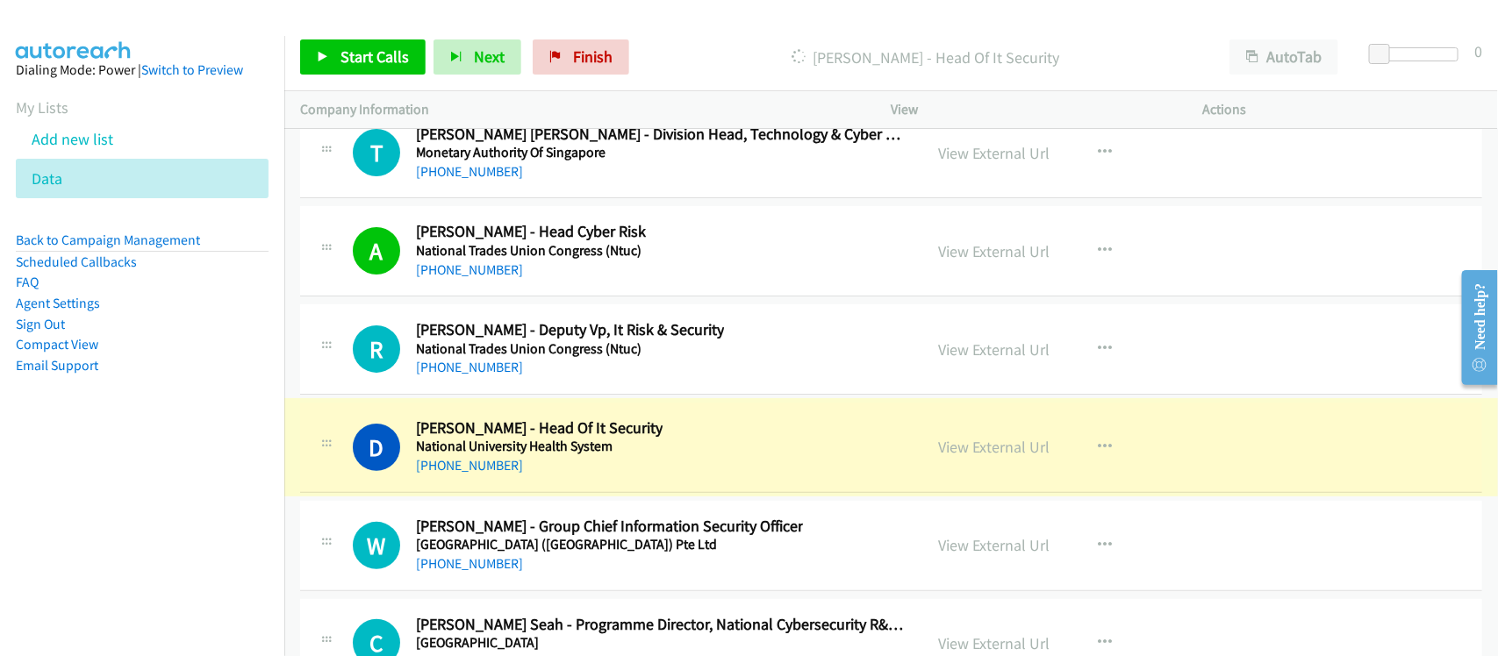
click at [954, 457] on link "View External Url" at bounding box center [994, 447] width 111 height 20
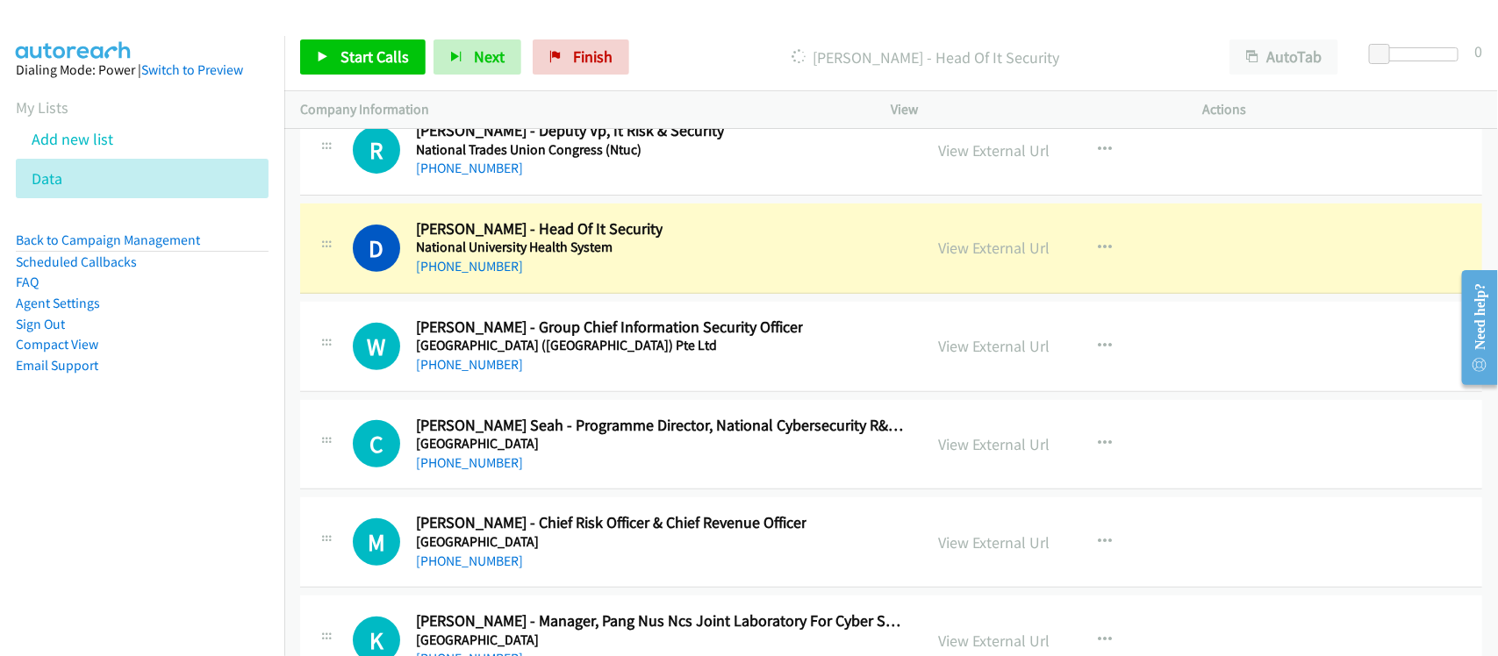
scroll to position [24241, 0]
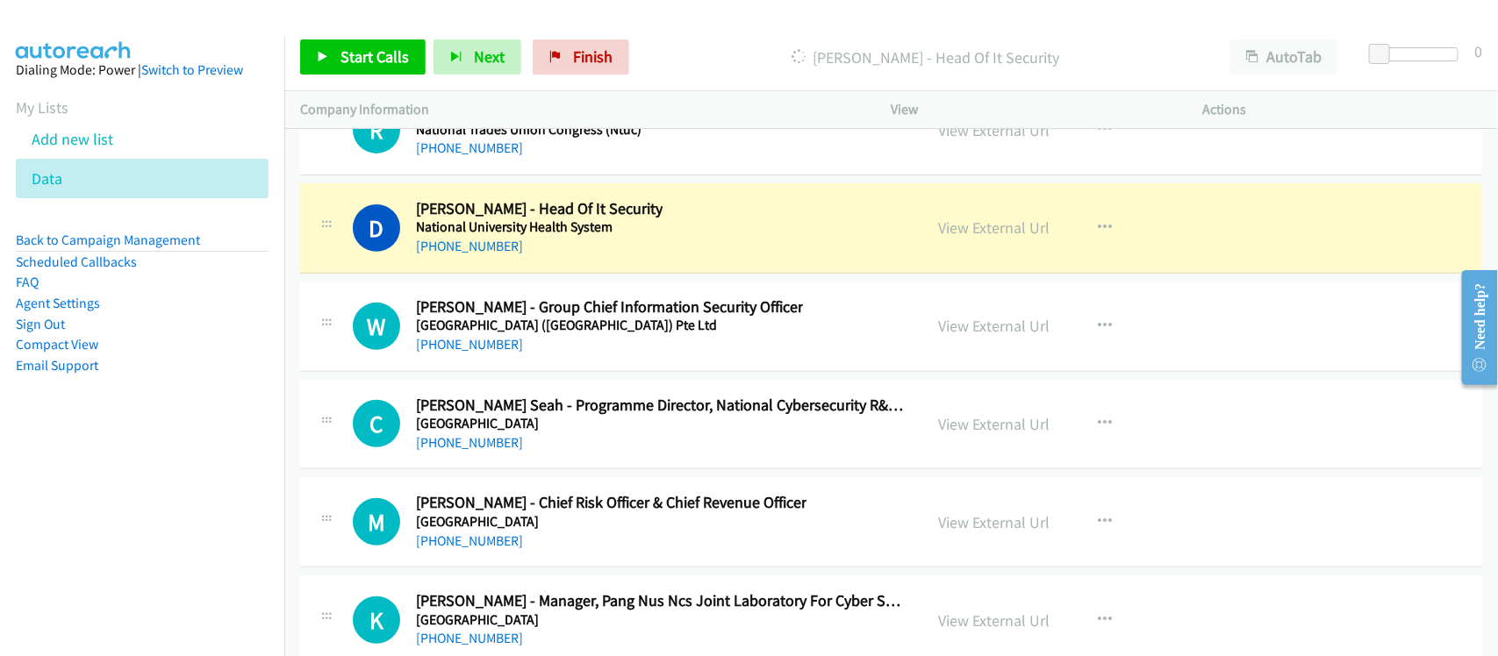
drag, startPoint x: 469, startPoint y: 383, endPoint x: 553, endPoint y: 384, distance: 83.4
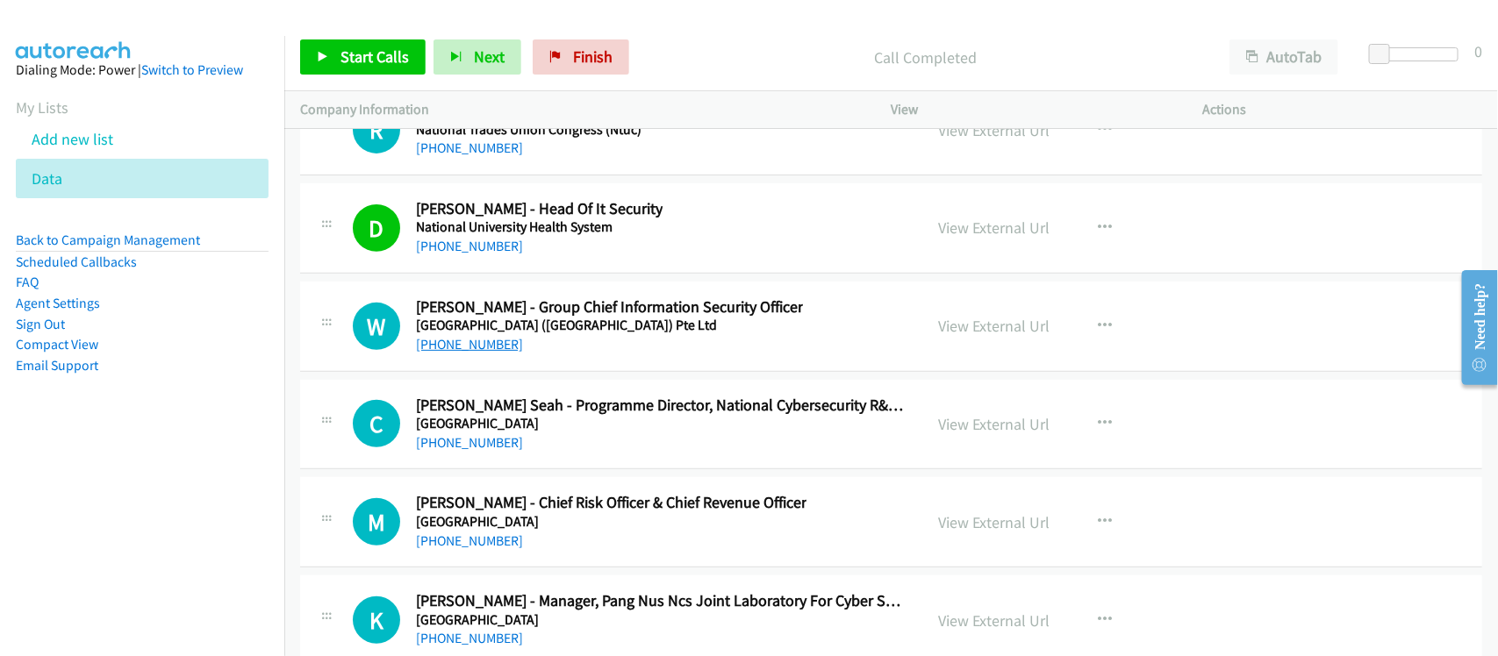
click at [448, 353] on link "+65 9696 3089" at bounding box center [469, 344] width 107 height 17
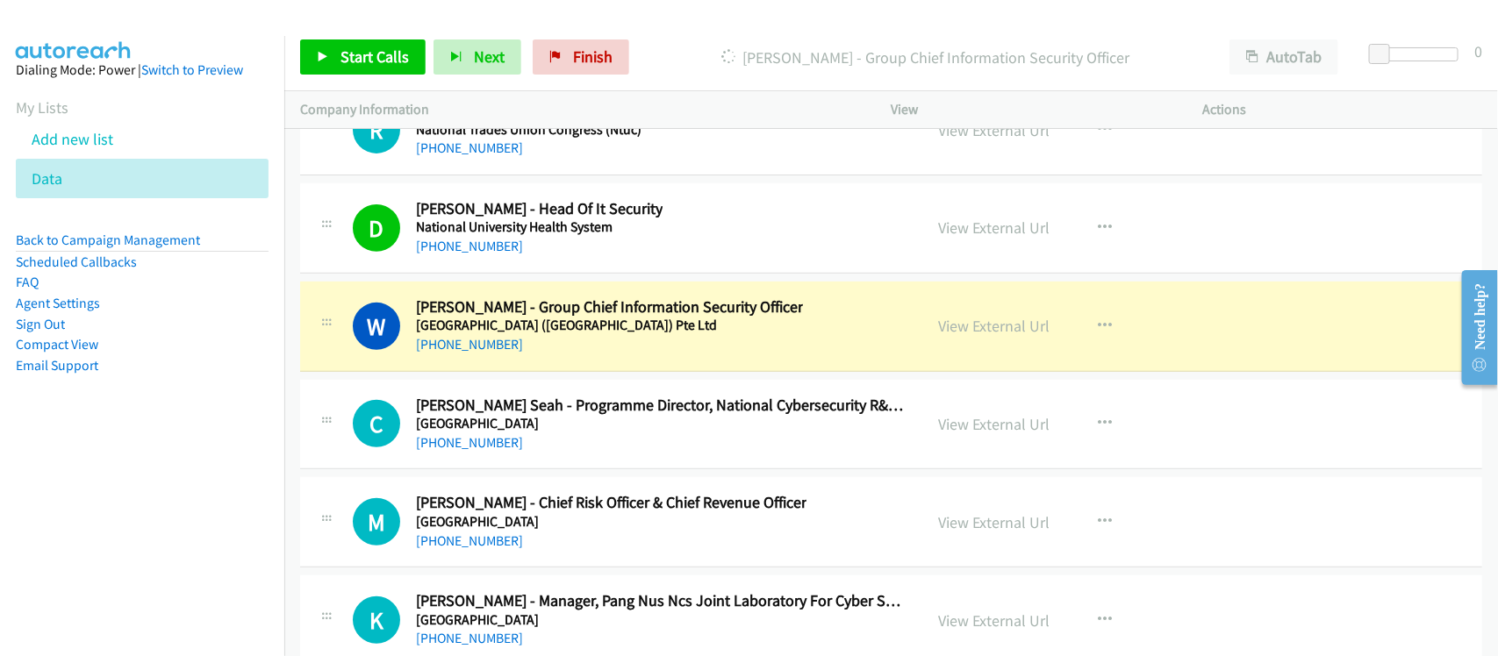
click at [627, 519] on div "M Callback Scheduled Martin Leo - Chief Risk Officer & Chief Revenue Officer Na…" at bounding box center [891, 522] width 1182 height 90
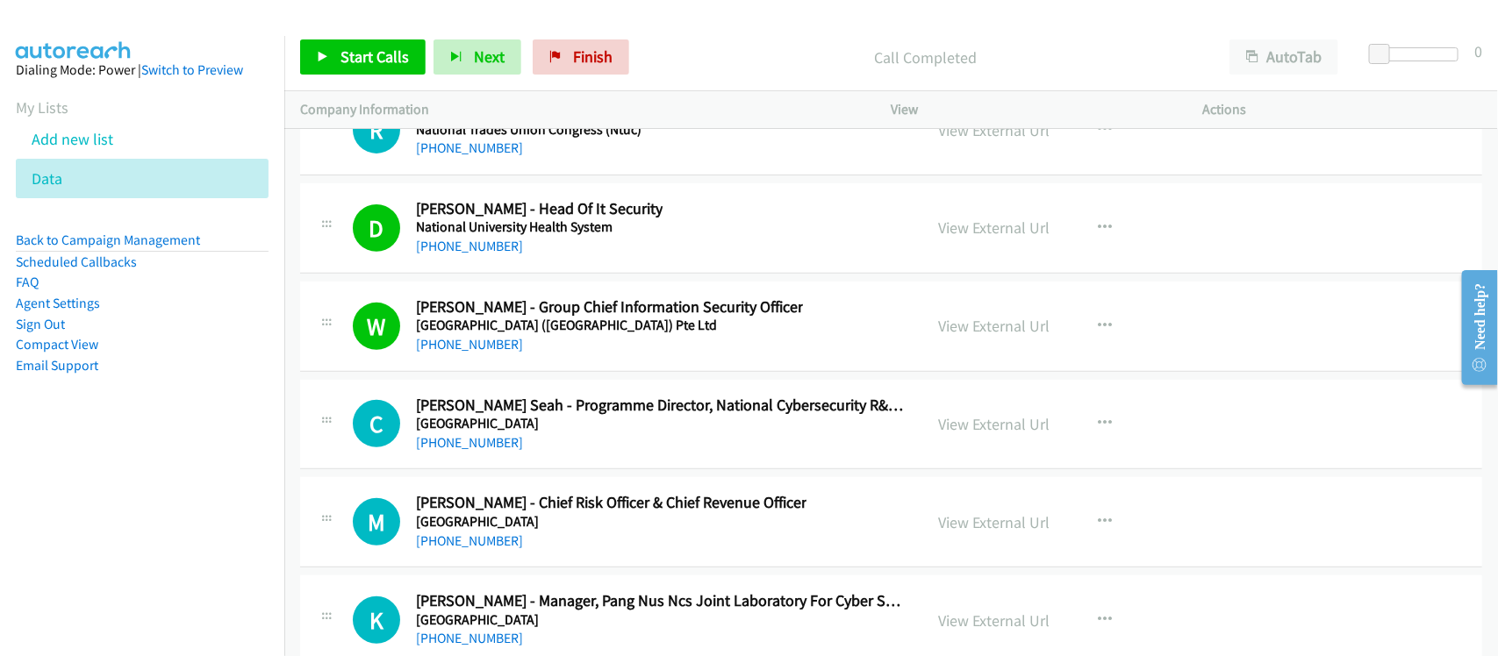
click at [466, 451] on link "+65 9855 8617" at bounding box center [469, 442] width 107 height 17
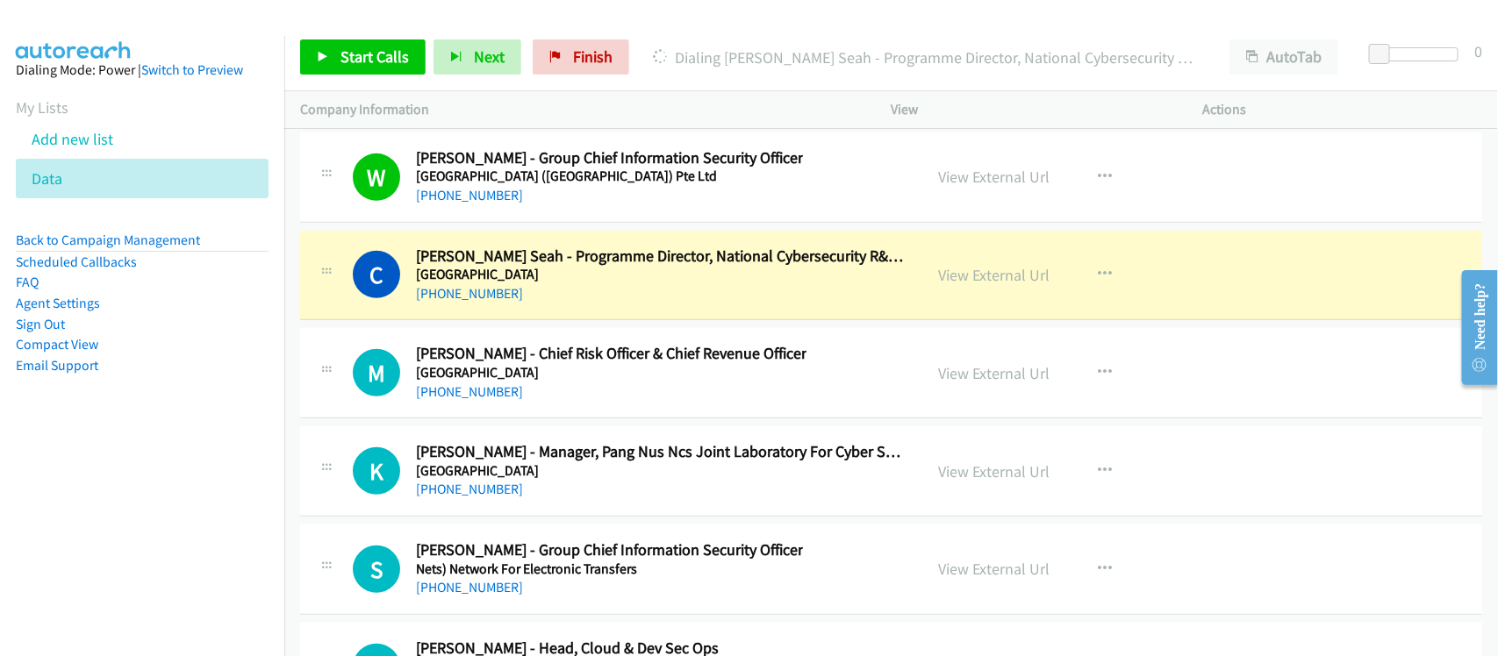
scroll to position [24351, 0]
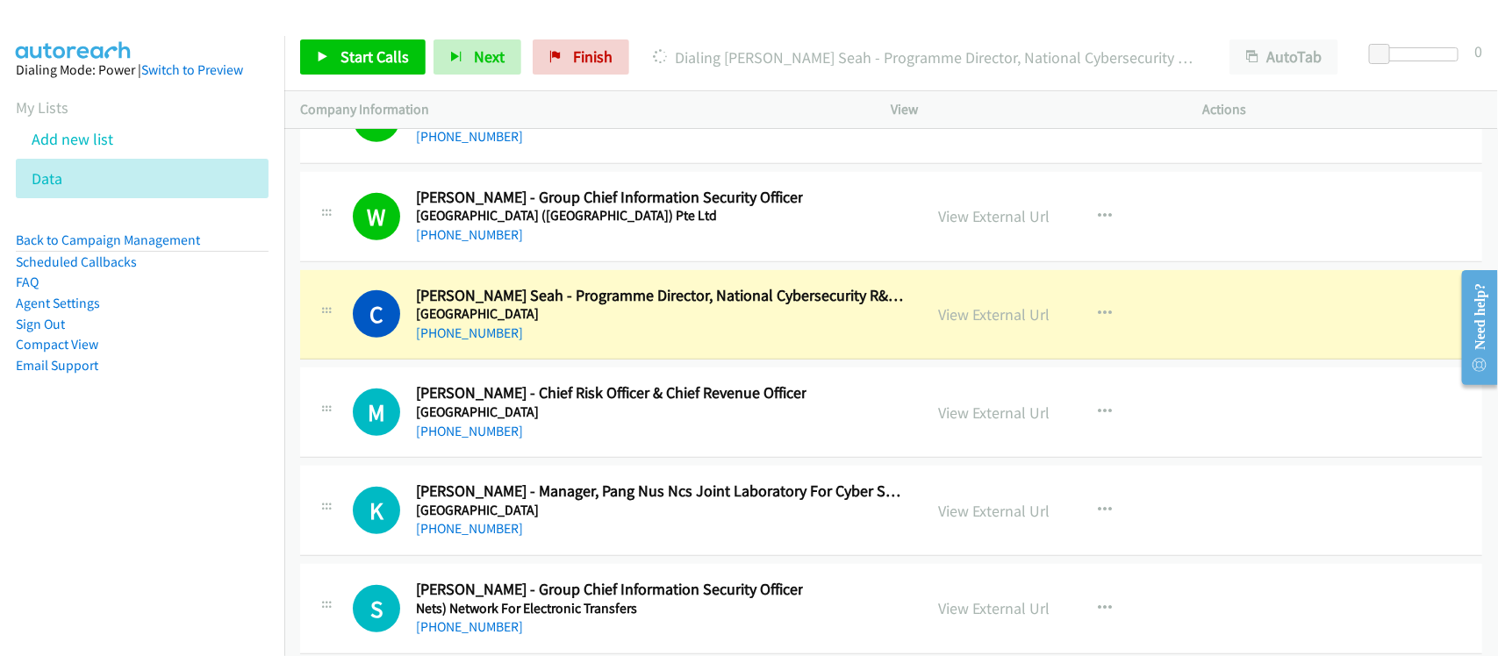
click at [641, 344] on div "+65 9855 8617" at bounding box center [661, 333] width 491 height 21
click at [1014, 325] on link "View External Url" at bounding box center [994, 314] width 111 height 20
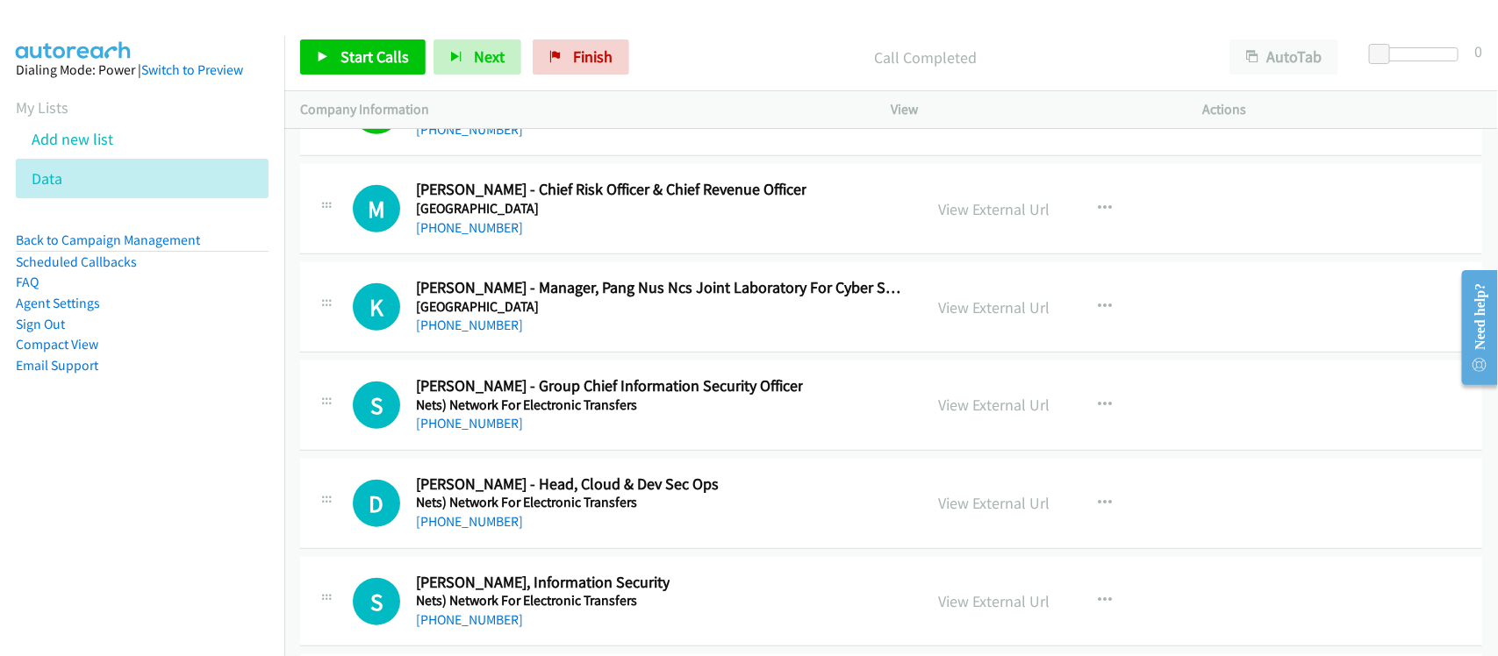
scroll to position [24570, 0]
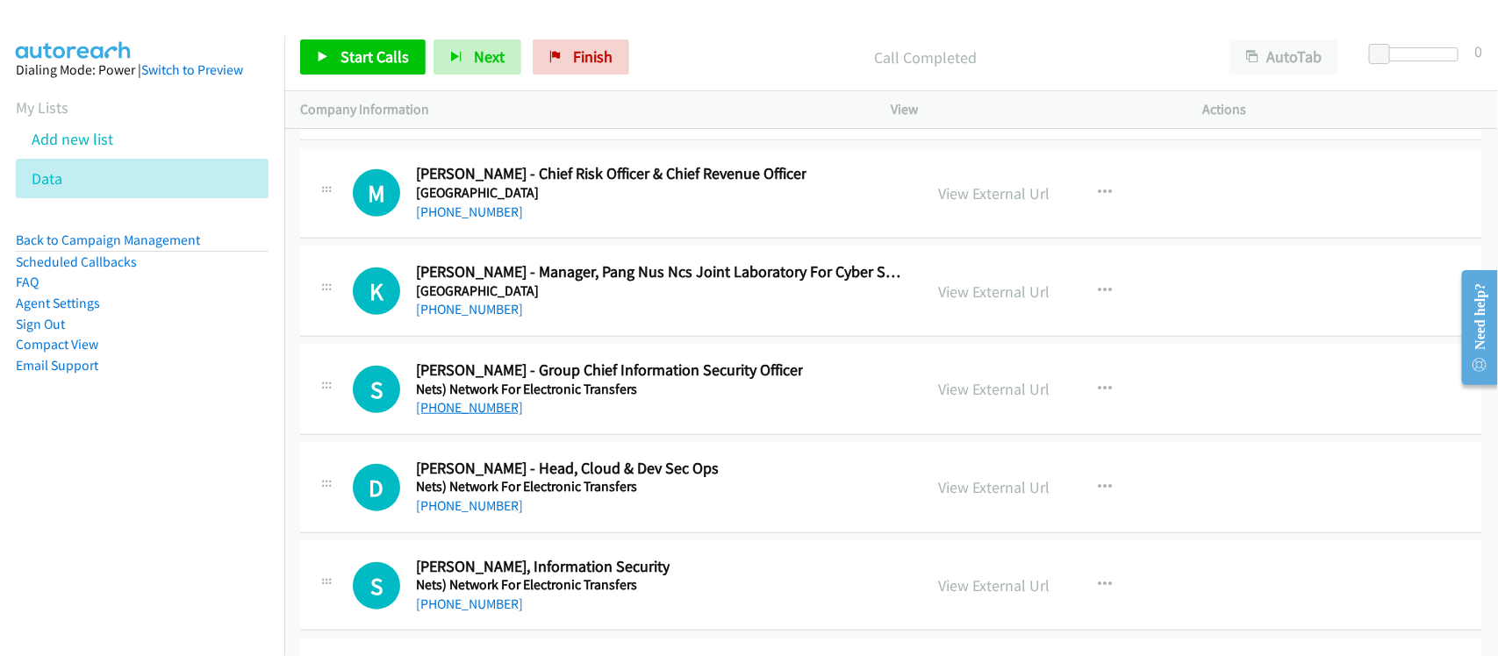
drag, startPoint x: 435, startPoint y: 450, endPoint x: 462, endPoint y: 450, distance: 26.3
click at [435, 416] on link "+65 9863 1678" at bounding box center [469, 407] width 107 height 17
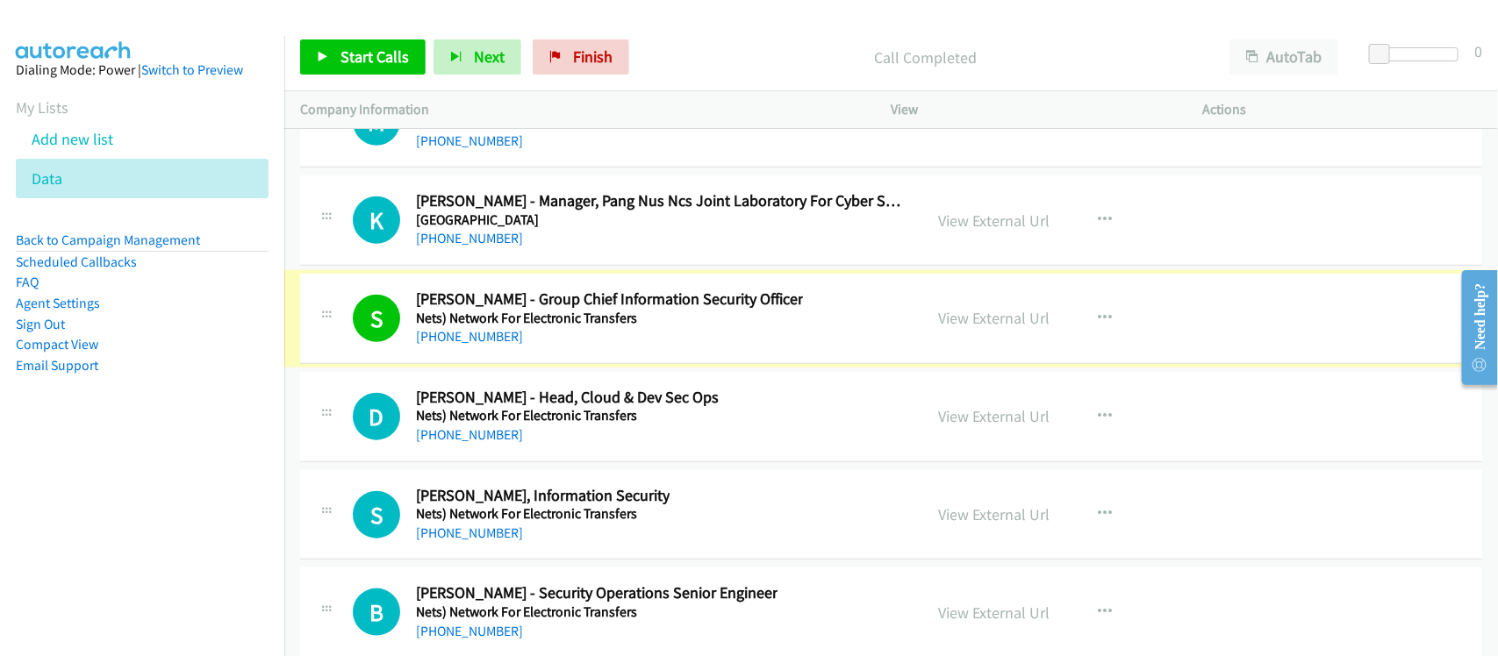
scroll to position [24680, 0]
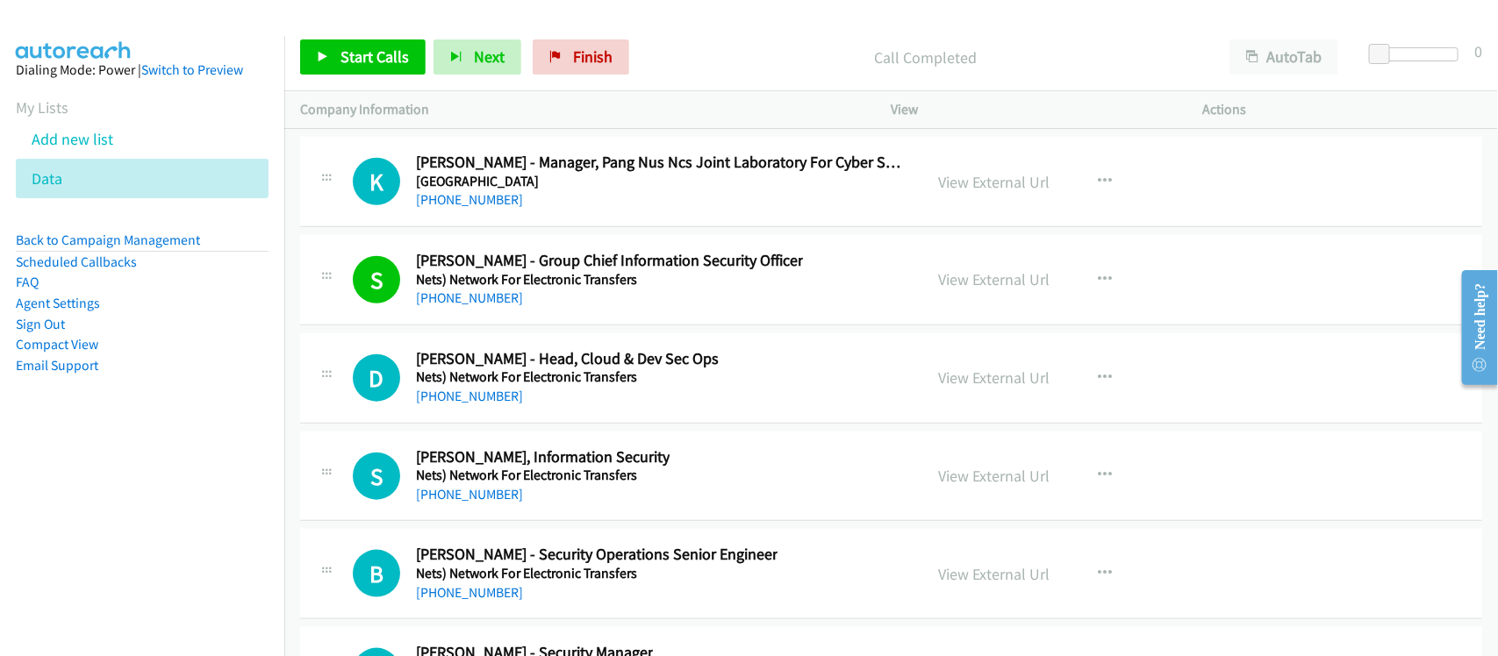
drag, startPoint x: 489, startPoint y: 439, endPoint x: 763, endPoint y: 450, distance: 274.9
click at [489, 405] on link "+65 8357 7861" at bounding box center [469, 396] width 107 height 17
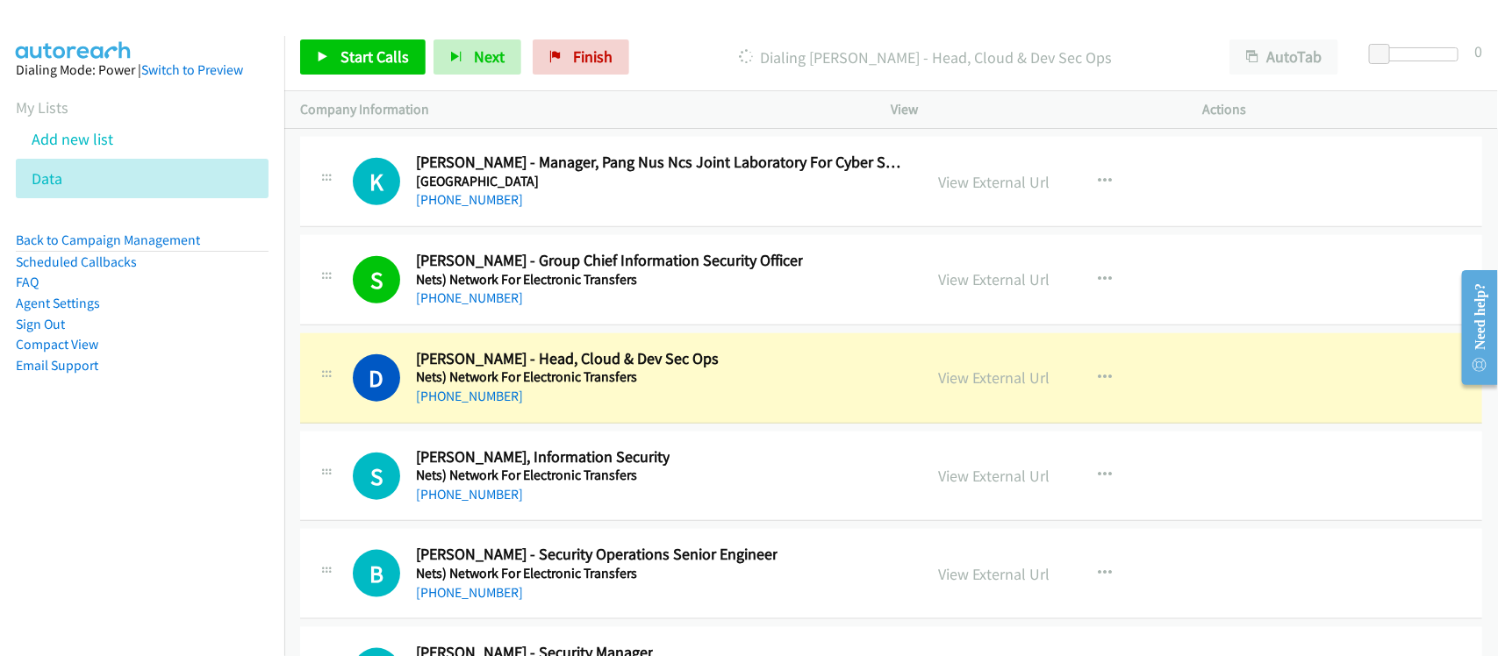
click at [562, 227] on div "K Callback Scheduled Kee Kiat - Manager, Pang Nus Ncs Joint Laboratory For Cybe…" at bounding box center [891, 182] width 1182 height 90
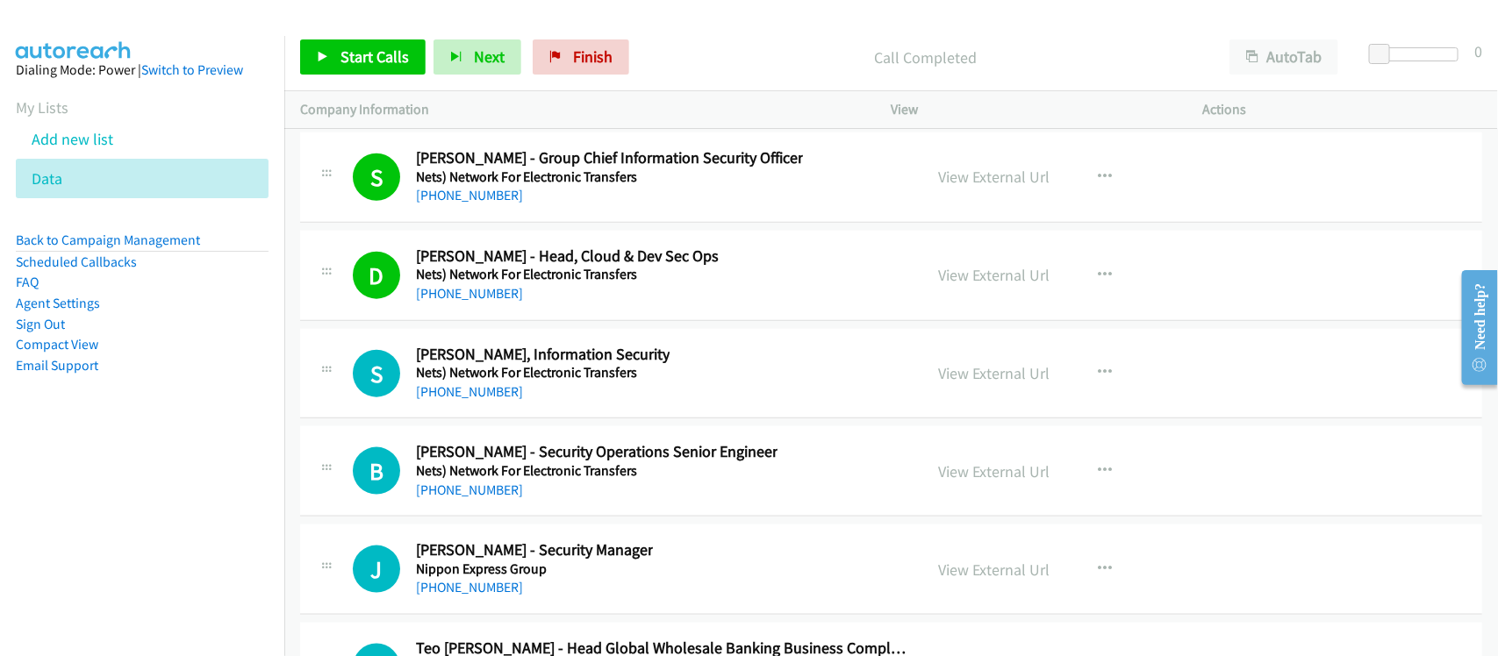
scroll to position [24790, 0]
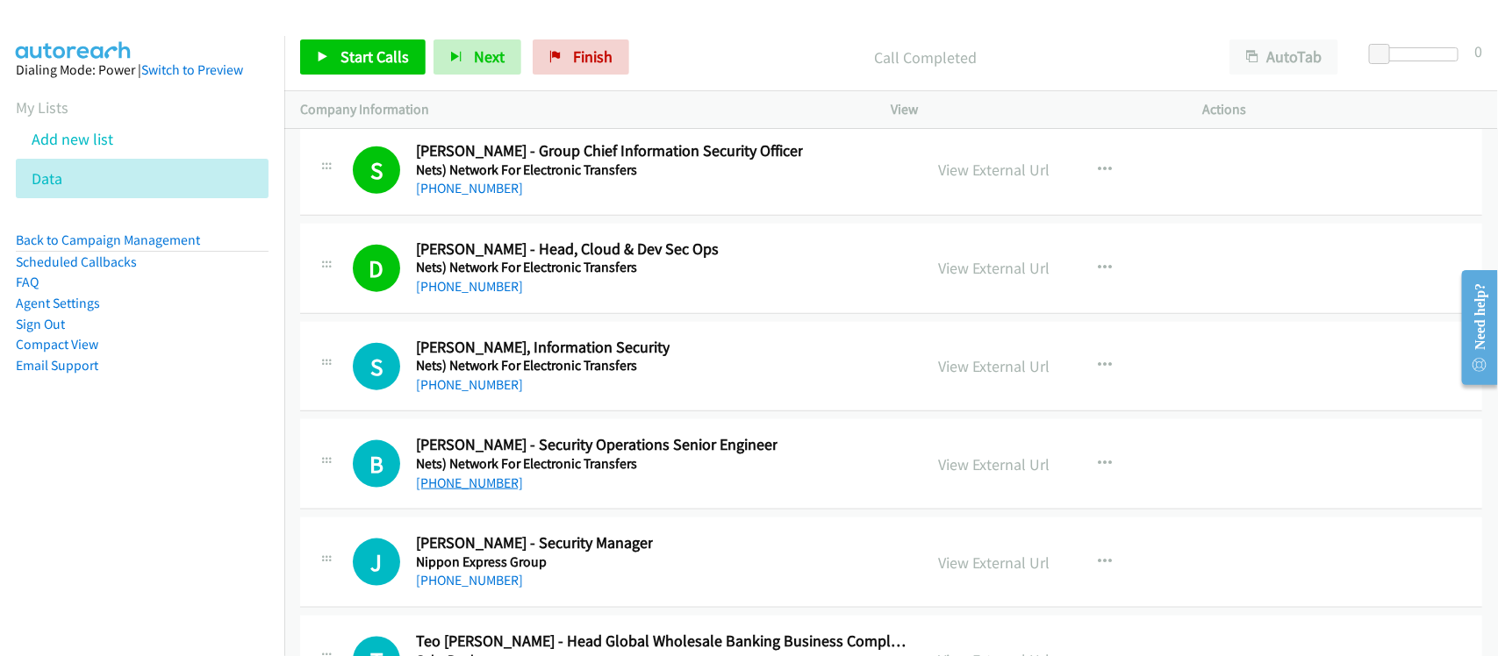
click at [470, 491] on link "+65 9128 0213" at bounding box center [469, 483] width 107 height 17
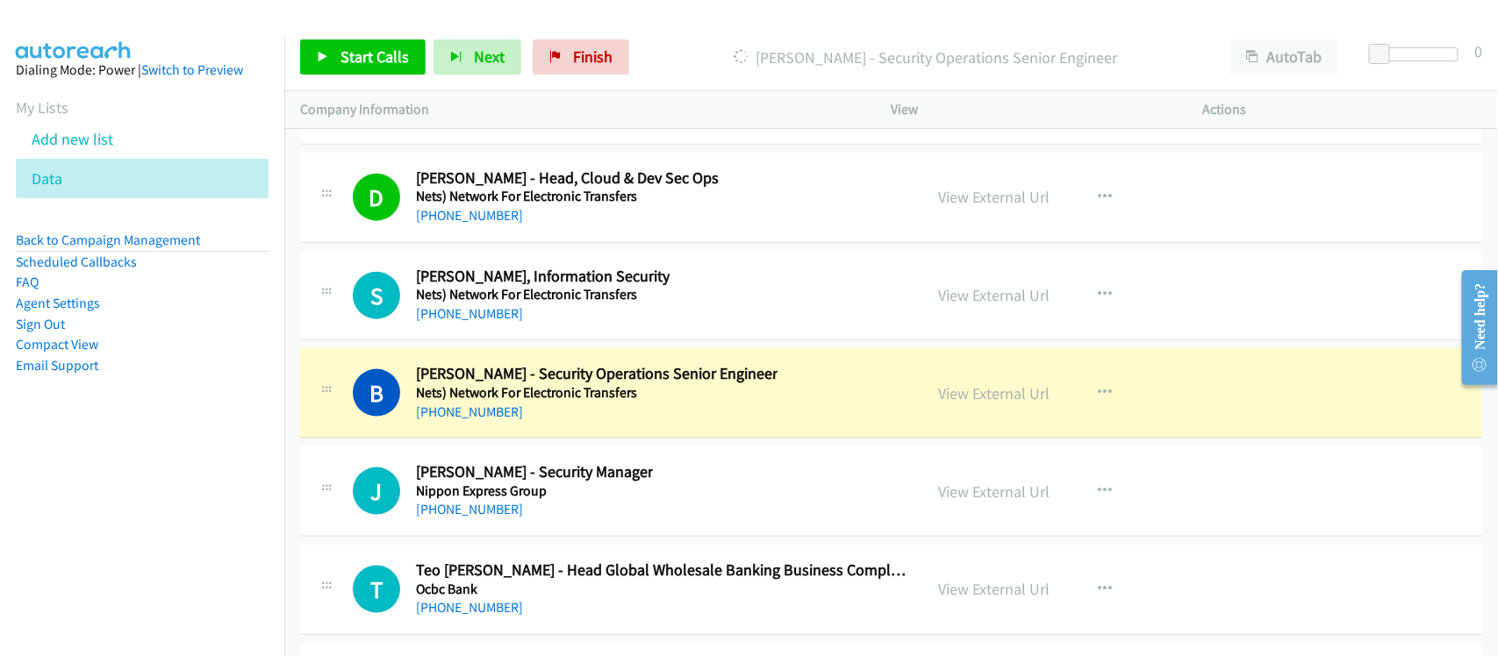
scroll to position [24899, 0]
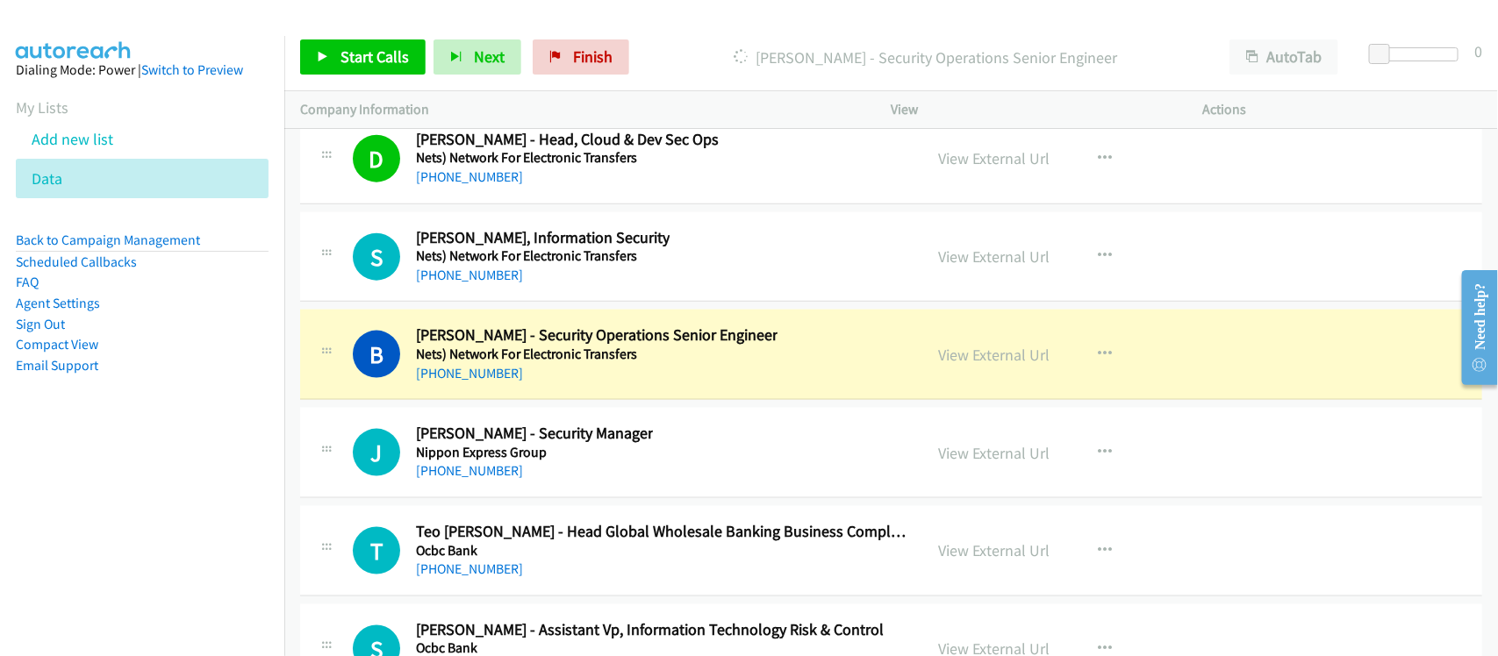
click at [564, 400] on div "B Callback Scheduled Benson Chiu - Security Operations Senior Engineer Nets) Ne…" at bounding box center [891, 355] width 1182 height 90
click at [1007, 365] on link "View External Url" at bounding box center [994, 355] width 111 height 20
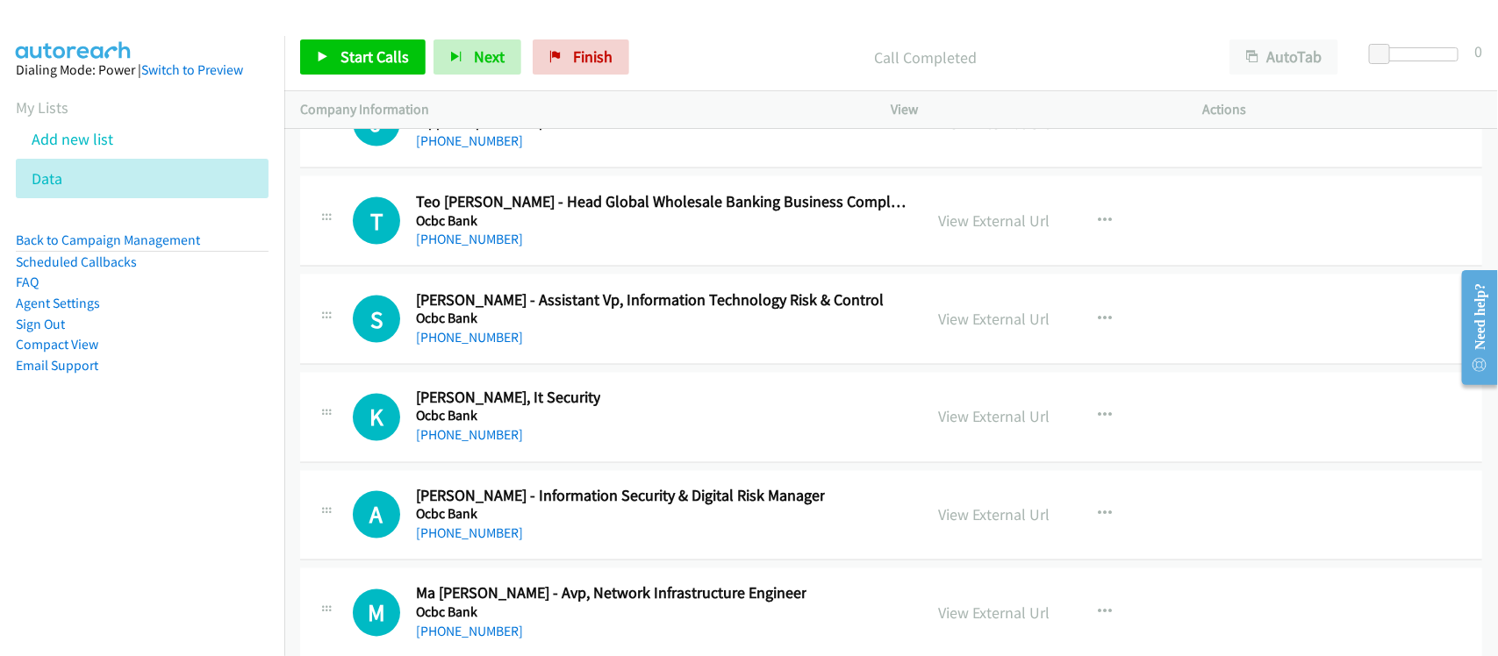
scroll to position [25338, 0]
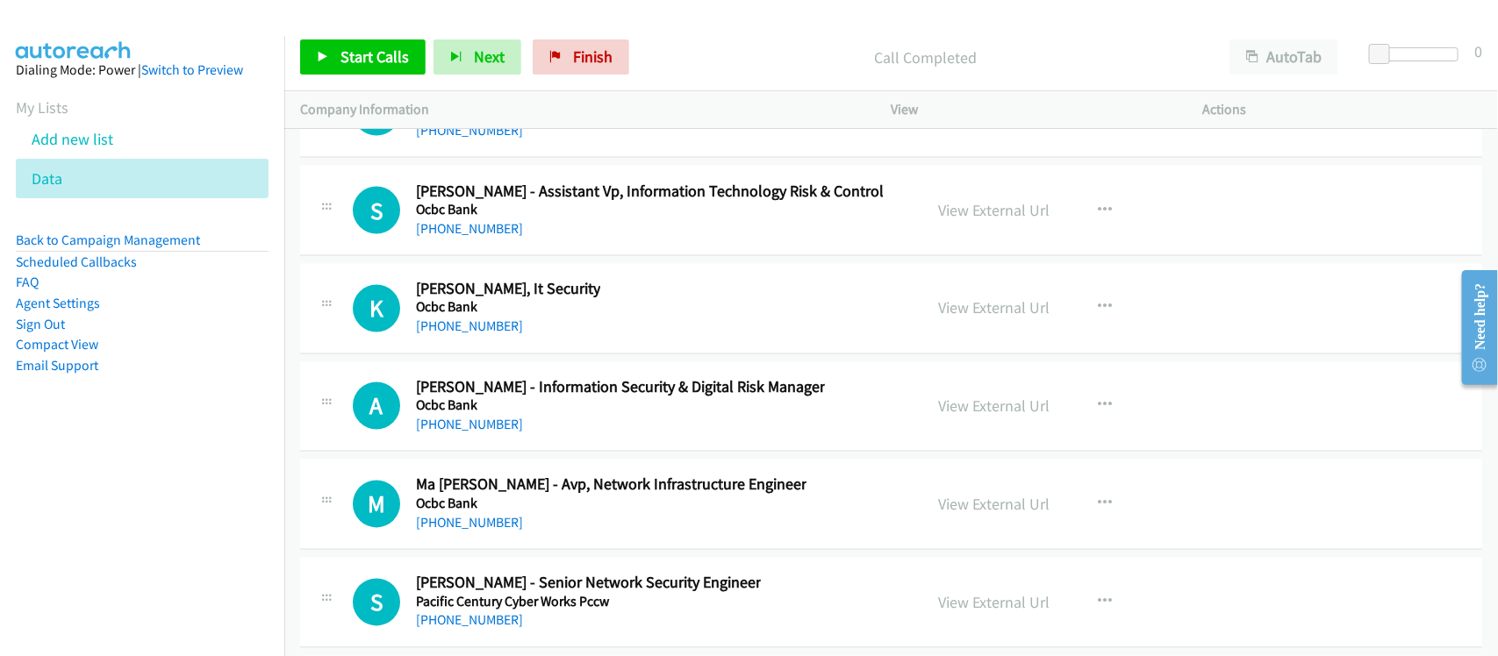
click at [468, 433] on link "+65 8118 6196" at bounding box center [469, 425] width 107 height 17
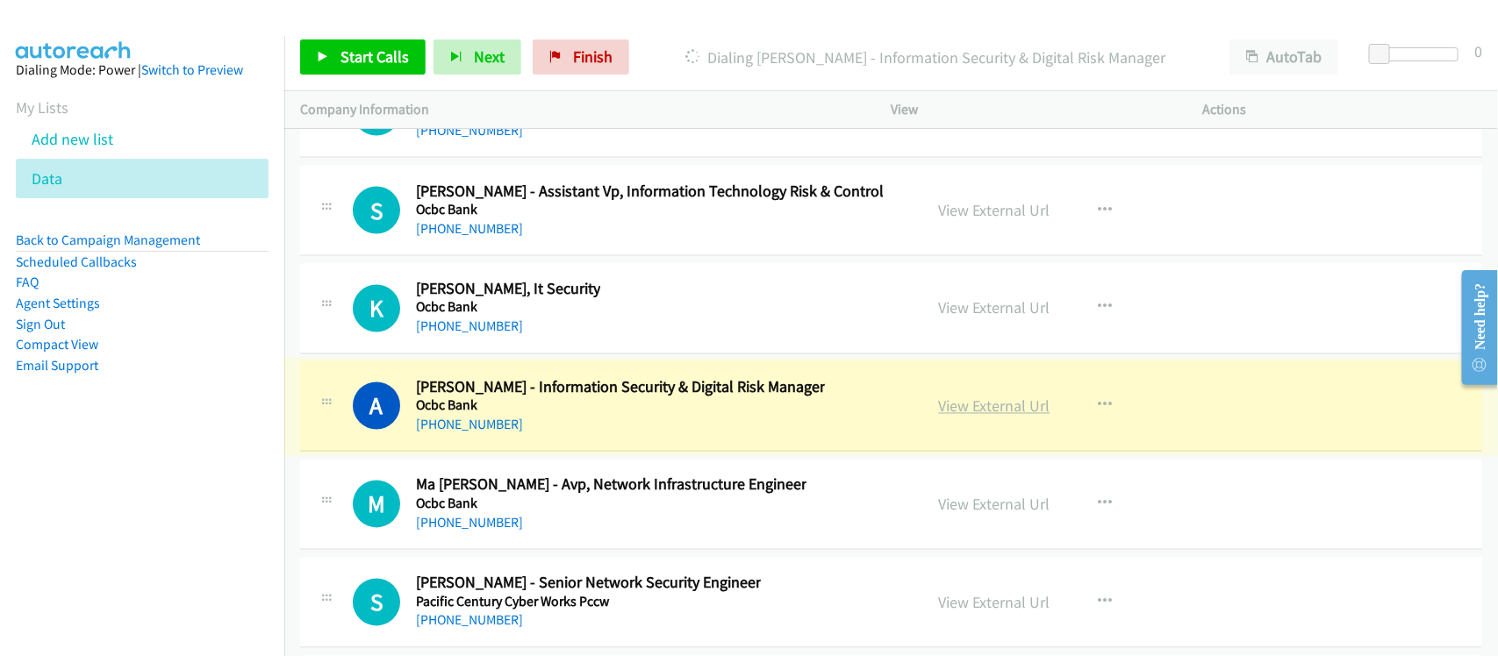
click at [971, 417] on link "View External Url" at bounding box center [994, 407] width 111 height 20
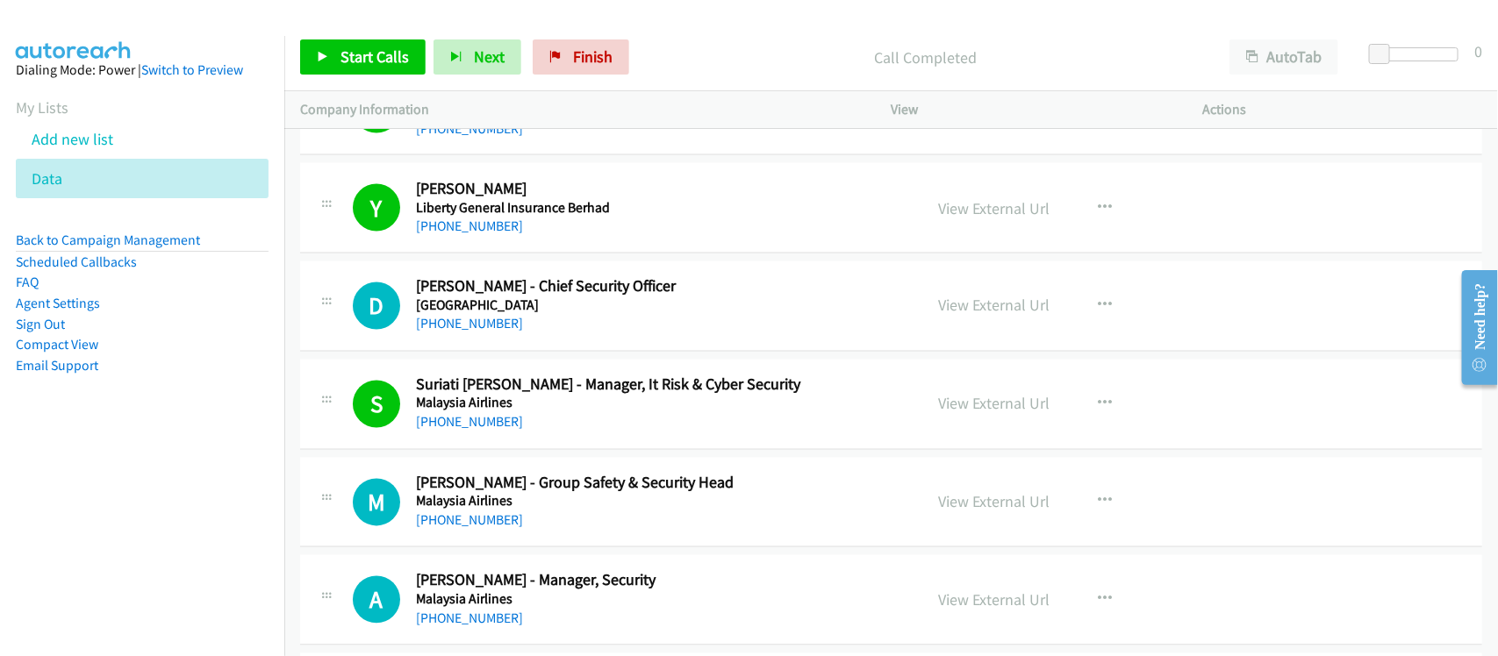
scroll to position [7434, 0]
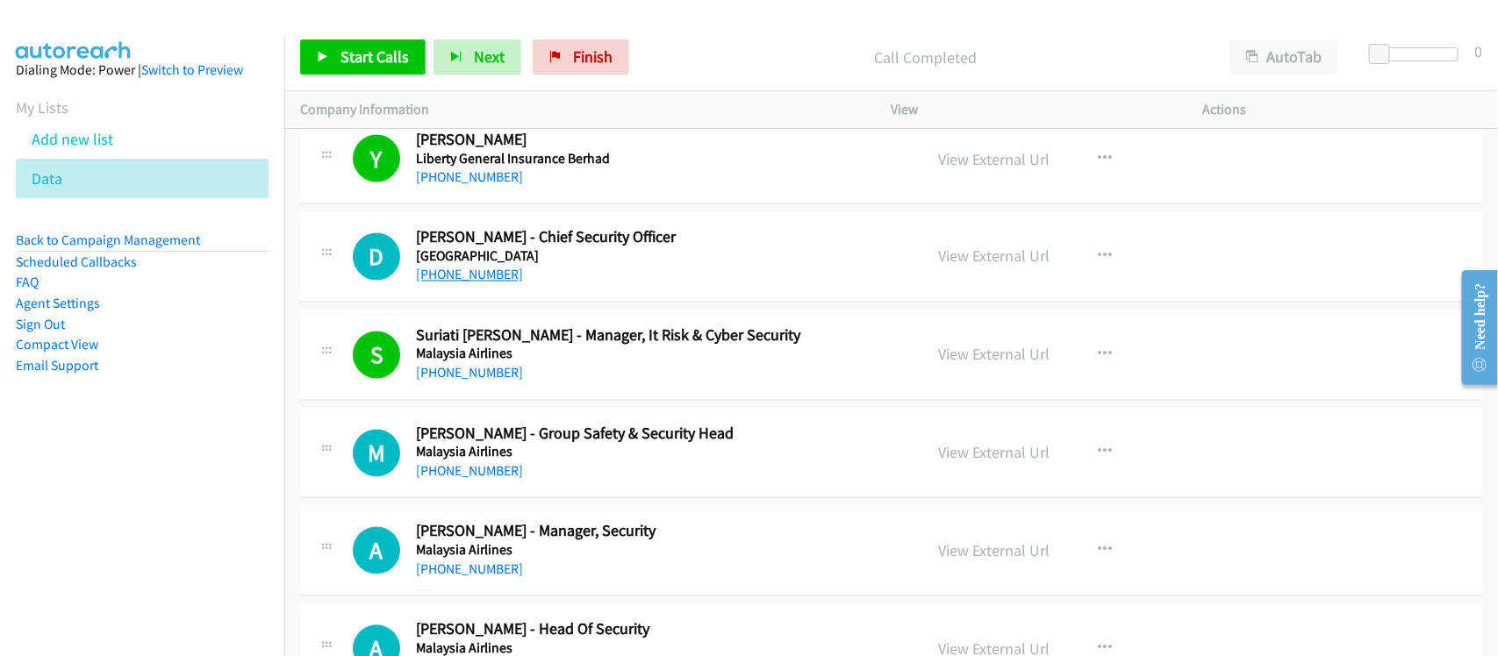
click at [478, 282] on link "+60 14-601 6227" at bounding box center [469, 275] width 107 height 17
drag, startPoint x: 550, startPoint y: 286, endPoint x: 563, endPoint y: 286, distance: 13.2
click at [550, 286] on div "+60 14-601 6227" at bounding box center [658, 275] width 484 height 21
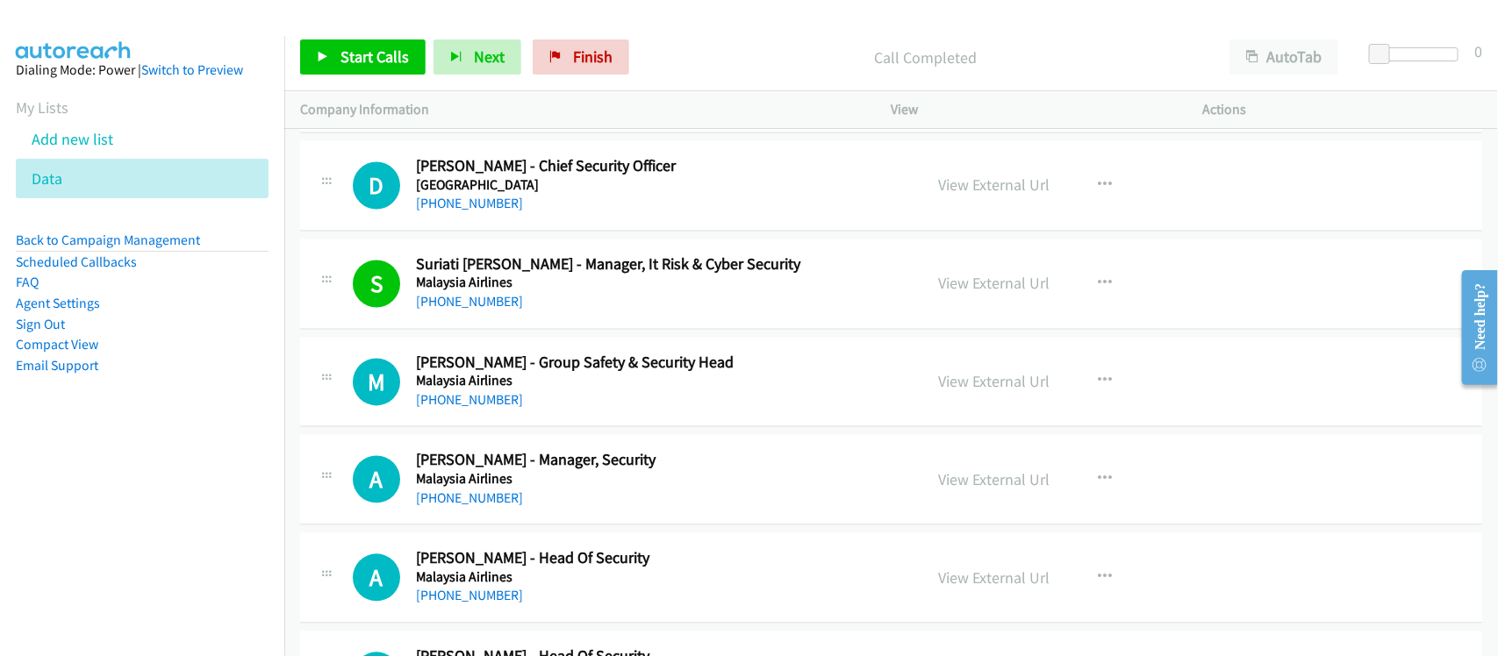
scroll to position [7544, 0]
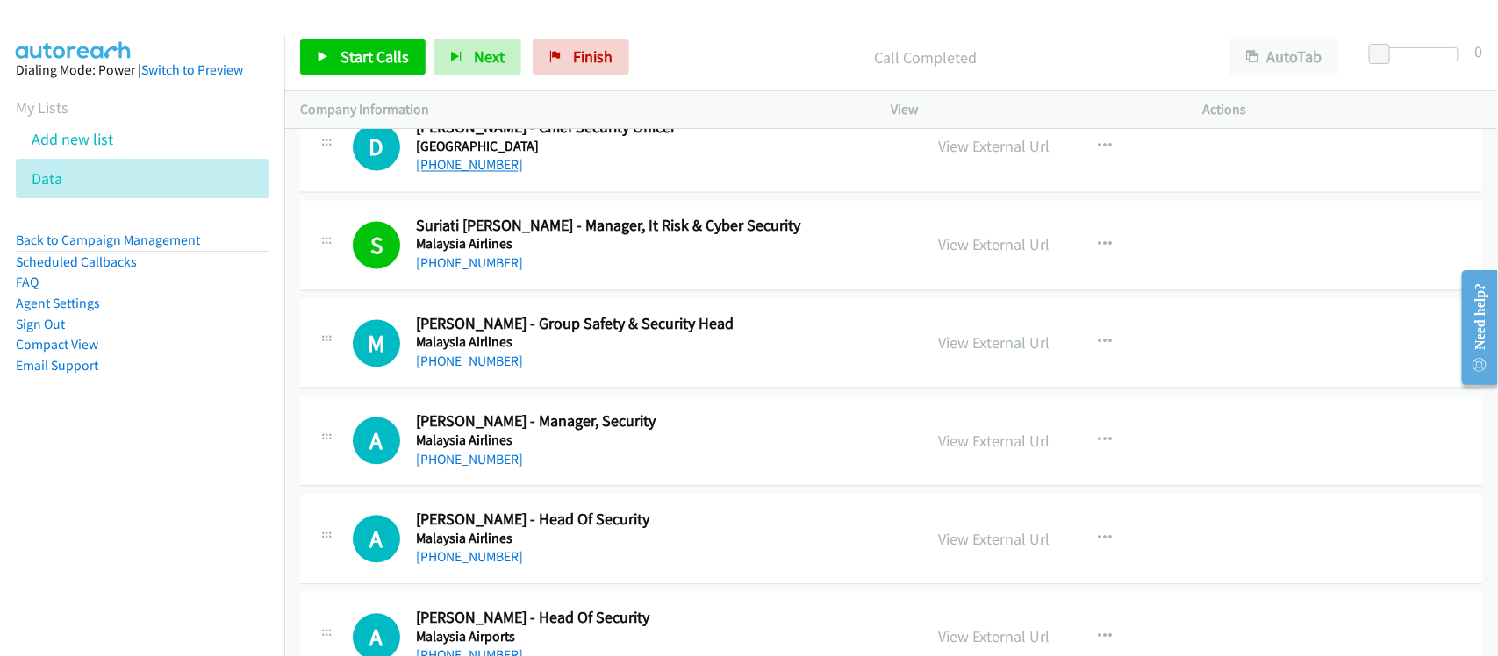
click at [466, 174] on link "+60 14-601 6227" at bounding box center [469, 165] width 107 height 17
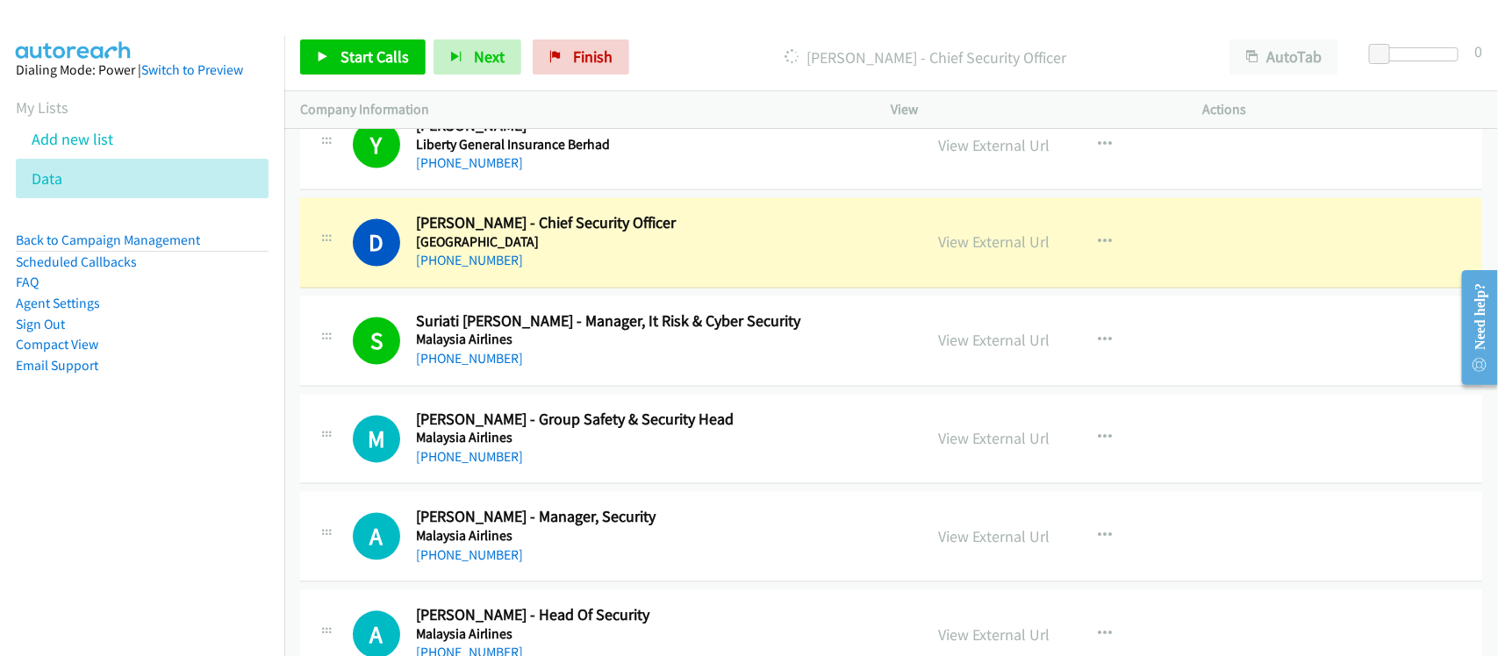
scroll to position [7325, 0]
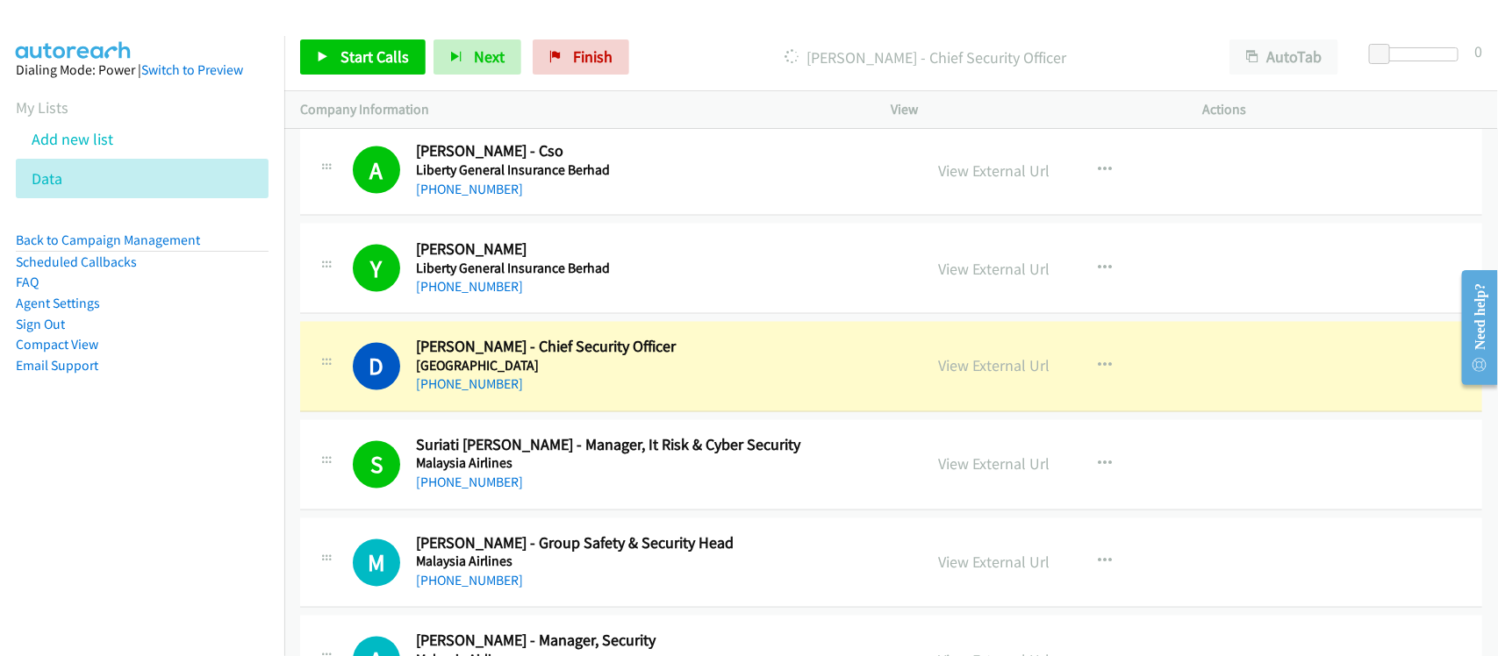
drag, startPoint x: 570, startPoint y: 402, endPoint x: 602, endPoint y: 402, distance: 31.6
click at [570, 396] on div "+60 14-601 6227" at bounding box center [658, 385] width 484 height 21
click at [941, 371] on link "View External Url" at bounding box center [994, 366] width 111 height 20
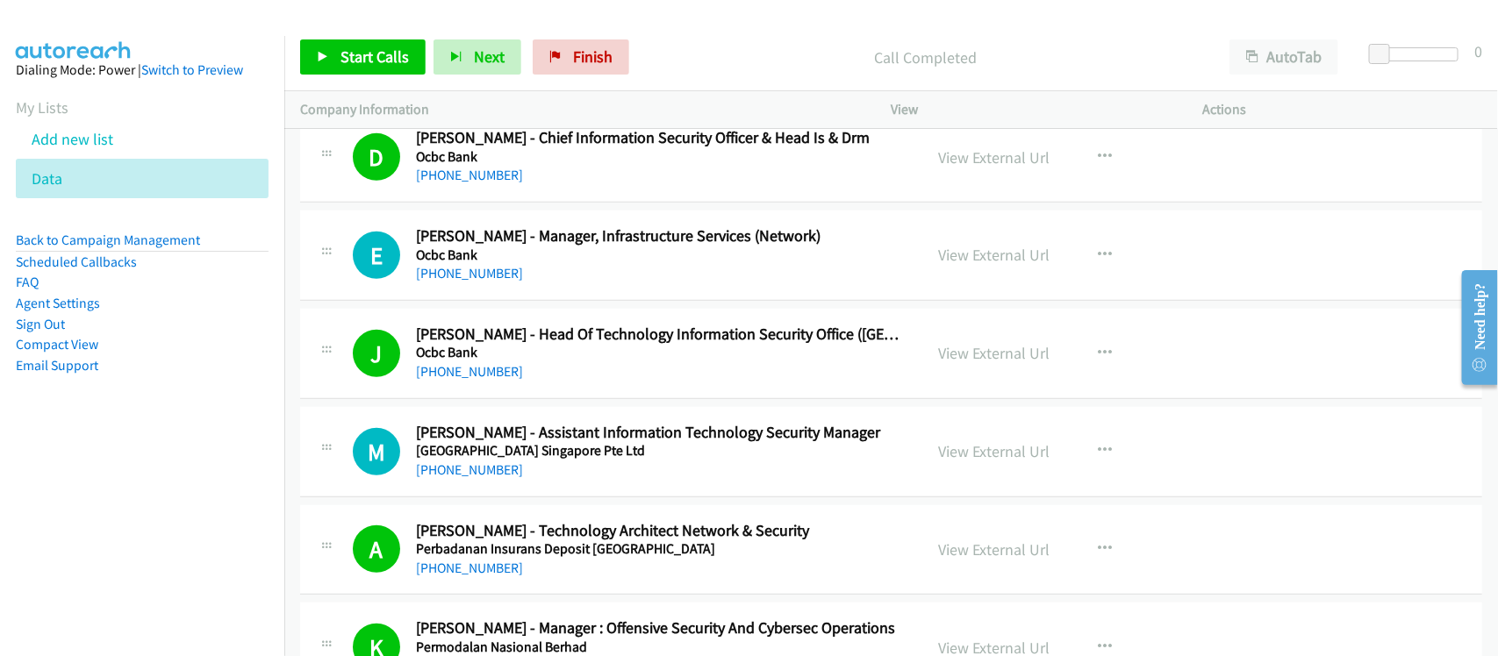
scroll to position [9518, 0]
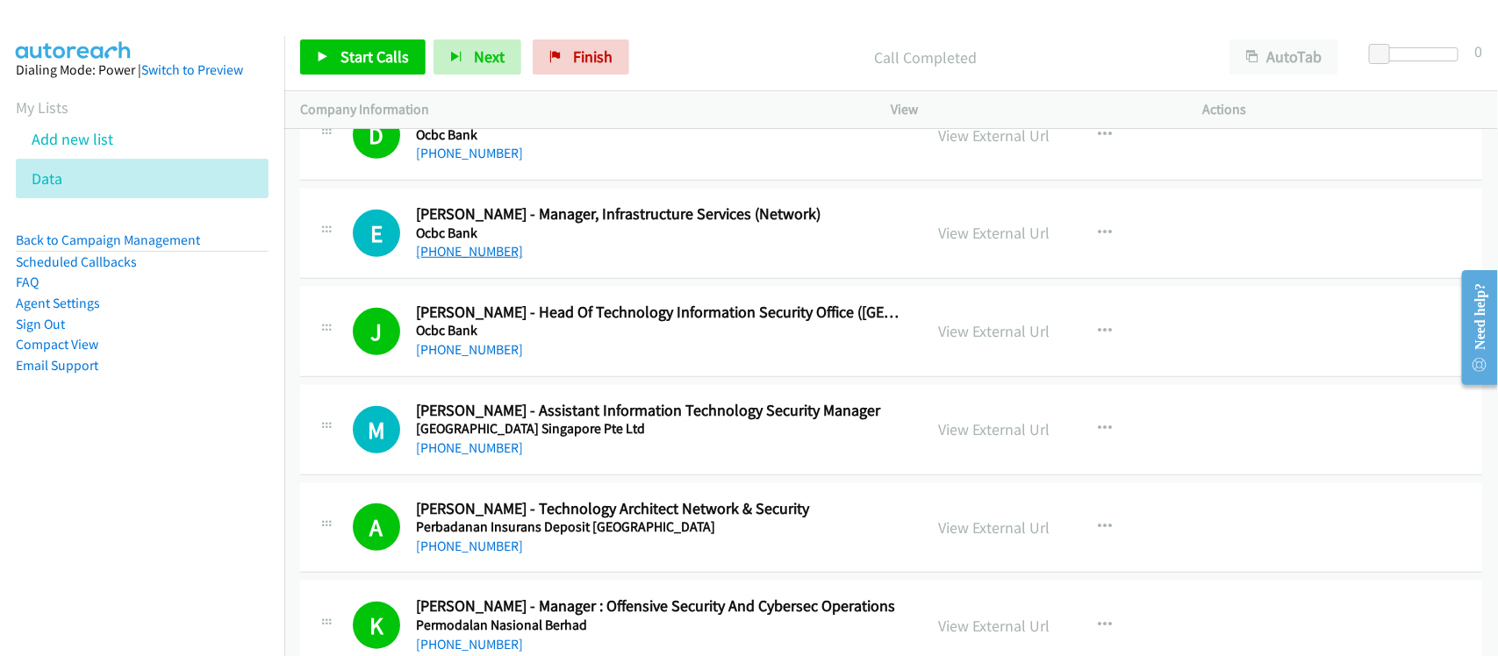
click at [440, 260] on link "+60 16-786 0557" at bounding box center [469, 251] width 107 height 17
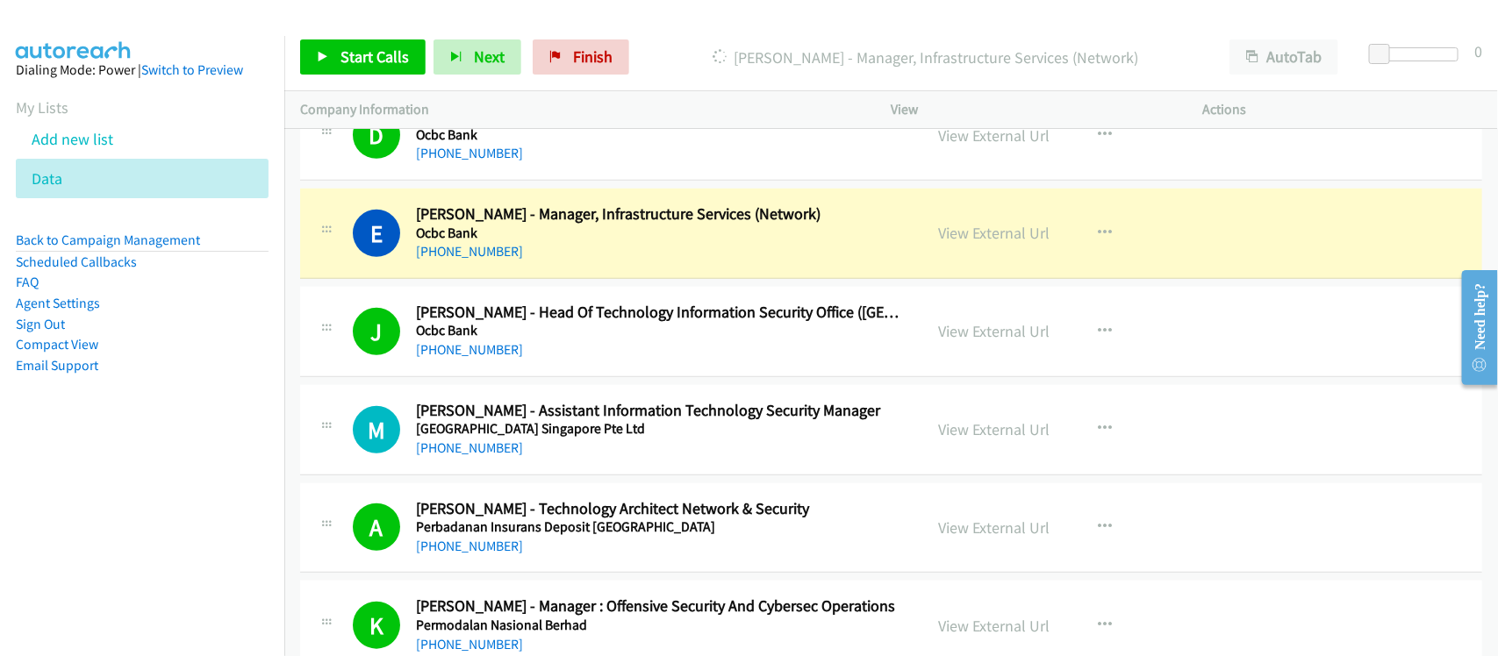
click at [559, 279] on div "E Callback Scheduled Eng Kang Sheng - Manager, Infrastructure Services (Network…" at bounding box center [891, 234] width 1182 height 90
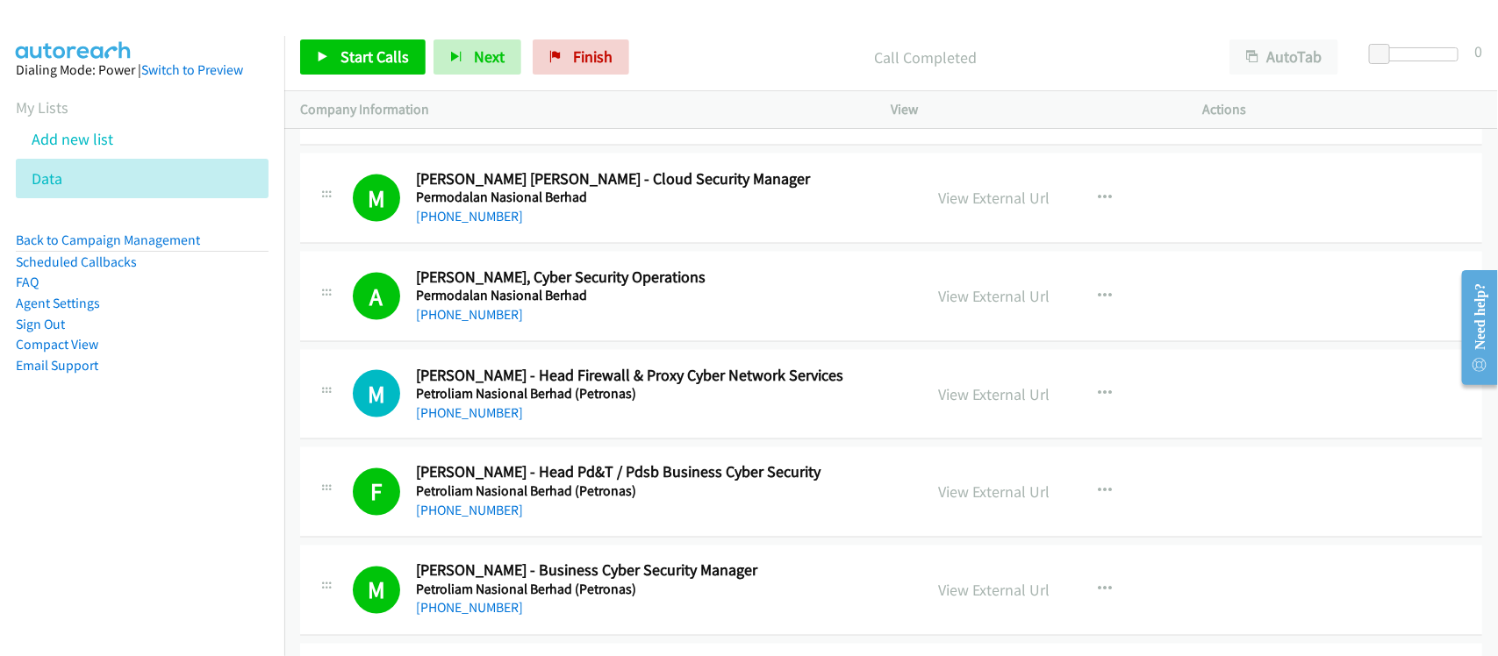
scroll to position [10176, 0]
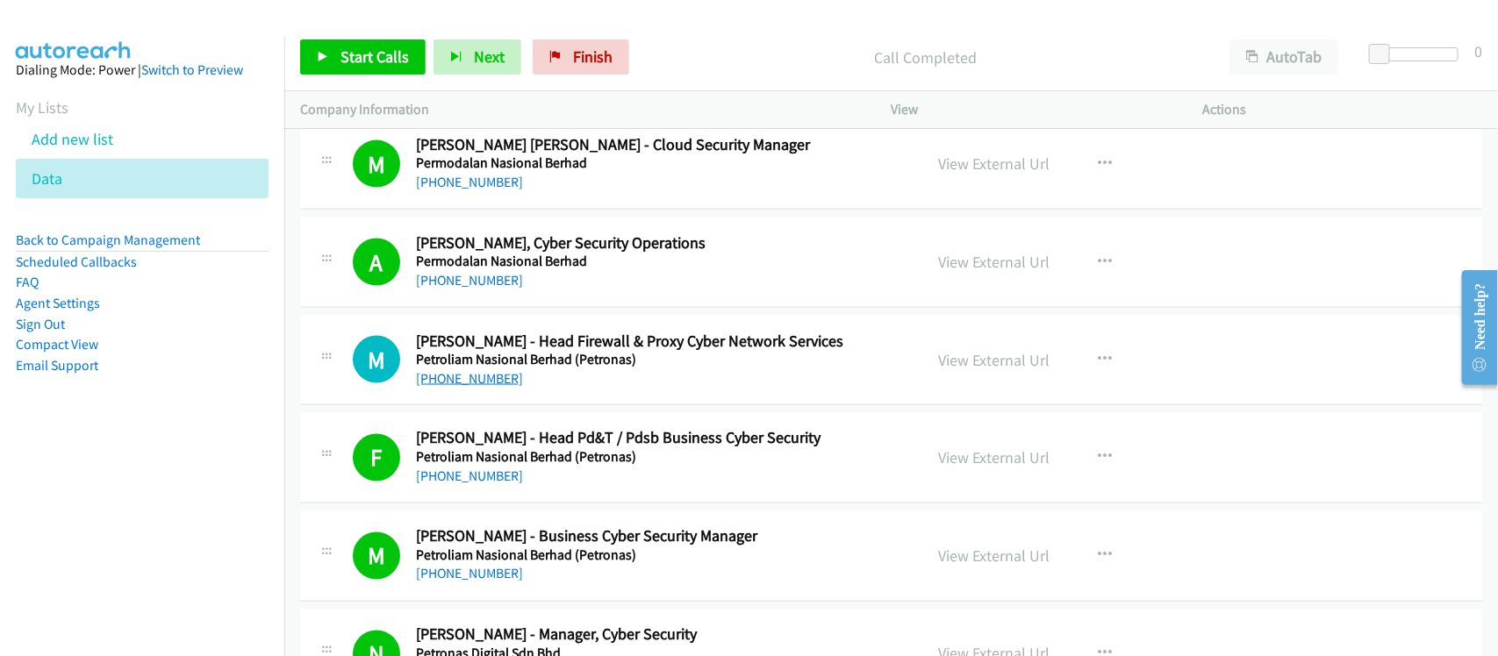
click at [462, 387] on link "+60 12-297 5128" at bounding box center [469, 378] width 107 height 17
click at [597, 390] on div "+60 12-297 5128" at bounding box center [658, 379] width 484 height 21
click at [487, 387] on link "+60 12-297 5128" at bounding box center [469, 378] width 107 height 17
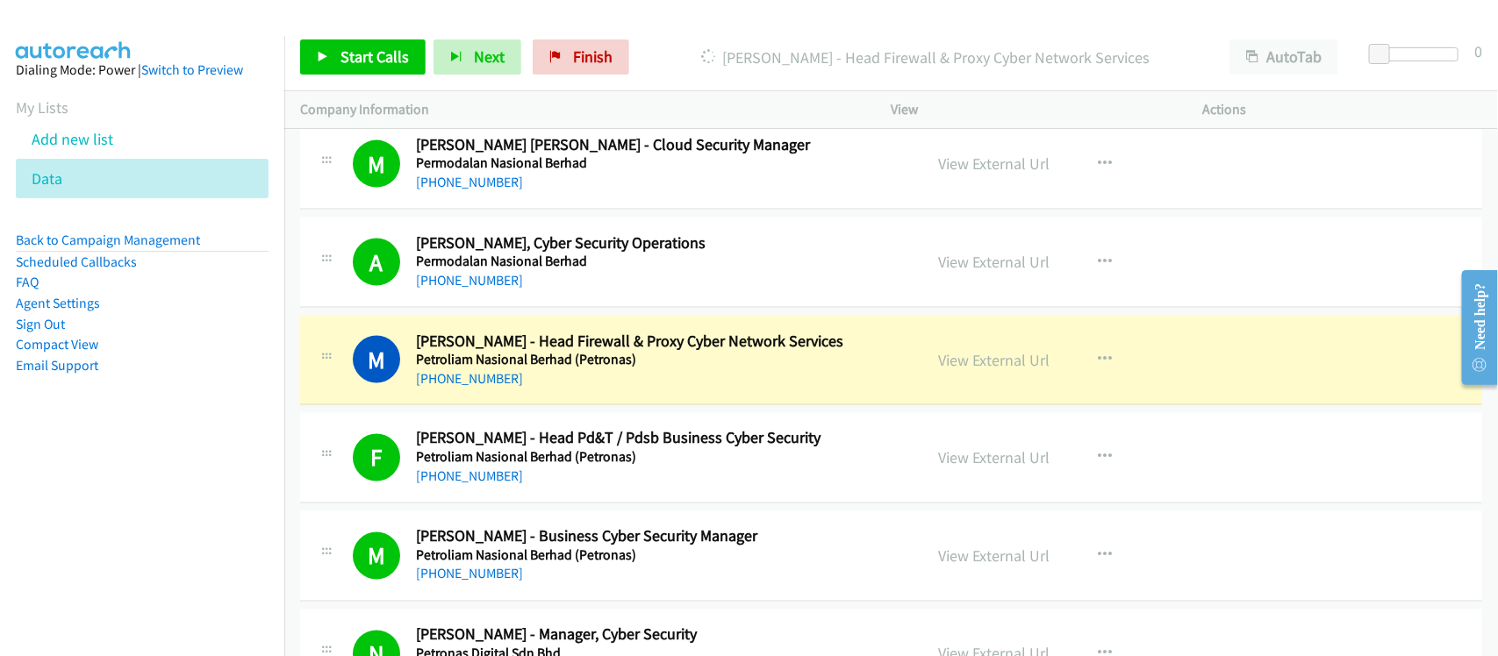
click at [603, 390] on div "+60 12-297 5128" at bounding box center [658, 379] width 484 height 21
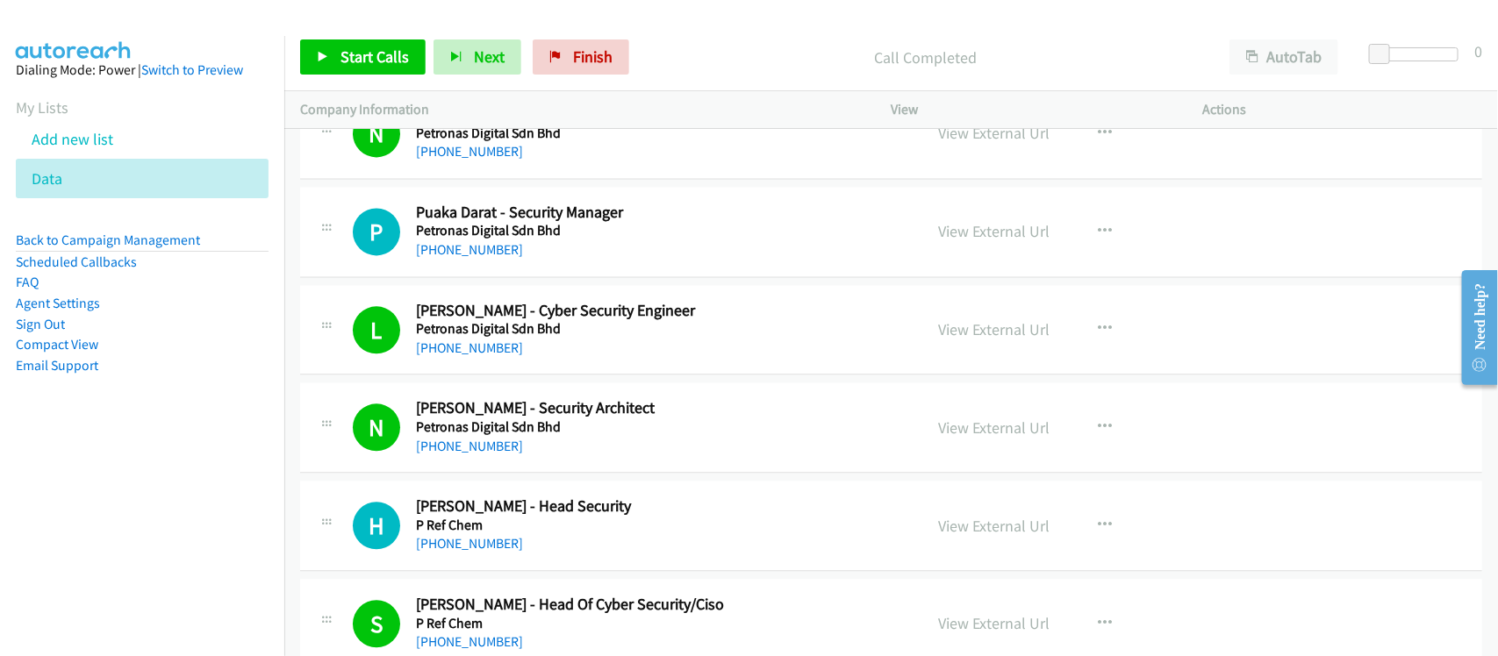
scroll to position [10725, 0]
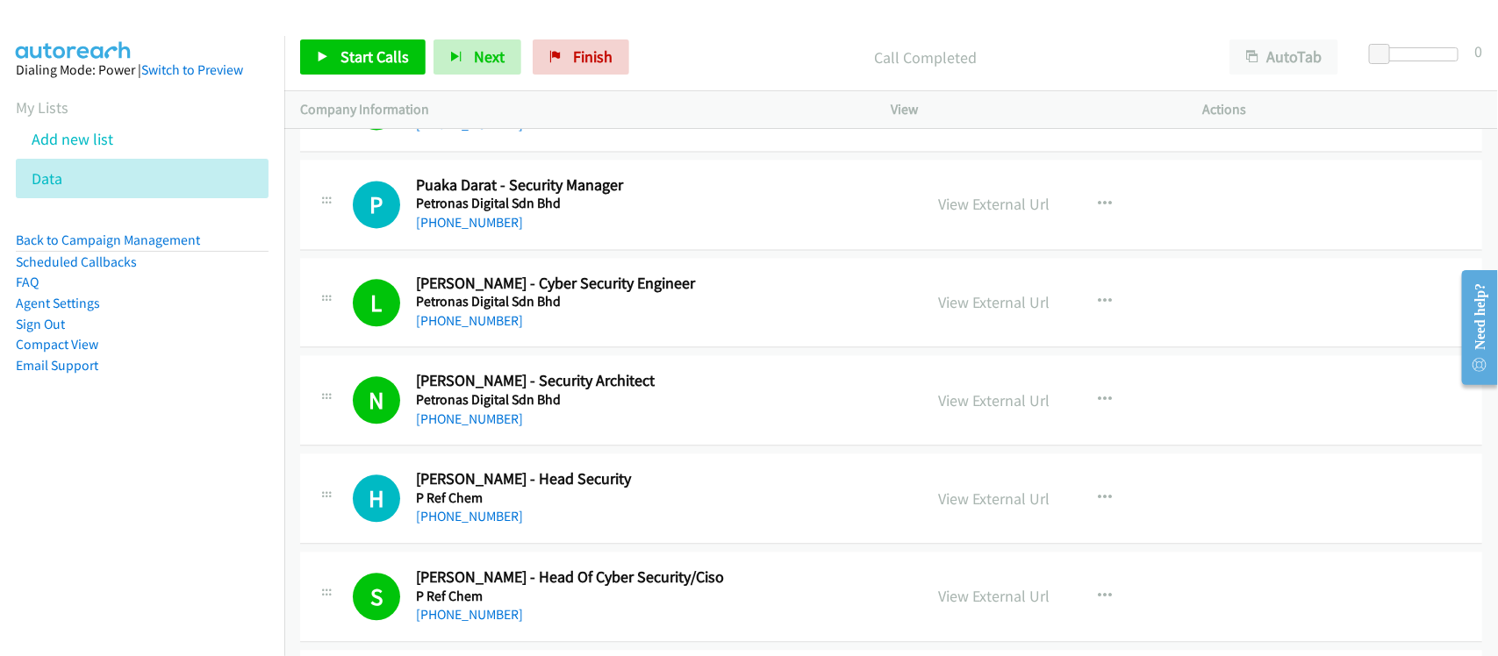
click at [591, 250] on div "P Callback Scheduled Puaka Darat - Security Manager Petronas Digital Sdn Bhd As…" at bounding box center [891, 205] width 1182 height 90
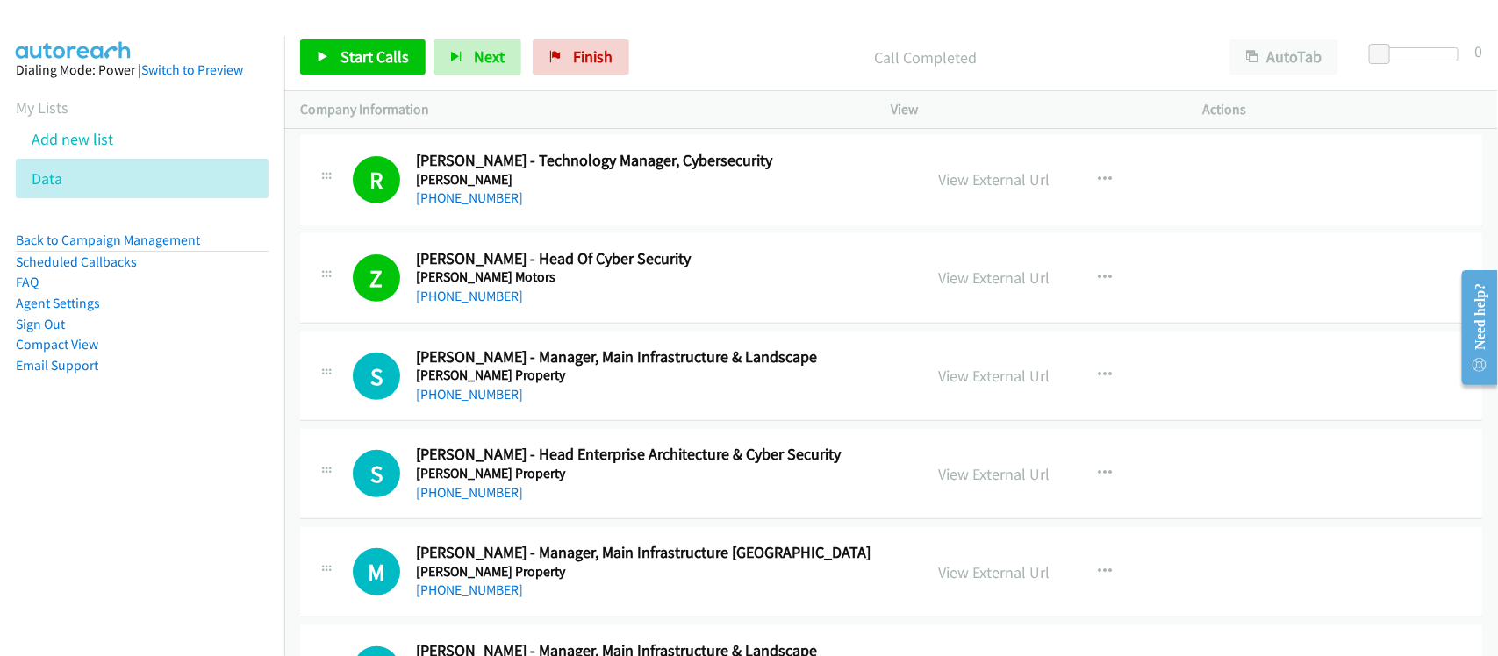
scroll to position [12261, 0]
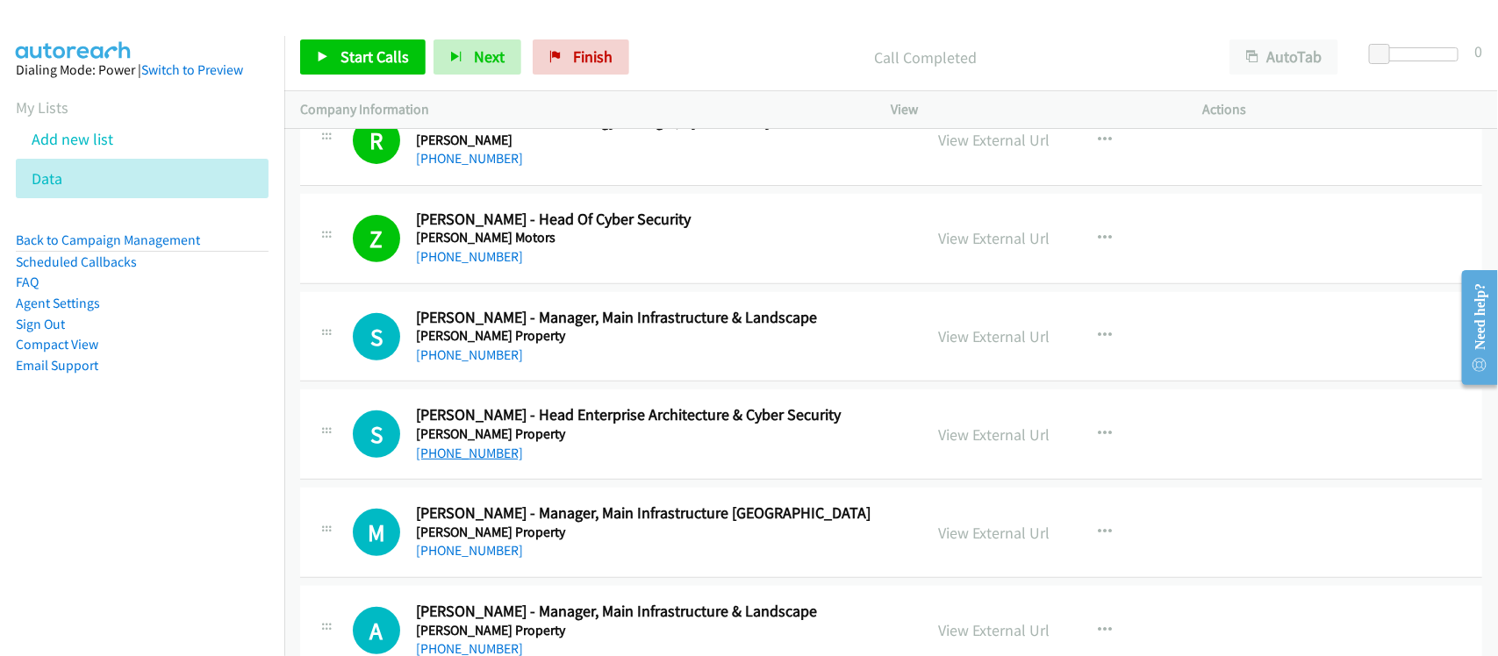
click at [469, 462] on link "+60 12-267 0745" at bounding box center [469, 453] width 107 height 17
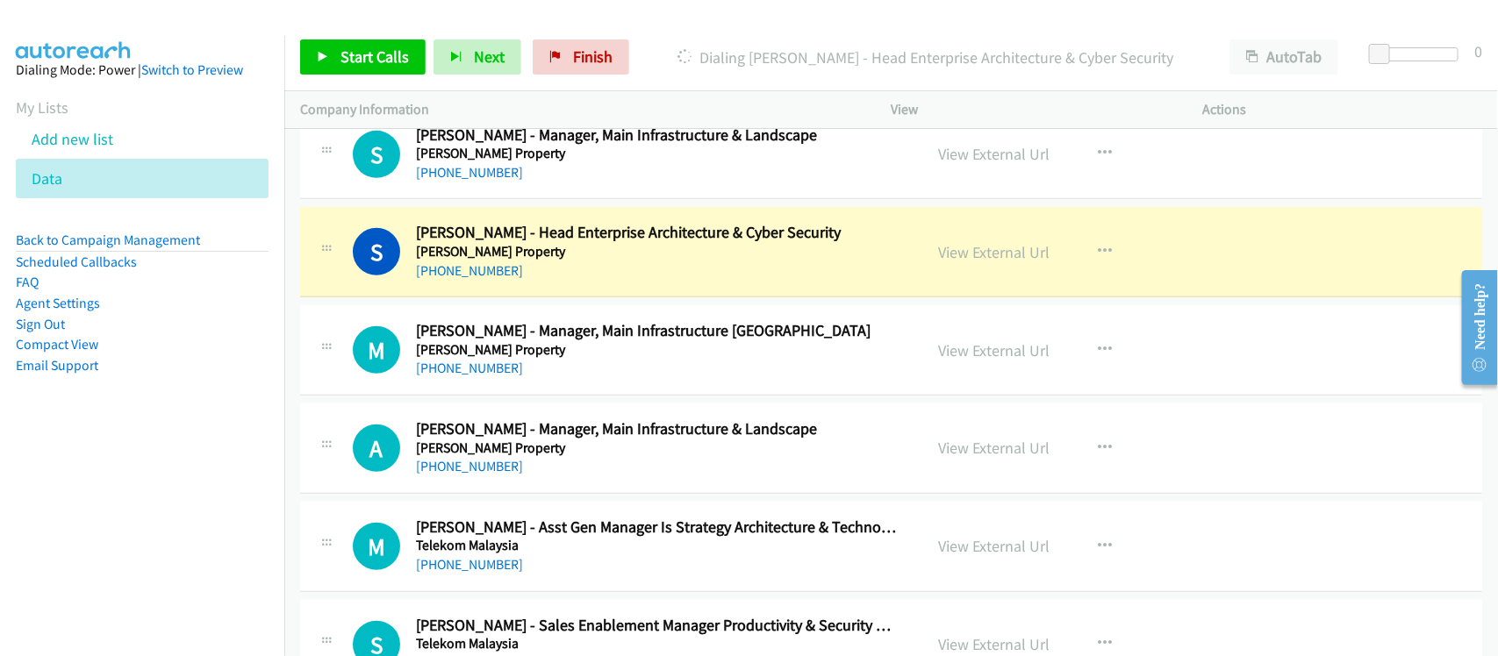
scroll to position [12590, 0]
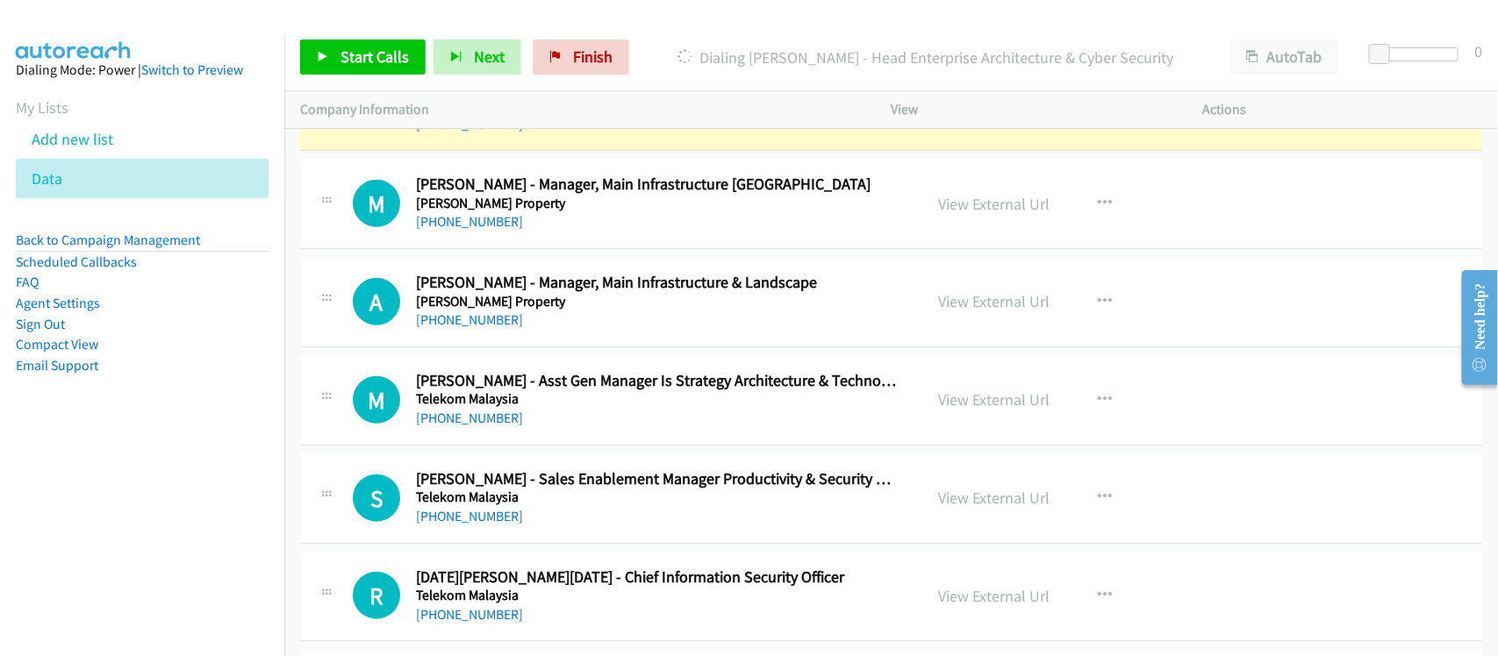
click at [562, 249] on div "M Callback Scheduled Mohd Jaafar - Manager, Main Infrastructure Bandar Ainsdale…" at bounding box center [891, 204] width 1182 height 90
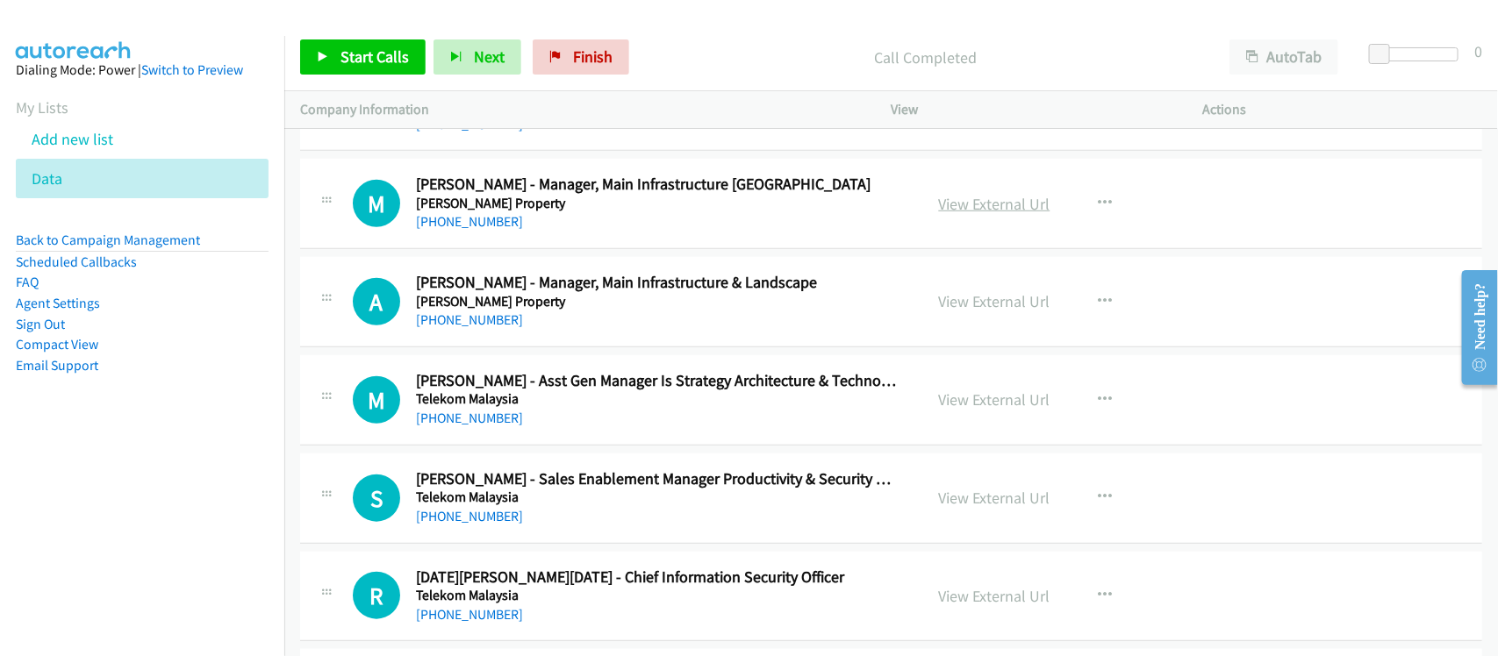
click at [997, 214] on link "View External Url" at bounding box center [994, 204] width 111 height 20
click at [946, 410] on link "View External Url" at bounding box center [994, 400] width 111 height 20
click at [619, 429] on div "+60 13-342 1347" at bounding box center [658, 418] width 484 height 21
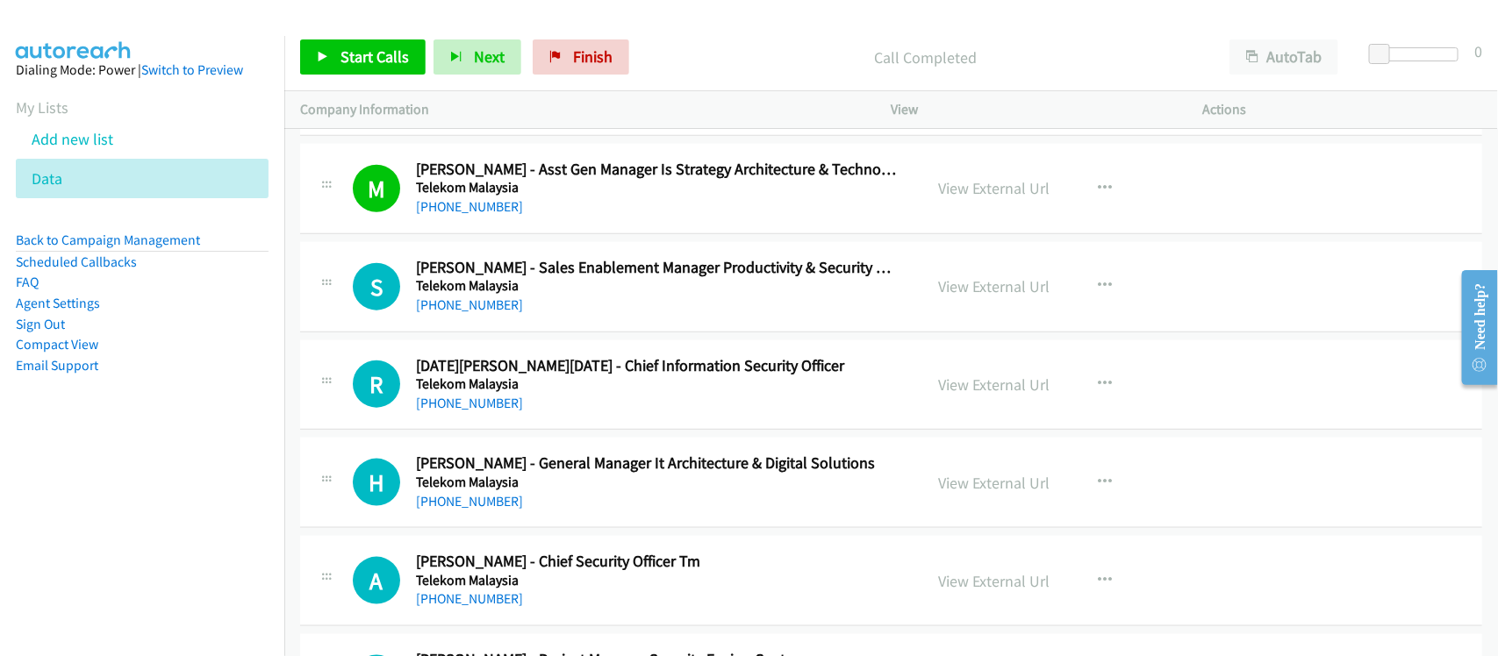
scroll to position [12809, 0]
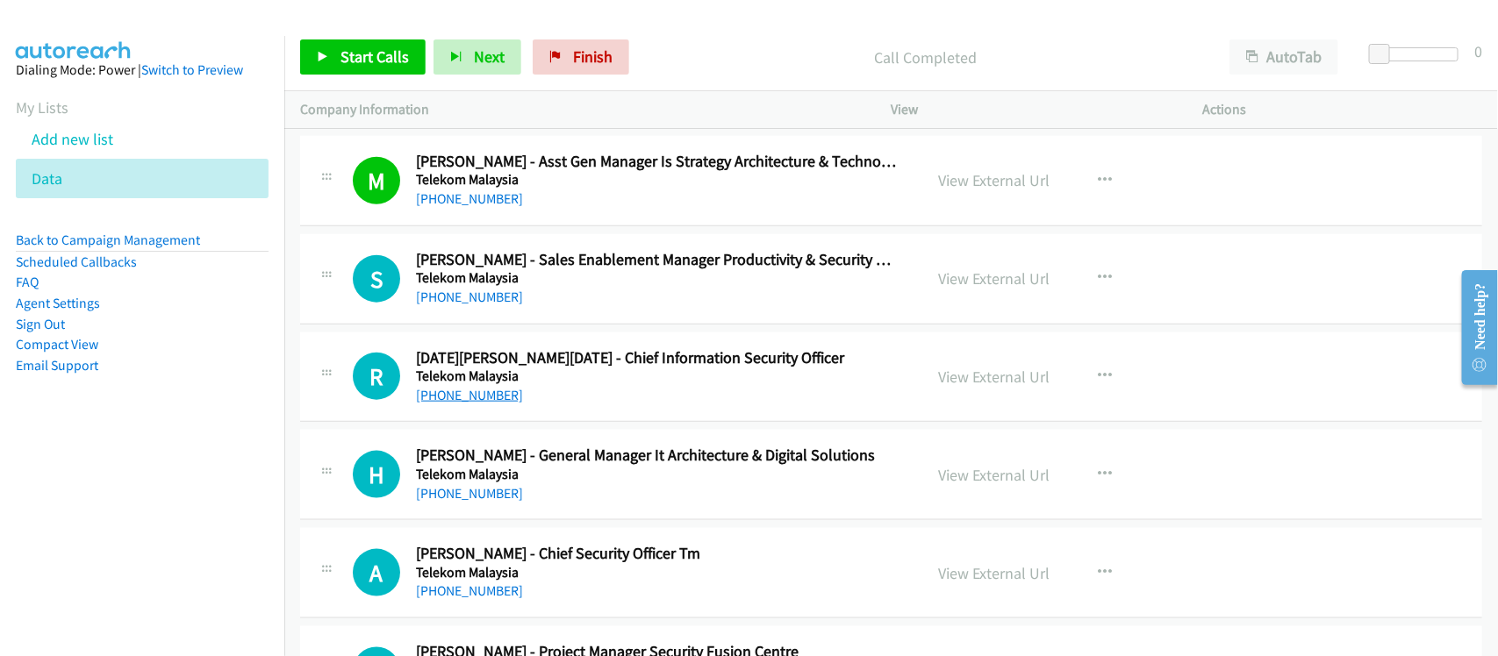
click at [462, 404] on link "+60 3-2240 0778" at bounding box center [469, 395] width 107 height 17
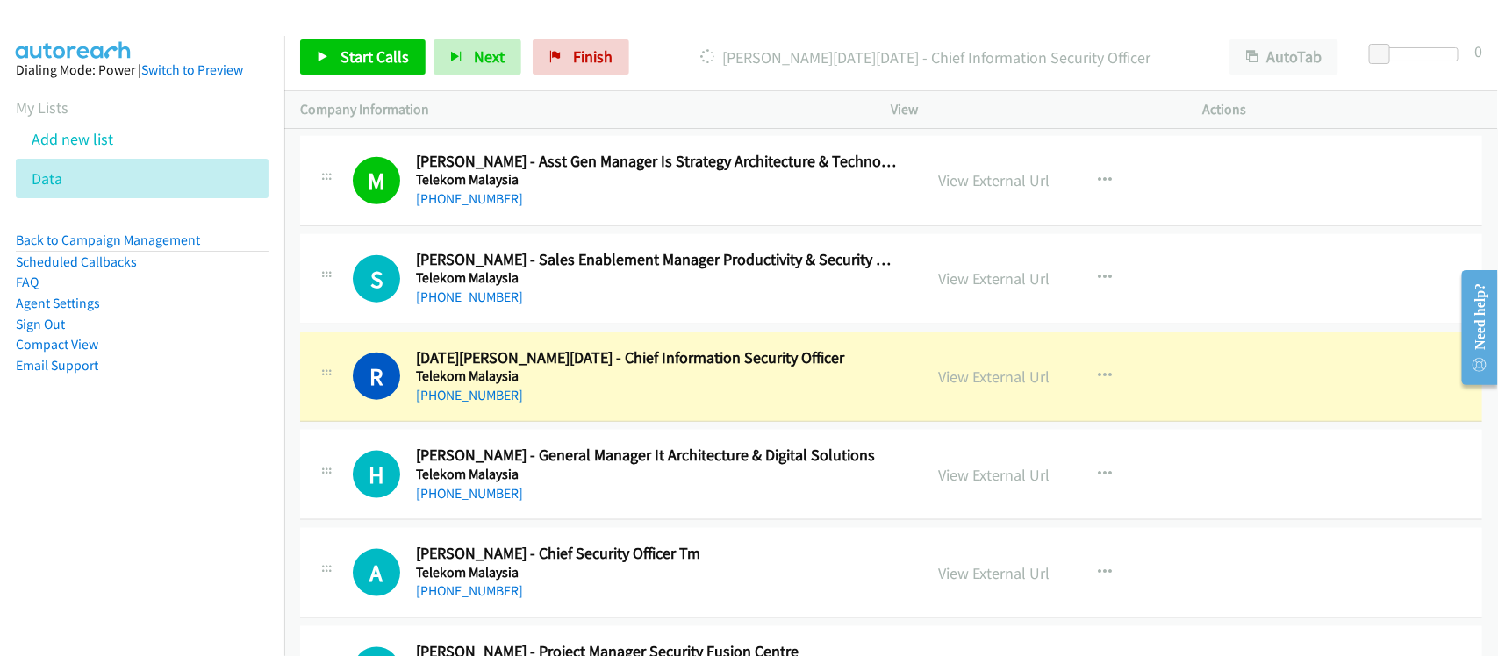
click at [573, 505] on div "+60 13-360 6695" at bounding box center [658, 494] width 484 height 21
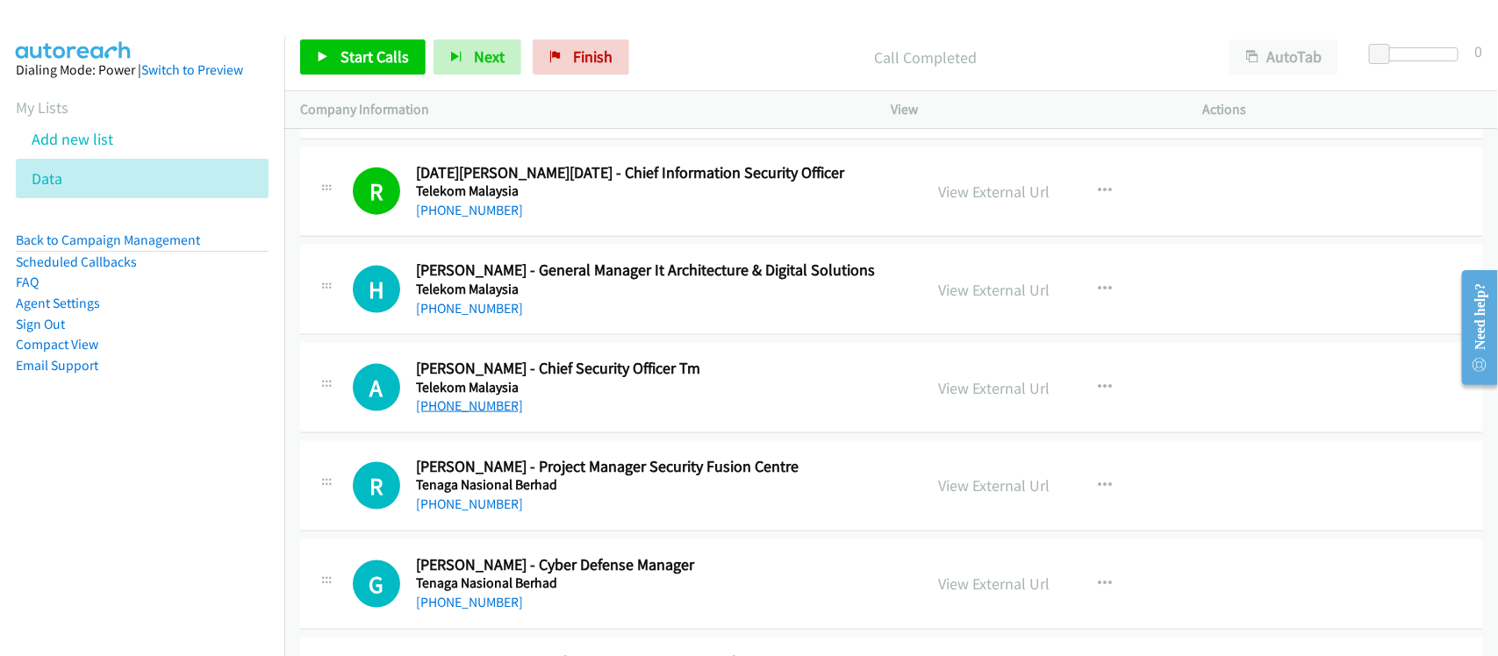
scroll to position [13028, 0]
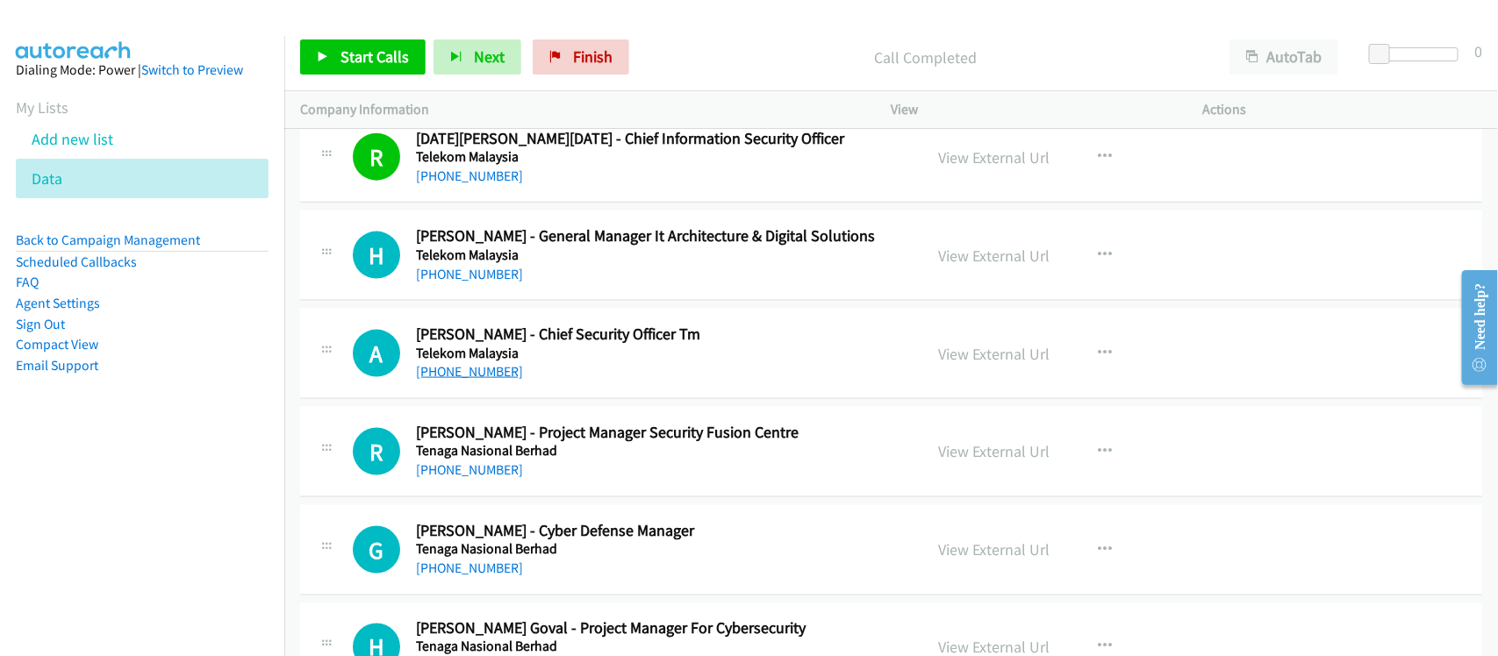
click at [485, 380] on link "+60 13-394 7612" at bounding box center [469, 371] width 107 height 17
click at [606, 383] on div "+60 13-394 7612" at bounding box center [658, 372] width 484 height 21
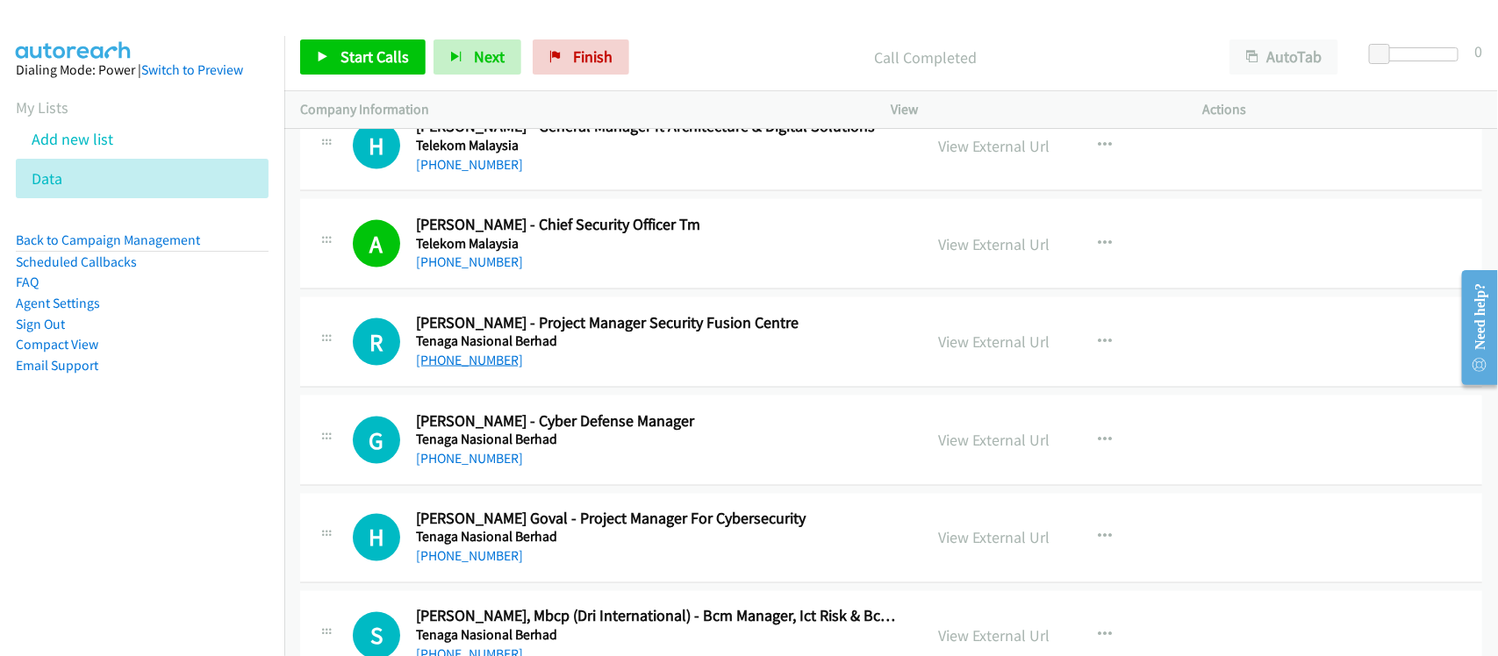
click at [485, 369] on link "+60 19-650 3939" at bounding box center [469, 360] width 107 height 17
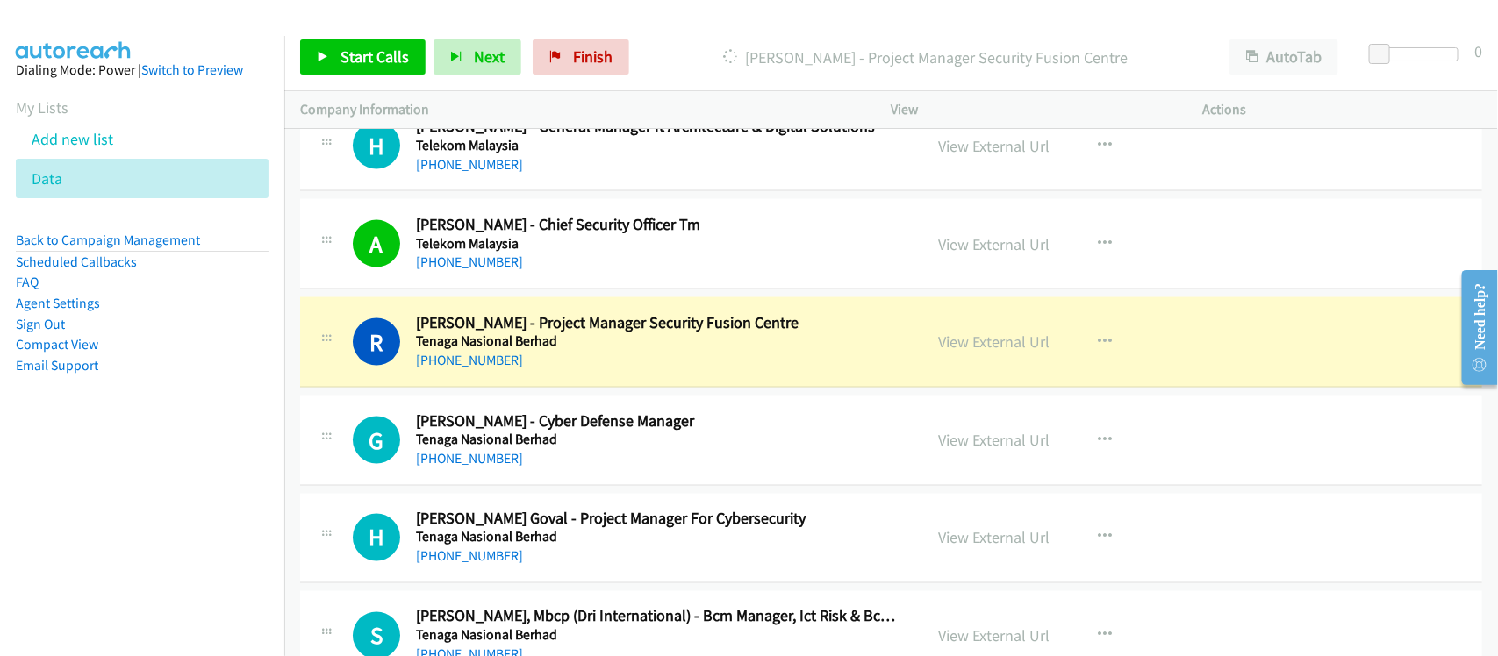
click at [604, 371] on div "+60 19-650 3939" at bounding box center [658, 360] width 484 height 21
click at [1000, 352] on link "View External Url" at bounding box center [994, 342] width 111 height 20
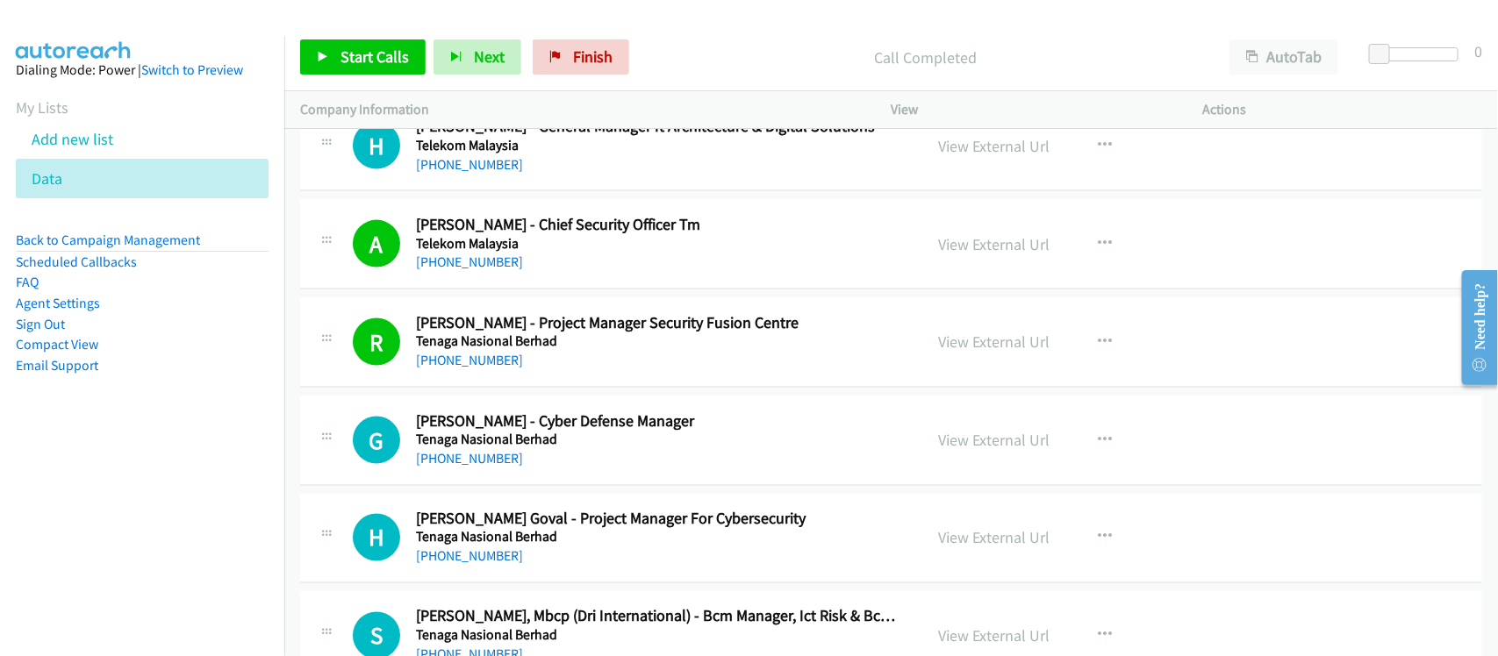
drag, startPoint x: 613, startPoint y: 392, endPoint x: 950, endPoint y: 383, distance: 338.0
click at [613, 388] on div "R Callback Scheduled Rajagopal Ramachandran - Project Manager Security Fusion C…" at bounding box center [891, 342] width 1182 height 90
click at [1014, 352] on link "View External Url" at bounding box center [994, 342] width 111 height 20
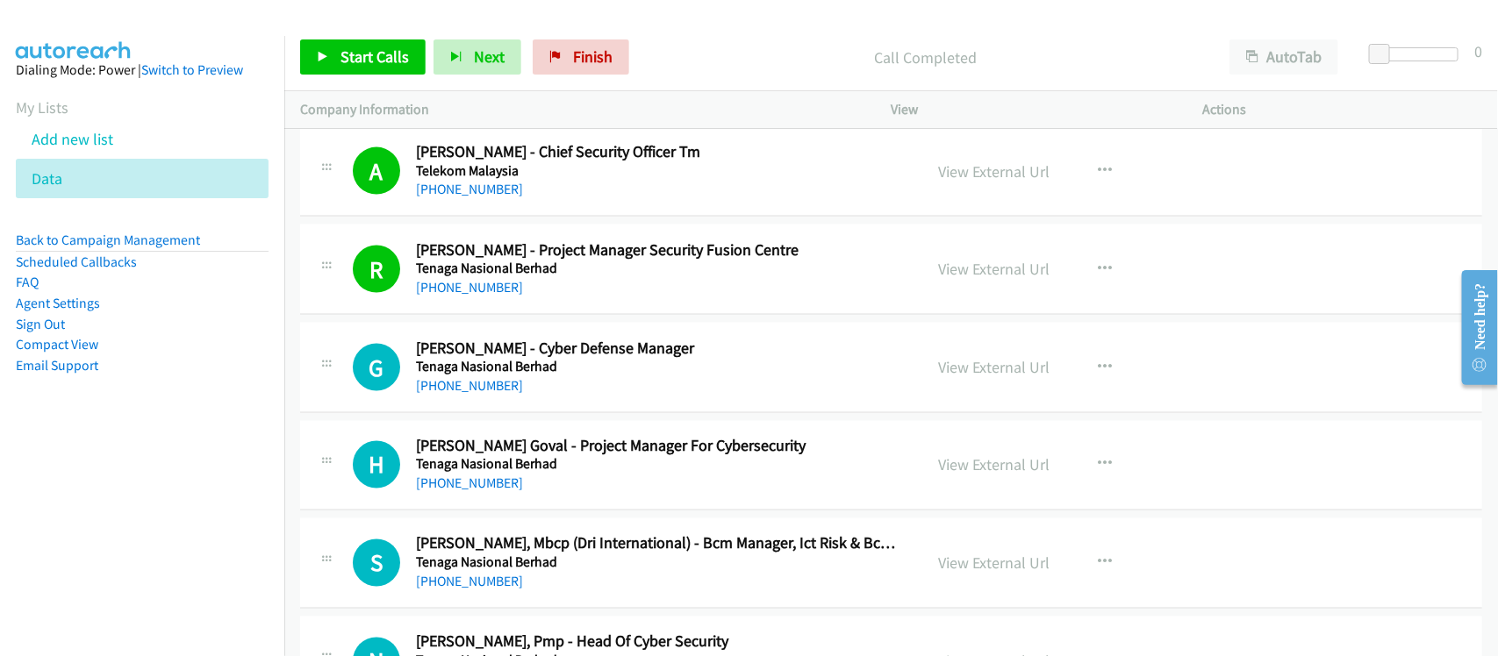
scroll to position [13248, 0]
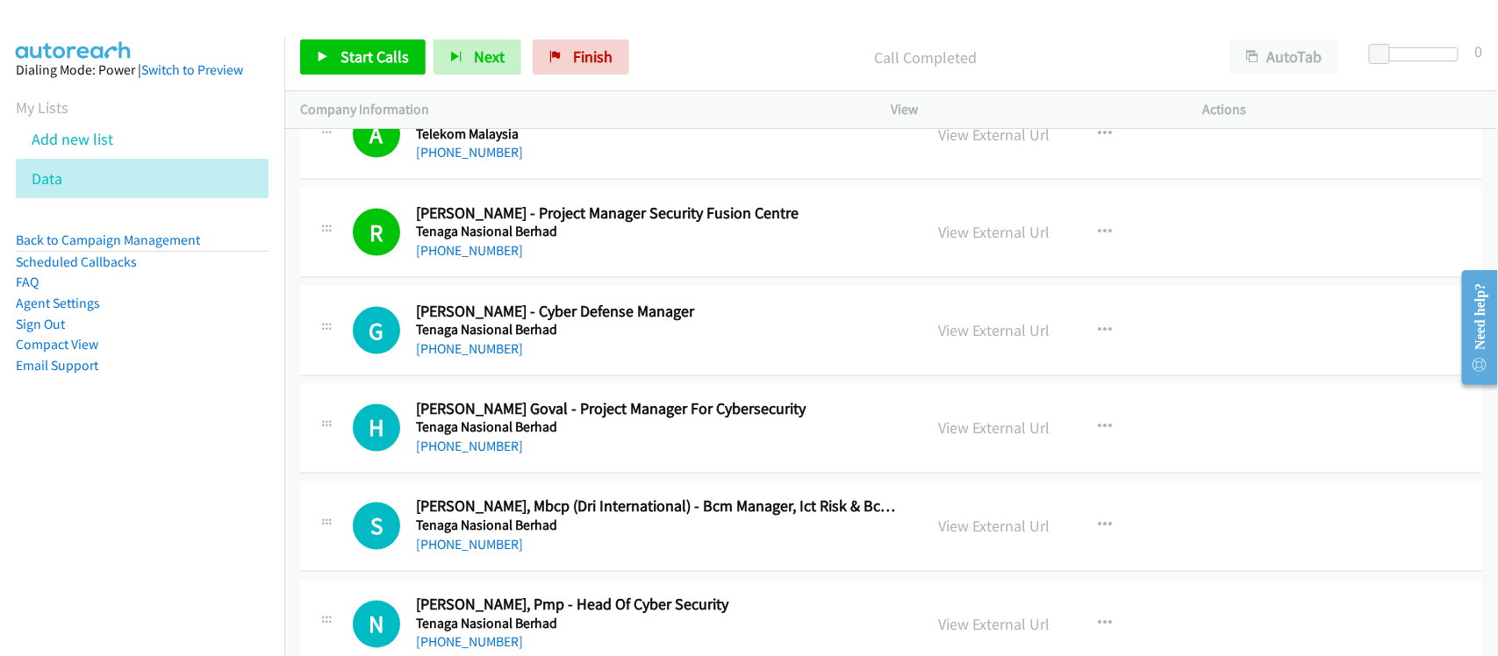
drag, startPoint x: 455, startPoint y: 362, endPoint x: 866, endPoint y: 393, distance: 412.7
click at [455, 357] on link "+60 3-8315 0000" at bounding box center [469, 348] width 107 height 17
drag, startPoint x: 487, startPoint y: 472, endPoint x: 599, endPoint y: 469, distance: 112.4
click at [487, 455] on link "+60 12-691 0688" at bounding box center [469, 447] width 107 height 17
click at [599, 437] on h5 "Tenaga Nasional Berhad" at bounding box center [658, 428] width 484 height 18
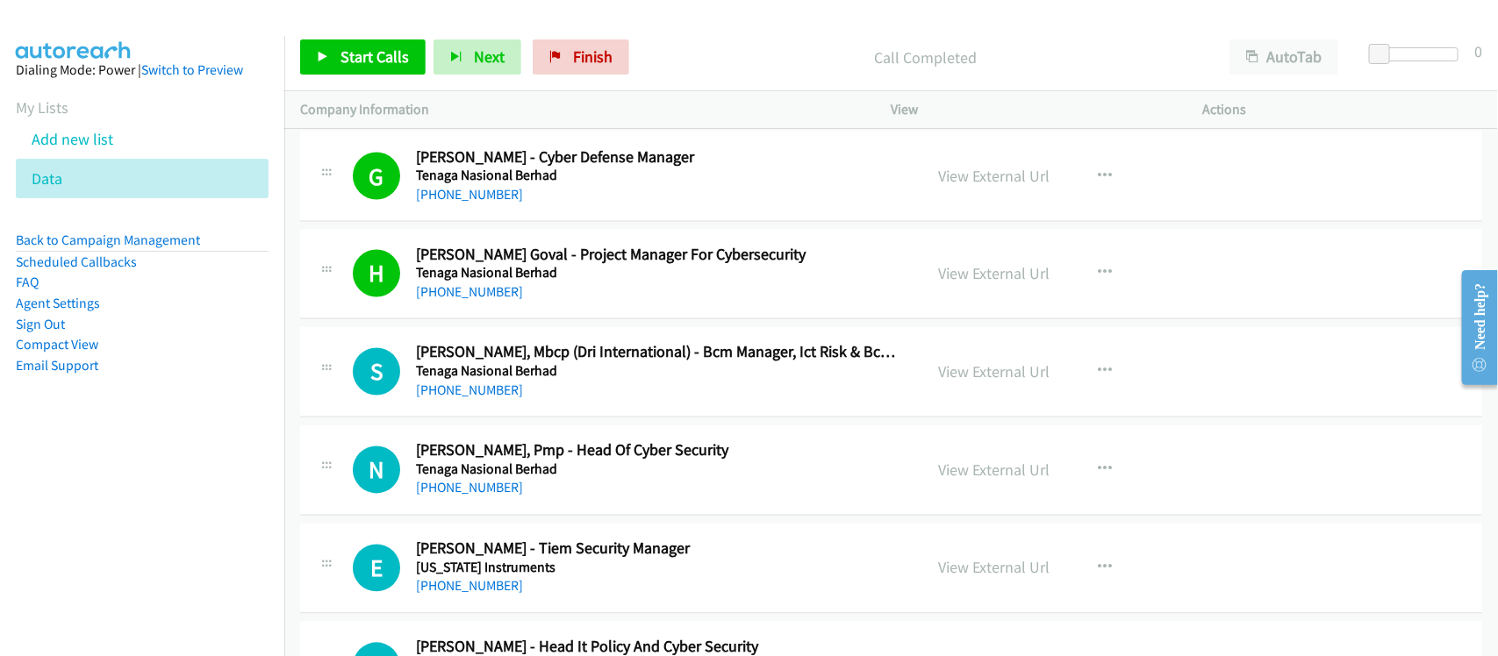
scroll to position [13467, 0]
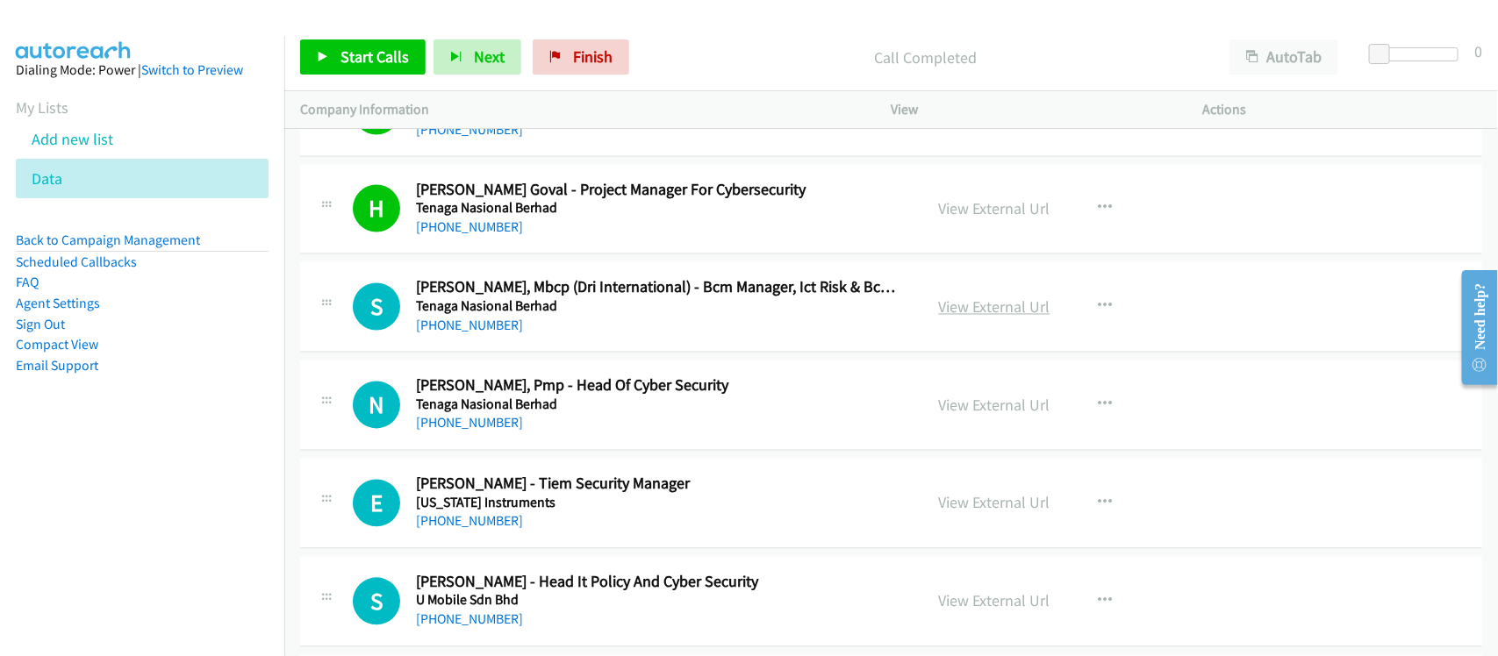
click at [959, 318] on link "View External Url" at bounding box center [994, 307] width 111 height 20
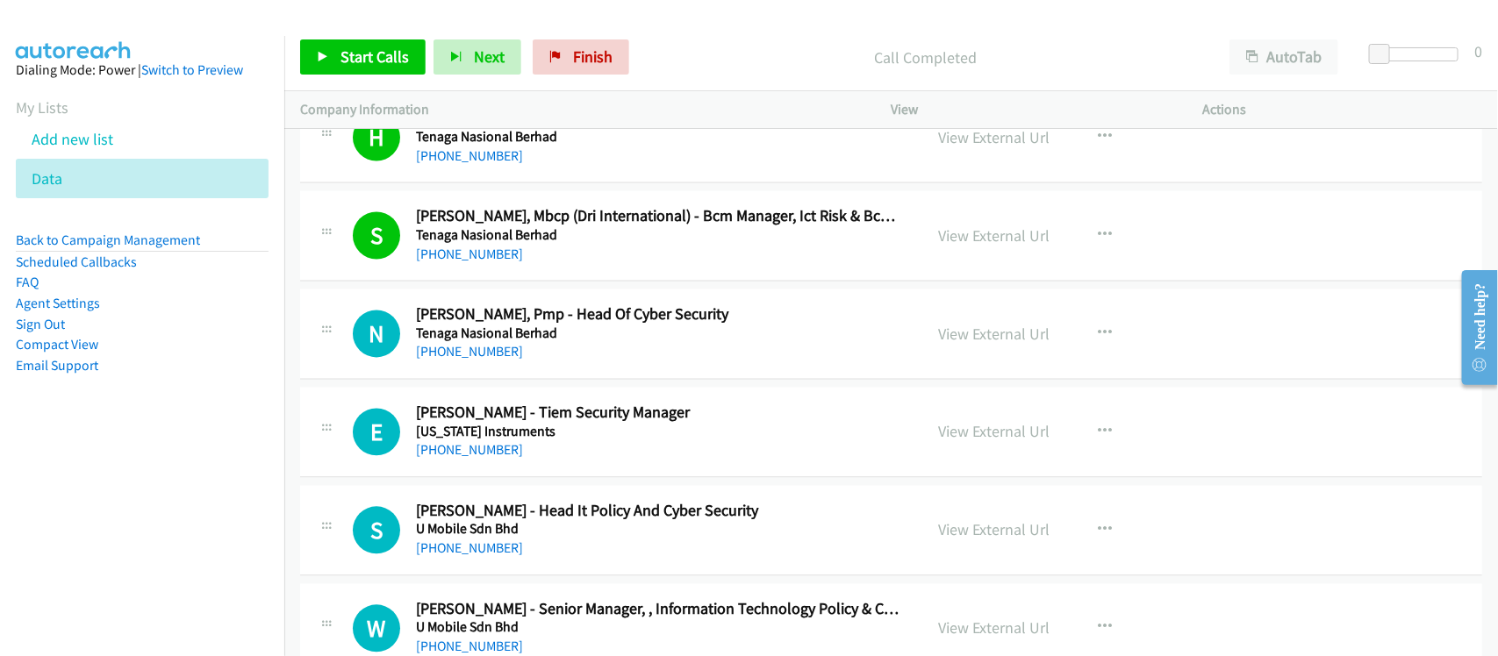
scroll to position [13577, 0]
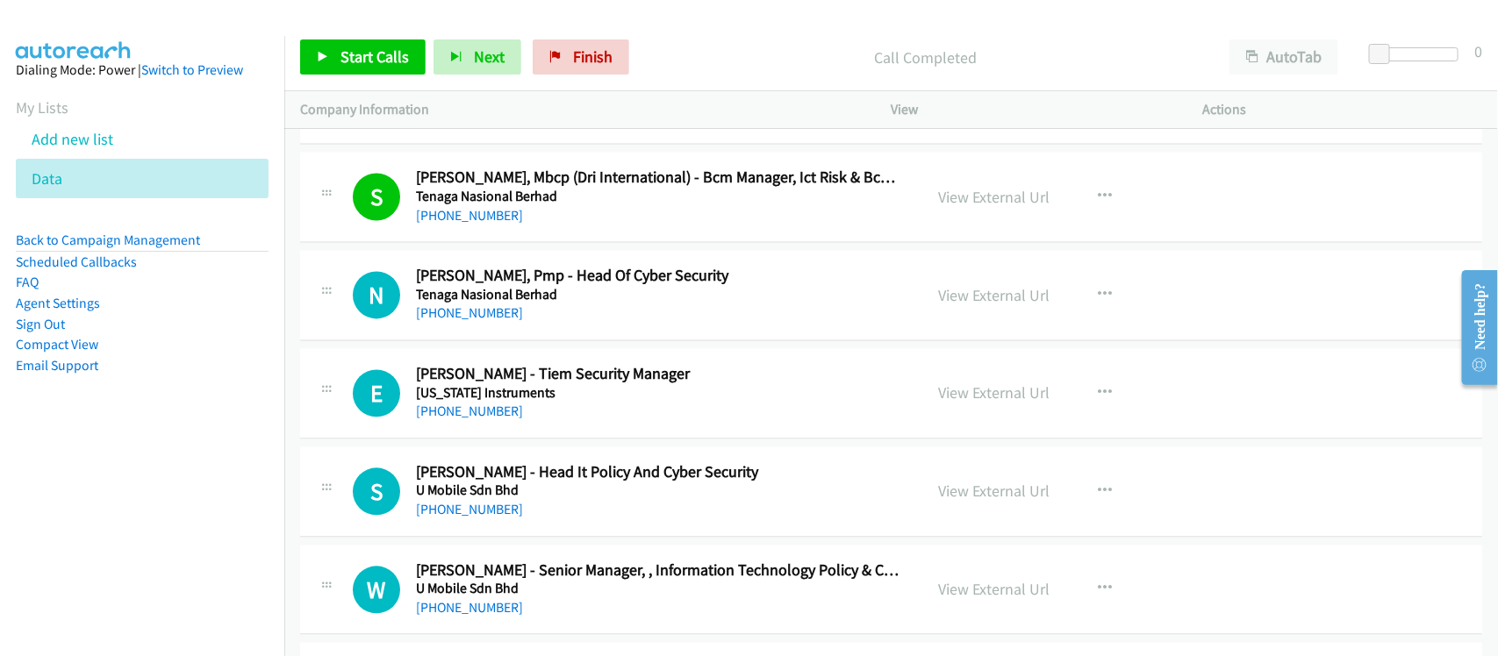
click at [474, 325] on div "+60 13-333 2247" at bounding box center [658, 314] width 484 height 21
click at [475, 325] on div "+60 13-333 2247" at bounding box center [658, 314] width 484 height 21
click at [476, 322] on link "+60 13-333 2247" at bounding box center [469, 313] width 107 height 17
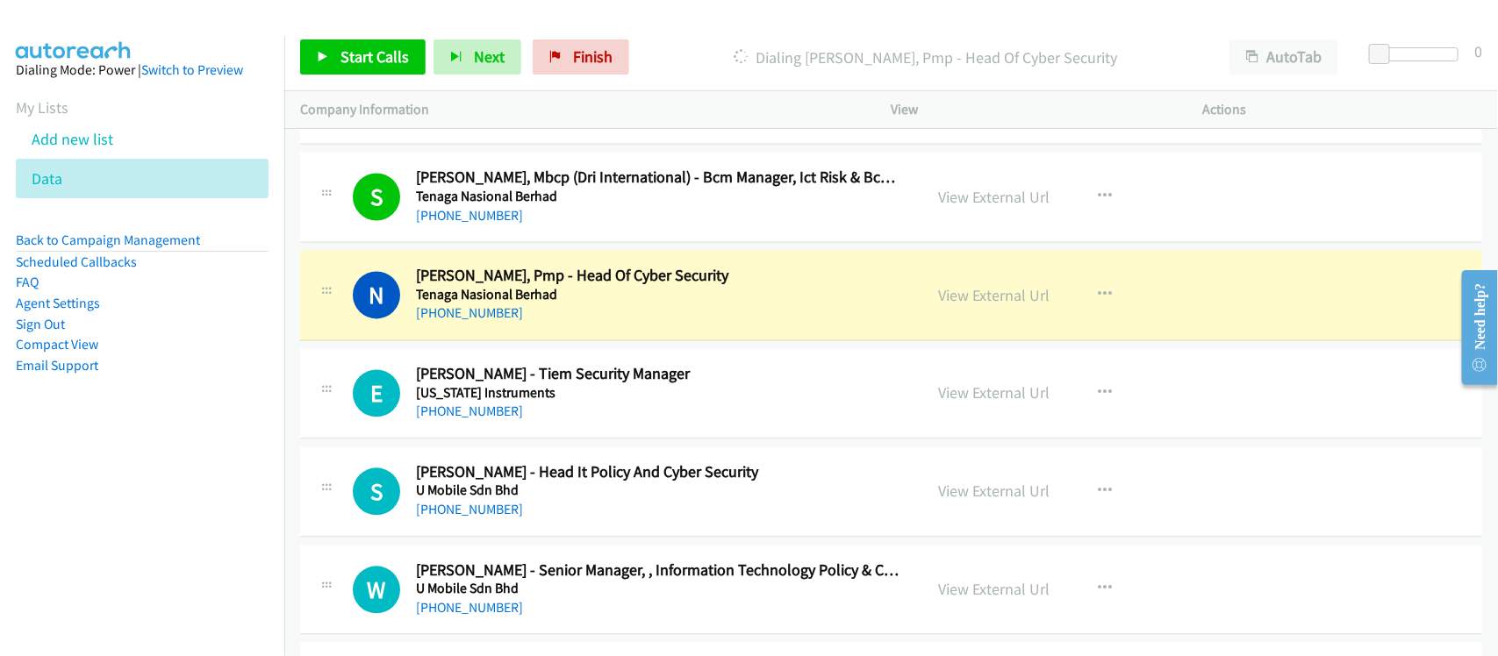
click at [576, 403] on h5 "Texas Instruments" at bounding box center [658, 394] width 484 height 18
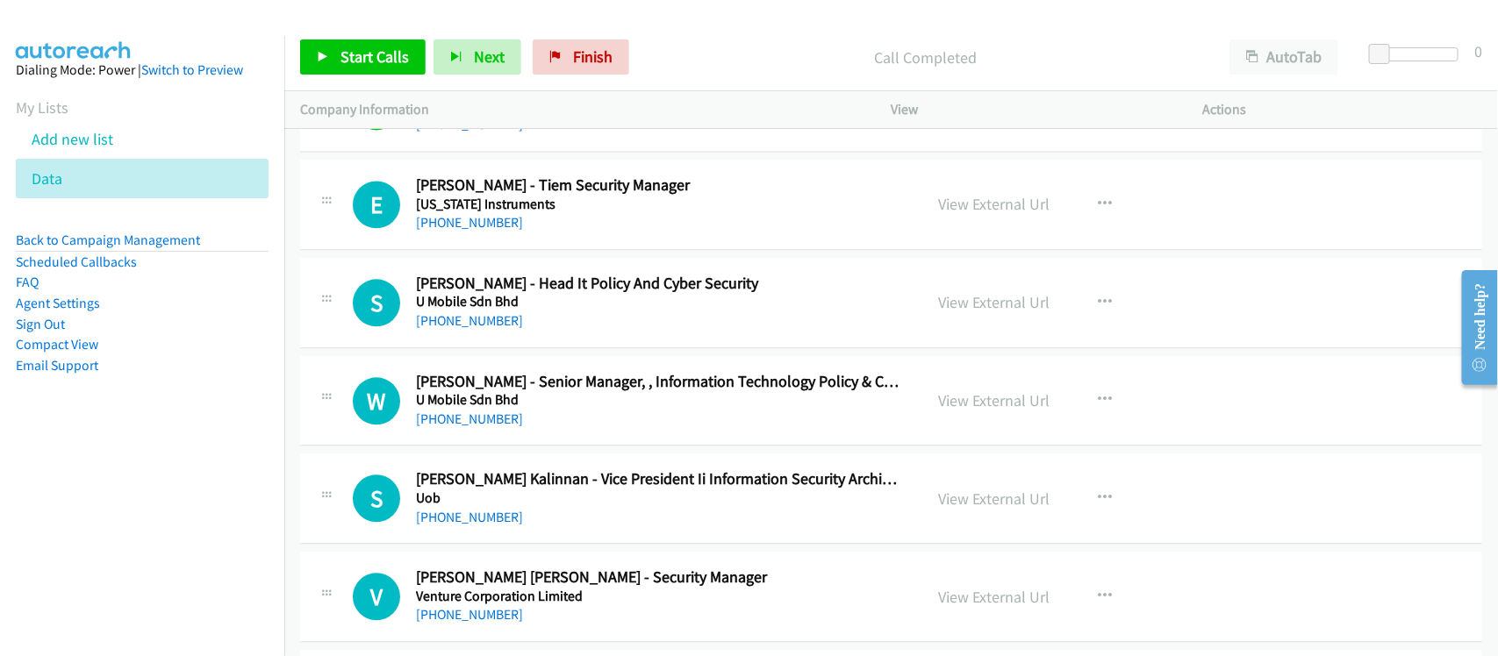
scroll to position [13796, 0]
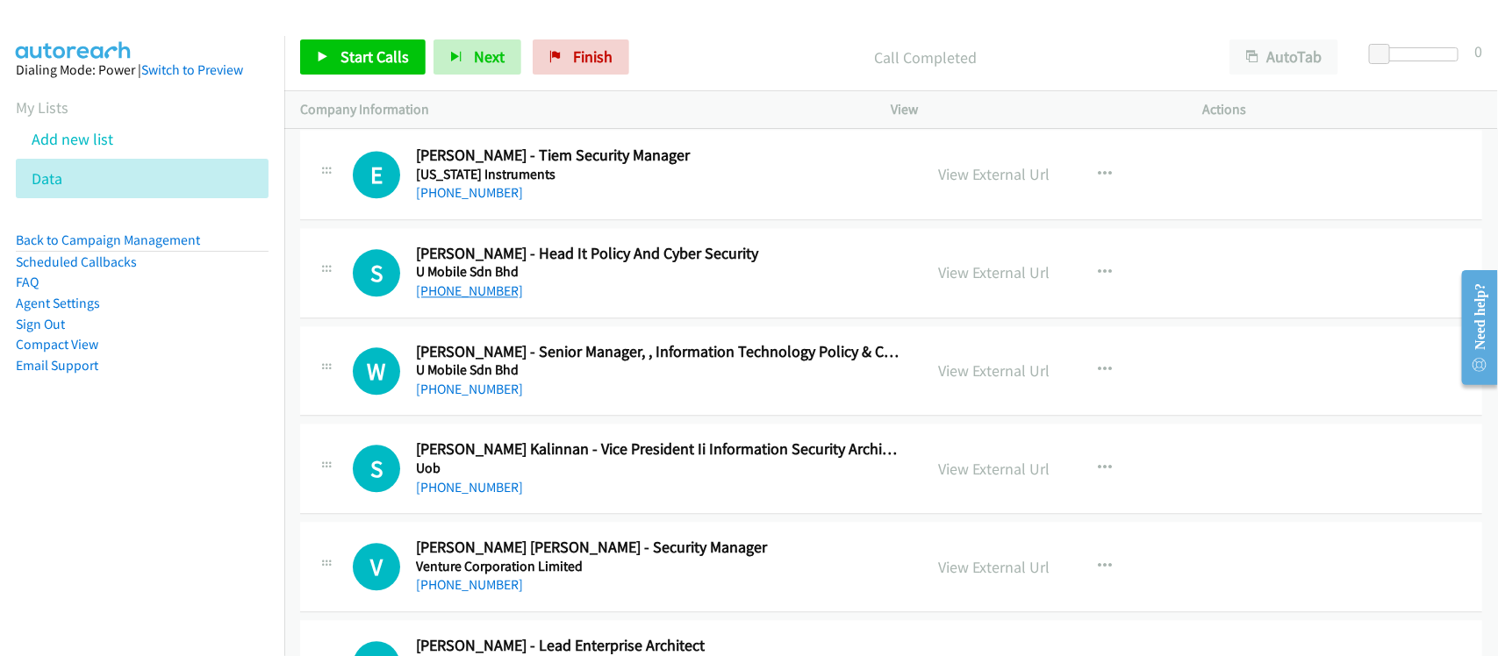
drag, startPoint x: 468, startPoint y: 313, endPoint x: 493, endPoint y: 313, distance: 25.4
click at [468, 299] on link "+60 18-200 6823" at bounding box center [469, 291] width 107 height 17
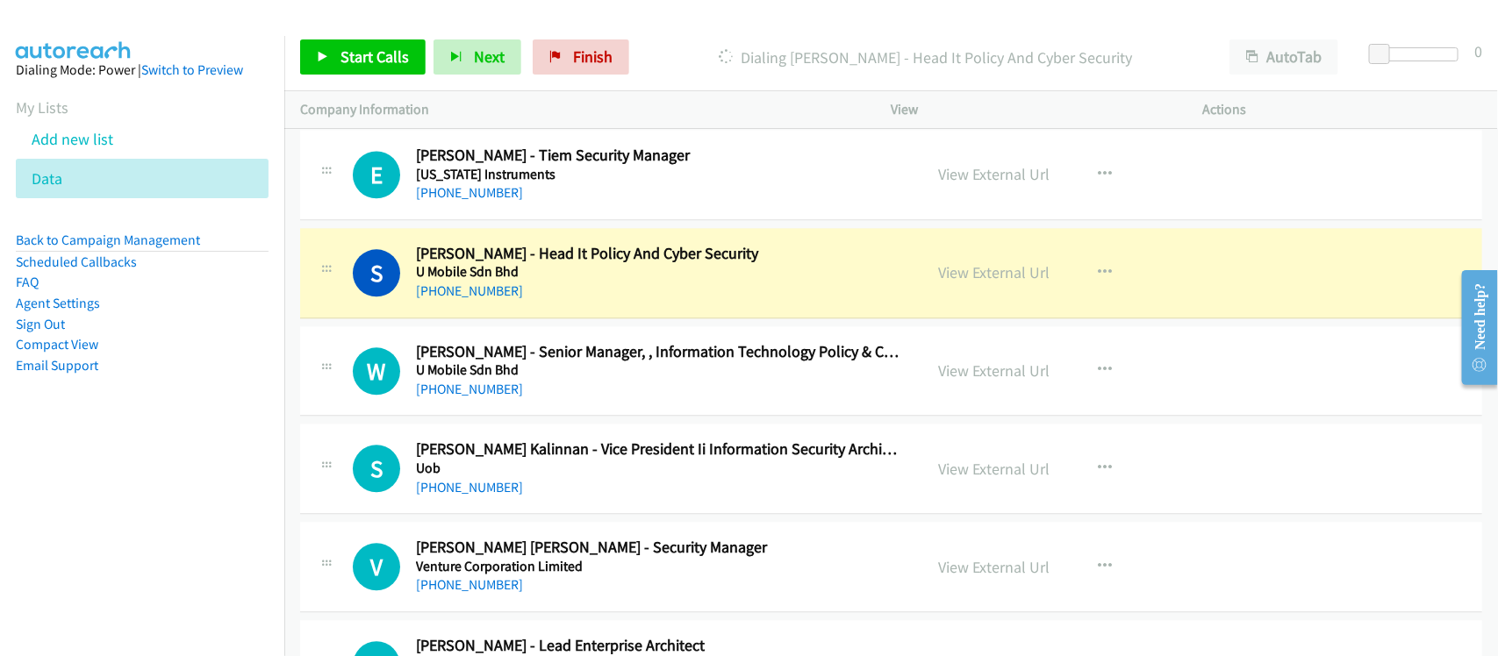
click at [582, 443] on td "S Callback Scheduled Sudarvelan Kalinnan - Vice President Ii Information Securi…" at bounding box center [891, 469] width 1214 height 98
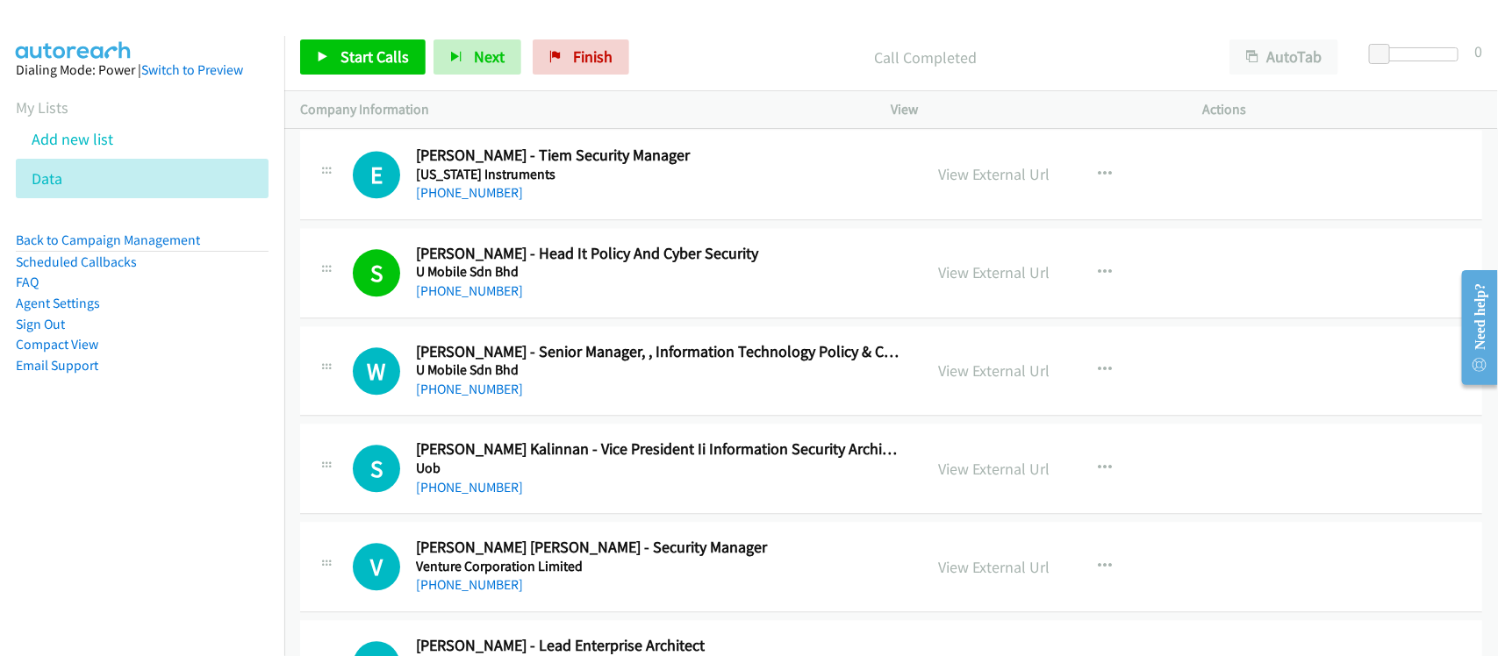
click at [456, 400] on div "+60 3-5622 1908" at bounding box center [658, 389] width 484 height 21
click at [457, 398] on link "+60 3-5622 1908" at bounding box center [469, 389] width 107 height 17
click at [550, 417] on div "W Callback Scheduled Wan Tan - Senior Manager, , Information Technology Policy …" at bounding box center [891, 371] width 1182 height 90
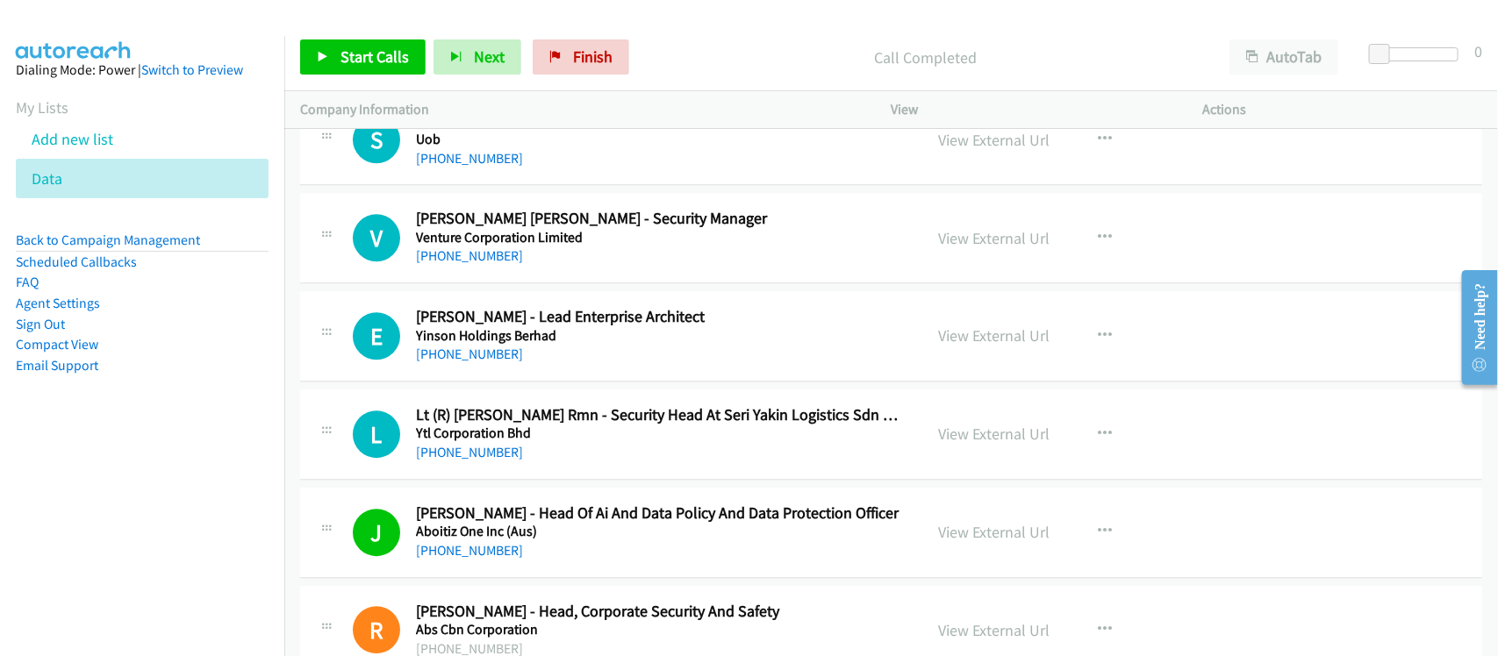
scroll to position [14016, 0]
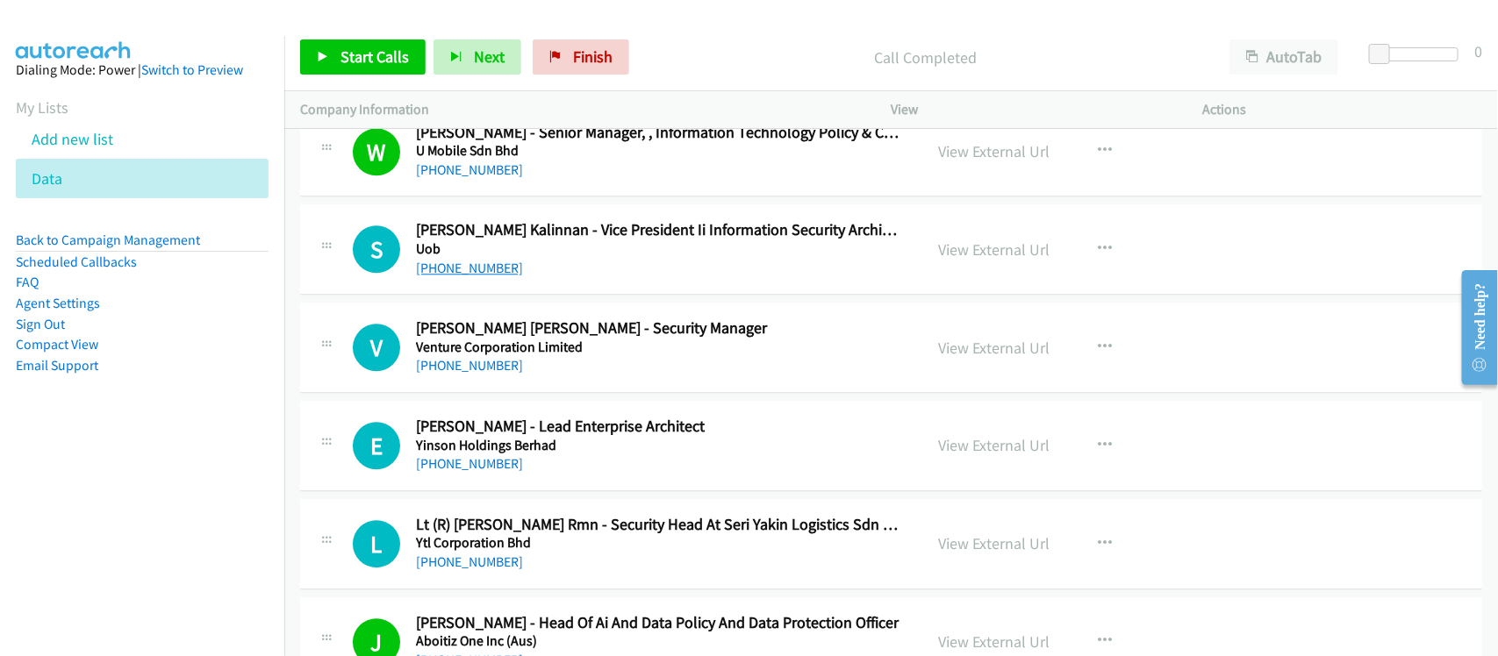
click at [480, 276] on link "+60 19-906 0737" at bounding box center [469, 268] width 107 height 17
click at [645, 376] on div "+60 16-713 7513" at bounding box center [658, 365] width 484 height 21
click at [474, 472] on link "+60 12-679 6100" at bounding box center [469, 463] width 107 height 17
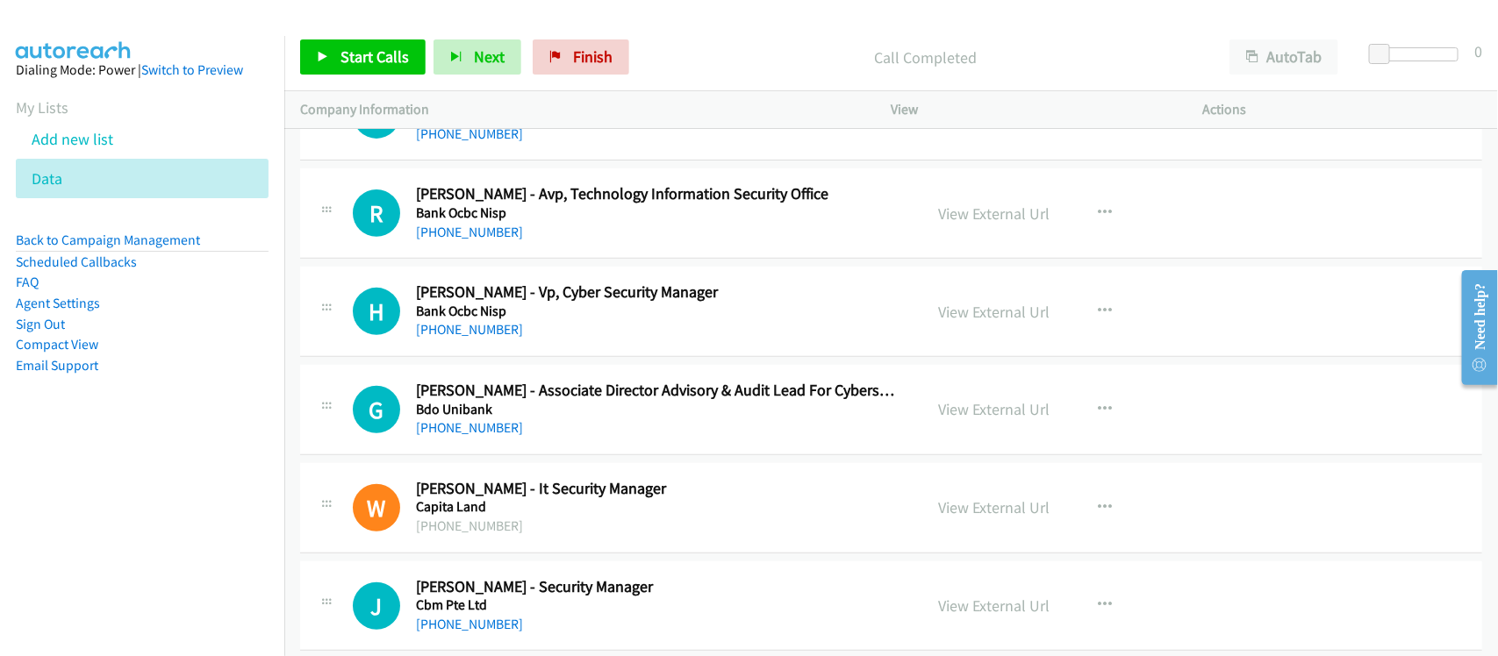
scroll to position [18293, 0]
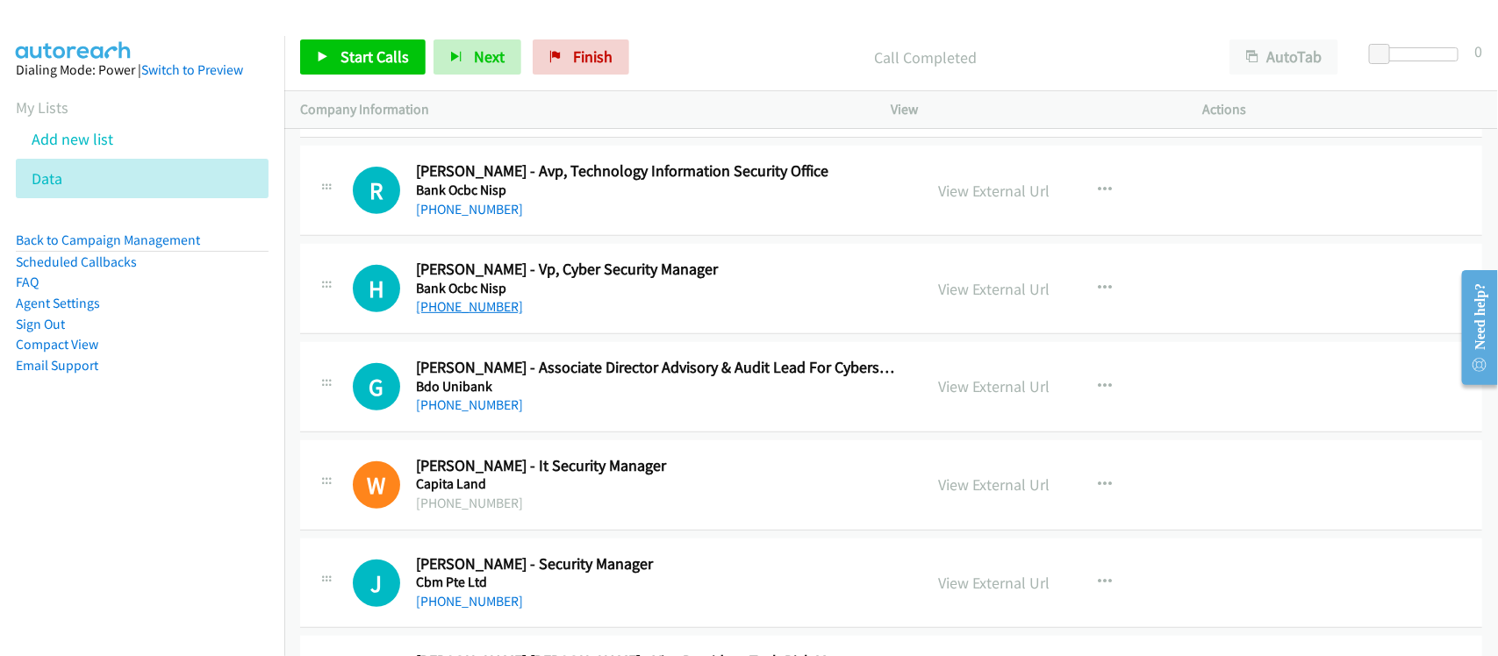
click at [480, 315] on link "+65 9186 0070" at bounding box center [469, 306] width 107 height 17
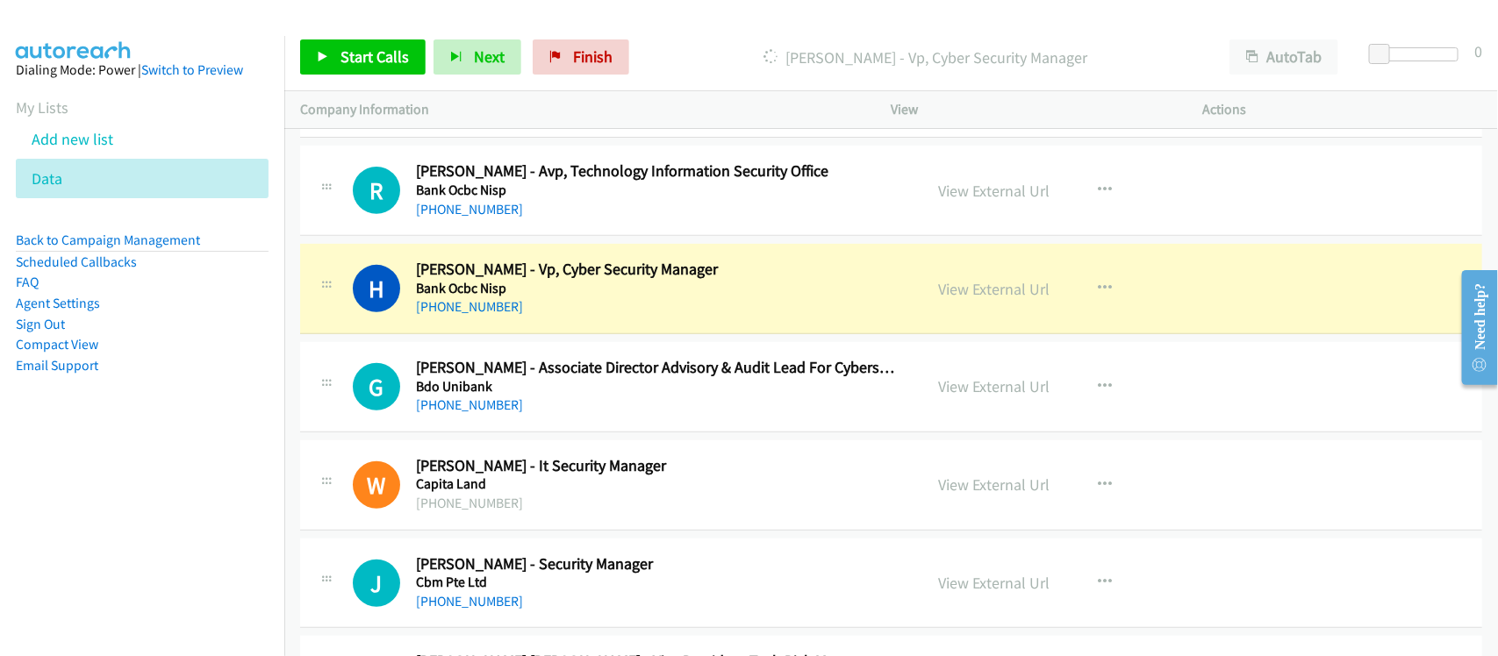
click at [562, 334] on div "H Callback Scheduled Hsi Chu Tay - Vp, Cyber Security Manager Bank Ocbc Nisp As…" at bounding box center [891, 289] width 1182 height 90
click at [997, 299] on link "View External Url" at bounding box center [994, 289] width 111 height 20
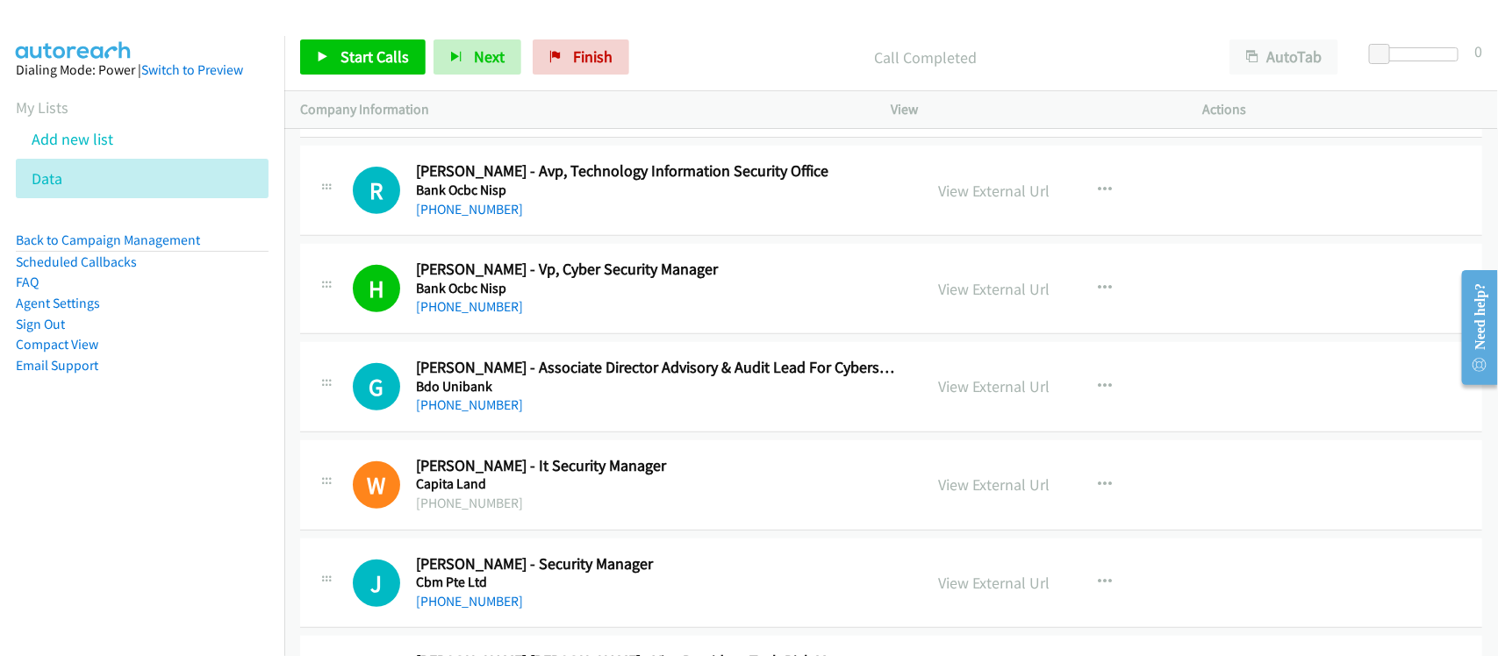
click at [588, 416] on div "+65 9816 3887" at bounding box center [658, 405] width 484 height 21
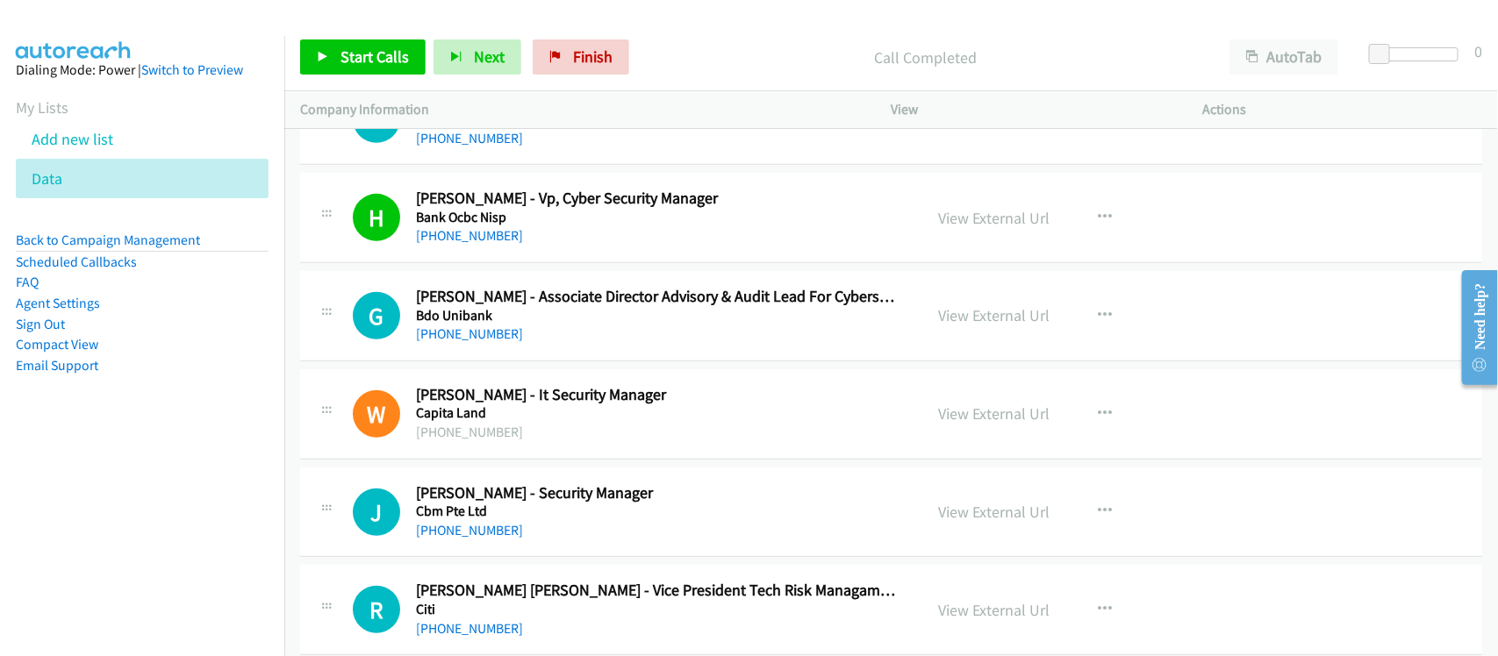
scroll to position [18513, 0]
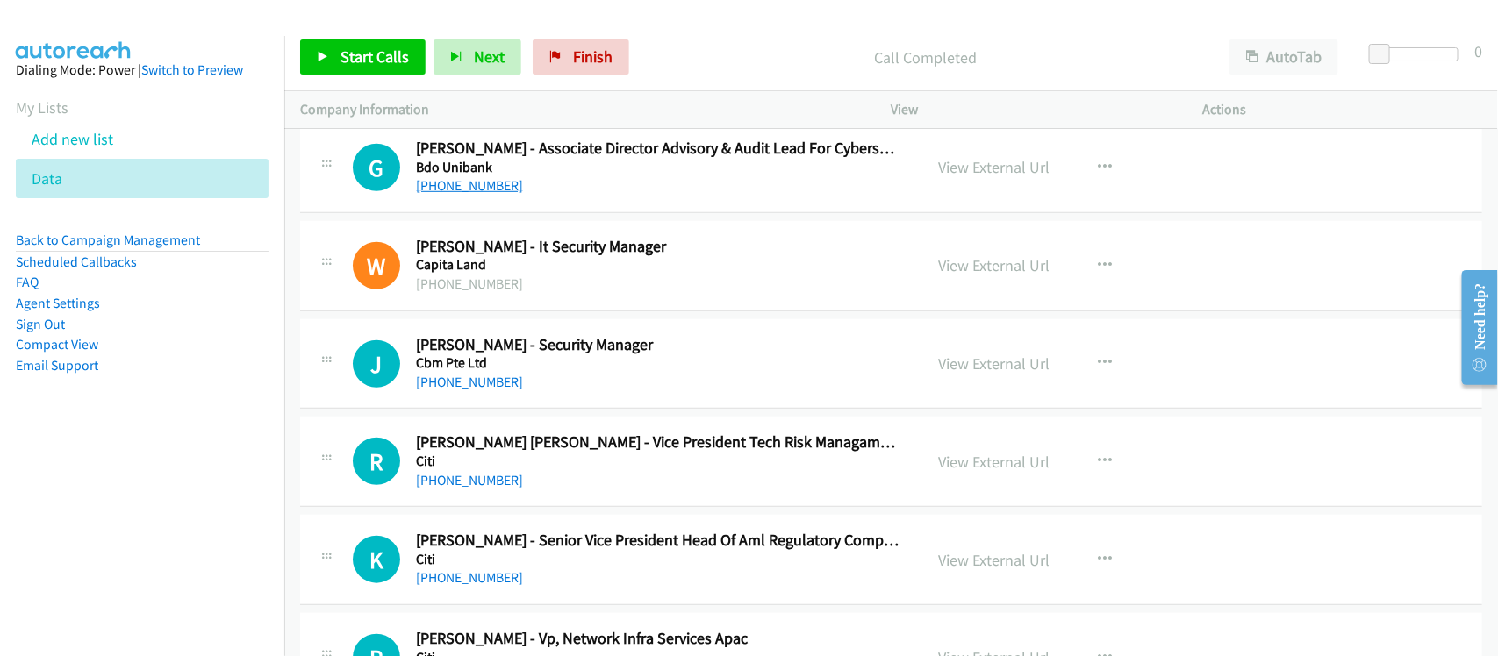
click at [472, 194] on link "+65 9816 3887" at bounding box center [469, 185] width 107 height 17
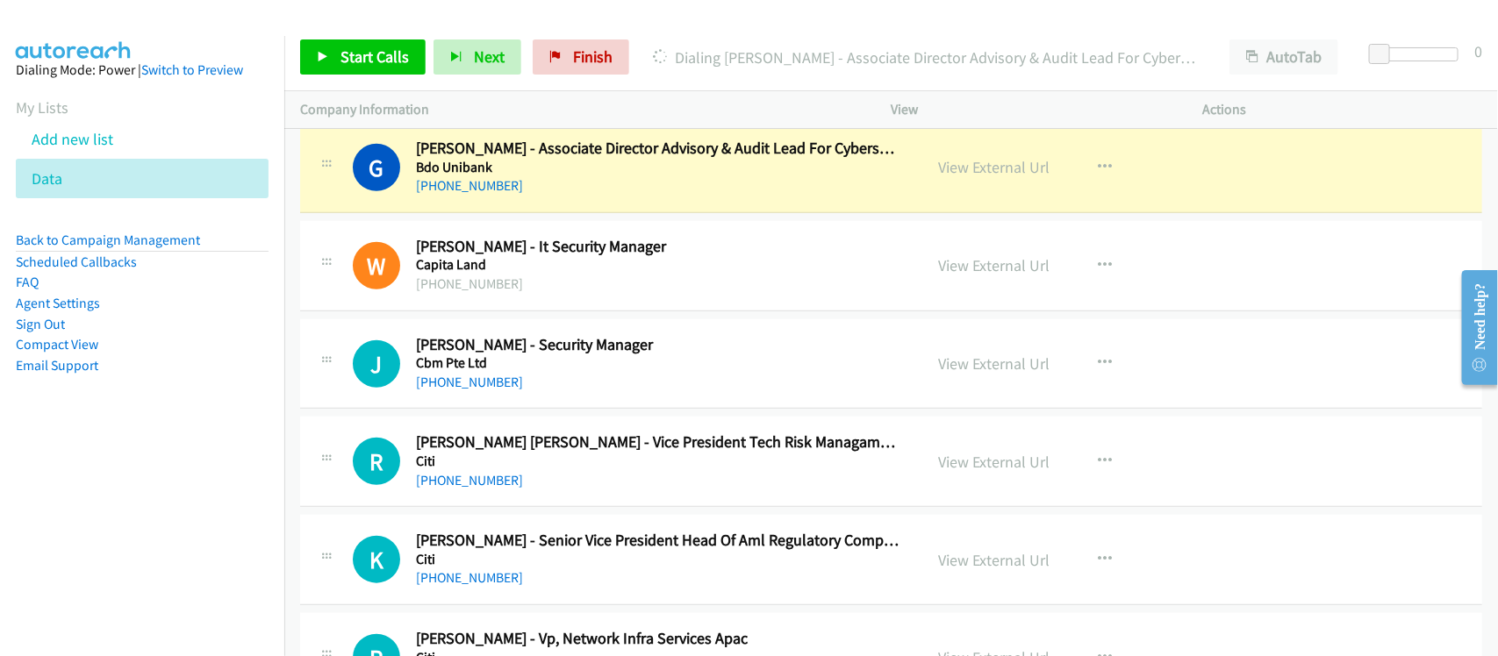
click at [576, 312] on div "W Callback Scheduled Wei Han Kho - It Security Manager Capita Land Indian/Cocos…" at bounding box center [891, 266] width 1182 height 90
click at [577, 372] on h5 "Cbm Pte Ltd" at bounding box center [658, 364] width 484 height 18
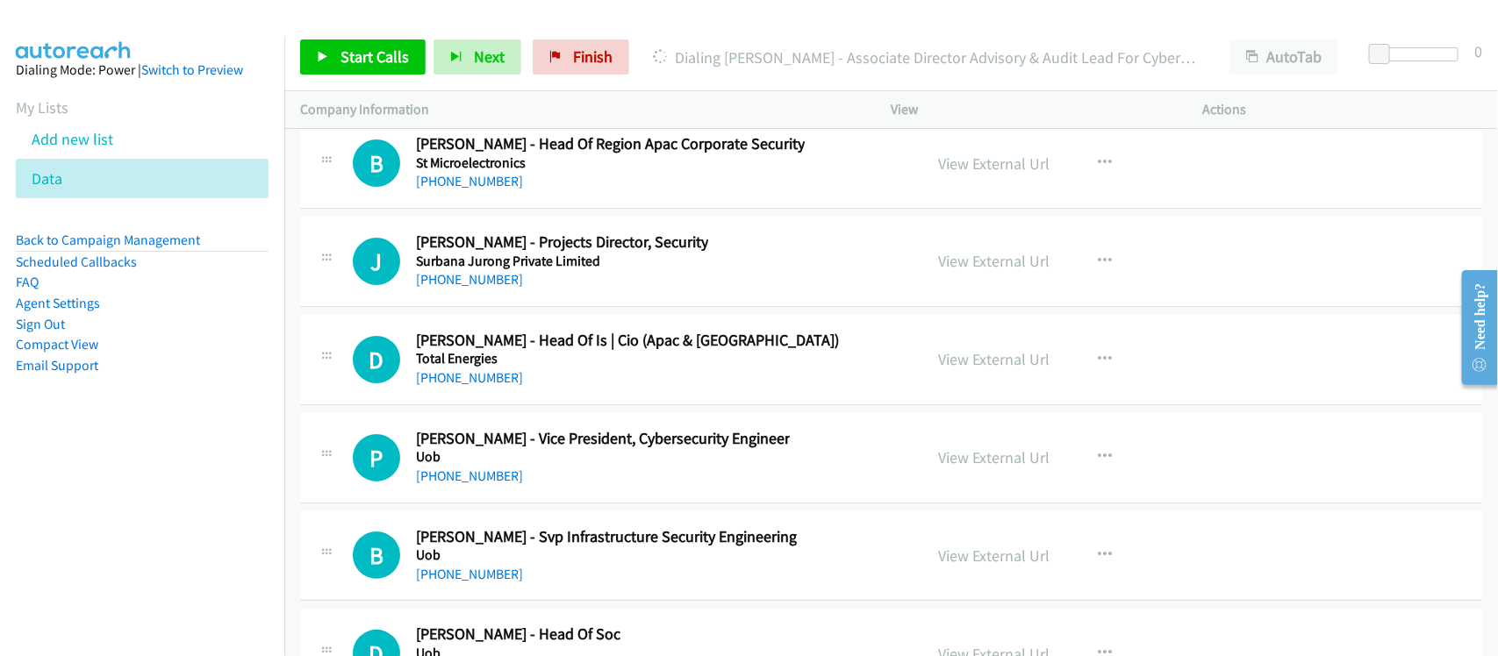
scroll to position [29754, 0]
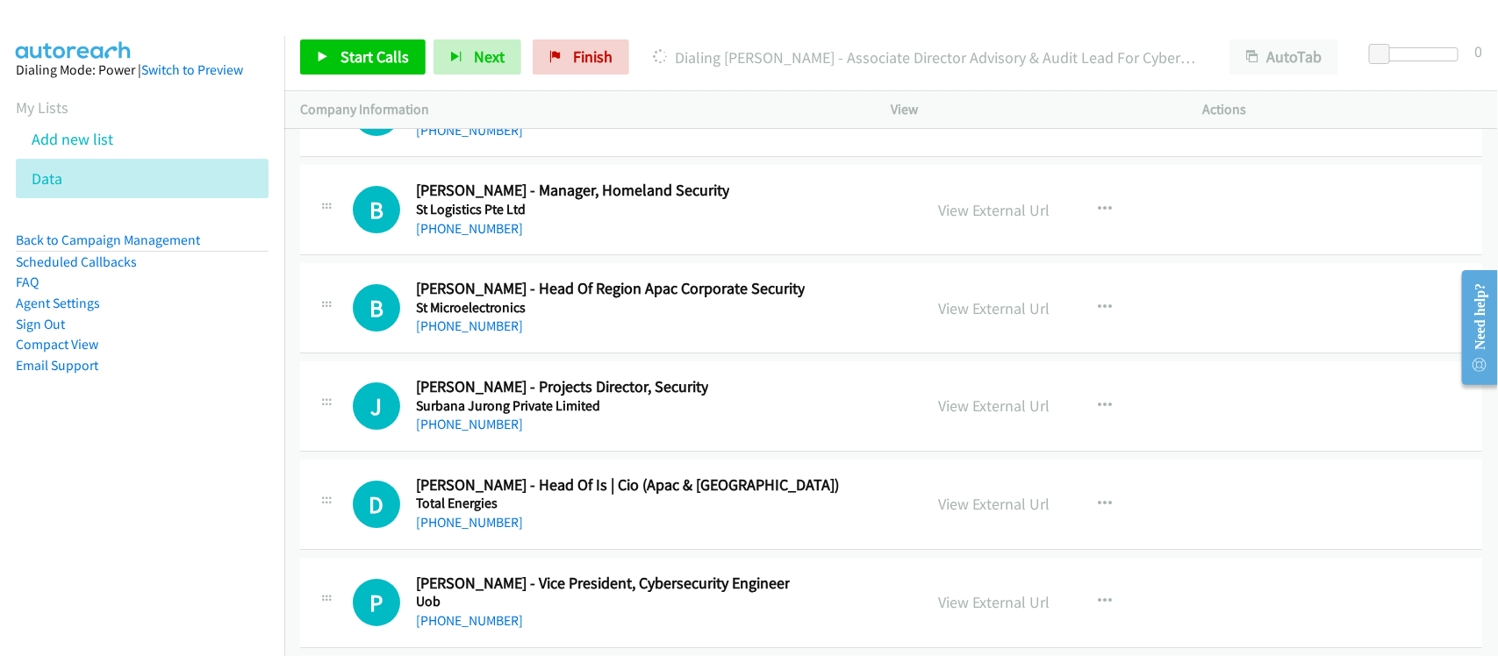
click at [470, 452] on div "J Callback Scheduled Jason Puay Hiang - Projects Director, Security Surbana Jur…" at bounding box center [891, 407] width 1182 height 90
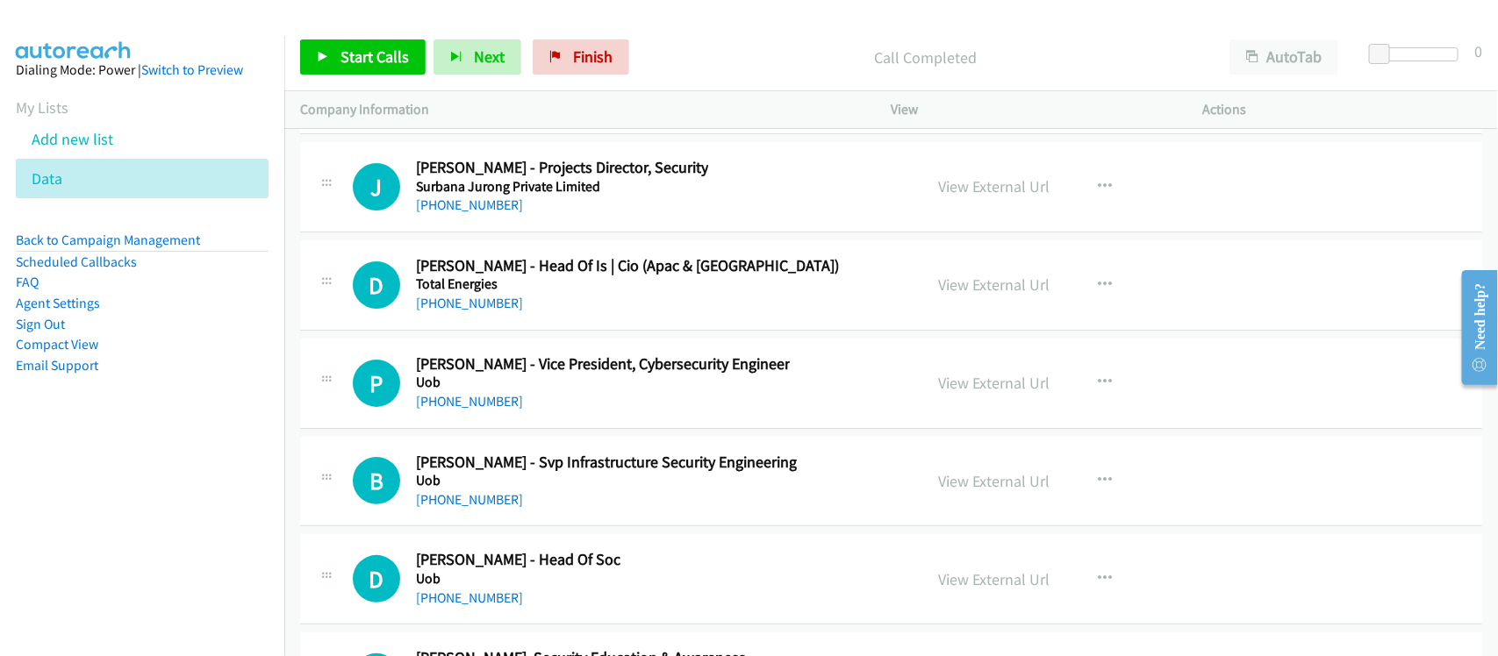
scroll to position [30083, 0]
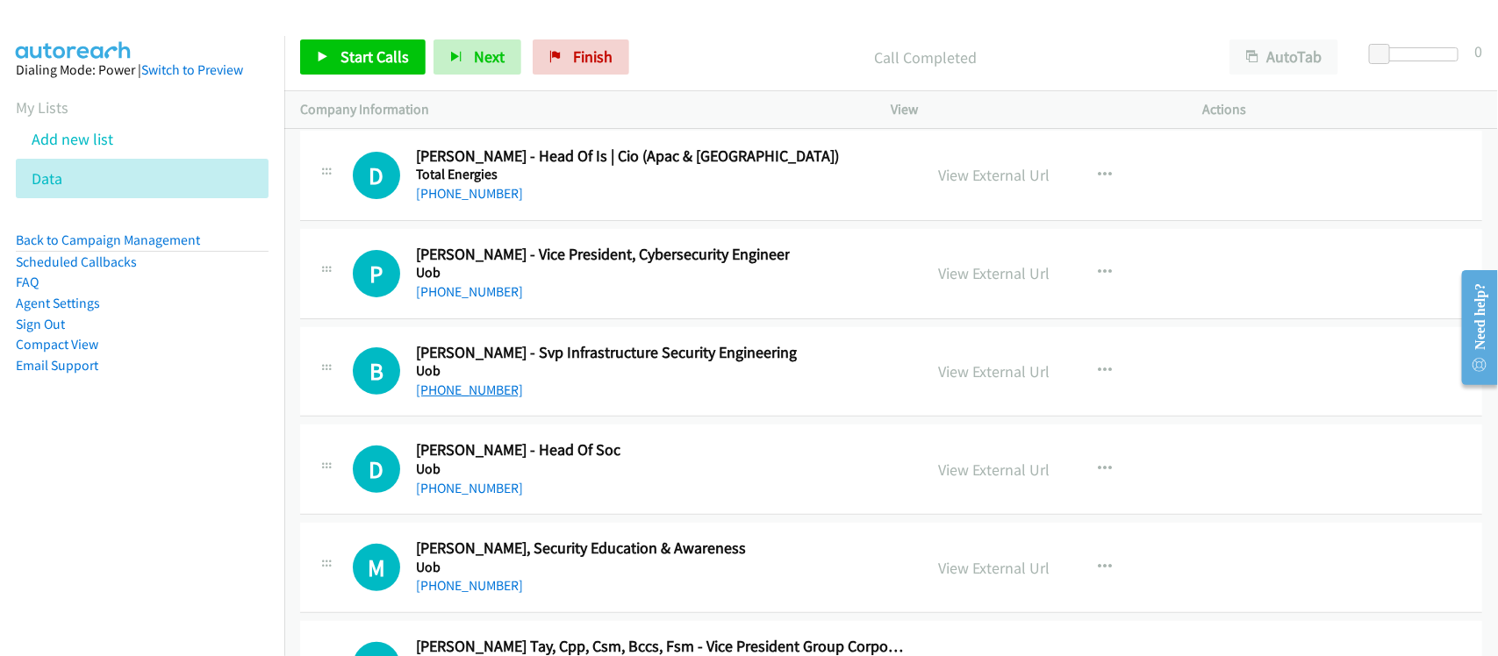
click at [484, 398] on link "+65 9321 9312" at bounding box center [469, 390] width 107 height 17
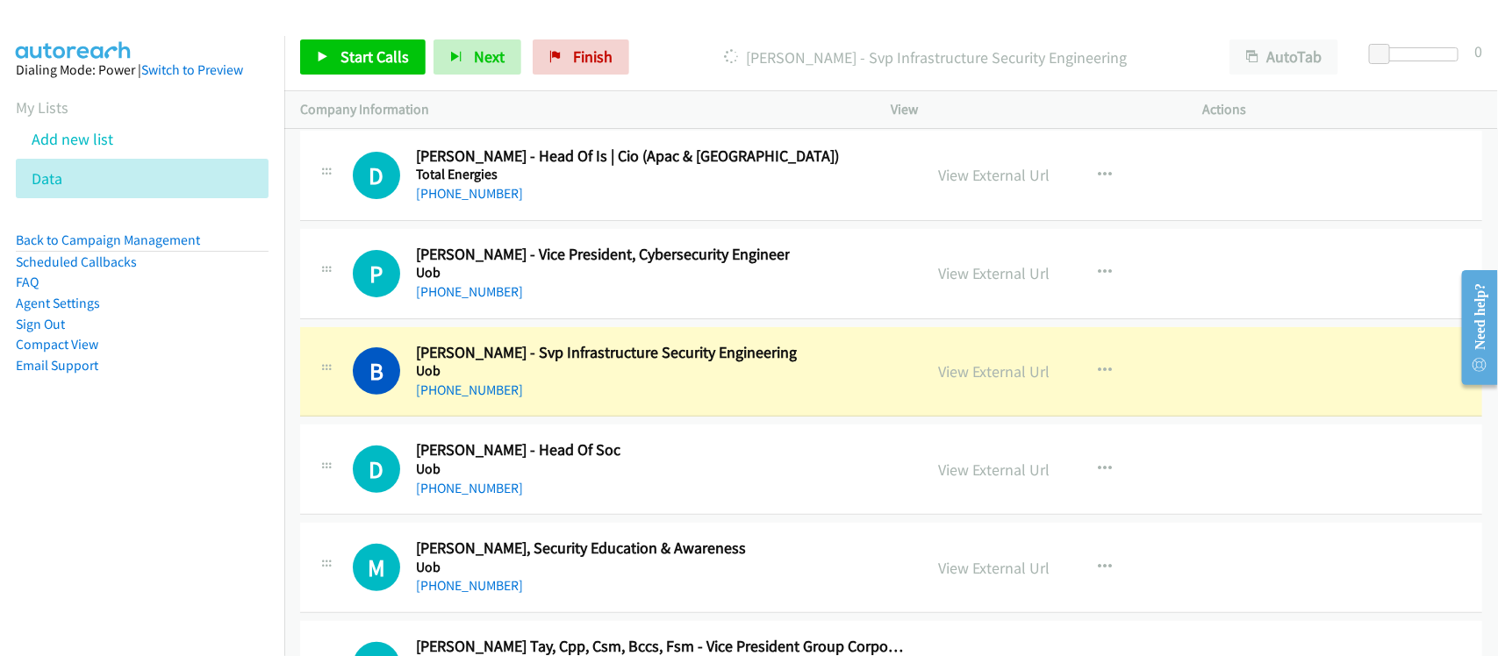
click at [581, 515] on div "D Callback Scheduled Dennis Chai - Head Of Soc Uob Asia/Singapore +65 9797 6026…" at bounding box center [891, 470] width 1182 height 90
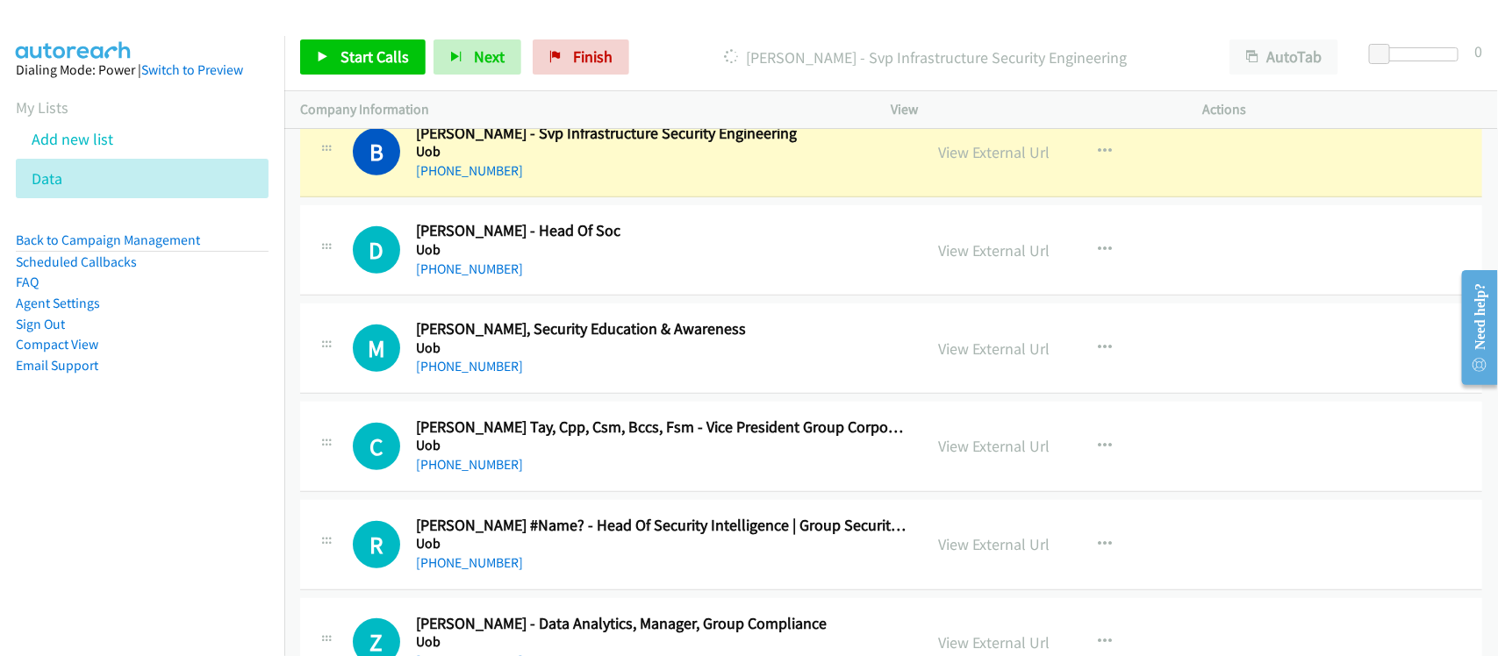
scroll to position [30192, 0]
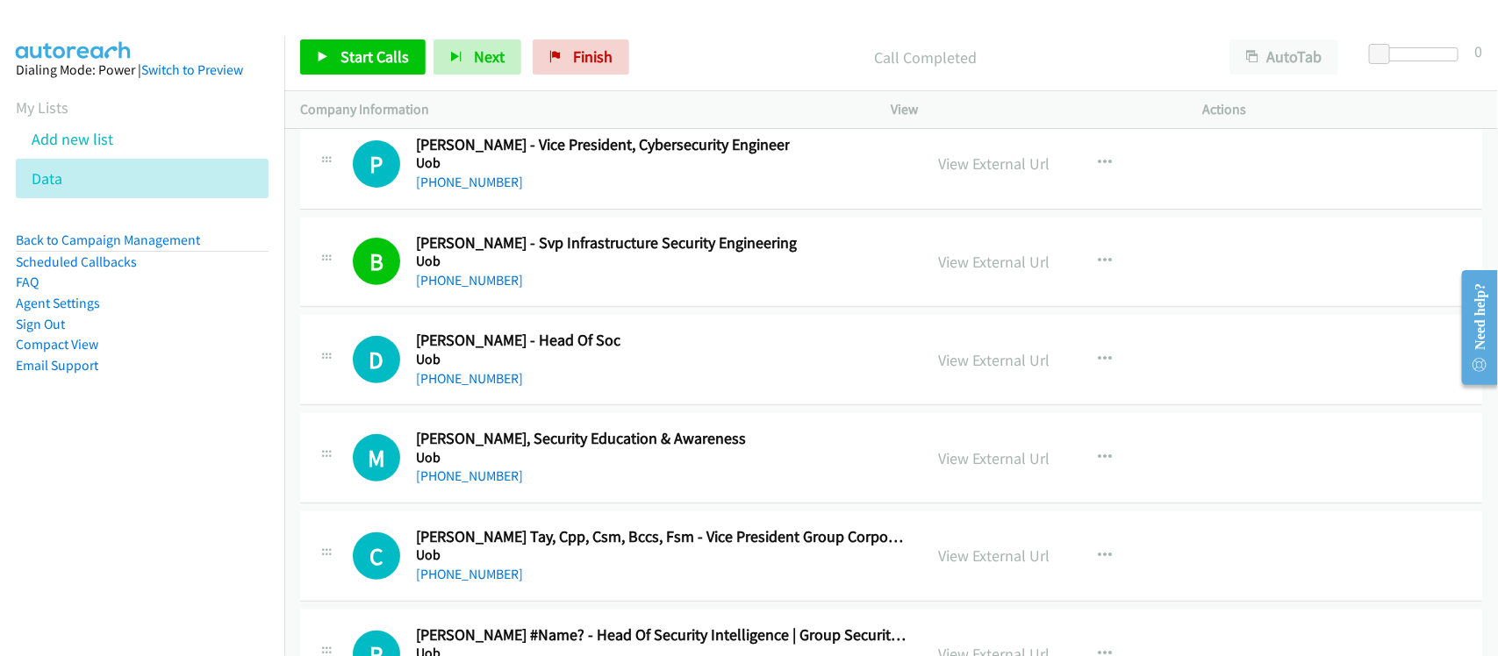
click at [513, 390] on div "+65 9797 6026" at bounding box center [518, 379] width 204 height 21
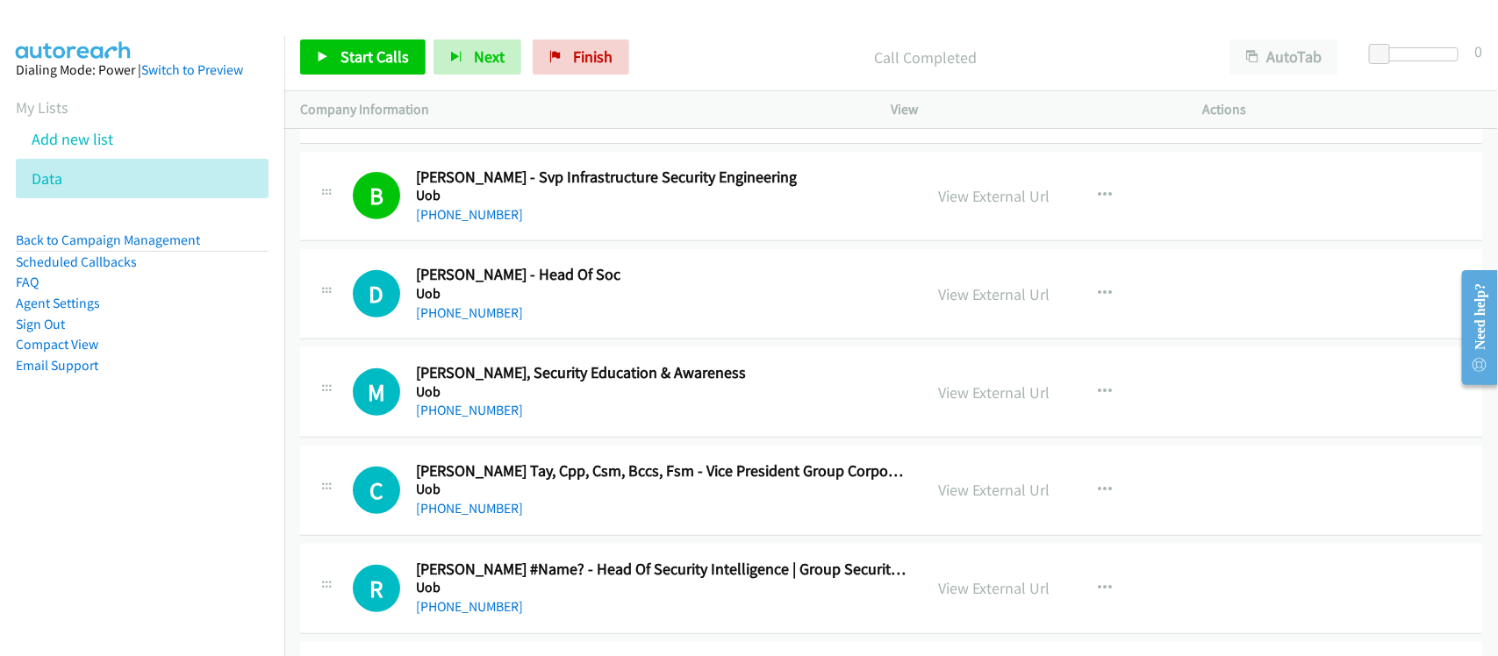
scroll to position [30412, 0]
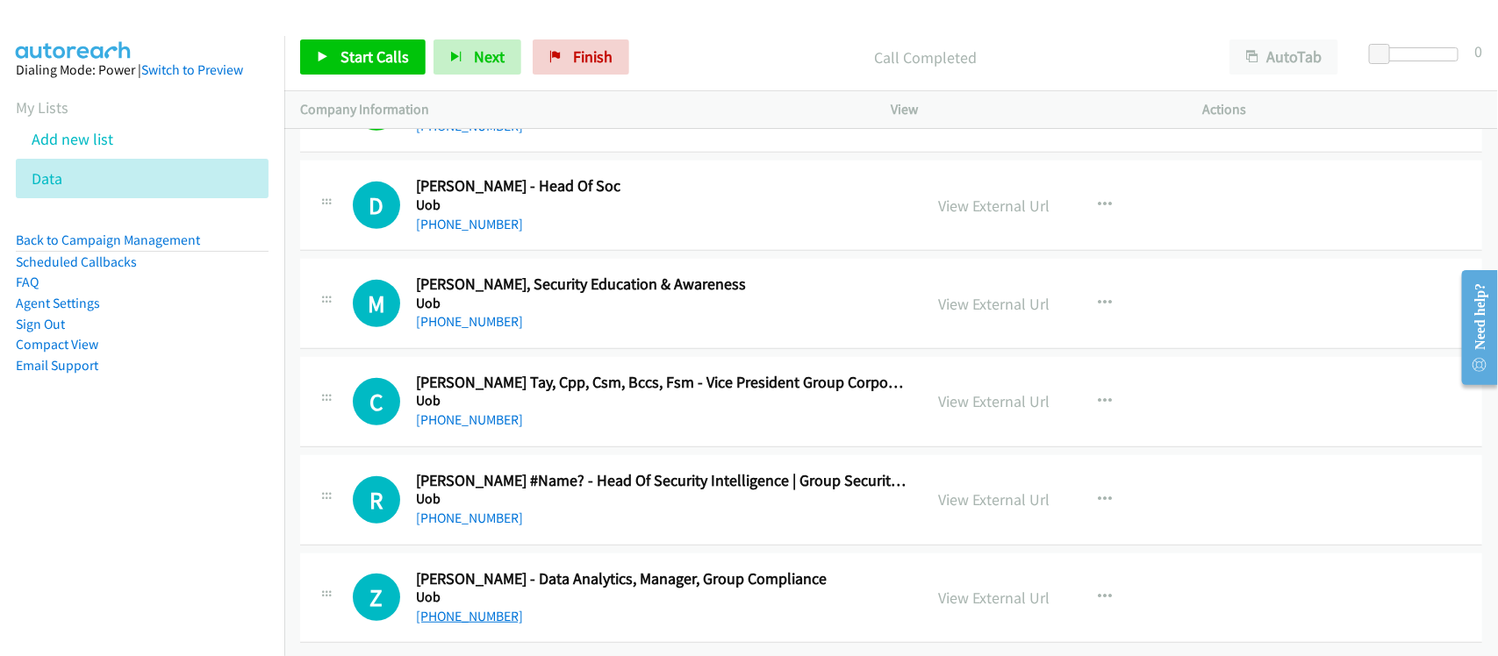
click at [445, 608] on link "+65 8783 7498" at bounding box center [469, 616] width 107 height 17
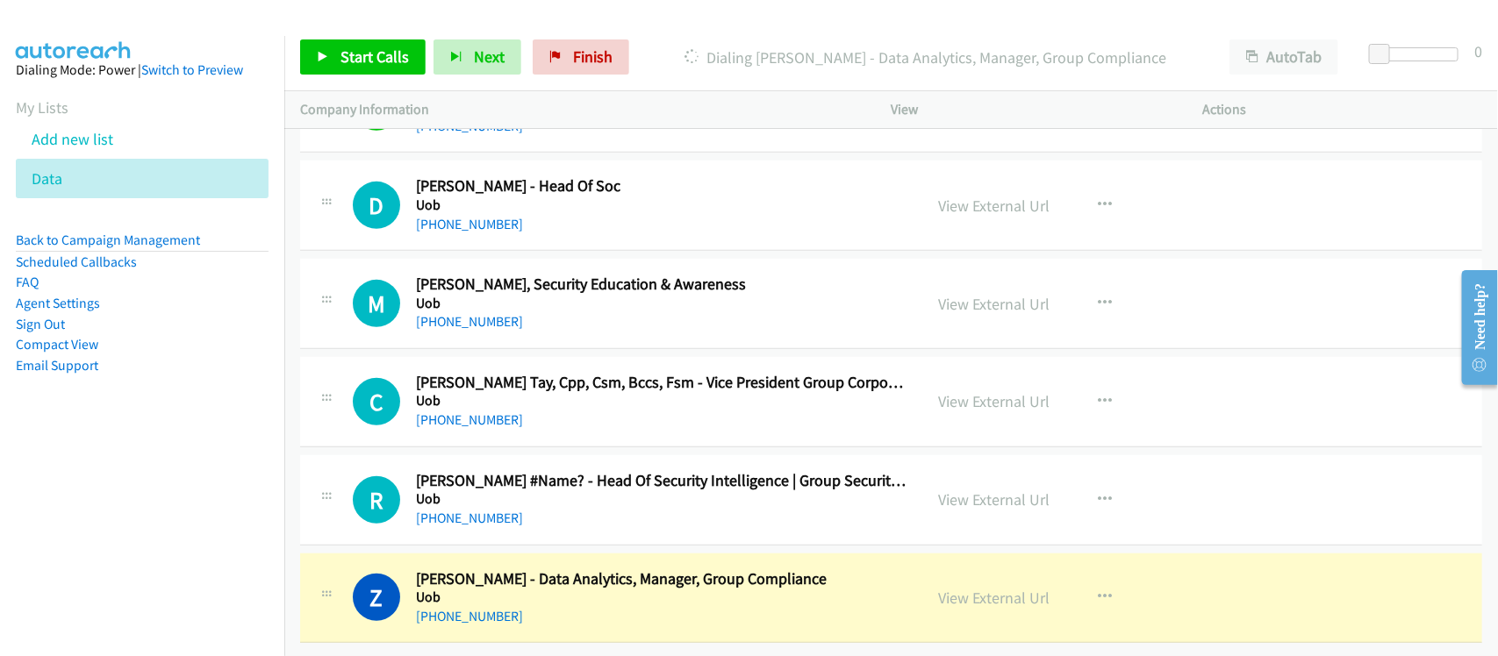
click at [592, 606] on div "+65 8783 7498" at bounding box center [621, 616] width 411 height 21
click at [977, 588] on link "View External Url" at bounding box center [994, 598] width 111 height 20
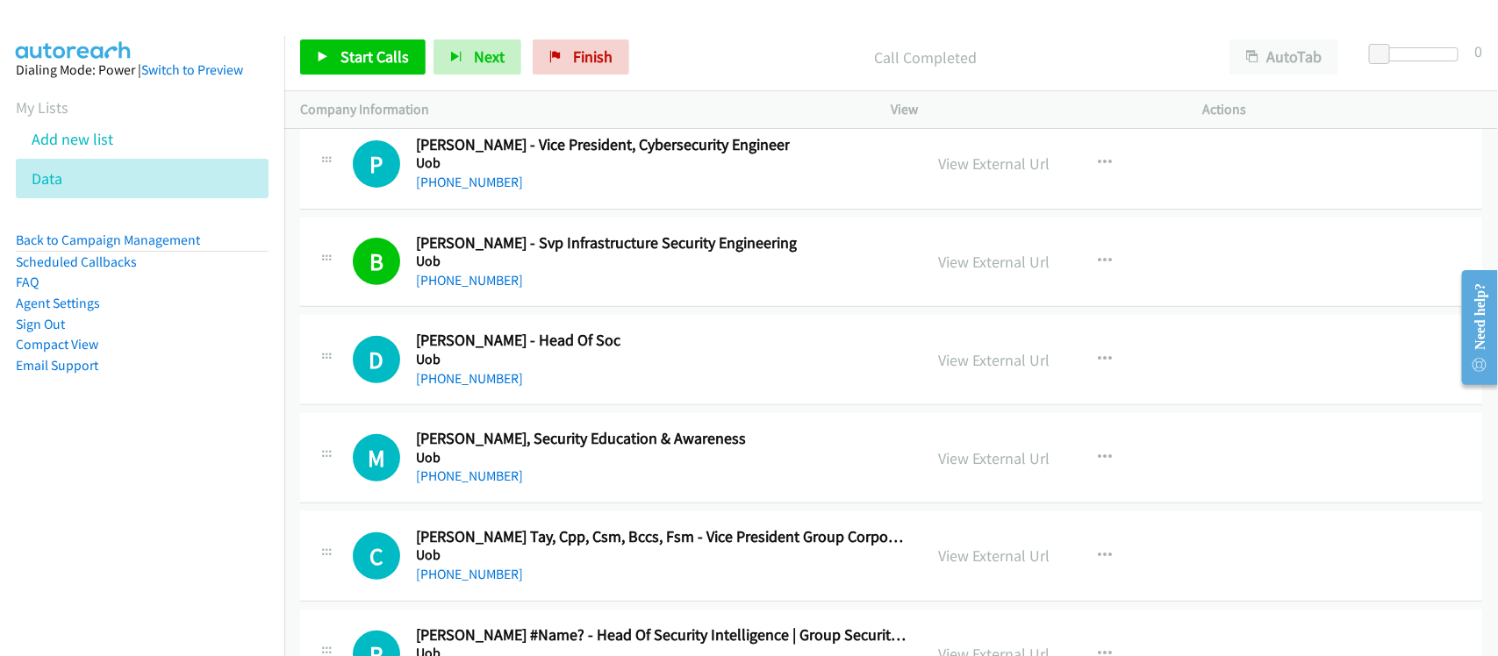
scroll to position [30083, 0]
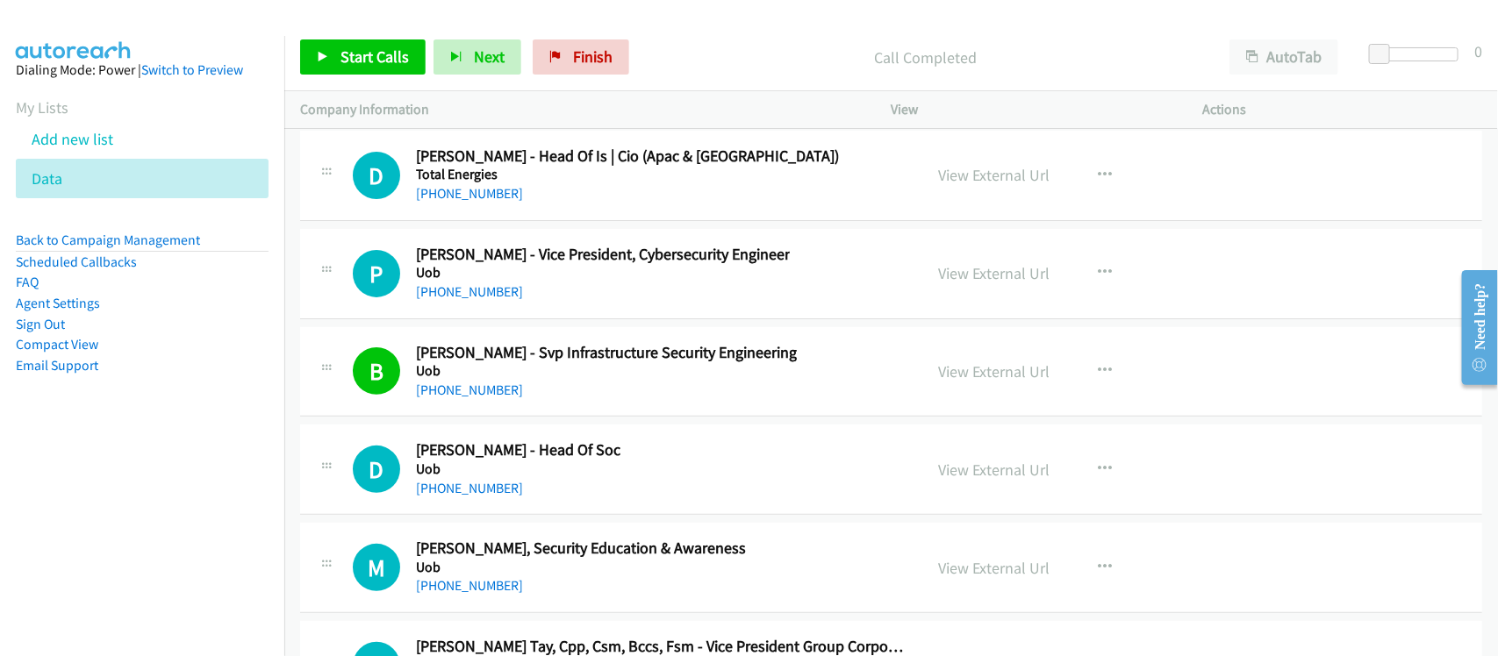
click at [465, 300] on link "+65 8700 4870" at bounding box center [469, 291] width 107 height 17
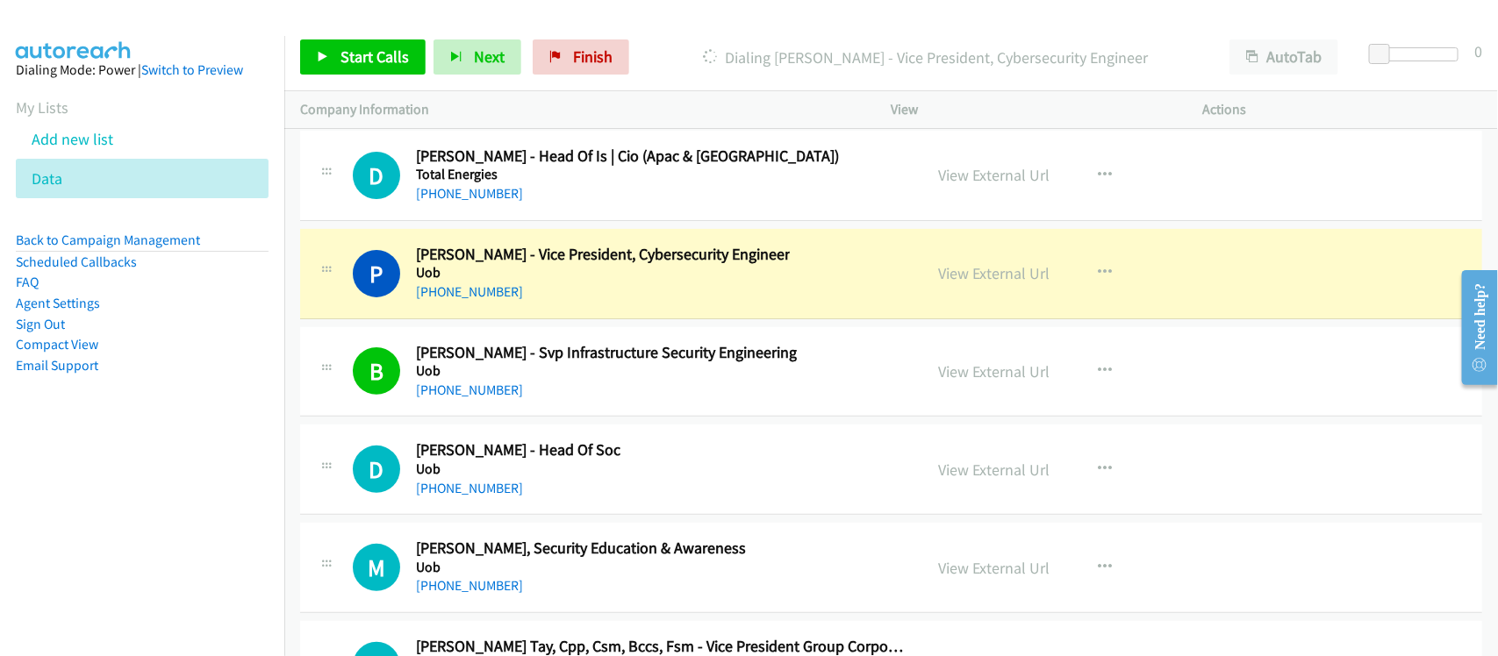
drag, startPoint x: 547, startPoint y: 347, endPoint x: 569, endPoint y: 338, distance: 24.0
click at [547, 303] on div "+65 8700 4870" at bounding box center [603, 292] width 374 height 21
click at [949, 283] on link "View External Url" at bounding box center [994, 273] width 111 height 20
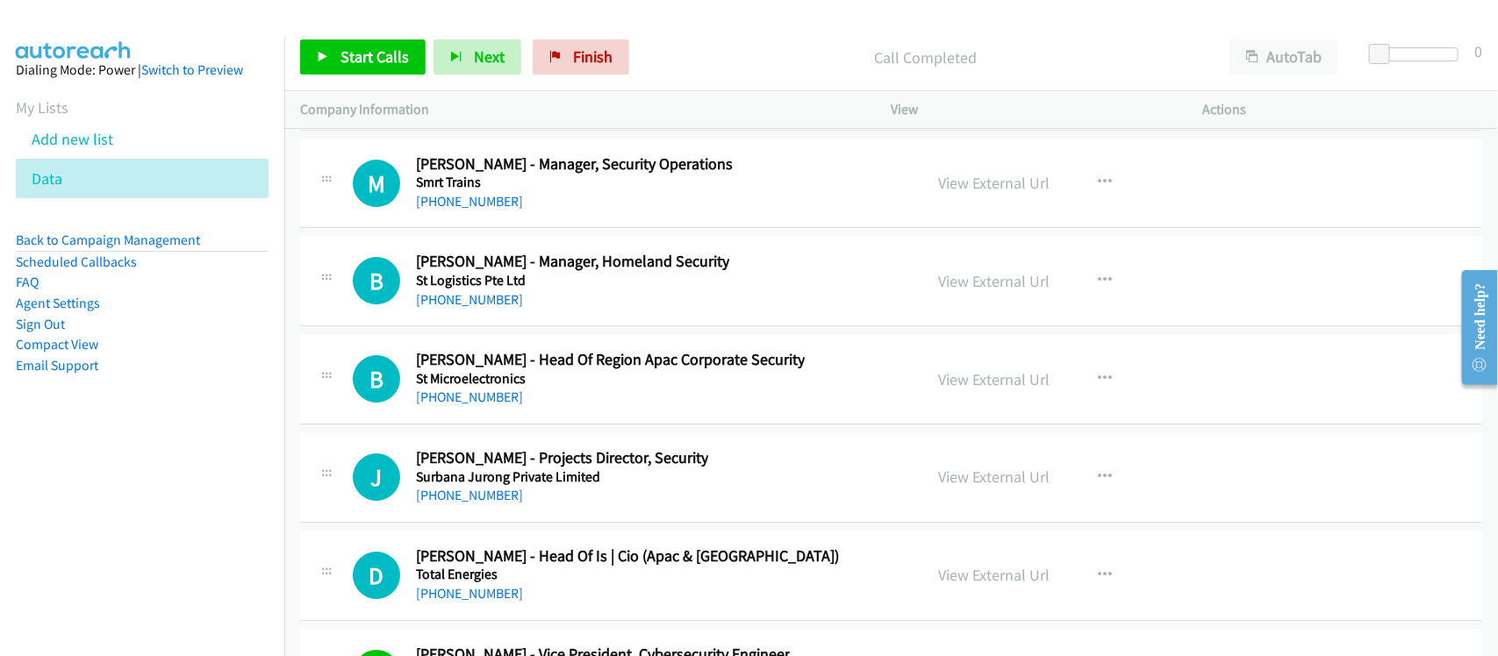
scroll to position [29644, 0]
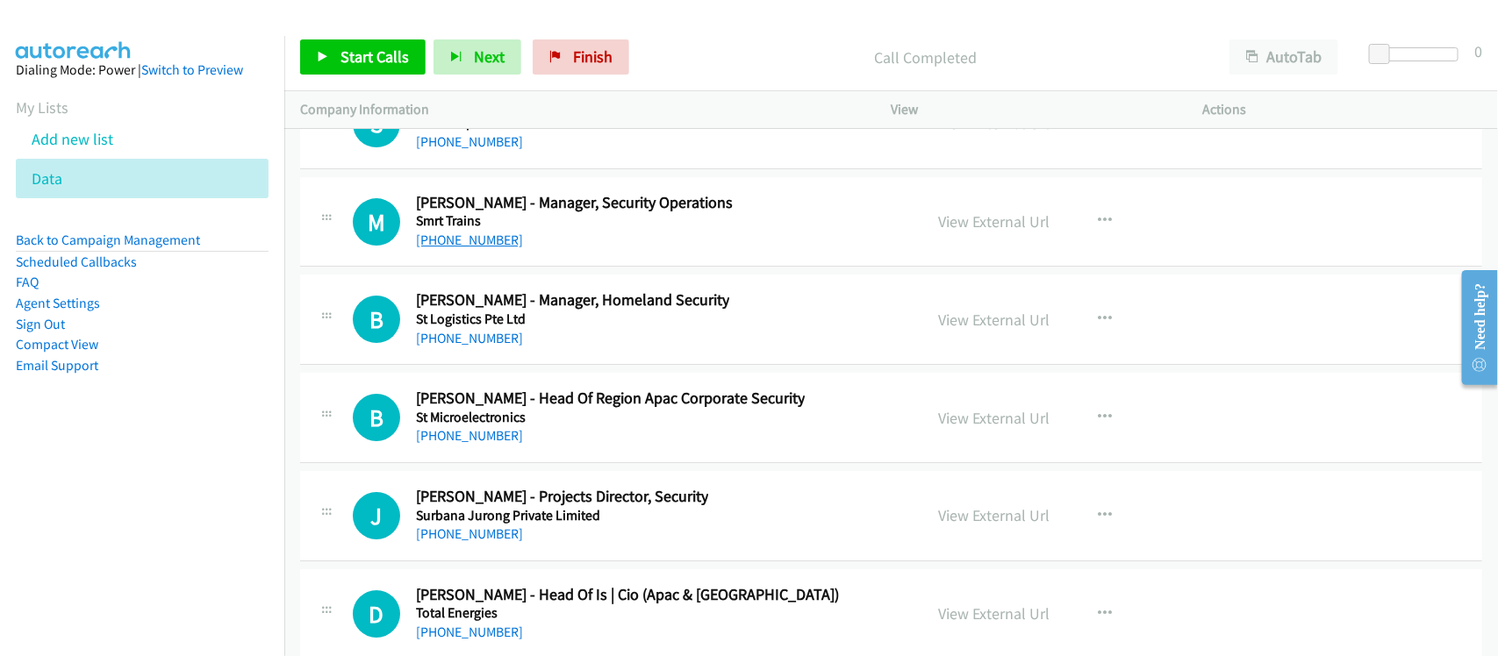
click at [476, 248] on link "+65 9855 6937" at bounding box center [469, 240] width 107 height 17
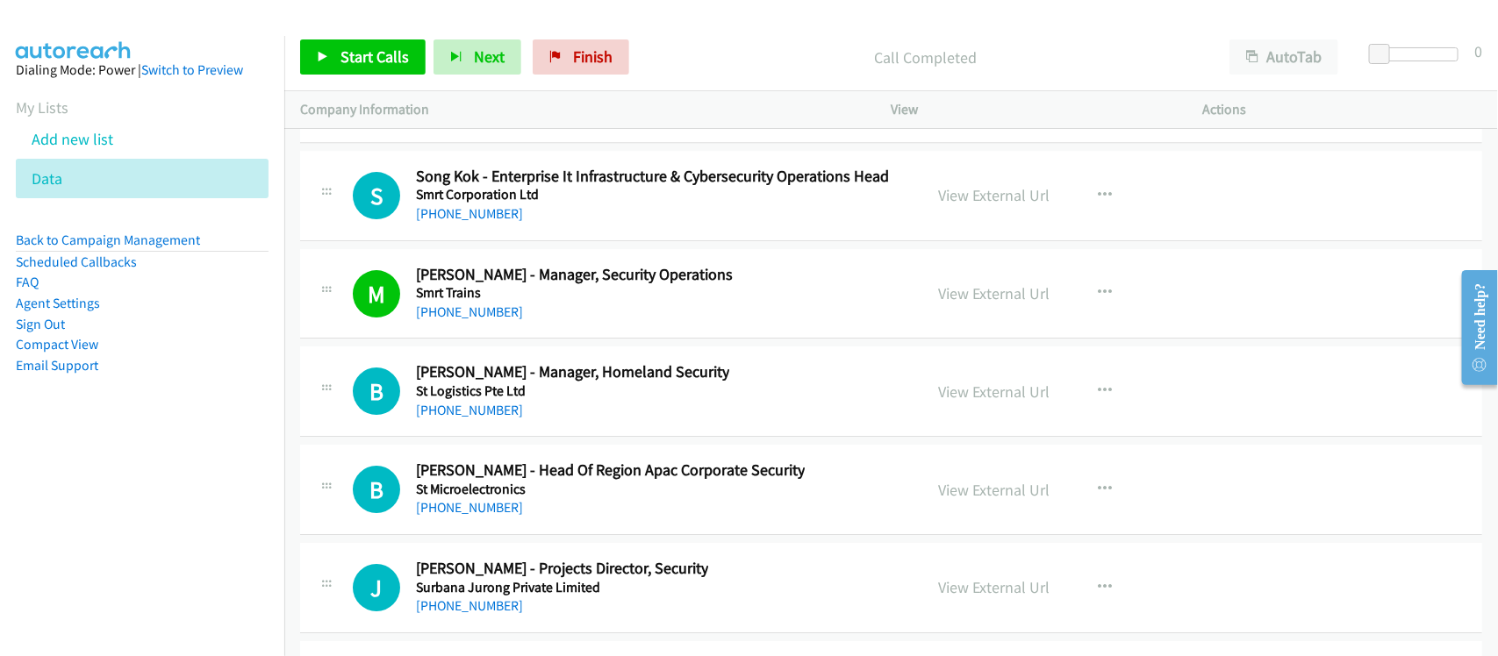
scroll to position [29534, 0]
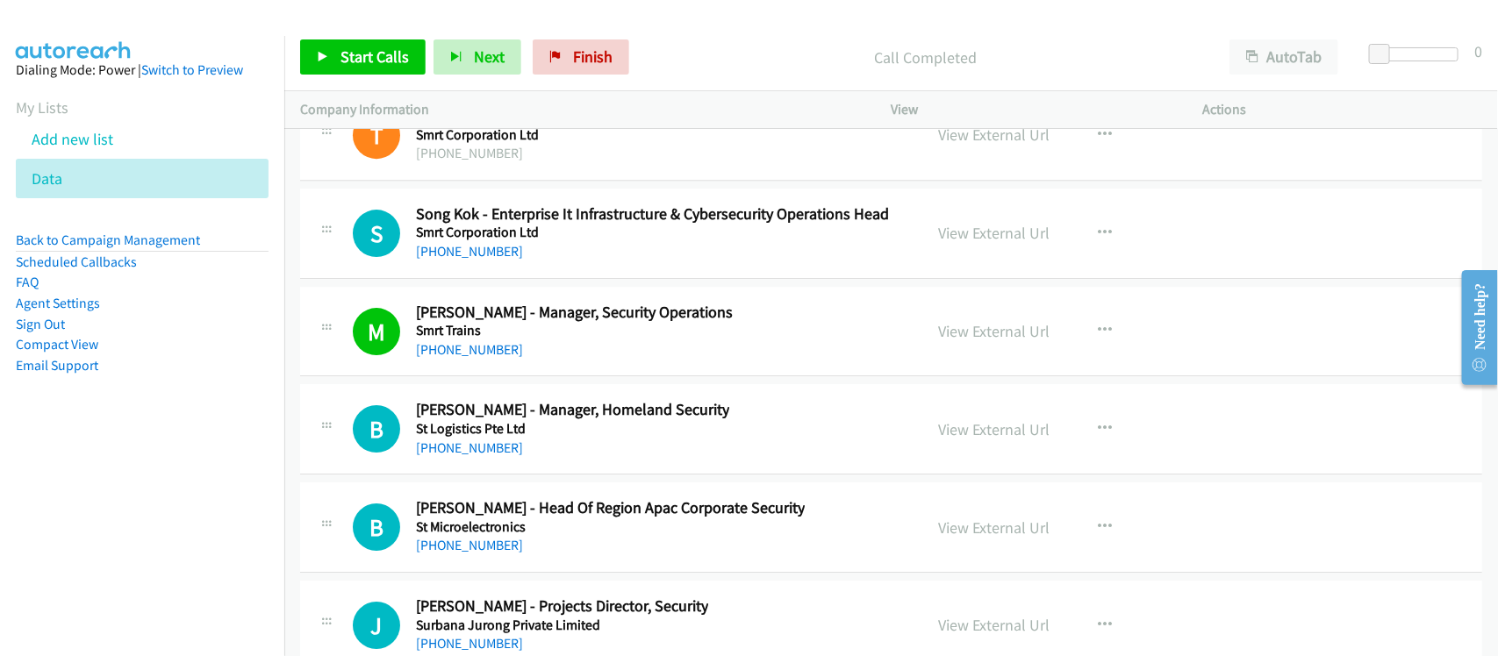
click at [455, 260] on link "+65 6357 5700" at bounding box center [469, 251] width 107 height 17
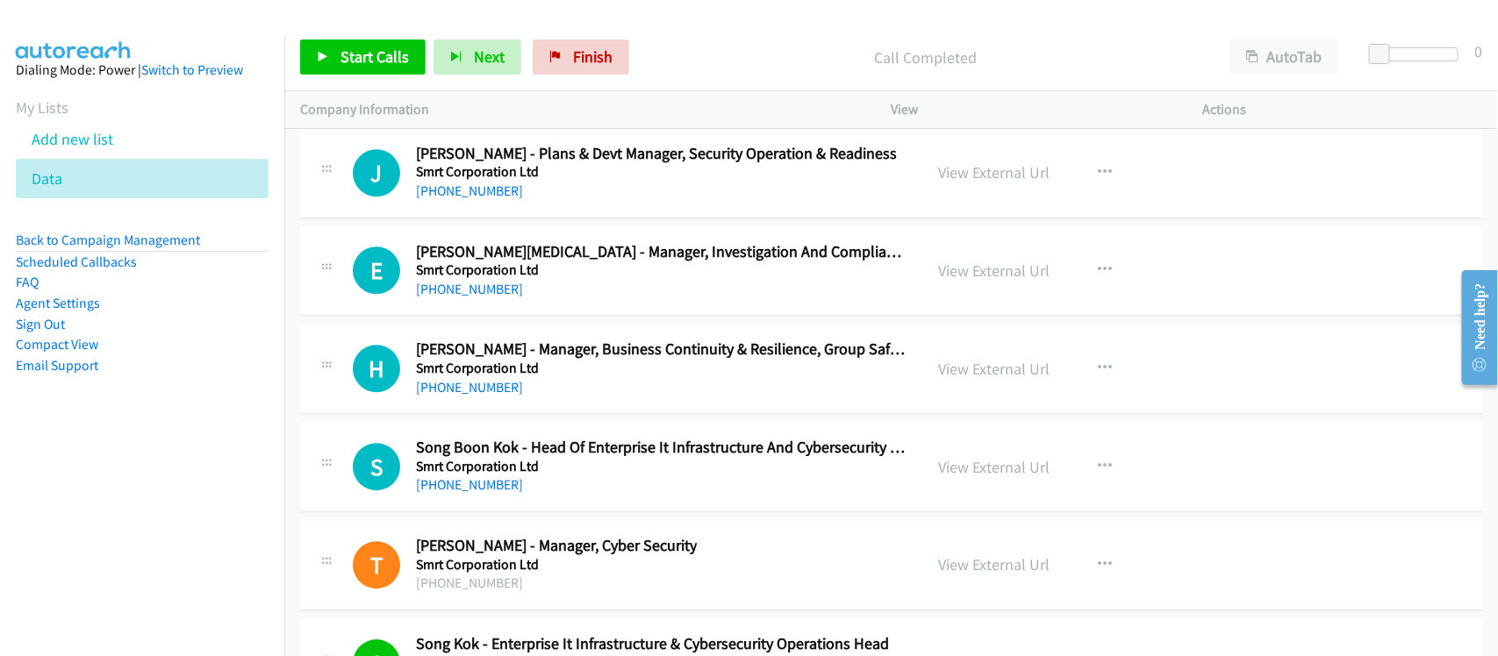
scroll to position [29096, 0]
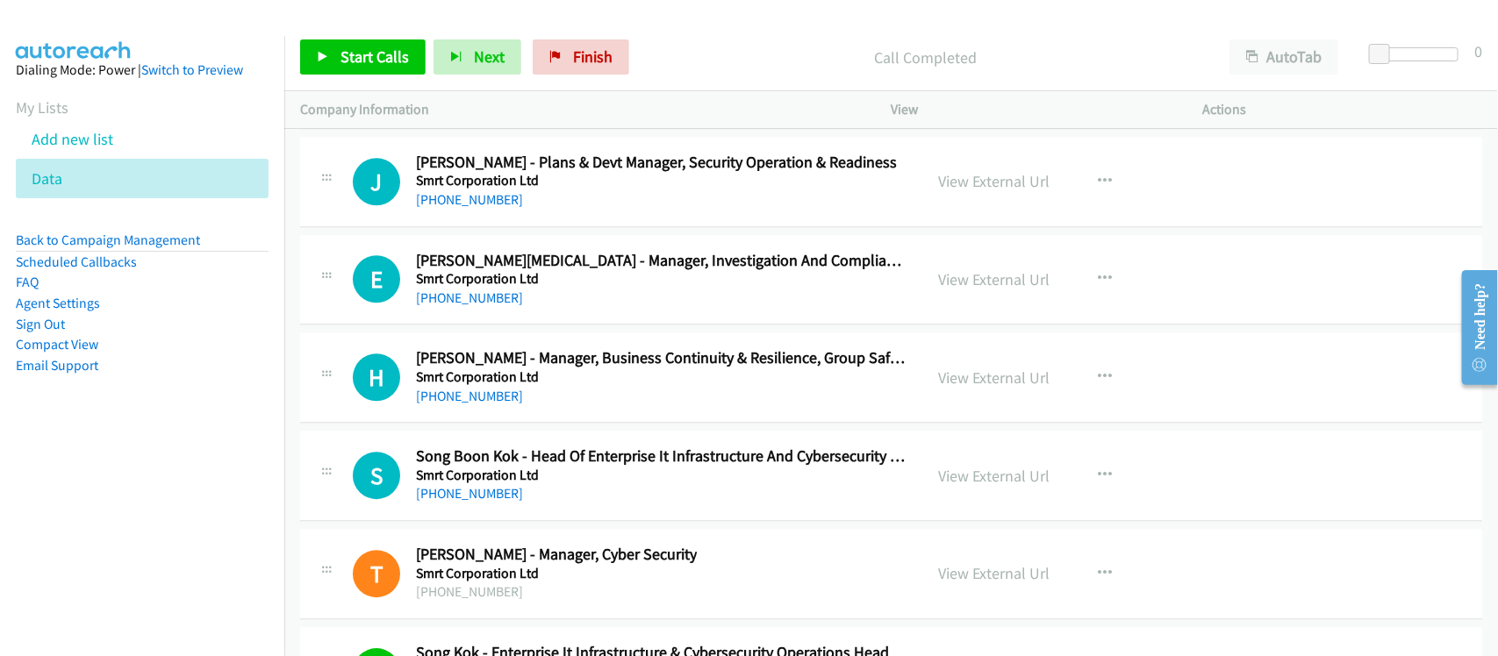
click at [568, 505] on div "+65 8128 2626" at bounding box center [661, 494] width 491 height 21
click at [476, 502] on link "+65 8128 2626" at bounding box center [469, 493] width 107 height 17
click at [593, 484] on h5 "Smrt Corporation Ltd" at bounding box center [661, 476] width 491 height 18
click at [590, 423] on div "H Callback Scheduled Harry Munawar - Manager, Business Continuity & Resilience,…" at bounding box center [891, 378] width 1182 height 90
click at [468, 208] on link "+65 9765 3143" at bounding box center [469, 199] width 107 height 17
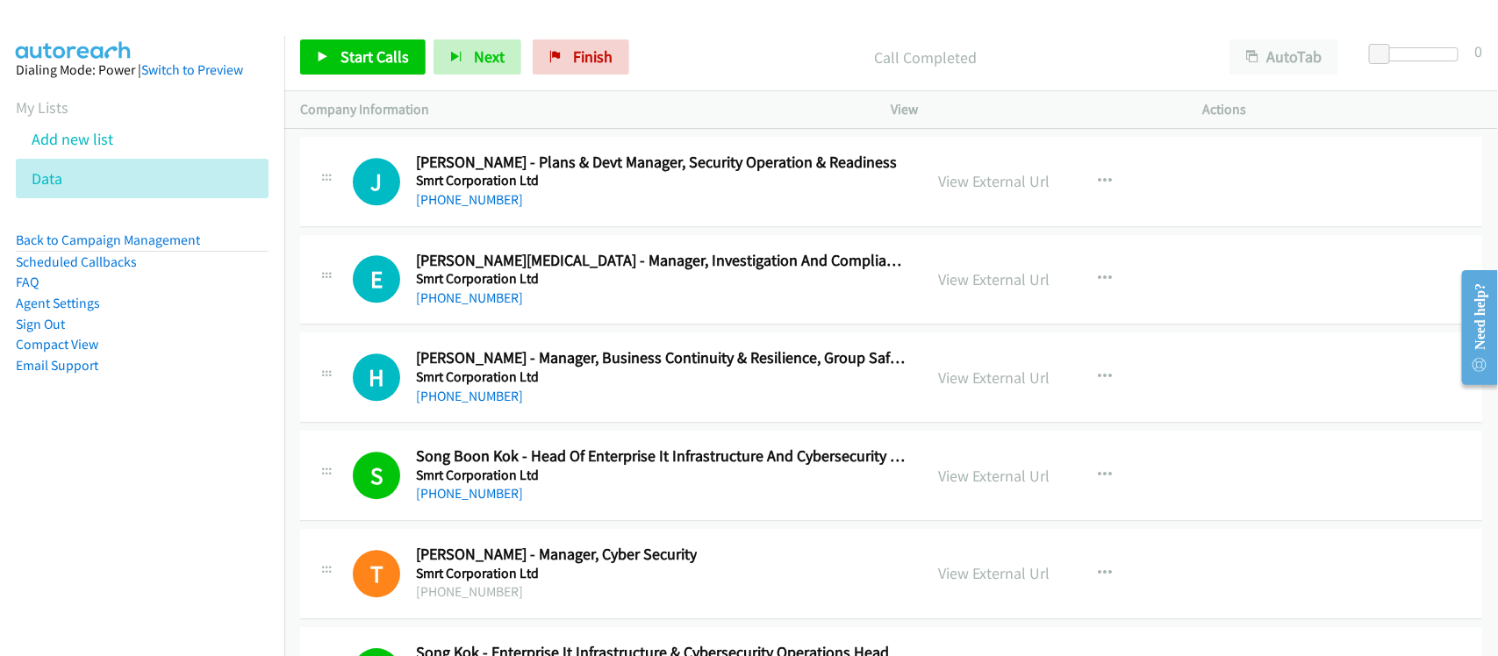
click at [209, 366] on li "Email Support" at bounding box center [142, 365] width 253 height 21
click at [446, 208] on link "+65 9765 3143" at bounding box center [469, 199] width 107 height 17
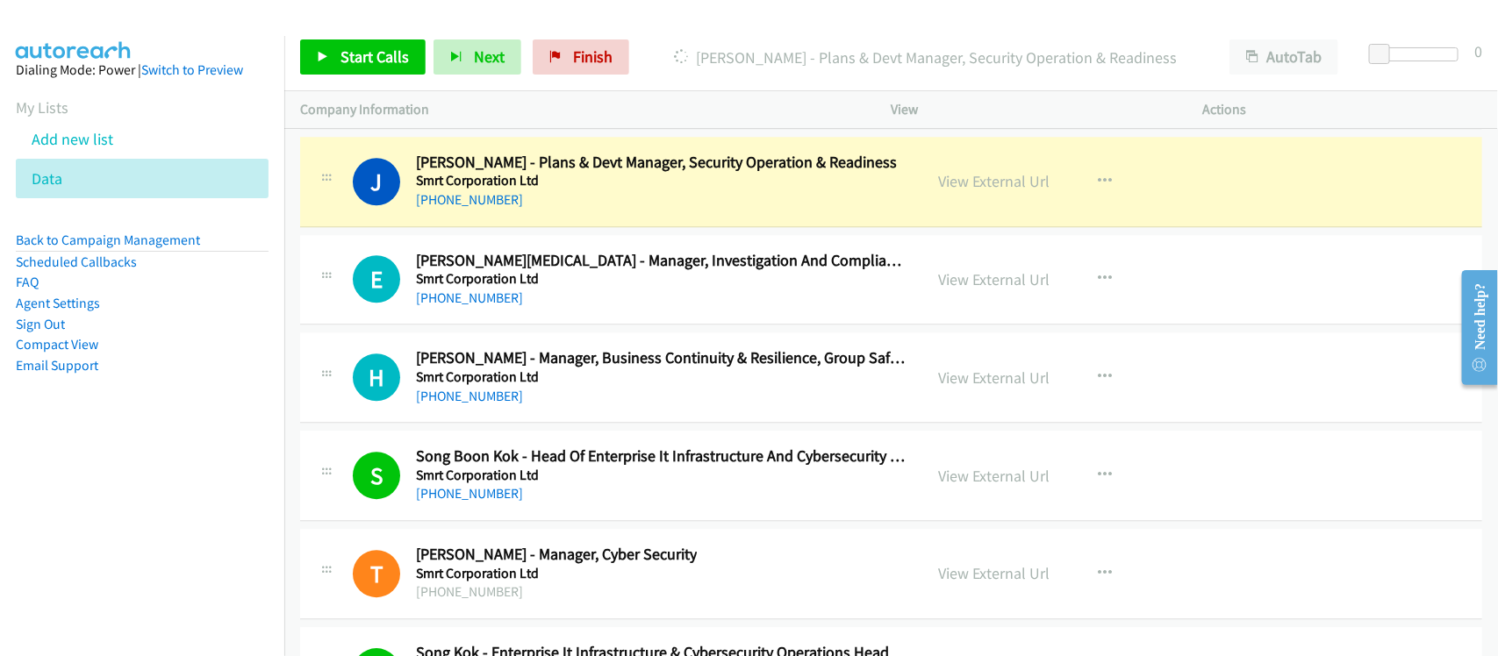
scroll to position [28876, 0]
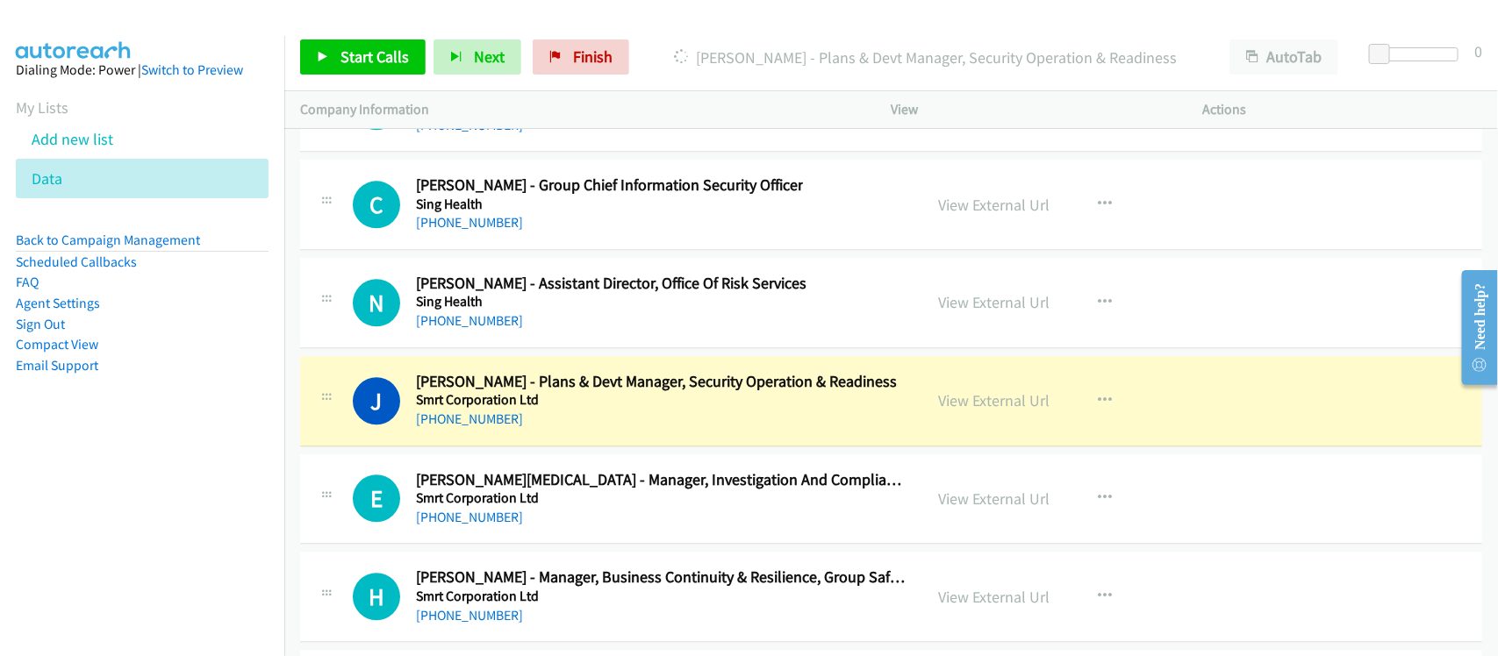
click at [584, 311] on h5 "Sing Health" at bounding box center [611, 302] width 390 height 18
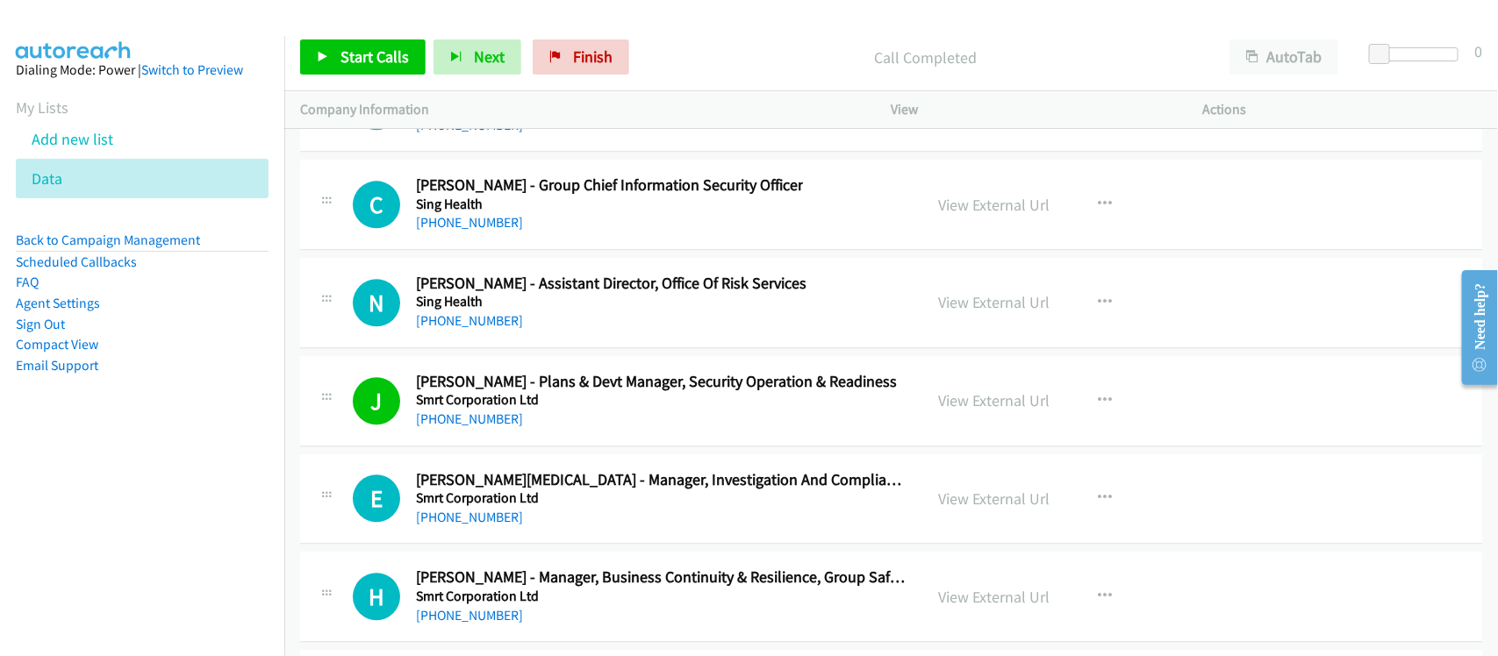
drag, startPoint x: 448, startPoint y: 263, endPoint x: 638, endPoint y: 283, distance: 191.5
click at [448, 231] on link "+65 9655 5383" at bounding box center [469, 222] width 107 height 17
click at [568, 250] on div "C Callback Scheduled Chua Kim Chuan - Group Chief Information Security Officer …" at bounding box center [891, 205] width 1182 height 90
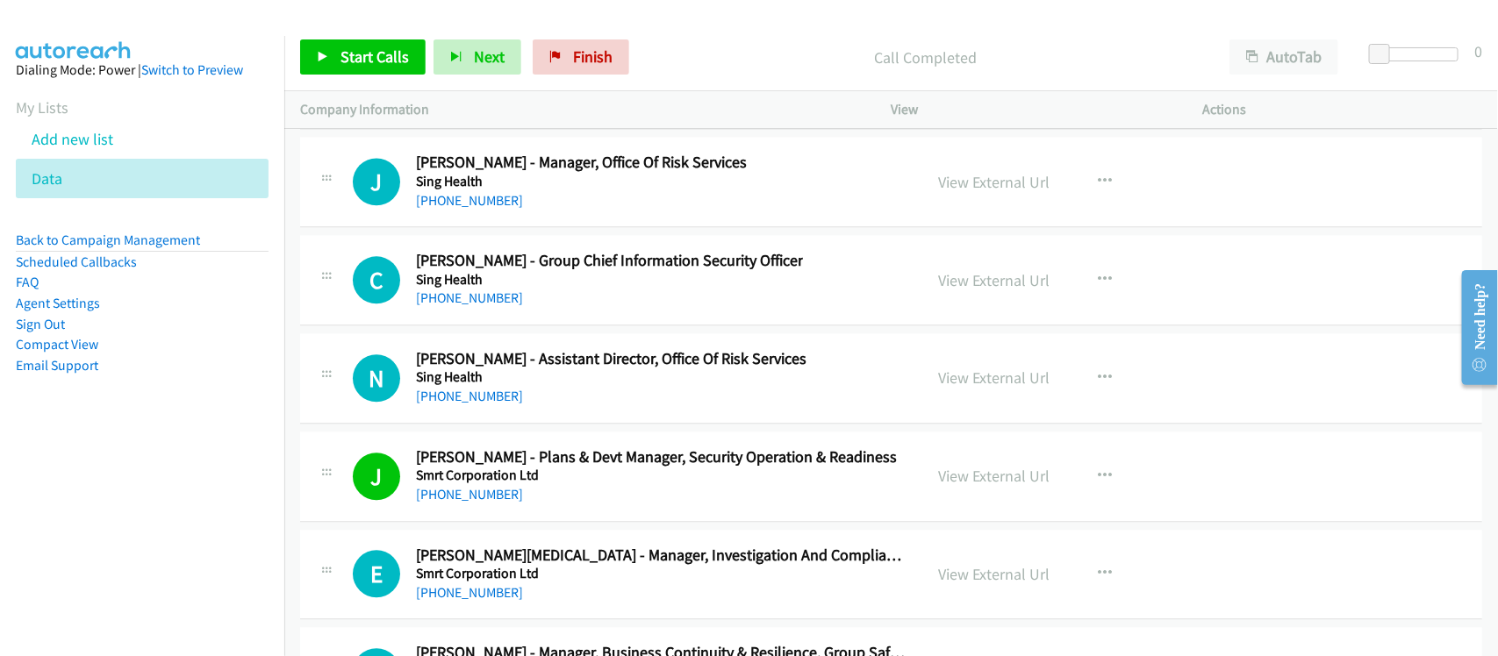
scroll to position [28767, 0]
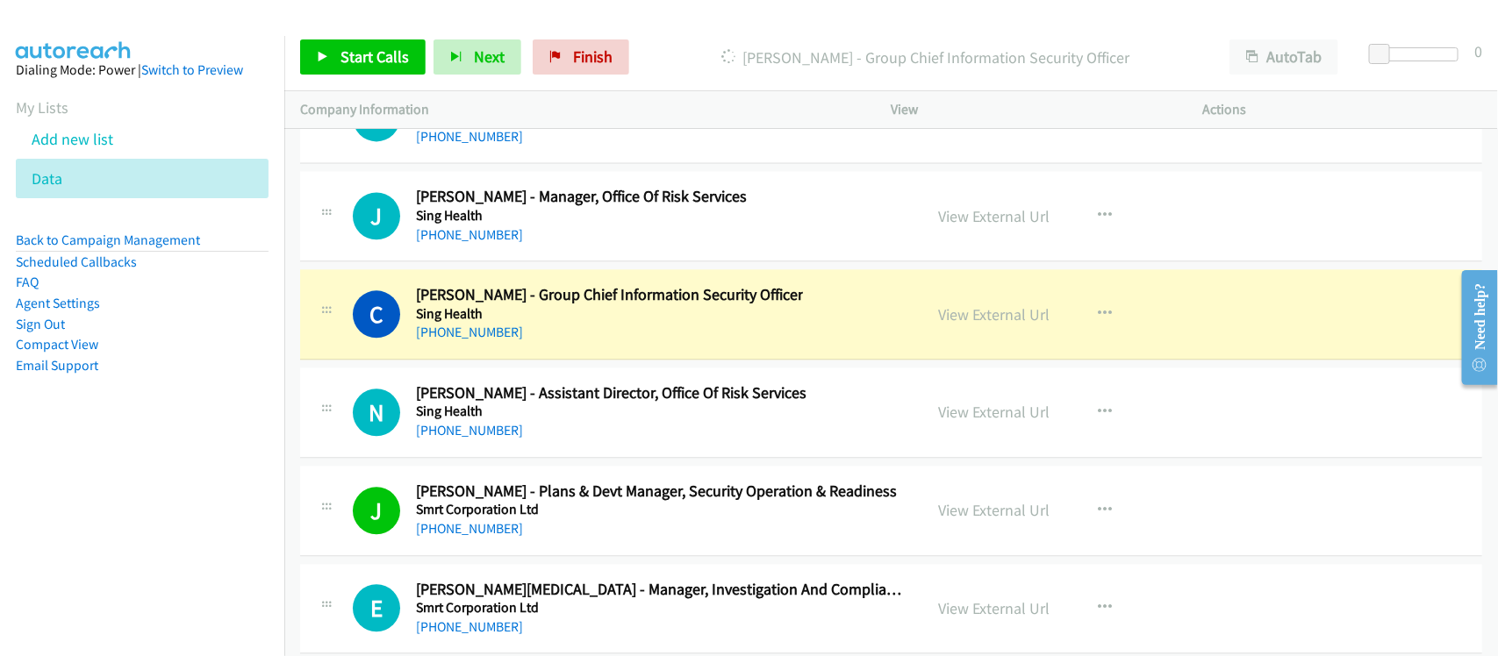
click at [599, 343] on div "+65 9655 5383" at bounding box center [609, 332] width 387 height 21
click at [992, 325] on link "View External Url" at bounding box center [994, 314] width 111 height 20
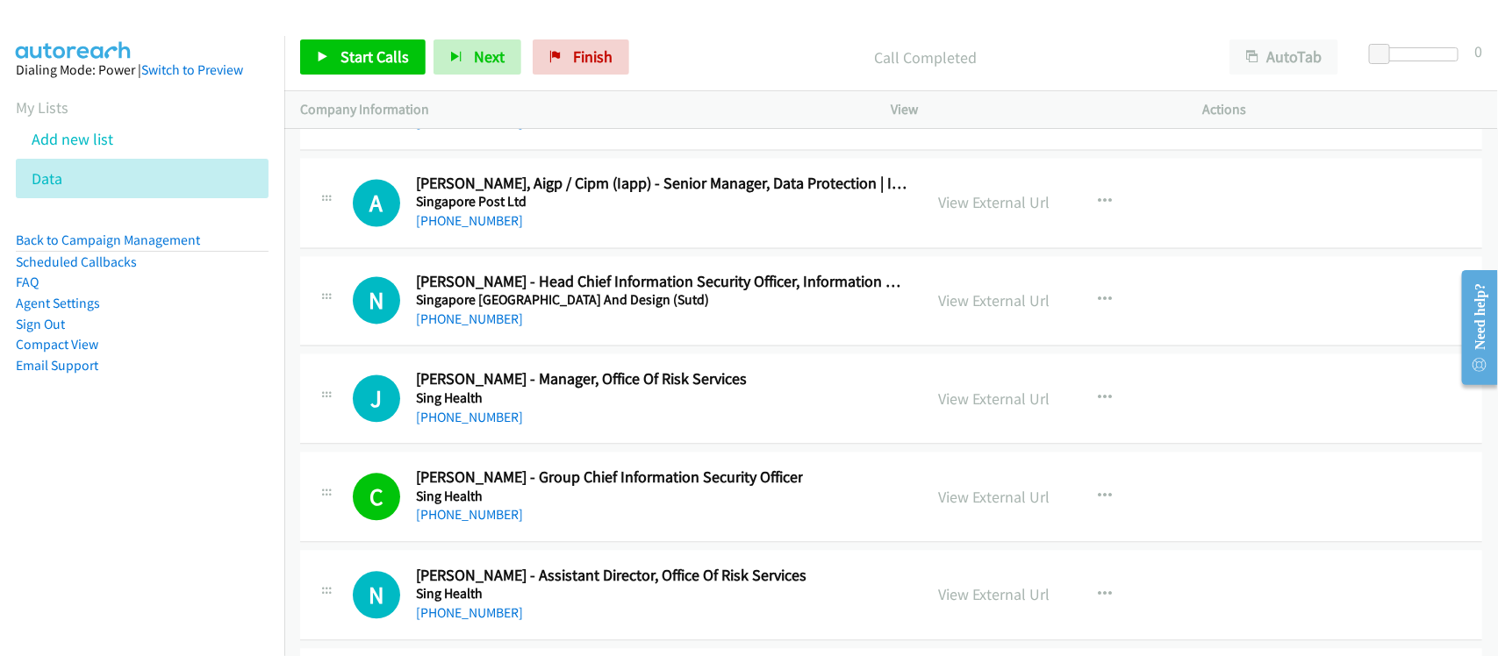
scroll to position [28547, 0]
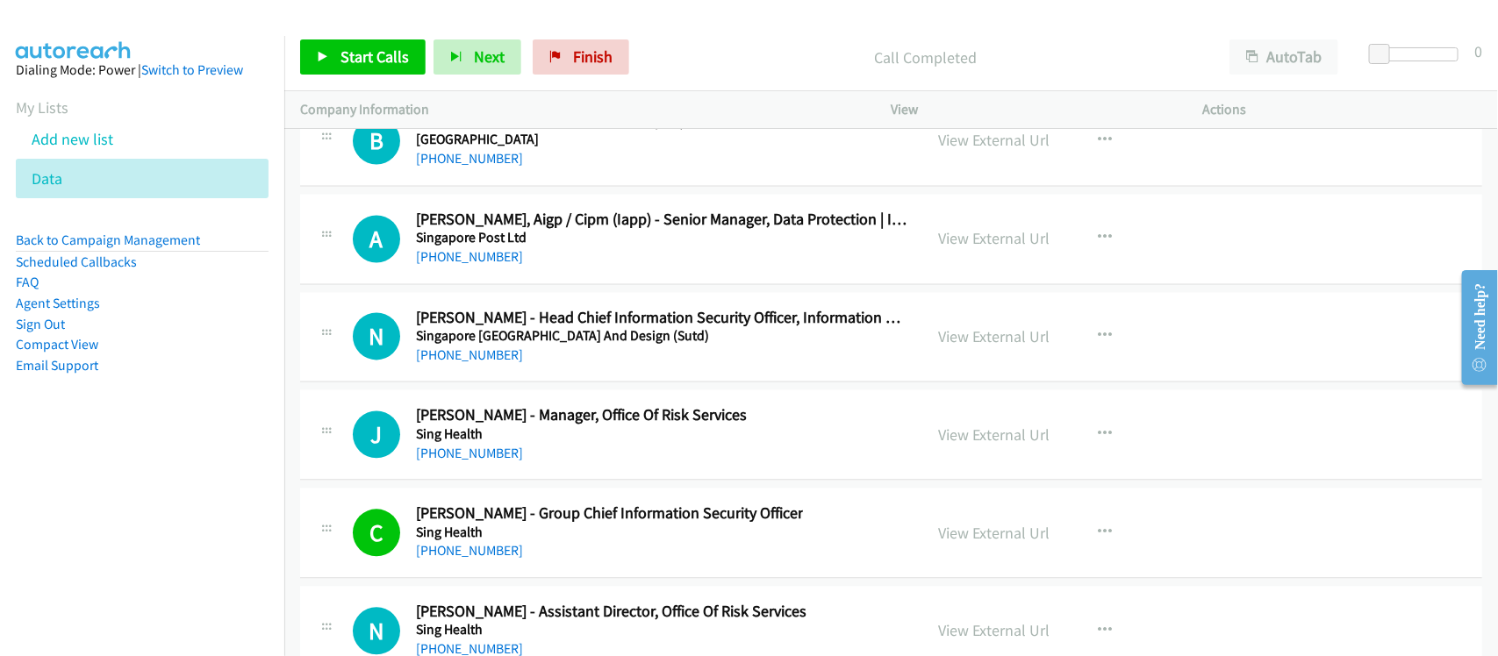
drag, startPoint x: 444, startPoint y: 304, endPoint x: 655, endPoint y: 312, distance: 210.7
click at [444, 266] on link "+65 9228 0898" at bounding box center [469, 257] width 107 height 17
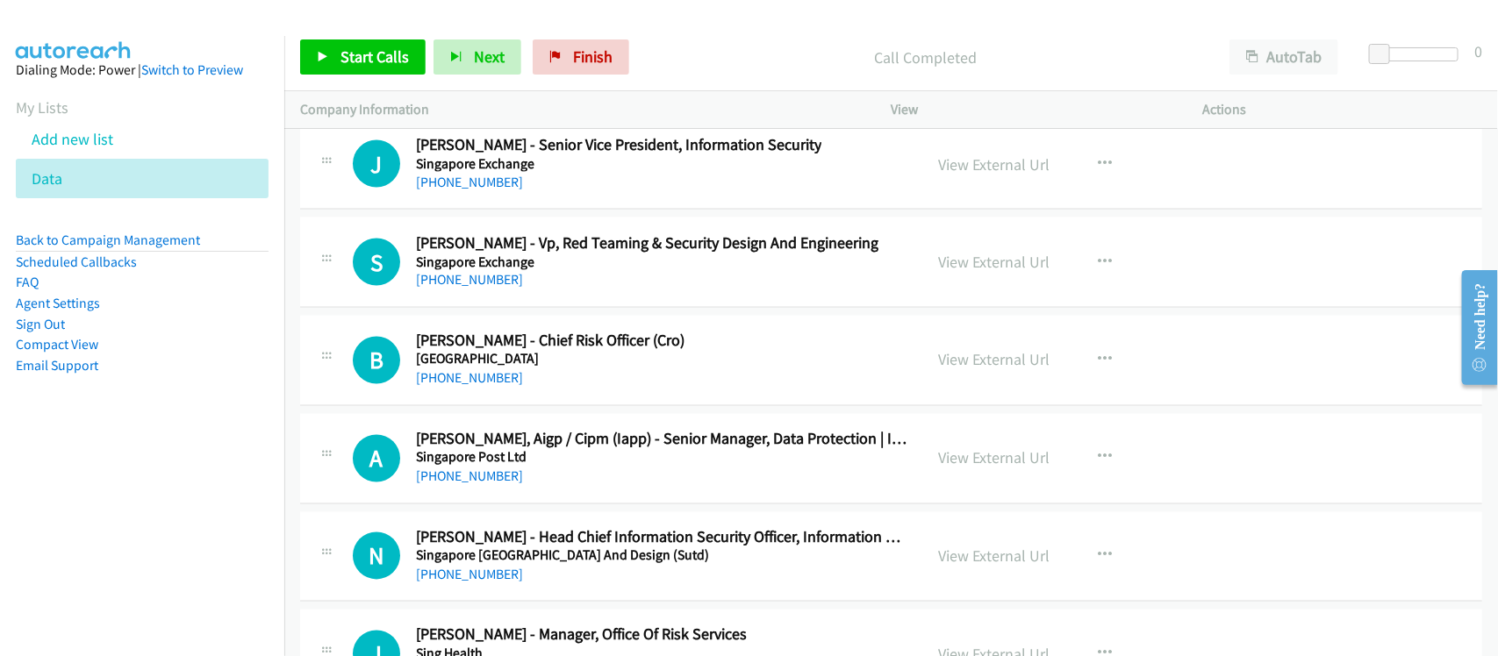
scroll to position [28218, 0]
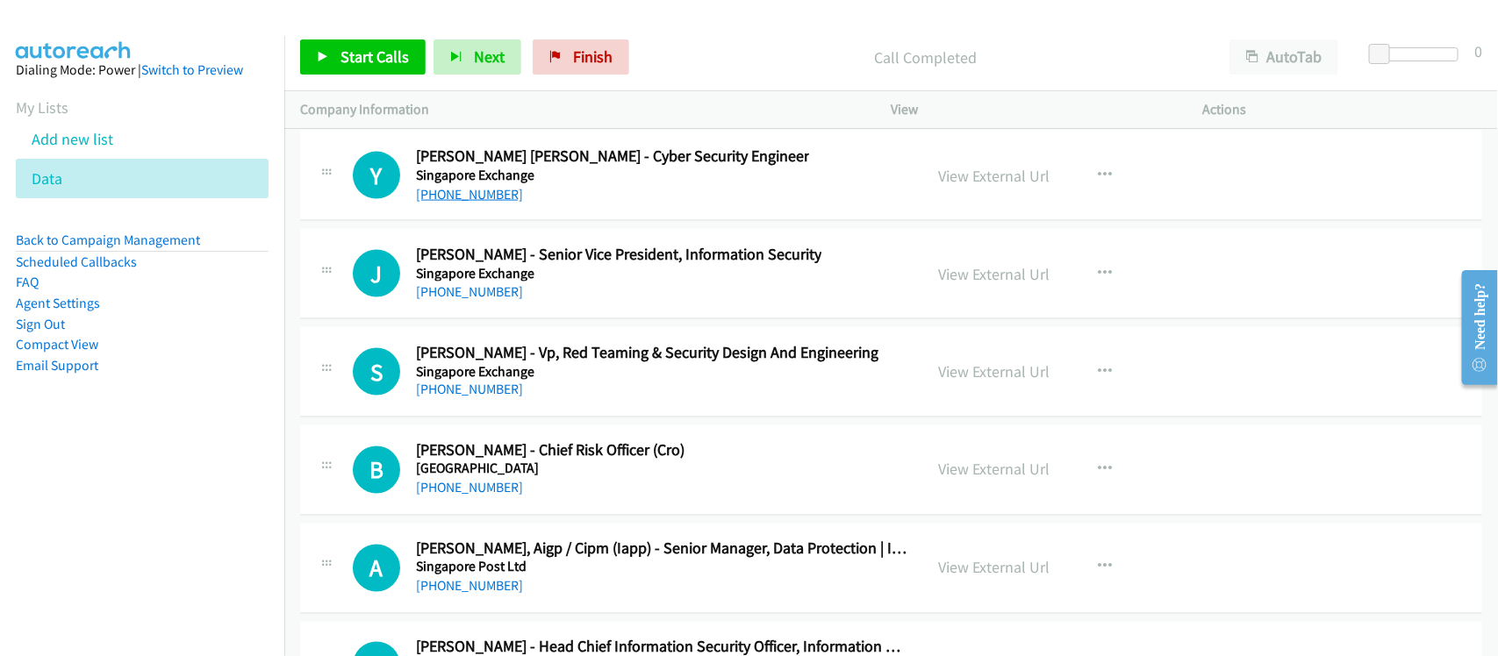
click at [463, 203] on link "+65 9127 7910" at bounding box center [469, 194] width 107 height 17
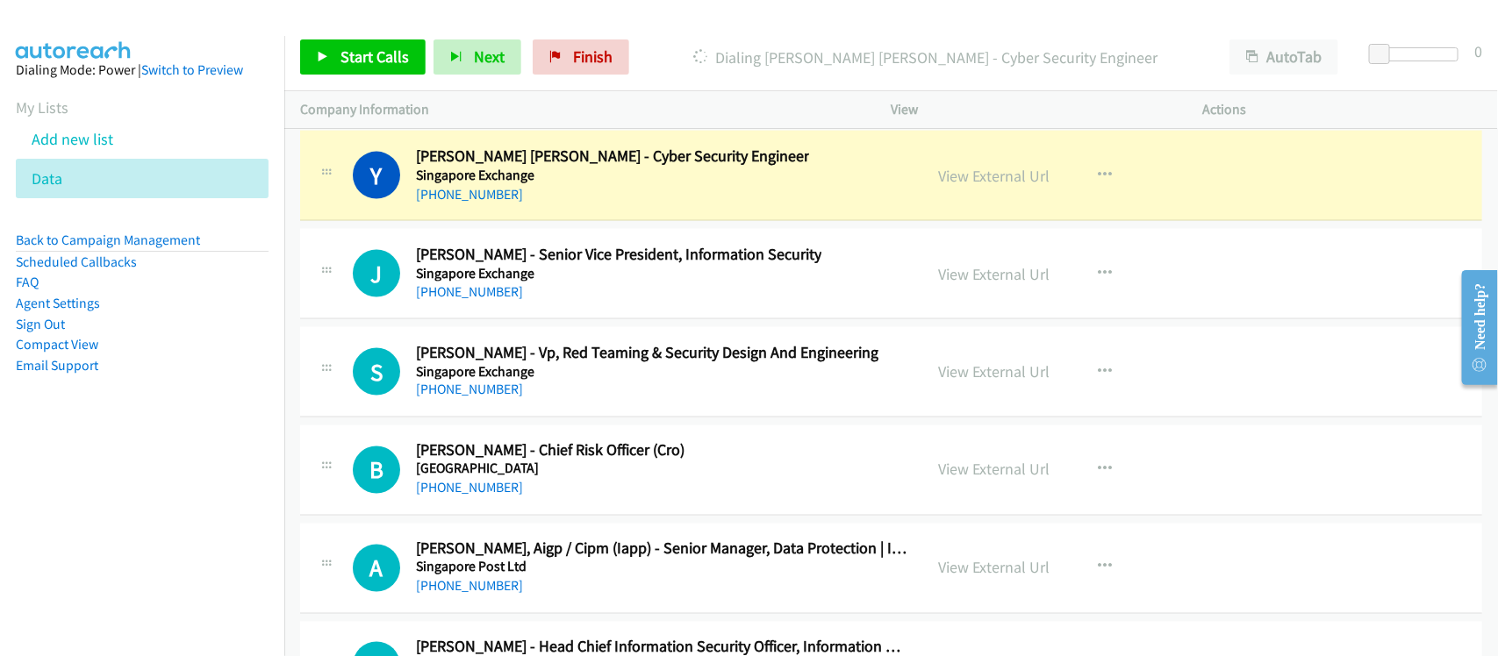
scroll to position [28108, 0]
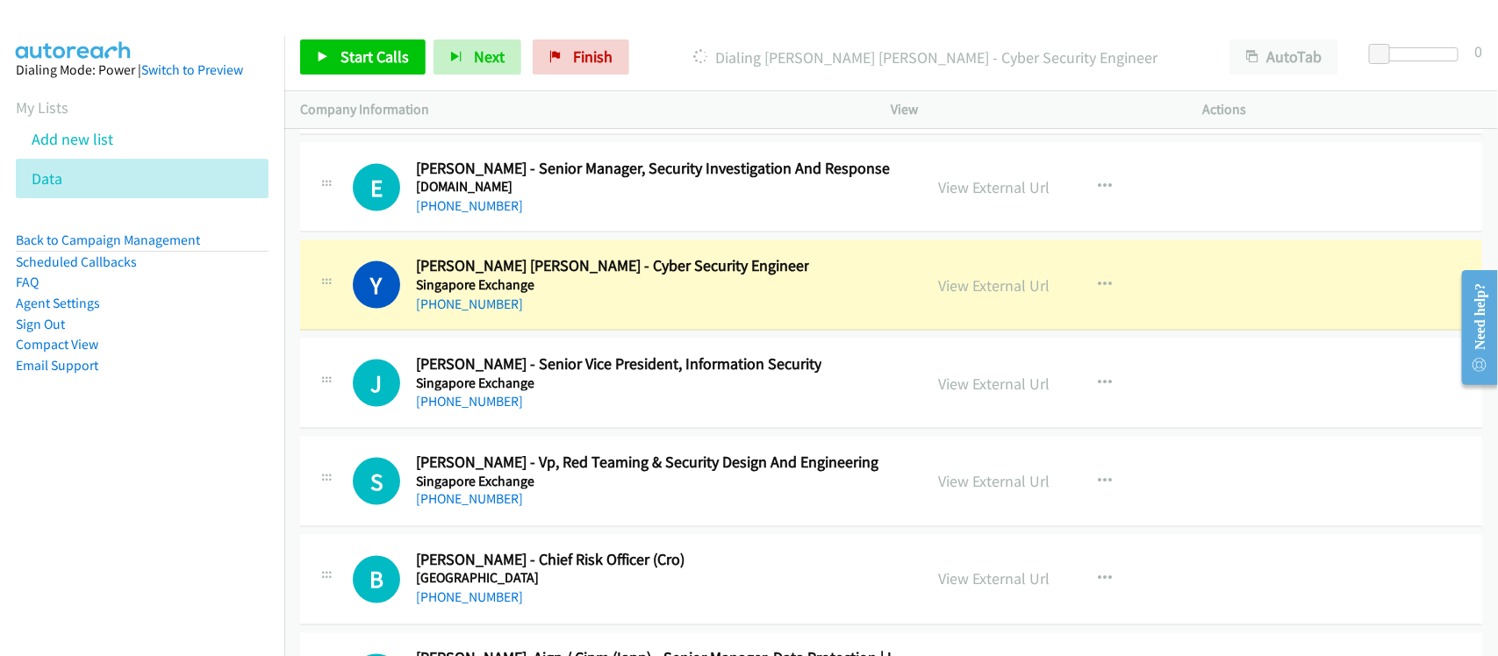
click at [580, 196] on h5 "Seagroup.Com" at bounding box center [653, 187] width 474 height 18
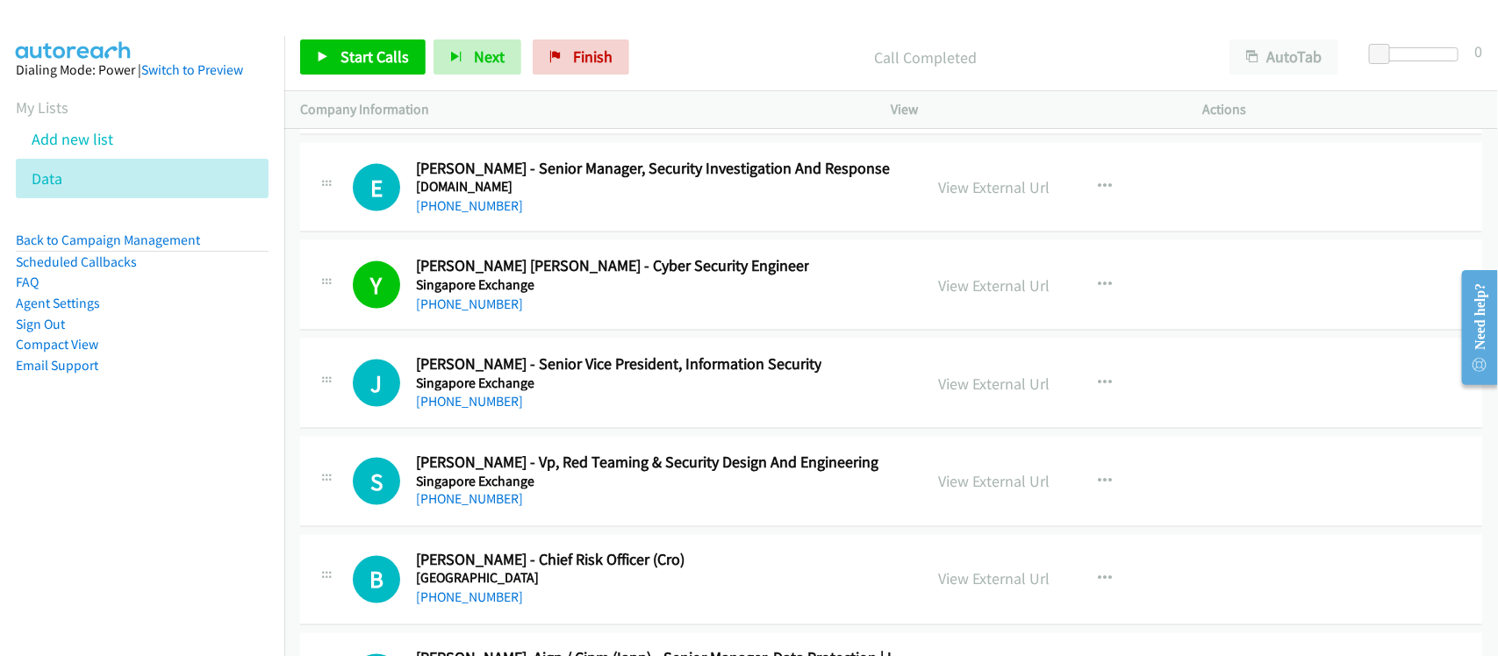
click at [598, 233] on div "E Callback Scheduled Eugene Oei - Senior Manager, Security Investigation And Re…" at bounding box center [891, 188] width 1182 height 90
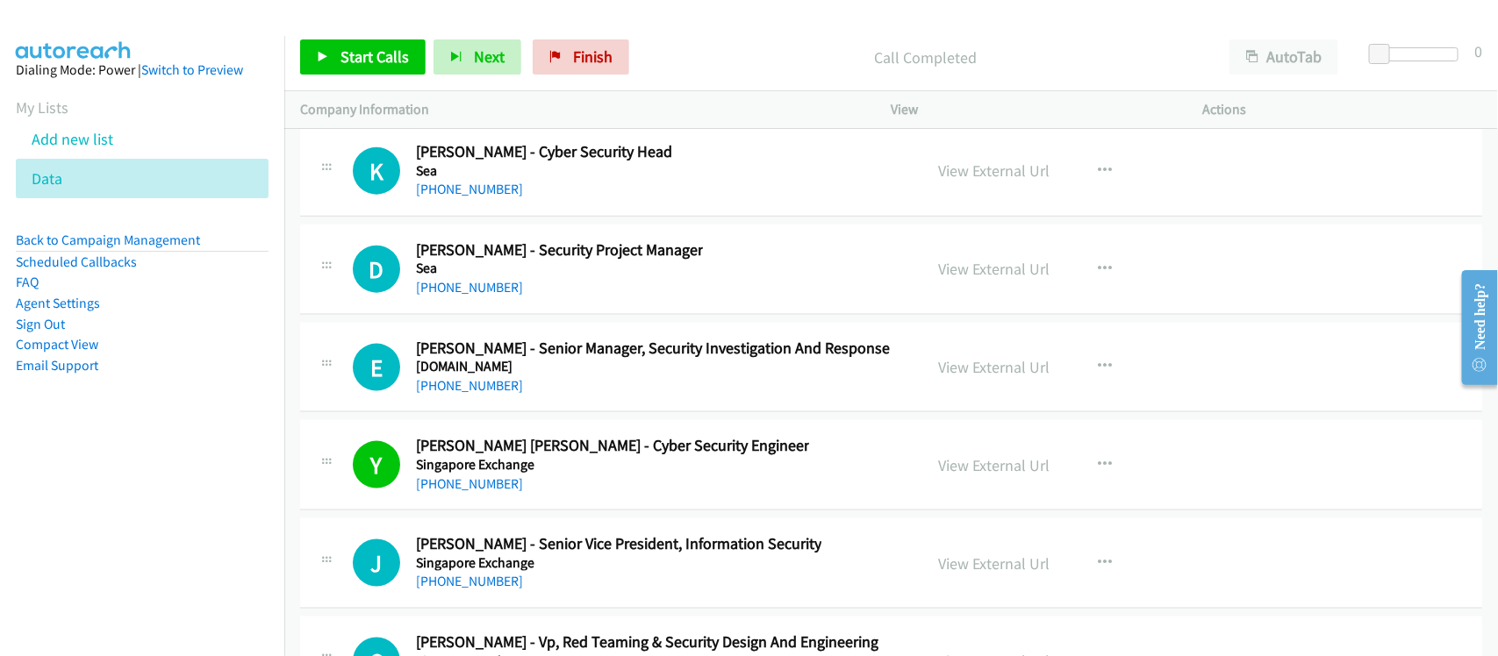
scroll to position [27889, 0]
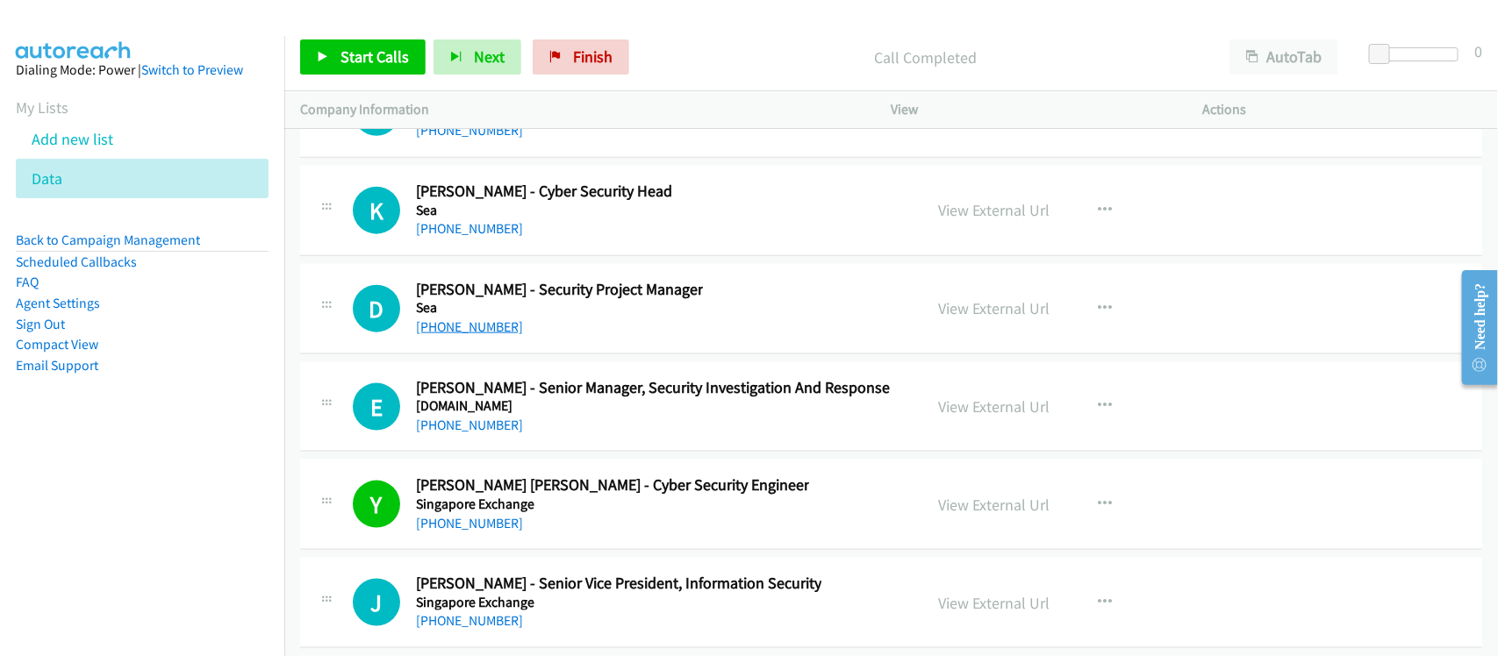
click at [471, 335] on link "+65 9222 2343" at bounding box center [469, 327] width 107 height 17
click at [432, 237] on link "+65 9640 3588" at bounding box center [469, 228] width 107 height 17
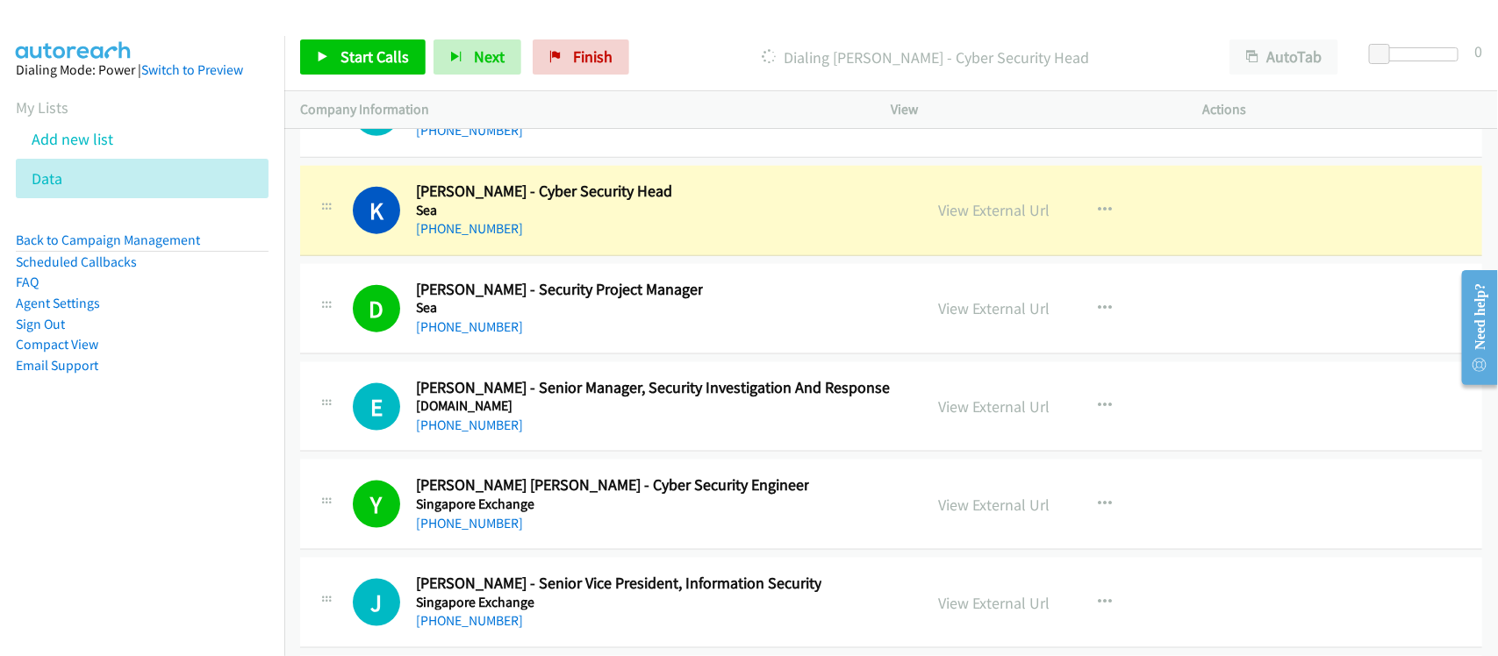
click at [580, 219] on h5 "Sea" at bounding box center [544, 211] width 256 height 18
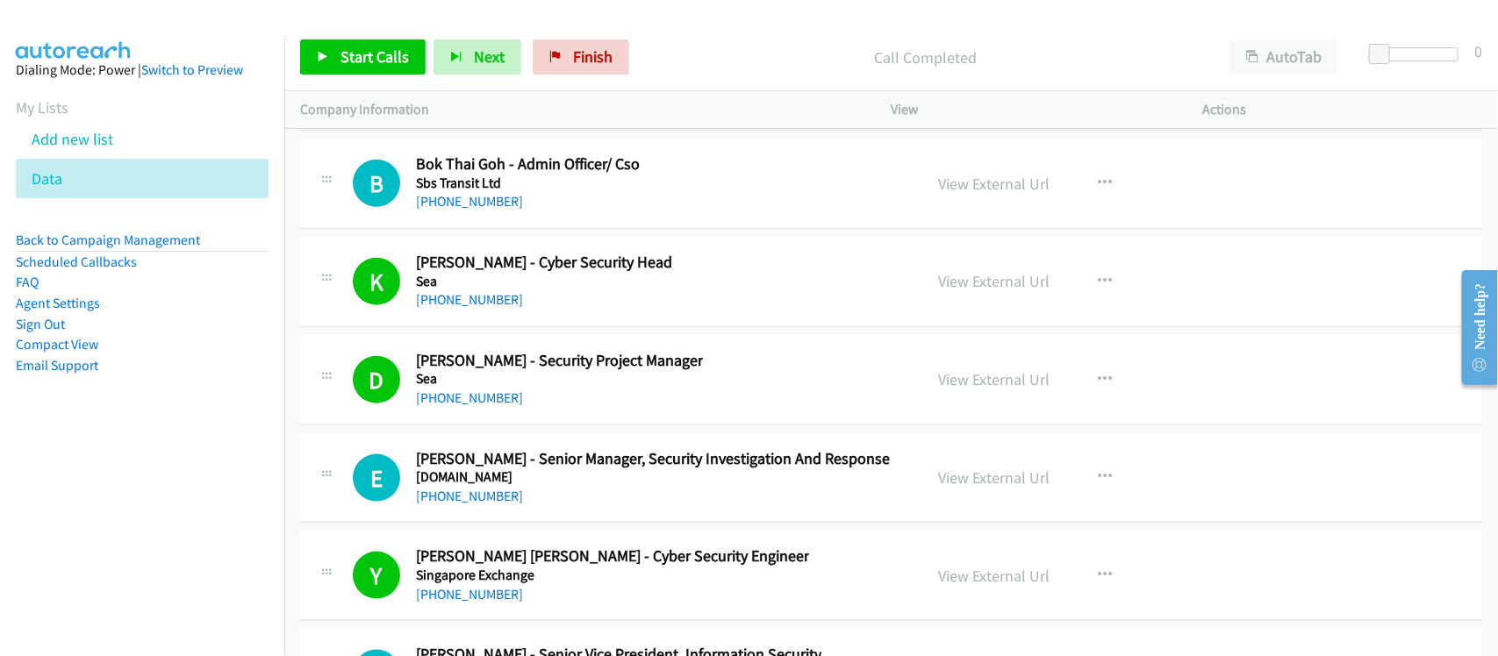
scroll to position [27779, 0]
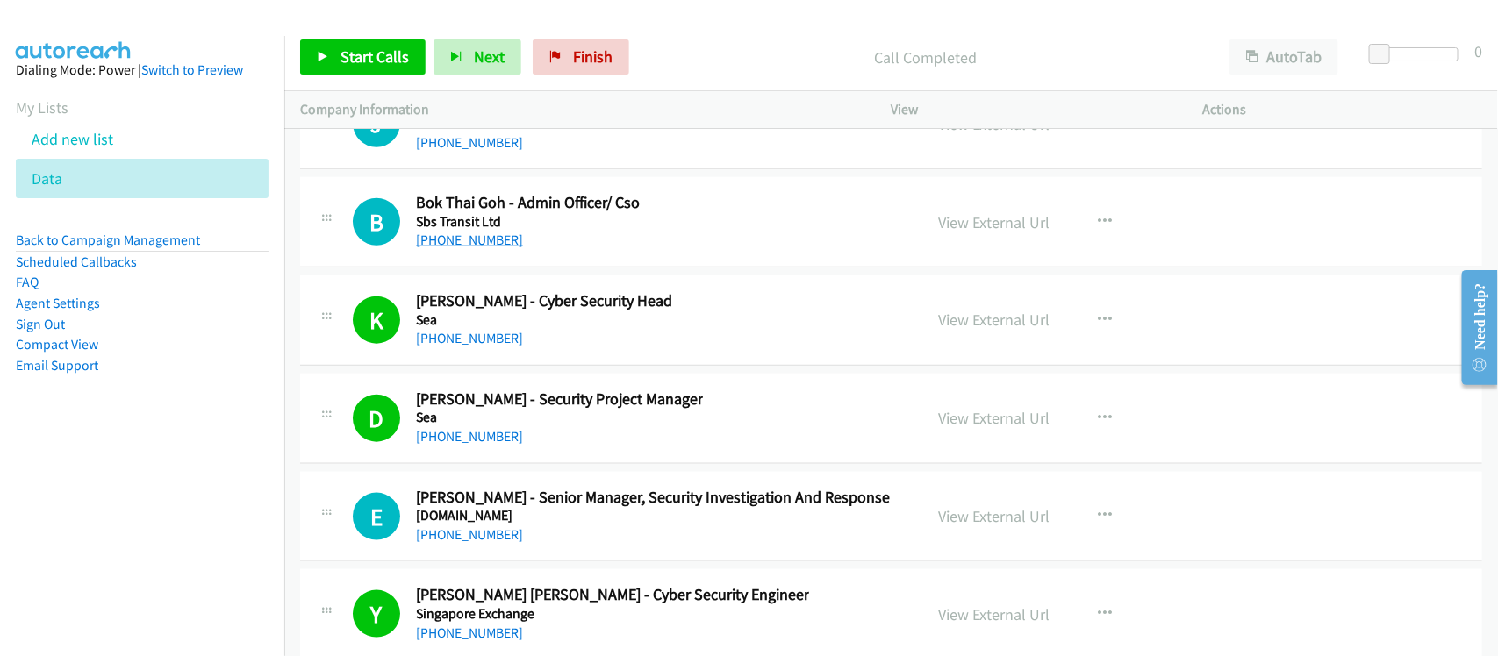
drag, startPoint x: 441, startPoint y: 282, endPoint x: 488, endPoint y: 282, distance: 46.5
click at [441, 248] on link "+65 8100 2582" at bounding box center [469, 240] width 107 height 17
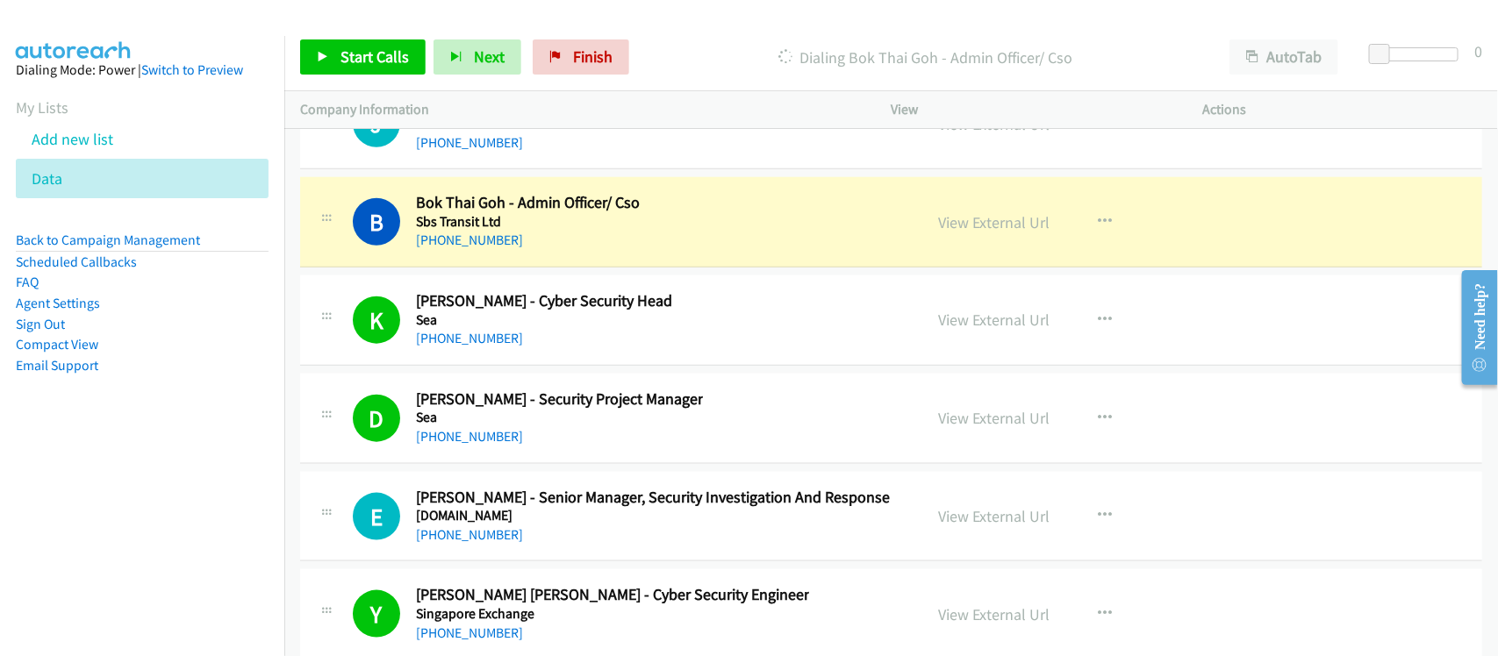
scroll to position [27670, 0]
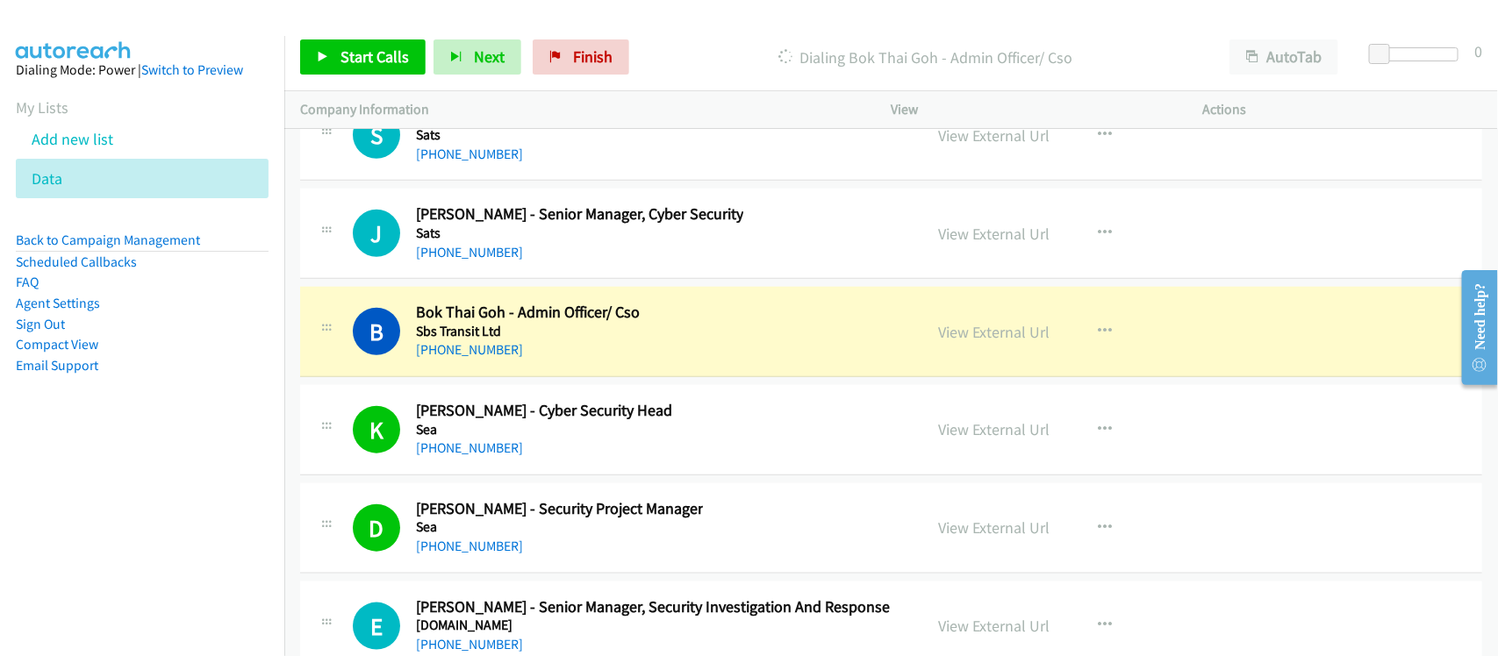
click at [592, 361] on div "+65 8100 2582" at bounding box center [528, 350] width 224 height 21
click at [1007, 342] on link "View External Url" at bounding box center [994, 332] width 111 height 20
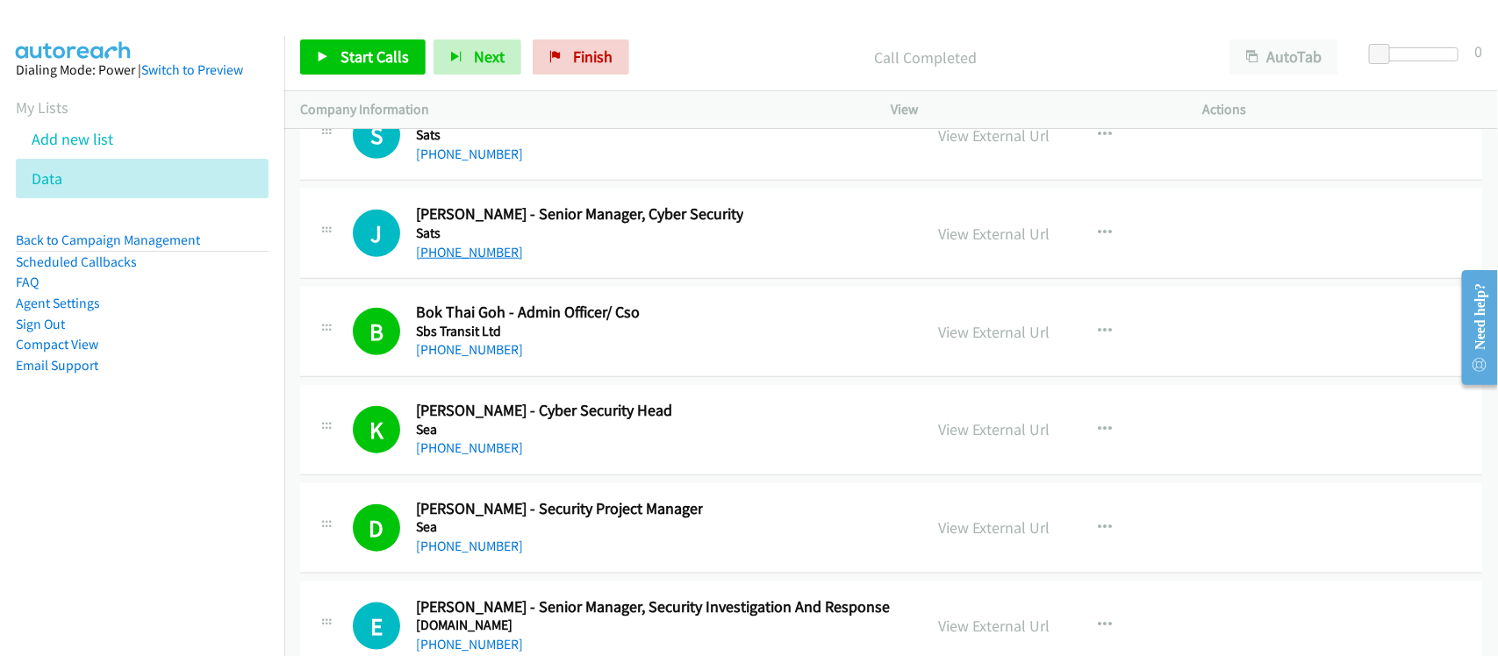
click at [470, 261] on link "+65 9475 5486" at bounding box center [469, 252] width 107 height 17
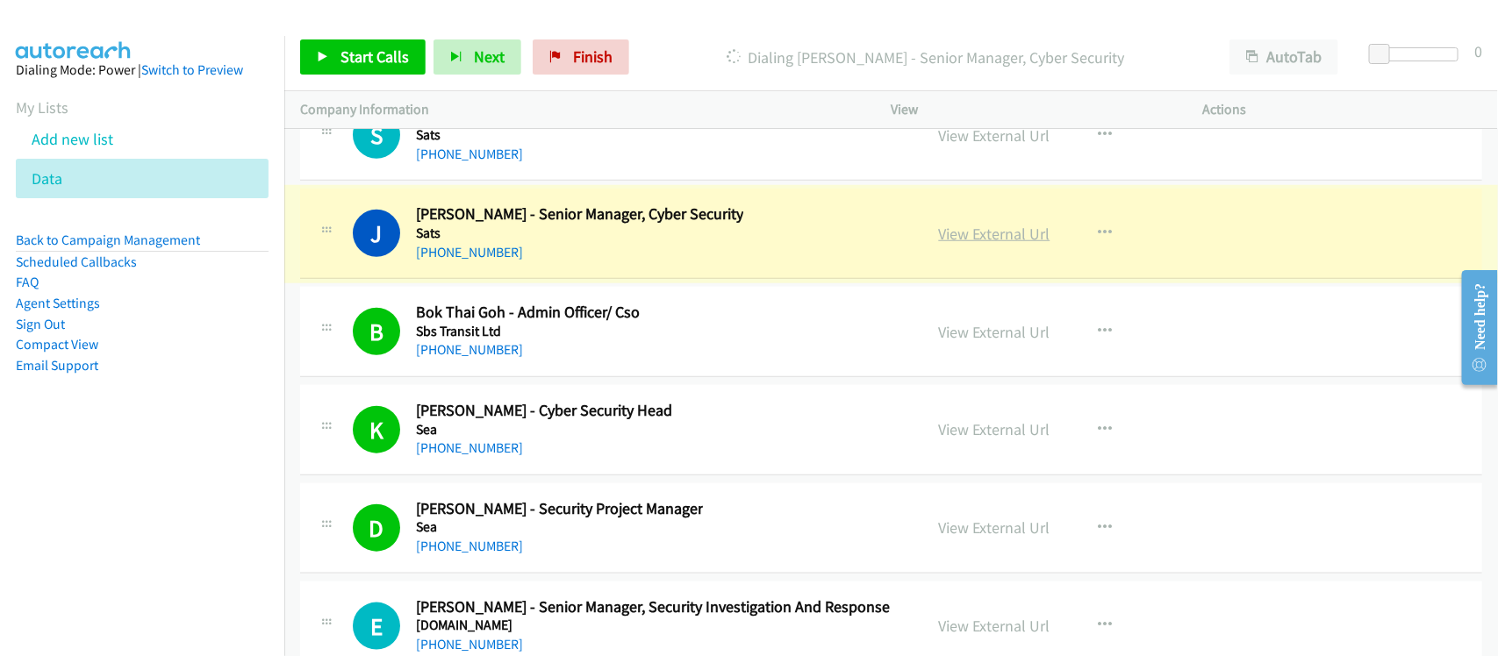
click at [968, 244] on link "View External Url" at bounding box center [994, 234] width 111 height 20
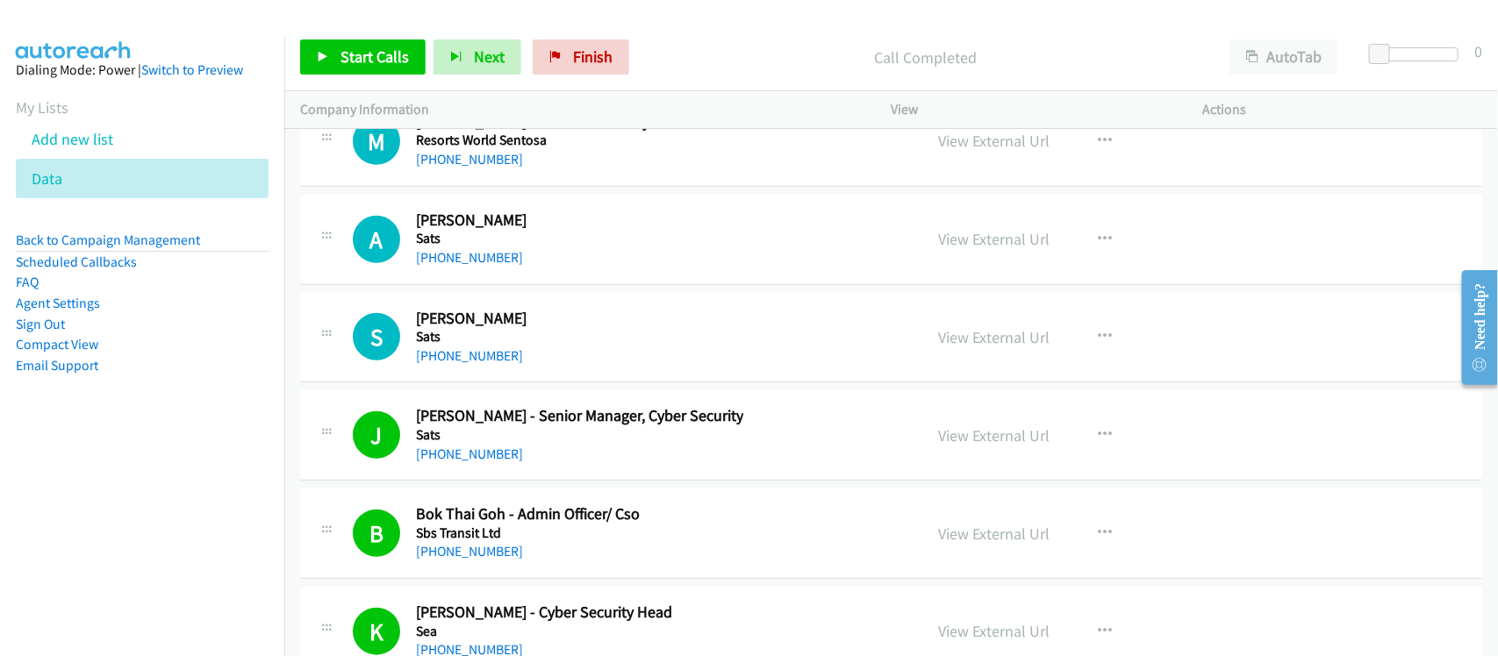
scroll to position [27450, 0]
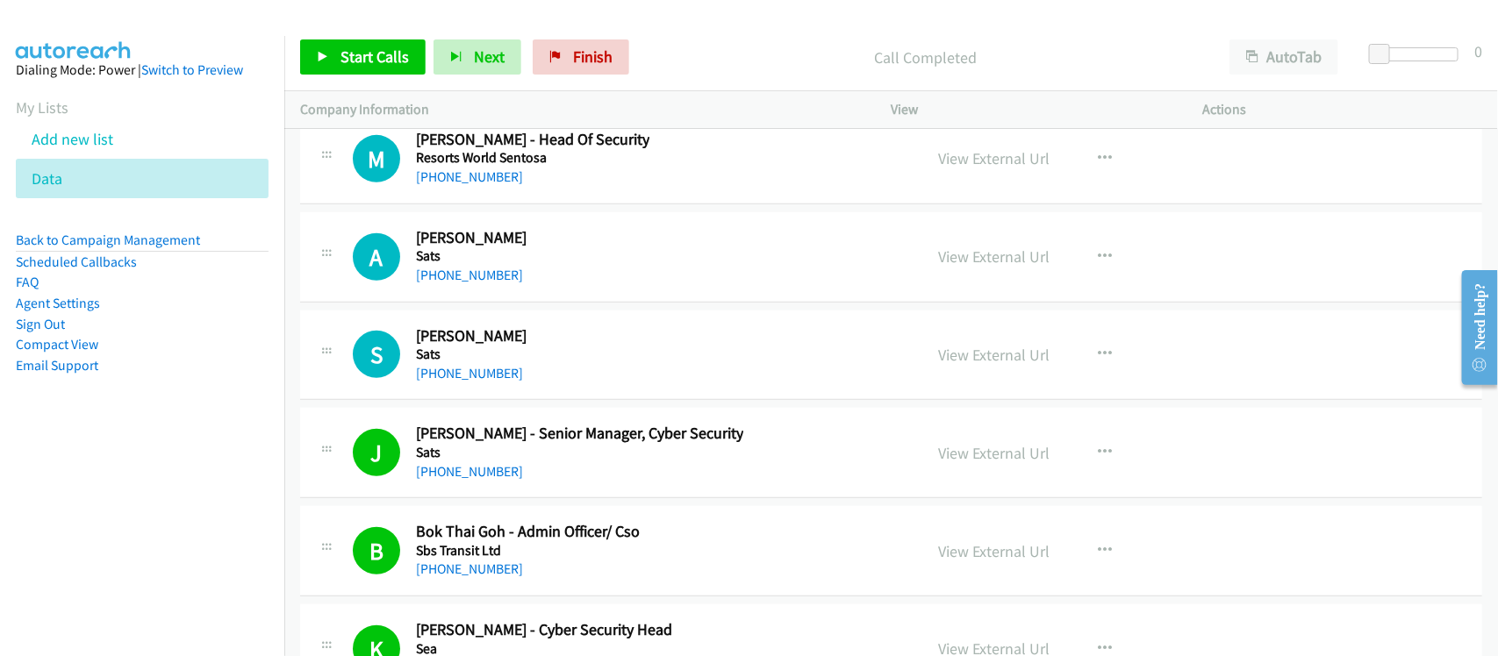
drag, startPoint x: 457, startPoint y: 415, endPoint x: 647, endPoint y: 419, distance: 189.6
click at [457, 382] on link "+65 9795 6587" at bounding box center [469, 373] width 107 height 17
click at [440, 265] on h5 "Sats" at bounding box center [471, 256] width 111 height 18
drag, startPoint x: 441, startPoint y: 310, endPoint x: 660, endPoint y: 314, distance: 219.4
click at [441, 283] on link "+65 8409 5871" at bounding box center [469, 275] width 107 height 17
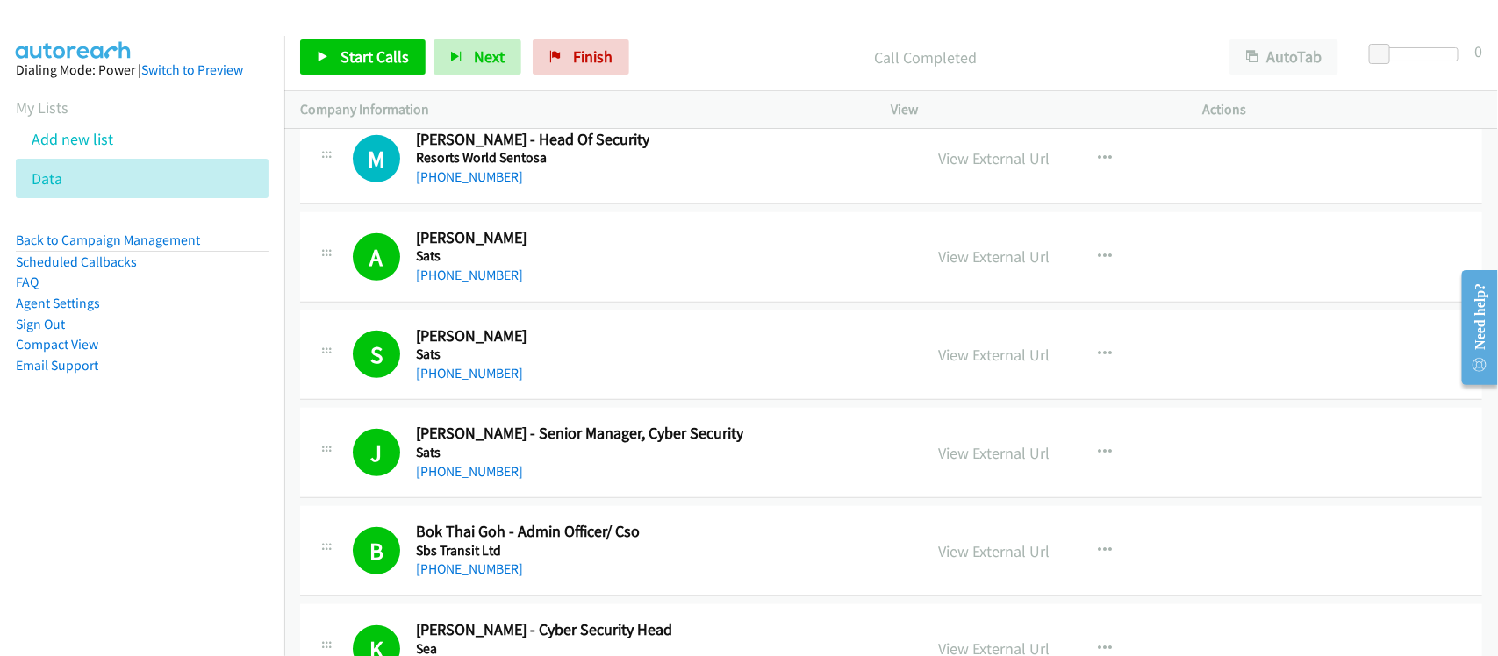
click at [607, 188] on div "+65 9690 0049" at bounding box center [532, 177] width 233 height 21
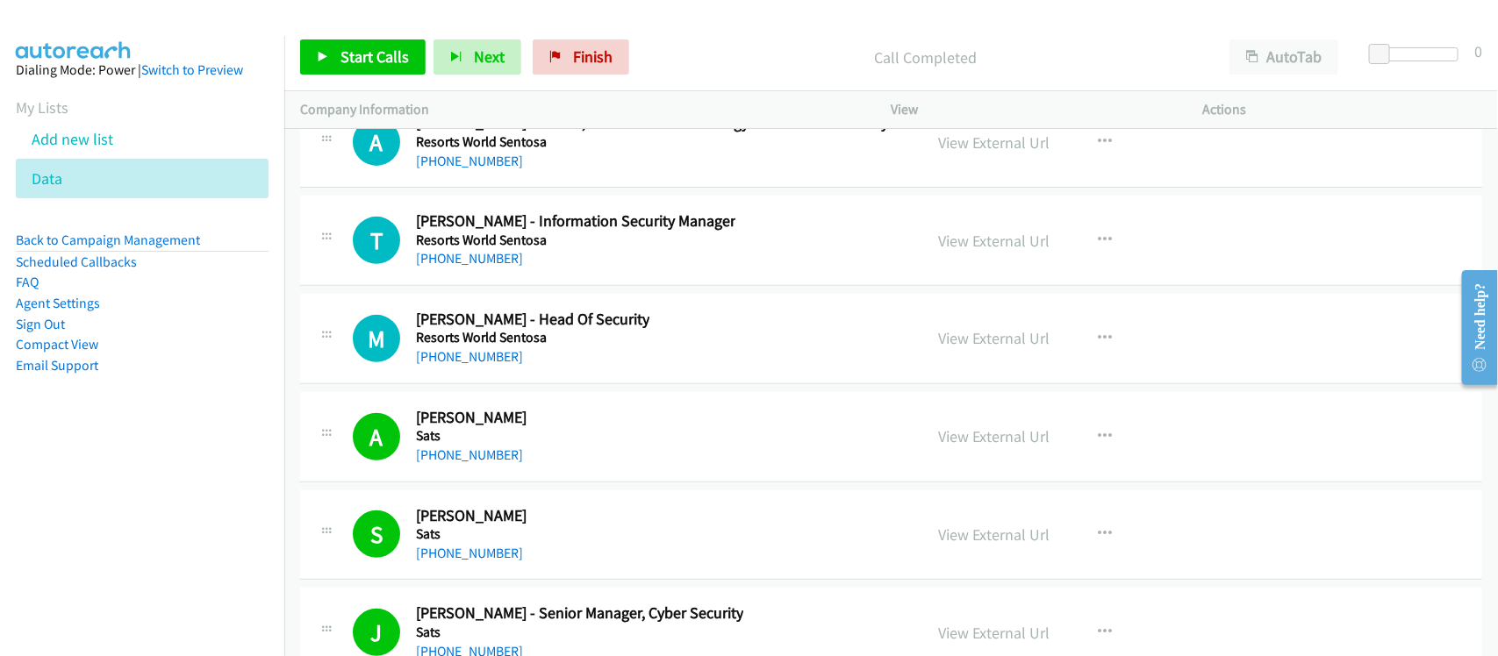
scroll to position [27231, 0]
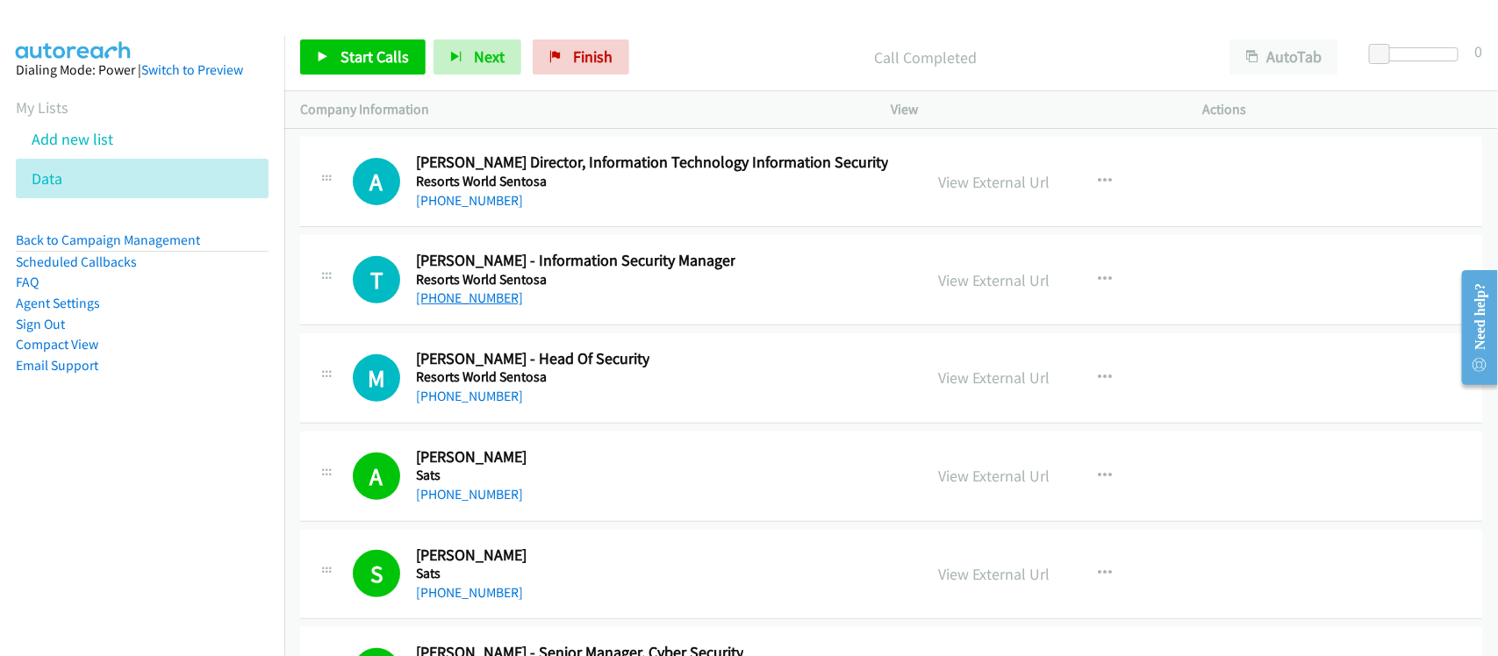
drag, startPoint x: 453, startPoint y: 348, endPoint x: 462, endPoint y: 347, distance: 9.7
click at [453, 306] on link "+65 9857 4773" at bounding box center [469, 298] width 107 height 17
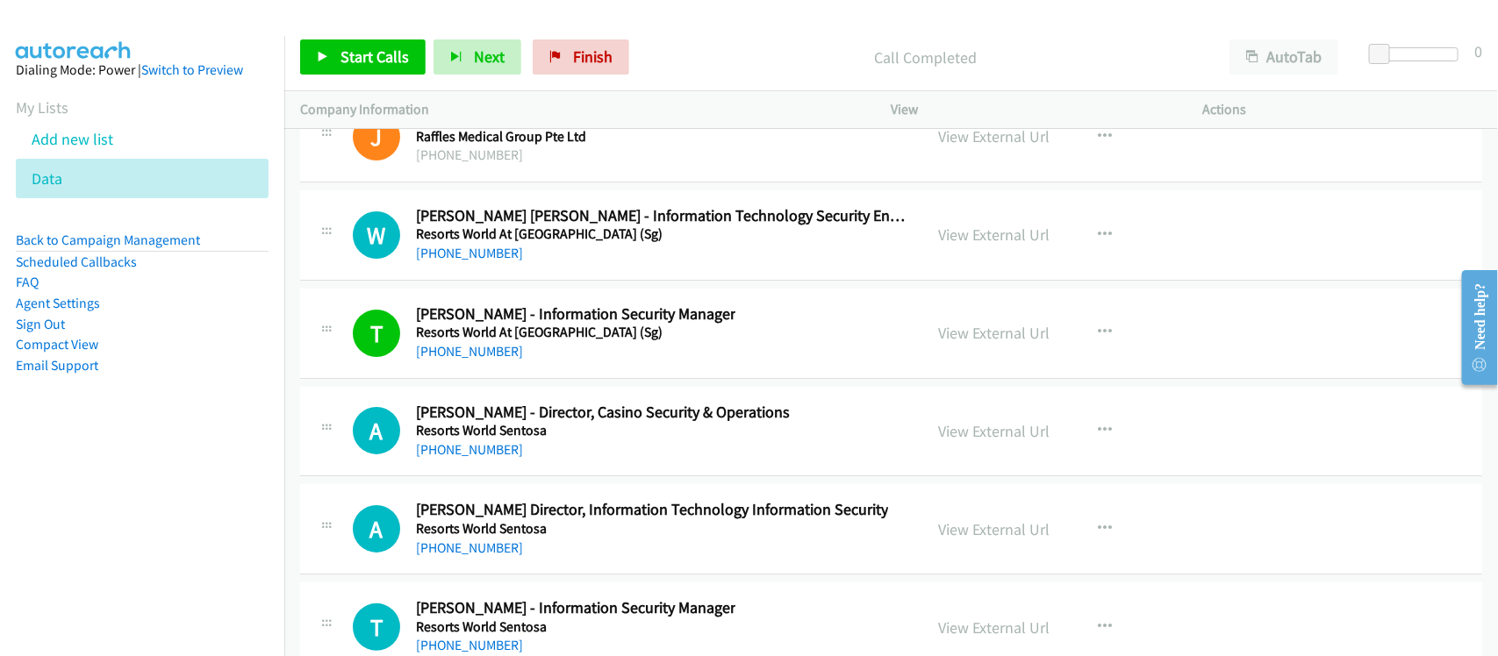
scroll to position [26682, 0]
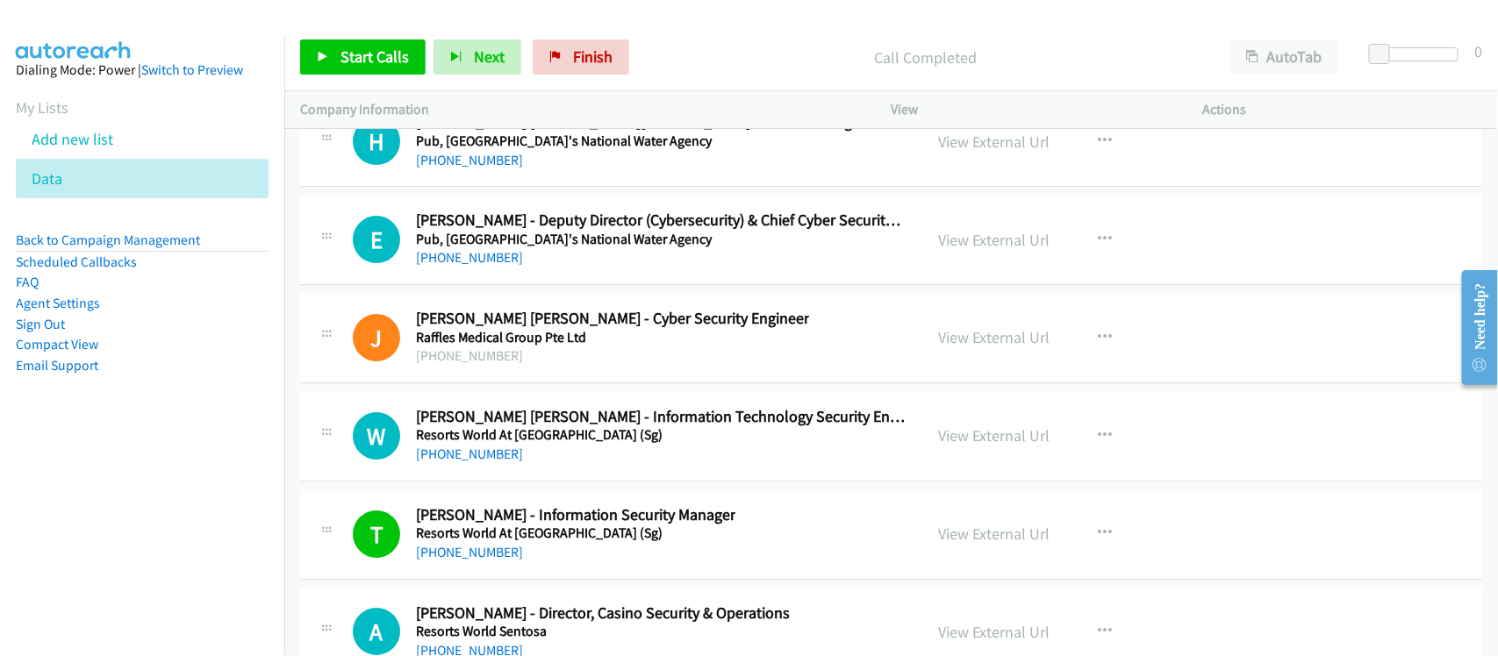
click at [575, 465] on div "+65 8451 9135" at bounding box center [661, 454] width 491 height 21
click at [462, 462] on link "+65 8451 9135" at bounding box center [469, 454] width 107 height 17
click at [461, 266] on link "+65 9179 0292" at bounding box center [469, 257] width 107 height 17
click at [603, 285] on div "E Callback Scheduled Edwin Chin - Deputy Director (Cybersecurity) & Chief Cyber…" at bounding box center [891, 240] width 1182 height 90
click at [457, 266] on link "+65 9179 0292" at bounding box center [469, 257] width 107 height 17
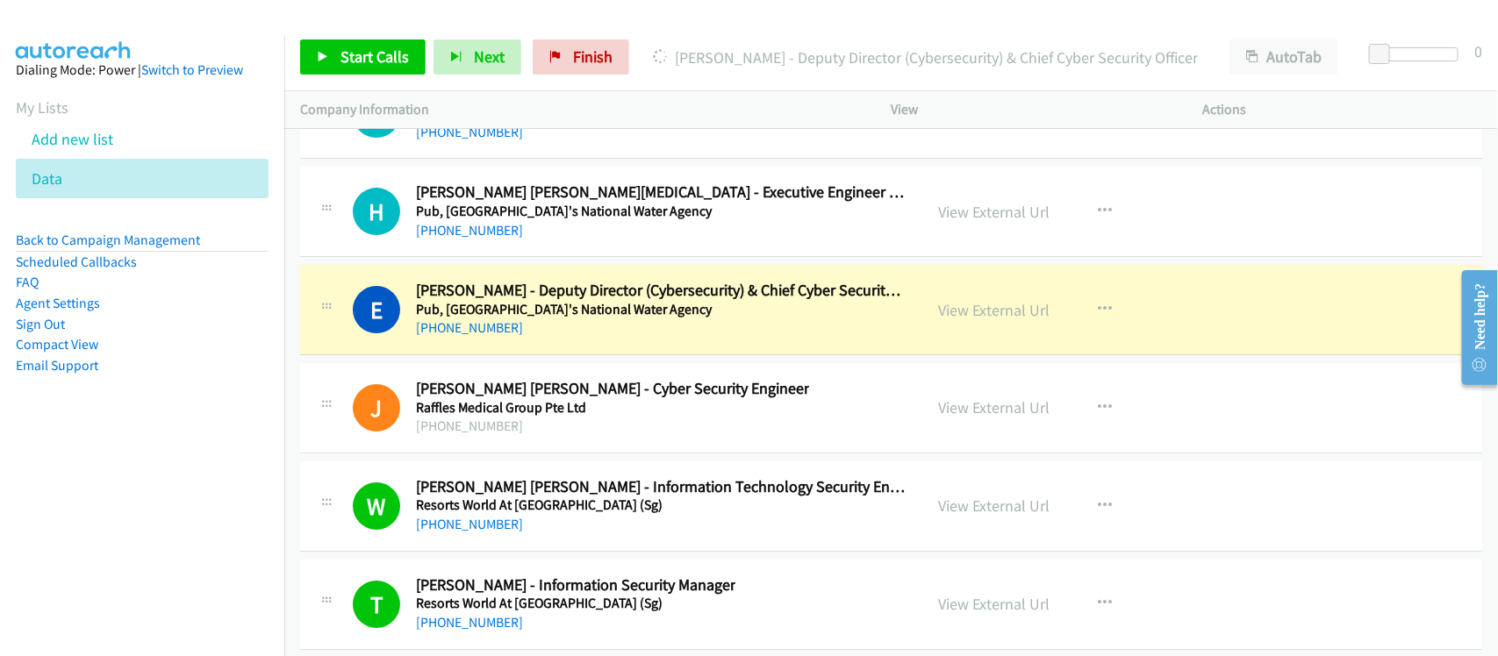
scroll to position [26573, 0]
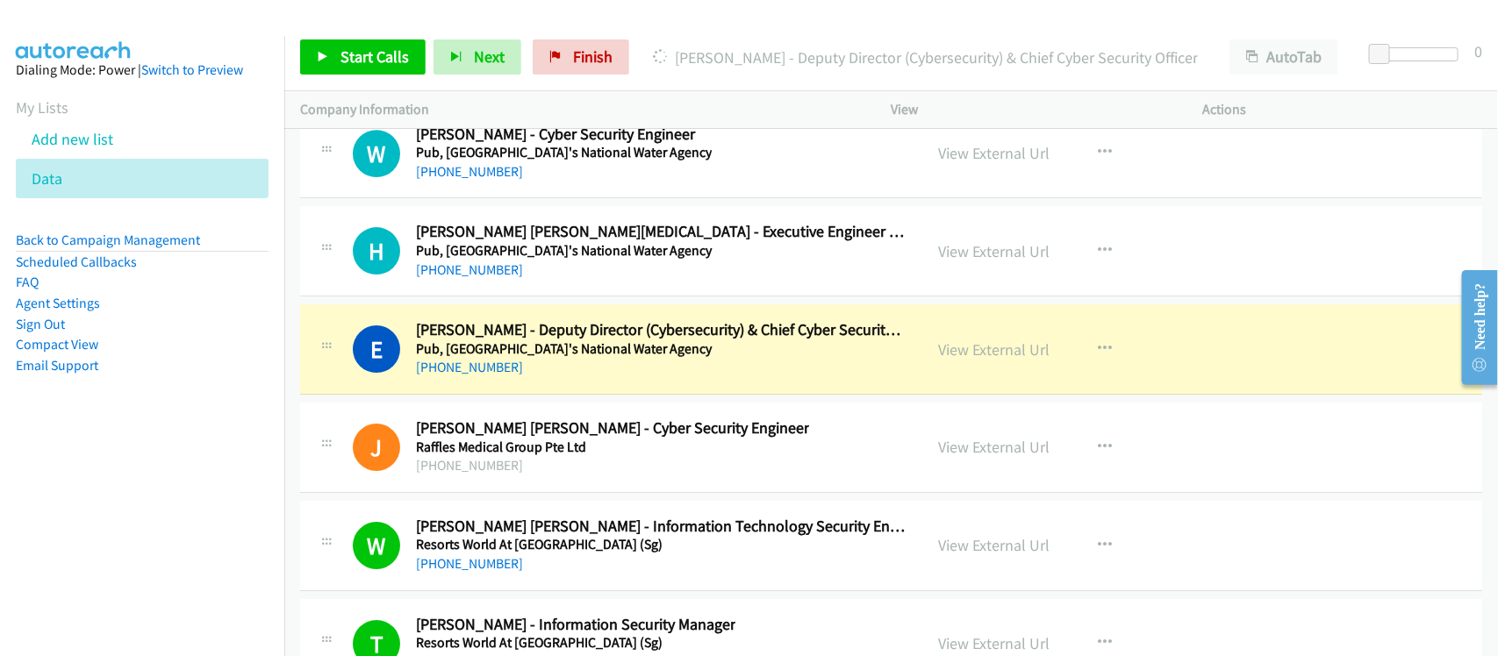
click at [598, 297] on div "H Callback Scheduled Huey Jen Tham - Executive Engineer (Cyber Security) Pub, S…" at bounding box center [891, 251] width 1182 height 90
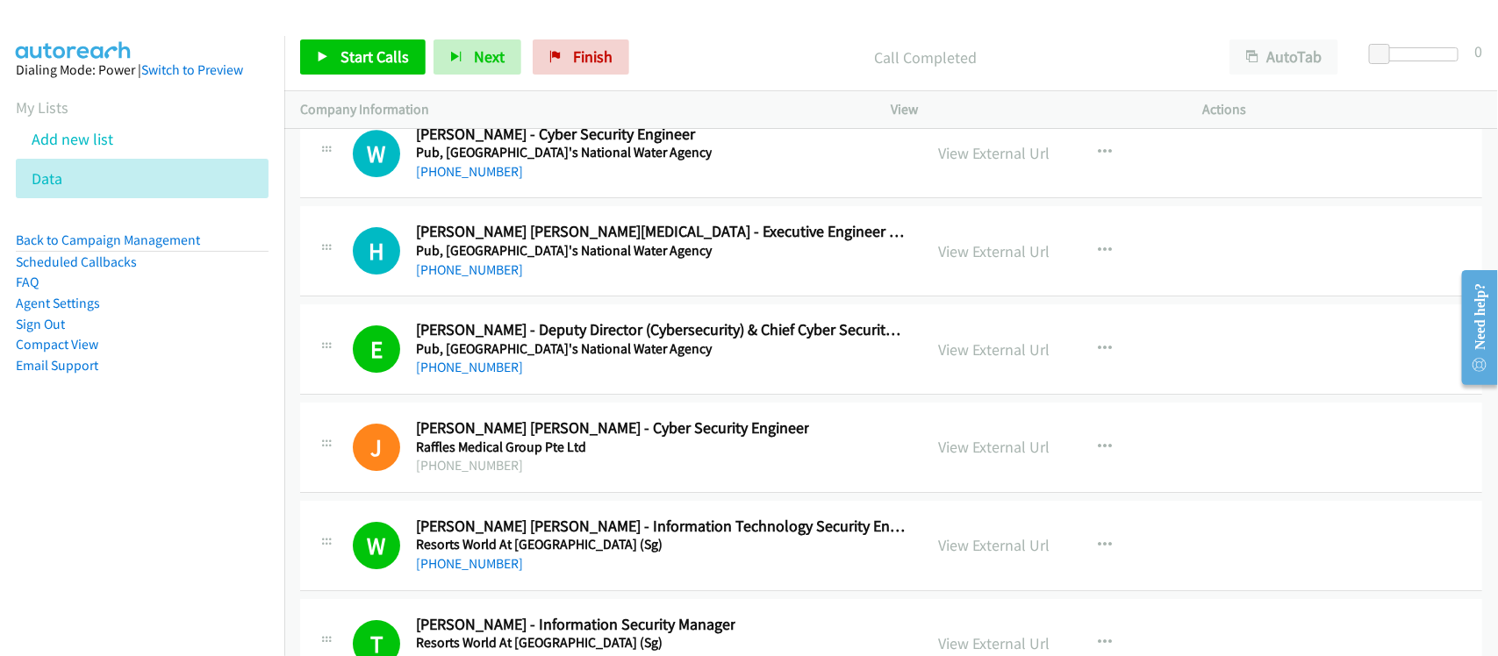
click at [520, 281] on div "+65 9824 0508" at bounding box center [661, 270] width 491 height 21
drag, startPoint x: 422, startPoint y: 309, endPoint x: 432, endPoint y: 310, distance: 9.7
click at [466, 281] on div "+65 9824 0508" at bounding box center [661, 270] width 491 height 21
click at [472, 278] on link "+65 9824 0508" at bounding box center [469, 269] width 107 height 17
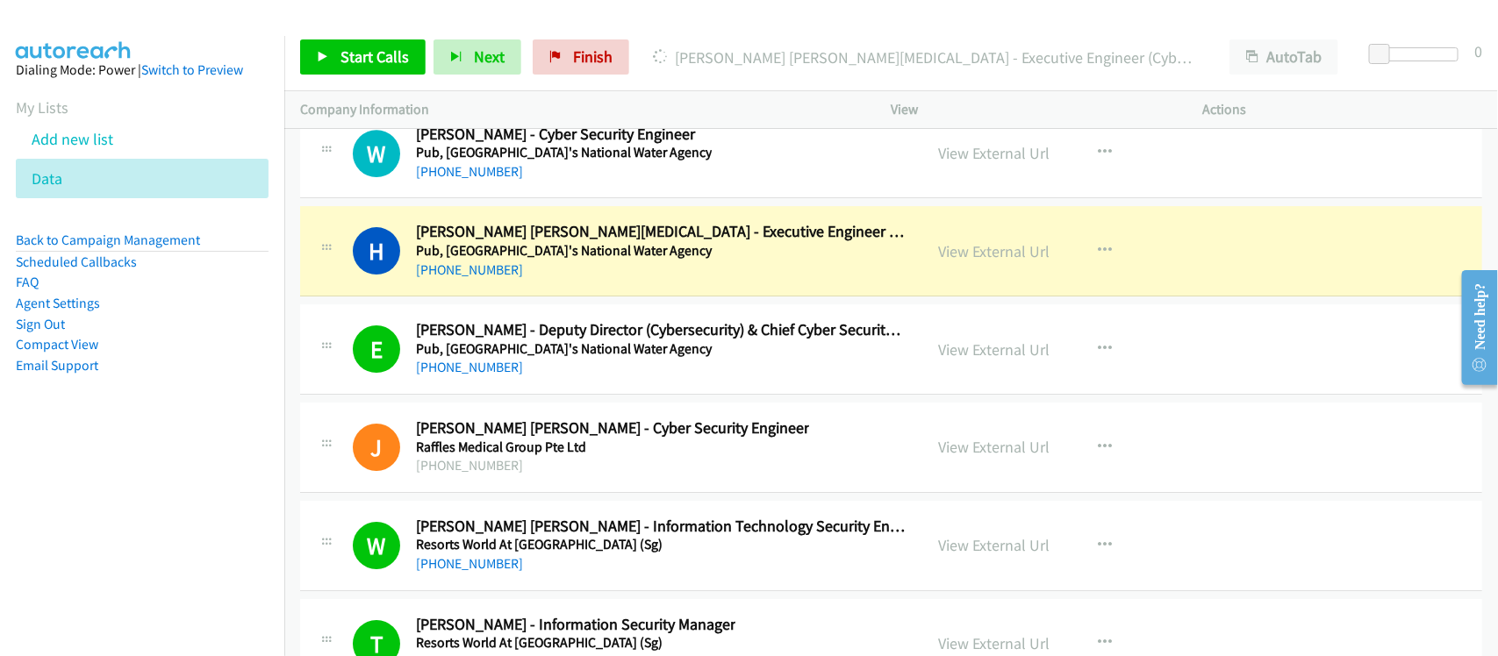
drag, startPoint x: 577, startPoint y: 326, endPoint x: 604, endPoint y: 326, distance: 26.3
click at [577, 297] on div "H Callback Scheduled Huey Jen Tham - Executive Engineer (Cyber Security) Pub, S…" at bounding box center [891, 251] width 1182 height 90
click at [1012, 261] on link "View External Url" at bounding box center [994, 251] width 111 height 20
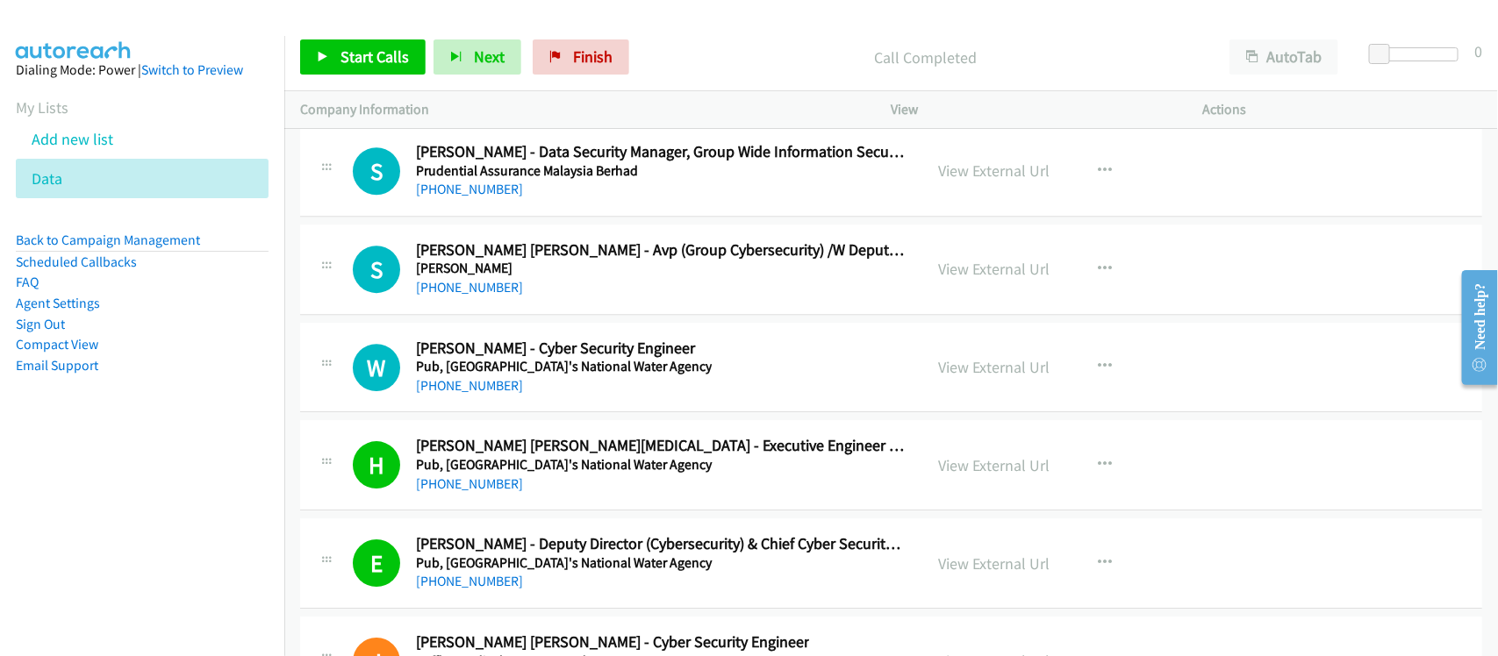
scroll to position [26353, 0]
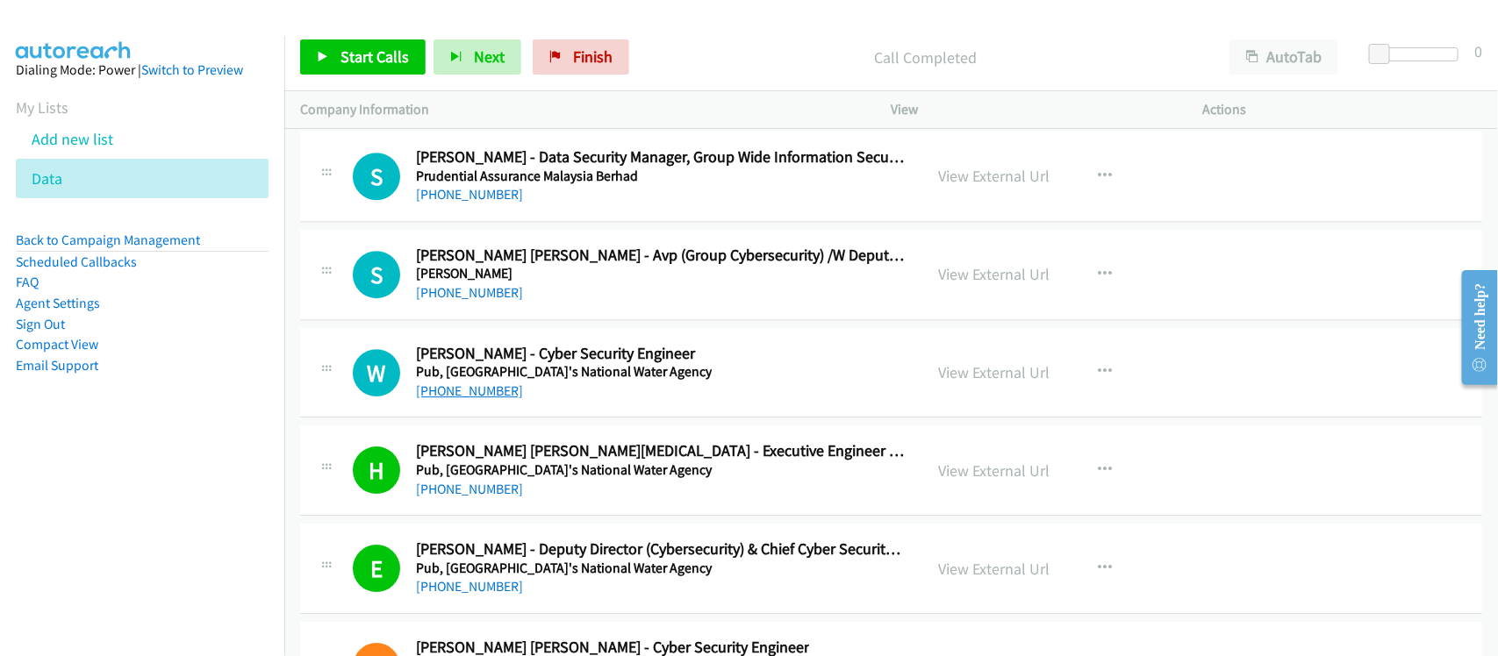
click at [476, 399] on link "+65 9875 8740" at bounding box center [469, 391] width 107 height 17
click at [567, 320] on div "S Callback Scheduled Steven Sim Kok Leong - Avp (Group Cybersecurity) /W Deputy…" at bounding box center [891, 275] width 1182 height 90
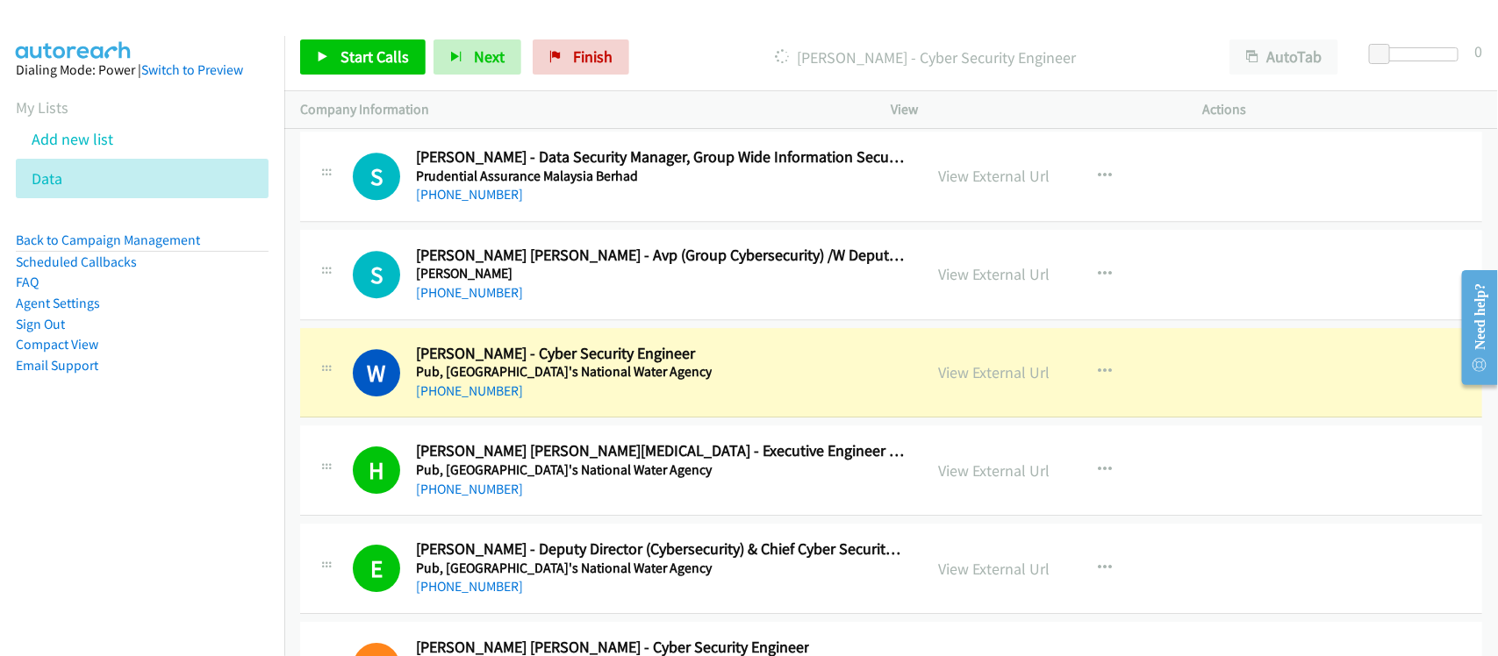
click at [176, 503] on nav "Dialing Mode: Power | Switch to Preview My Lists Add new list Data Back to Camp…" at bounding box center [142, 364] width 285 height 656
click at [1001, 383] on link "View External Url" at bounding box center [994, 372] width 111 height 20
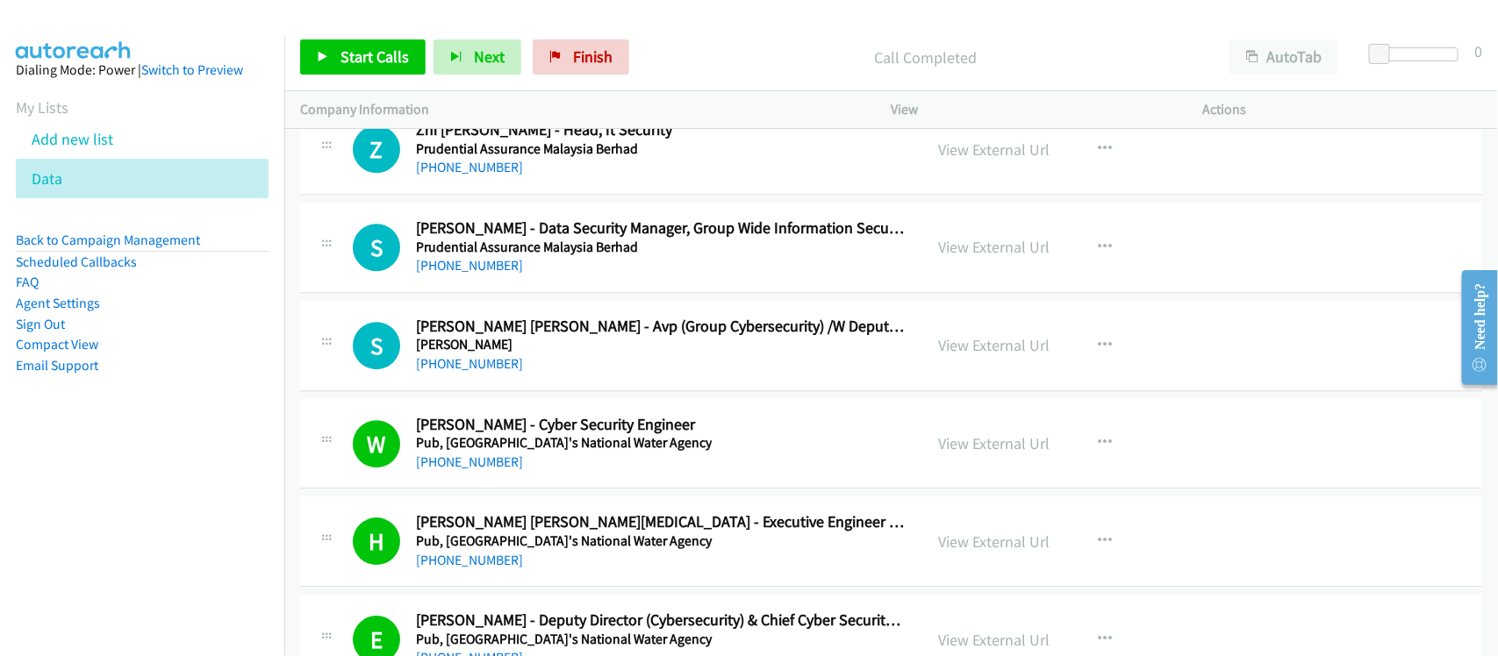
scroll to position [26244, 0]
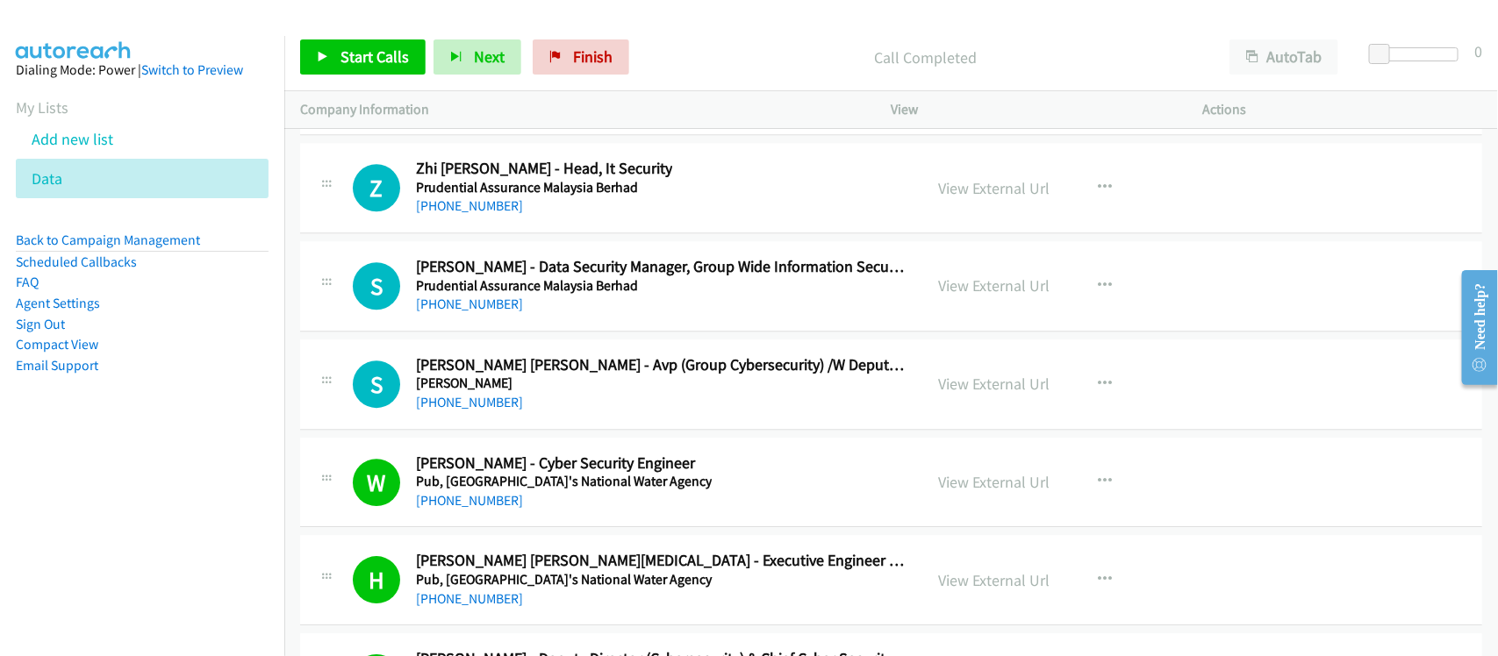
drag, startPoint x: 457, startPoint y: 347, endPoint x: 566, endPoint y: 340, distance: 109.0
click at [457, 312] on link "+65 8383 9732" at bounding box center [469, 304] width 107 height 17
click at [546, 217] on div "+65 9765 6356" at bounding box center [544, 206] width 256 height 21
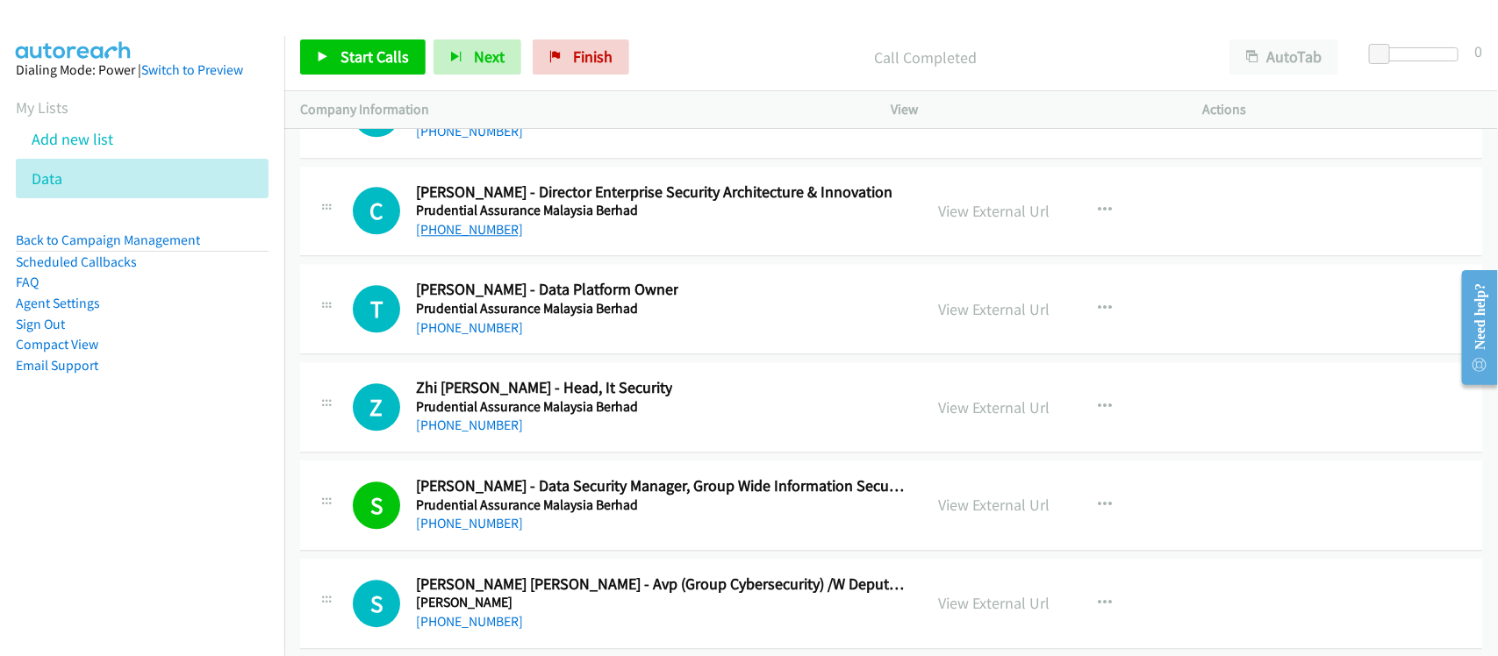
click at [450, 238] on link "+65 9794 9625" at bounding box center [469, 229] width 107 height 17
click at [591, 159] on div "Y Callback Scheduled Yushu Chen - Information Technology Audit Senior Manager P…" at bounding box center [891, 113] width 1182 height 90
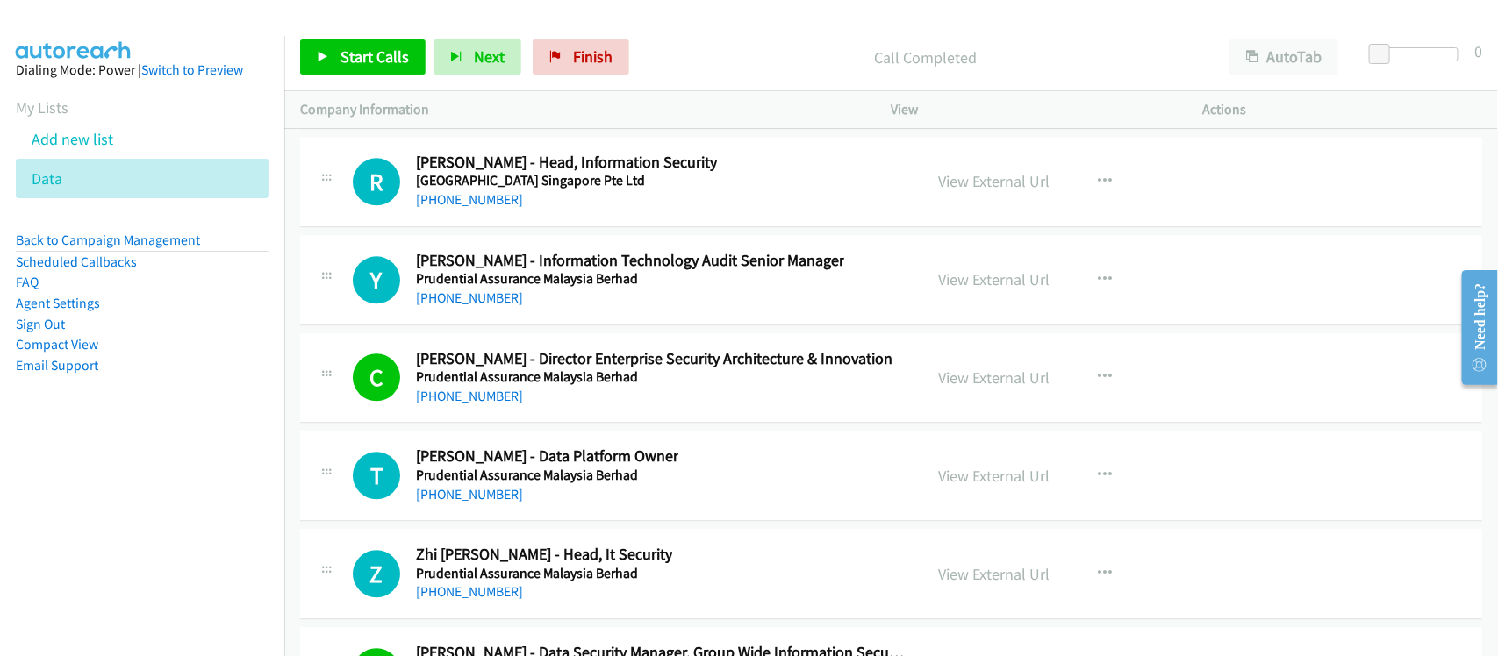
scroll to position [25805, 0]
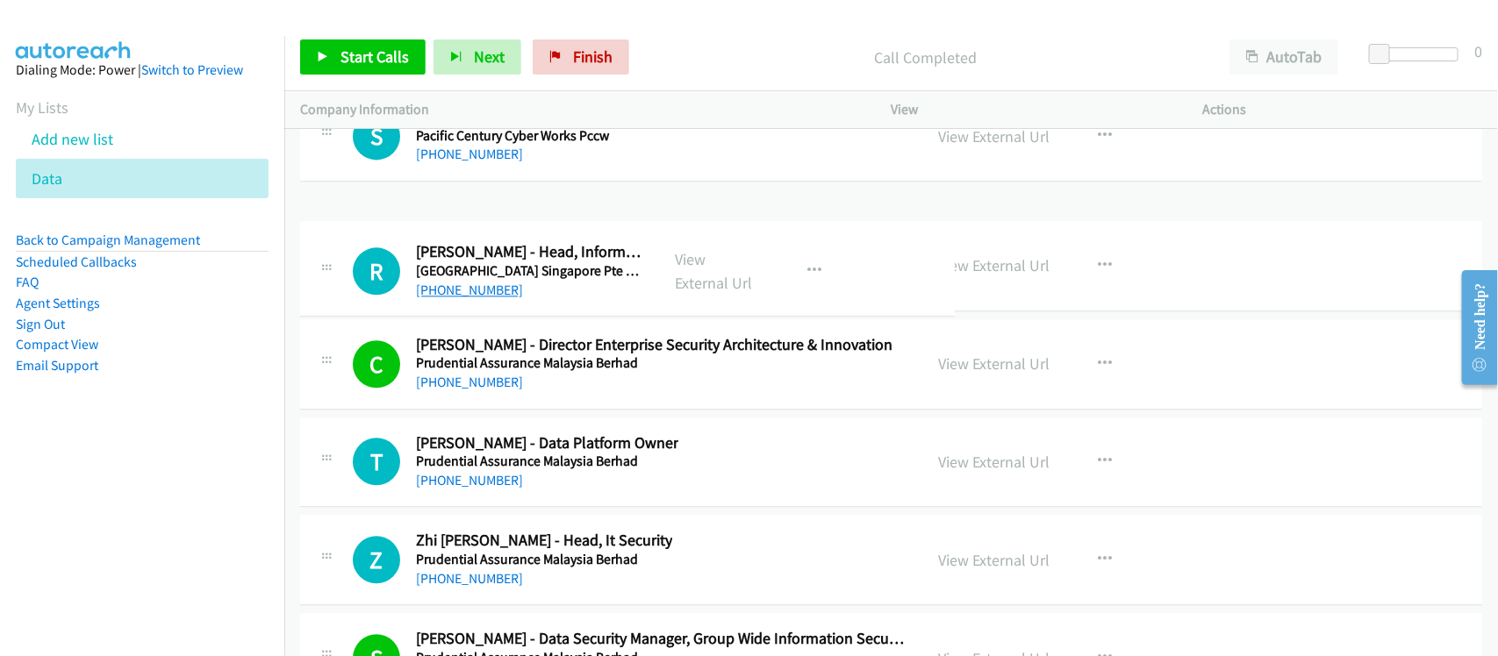
drag, startPoint x: 532, startPoint y: 296, endPoint x: 454, endPoint y: 291, distance: 78.2
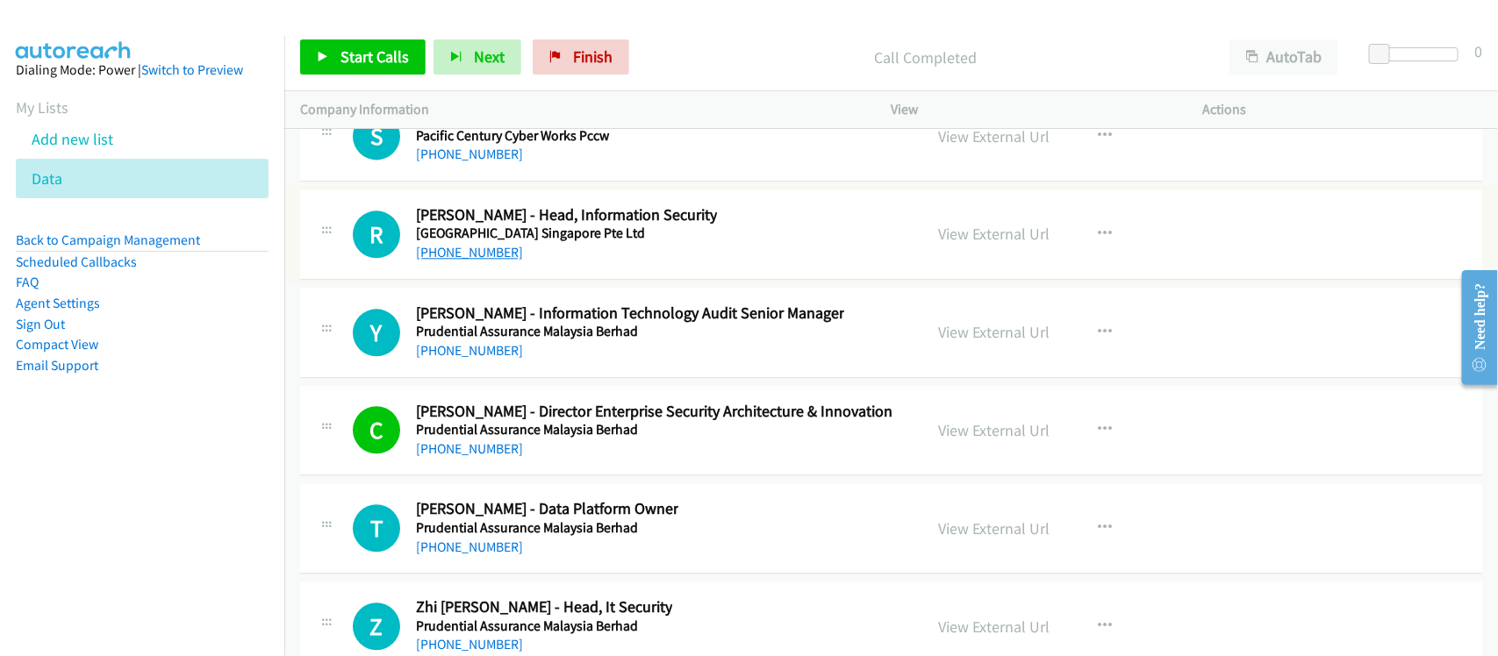
click at [453, 261] on link "+1 659-796-3150" at bounding box center [469, 252] width 107 height 17
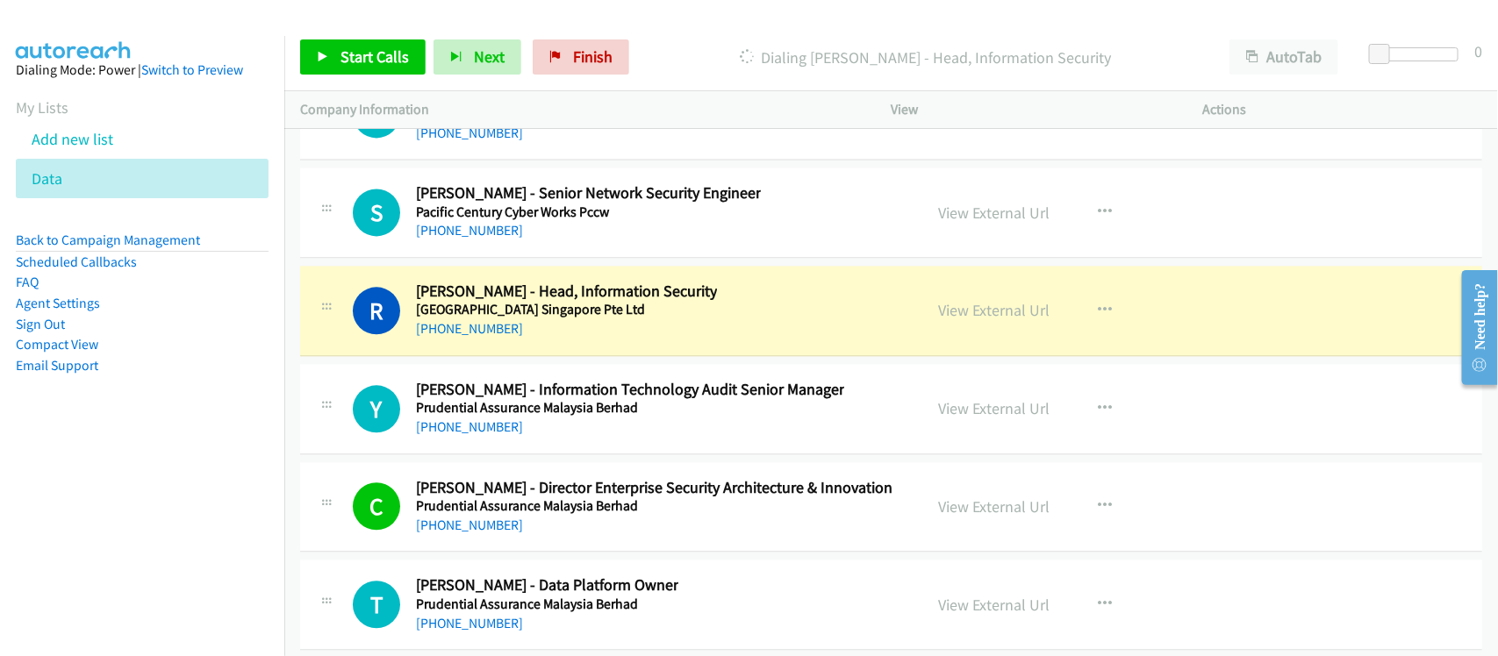
scroll to position [25695, 0]
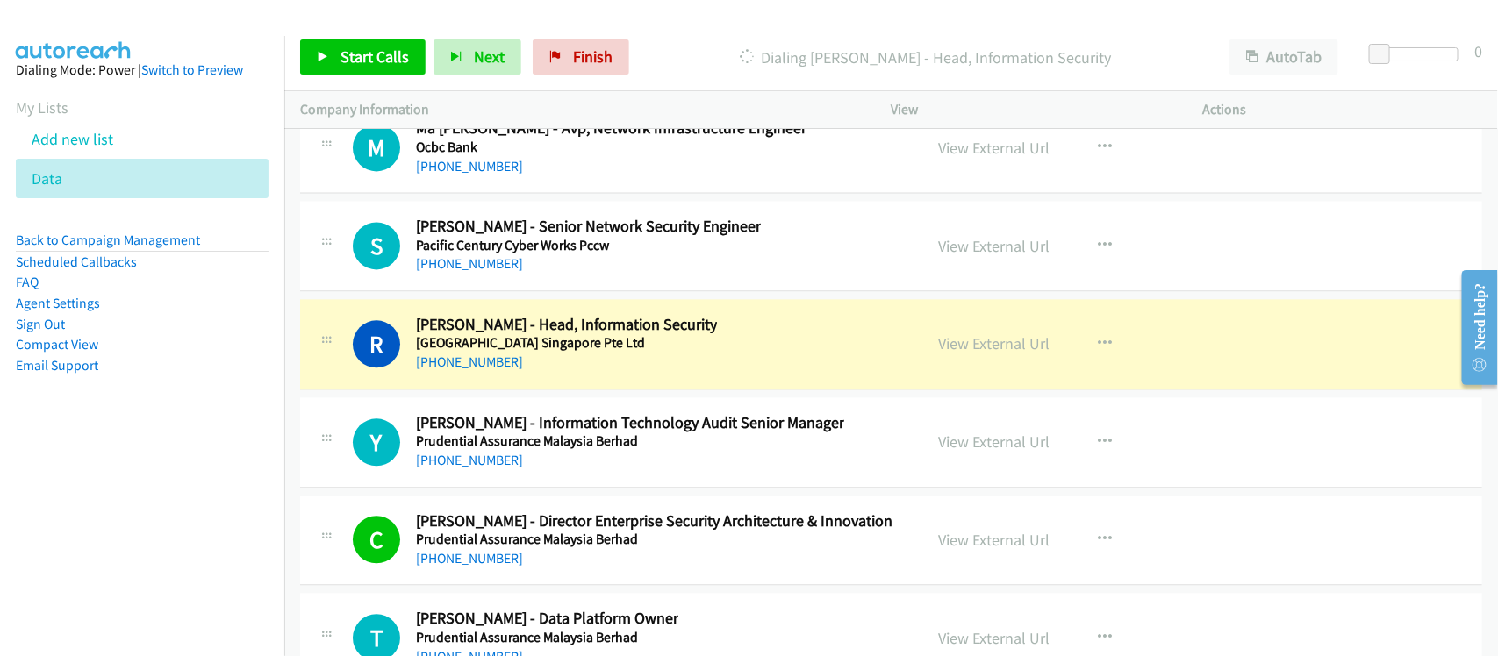
click at [602, 275] on div "+65 9662 2830" at bounding box center [588, 264] width 345 height 21
click at [566, 275] on div "+65 9662 2830" at bounding box center [588, 264] width 345 height 21
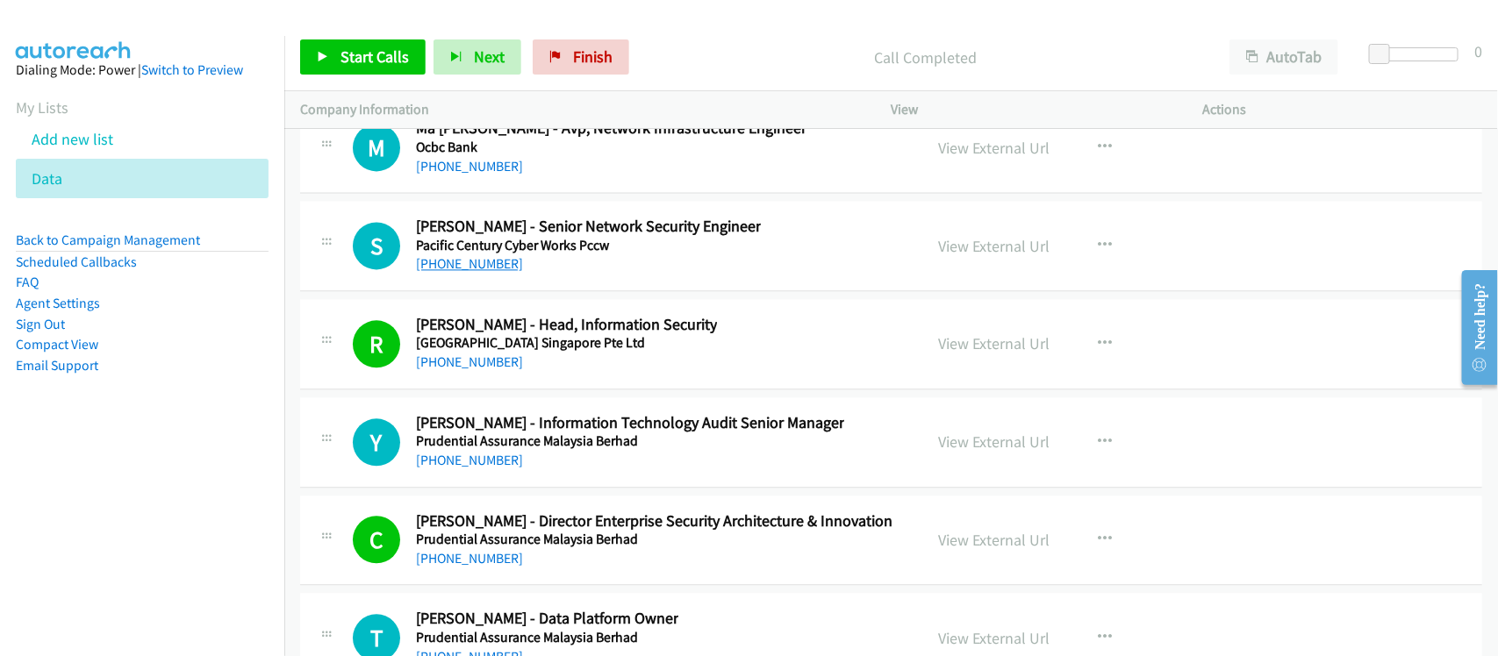
click at [440, 272] on link "+65 9662 2830" at bounding box center [469, 263] width 107 height 17
click at [620, 193] on div "M Callback Scheduled Ma Fatima Infante - Avp, Network Infrastructure Engineer O…" at bounding box center [891, 148] width 1182 height 90
click at [461, 175] on link "+65 8266 5198" at bounding box center [469, 166] width 107 height 17
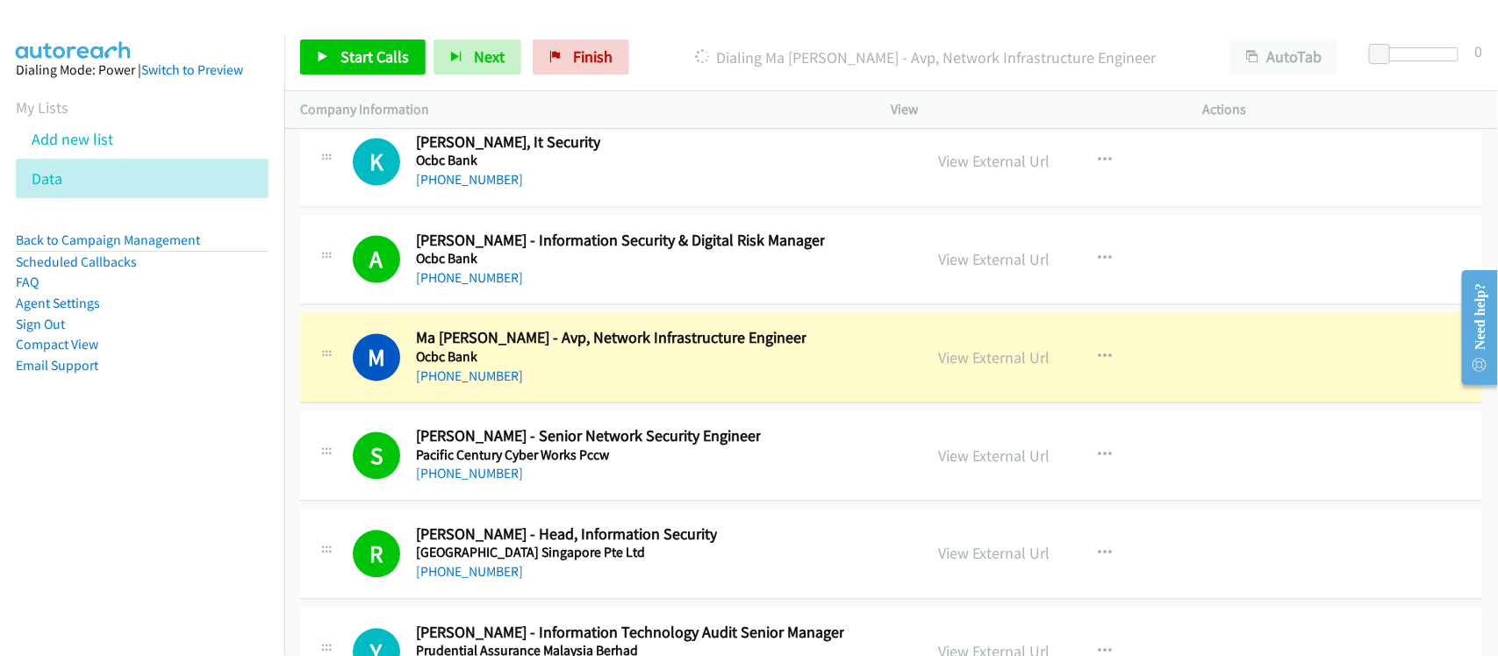
scroll to position [25476, 0]
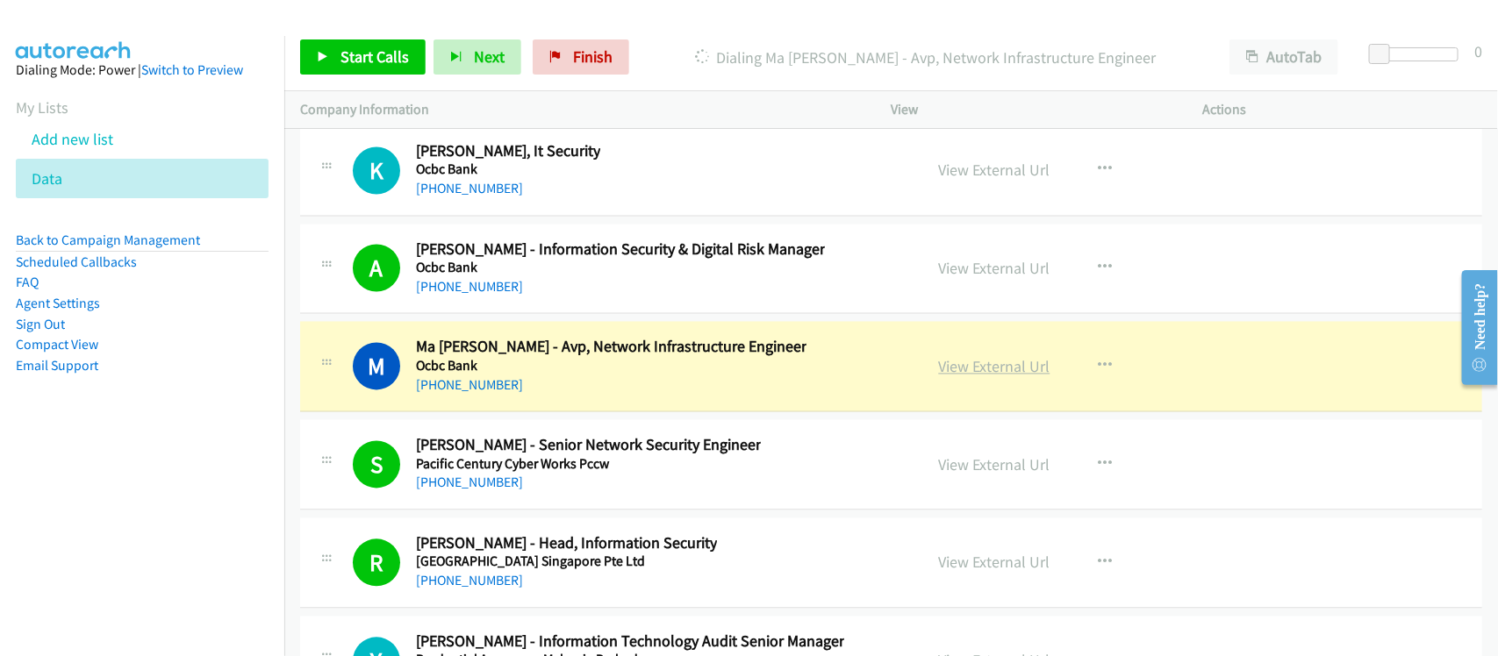
click at [949, 377] on link "View External Url" at bounding box center [994, 367] width 111 height 20
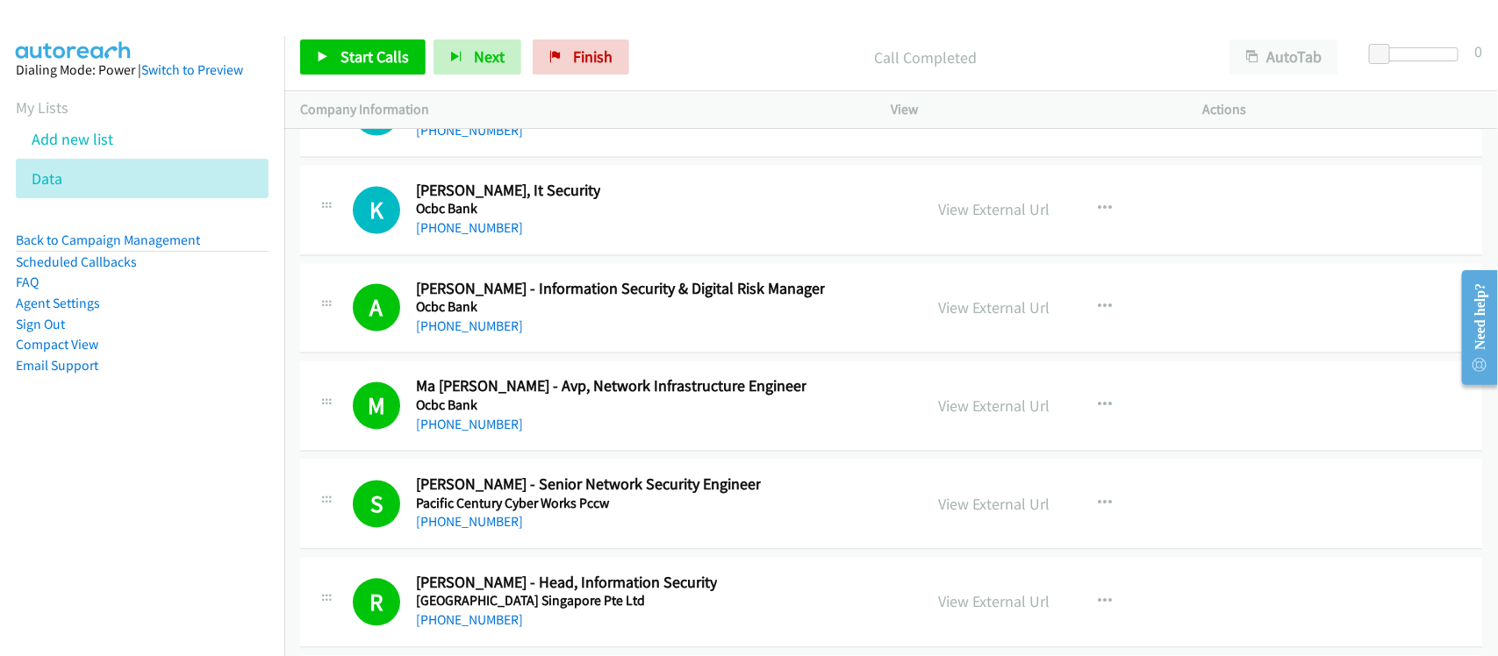
scroll to position [25366, 0]
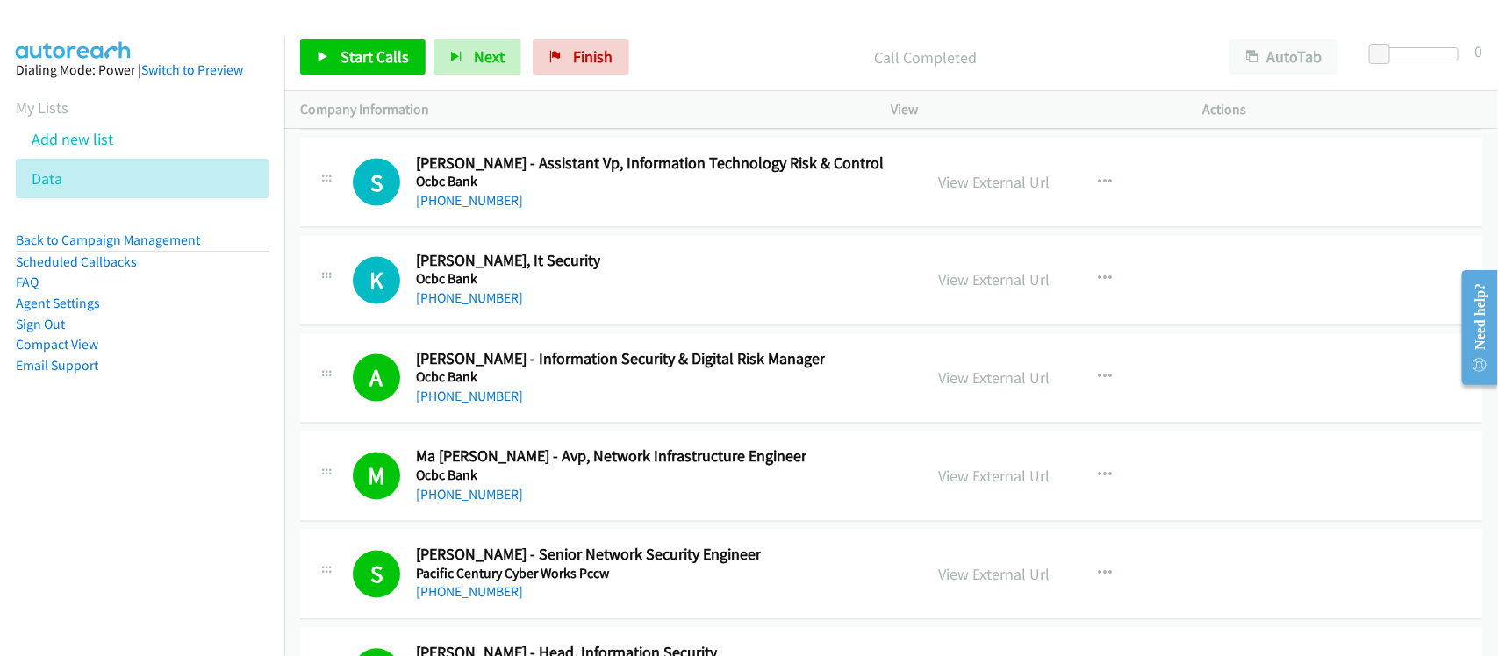
click at [480, 307] on link "+65 9117 9657" at bounding box center [469, 298] width 107 height 17
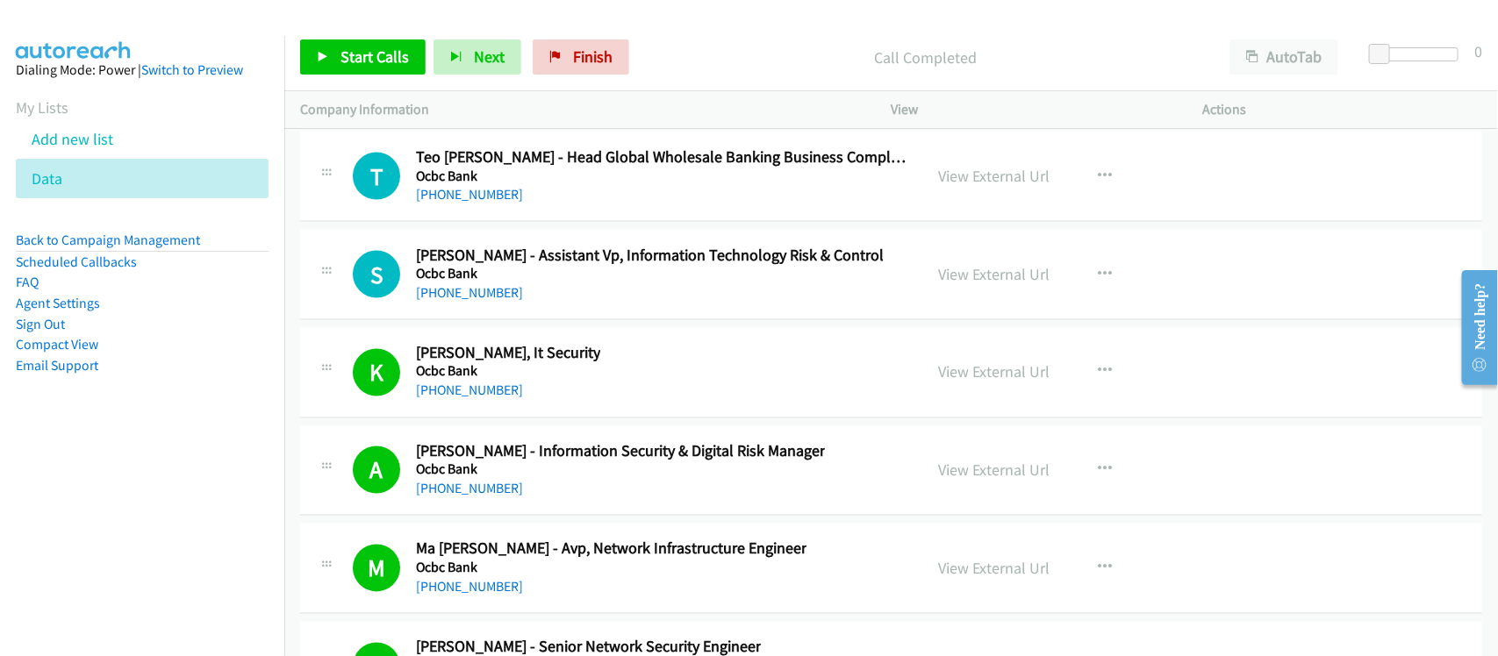
scroll to position [25147, 0]
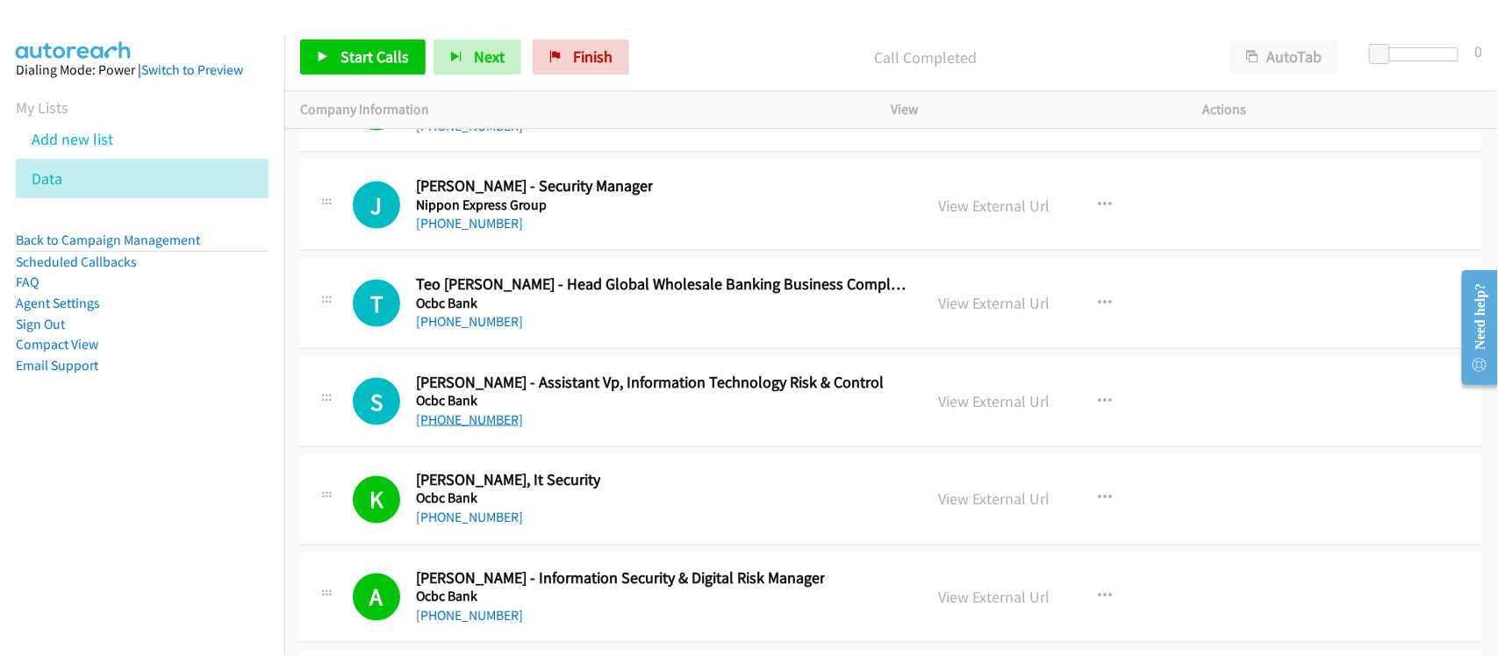
drag, startPoint x: 462, startPoint y: 457, endPoint x: 488, endPoint y: 454, distance: 26.6
click at [462, 428] on link "+65 6318 7222" at bounding box center [469, 420] width 107 height 17
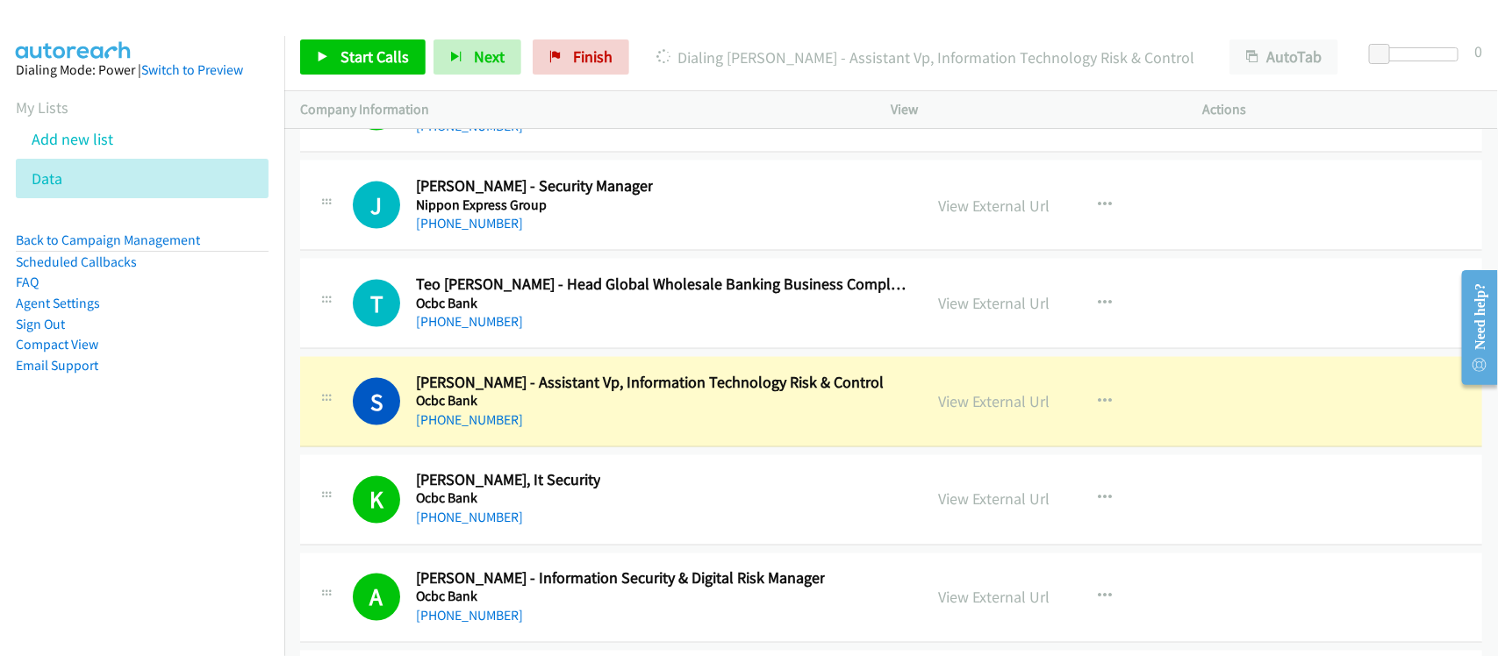
click at [603, 333] on div "+65 9677 3691" at bounding box center [661, 322] width 491 height 21
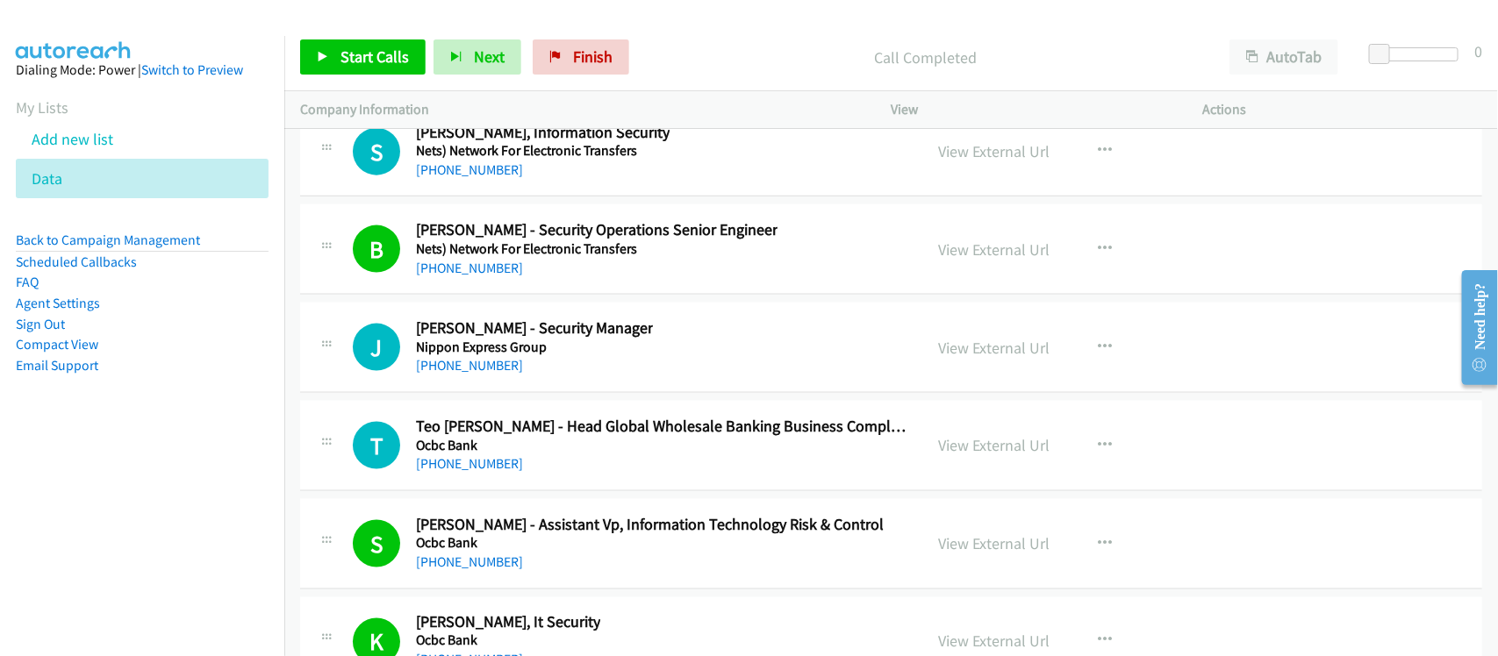
scroll to position [25037, 0]
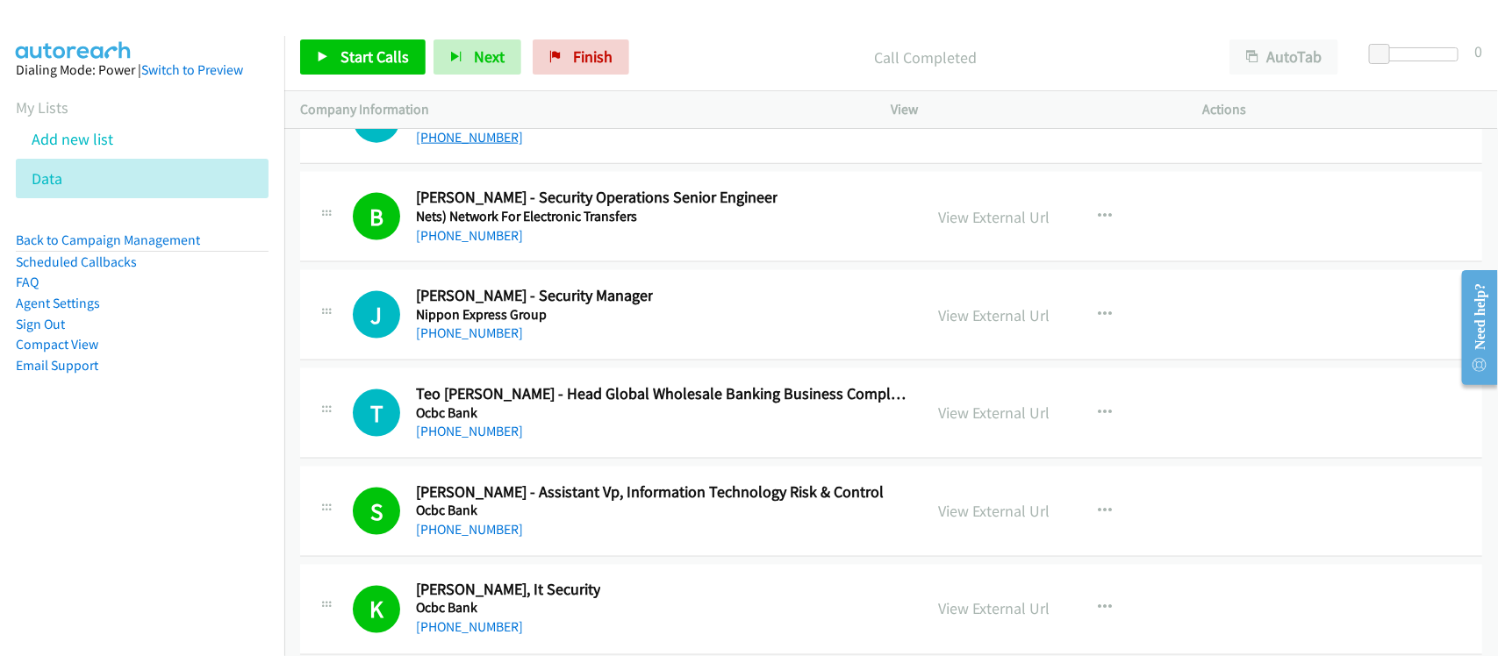
click at [466, 146] on link "+65 6236 8443" at bounding box center [469, 137] width 107 height 17
click at [519, 148] on div "+65 6236 8443" at bounding box center [543, 137] width 254 height 21
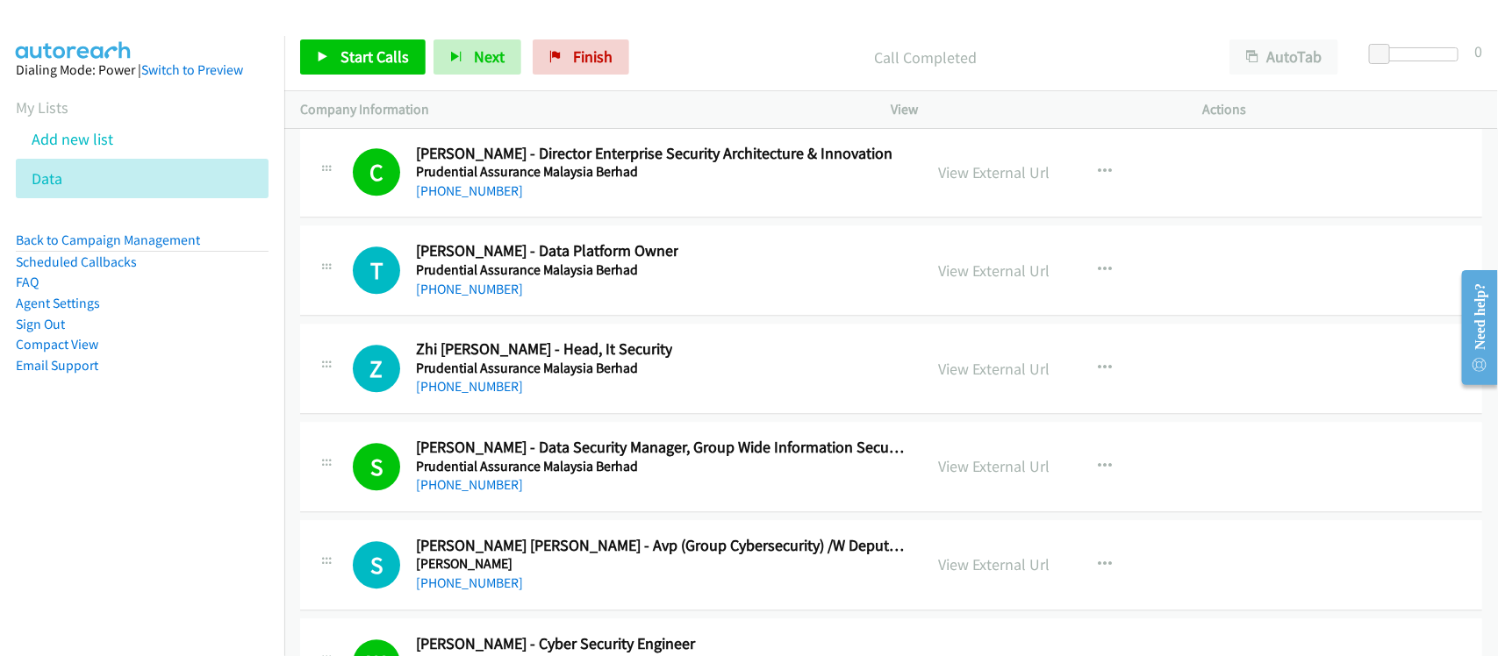
scroll to position [26024, 0]
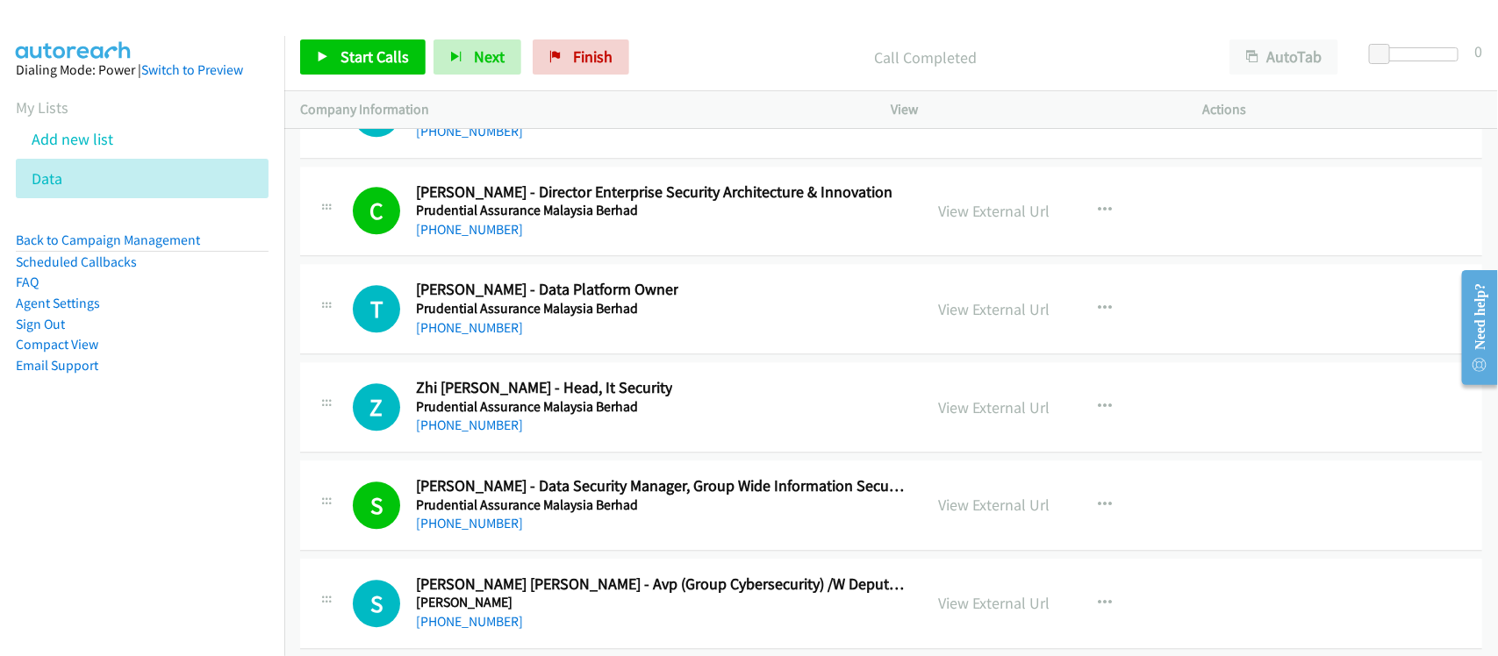
drag, startPoint x: 461, startPoint y: 469, endPoint x: 579, endPoint y: 466, distance: 118.5
click at [461, 433] on link "+65 9765 6356" at bounding box center [469, 425] width 107 height 17
click at [601, 257] on div "C Callback Scheduled Chris Chew - Director Enterprise Security Architecture & I…" at bounding box center [891, 212] width 1182 height 90
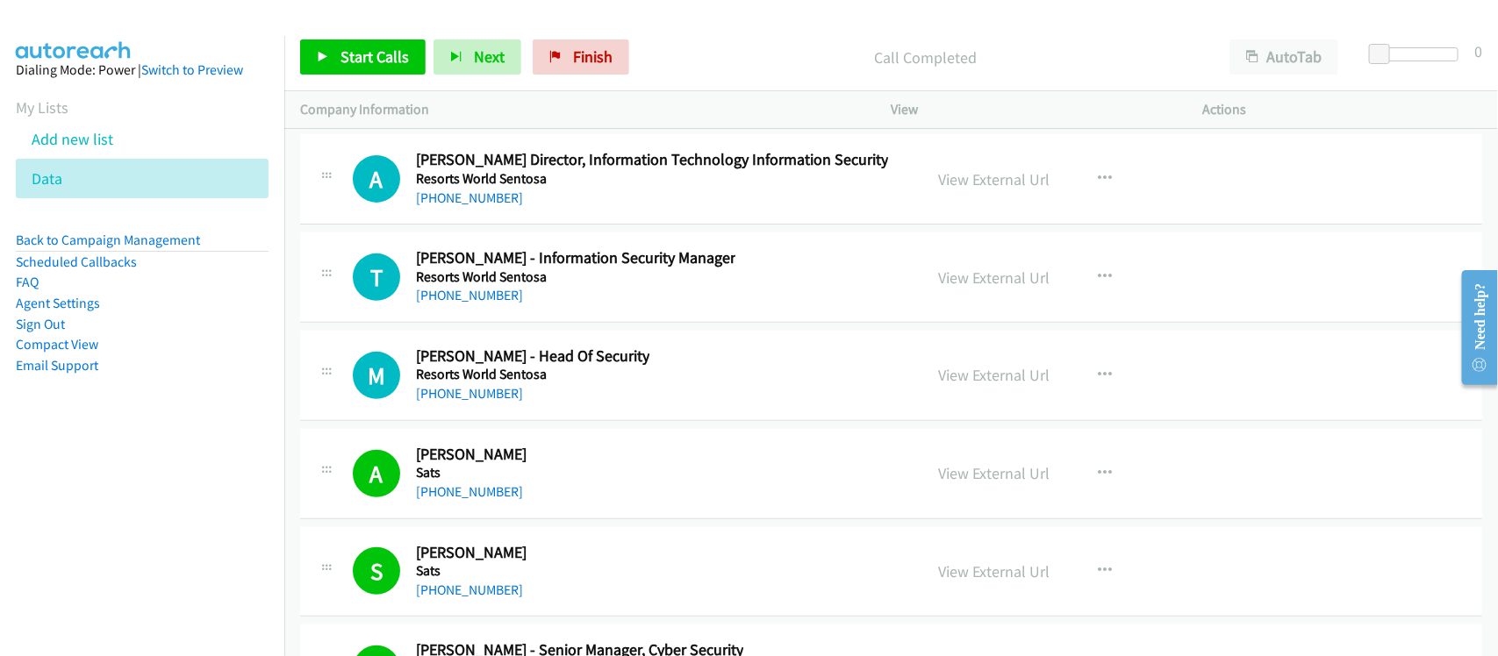
scroll to position [27231, 0]
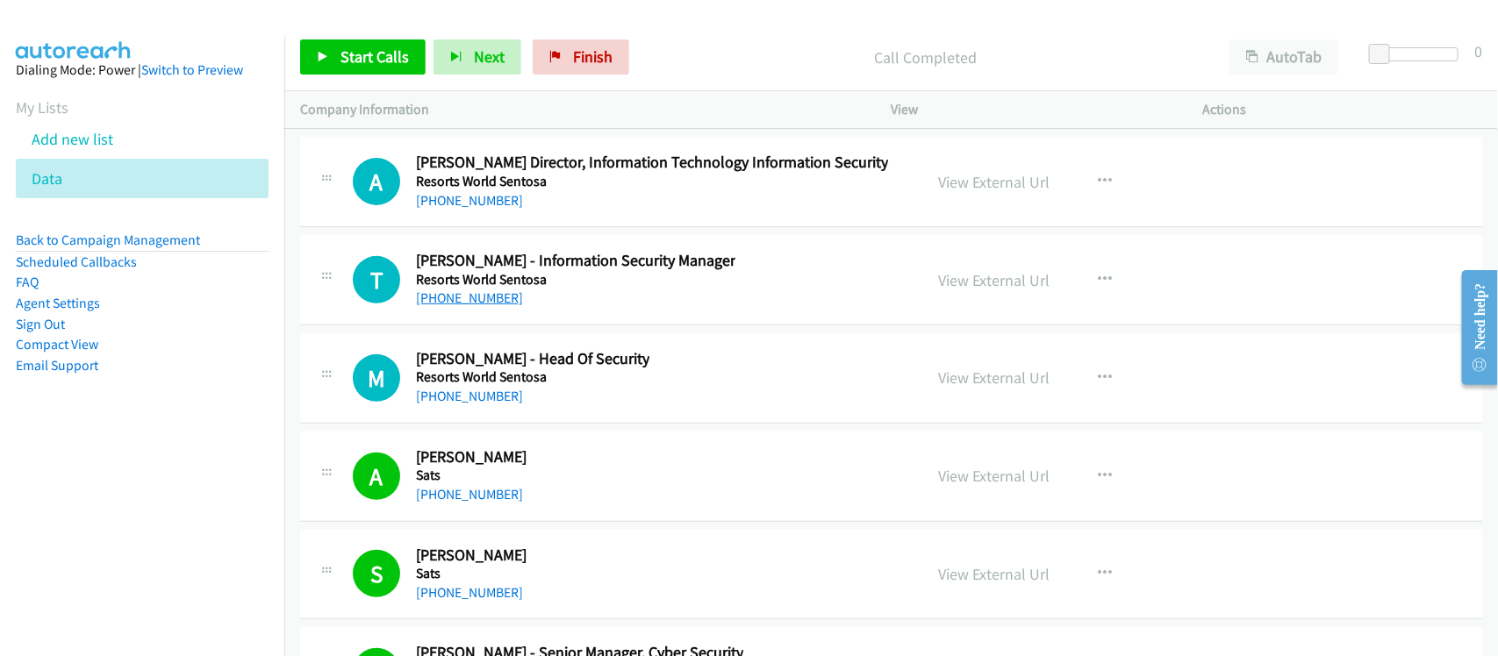
click at [440, 306] on link "+65 9857 4773" at bounding box center [469, 298] width 107 height 17
click at [584, 211] on div "+65 9694 9419" at bounding box center [652, 200] width 472 height 21
click at [476, 209] on link "+65 9694 9419" at bounding box center [469, 200] width 107 height 17
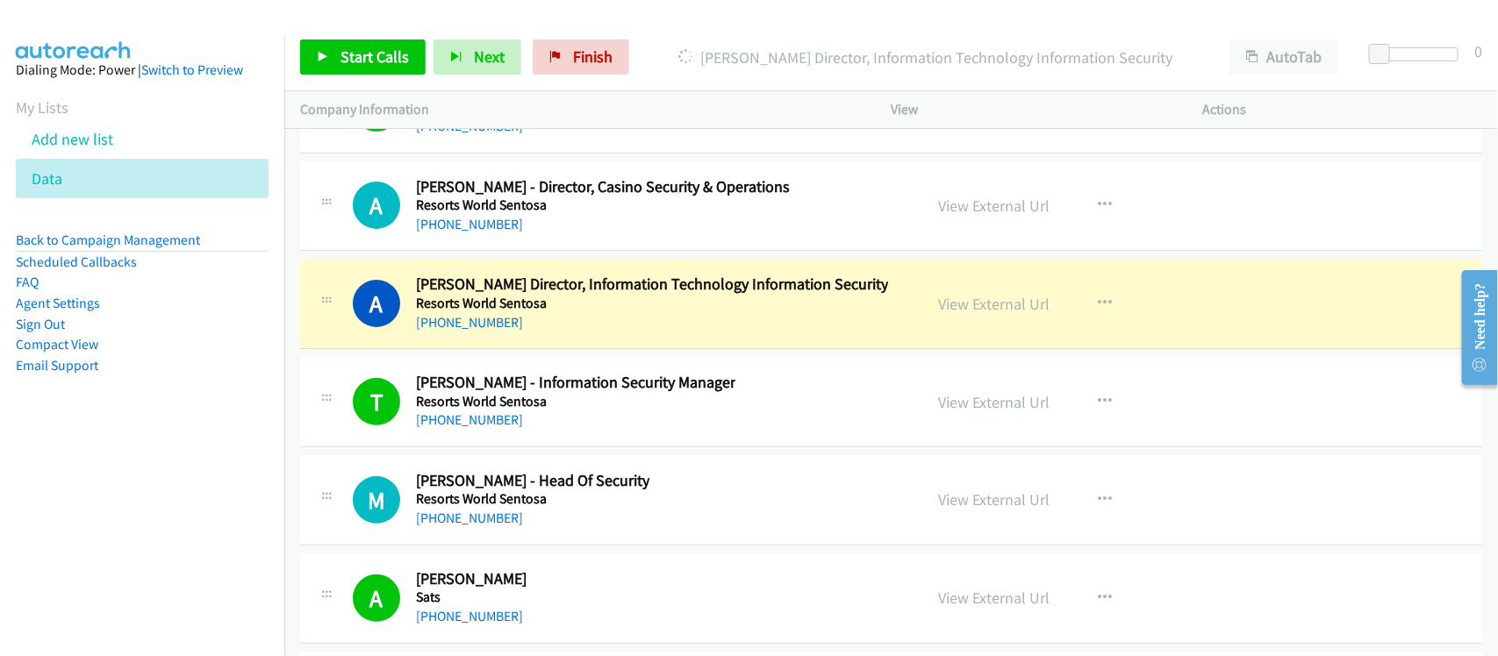
scroll to position [27121, 0]
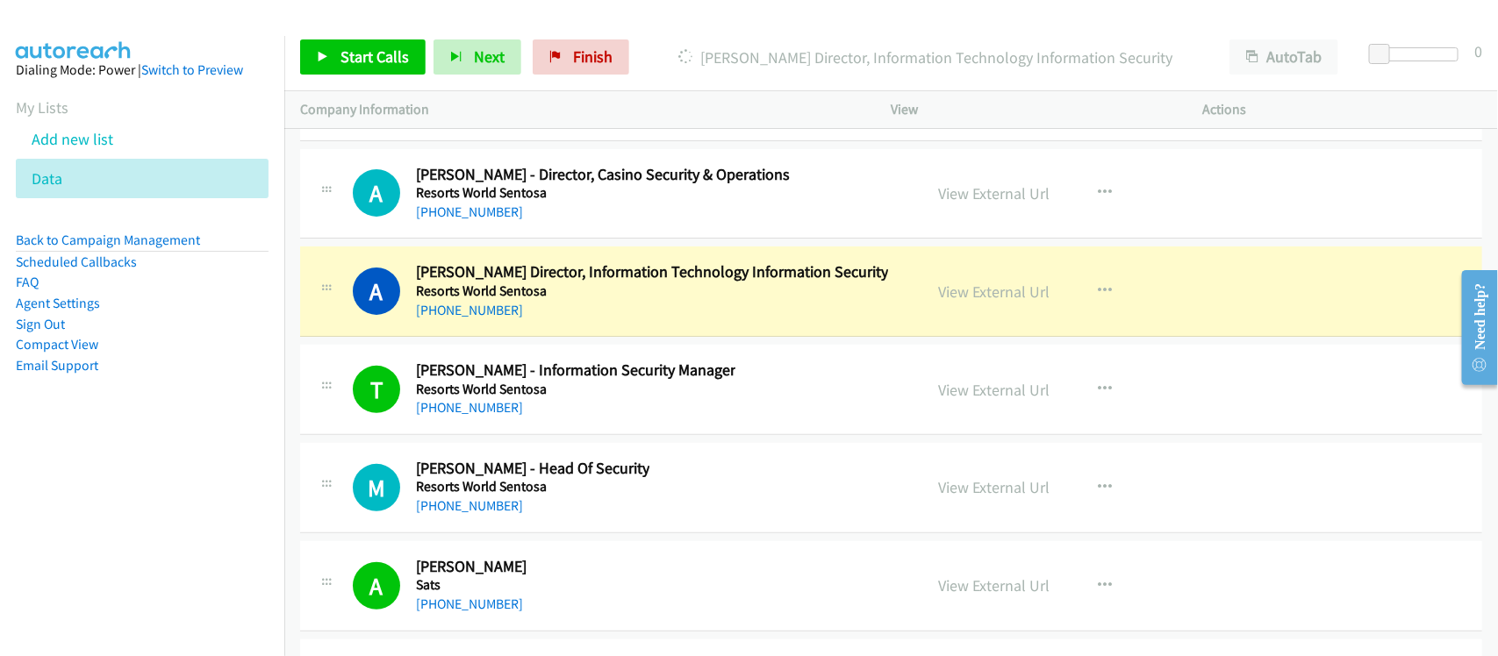
click at [617, 240] on div "A Callback Scheduled Andy Yong - Director, Casino Security & Operations Resorts…" at bounding box center [891, 194] width 1182 height 90
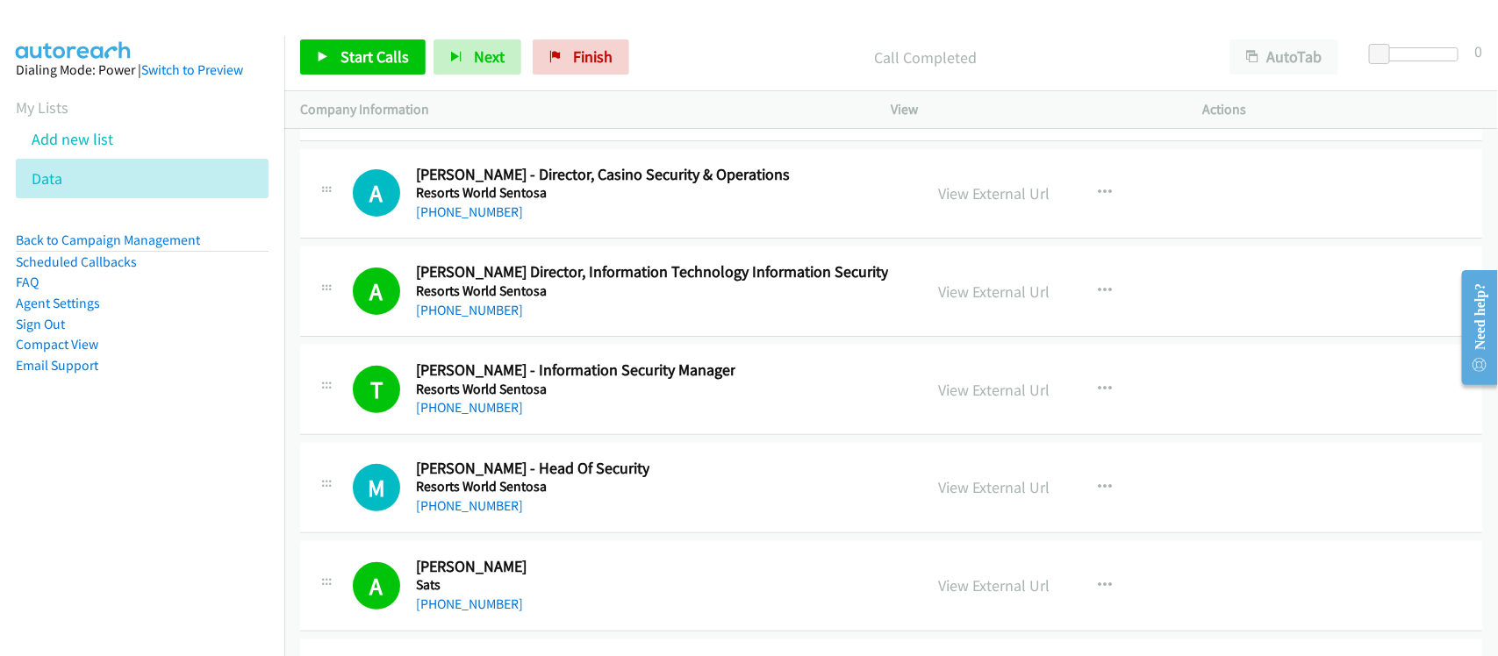
click at [584, 341] on td "A Callback Scheduled Alan Ng - Asst Director, Information Technology Informatio…" at bounding box center [891, 292] width 1214 height 98
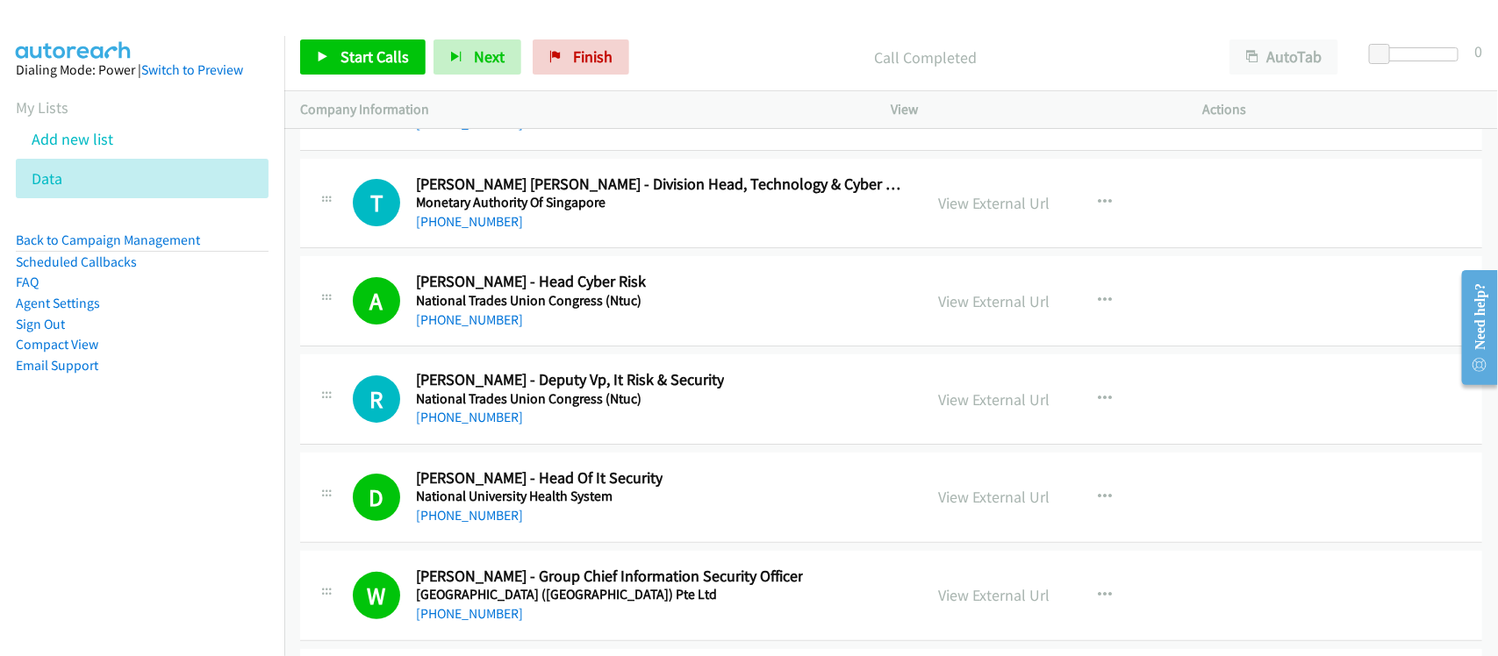
scroll to position [23940, 0]
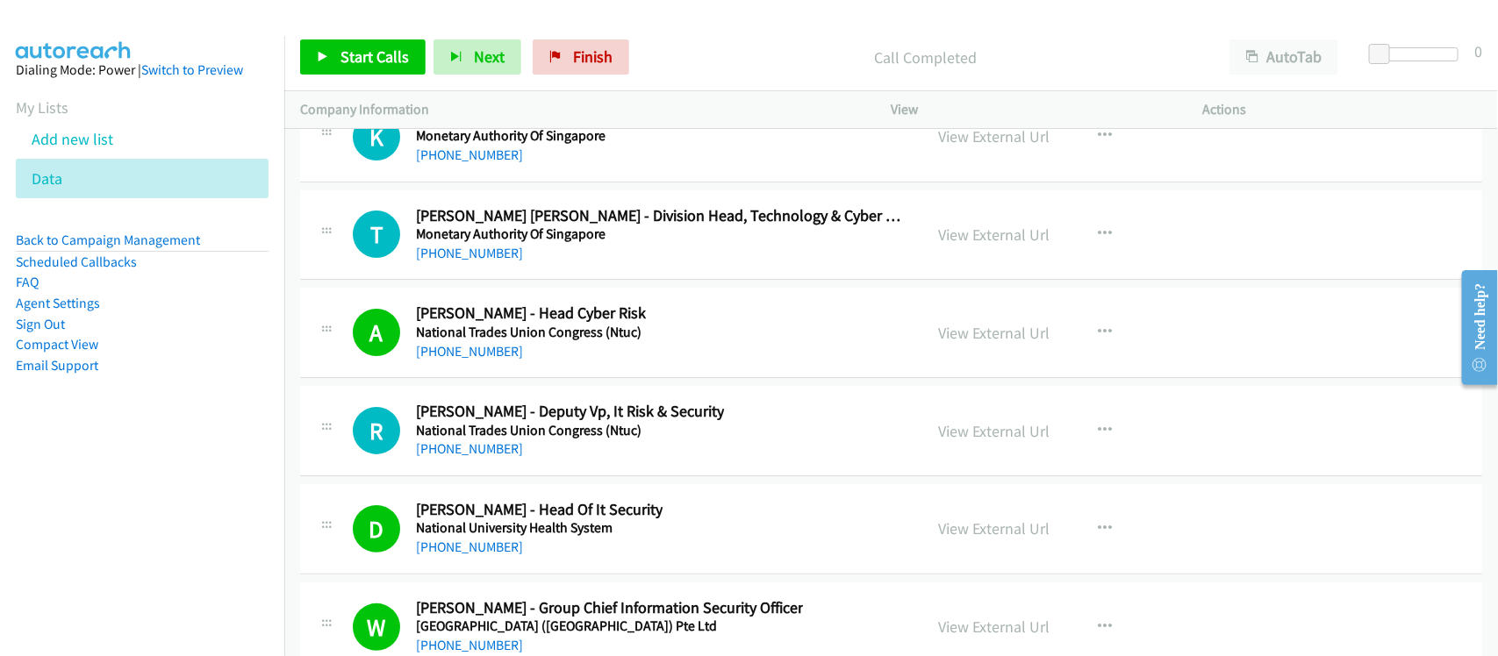
drag, startPoint x: 466, startPoint y: 490, endPoint x: 519, endPoint y: 484, distance: 52.9
click at [466, 457] on link "+65 8100 0138" at bounding box center [469, 449] width 107 height 17
click at [465, 261] on link "+65 9751 7746" at bounding box center [469, 253] width 107 height 17
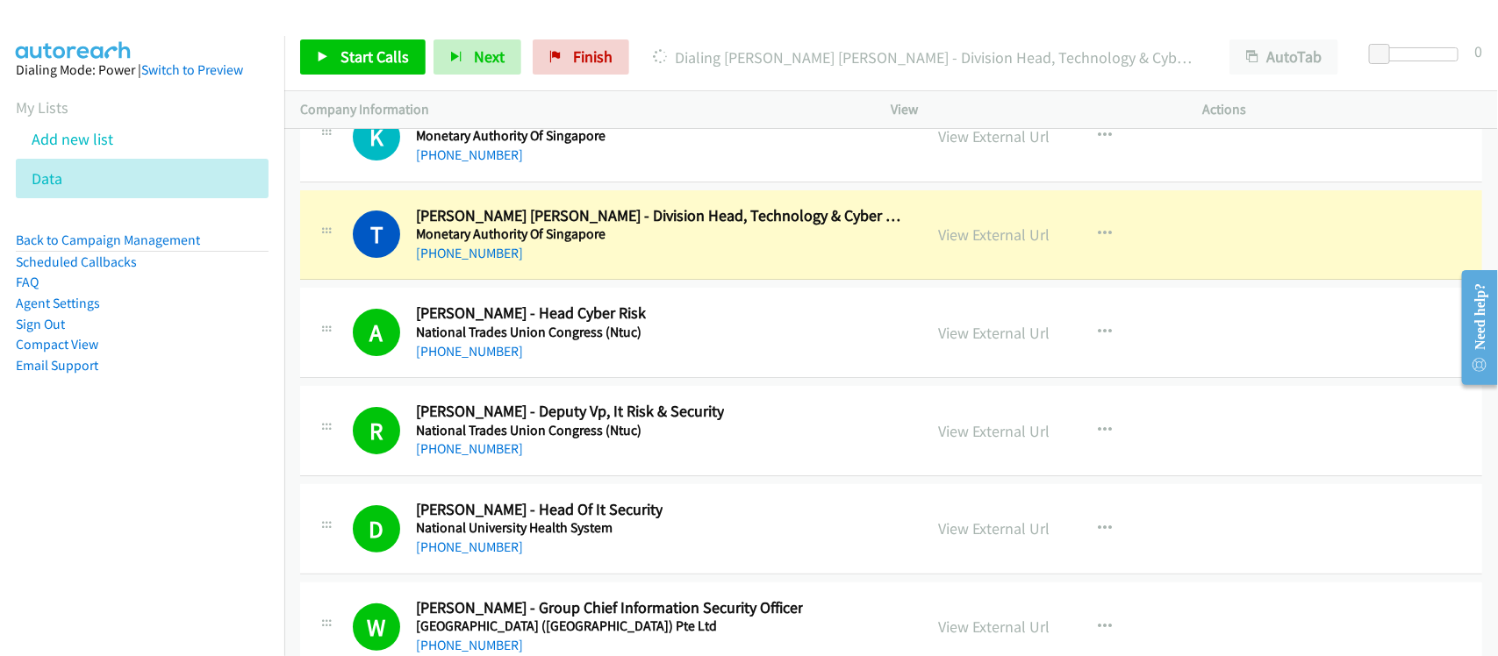
click at [616, 281] on div "T Callback Scheduled Tong Lee Lim - Division Head, Technology & Cyber Risk Supe…" at bounding box center [891, 235] width 1182 height 90
click at [993, 245] on link "View External Url" at bounding box center [994, 235] width 111 height 20
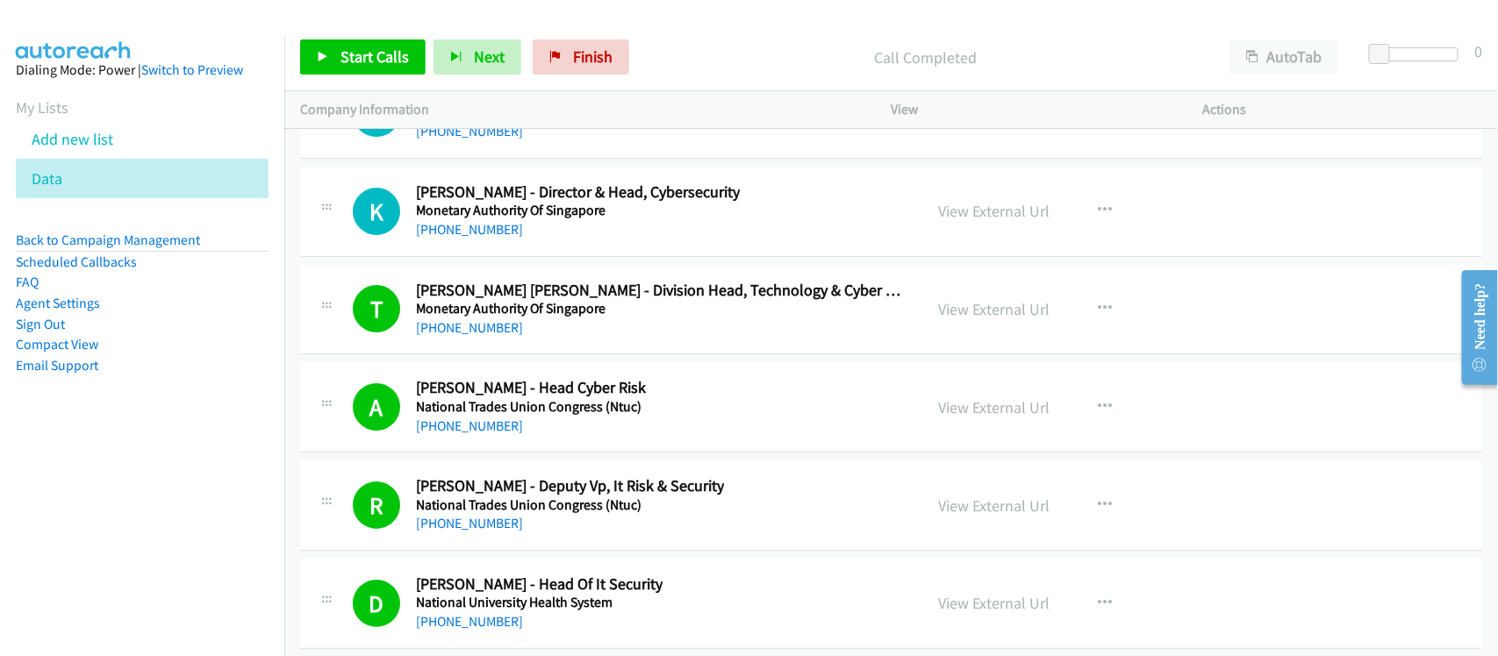
scroll to position [23831, 0]
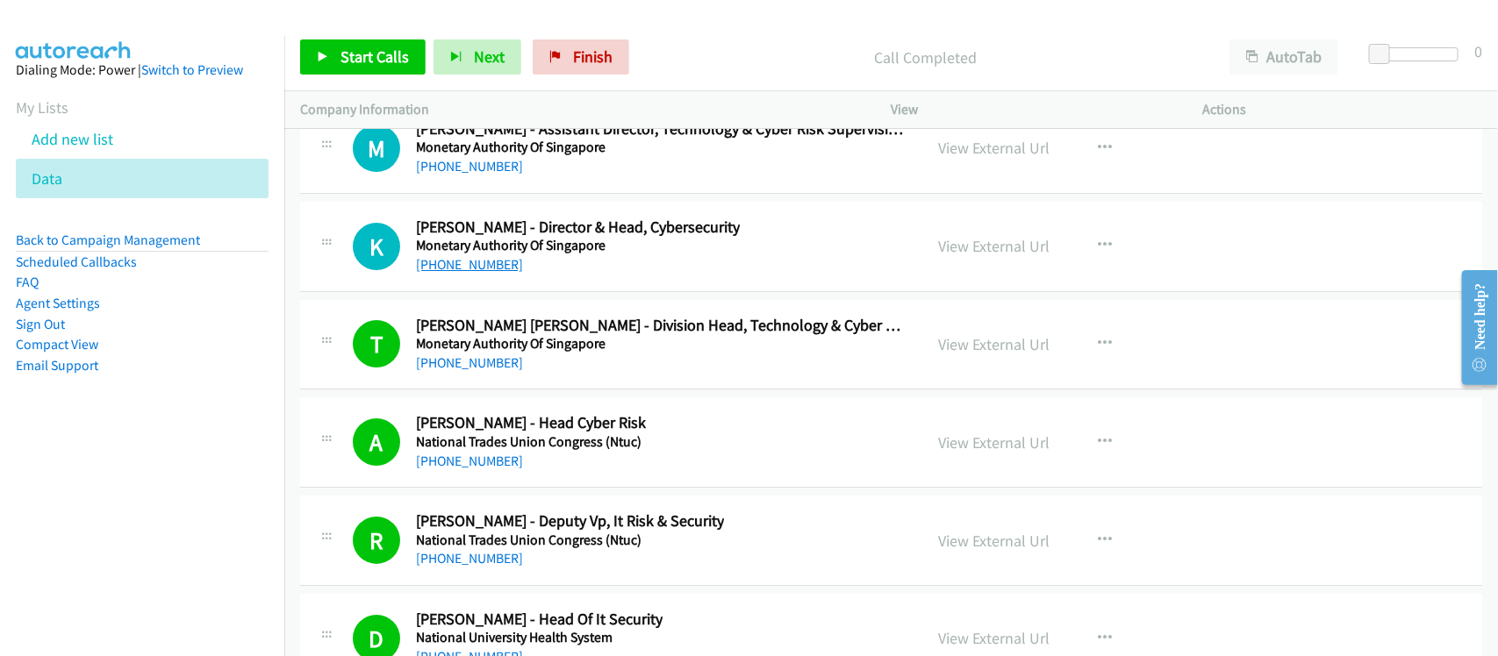
drag, startPoint x: 458, startPoint y: 292, endPoint x: 491, endPoint y: 294, distance: 33.4
click at [458, 273] on link "+65 9621 6545" at bounding box center [469, 264] width 107 height 17
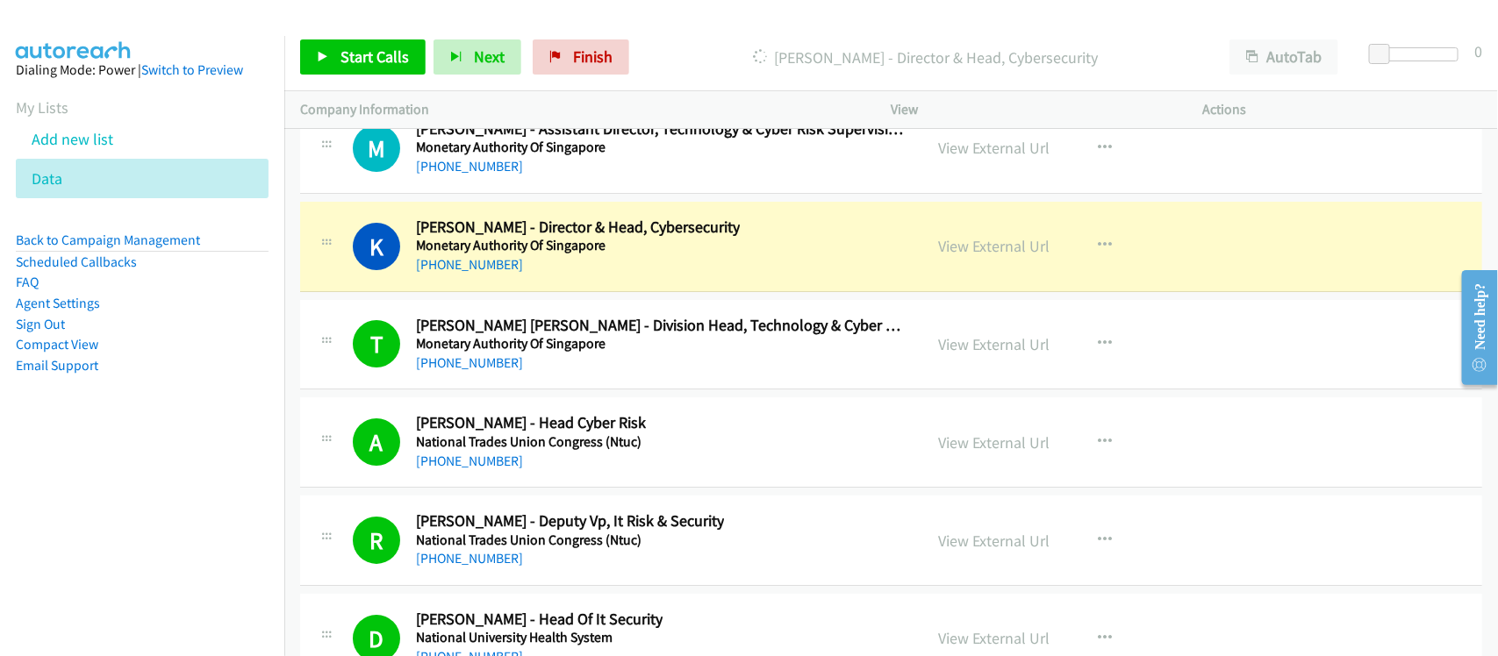
click at [196, 576] on nav "Dialing Mode: Power | Switch to Preview My Lists Add new list Data Back to Camp…" at bounding box center [142, 364] width 285 height 656
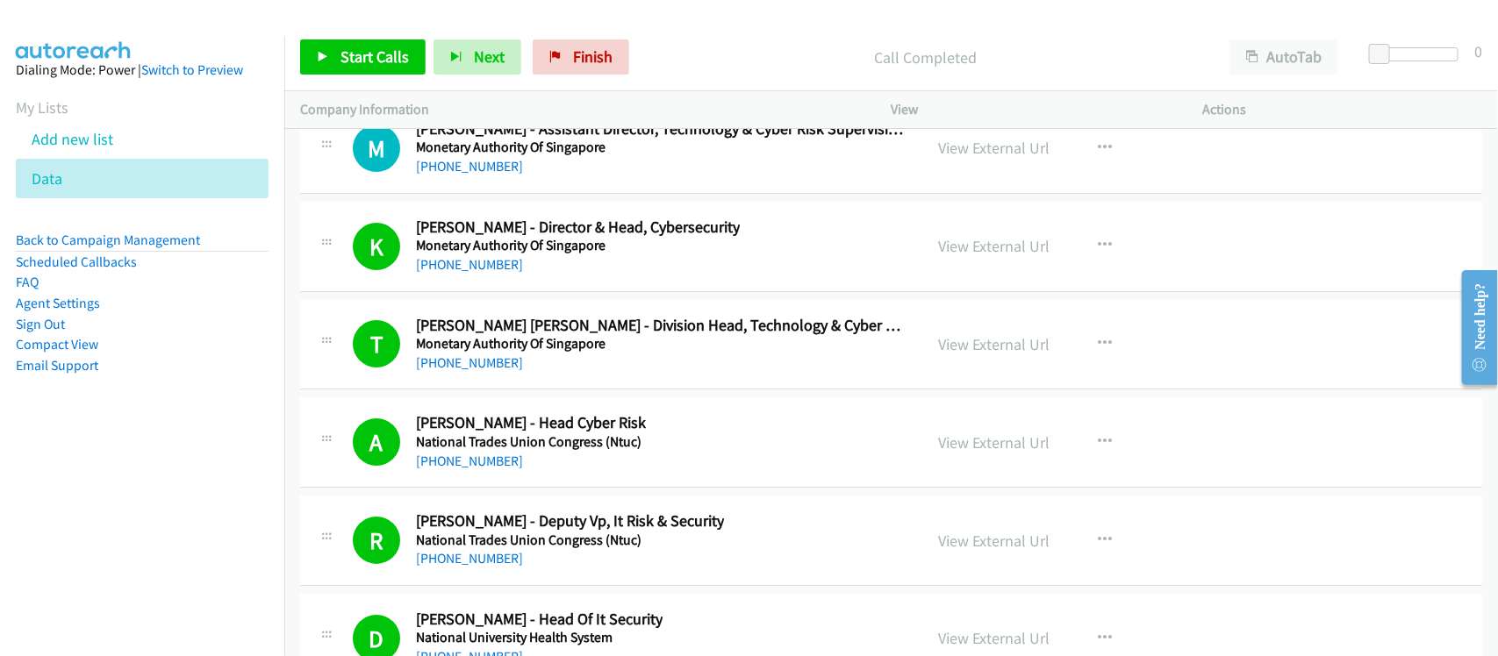
click at [575, 177] on div "+65 9186 2383" at bounding box center [661, 166] width 491 height 21
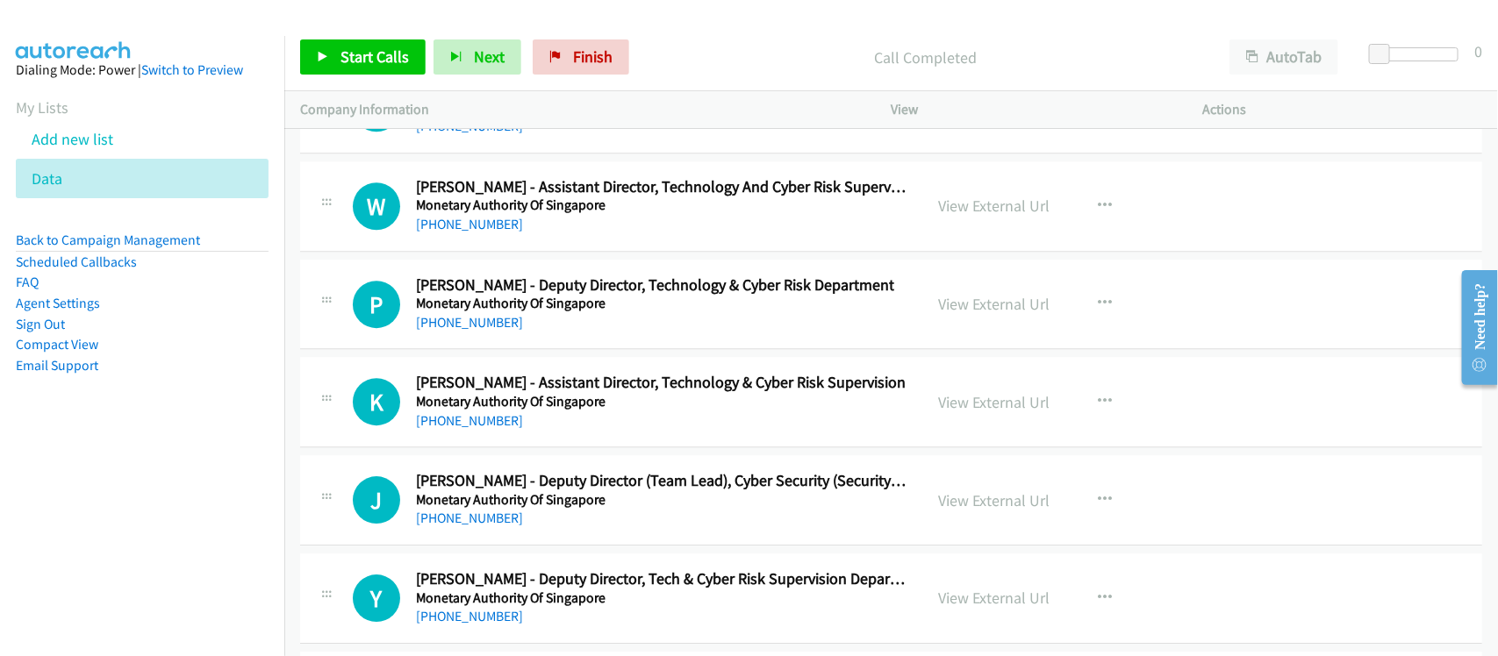
scroll to position [23172, 0]
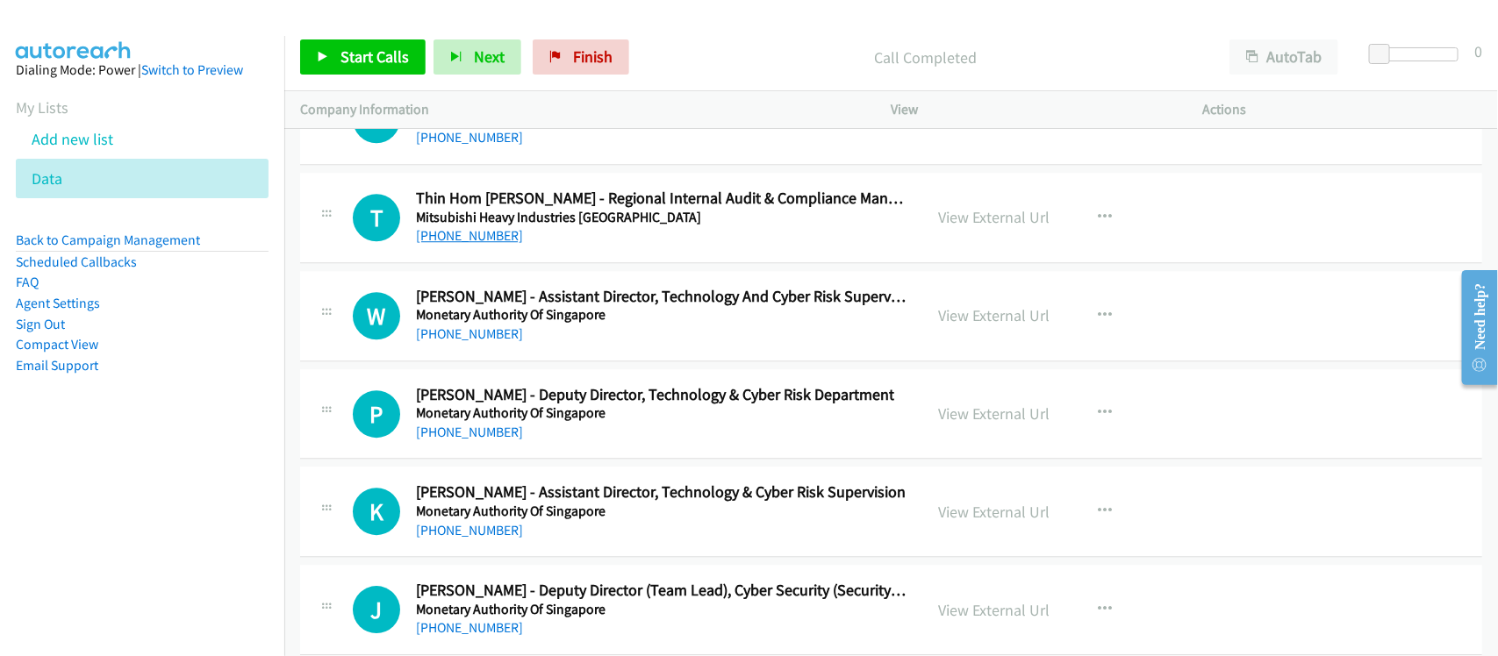
click at [466, 244] on link "+65 9619 0139" at bounding box center [469, 235] width 107 height 17
click at [613, 345] on div "+65 9615 8082" at bounding box center [661, 334] width 491 height 21
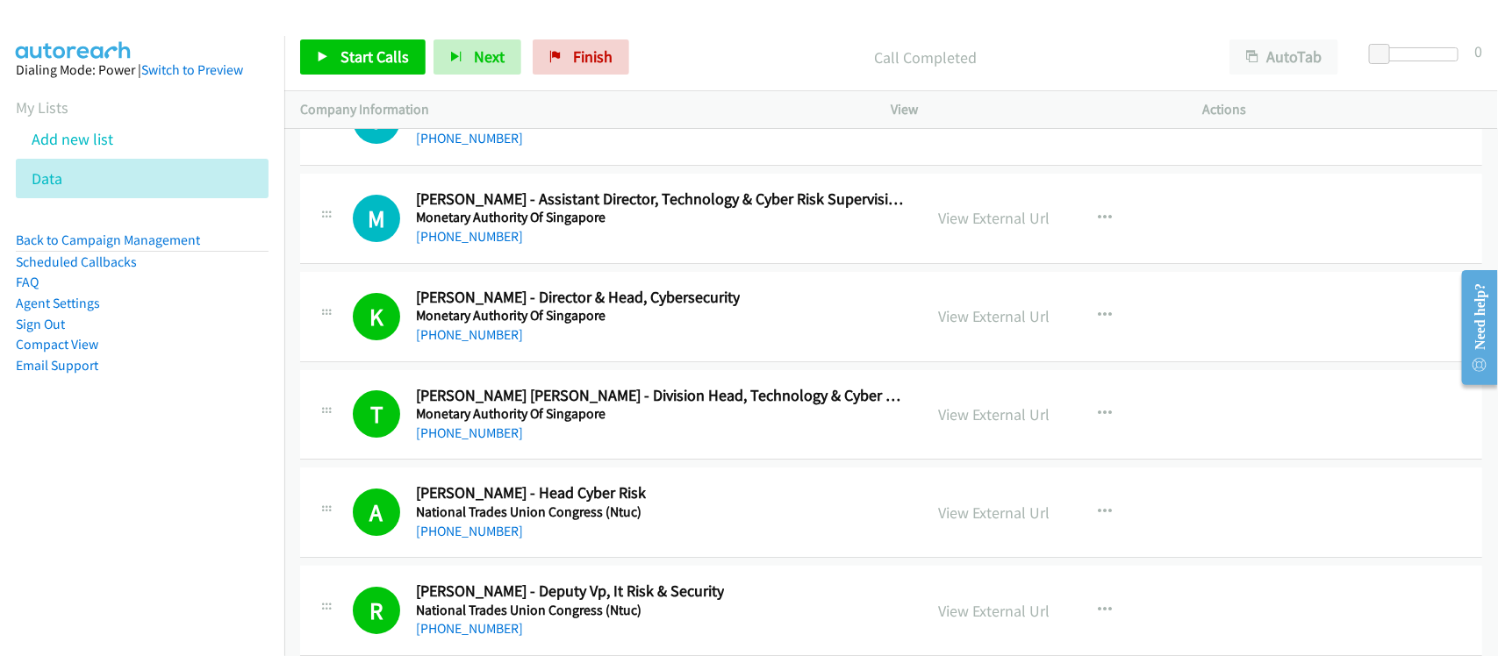
scroll to position [23721, 0]
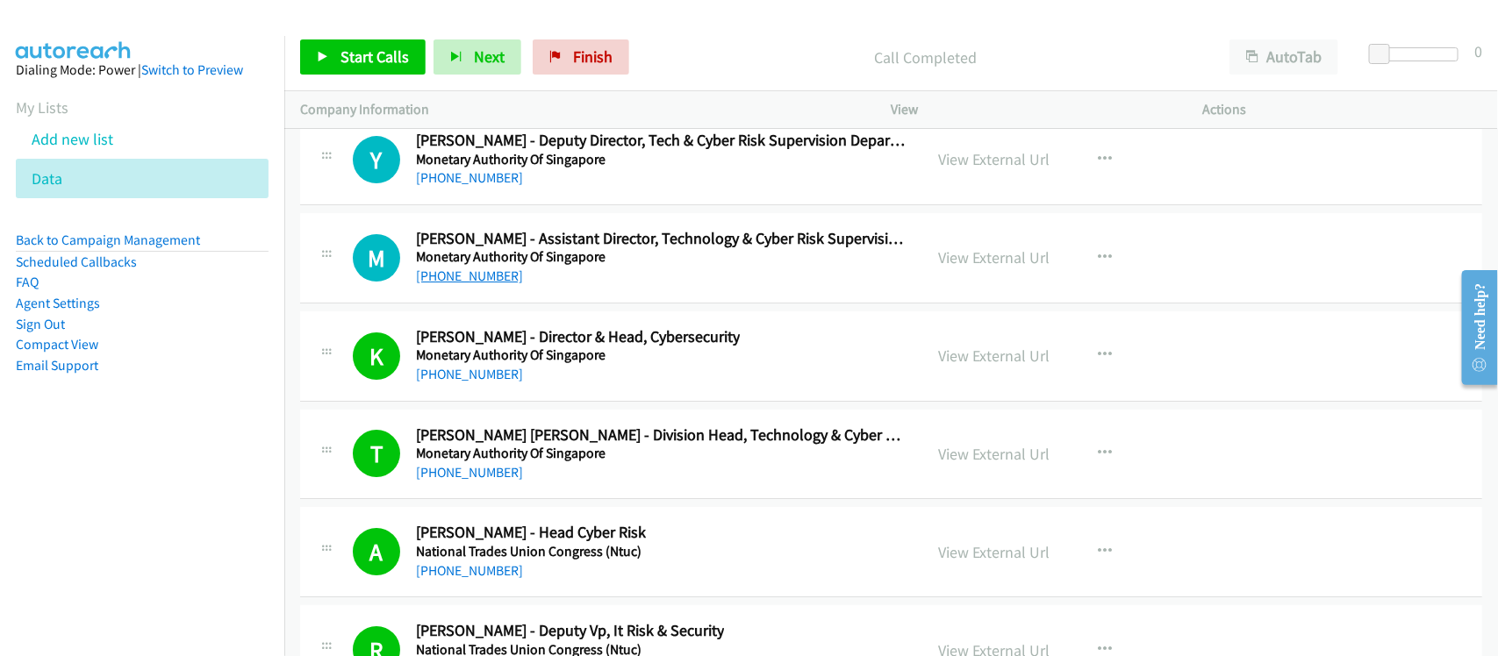
click at [476, 284] on link "+65 9186 2383" at bounding box center [469, 276] width 107 height 17
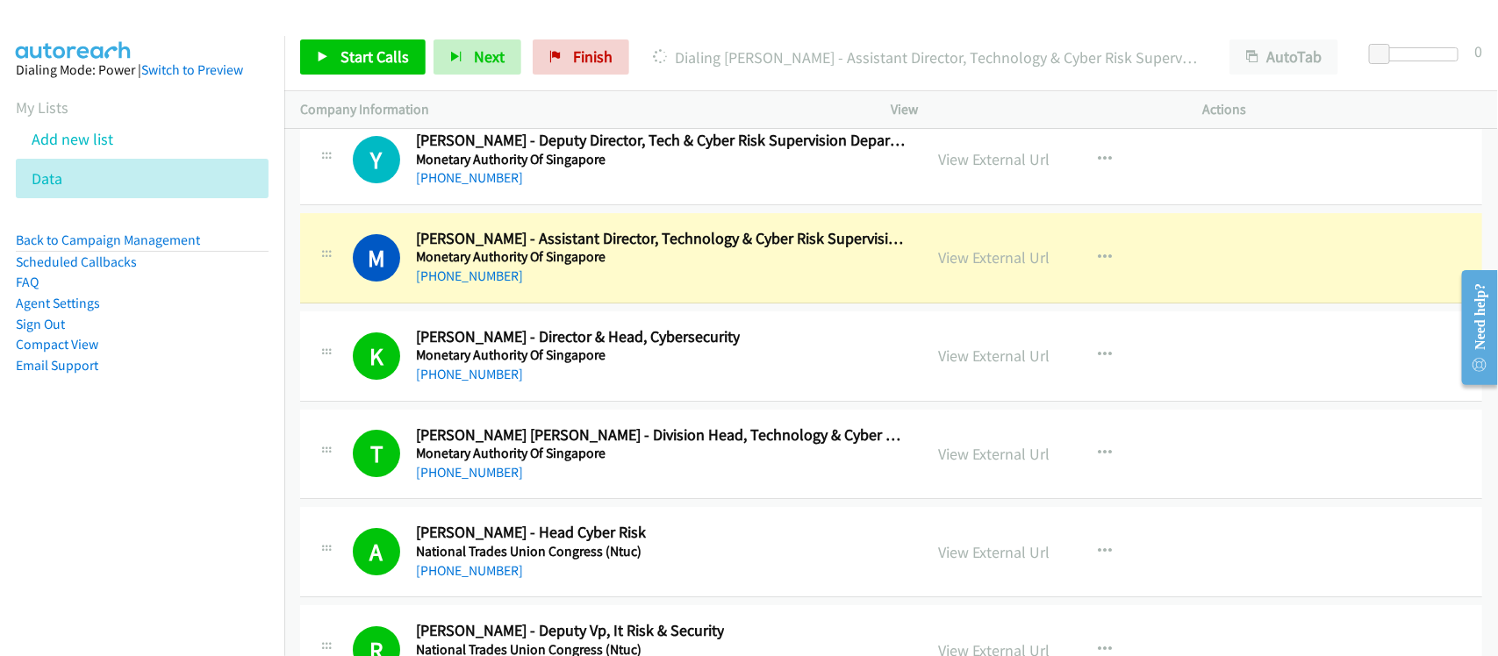
click at [545, 205] on div "Y Callback Scheduled Yihan Deng - Deputy Director, Tech & Cyber Risk Supervisio…" at bounding box center [891, 160] width 1182 height 90
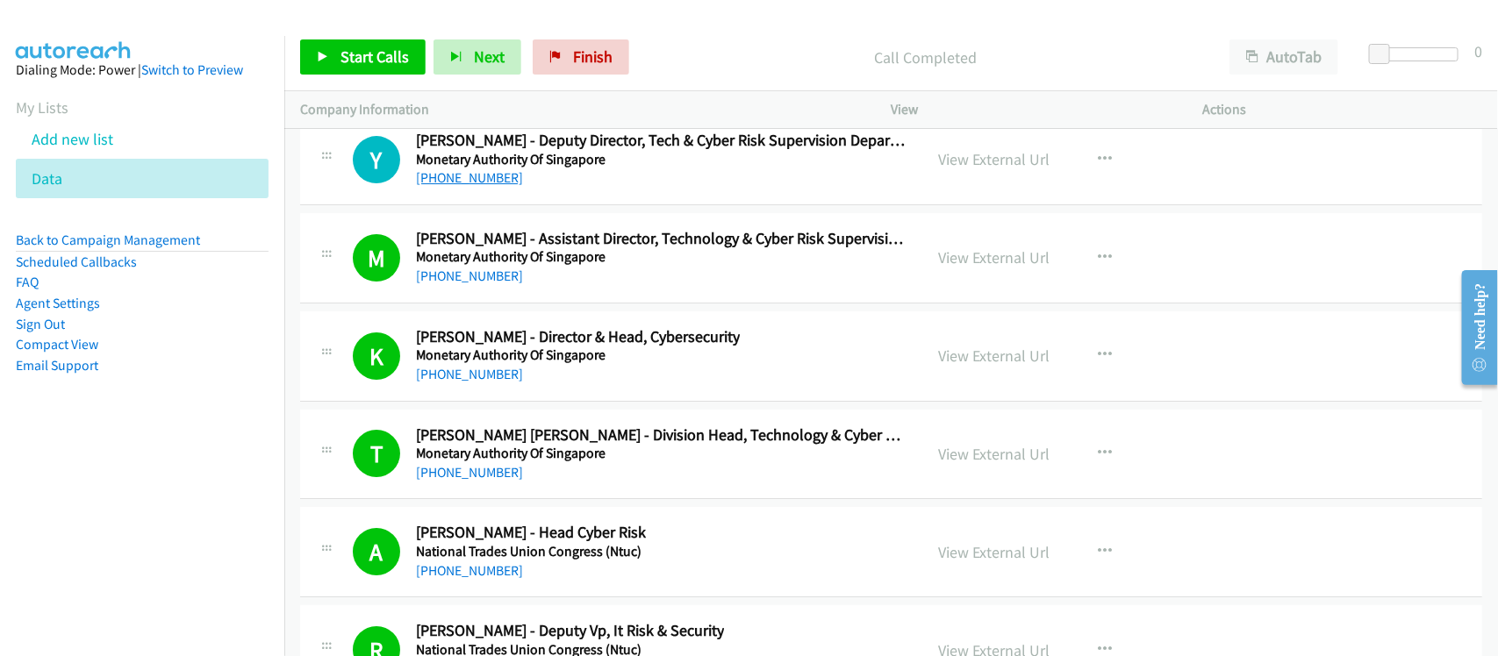
click at [472, 186] on link "+65 6367 4158" at bounding box center [469, 177] width 107 height 17
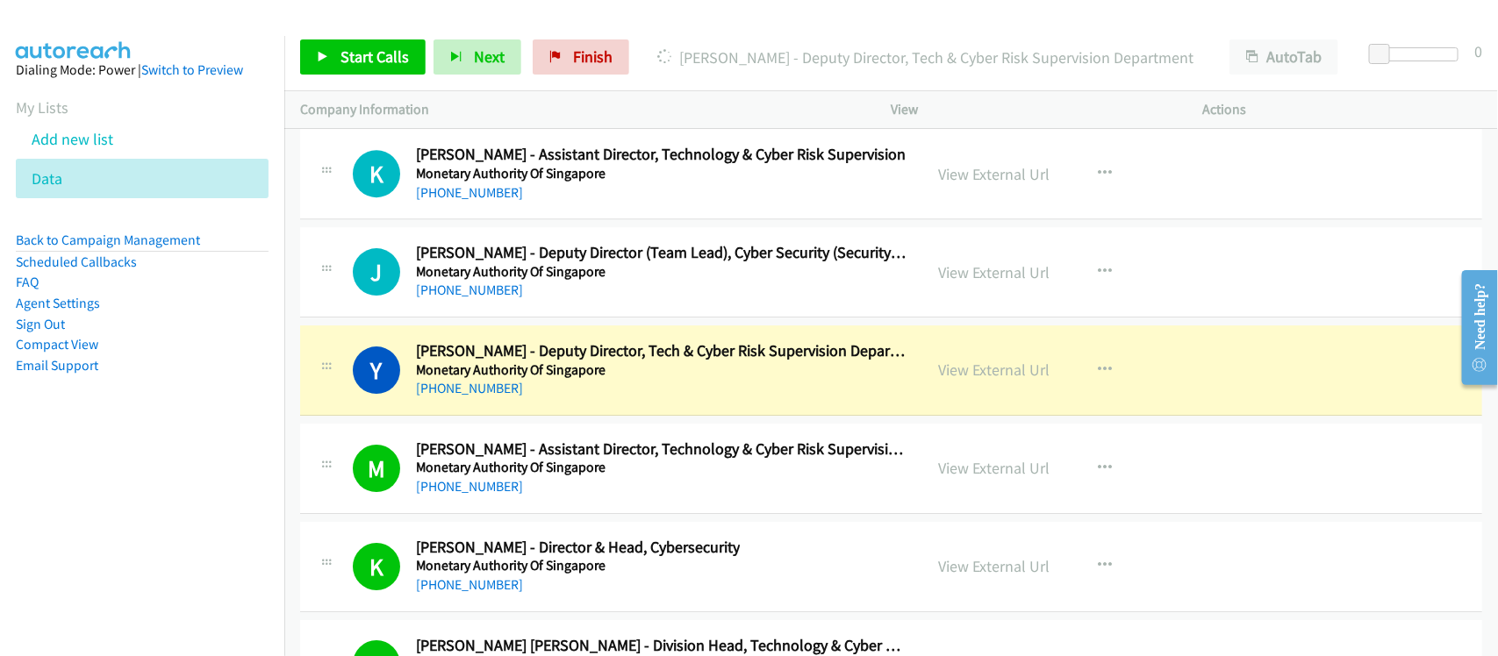
scroll to position [23501, 0]
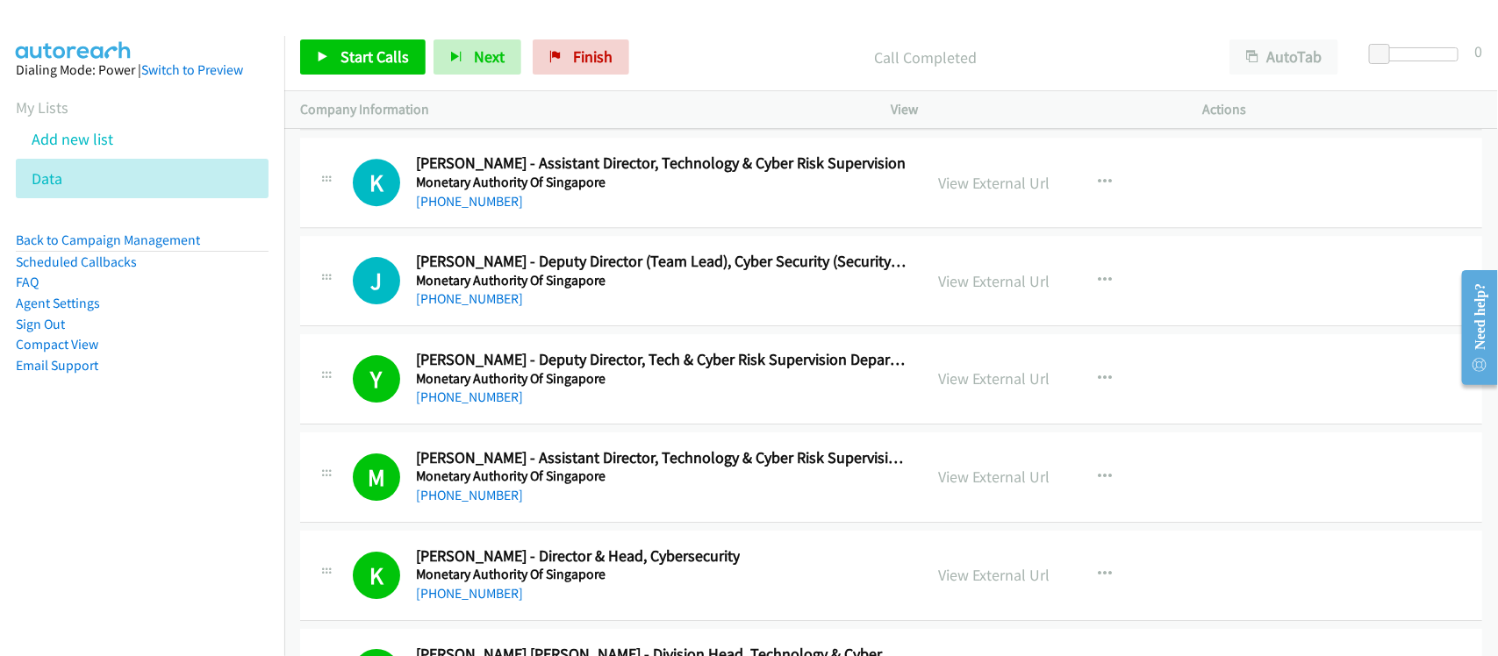
click at [506, 310] on div "+65 9027 5797" at bounding box center [661, 299] width 491 height 21
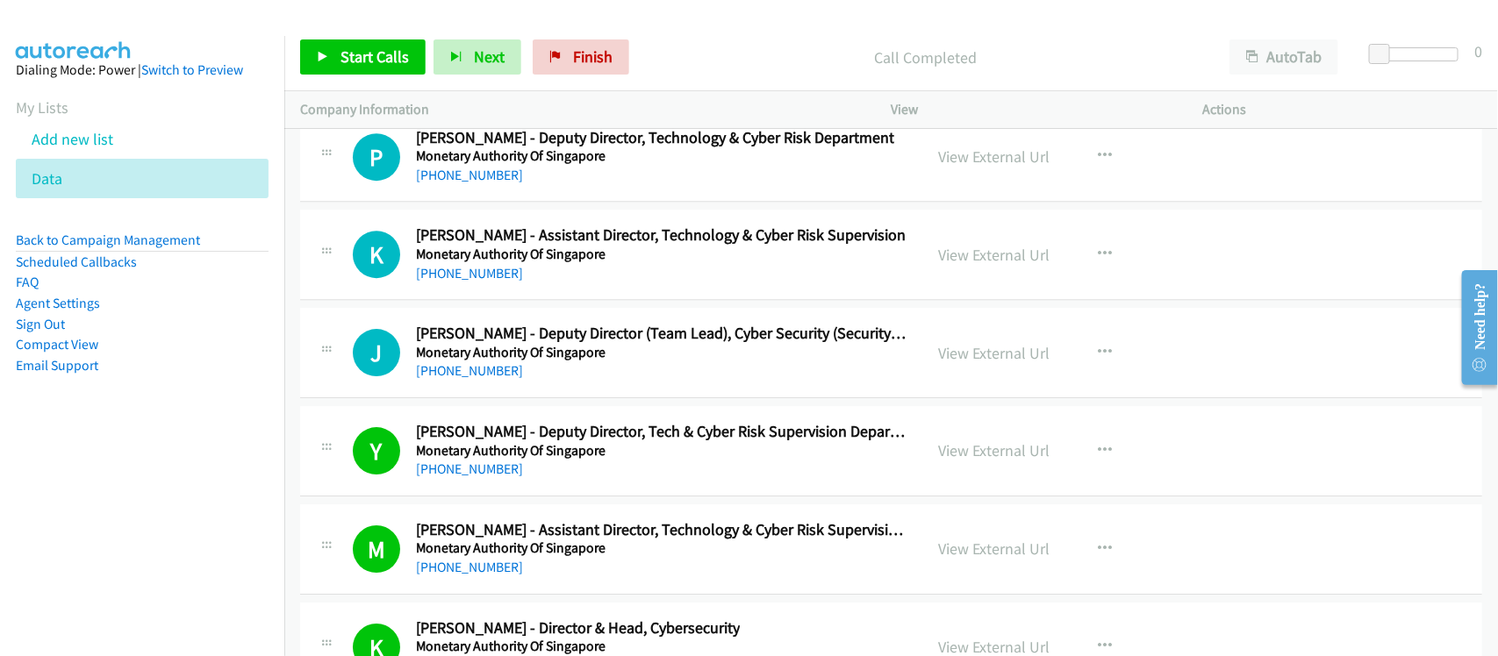
scroll to position [23392, 0]
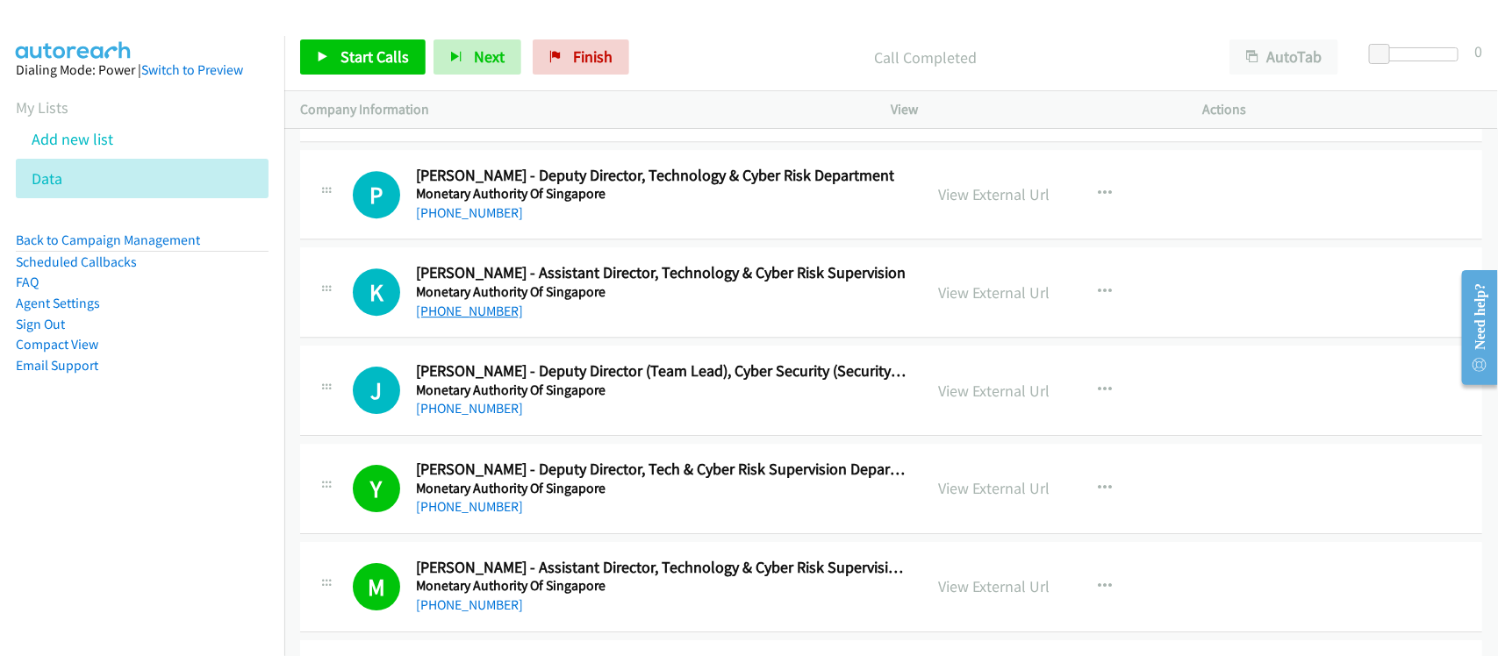
click at [476, 319] on link "+65 9182 3507" at bounding box center [469, 311] width 107 height 17
click at [470, 221] on link "+65 9816 7967" at bounding box center [469, 212] width 107 height 17
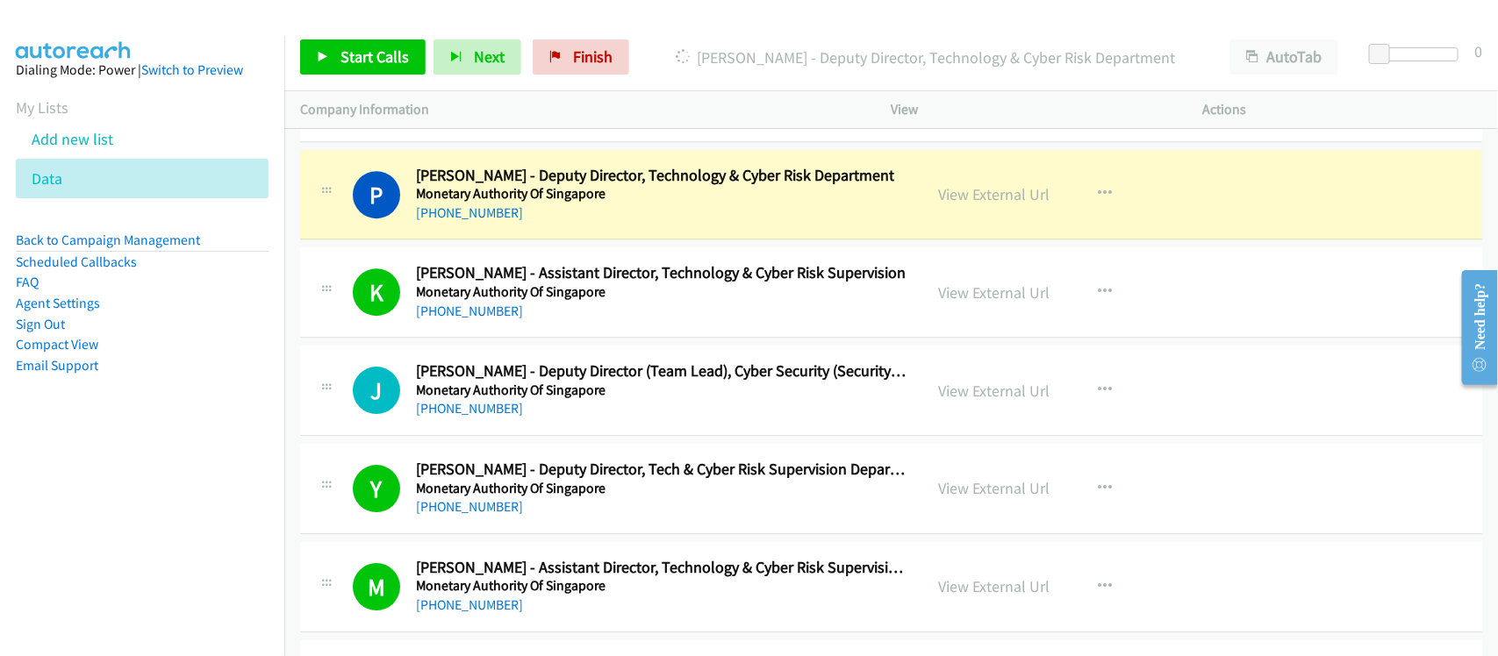
click at [584, 224] on div "+65 9816 7967" at bounding box center [655, 213] width 478 height 21
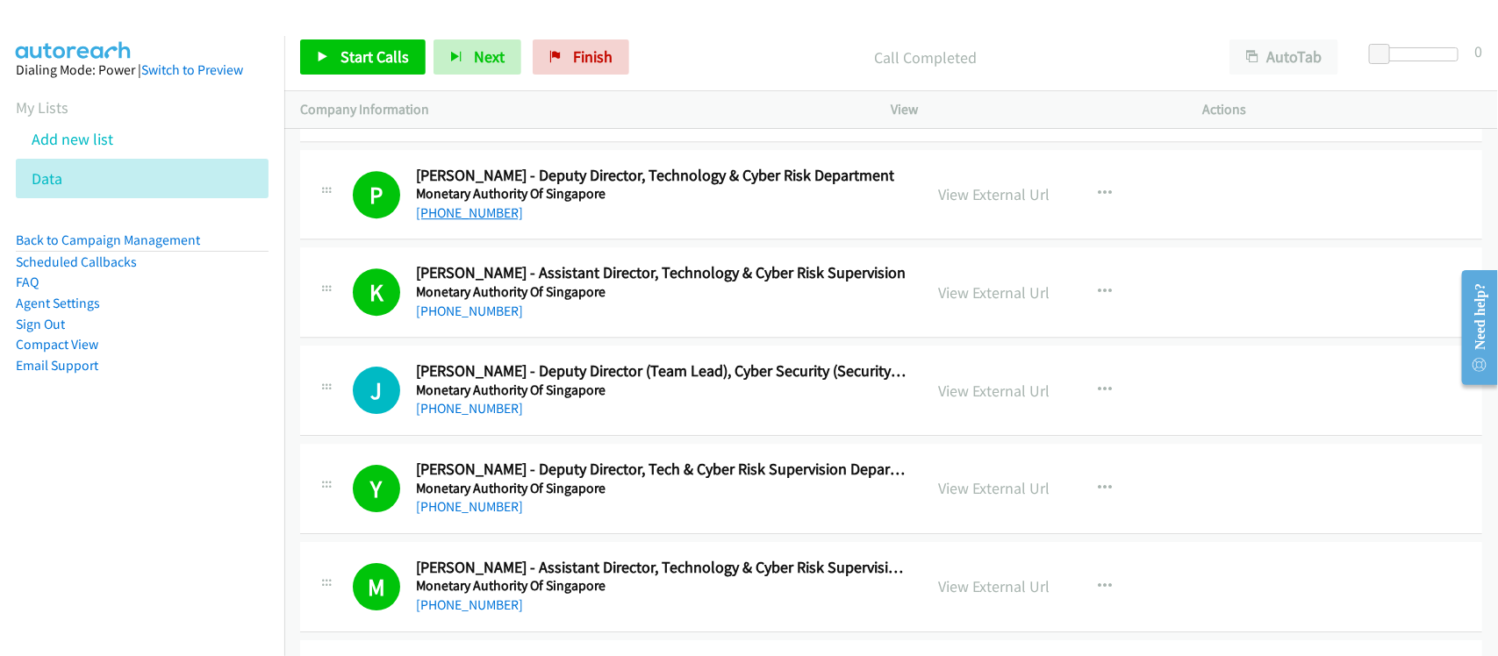
click at [480, 221] on link "+65 9816 7967" at bounding box center [469, 212] width 107 height 17
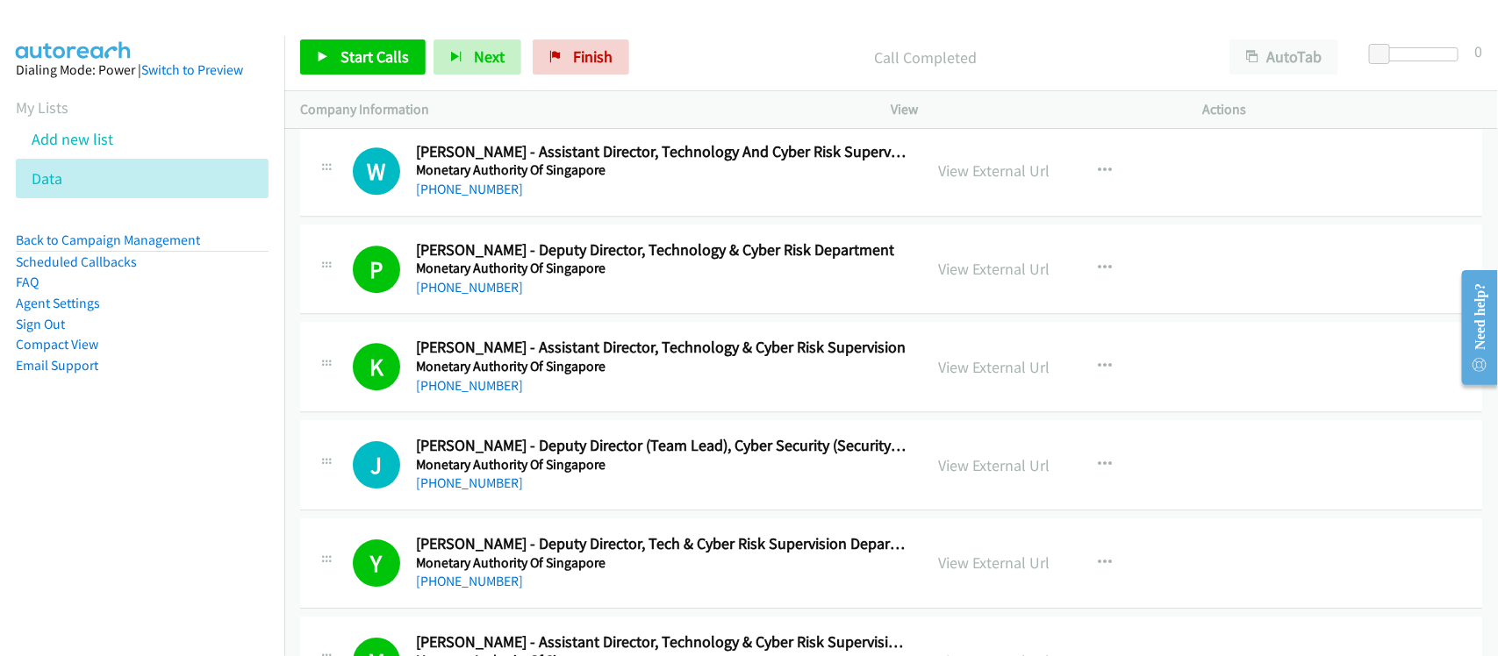
scroll to position [23282, 0]
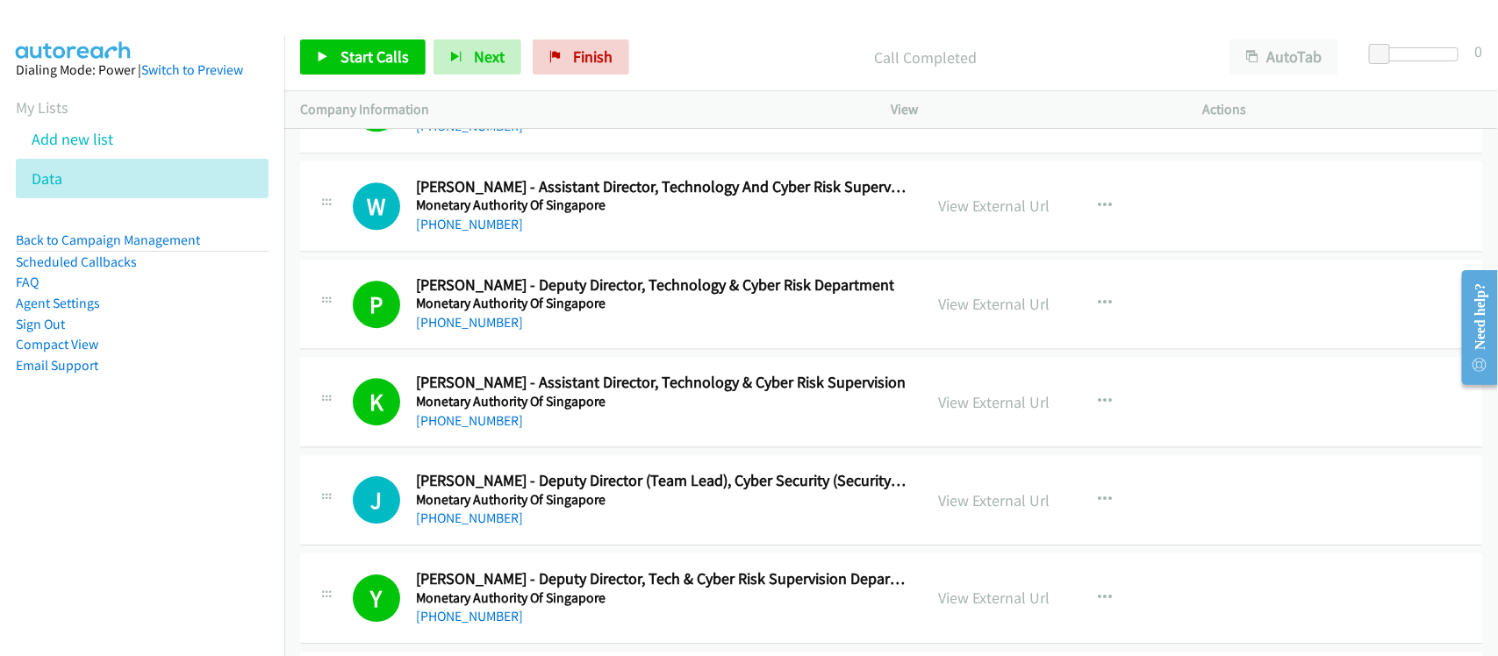
click at [573, 252] on div "W Callback Scheduled Wee Liang L. - Assistant Director, Technology And Cyber Ri…" at bounding box center [891, 206] width 1182 height 90
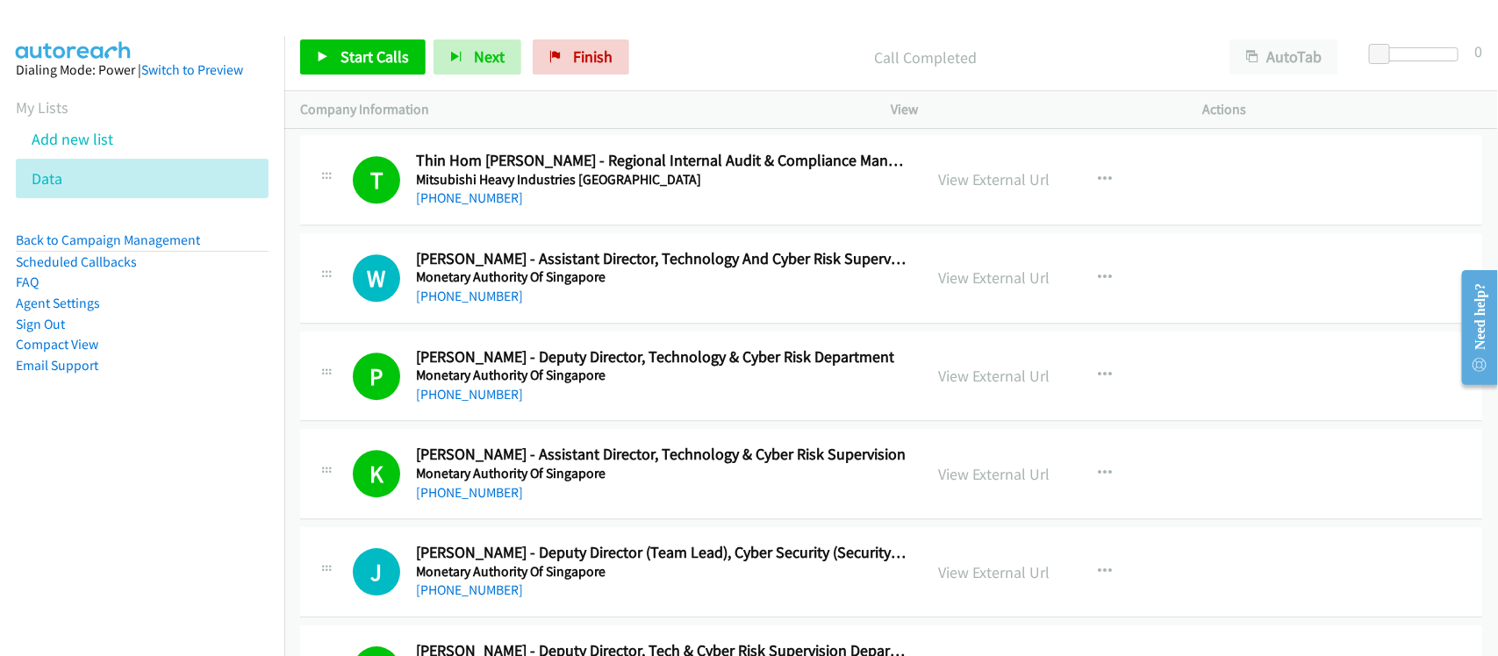
scroll to position [23063, 0]
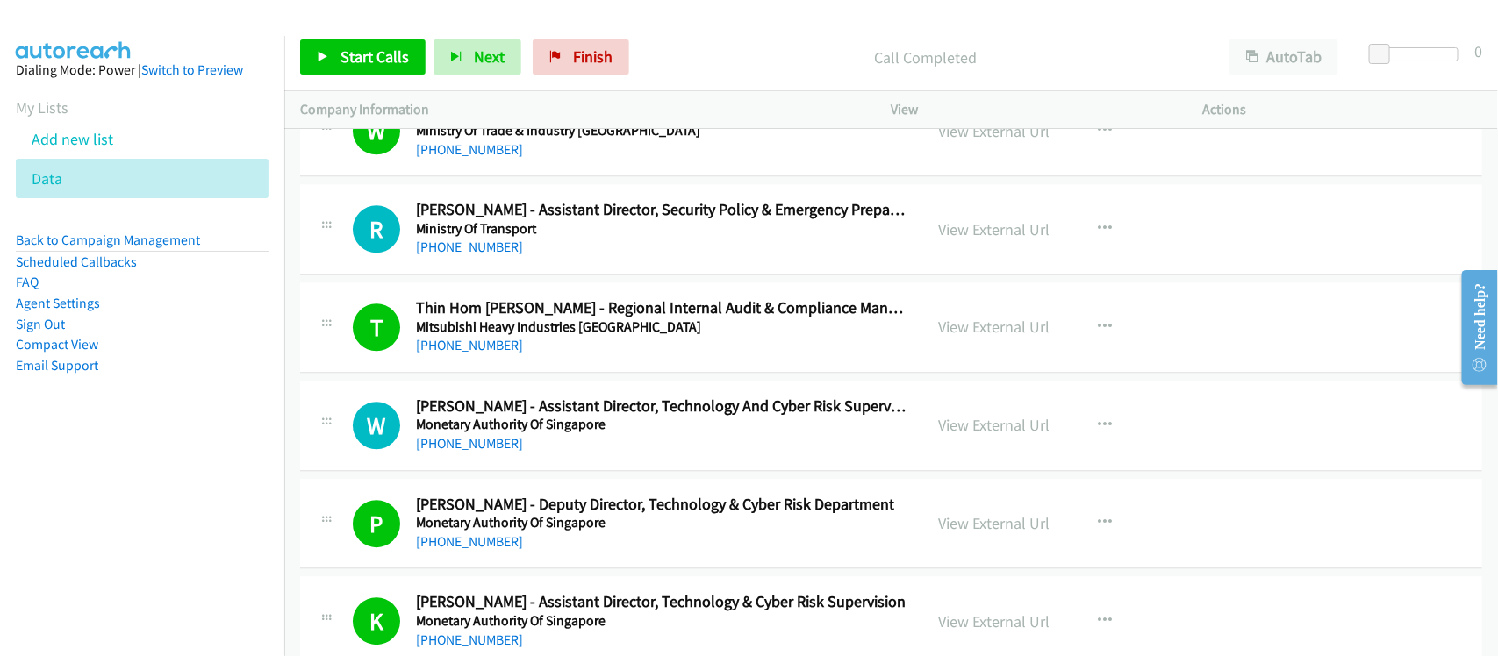
click at [549, 258] on div "+65 6375 7871" at bounding box center [661, 247] width 491 height 21
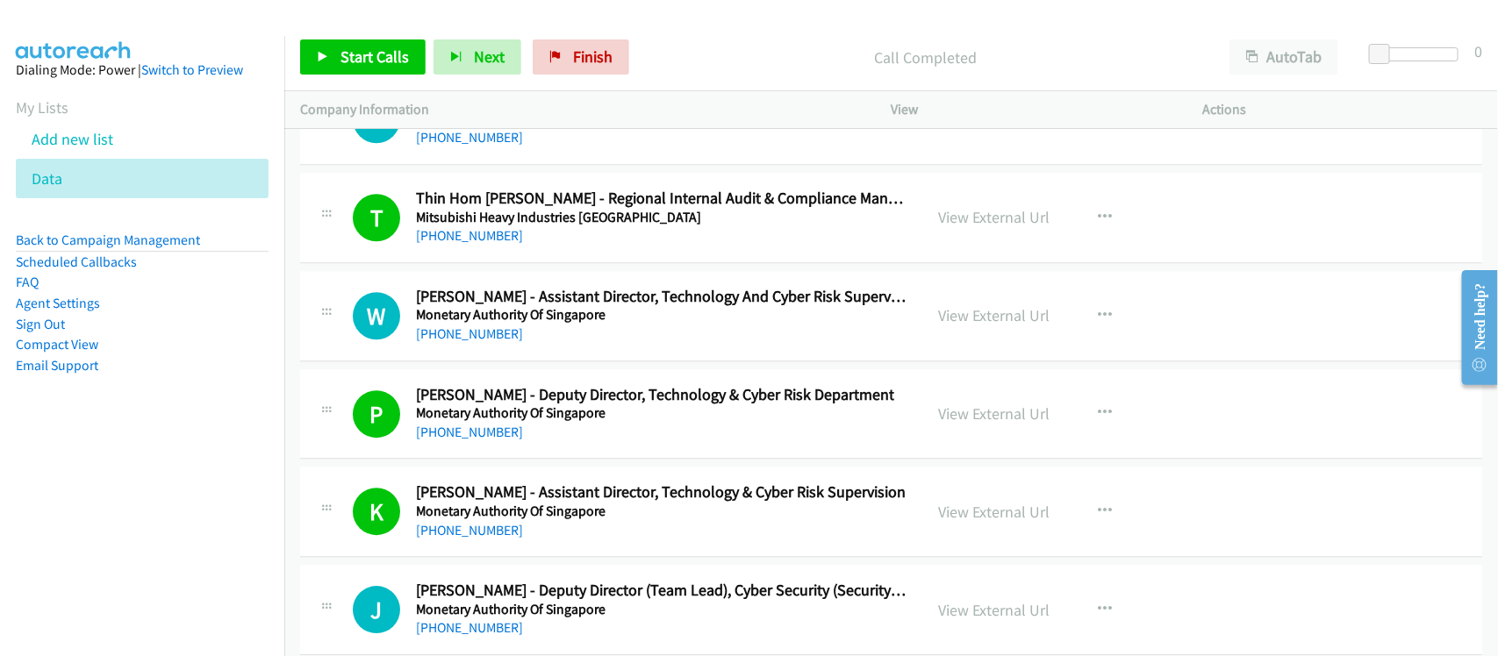
scroll to position [23282, 0]
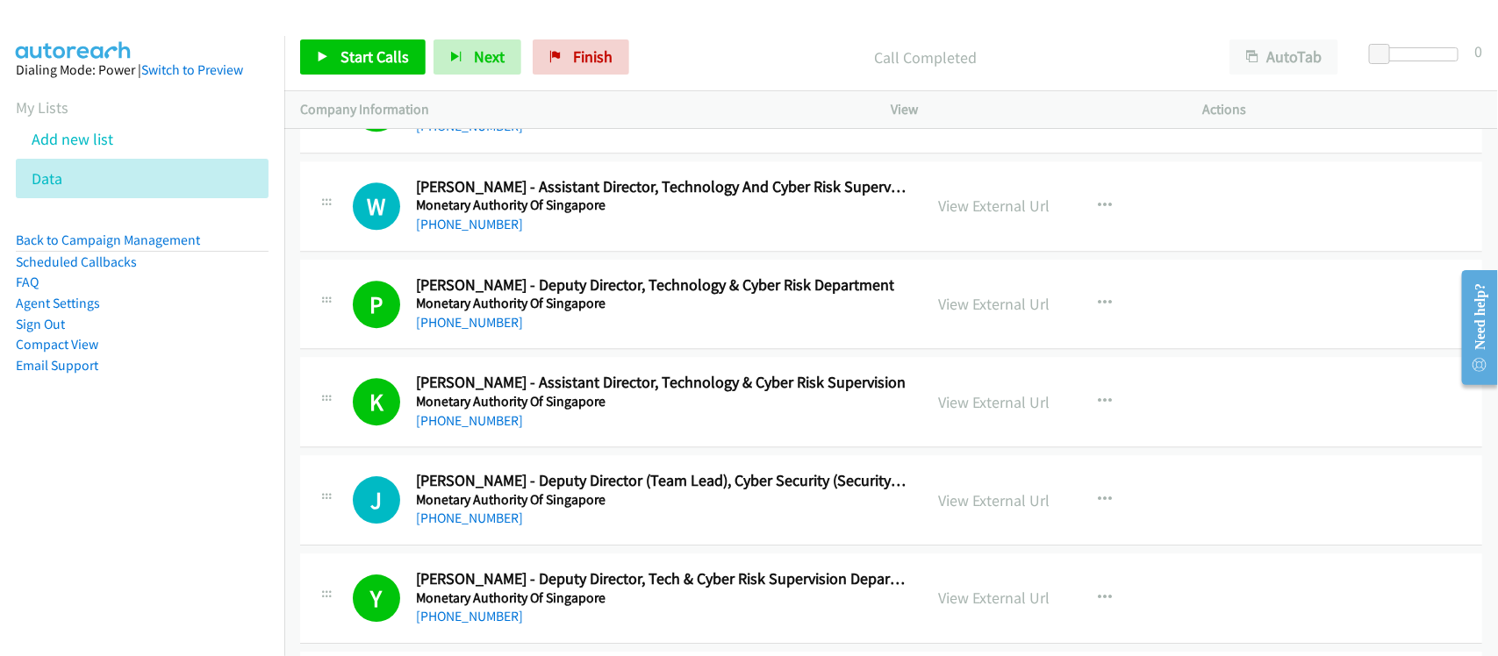
click at [626, 252] on div "W Callback Scheduled Wee Liang L. - Assistant Director, Technology And Cyber Ri…" at bounding box center [891, 206] width 1182 height 90
click at [216, 440] on aside "Dialing Mode: Power | Switch to Preview My Lists Add new list Data Back to Camp…" at bounding box center [142, 245] width 284 height 419
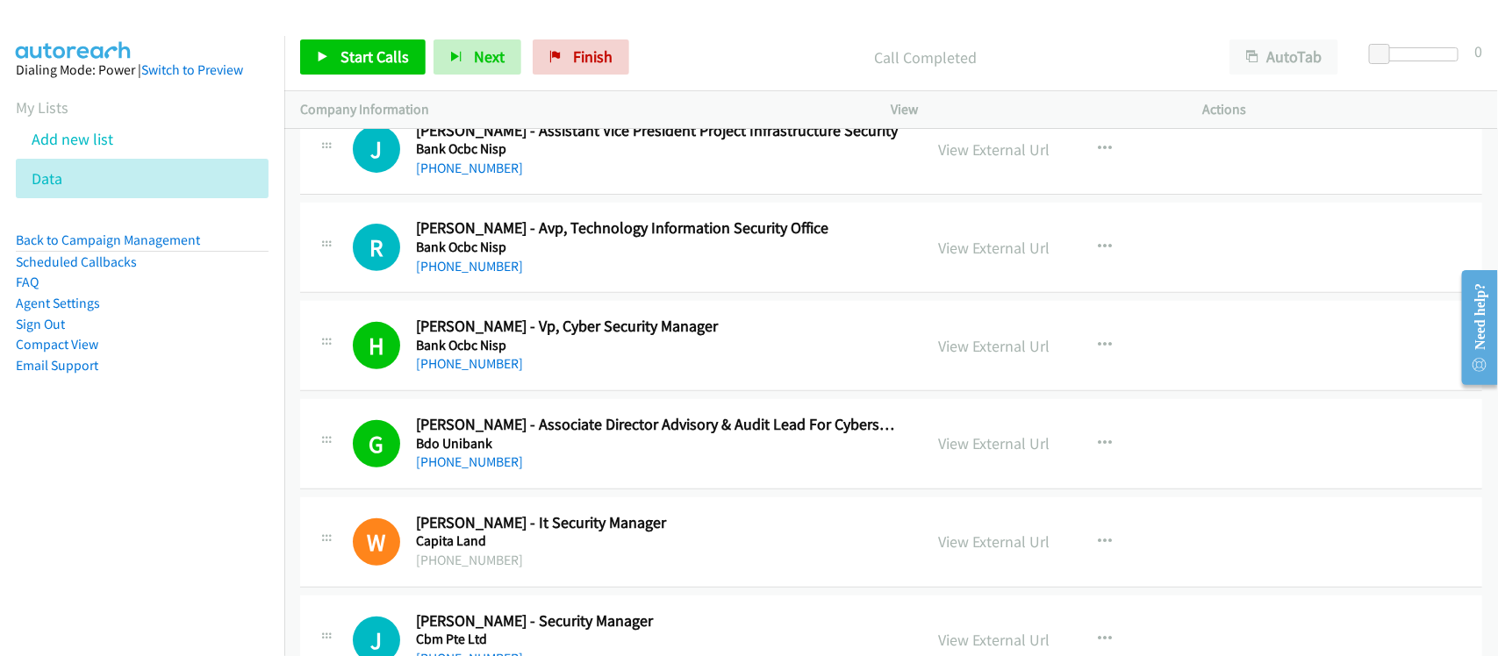
scroll to position [18127, 0]
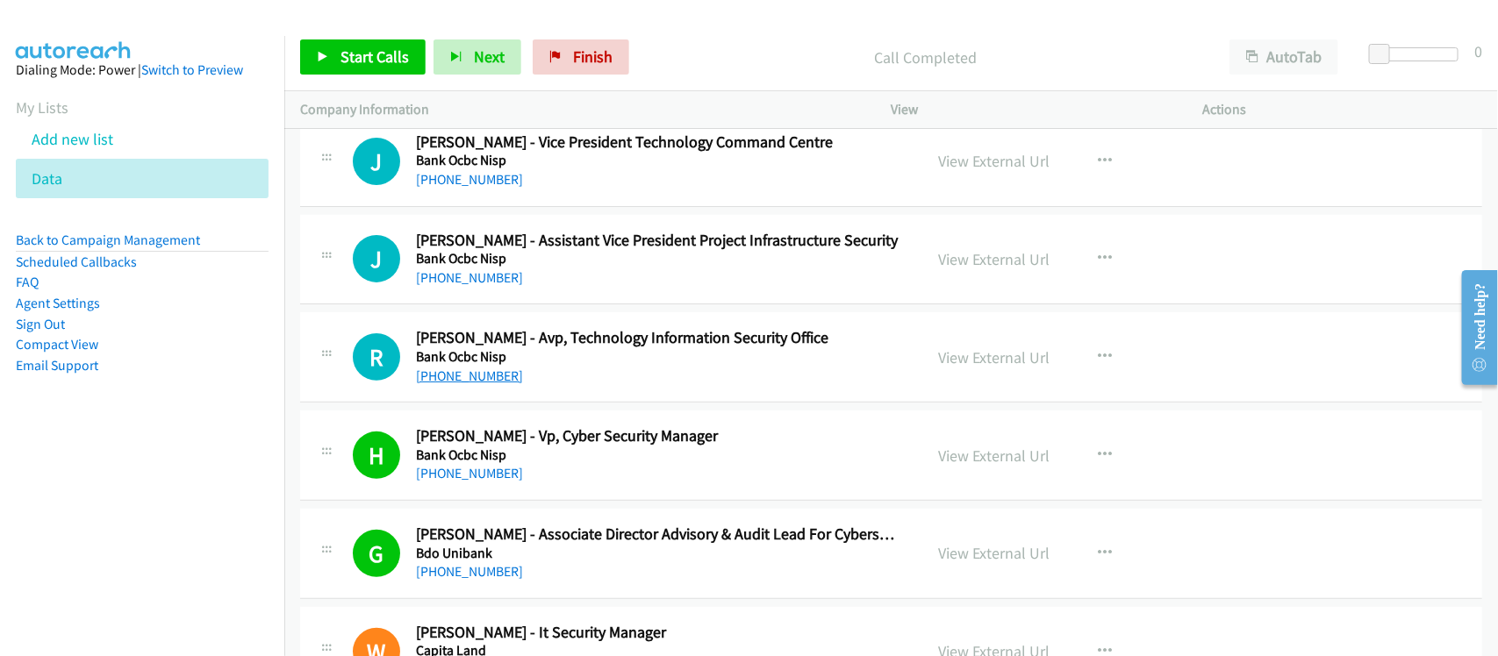
click at [431, 384] on link "+65 9695 8285" at bounding box center [469, 376] width 107 height 17
click at [538, 289] on div "+65 9626 4862" at bounding box center [658, 278] width 484 height 21
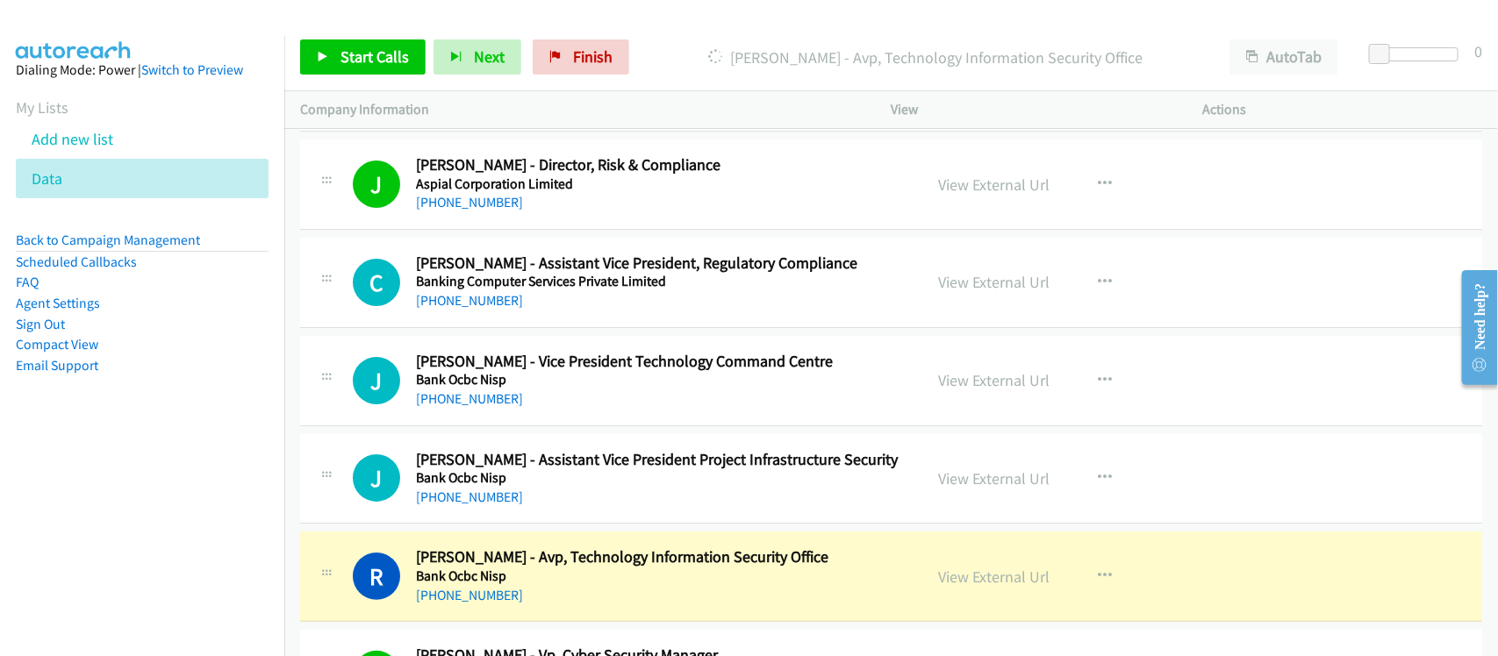
scroll to position [18017, 0]
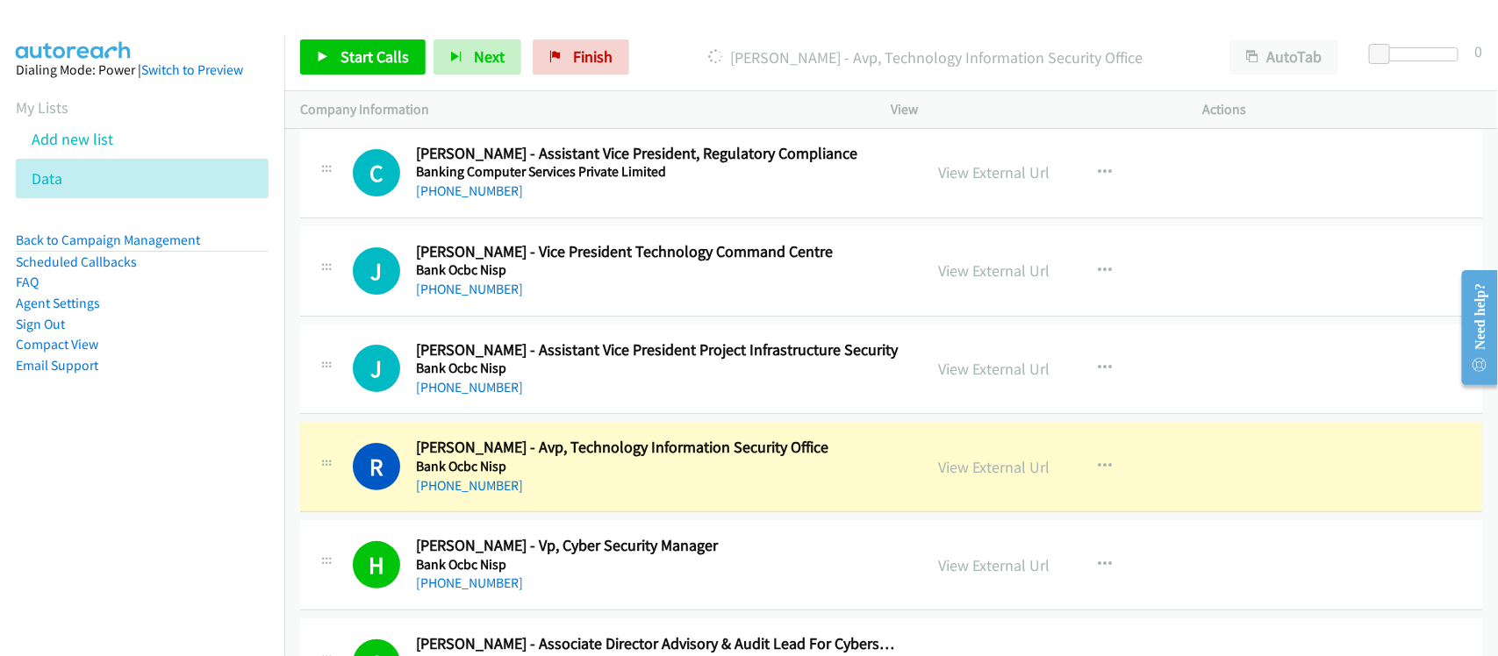
click at [594, 476] on h5 "Bank Ocbc Nisp" at bounding box center [658, 467] width 484 height 18
click at [1022, 477] on link "View External Url" at bounding box center [994, 467] width 111 height 20
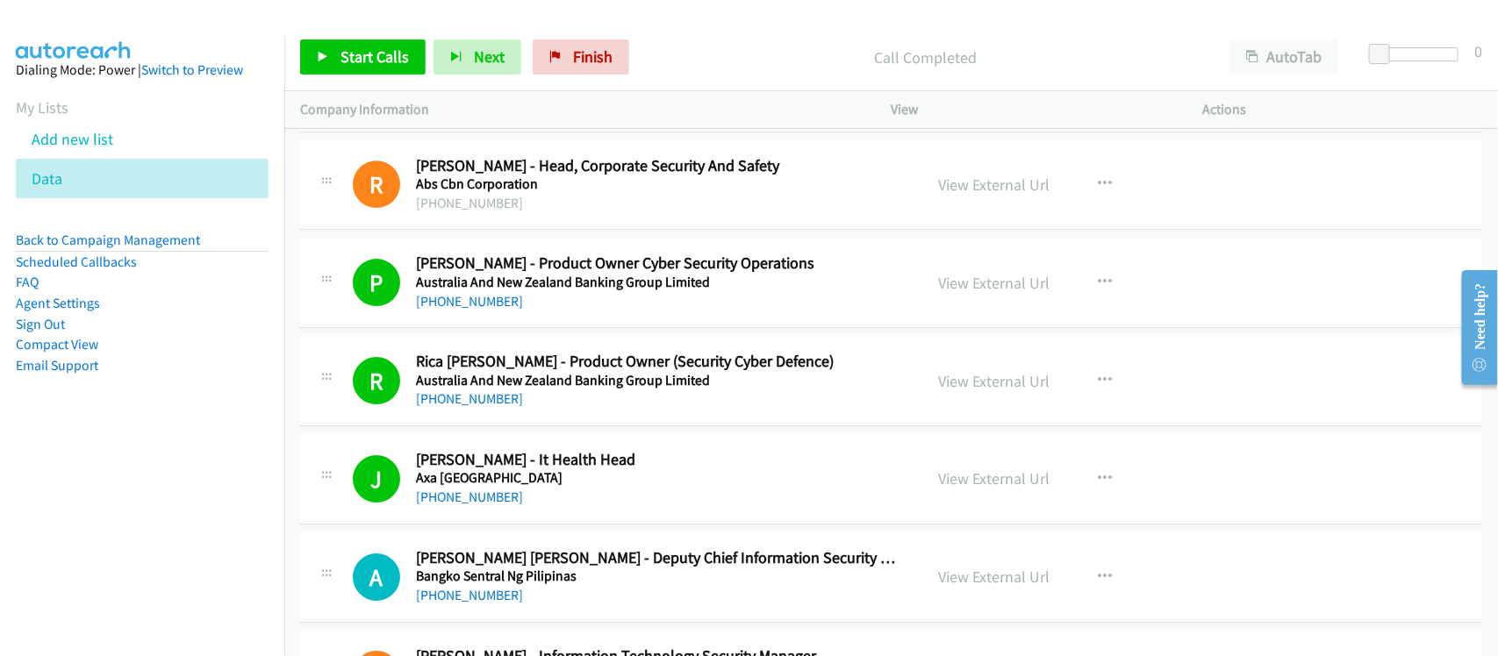
scroll to position [14507, 0]
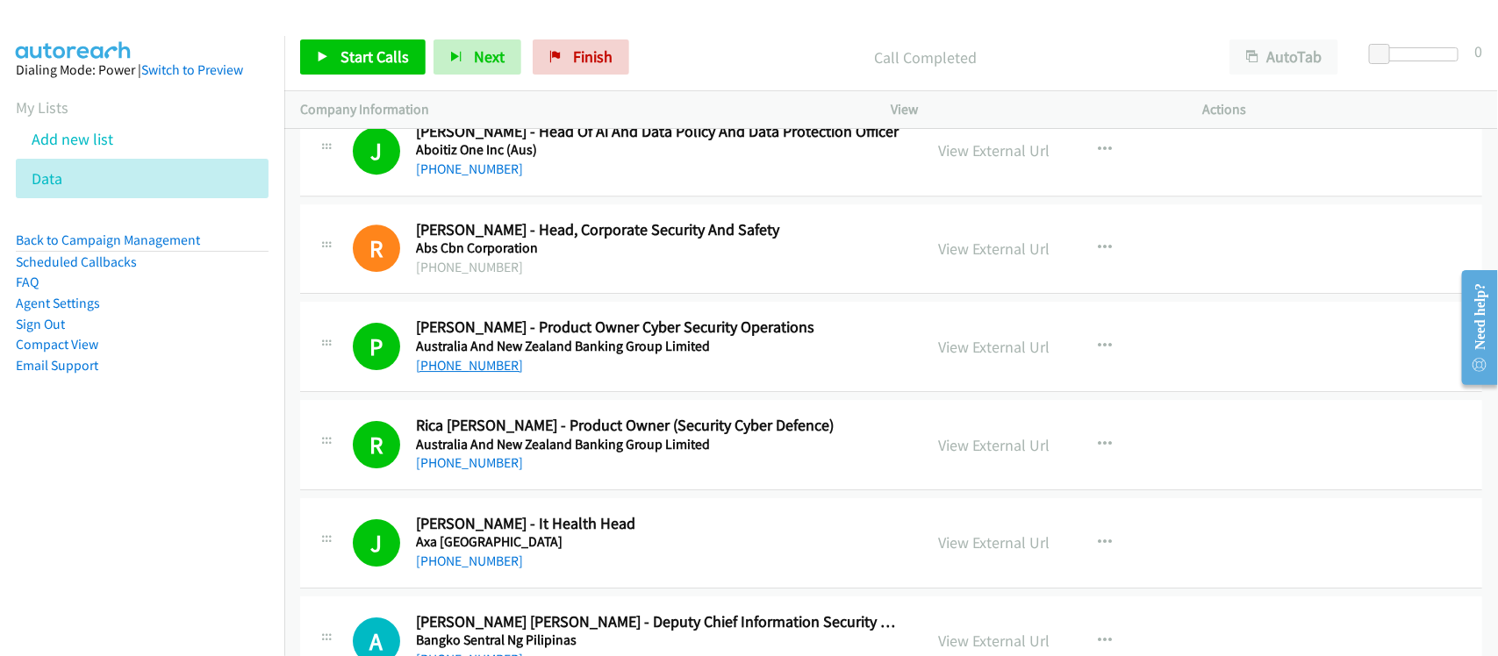
click at [467, 374] on link "+63 917 805 4005" at bounding box center [469, 365] width 107 height 17
click at [580, 376] on div "+63 917 805 4005" at bounding box center [658, 365] width 484 height 21
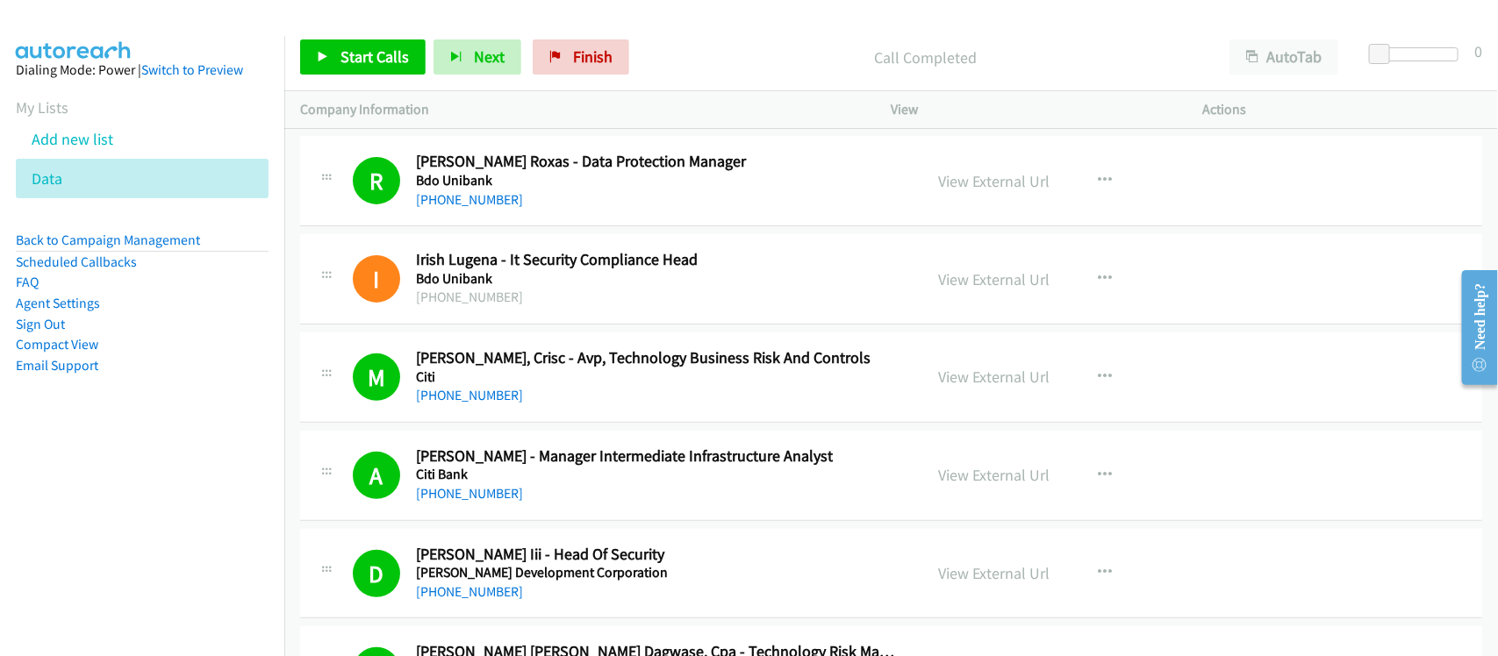
scroll to position [15165, 0]
drag, startPoint x: 466, startPoint y: 222, endPoint x: 498, endPoint y: 225, distance: 32.6
click at [466, 206] on link "+63 908 881 3244" at bounding box center [469, 198] width 107 height 17
click at [595, 209] on div "+63 908 881 3244" at bounding box center [658, 198] width 484 height 21
click at [959, 190] on link "View External Url" at bounding box center [994, 179] width 111 height 20
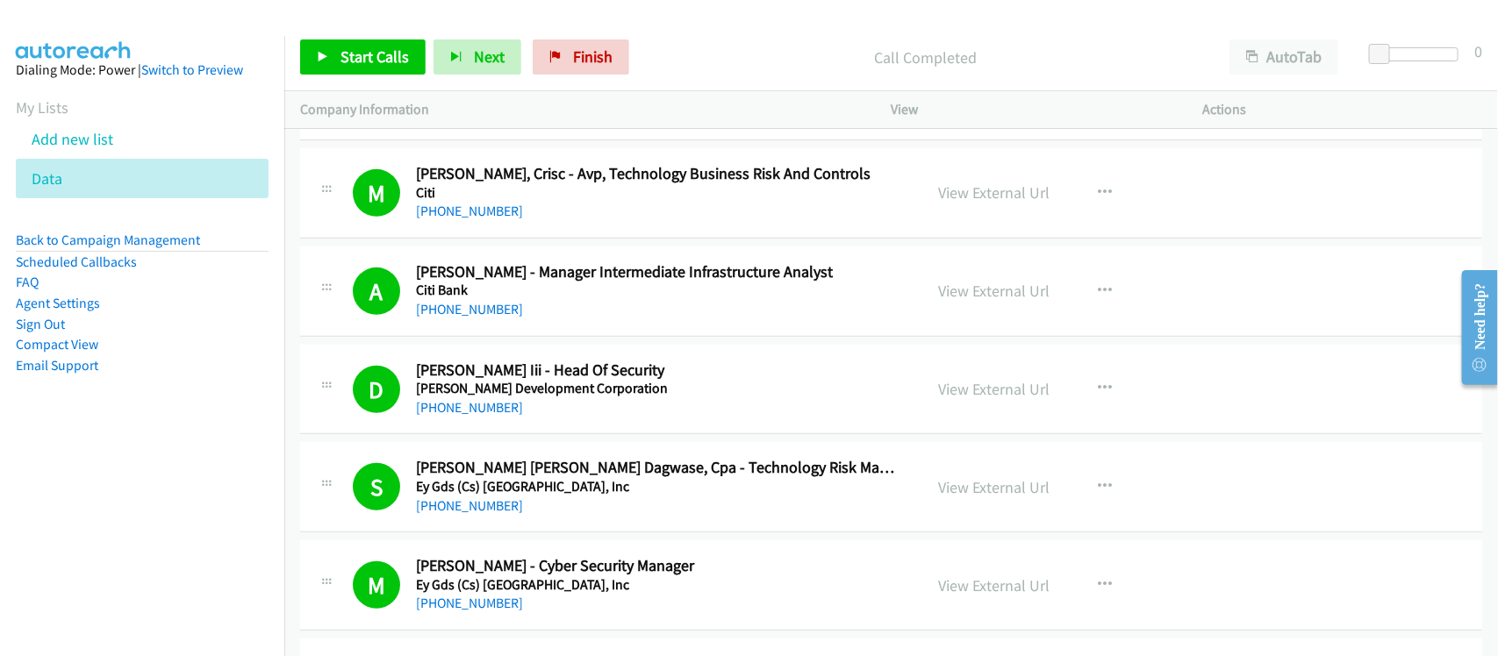
scroll to position [15384, 0]
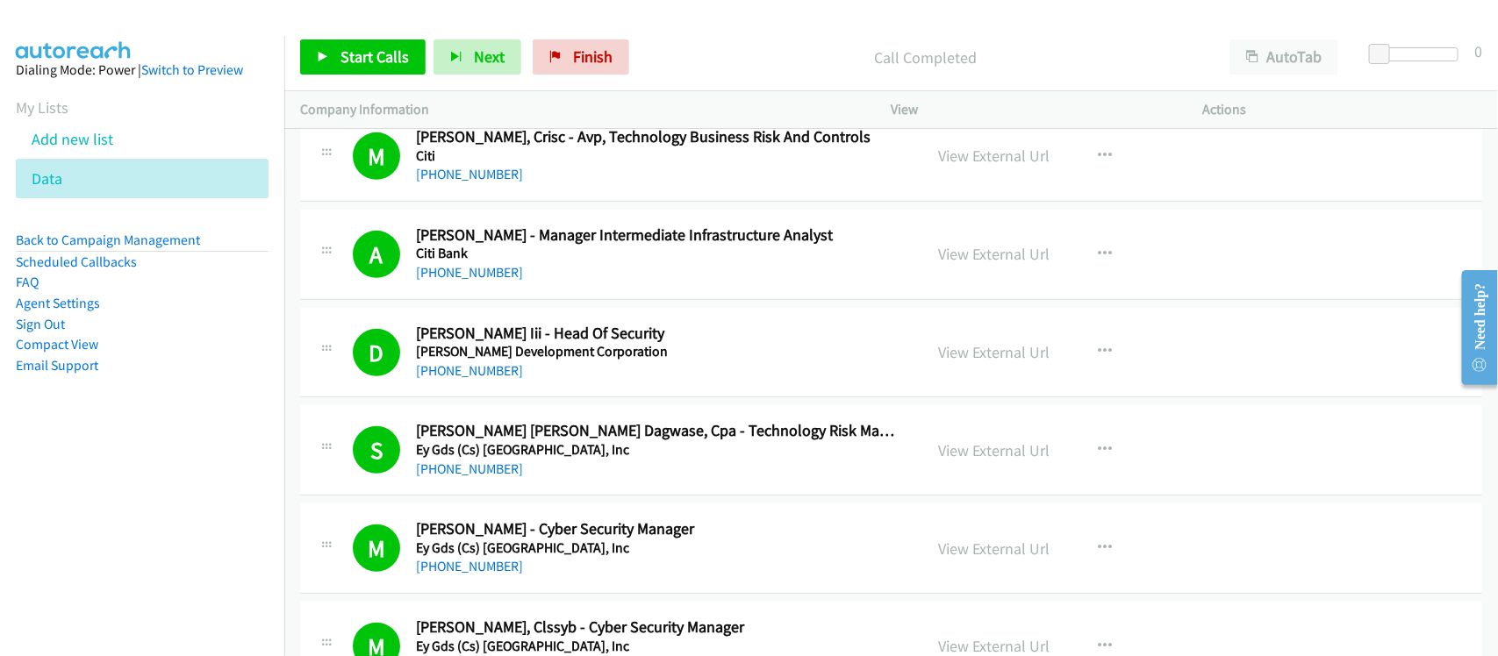
drag, startPoint x: 478, startPoint y: 594, endPoint x: 541, endPoint y: 590, distance: 63.3
click at [478, 575] on link "+63 926 018 8781" at bounding box center [469, 566] width 107 height 17
click at [581, 39] on link "Finish" at bounding box center [581, 56] width 97 height 35
click at [586, 68] on link "Finish" at bounding box center [581, 56] width 97 height 35
